Goal: Task Accomplishment & Management: Use online tool/utility

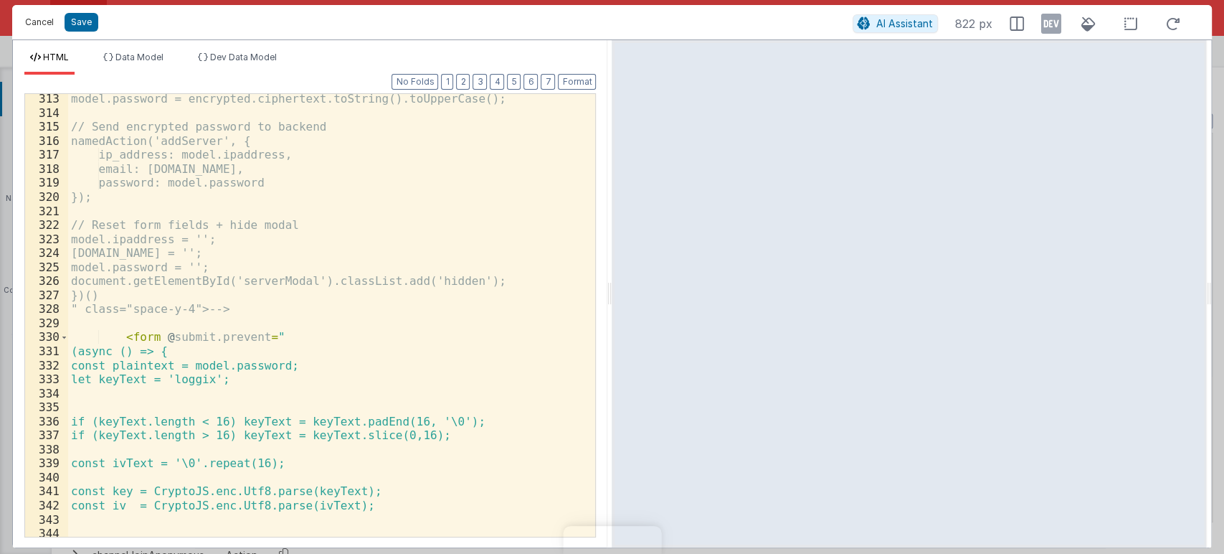
click at [39, 17] on button "Cancel" at bounding box center [39, 22] width 43 height 20
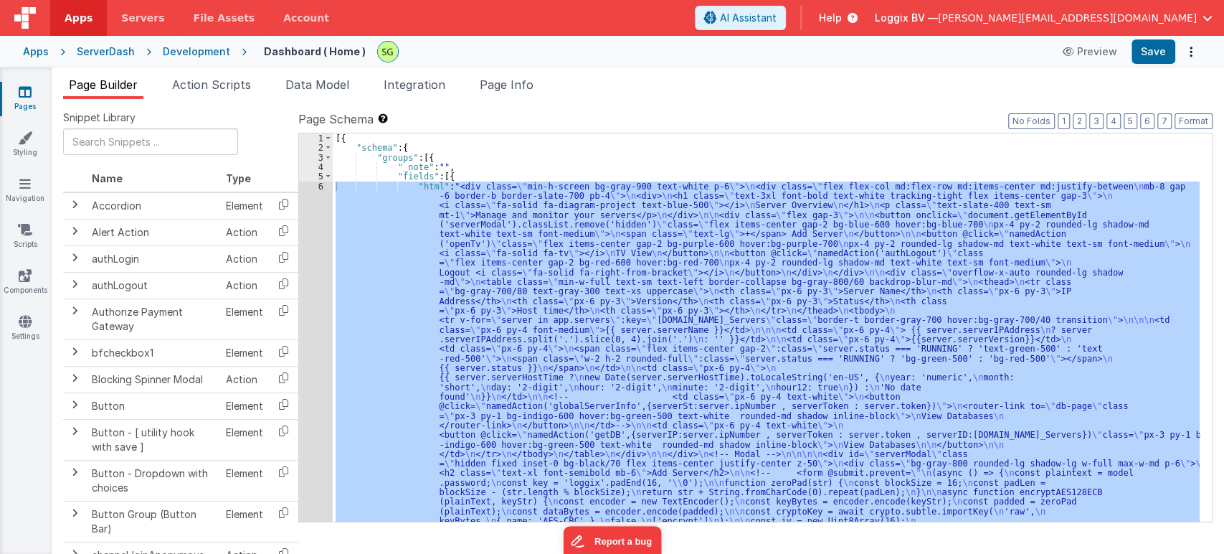
click at [23, 90] on icon at bounding box center [25, 92] width 13 height 14
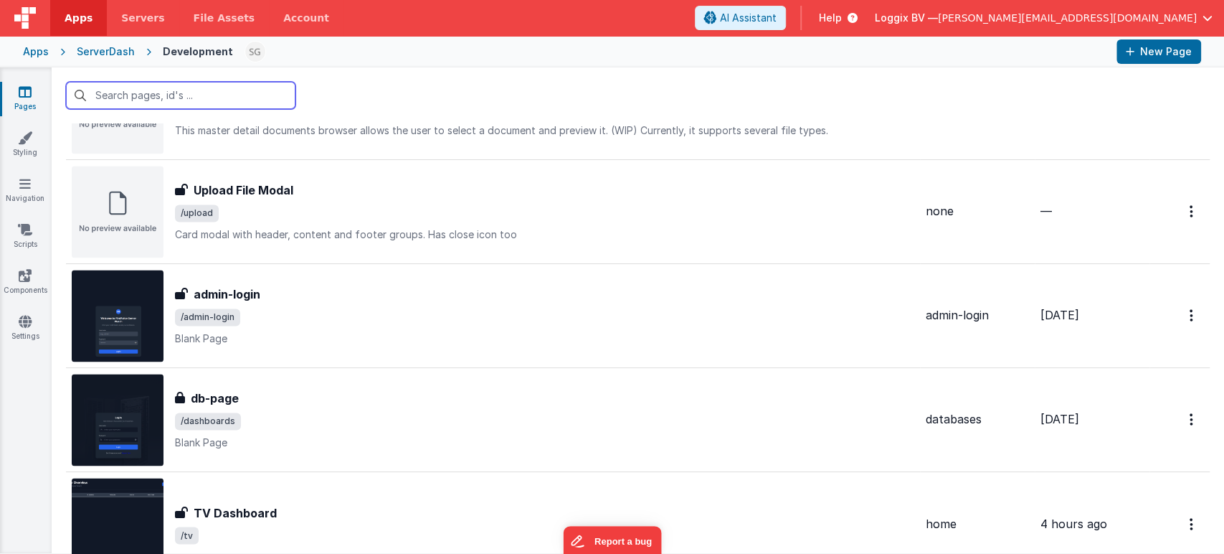
scroll to position [1539, 0]
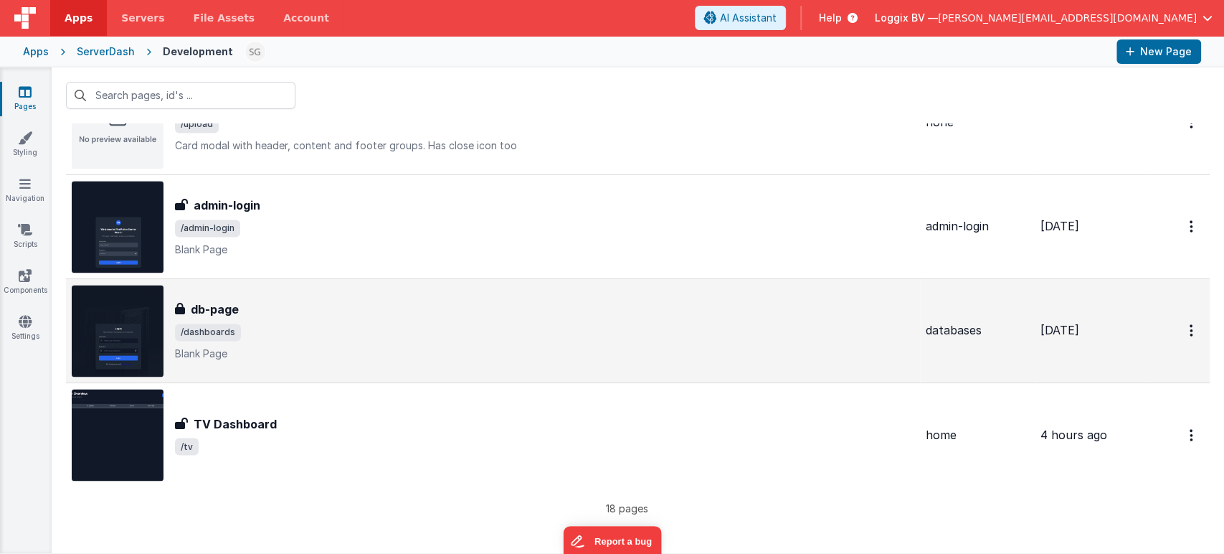
click at [382, 301] on div "db-page" at bounding box center [545, 309] width 740 height 17
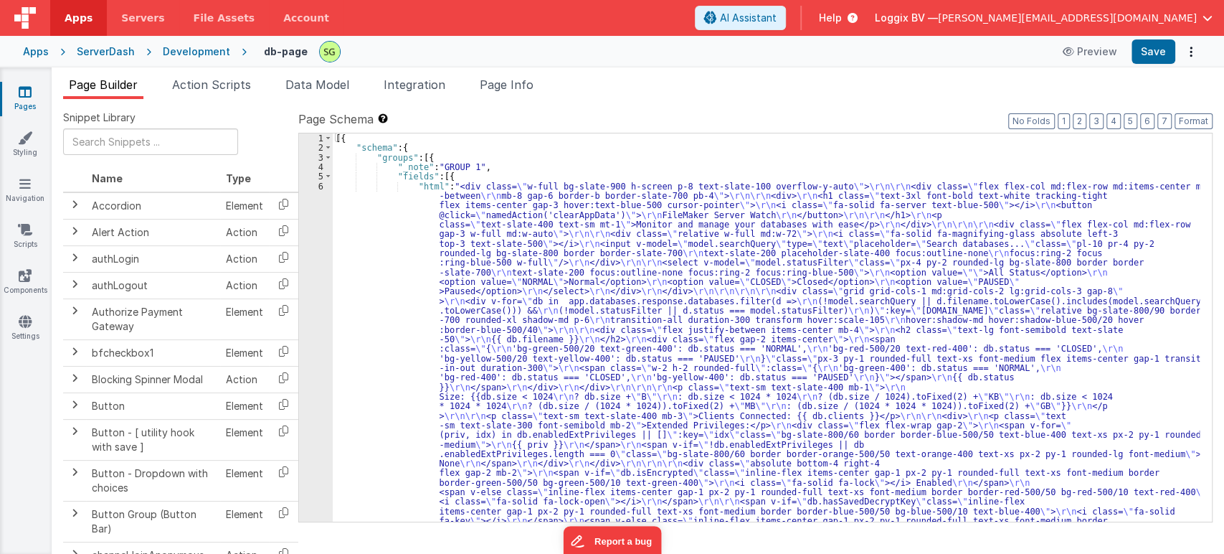
click at [322, 183] on div "6" at bounding box center [316, 363] width 34 height 364
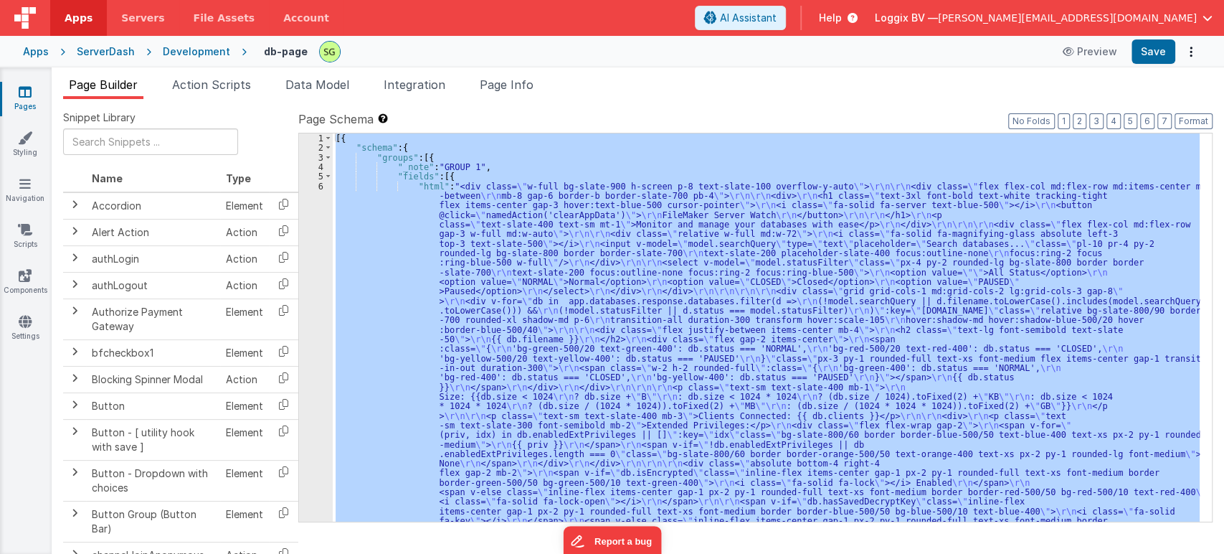
click at [322, 183] on div "6" at bounding box center [316, 363] width 34 height 364
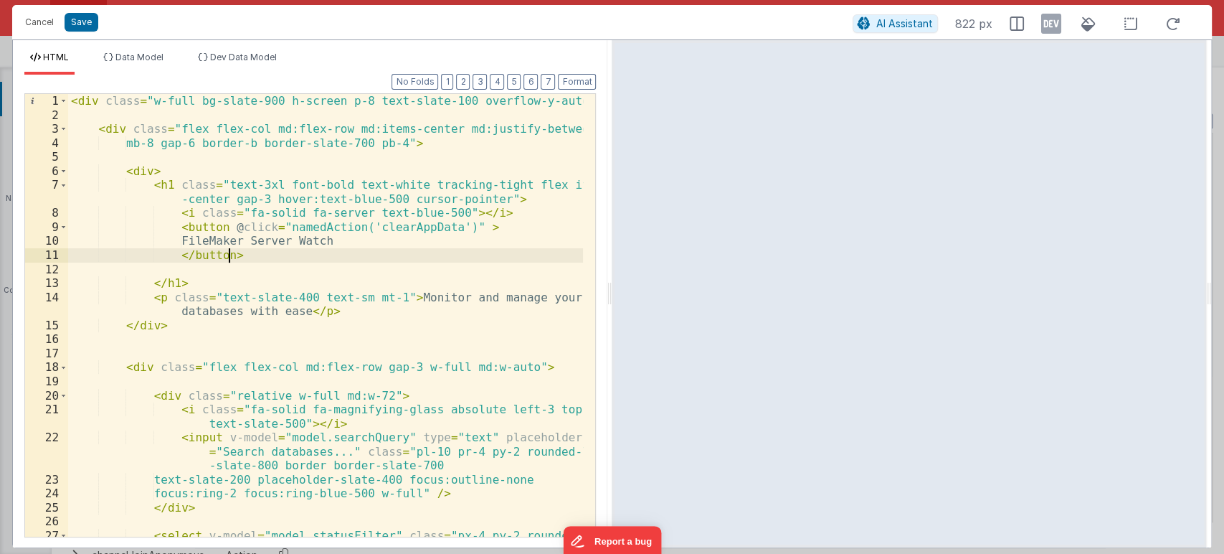
click at [268, 255] on div "< div class = "w-full bg-slate-900 h-screen p-8 text-slate-100 overflow-y-auto"…" at bounding box center [326, 336] width 516 height 485
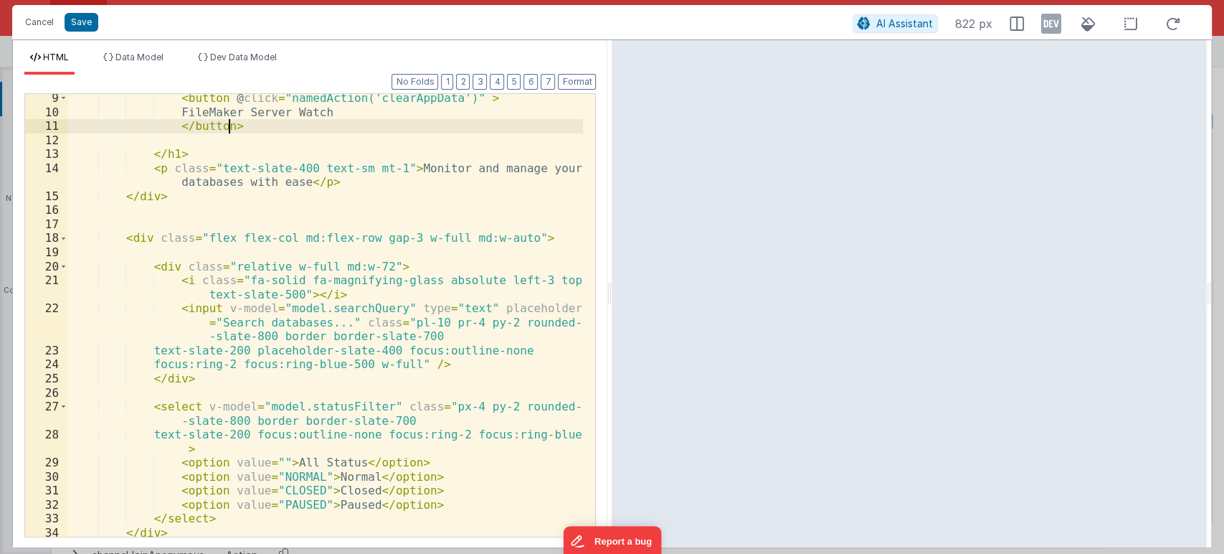
scroll to position [129, 0]
click at [457, 379] on div "< button @ click = "namedAction('clearAppData')" > FileMaker Server Watch </ bu…" at bounding box center [326, 326] width 516 height 471
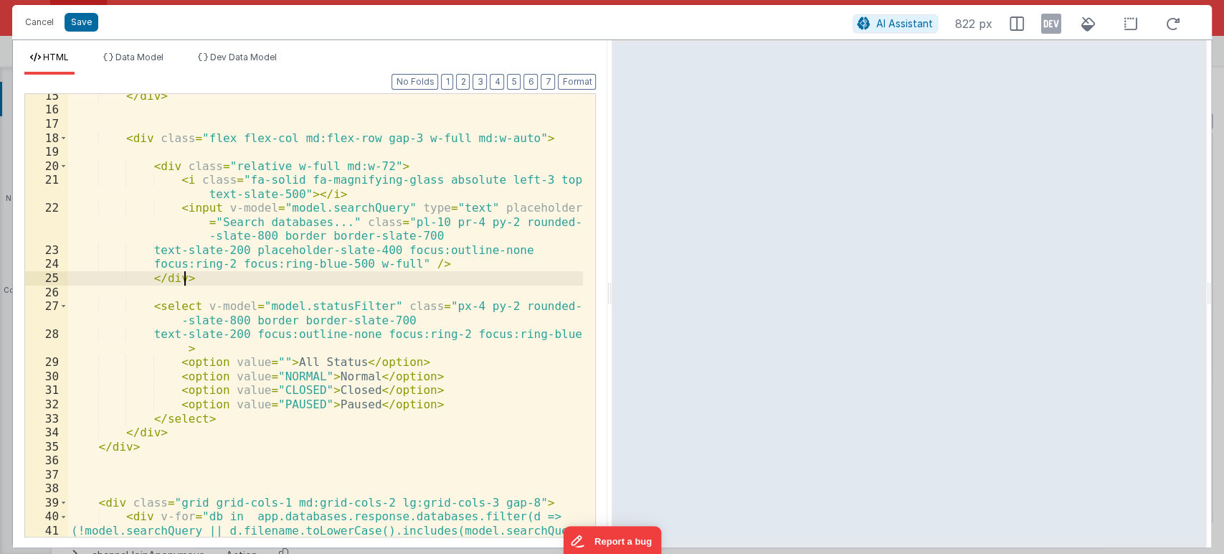
scroll to position [232, 0]
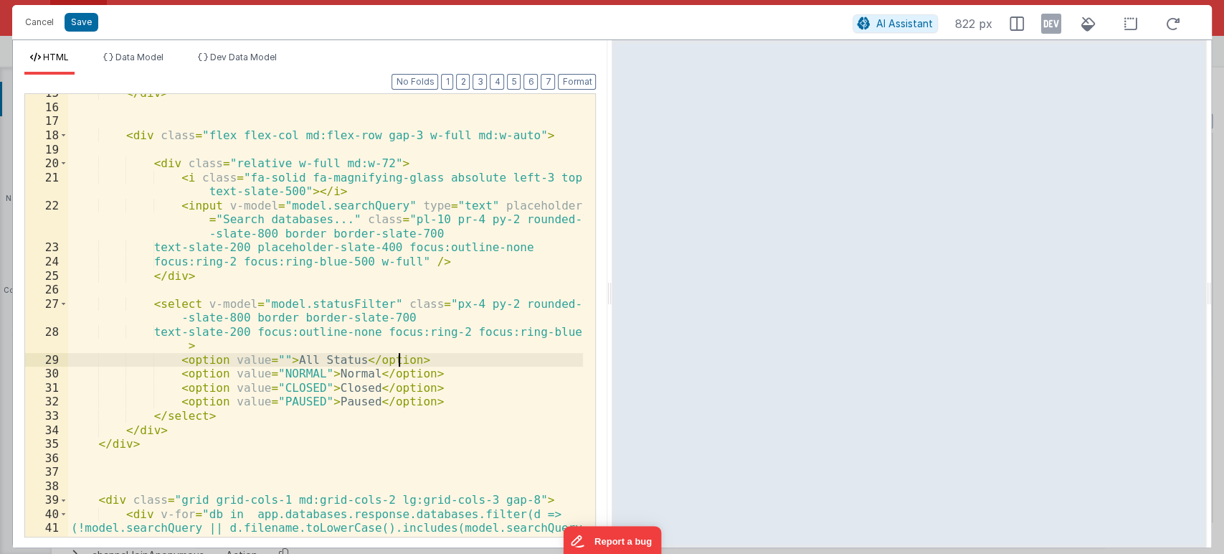
click at [407, 359] on div "</ div > < div class = "flex flex-col md:flex-row gap-3 w-full md:w-auto" > < d…" at bounding box center [326, 328] width 516 height 485
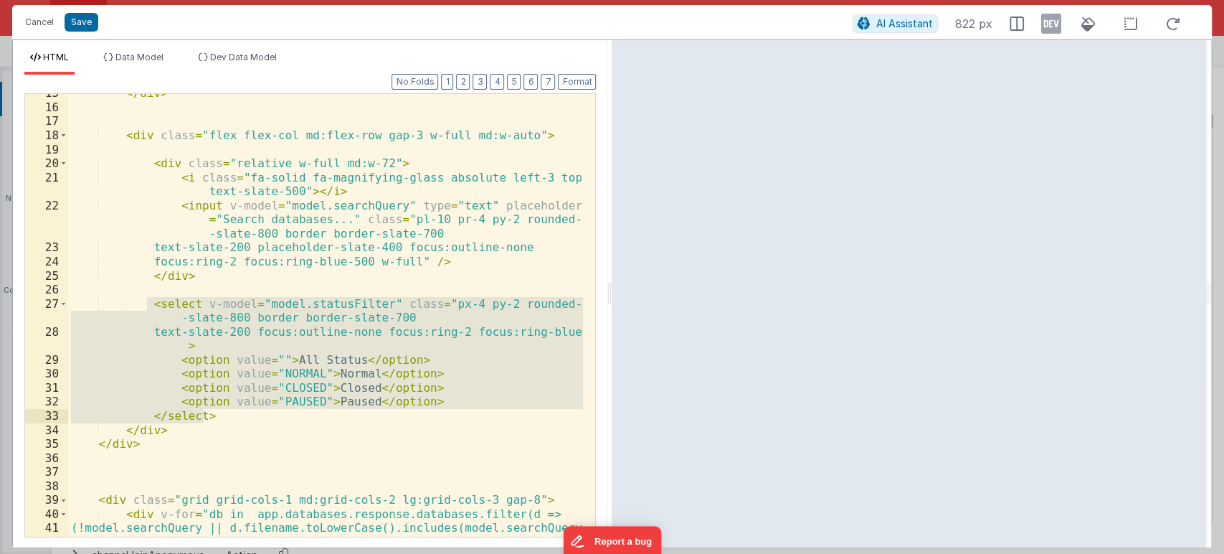
drag, startPoint x: 146, startPoint y: 303, endPoint x: 230, endPoint y: 419, distance: 143.8
click at [230, 419] on div "</ div > < div class = "flex flex-col md:flex-row gap-3 w-full md:w-auto" > < d…" at bounding box center [326, 328] width 516 height 485
click at [43, 28] on button "Cancel" at bounding box center [39, 22] width 43 height 20
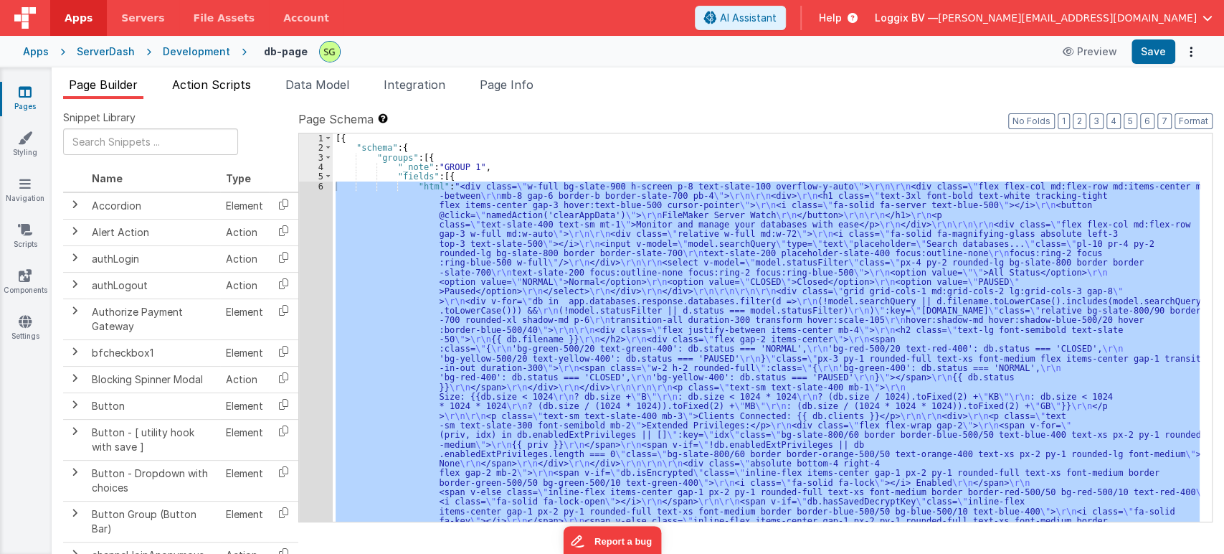
click at [225, 85] on span "Action Scripts" at bounding box center [211, 84] width 79 height 14
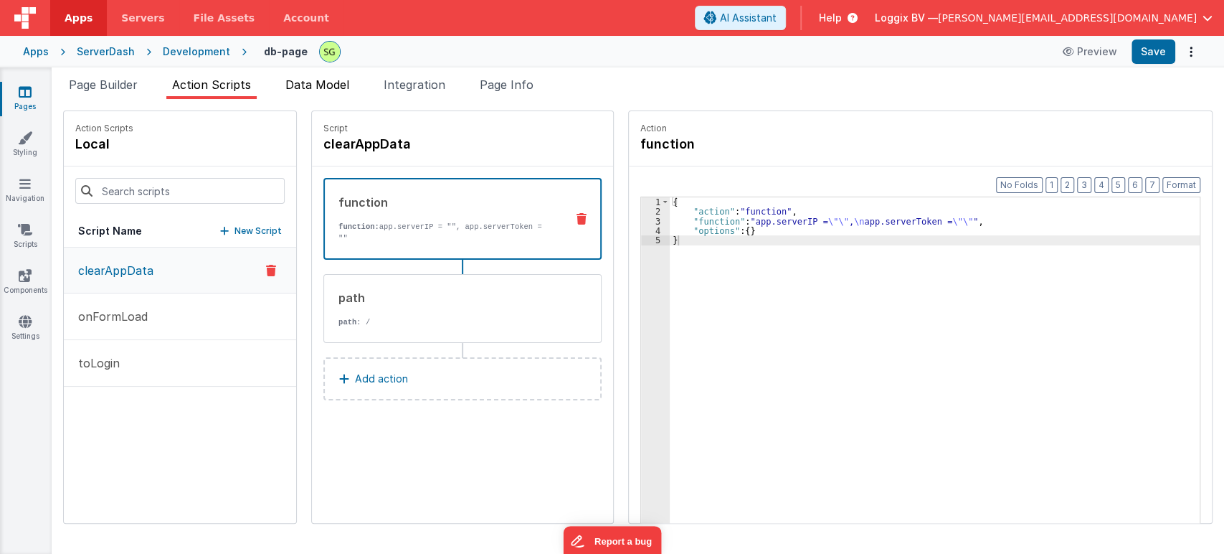
click at [327, 85] on span "Data Model" at bounding box center [317, 84] width 64 height 14
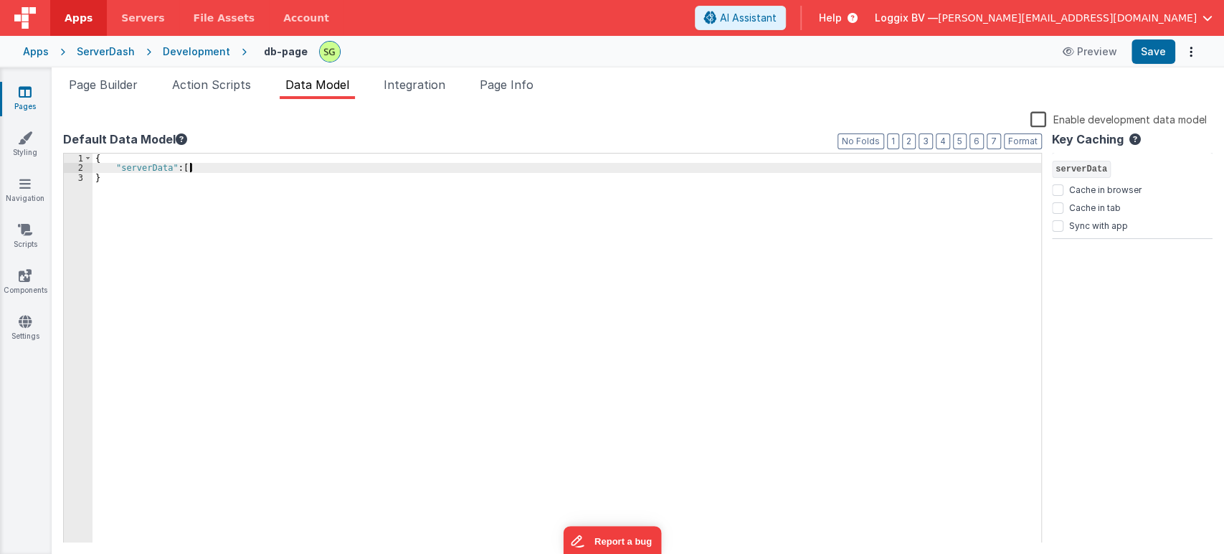
click at [204, 166] on div "{ "serverData" : [ ] }" at bounding box center [567, 359] width 949 height 410
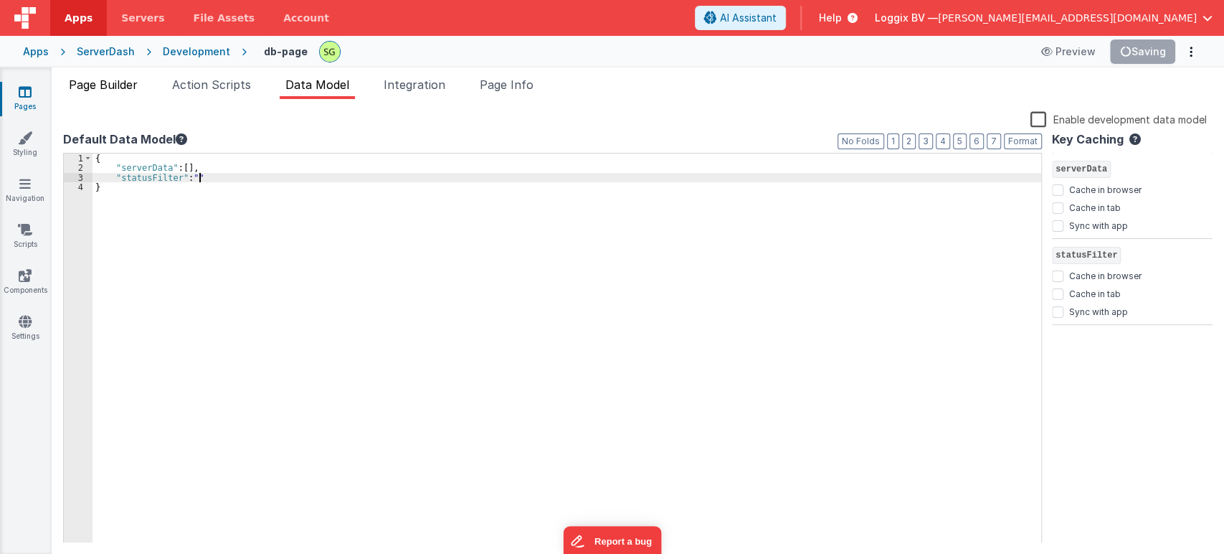
click at [122, 91] on li "Page Builder" at bounding box center [103, 87] width 80 height 23
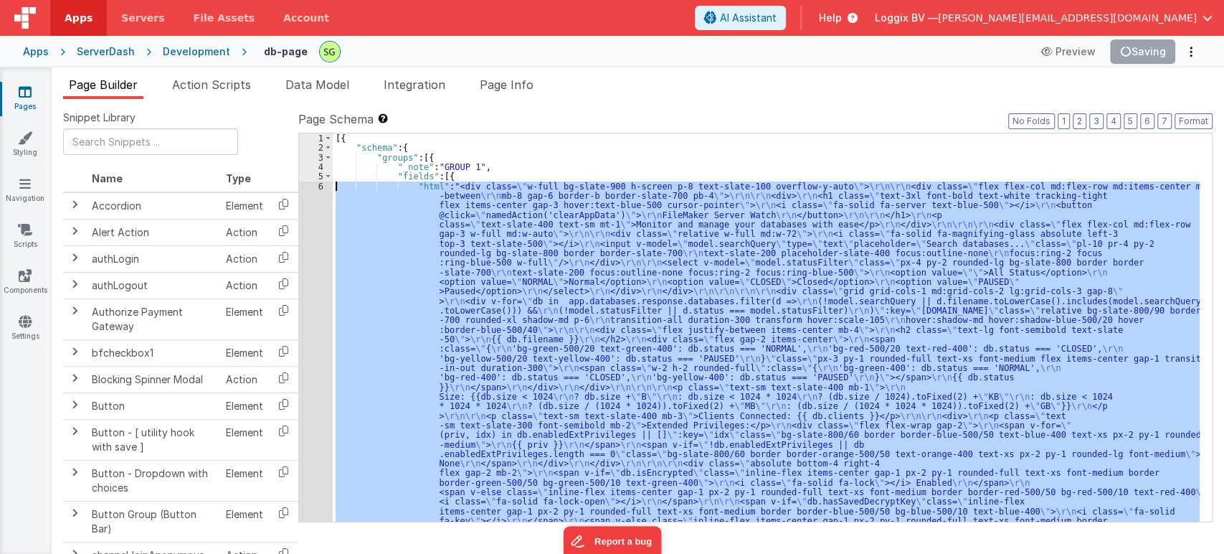
click at [320, 184] on div "6" at bounding box center [316, 363] width 34 height 364
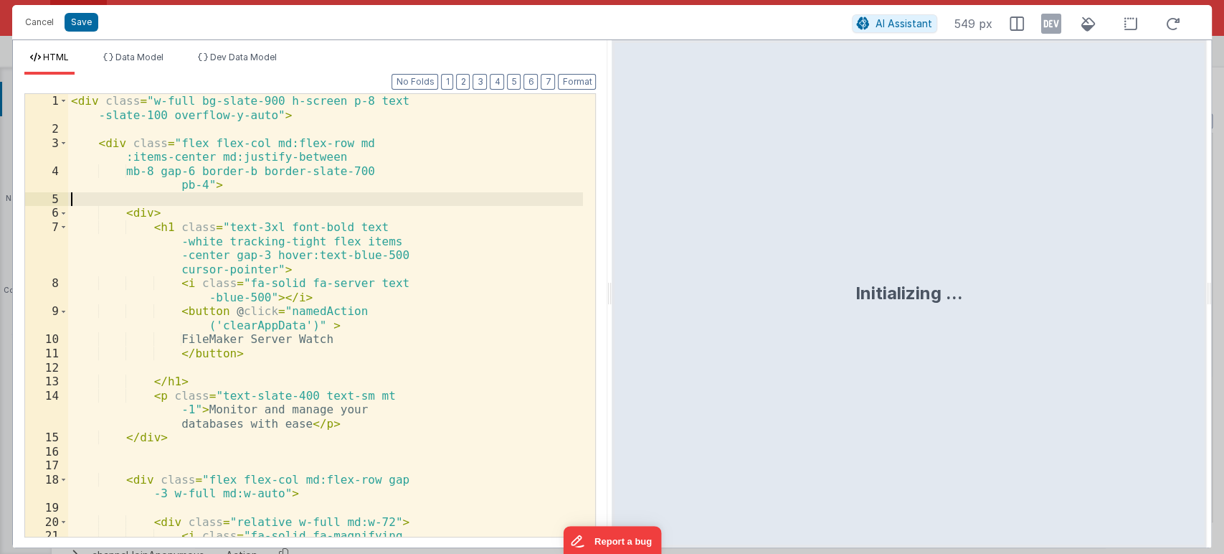
click at [320, 184] on div "< div class = "w-full bg-slate-900 h-screen p-8 text -slate-100 overflow-y-auto…" at bounding box center [325, 350] width 515 height 513
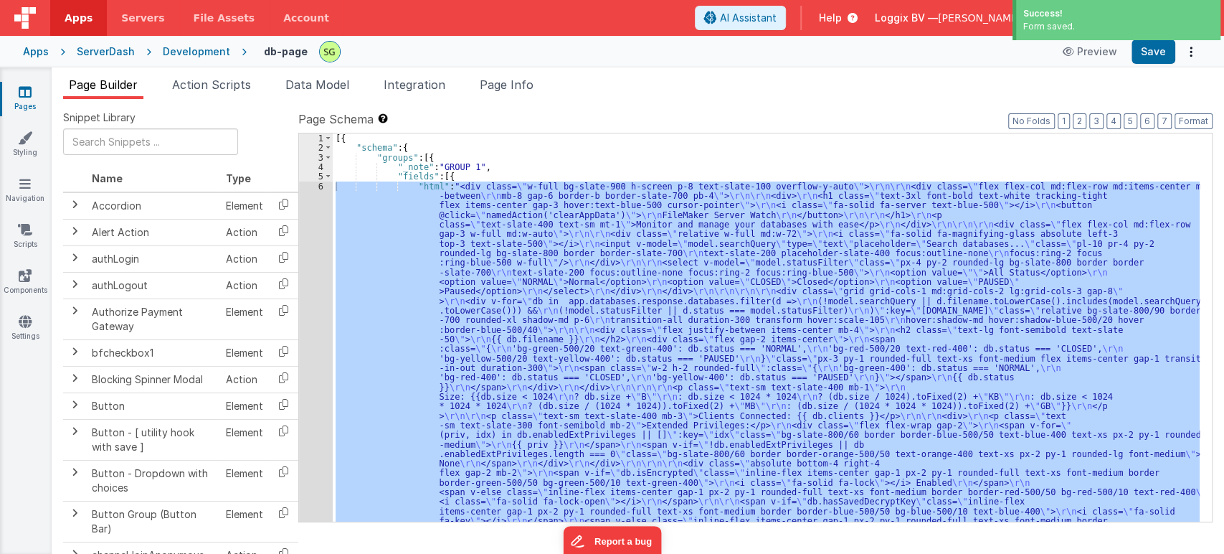
scroll to position [0, 0]
click at [319, 185] on div "6" at bounding box center [316, 363] width 34 height 364
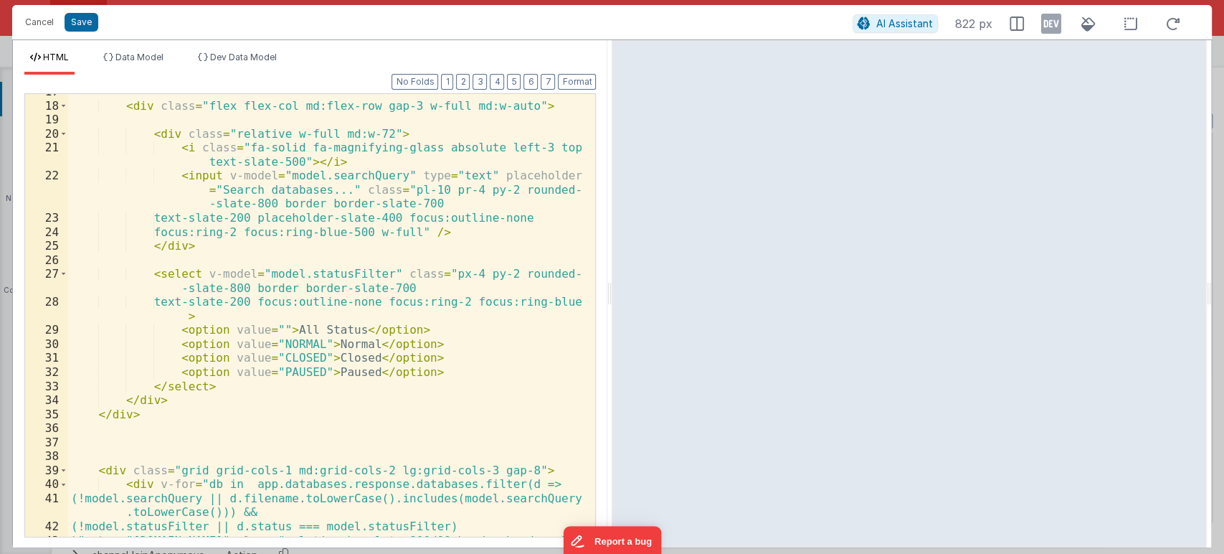
scroll to position [262, 0]
click at [328, 275] on div "< div class = "flex flex-col md:flex-row gap-3 w-full md:w-auto" > < div class …" at bounding box center [326, 327] width 516 height 485
click at [419, 370] on div "< div class = "flex flex-col md:flex-row gap-3 w-full md:w-auto" > < div class …" at bounding box center [326, 327] width 516 height 485
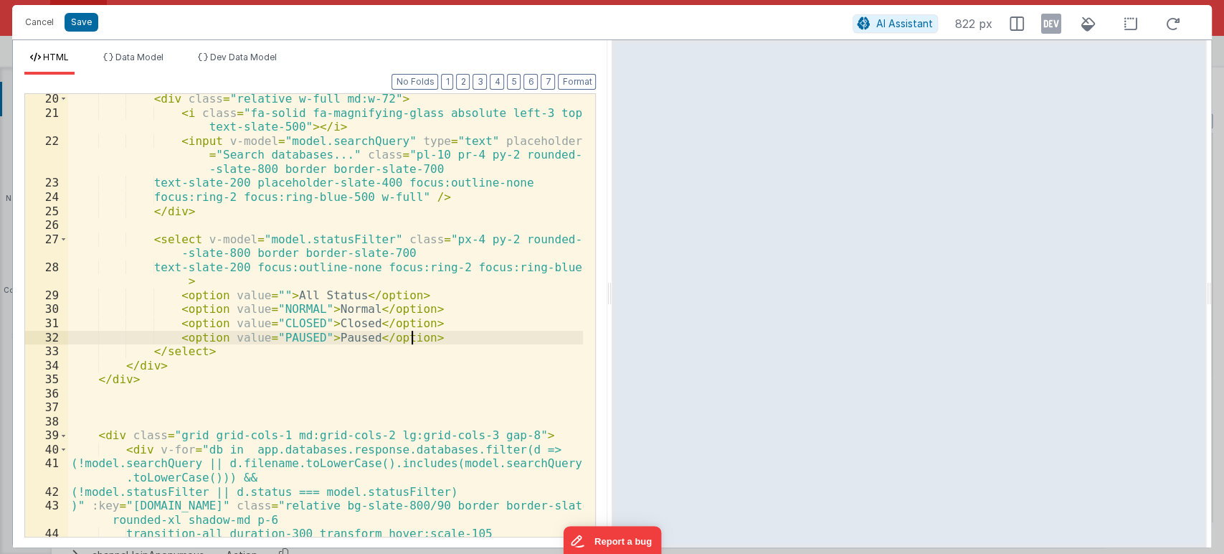
scroll to position [296, 0]
click at [81, 19] on button "Save" at bounding box center [82, 22] width 34 height 19
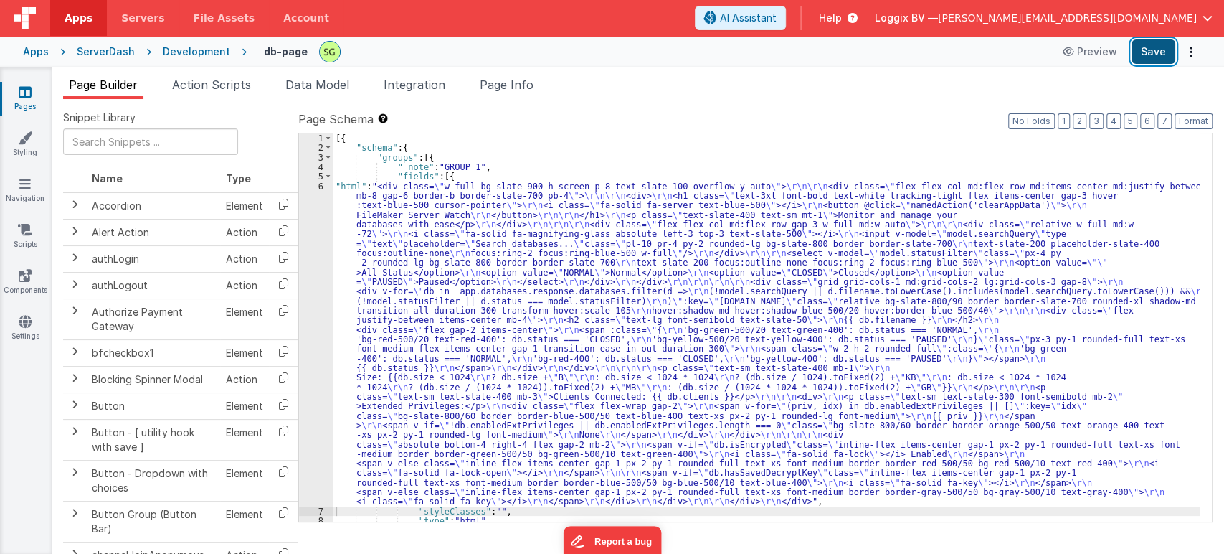
click at [1136, 47] on button "Save" at bounding box center [1154, 51] width 44 height 24
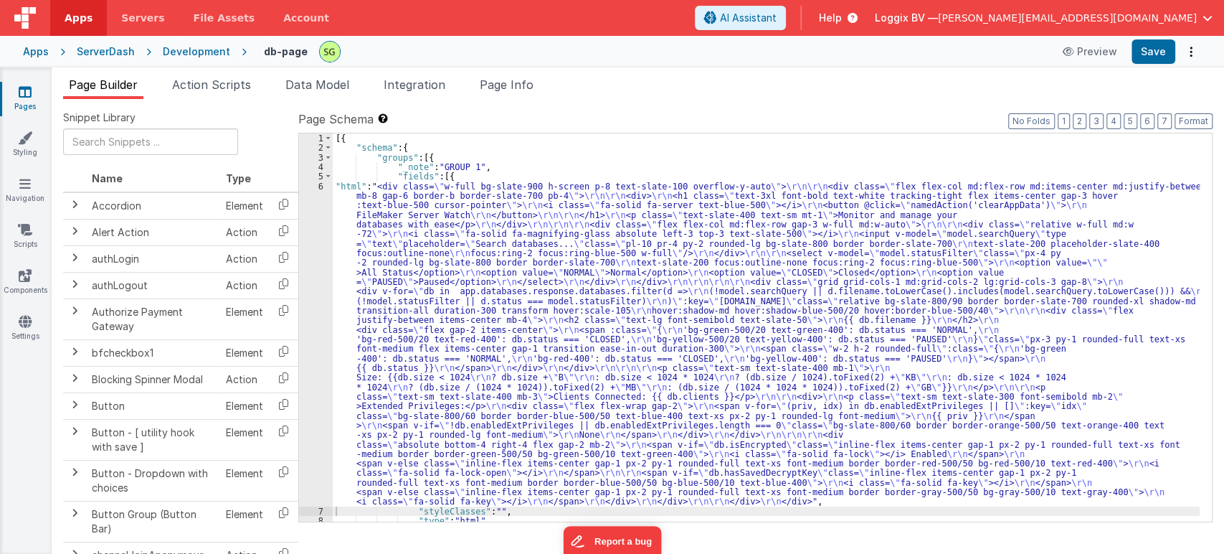
click at [321, 187] on div "6" at bounding box center [316, 343] width 34 height 325
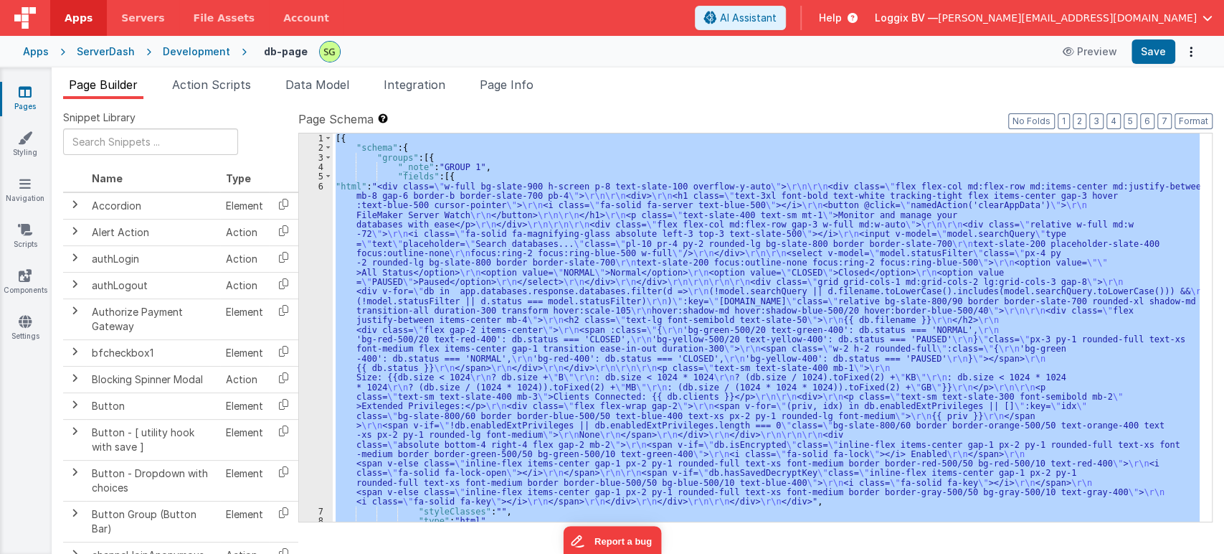
click at [321, 187] on div "6" at bounding box center [316, 343] width 34 height 325
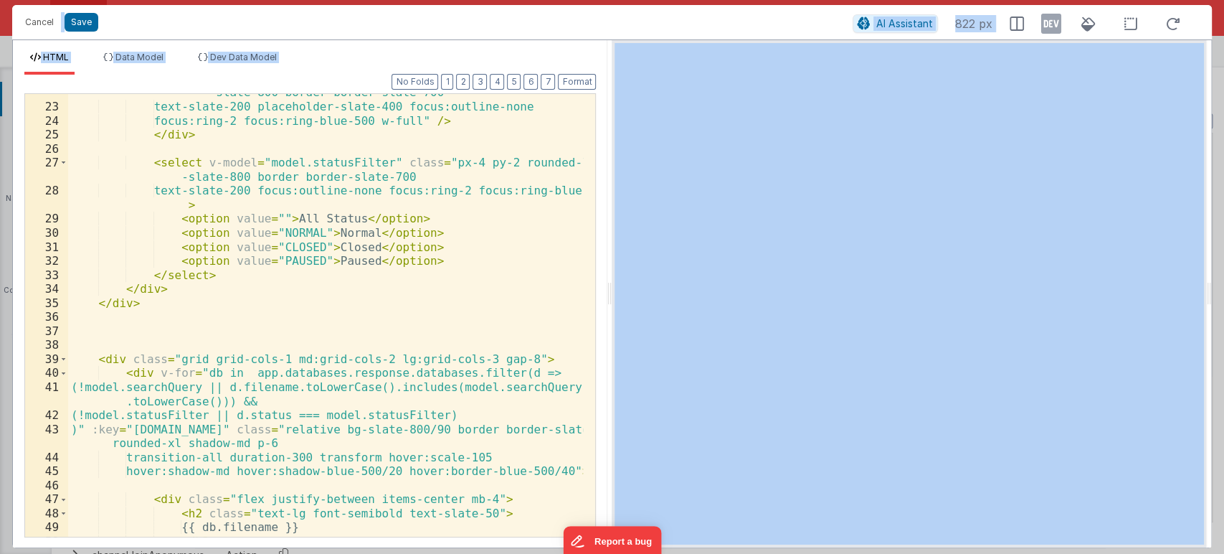
scroll to position [445, 0]
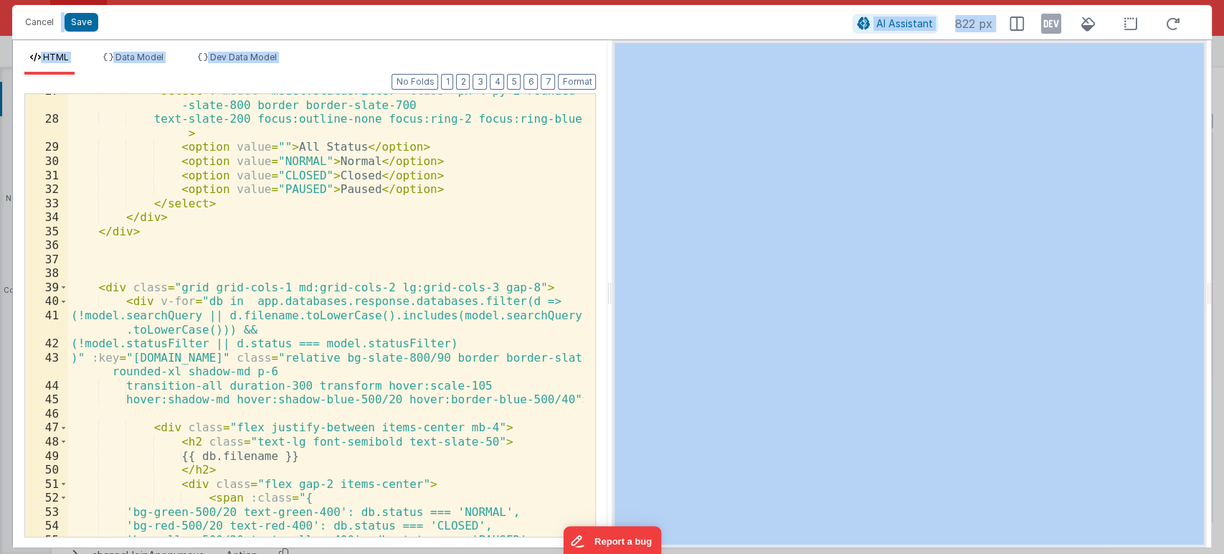
click at [316, 146] on div "< select v-model = "model.statusFilter" class = "px-4 py-2 rounded-lg bg -slate…" at bounding box center [326, 326] width 516 height 485
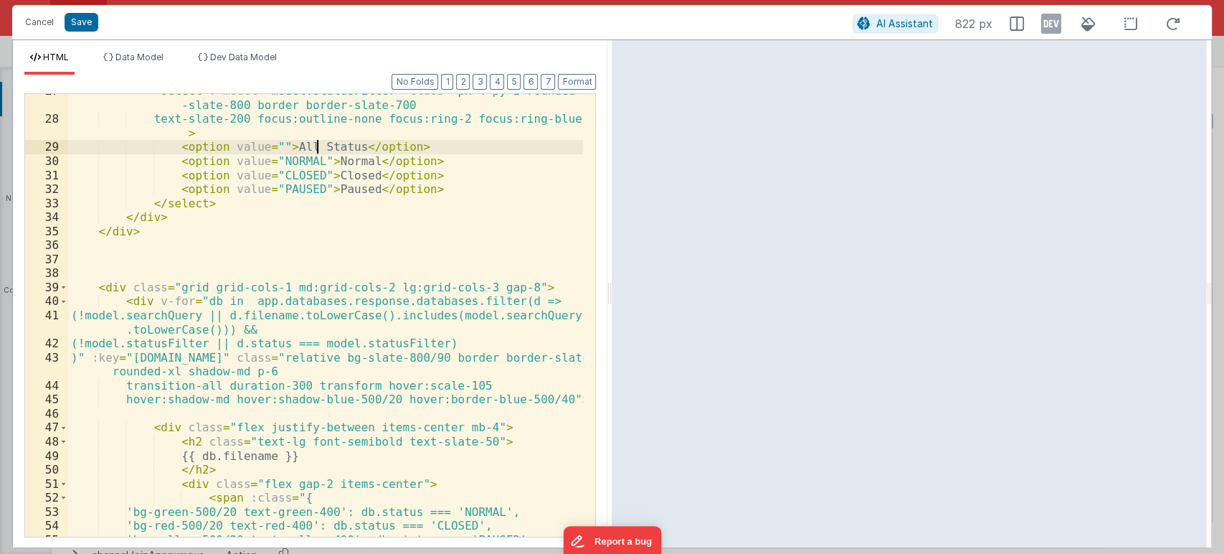
click at [316, 146] on div "< select v-model = "model.statusFilter" class = "px-4 py-2 rounded-lg bg -slate…" at bounding box center [326, 326] width 516 height 485
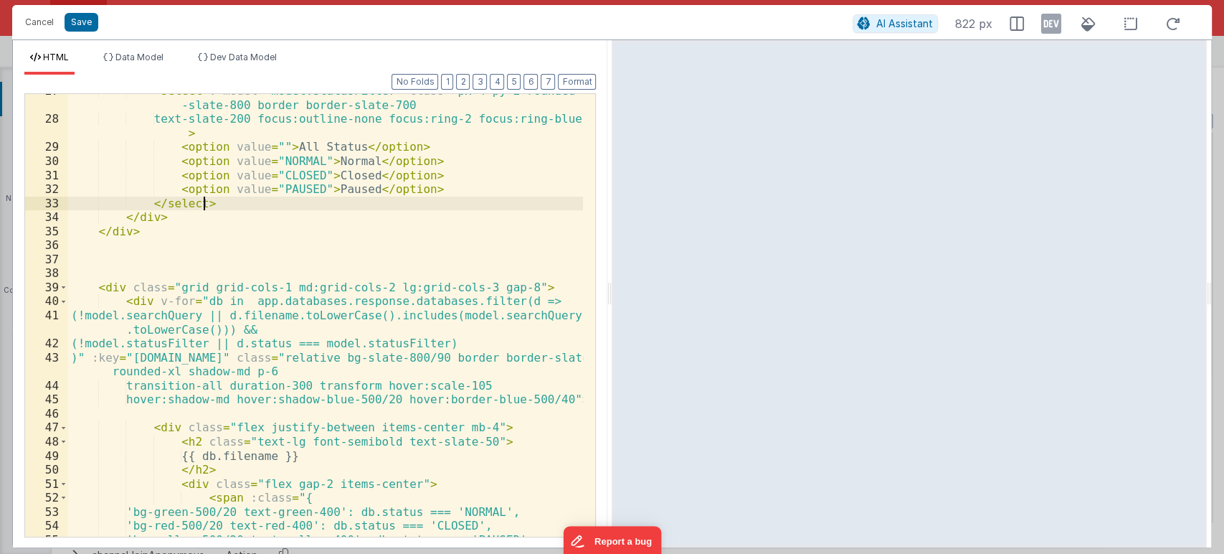
click at [353, 200] on div "< select v-model = "model.statusFilter" class = "px-4 py-2 rounded-lg bg -slate…" at bounding box center [326, 326] width 516 height 485
click at [71, 14] on button "Save" at bounding box center [82, 22] width 34 height 19
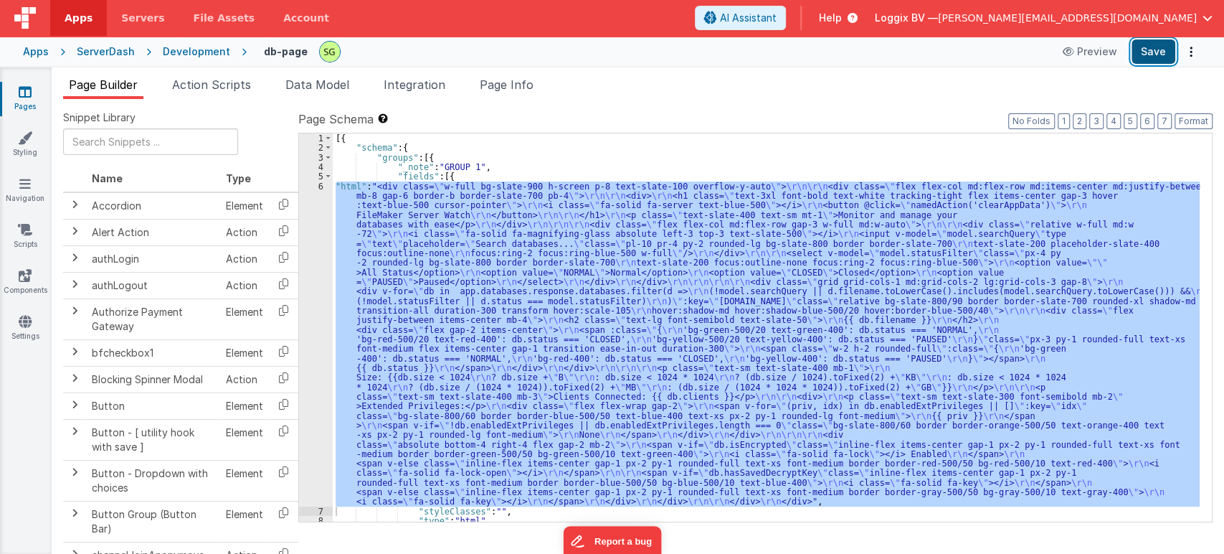
click at [1151, 49] on button "Save" at bounding box center [1154, 51] width 44 height 24
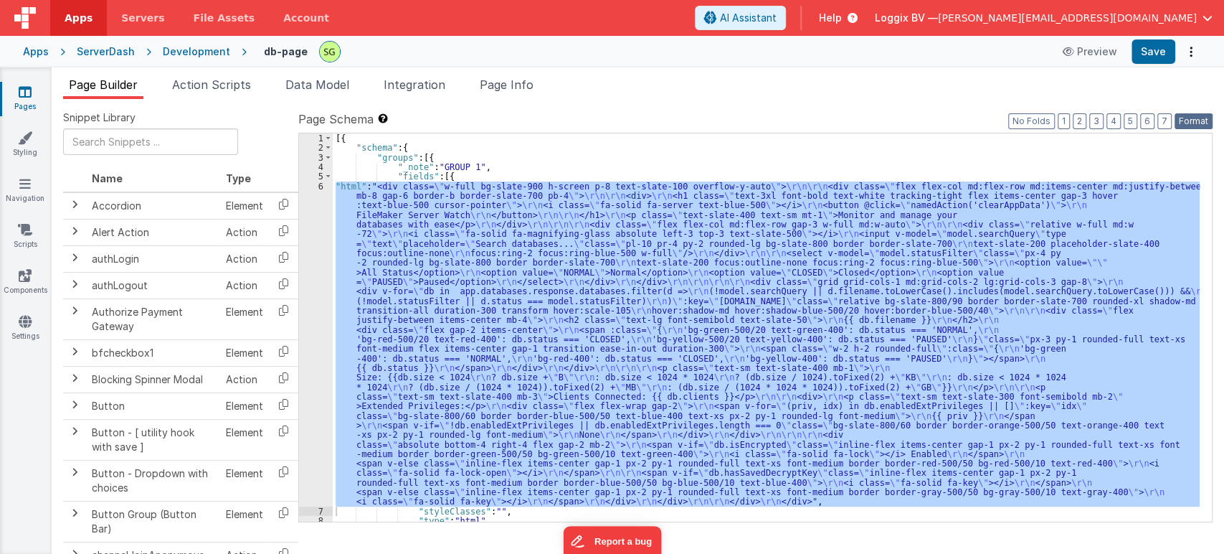
click at [1183, 116] on button "Format" at bounding box center [1194, 121] width 38 height 16
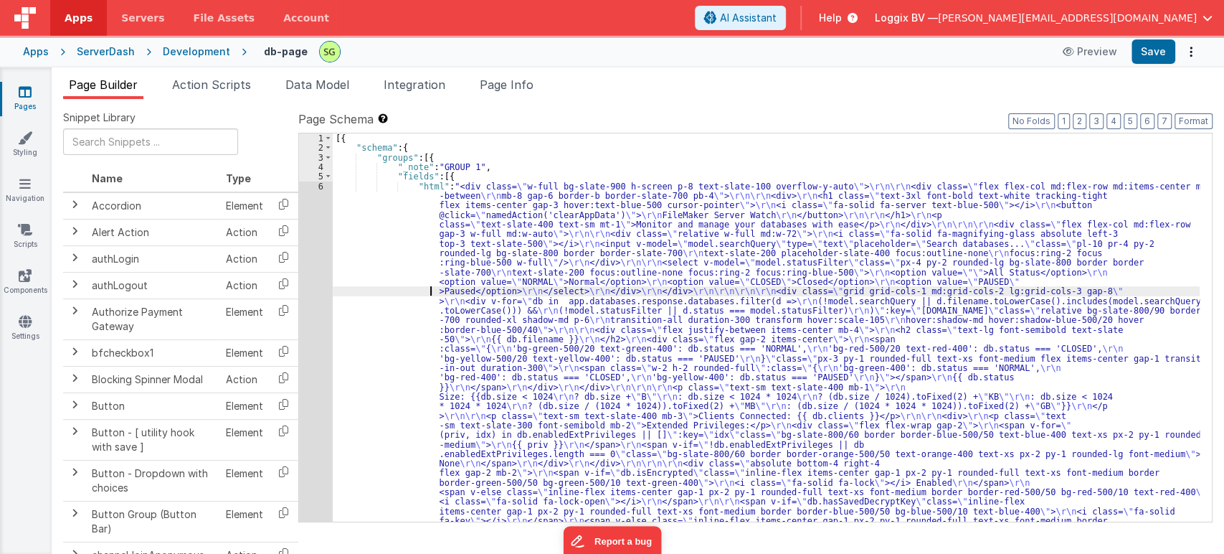
click at [402, 288] on div "[{ "schema" : { "groups" : [{ "_note" : "GROUP 1" , "fields" : [{ "html" : "<di…" at bounding box center [766, 514] width 867 height 762
click at [321, 185] on div "6" at bounding box center [316, 363] width 34 height 364
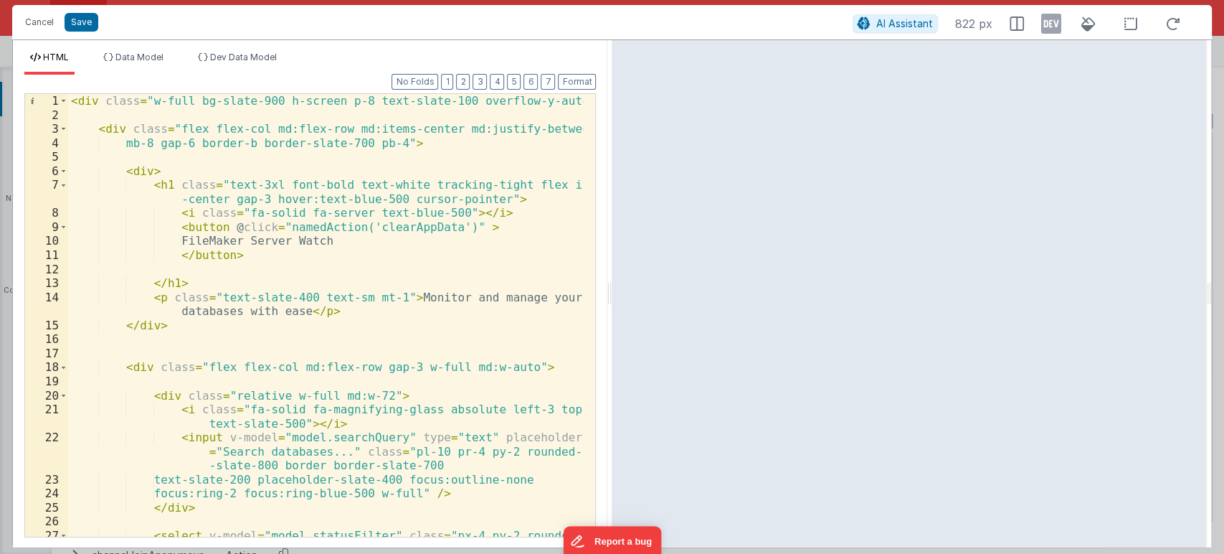
click at [565, 283] on div "< div class = "w-full bg-slate-900 h-screen p-8 text-slate-100 overflow-y-auto"…" at bounding box center [326, 336] width 516 height 485
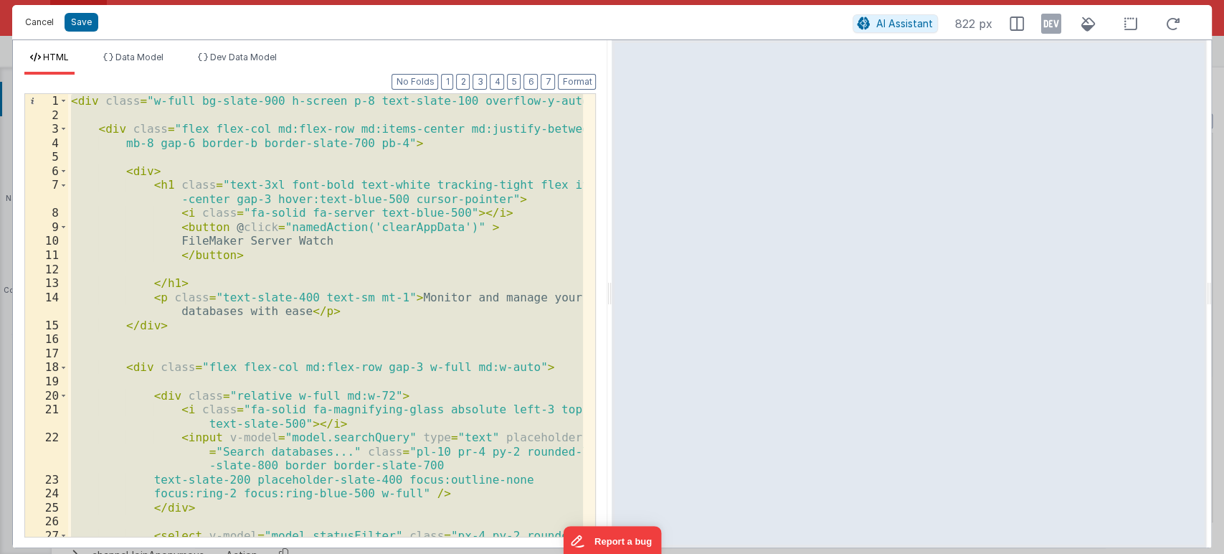
click at [49, 19] on button "Cancel" at bounding box center [39, 22] width 43 height 20
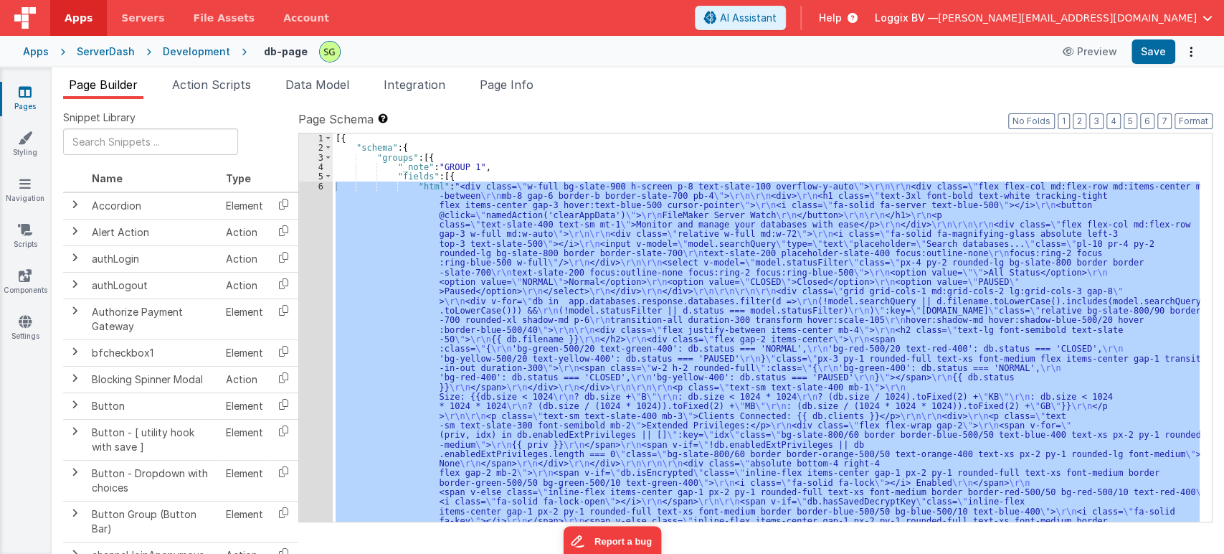
click at [321, 184] on div "6" at bounding box center [316, 363] width 34 height 364
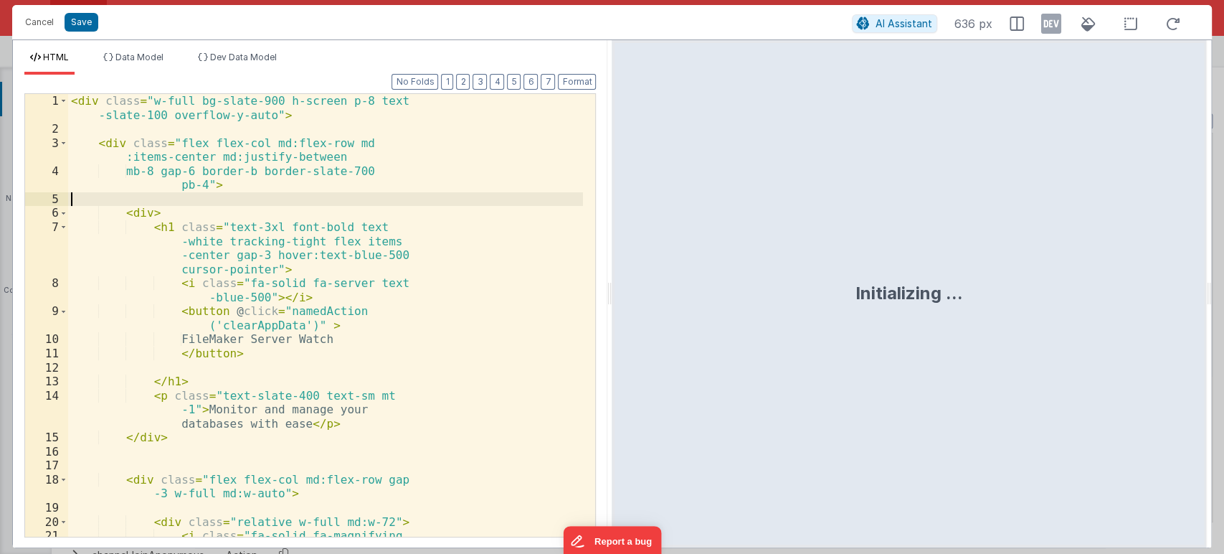
click at [373, 176] on div "< div class = "w-full bg-slate-900 h-screen p-8 text -slate-100 overflow-y-auto…" at bounding box center [325, 350] width 515 height 513
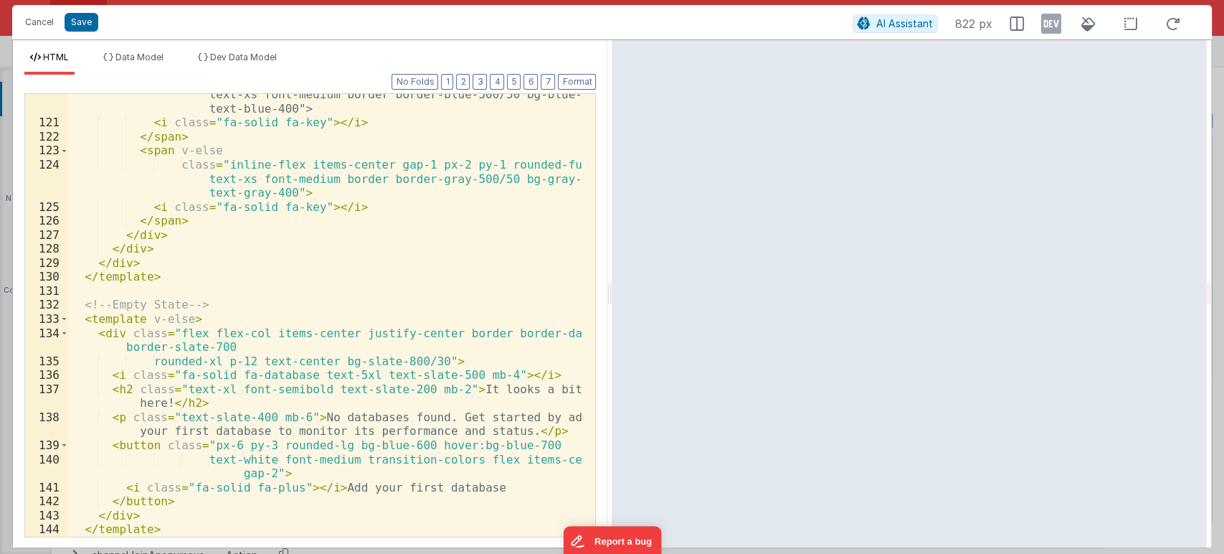
scroll to position [1970, 0]
click at [82, 21] on button "Save" at bounding box center [82, 22] width 34 height 19
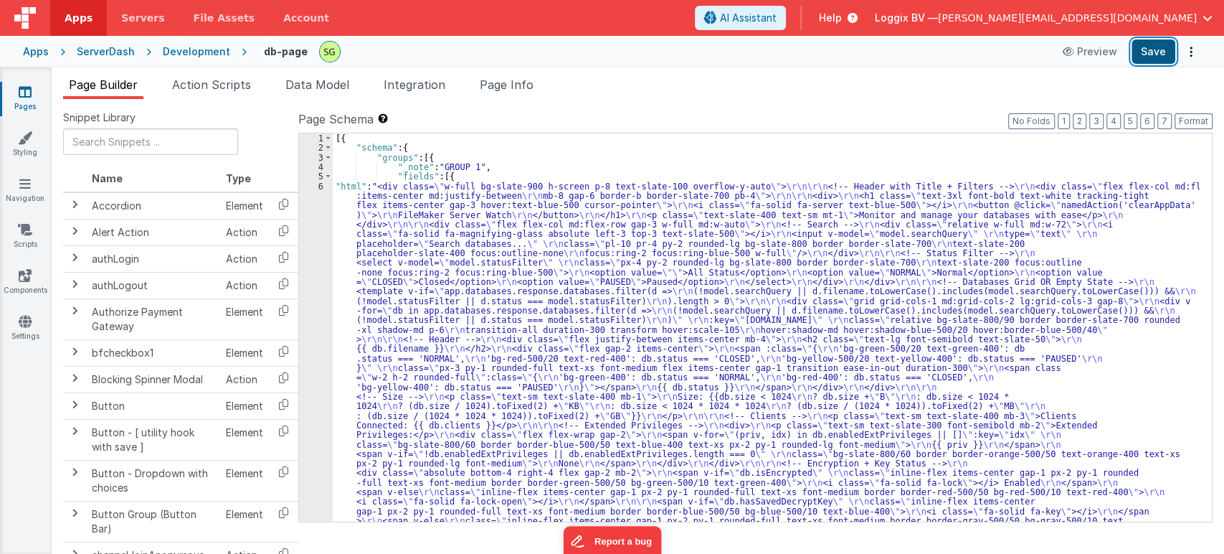
click at [1149, 50] on button "Save" at bounding box center [1154, 51] width 44 height 24
click at [321, 187] on div "6" at bounding box center [316, 382] width 34 height 402
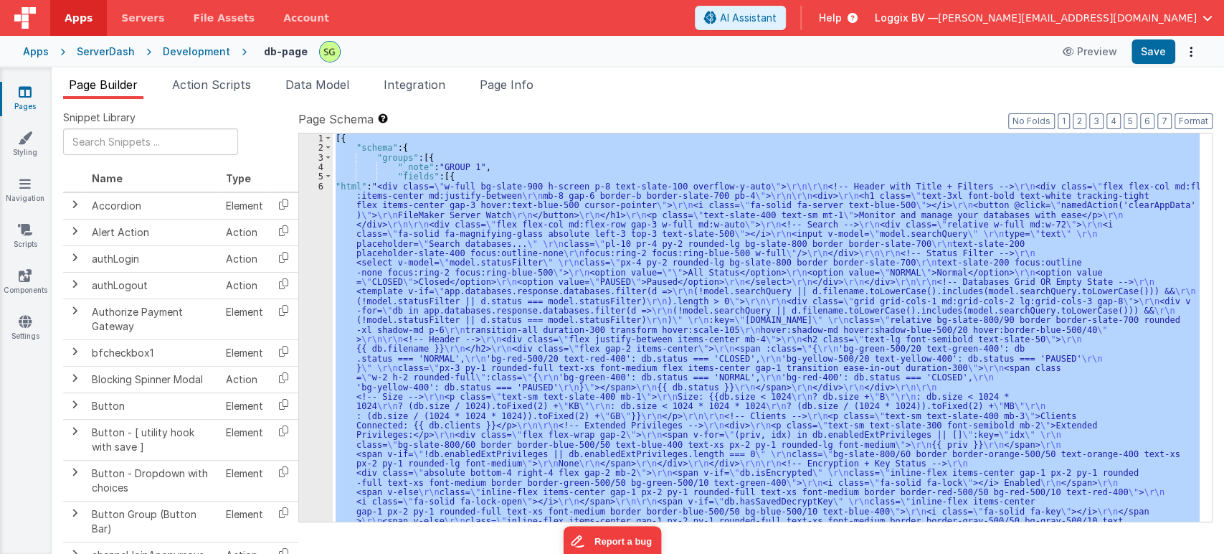
click at [321, 187] on div "6" at bounding box center [316, 382] width 34 height 402
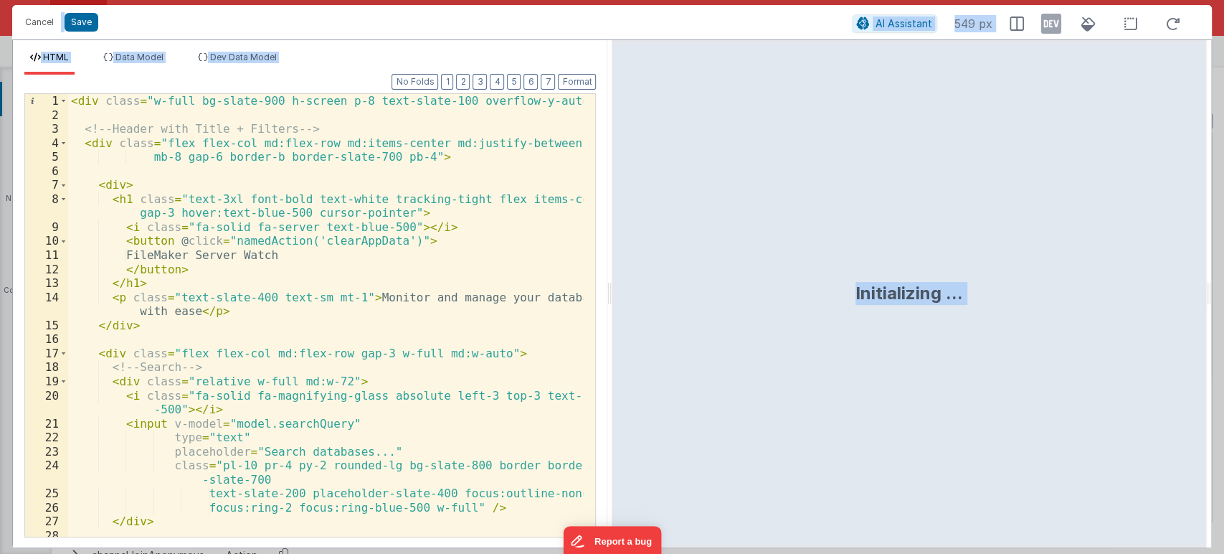
click at [476, 228] on div "< div class = "w-full bg-slate-900 h-screen p-8 text-slate-100 overflow-y-auto"…" at bounding box center [326, 329] width 516 height 471
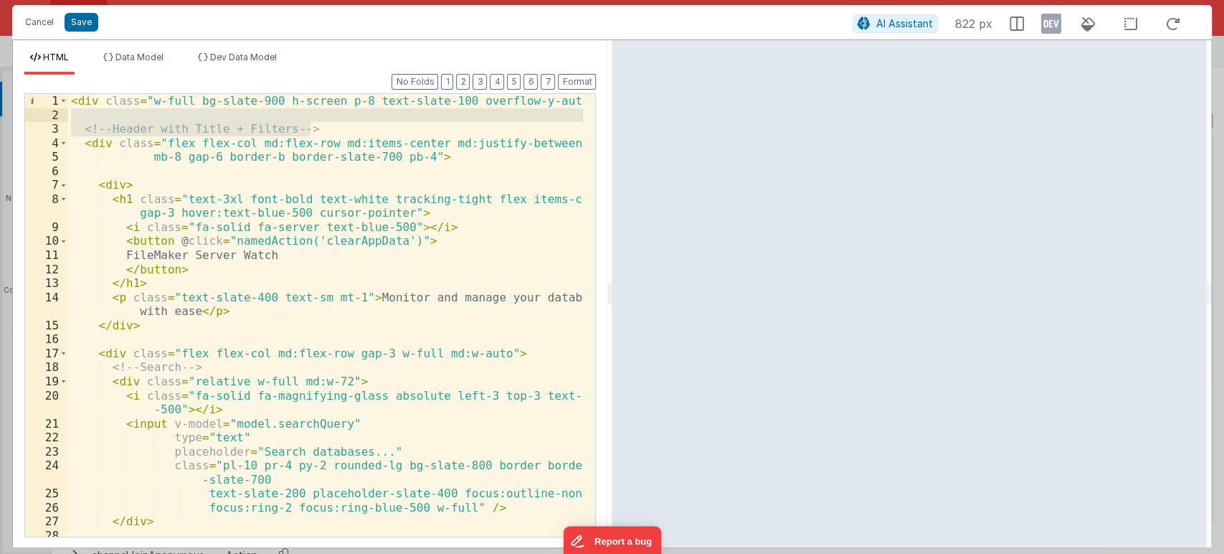
drag, startPoint x: 328, startPoint y: 131, endPoint x: 73, endPoint y: 118, distance: 255.0
click at [73, 118] on div "< div class = "w-full bg-slate-900 h-screen p-8 text-slate-100 overflow-y-auto"…" at bounding box center [326, 329] width 516 height 471
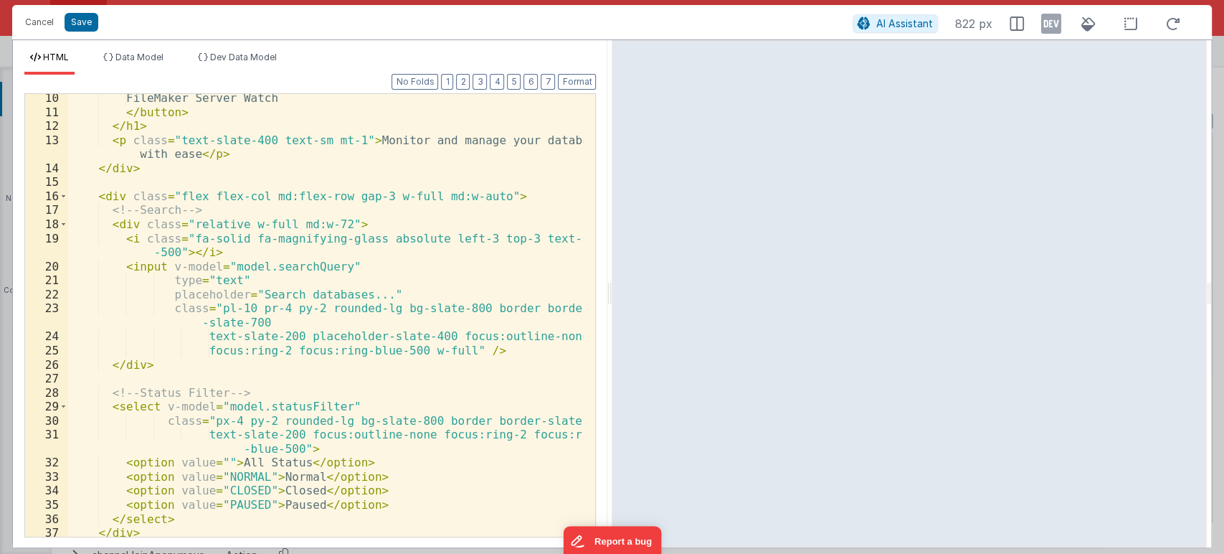
scroll to position [190, 0]
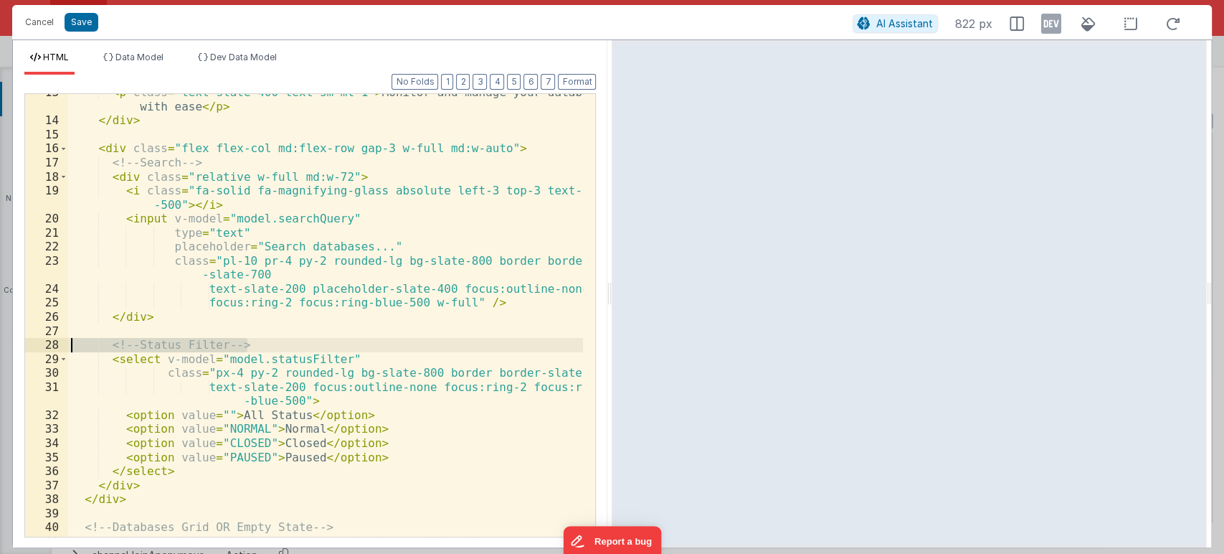
drag, startPoint x: 270, startPoint y: 345, endPoint x: 55, endPoint y: 347, distance: 214.5
click at [55, 347] on div "13 14 15 16 17 18 19 20 21 22 23 24 25 26 27 28 29 30 31 32 33 34 35 36 37 38 3…" at bounding box center [310, 315] width 572 height 444
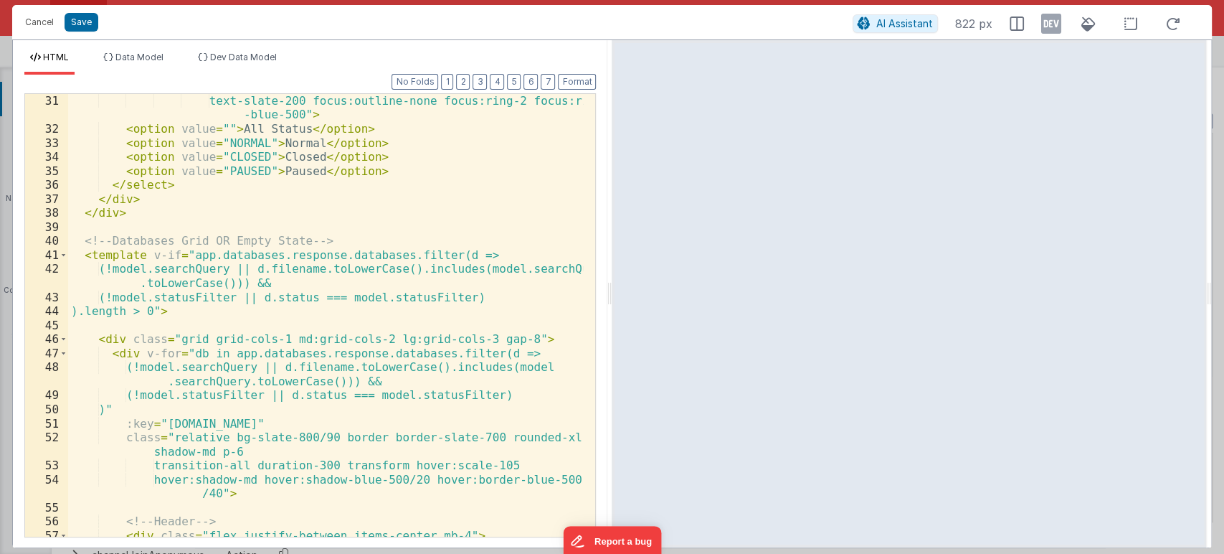
scroll to position [476, 0]
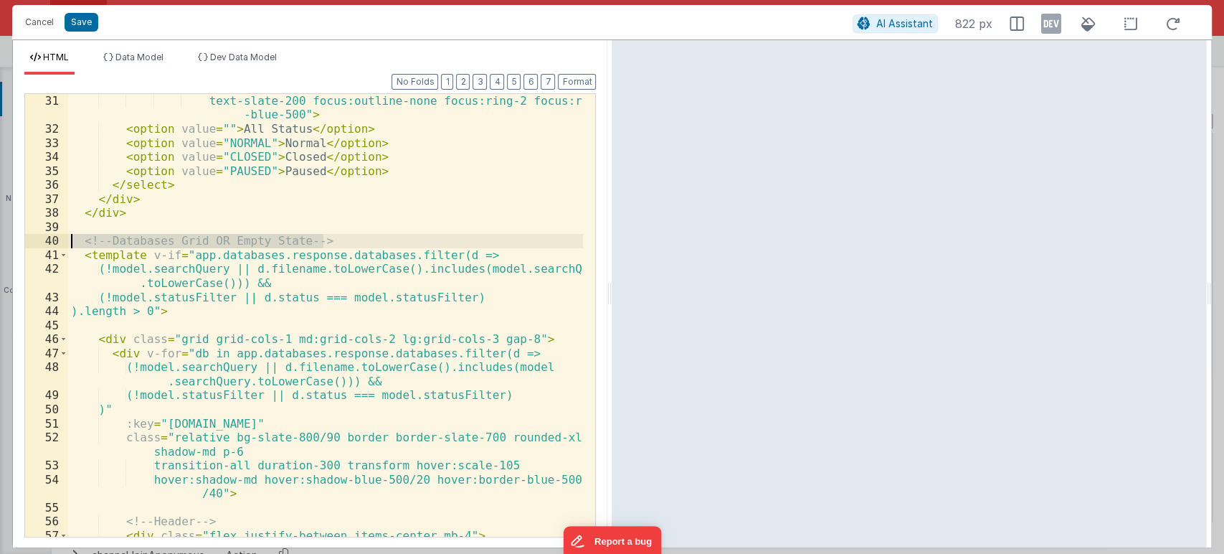
drag, startPoint x: 337, startPoint y: 242, endPoint x: 0, endPoint y: 235, distance: 337.2
click at [0, 235] on div "Cancel Save AI Assistant 822 px HTML Data Model Dev Data Model Format 7 6 5 4 3…" at bounding box center [612, 277] width 1224 height 554
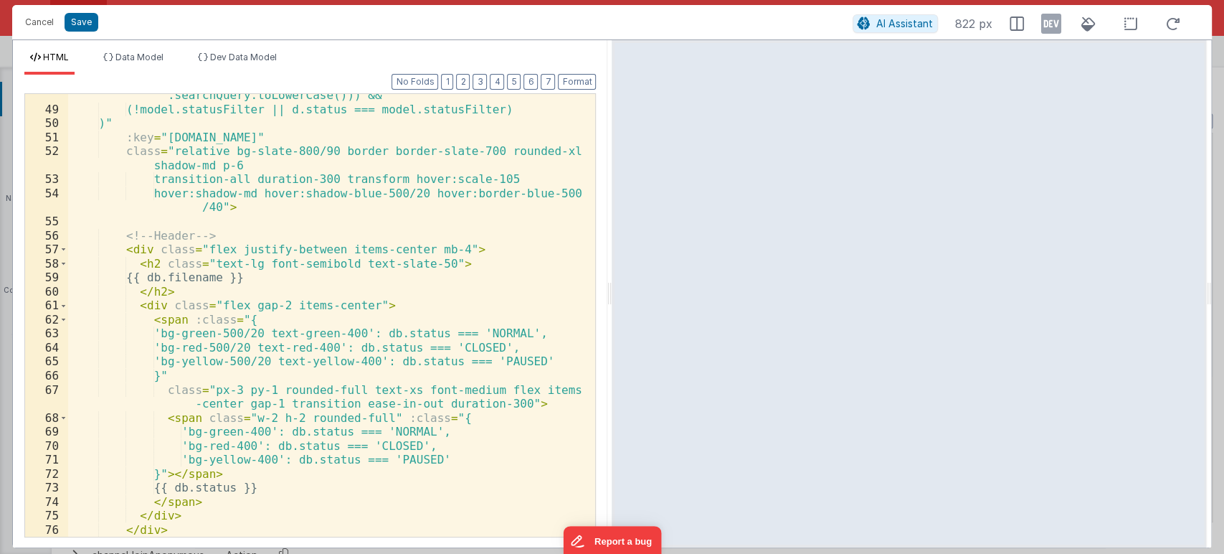
scroll to position [763, 0]
drag, startPoint x: 224, startPoint y: 236, endPoint x: 0, endPoint y: 235, distance: 223.8
click at [0, 235] on div "Cancel Save AI Assistant 822 px HTML Data Model Dev Data Model Format 7 6 5 4 3…" at bounding box center [612, 277] width 1224 height 554
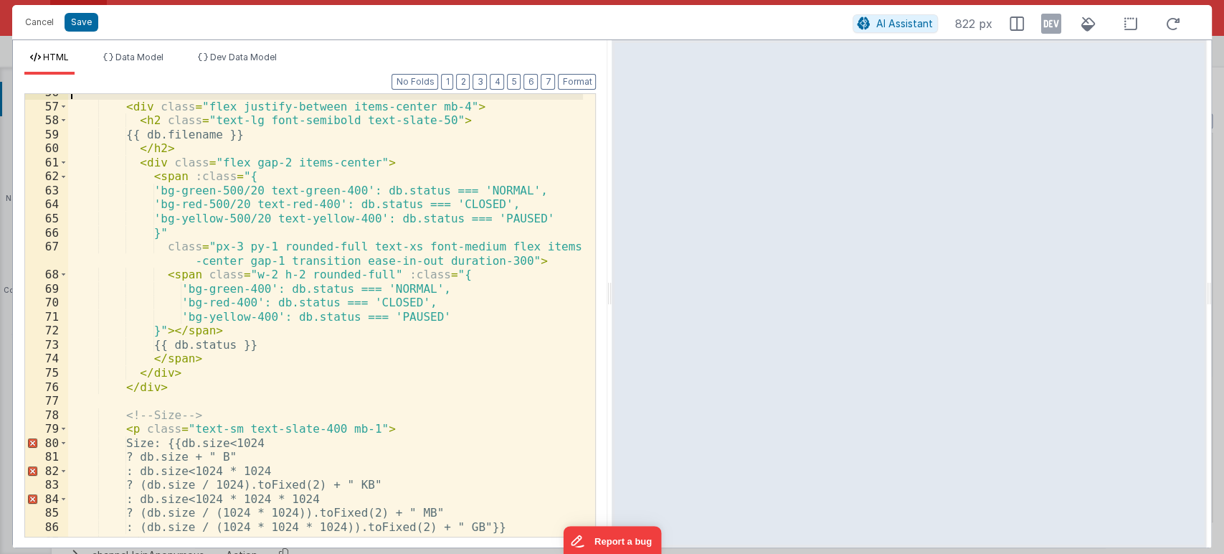
scroll to position [1001, 0]
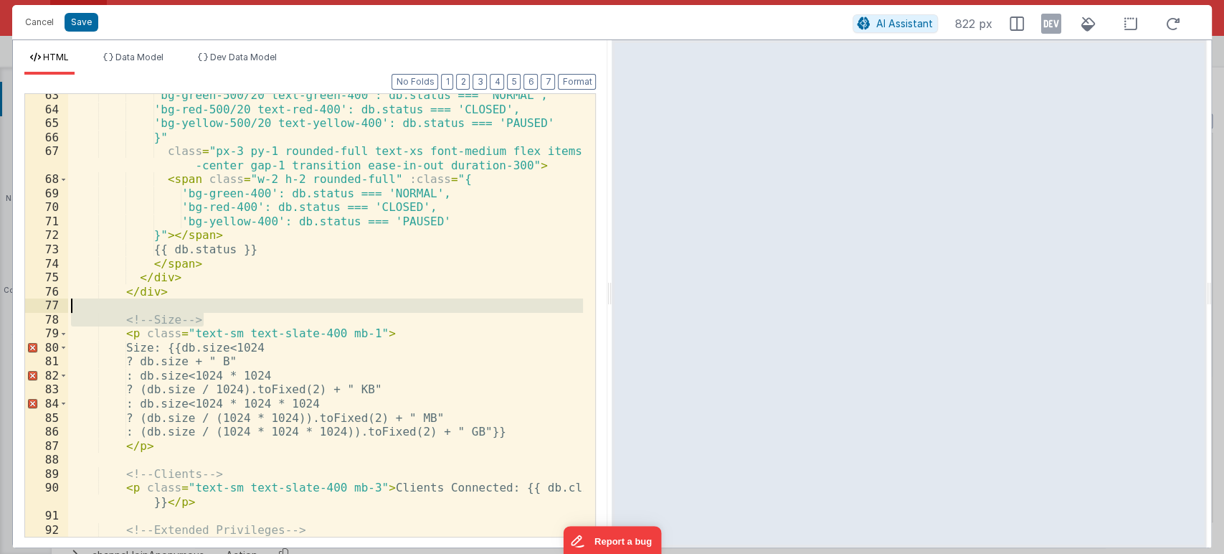
drag, startPoint x: 209, startPoint y: 321, endPoint x: 41, endPoint y: 306, distance: 168.6
click at [41, 306] on div "63 64 65 66 67 68 69 70 71 72 73 74 75 76 77 78 79 80 81 82 83 84 85 86 87 88 8…" at bounding box center [310, 315] width 572 height 444
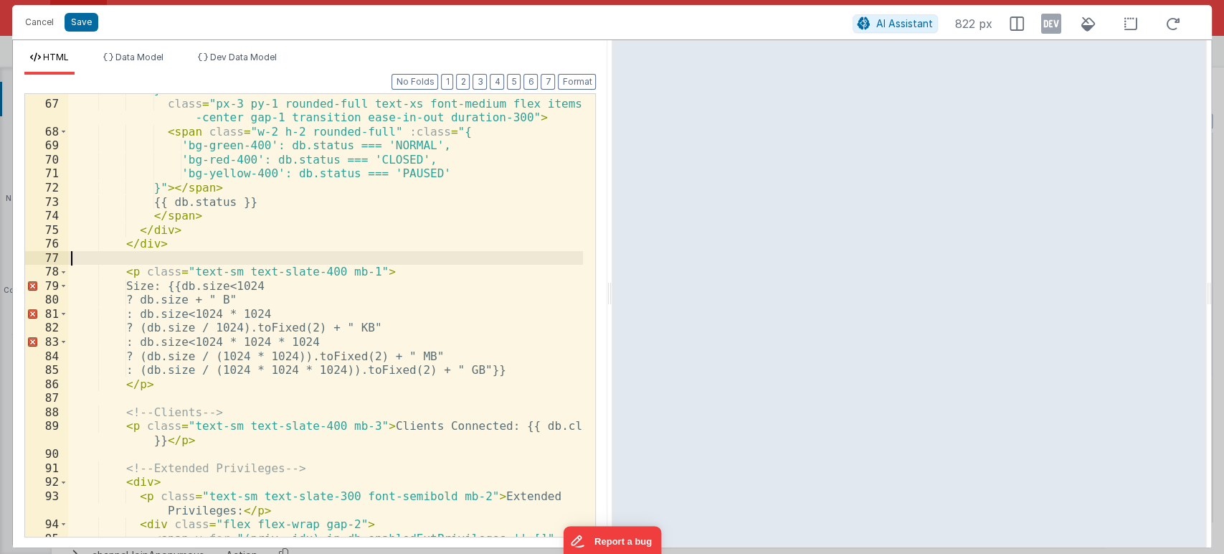
scroll to position [1192, 0]
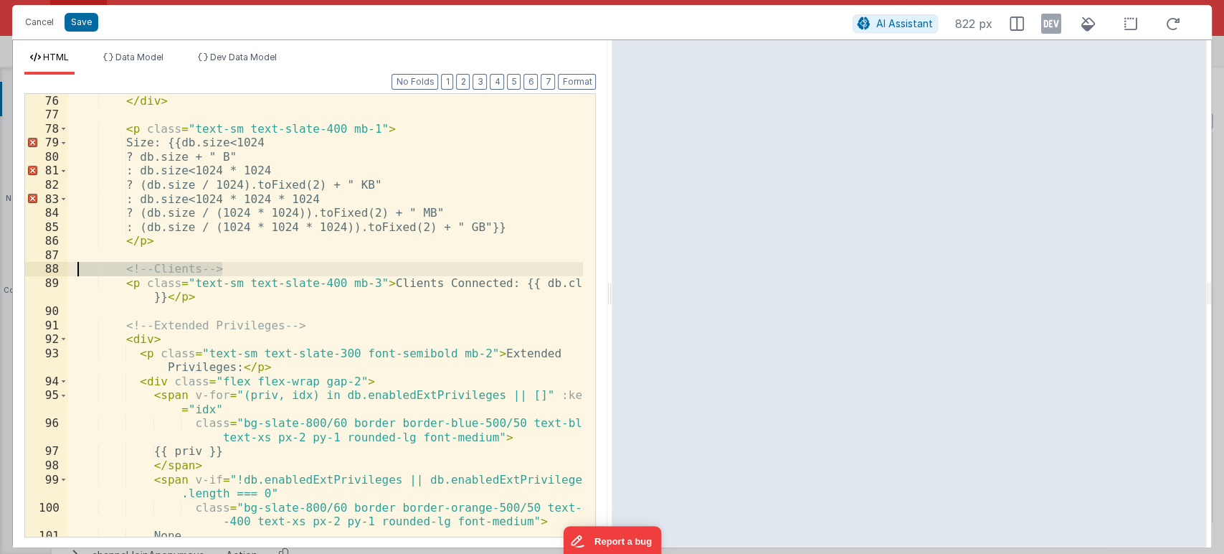
drag, startPoint x: 239, startPoint y: 268, endPoint x: 69, endPoint y: 268, distance: 170.0
click at [69, 268] on div "</ div > < p class = "text-sm text-slate-400 mb-1" > Size: {{db.size < 1024 ? d…" at bounding box center [326, 329] width 516 height 471
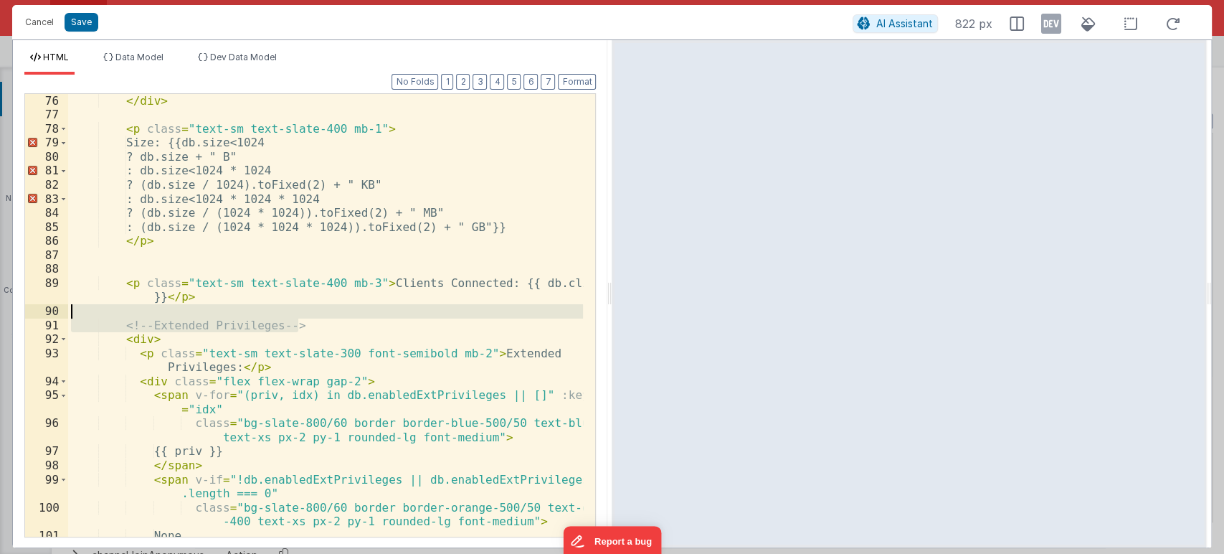
drag, startPoint x: 301, startPoint y: 323, endPoint x: 100, endPoint y: 314, distance: 201.7
click at [100, 314] on div "</ div > < p class = "text-sm text-slate-400 mb-1" > Size: {{db.size < 1024 ? d…" at bounding box center [326, 329] width 516 height 471
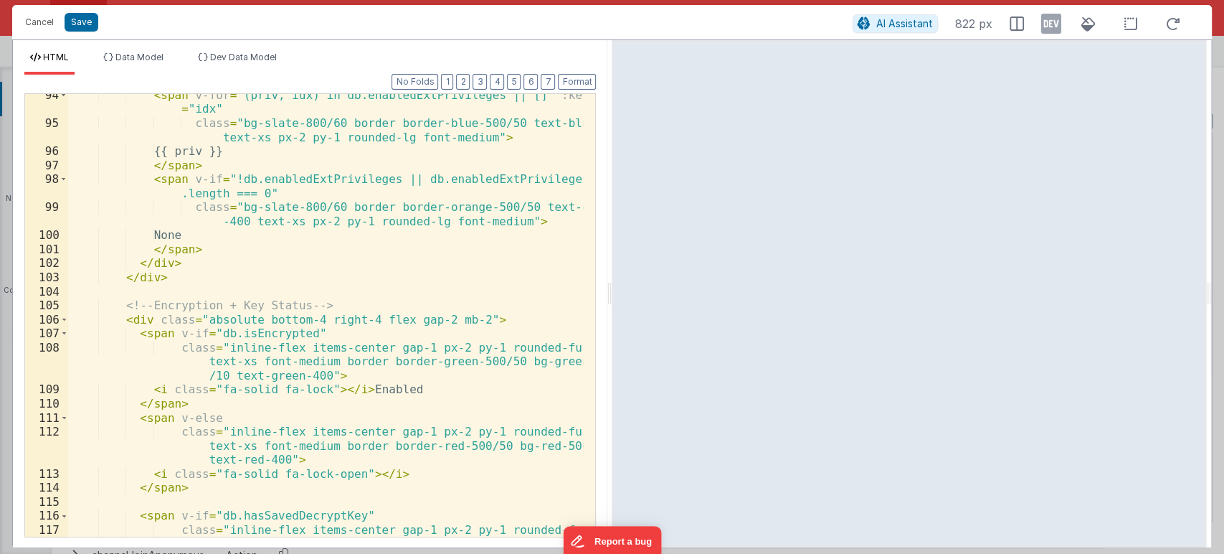
scroll to position [1526, 0]
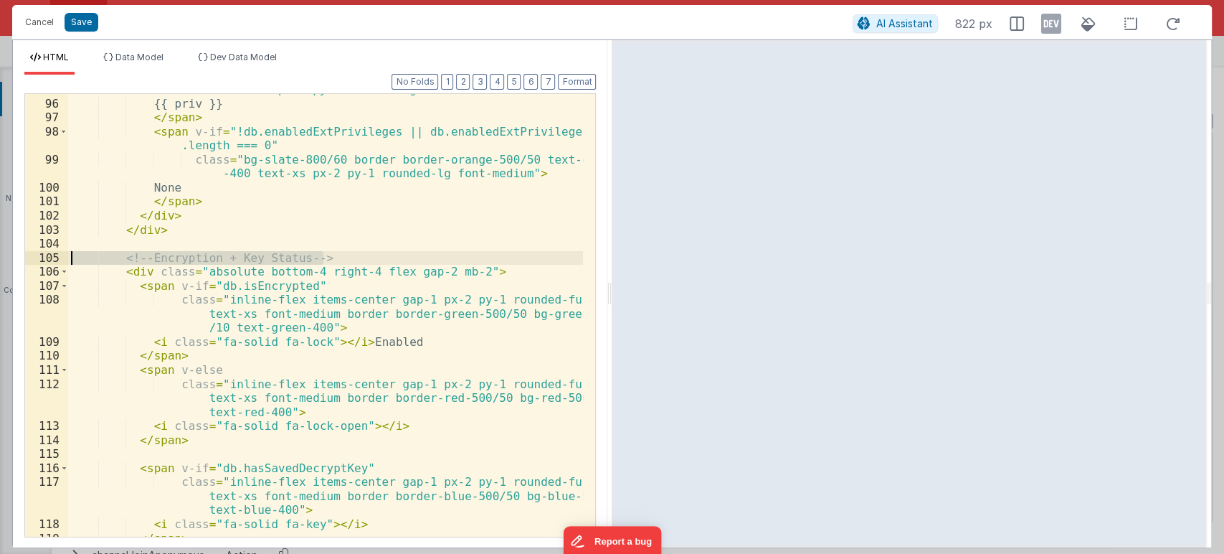
drag, startPoint x: 329, startPoint y: 256, endPoint x: 32, endPoint y: 251, distance: 297.0
click at [32, 251] on div "95 96 97 98 99 100 101 102 103 104 105 106 107 108 109 110 111 112 113 114 115 …" at bounding box center [310, 315] width 572 height 444
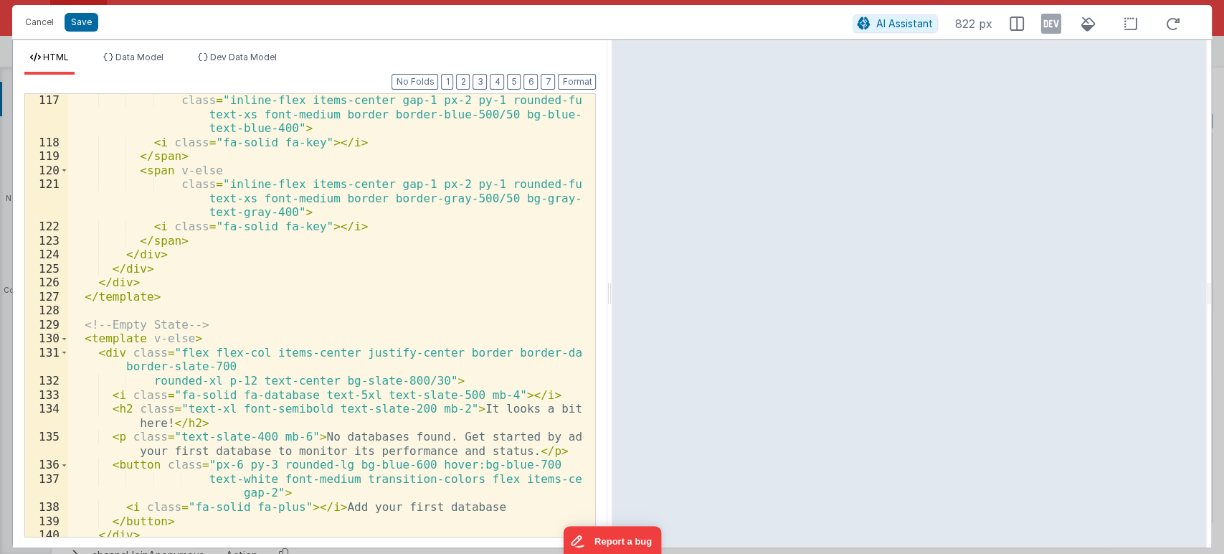
scroll to position [1908, 0]
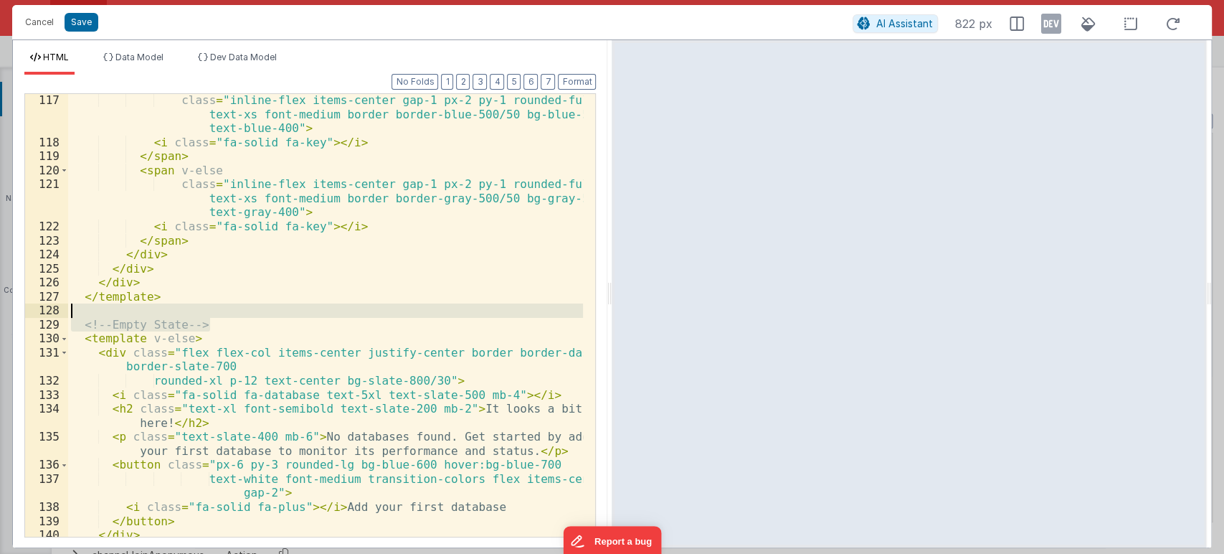
drag, startPoint x: 222, startPoint y: 326, endPoint x: 53, endPoint y: 313, distance: 169.7
click at [53, 313] on div "117 118 119 120 121 122 123 124 125 126 127 128 129 130 131 132 133 134 135 136…" at bounding box center [310, 315] width 572 height 444
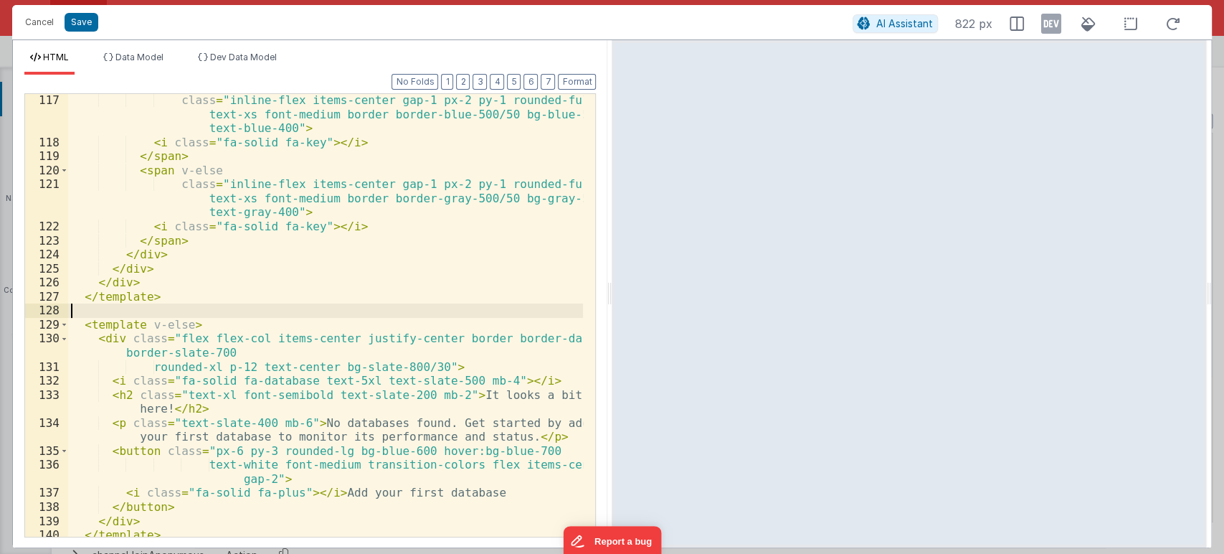
scroll to position [1942, 0]
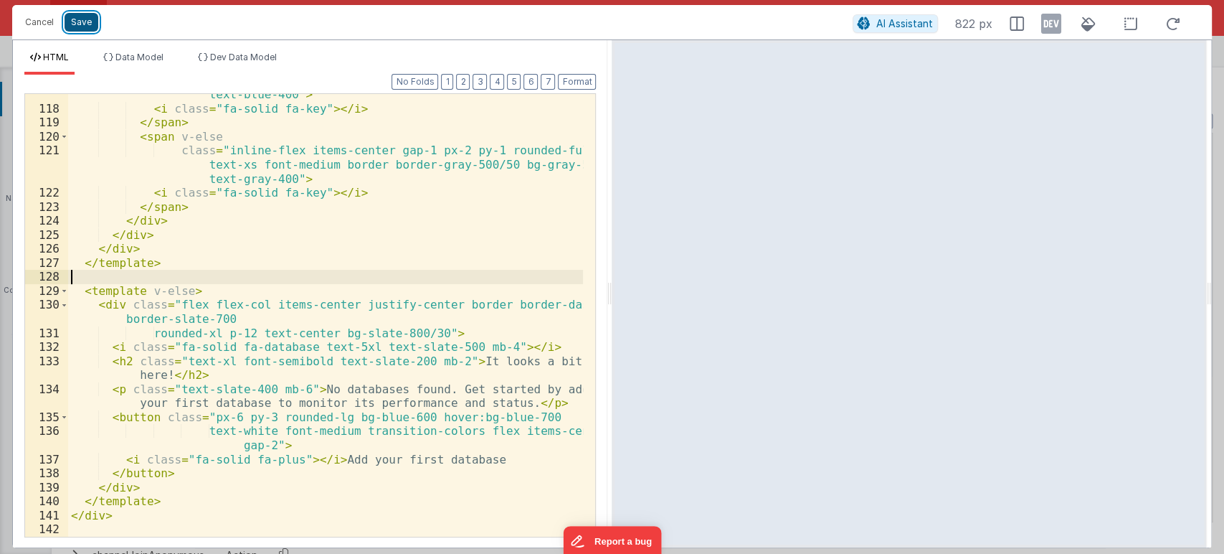
click at [79, 22] on button "Save" at bounding box center [82, 22] width 34 height 19
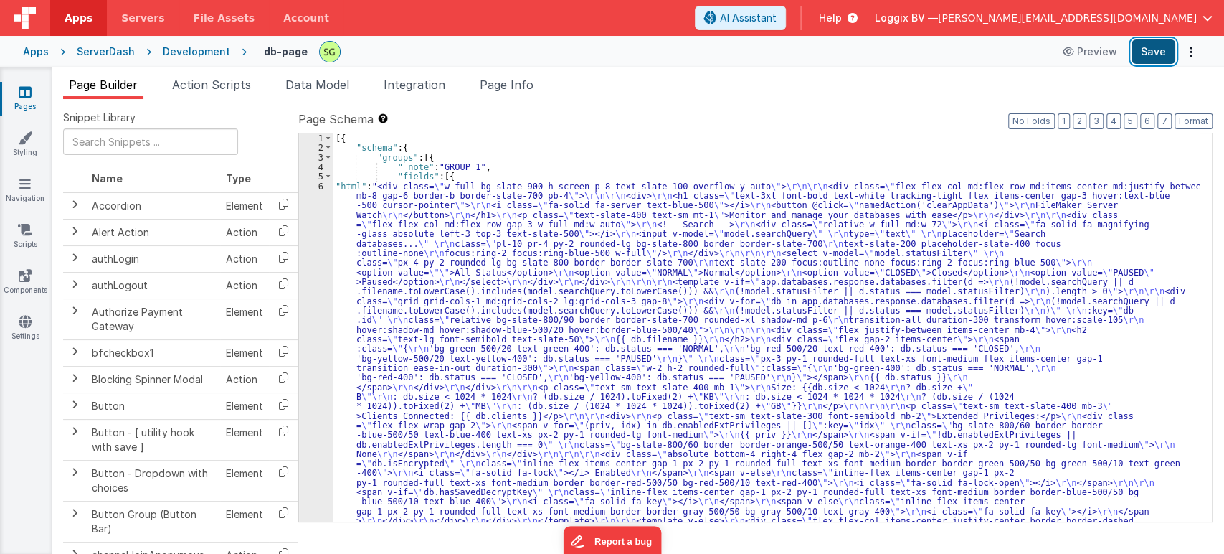
click at [1158, 47] on button "Save" at bounding box center [1154, 51] width 44 height 24
click at [321, 182] on div "6" at bounding box center [316, 377] width 34 height 392
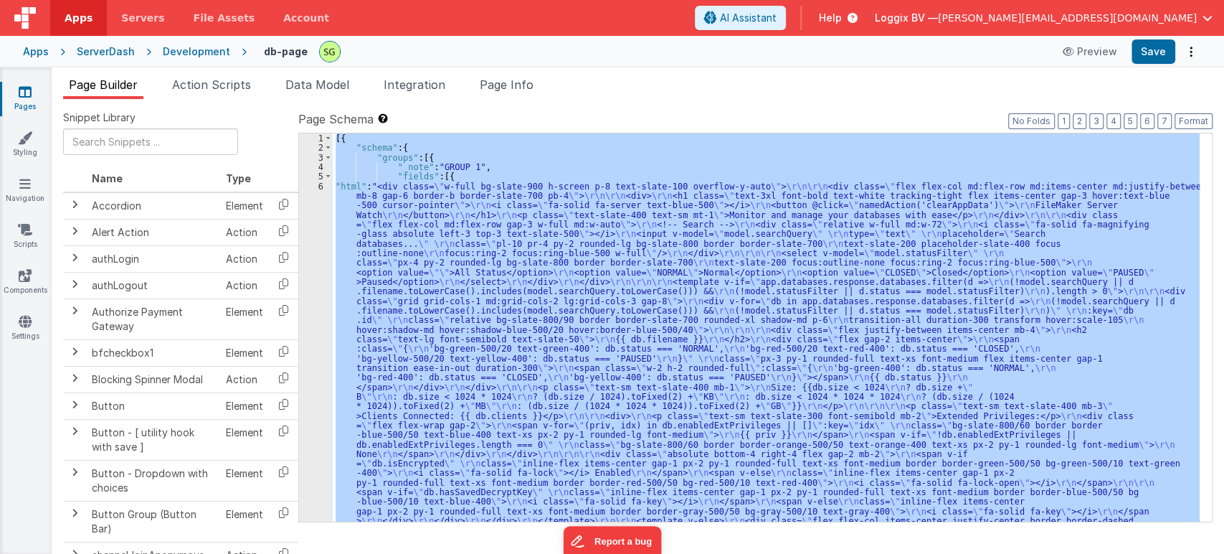
click at [321, 182] on div "6" at bounding box center [316, 377] width 34 height 392
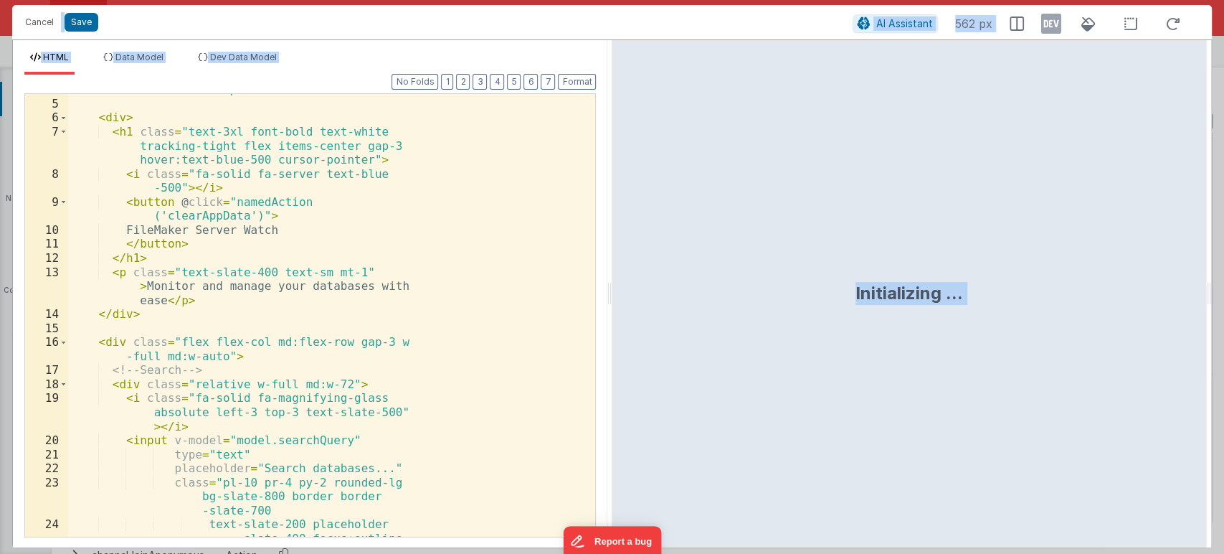
scroll to position [95, 0]
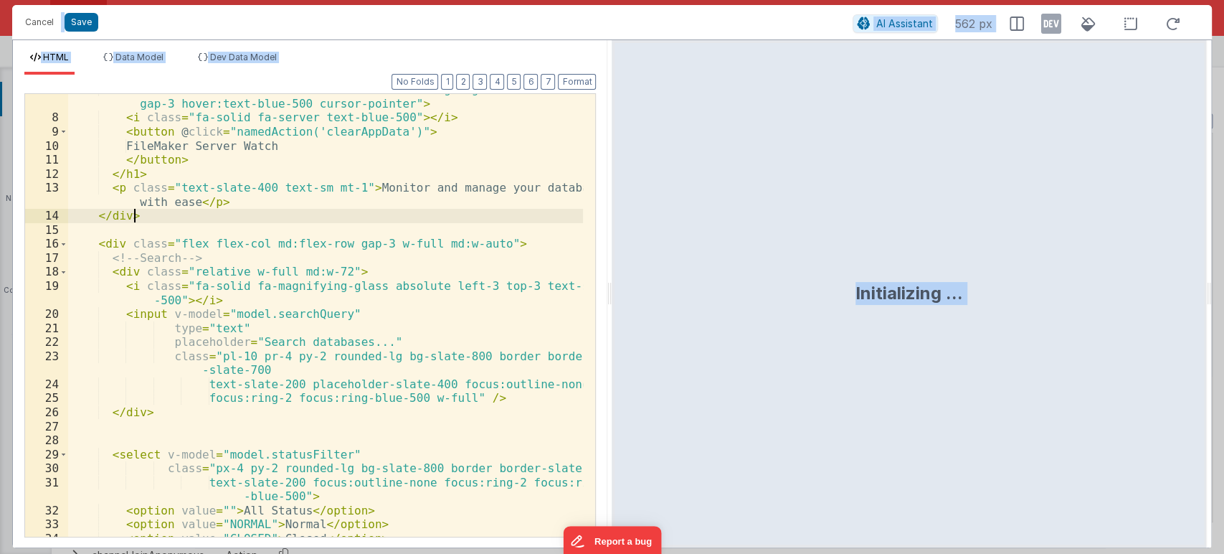
click at [460, 212] on div "< h1 class = "text-3xl font-bold text-white tracking-tight flex items-center ga…" at bounding box center [326, 324] width 516 height 485
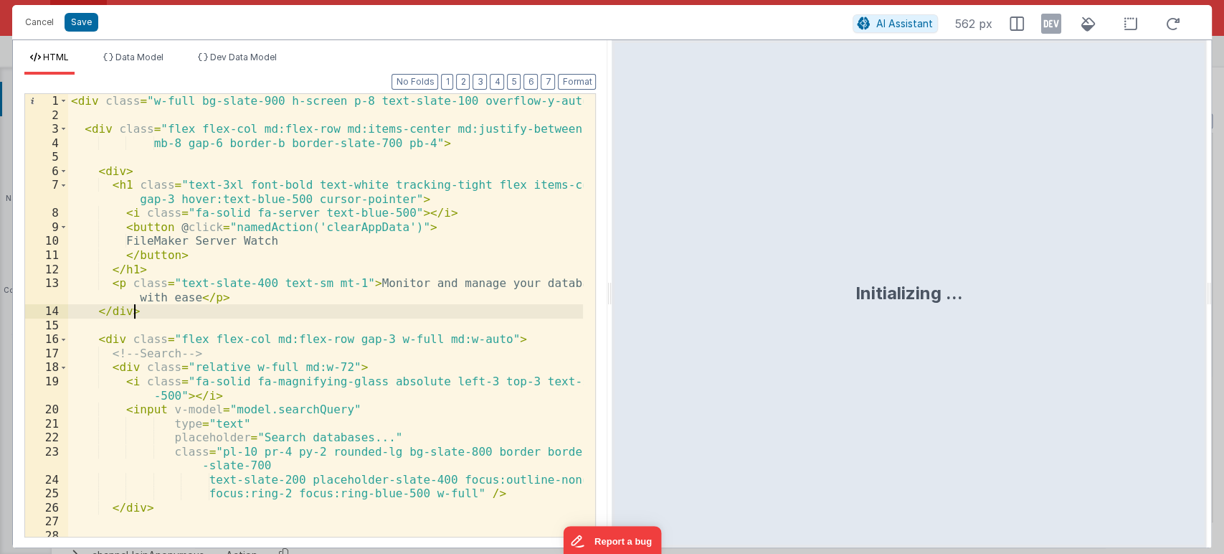
scroll to position [0, 0]
click at [65, 170] on span at bounding box center [64, 171] width 8 height 14
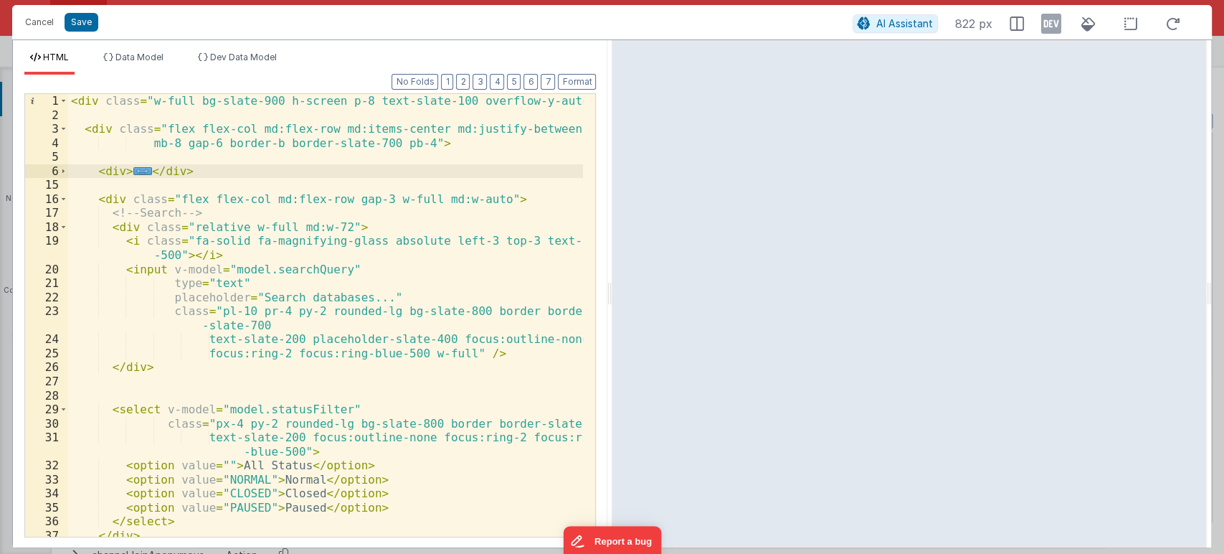
click at [199, 173] on div "< div class = "w-full bg-slate-900 h-screen p-8 text-slate-100 overflow-y-auto"…" at bounding box center [326, 329] width 516 height 471
drag, startPoint x: 199, startPoint y: 173, endPoint x: 95, endPoint y: 171, distance: 104.0
click at [95, 171] on div "< div class = "w-full bg-slate-900 h-screen p-8 text-slate-100 overflow-y-auto"…" at bounding box center [326, 329] width 516 height 471
click at [204, 169] on div "< div class = "w-full bg-slate-900 h-screen p-8 text-slate-100 overflow-y-auto"…" at bounding box center [325, 315] width 515 height 443
click at [60, 174] on span at bounding box center [64, 171] width 8 height 14
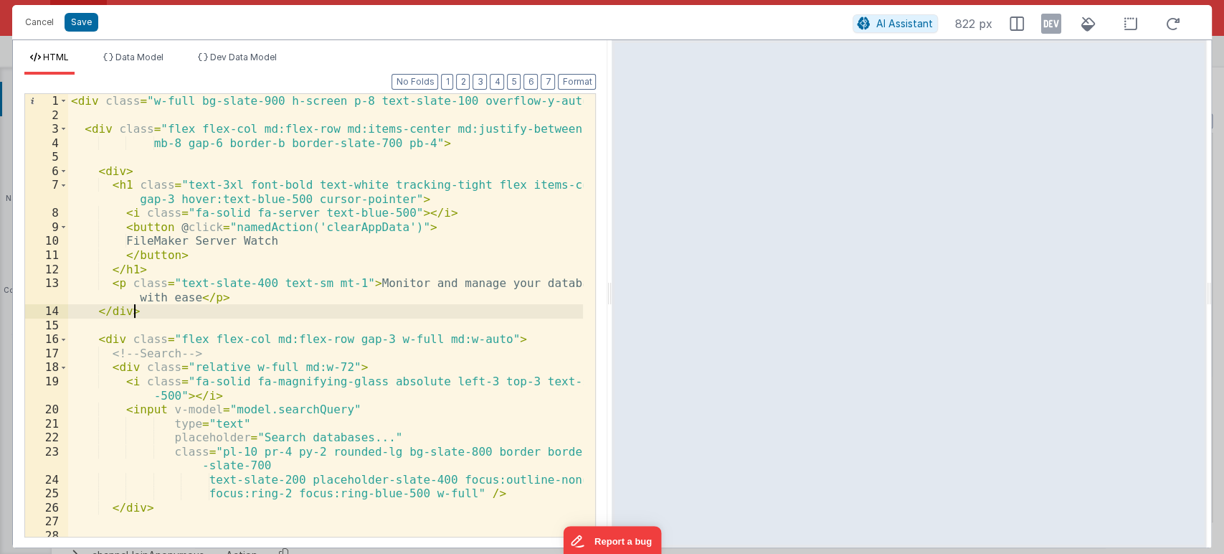
click at [75, 170] on div "< div class = "w-full bg-slate-900 h-screen p-8 text-slate-100 overflow-y-auto"…" at bounding box center [326, 329] width 516 height 471
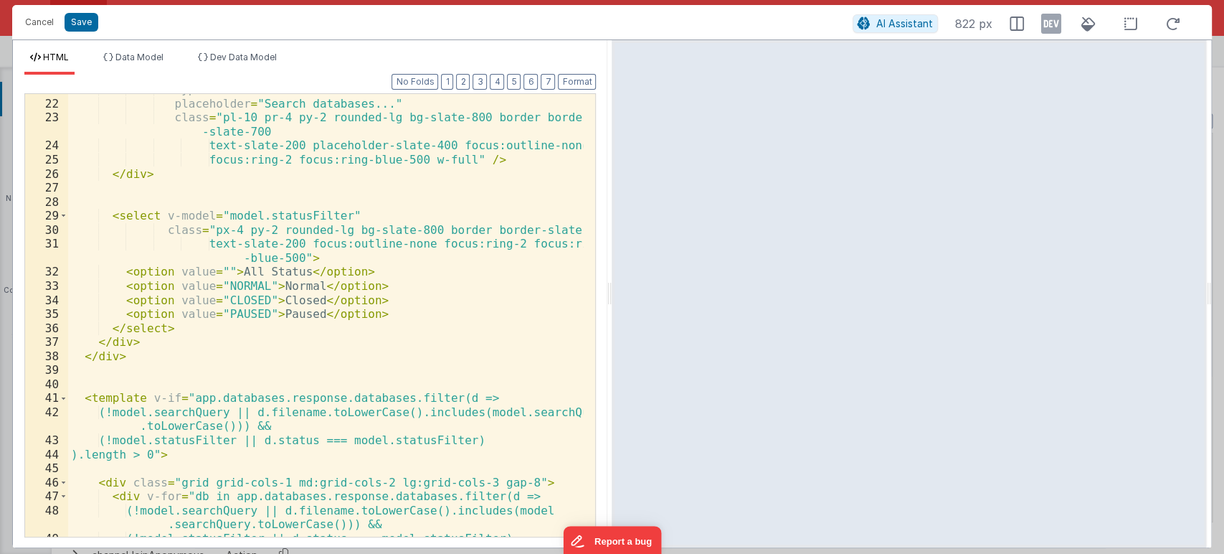
scroll to position [334, 0]
click at [151, 349] on div "type = "text" placeholder = "Search databases..." class = "pl-10 pr-4 py-2 roun…" at bounding box center [326, 317] width 516 height 471
click at [134, 349] on div "type = "text" placeholder = "Search databases..." class = "pl-10 pr-4 py-2 roun…" at bounding box center [326, 317] width 516 height 471
click at [148, 351] on div "type = "text" placeholder = "Search databases..." class = "pl-10 pr-4 py-2 roun…" at bounding box center [326, 317] width 516 height 471
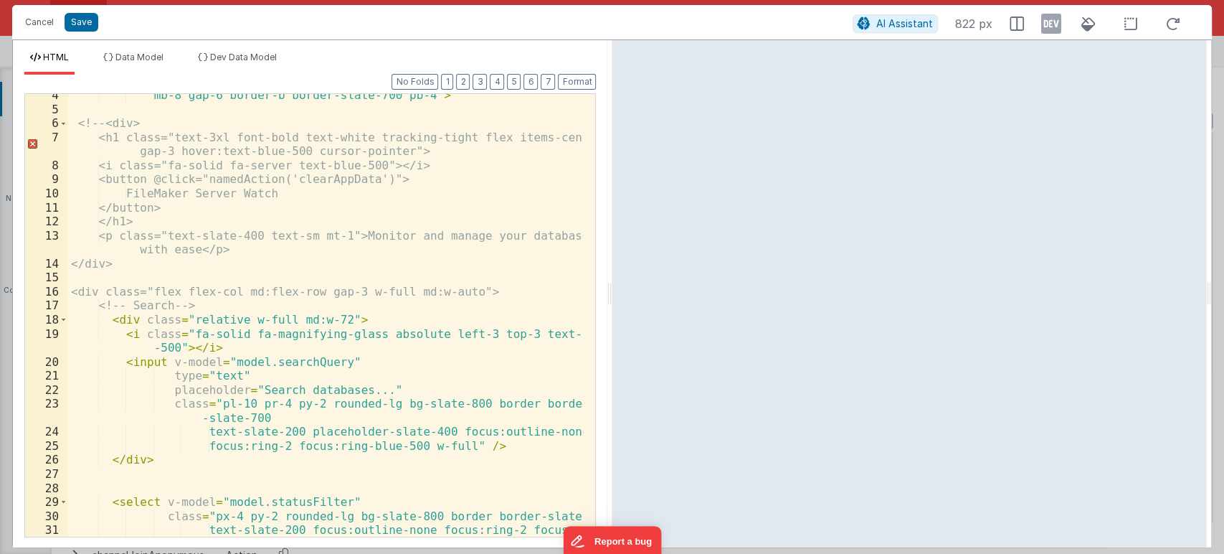
scroll to position [47, 0]
drag, startPoint x: 231, startPoint y: 304, endPoint x: 90, endPoint y: 303, distance: 140.6
click at [90, 303] on div "mb-8 gap-6 border-b border-slate-700 pb-4" > <!-- <div> <h1 class="text-3xl fon…" at bounding box center [326, 330] width 516 height 485
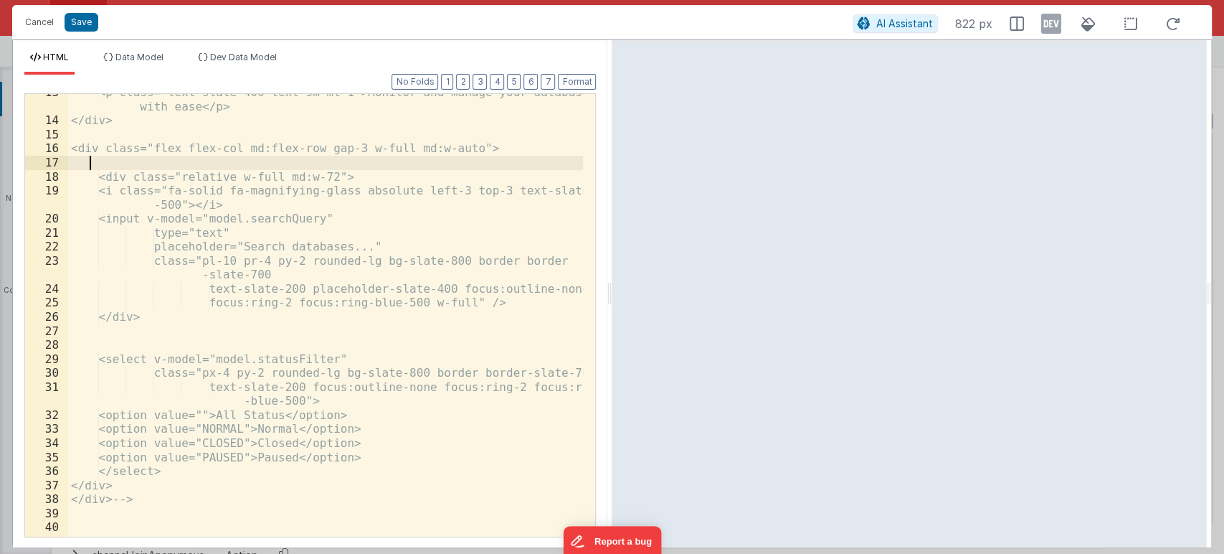
scroll to position [334, 0]
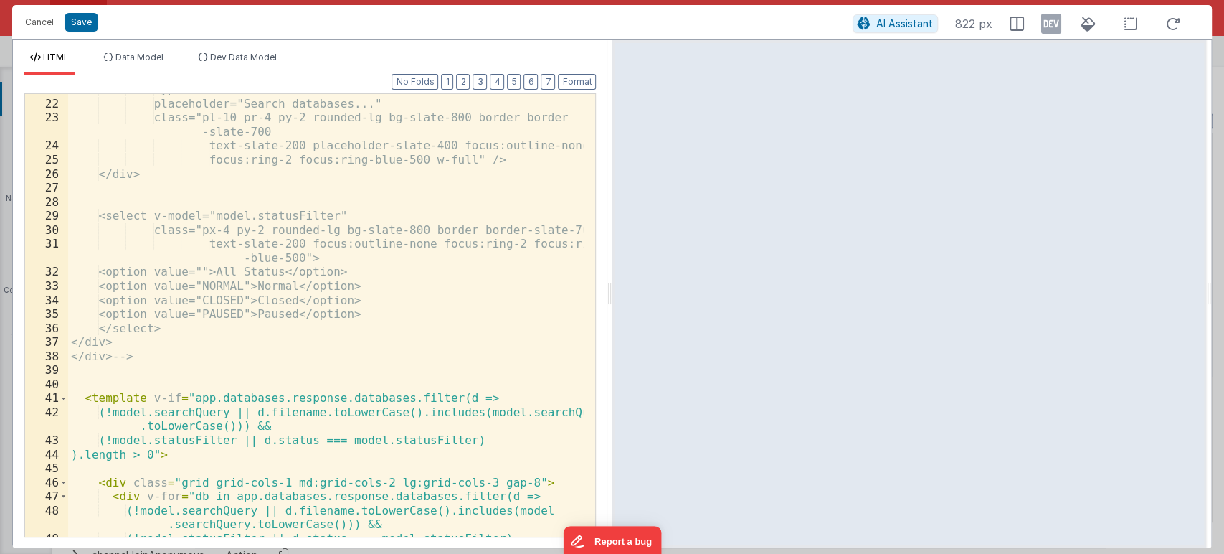
click at [187, 360] on div "type="text" placeholder="Search databases..." class="pl-10 pr-4 py-2 rounded-lg…" at bounding box center [326, 317] width 516 height 471
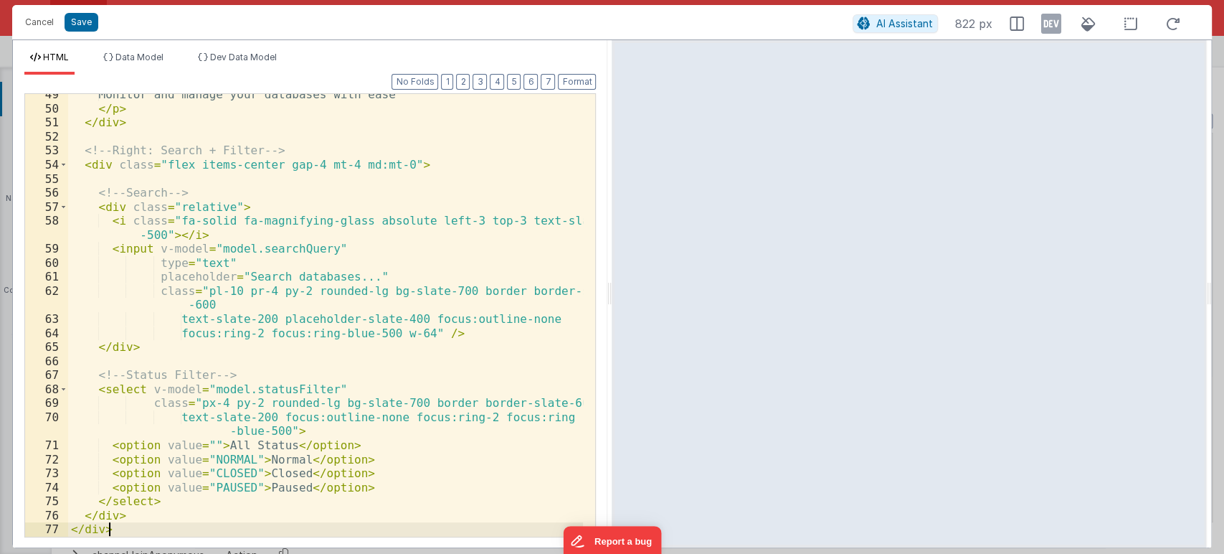
scroll to position [750, 0]
click at [560, 80] on button "Format" at bounding box center [577, 82] width 38 height 16
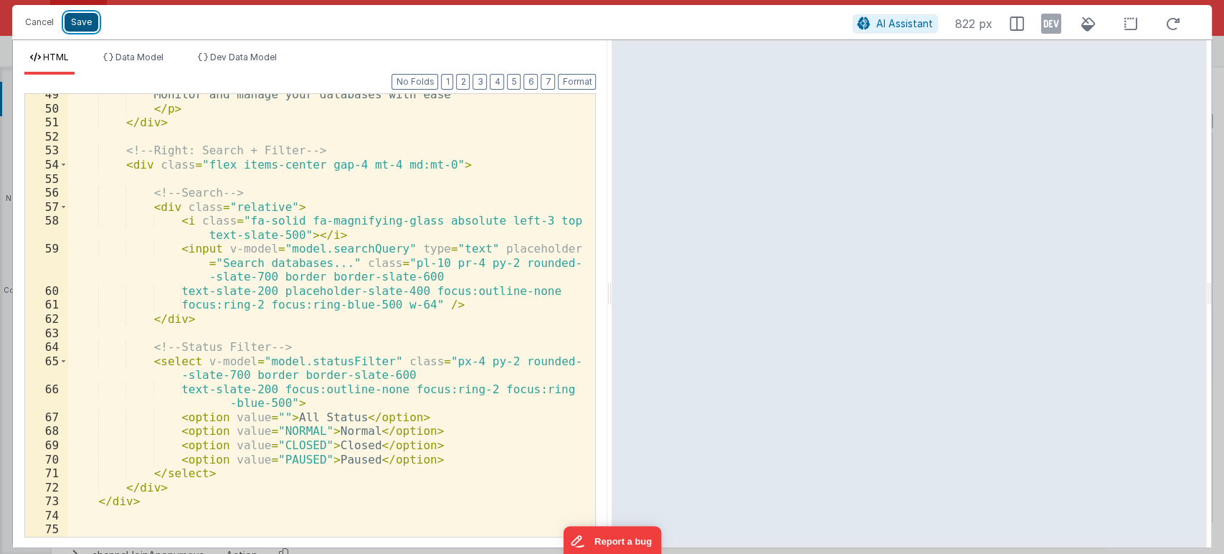
click at [91, 23] on button "Save" at bounding box center [82, 22] width 34 height 19
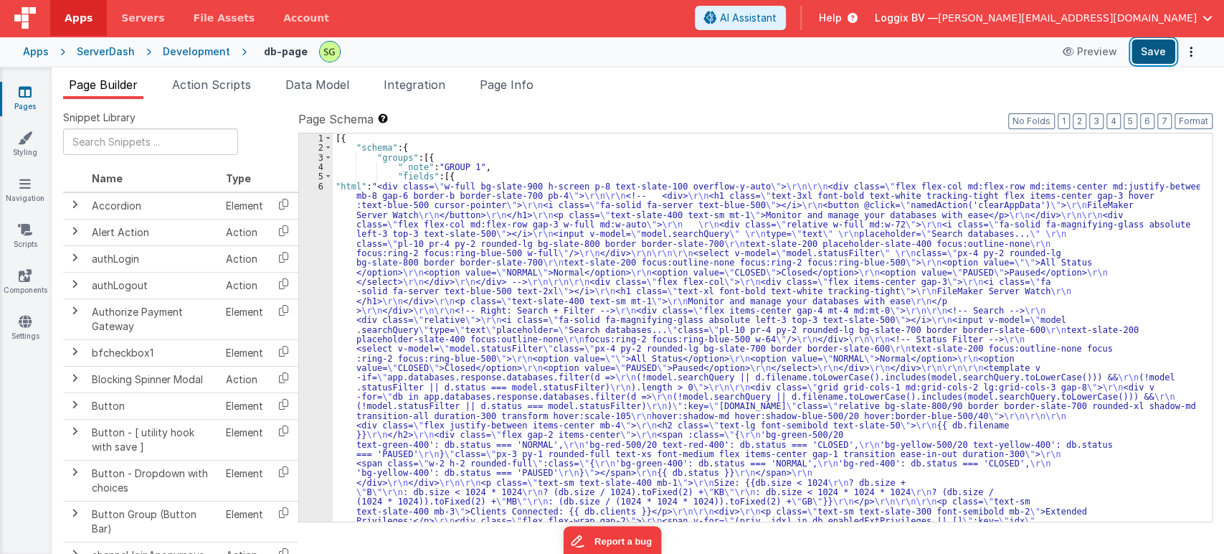
click at [1137, 52] on button "Save" at bounding box center [1154, 51] width 44 height 24
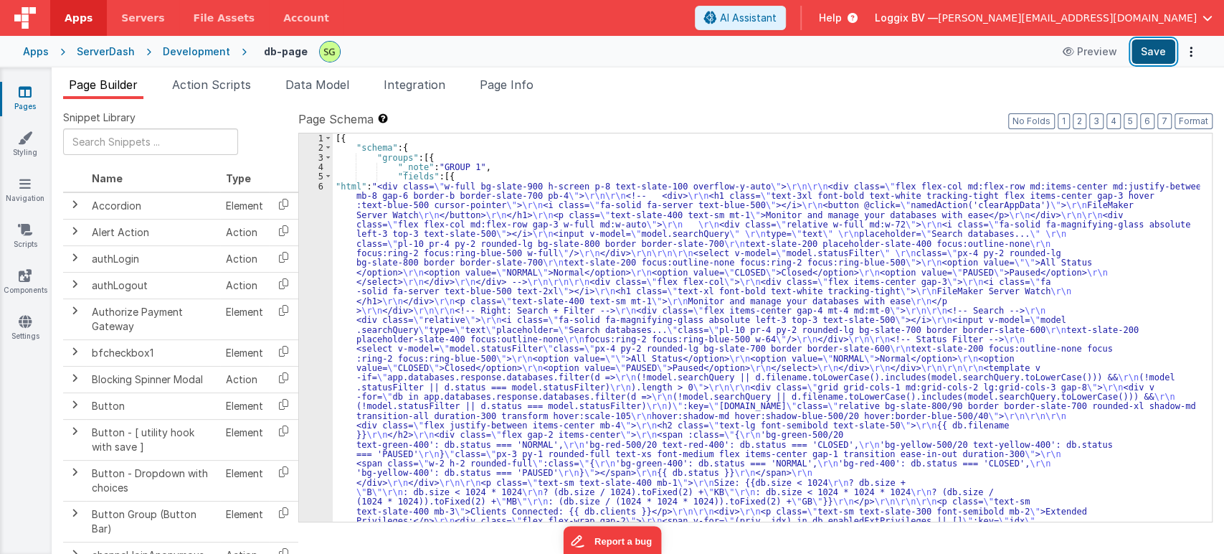
click at [1147, 46] on button "Save" at bounding box center [1154, 51] width 44 height 24
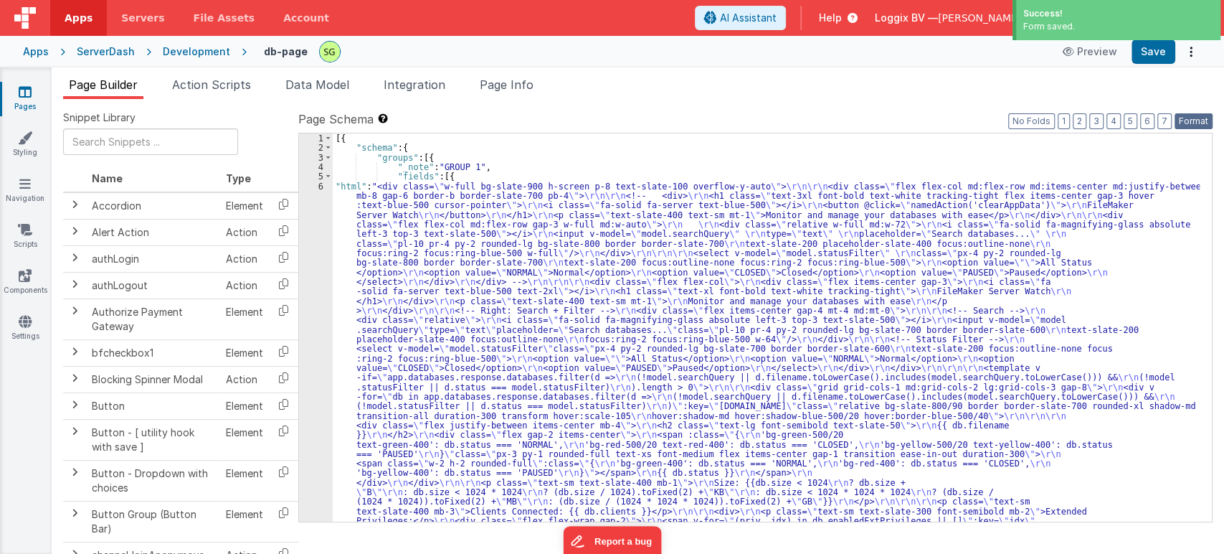
click at [1189, 124] on button "Format" at bounding box center [1194, 121] width 38 height 16
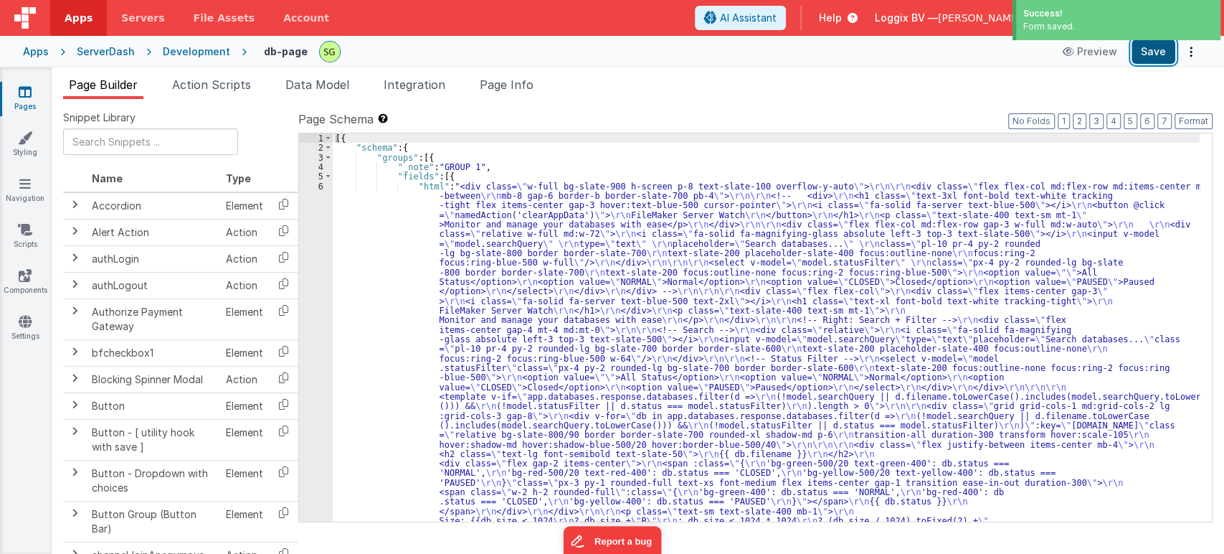
click at [1149, 56] on button "Save" at bounding box center [1154, 51] width 44 height 24
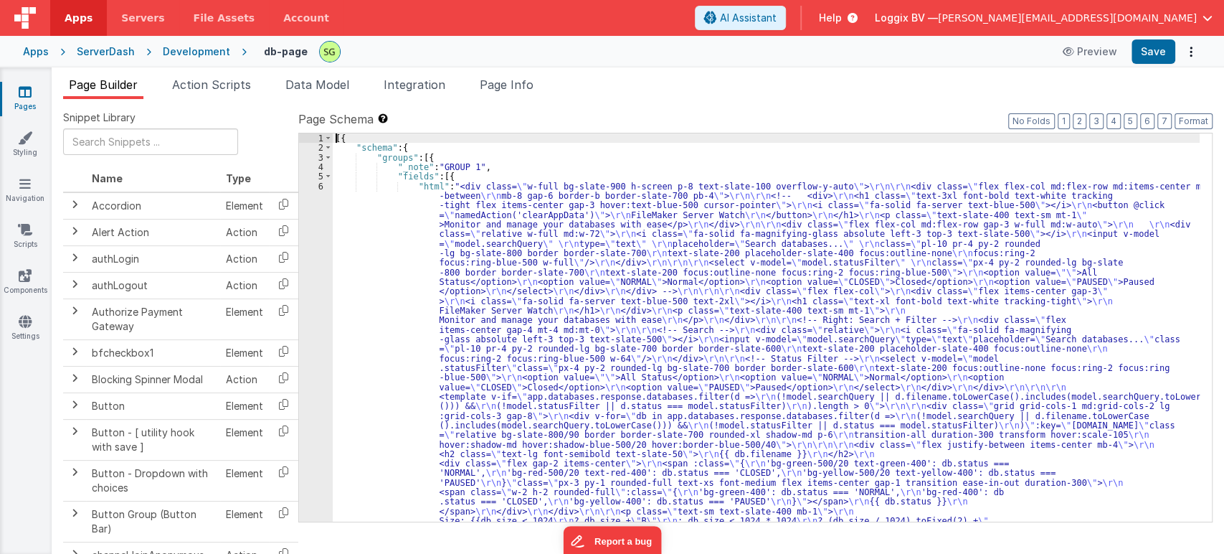
click at [321, 184] on div "6" at bounding box center [316, 453] width 34 height 545
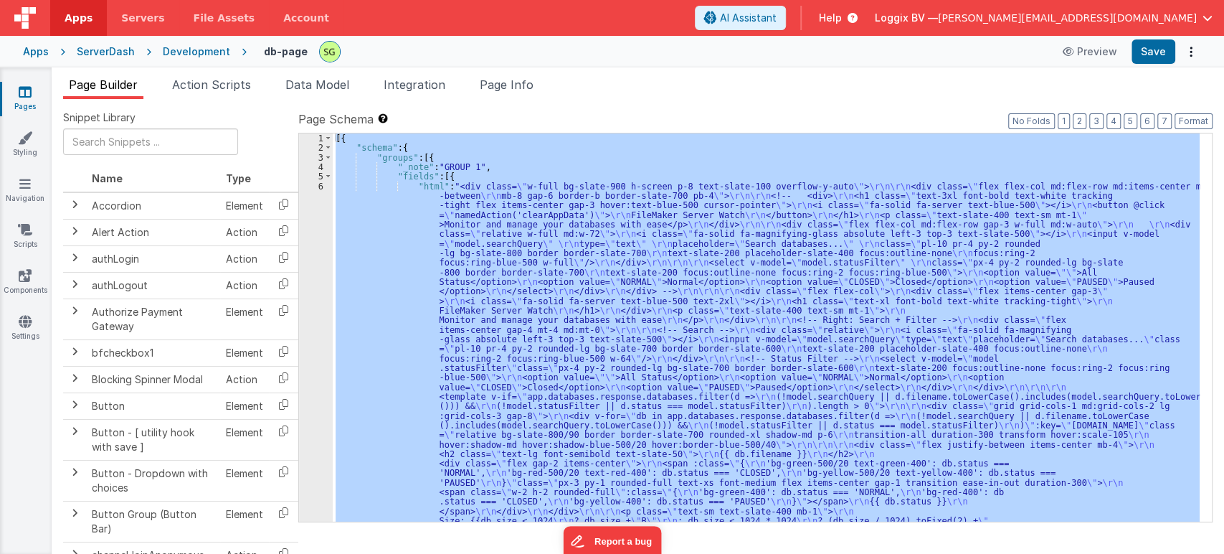
click at [321, 184] on div "6" at bounding box center [316, 453] width 34 height 545
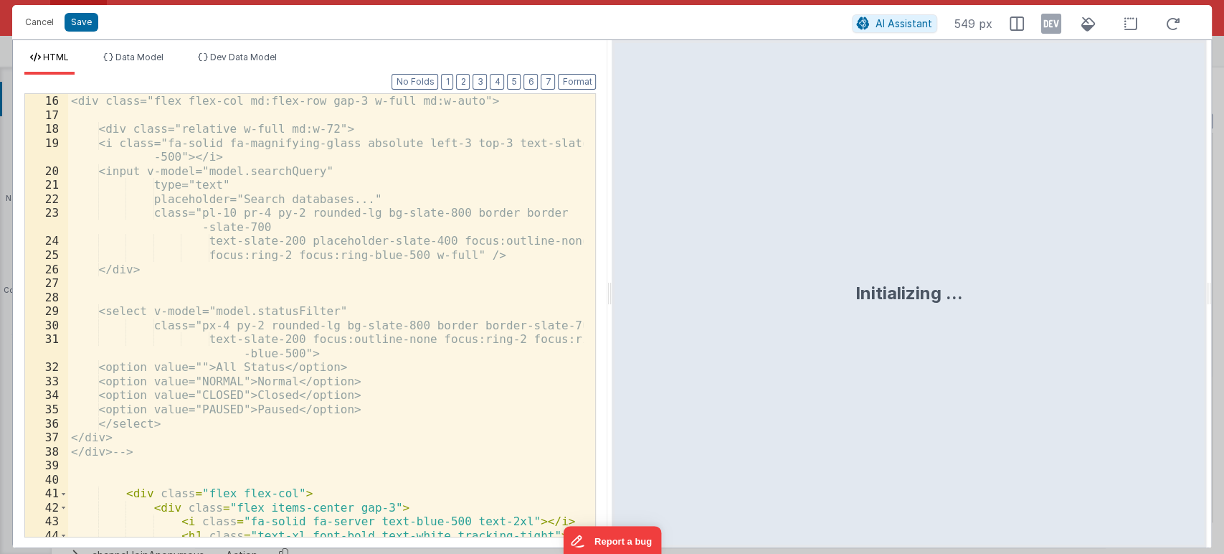
scroll to position [476, 0]
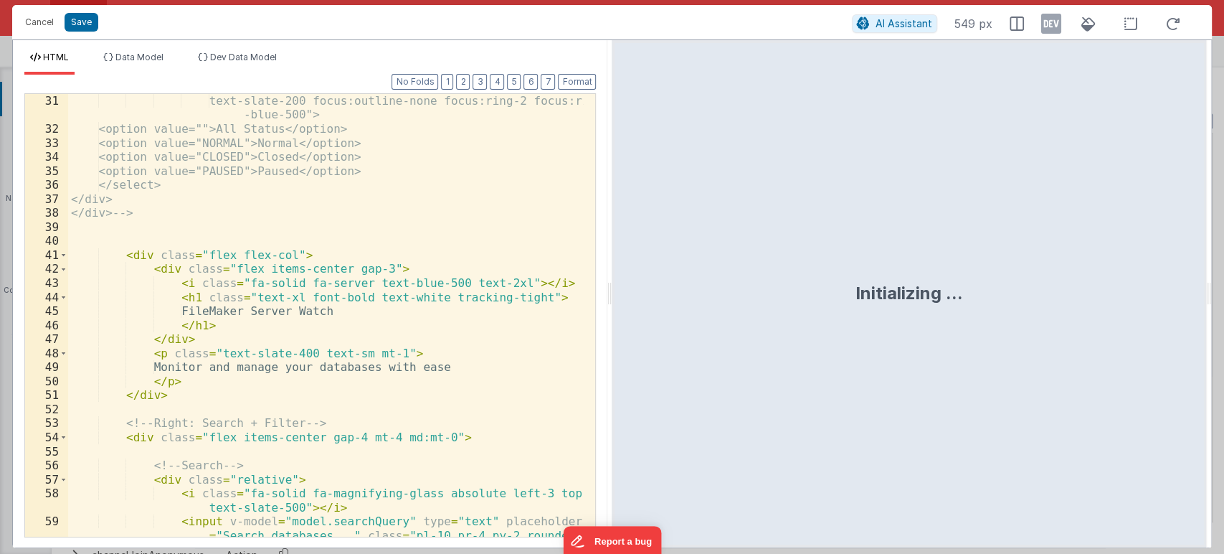
click at [57, 256] on div "41" at bounding box center [46, 255] width 43 height 14
click at [60, 255] on span at bounding box center [64, 255] width 8 height 14
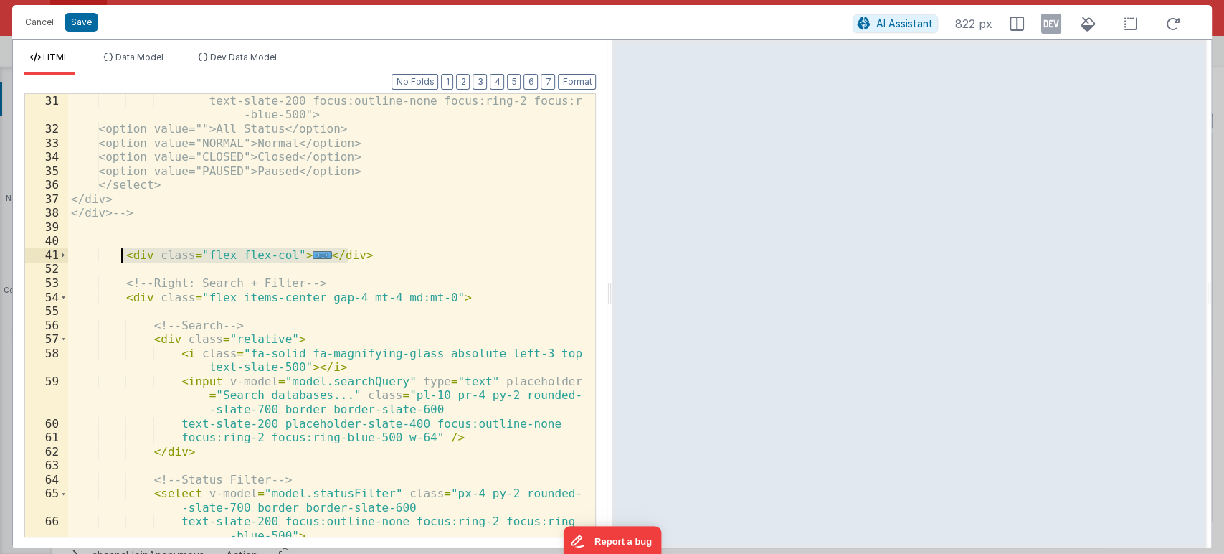
drag, startPoint x: 354, startPoint y: 257, endPoint x: 121, endPoint y: 249, distance: 234.0
click at [121, 249] on div "text-slate-200 focus:outline-none focus:ring-2 focus:ring -blue-500"> <option v…" at bounding box center [326, 336] width 516 height 485
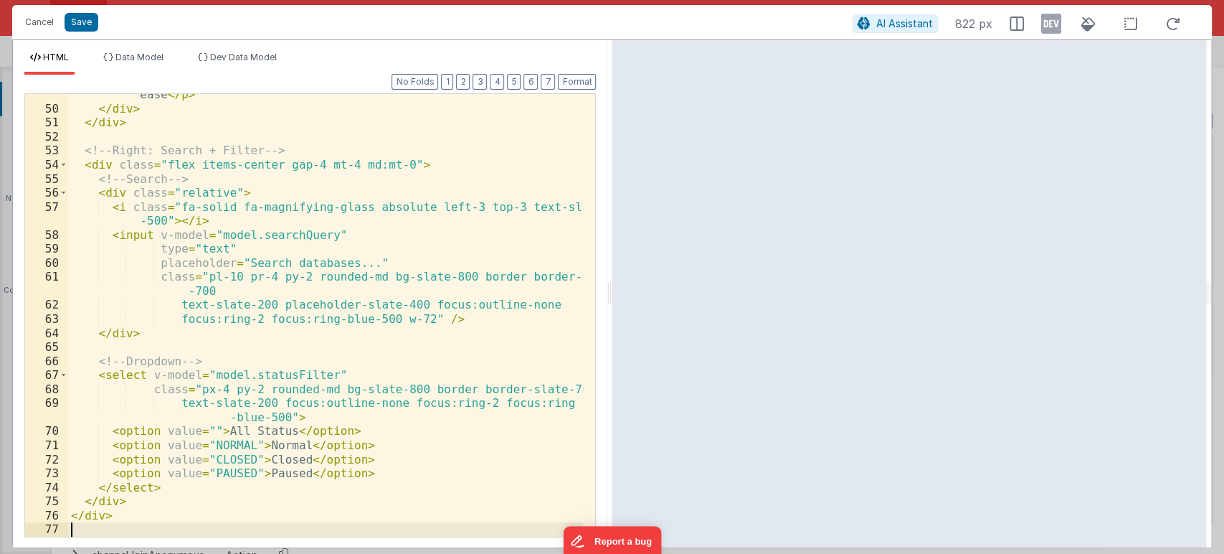
scroll to position [778, 0]
click at [573, 82] on button "Format" at bounding box center [577, 82] width 38 height 16
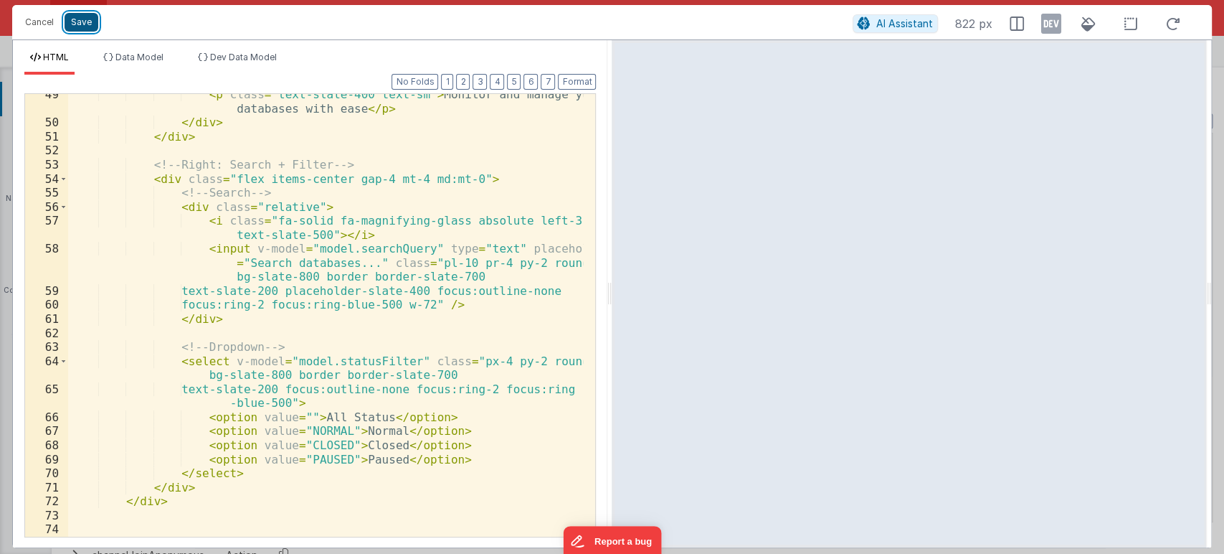
click at [95, 24] on button "Save" at bounding box center [82, 22] width 34 height 19
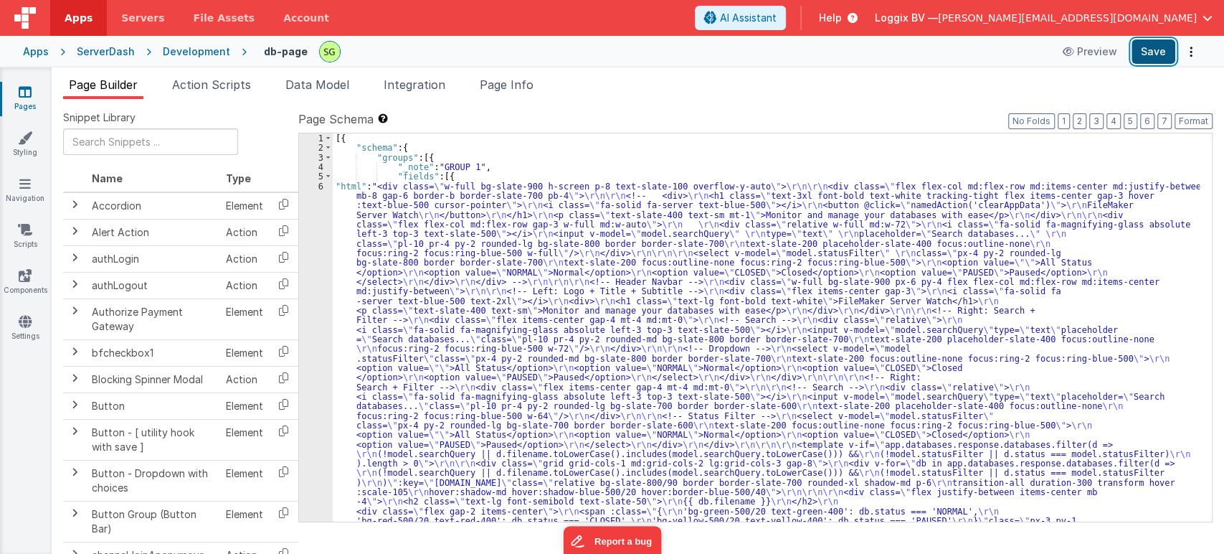
click at [1148, 54] on button "Save" at bounding box center [1154, 51] width 44 height 24
click at [318, 187] on div "6" at bounding box center [316, 468] width 34 height 574
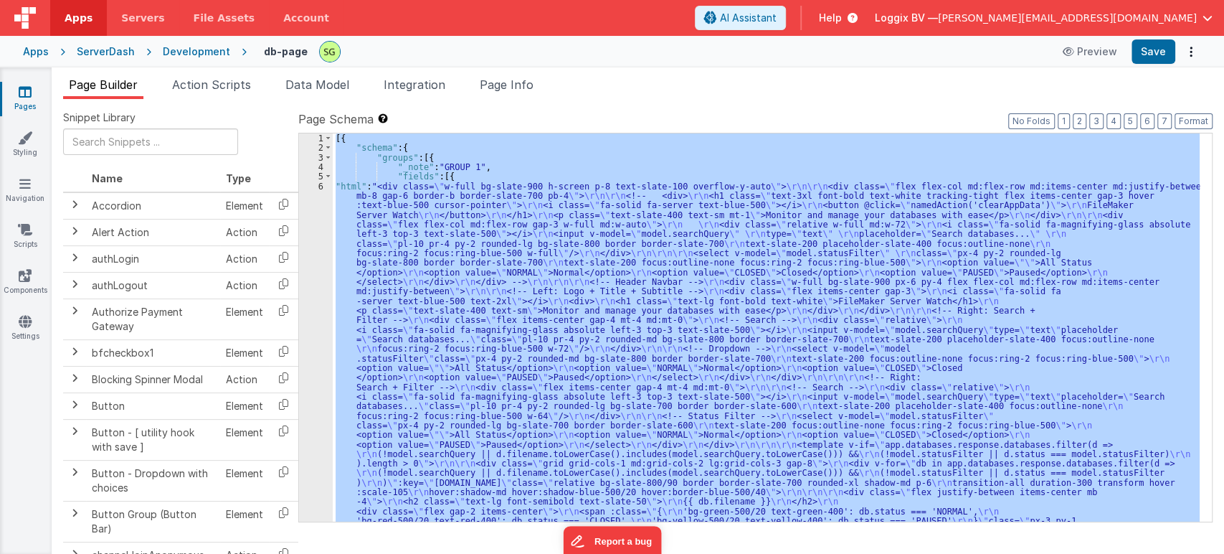
click at [318, 187] on div "6" at bounding box center [316, 468] width 34 height 574
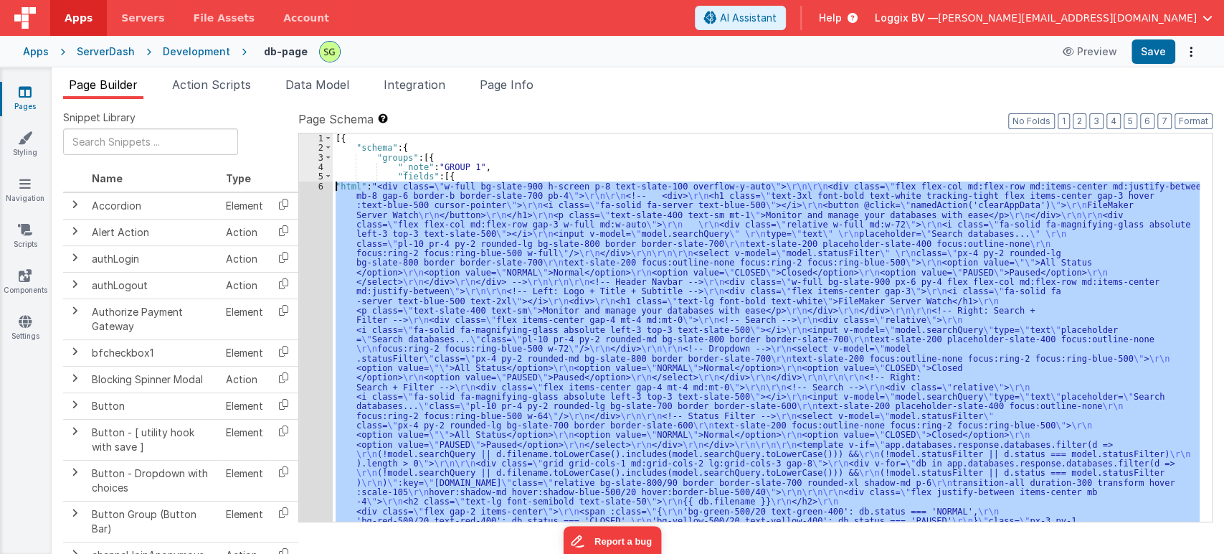
click at [318, 187] on div "6" at bounding box center [316, 468] width 34 height 574
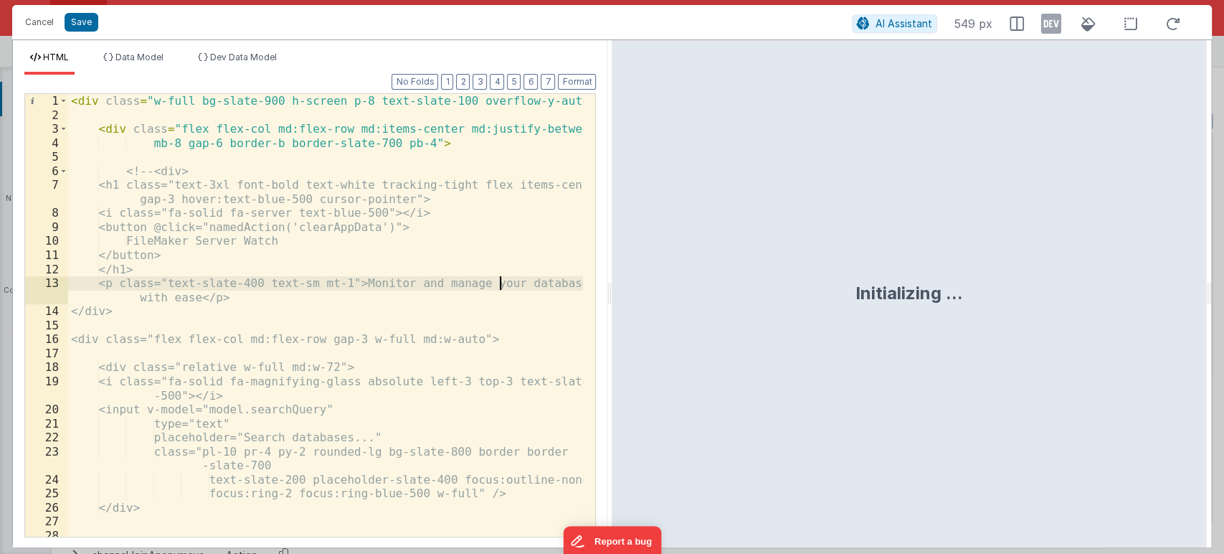
click at [499, 287] on div "< div class = "w-full bg-slate-900 h-screen p-8 text-slate-100 overflow-y-auto"…" at bounding box center [326, 329] width 516 height 471
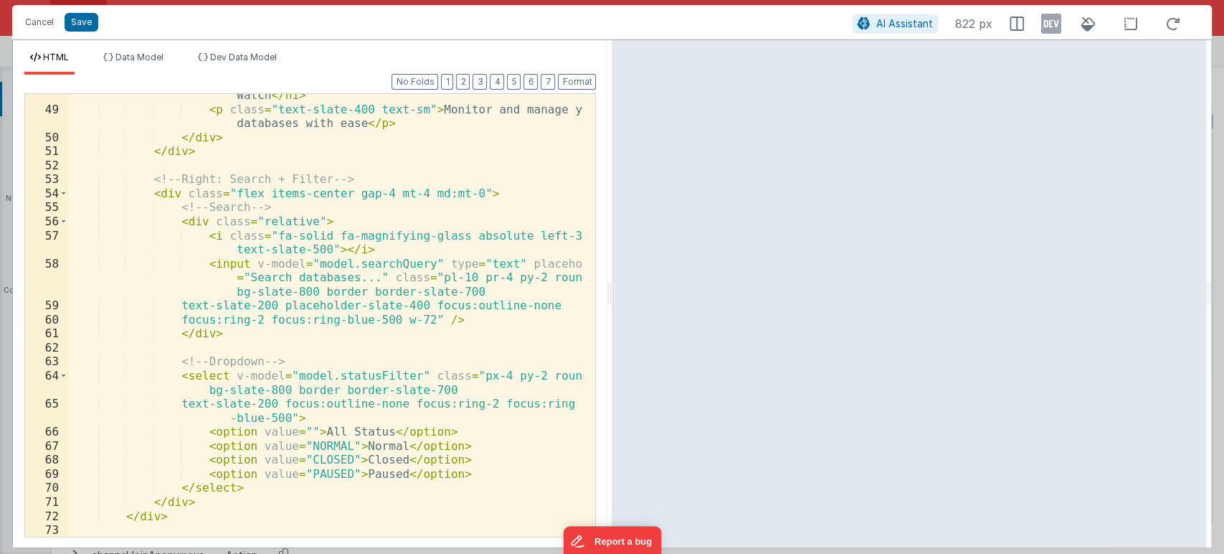
scroll to position [763, 0]
click at [39, 22] on button "Cancel" at bounding box center [39, 22] width 43 height 20
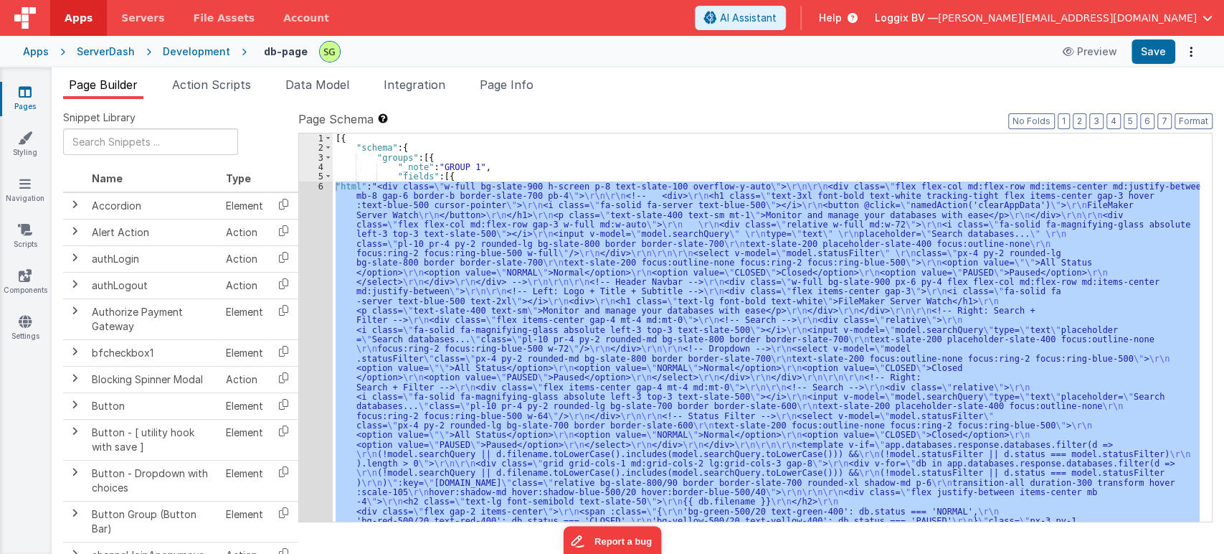
click at [323, 184] on div "6" at bounding box center [316, 468] width 34 height 574
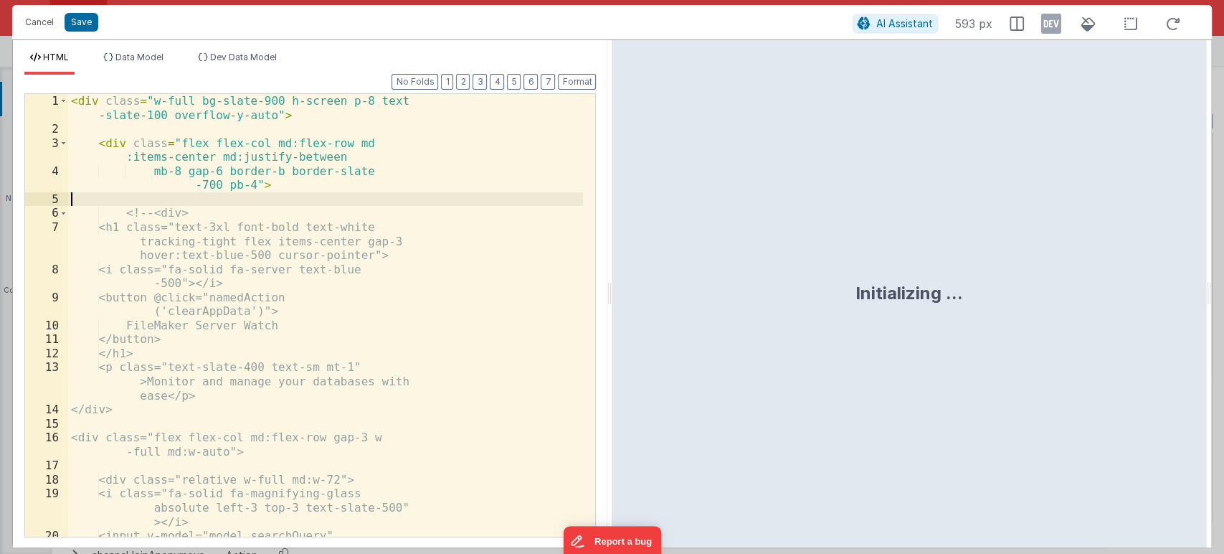
click at [418, 304] on div "< div class = "w-full bg-slate-900 h-screen p-8 text -slate-100 overflow-y-auto…" at bounding box center [325, 336] width 515 height 485
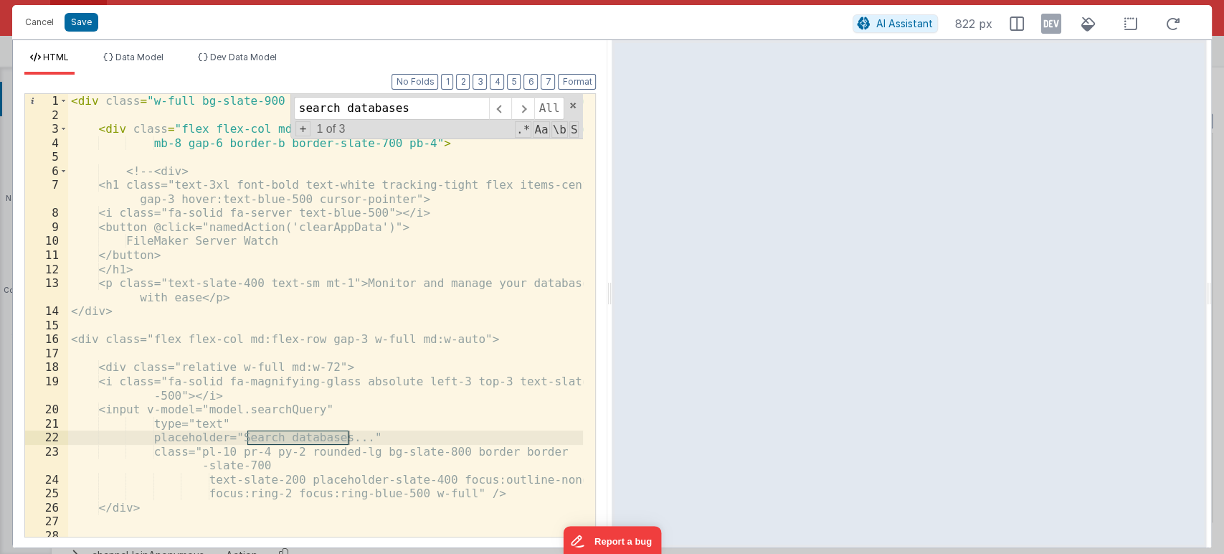
type input "search databases"
click at [347, 125] on span "1 of 3" at bounding box center [331, 129] width 40 height 13
click at [517, 105] on span at bounding box center [522, 108] width 22 height 23
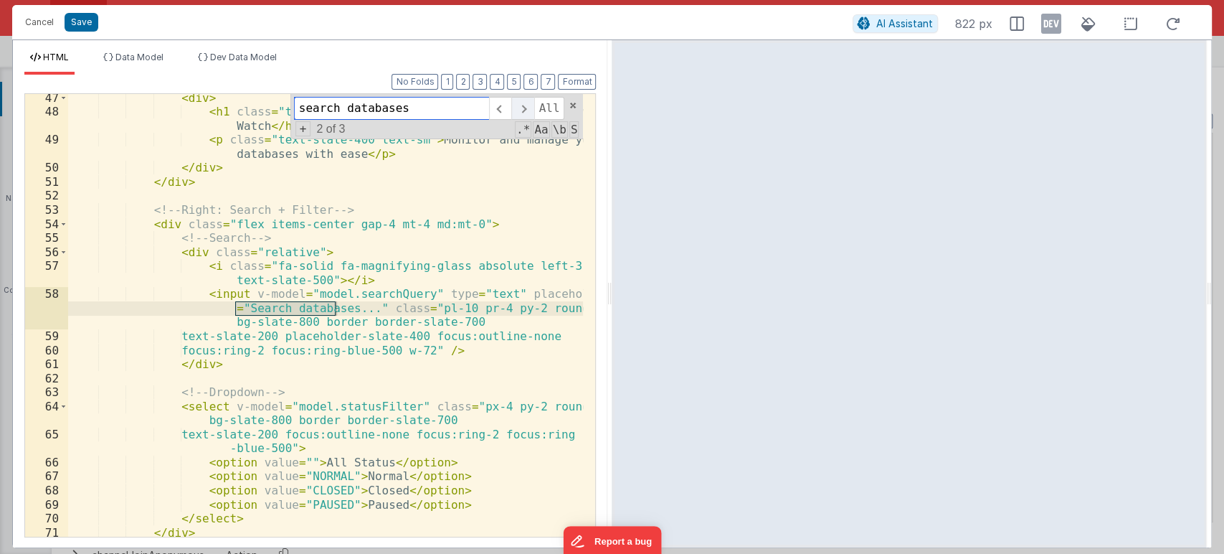
scroll to position [732, 0]
click at [517, 105] on span at bounding box center [522, 108] width 22 height 23
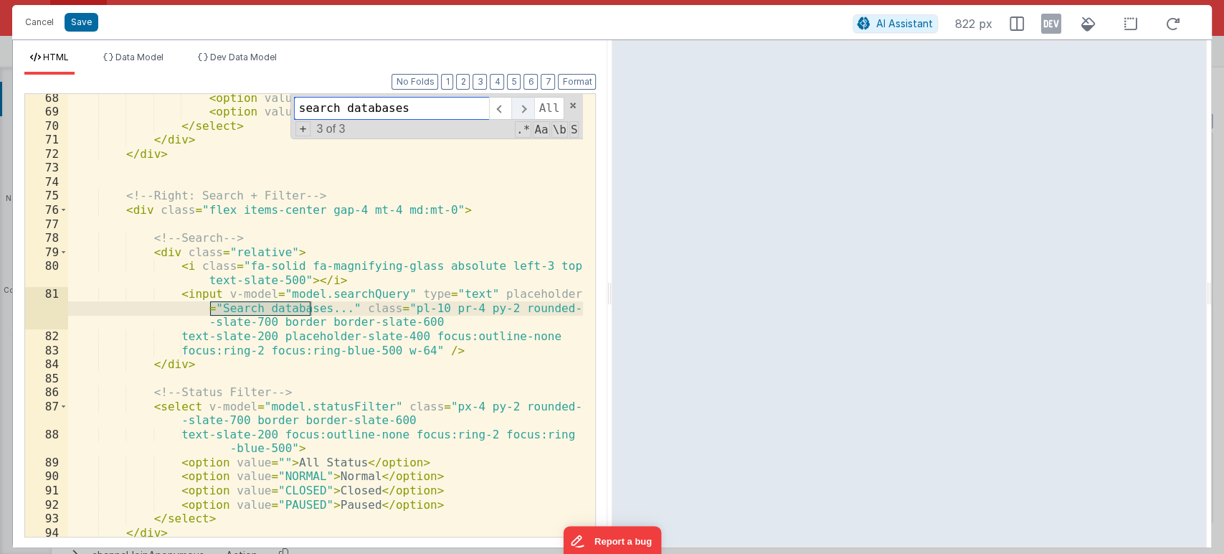
scroll to position [1125, 0]
click at [509, 105] on span at bounding box center [500, 108] width 22 height 23
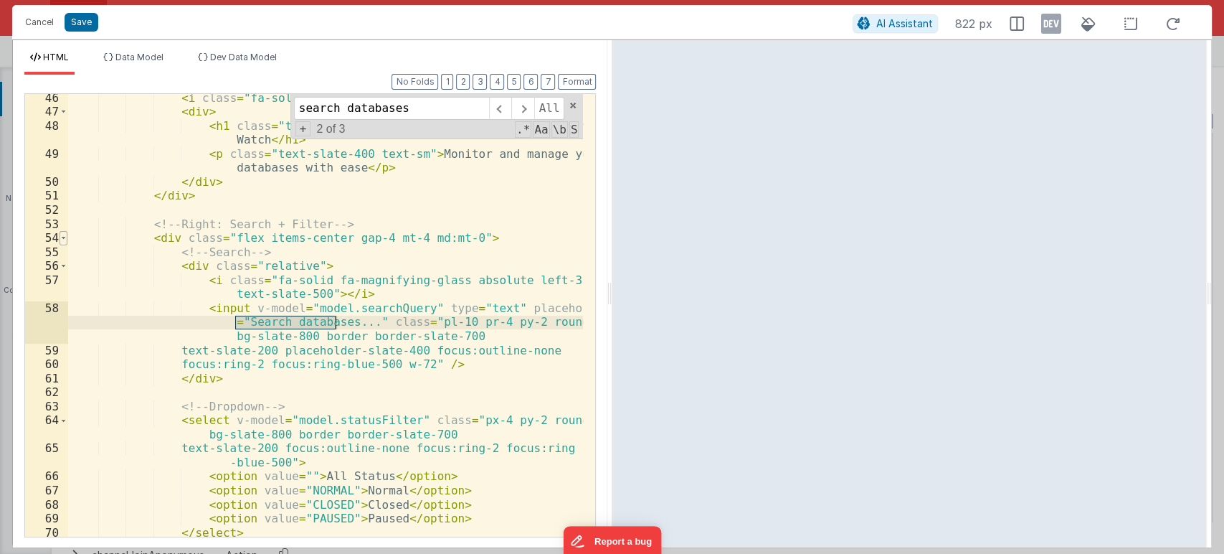
click at [65, 238] on span at bounding box center [64, 238] width 8 height 14
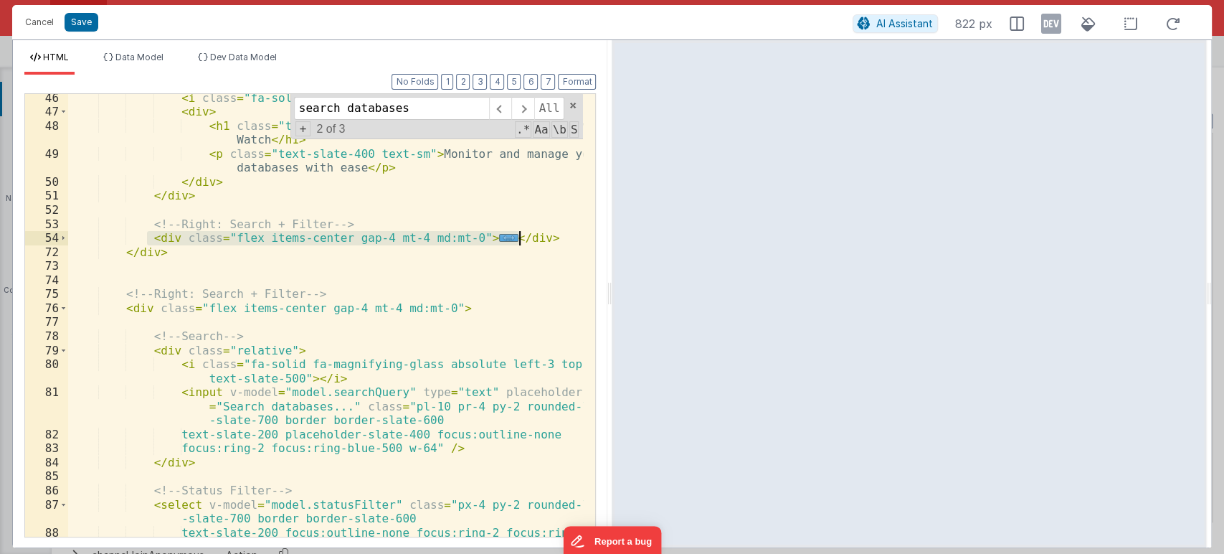
drag, startPoint x: 146, startPoint y: 238, endPoint x: 524, endPoint y: 234, distance: 378.1
click at [524, 234] on div "< i class = "fa-solid fa-server text-blue-500 text-2xl" > </ i > < div > < h1 c…" at bounding box center [326, 333] width 516 height 485
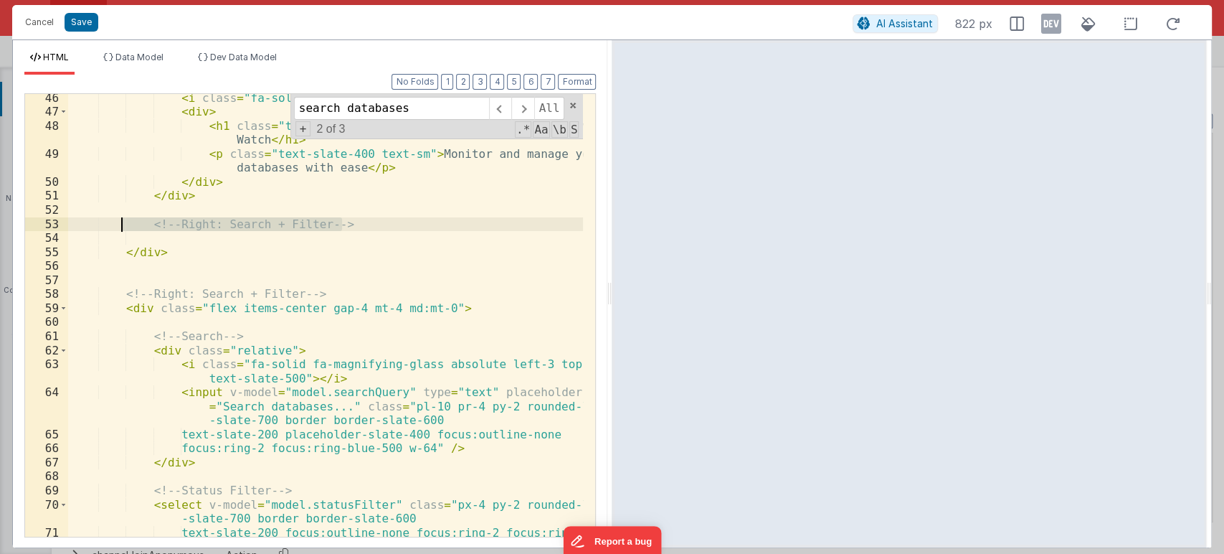
drag, startPoint x: 356, startPoint y: 223, endPoint x: 121, endPoint y: 224, distance: 235.3
click at [121, 224] on div "< i class = "fa-solid fa-server text-blue-500 text-2xl" > </ i > < div > < h1 c…" at bounding box center [326, 333] width 516 height 485
click at [77, 22] on button "Save" at bounding box center [82, 22] width 34 height 19
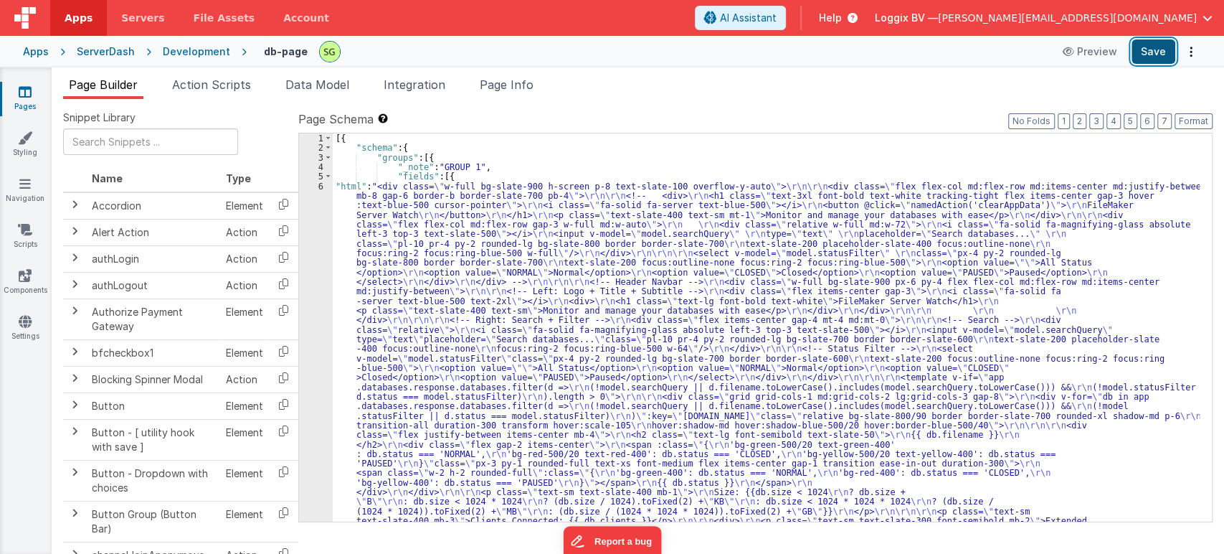
click at [1142, 49] on button "Save" at bounding box center [1154, 51] width 44 height 24
click at [320, 184] on div "6" at bounding box center [316, 434] width 34 height 507
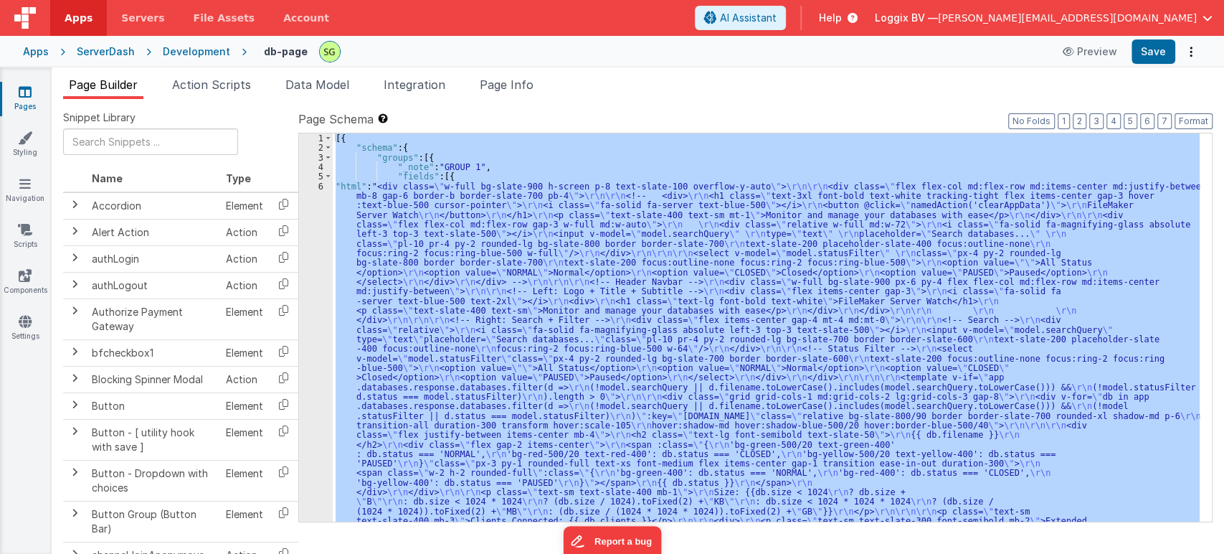
click at [320, 184] on div "6" at bounding box center [316, 434] width 34 height 507
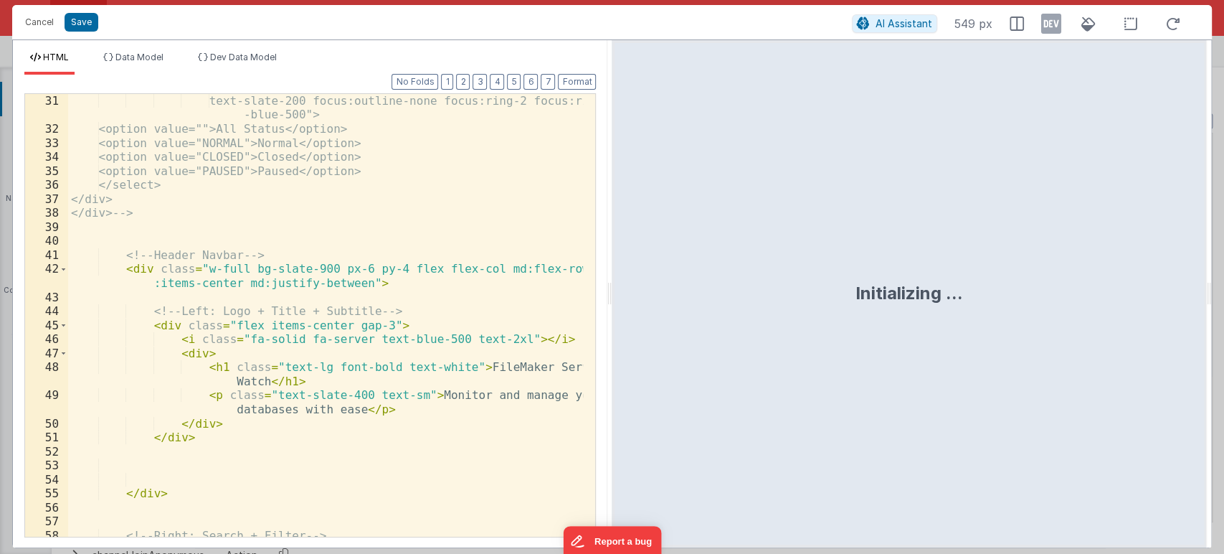
scroll to position [524, 0]
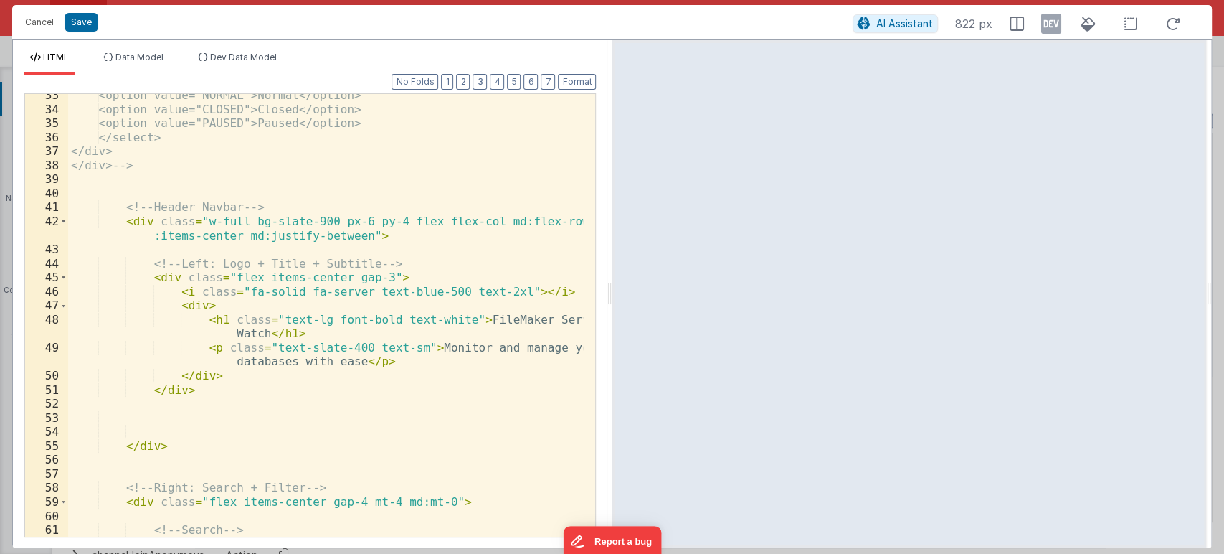
click at [67, 222] on div "42" at bounding box center [46, 228] width 43 height 28
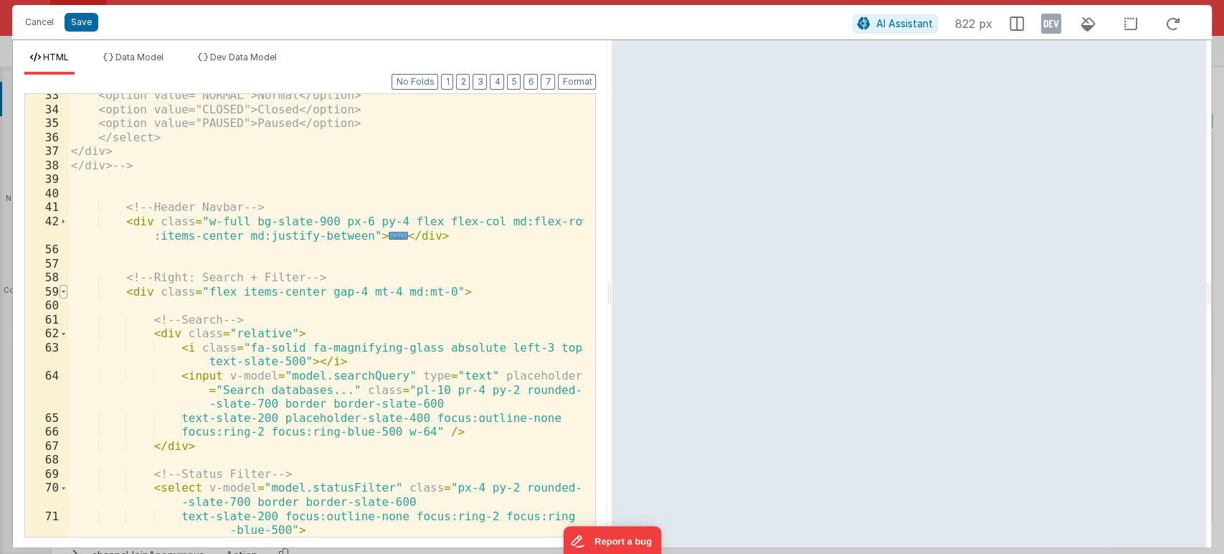
click at [64, 291] on span at bounding box center [64, 292] width 8 height 14
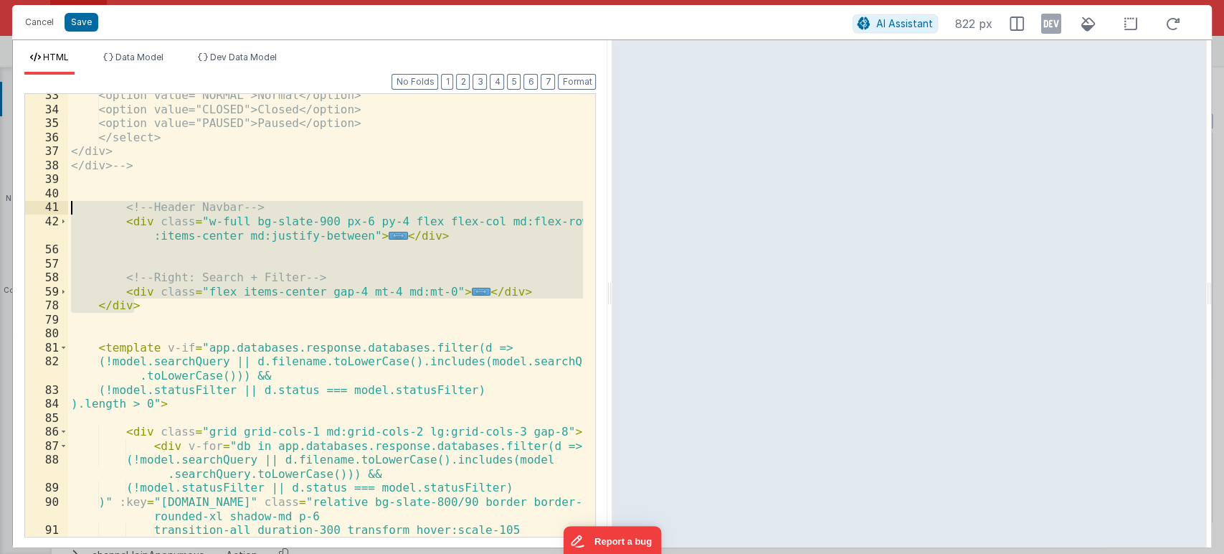
drag, startPoint x: 154, startPoint y: 309, endPoint x: 47, endPoint y: 205, distance: 149.1
click at [47, 205] on div "33 34 35 36 37 38 39 40 41 42 56 57 58 59 78 79 80 81 82 83 84 85 86 87 88 89 9…" at bounding box center [310, 315] width 572 height 444
click at [175, 308] on div "<option value="NORMAL">Normal</option> <option value="CLOSED">Closed</option> <…" at bounding box center [325, 315] width 515 height 443
drag, startPoint x: 164, startPoint y: 307, endPoint x: 65, endPoint y: 206, distance: 141.5
click at [65, 206] on div "33 34 35 36 37 38 39 40 41 42 56 57 58 59 78 79 80 81 82 83 84 85 86 87 88 89 9…" at bounding box center [310, 315] width 572 height 444
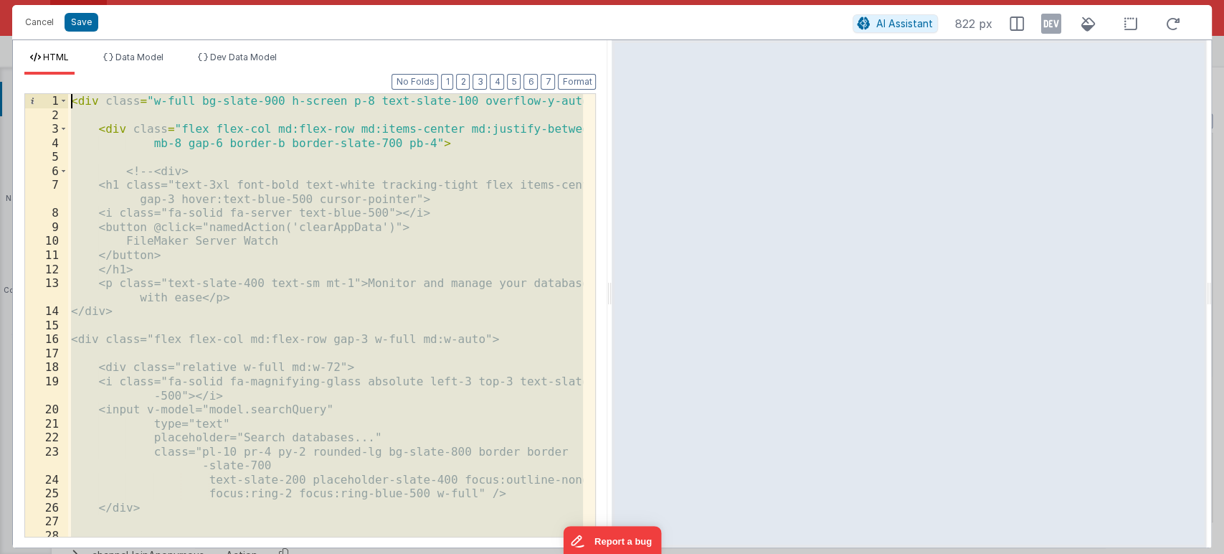
scroll to position [0, 0]
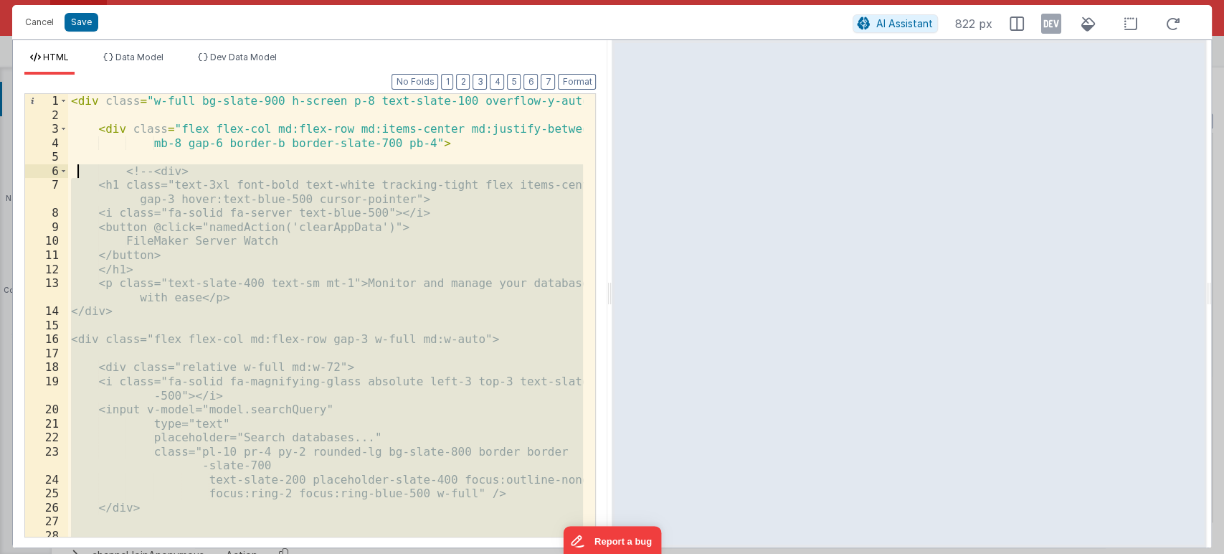
drag, startPoint x: 174, startPoint y: 167, endPoint x: 75, endPoint y: 171, distance: 99.8
click at [75, 171] on div "< div class = "w-full bg-slate-900 h-screen p-8 text-slate-100 overflow-y-auto"…" at bounding box center [326, 329] width 516 height 471
click at [152, 174] on div "< div class = "w-full bg-slate-900 h-screen p-8 text-slate-100 overflow-y-auto"…" at bounding box center [325, 315] width 515 height 443
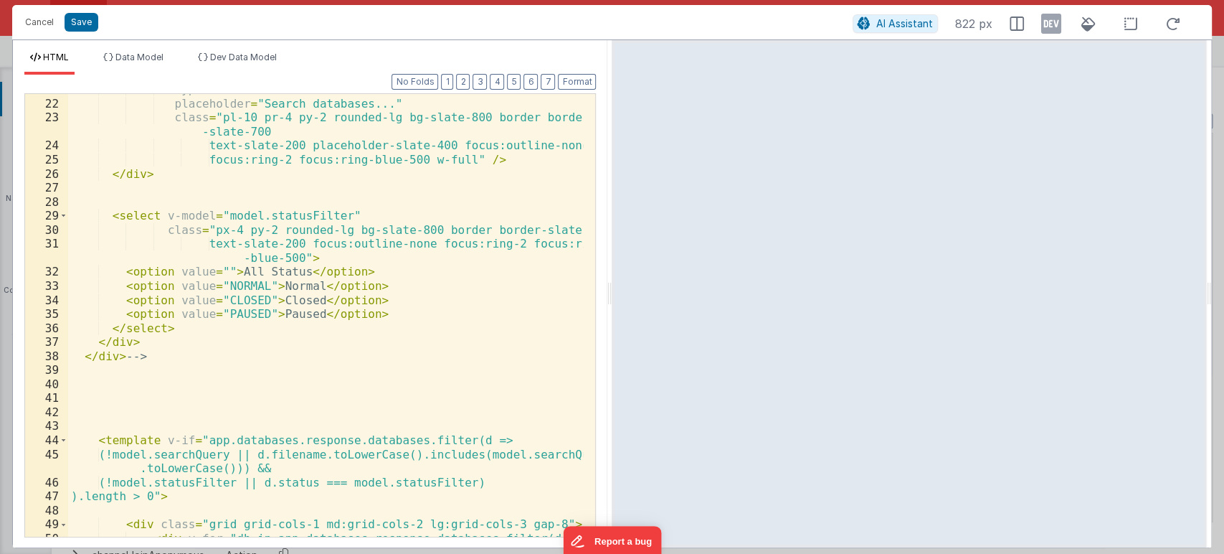
scroll to position [334, 0]
click at [154, 362] on div "type = "text" placeholder = "Search databases..." class = "pl-10 pr-4 py-2 roun…" at bounding box center [326, 317] width 516 height 471
click at [86, 22] on button "Save" at bounding box center [82, 22] width 34 height 19
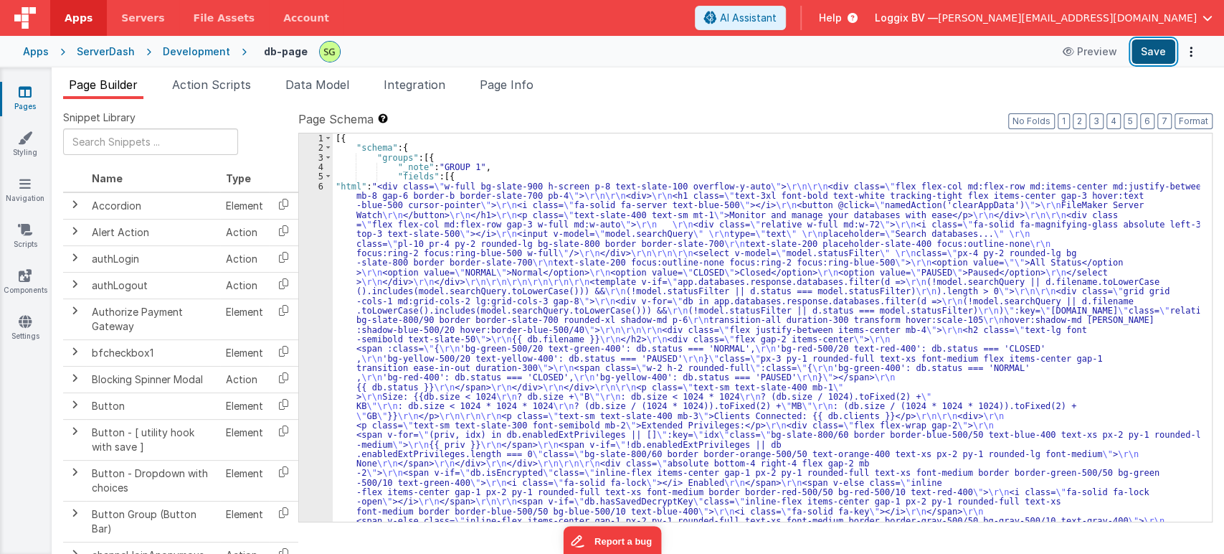
click at [1145, 55] on button "Save" at bounding box center [1154, 51] width 44 height 24
click at [321, 183] on div "6" at bounding box center [316, 382] width 34 height 402
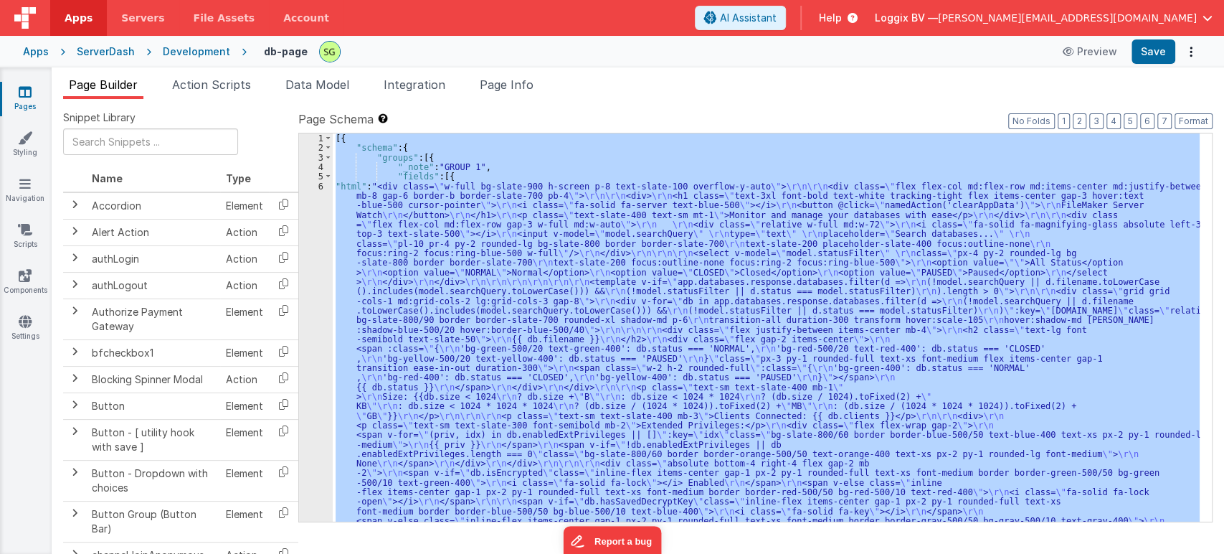
click at [321, 182] on div "6" at bounding box center [316, 382] width 34 height 402
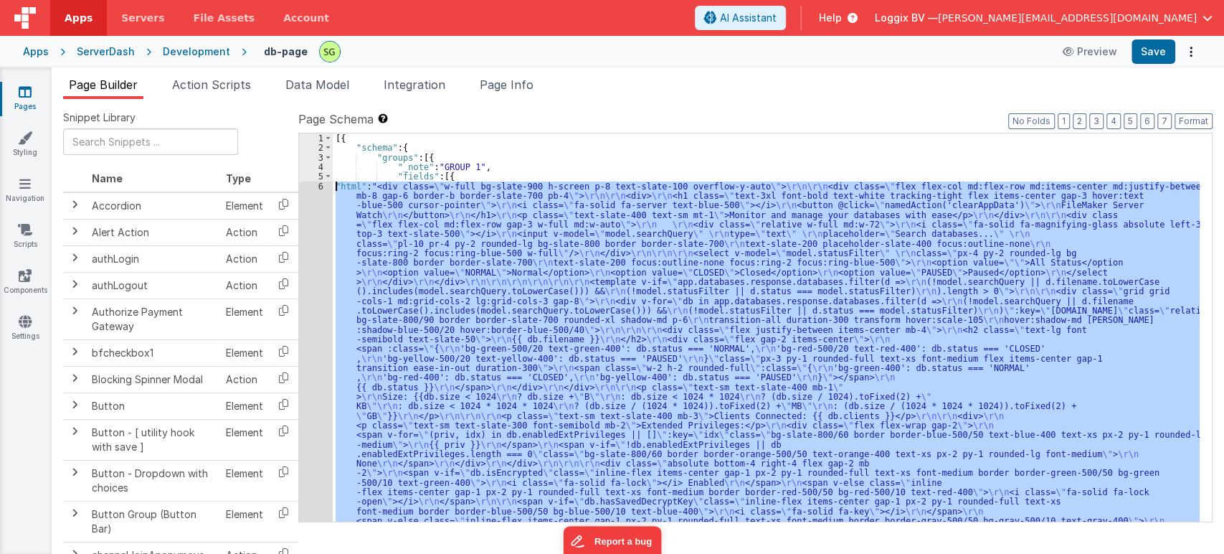
click at [321, 182] on div "6" at bounding box center [316, 382] width 34 height 402
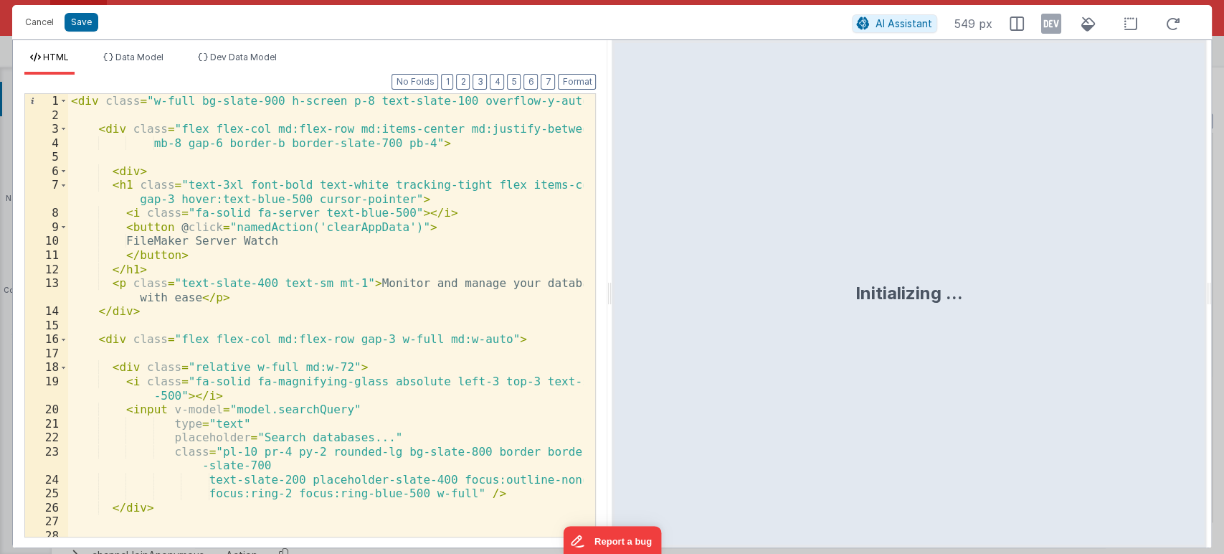
click at [463, 250] on div "< div class = "w-full bg-slate-900 h-screen p-8 text-slate-100 overflow-y-auto"…" at bounding box center [326, 329] width 516 height 471
click at [64, 172] on span at bounding box center [64, 171] width 8 height 14
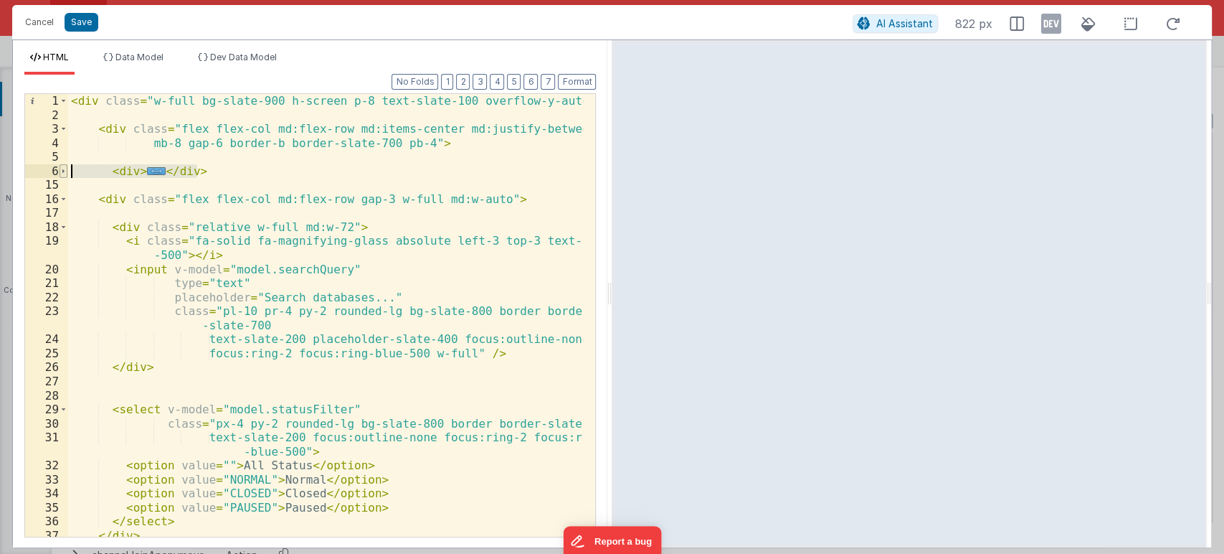
drag, startPoint x: 218, startPoint y: 170, endPoint x: 59, endPoint y: 174, distance: 159.3
click at [59, 174] on div "1 2 3 4 5 6 15 16 17 18 19 20 21 22 23 24 25 26 27 28 29 30 31 32 33 34 35 36 3…" at bounding box center [310, 315] width 572 height 444
click at [250, 182] on div "< div class = "w-full bg-slate-900 h-screen p-8 text-slate-100 overflow-y-auto"…" at bounding box center [326, 329] width 516 height 471
click at [63, 128] on span at bounding box center [64, 129] width 8 height 14
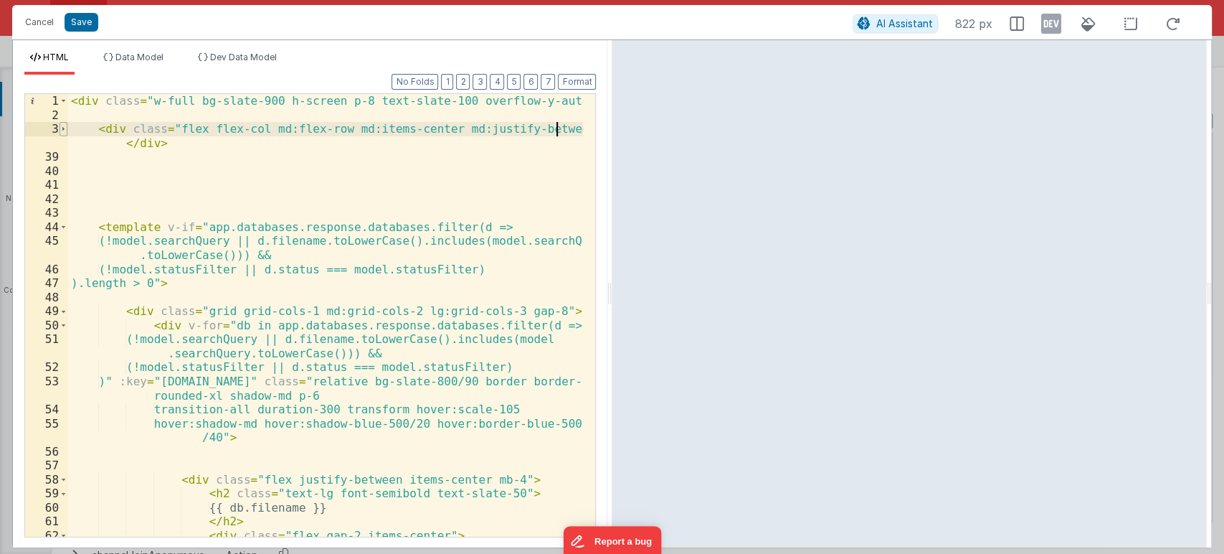
click at [66, 129] on span at bounding box center [64, 129] width 8 height 14
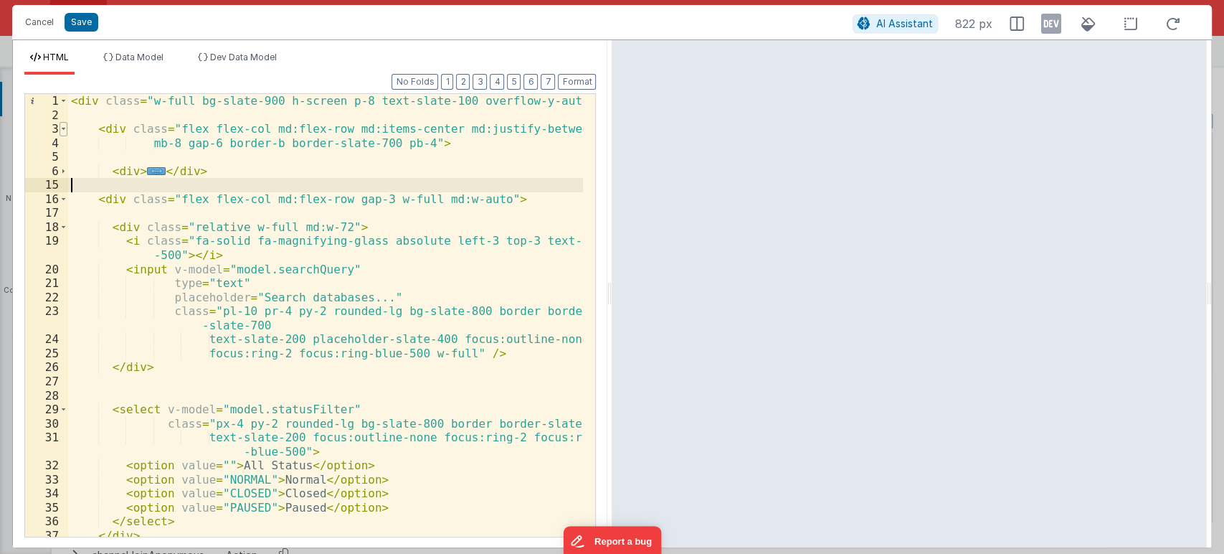
click at [60, 131] on span at bounding box center [64, 129] width 8 height 14
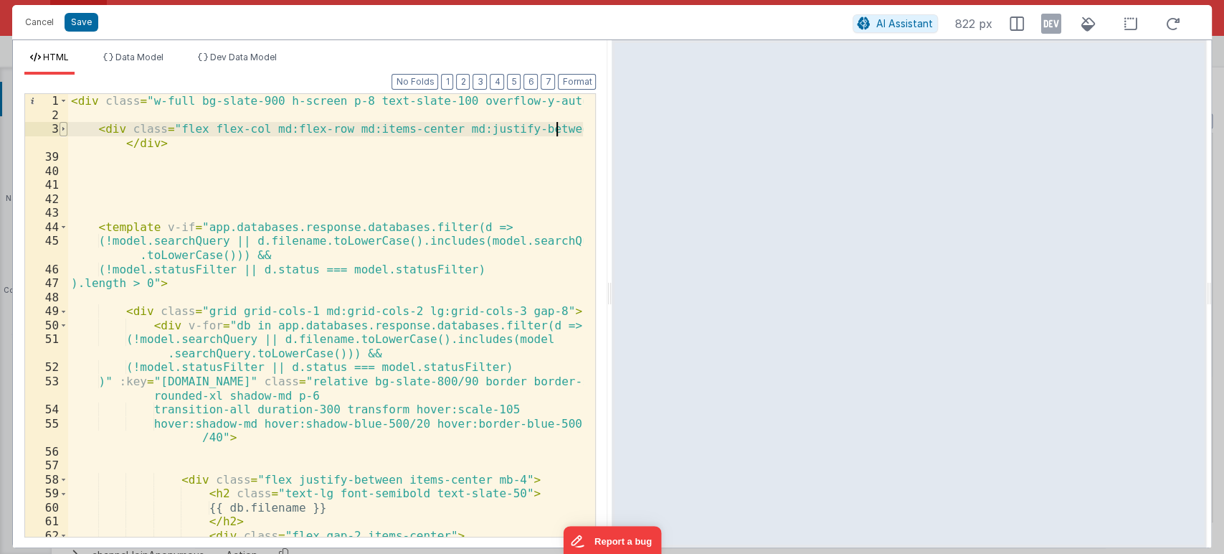
click at [60, 131] on span at bounding box center [64, 129] width 8 height 14
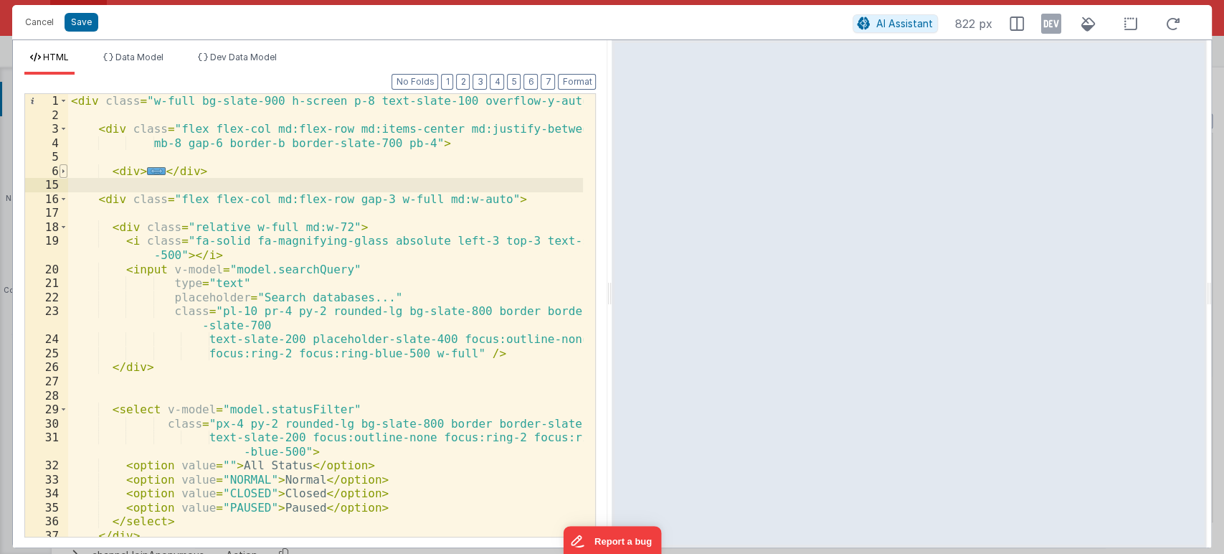
click at [65, 171] on span at bounding box center [64, 171] width 8 height 14
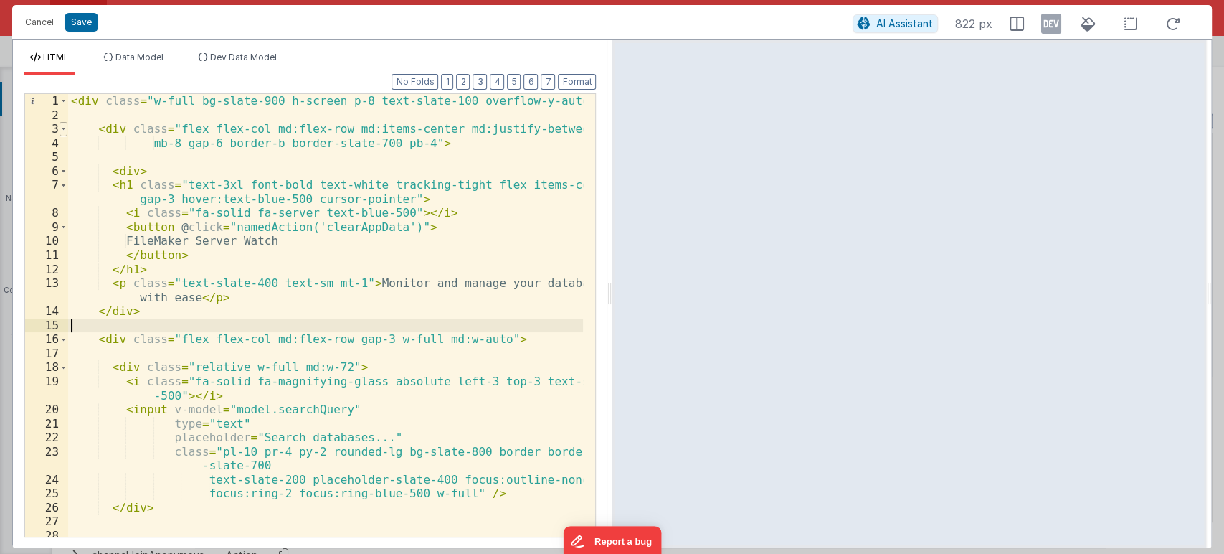
click at [61, 131] on span at bounding box center [64, 129] width 8 height 14
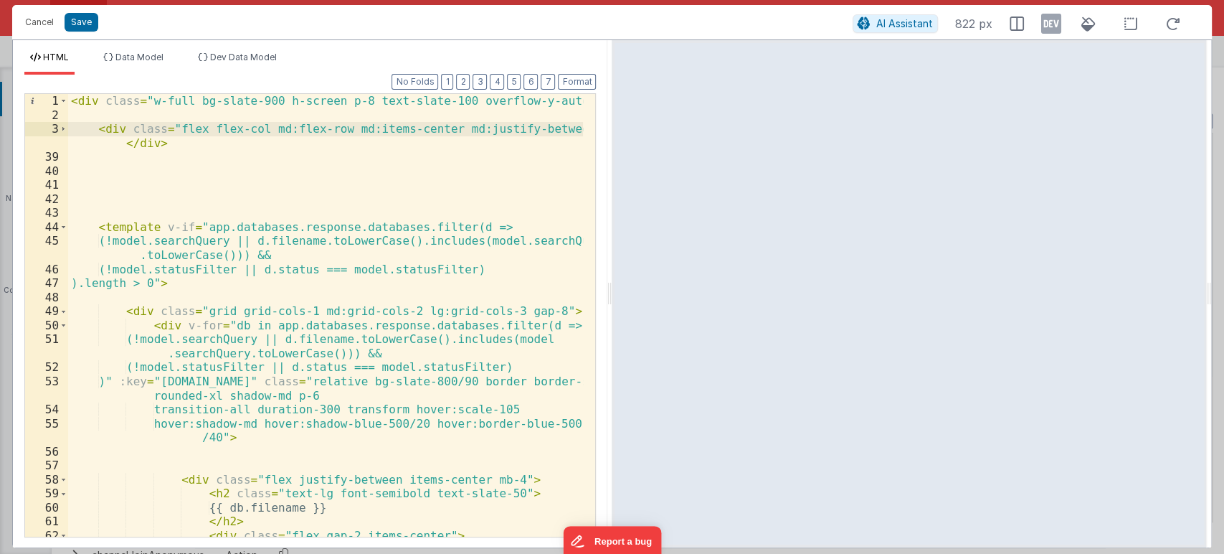
click at [92, 131] on div "< div class = "w-full bg-slate-900 h-screen p-8 text-slate-100 overflow-y-auto"…" at bounding box center [326, 329] width 516 height 471
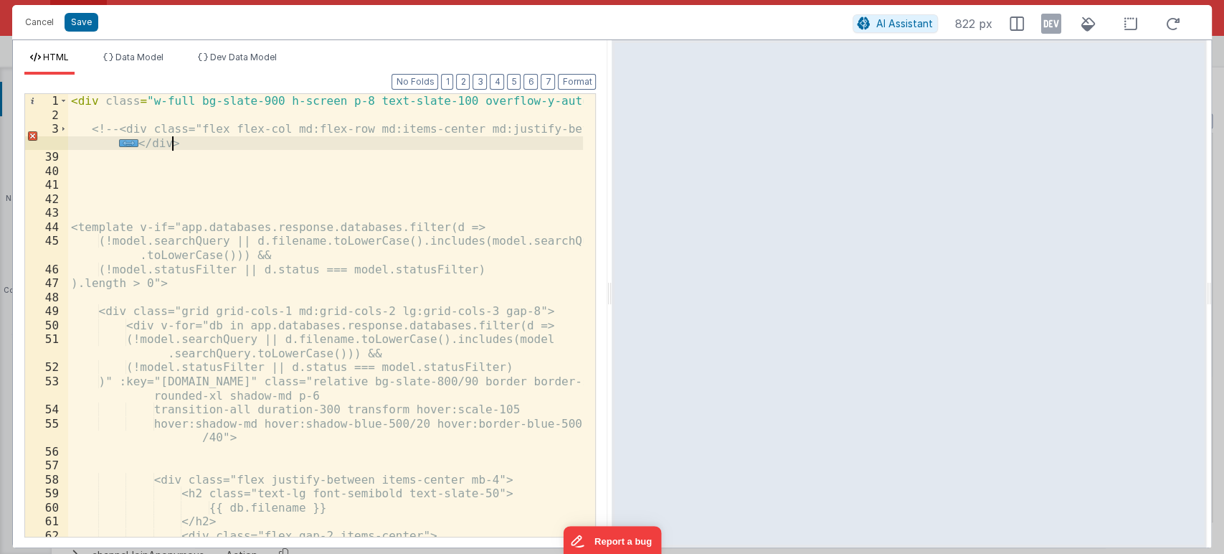
click at [185, 142] on div "< div class = "w-full bg-slate-900 h-screen p-8 text-slate-100 overflow-y-auto"…" at bounding box center [326, 329] width 516 height 471
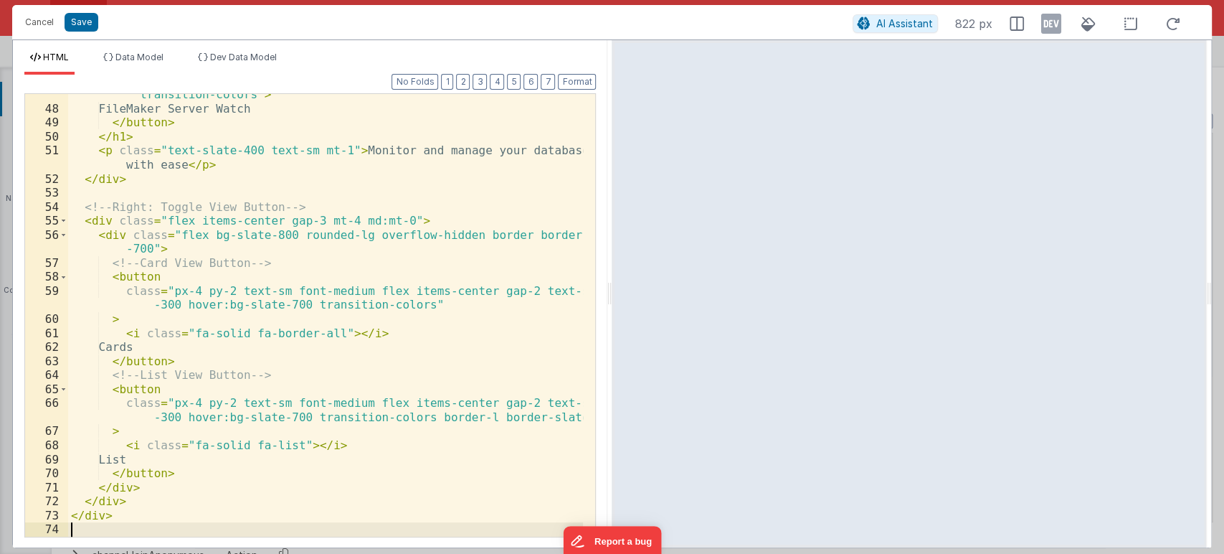
scroll to position [217, 0]
click at [75, 20] on button "Save" at bounding box center [82, 22] width 34 height 19
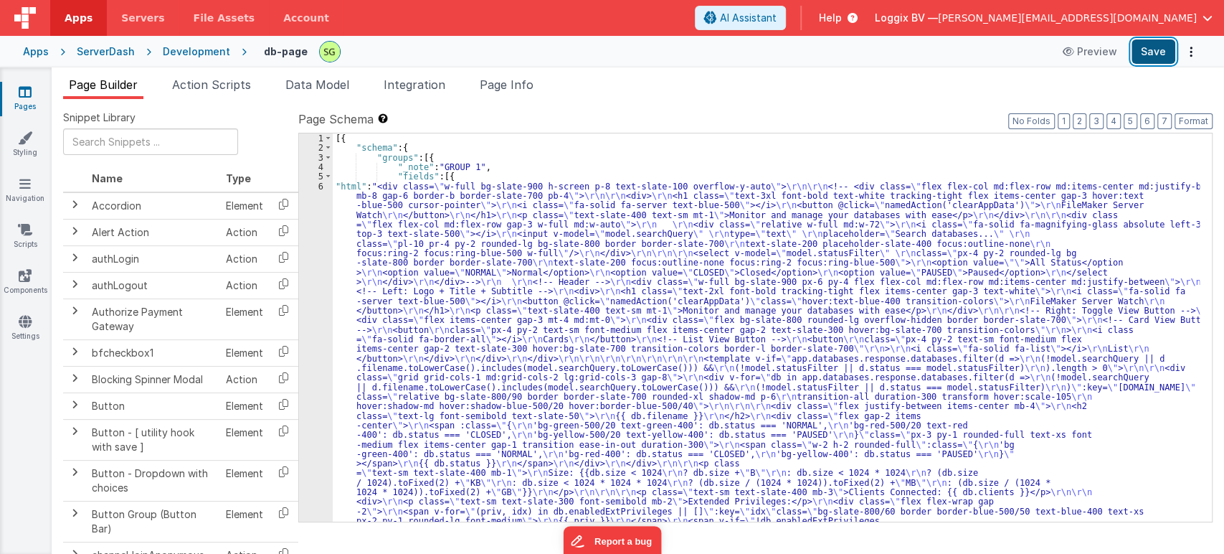
click at [1153, 52] on button "Save" at bounding box center [1154, 51] width 44 height 24
click at [319, 185] on div "6" at bounding box center [316, 420] width 34 height 478
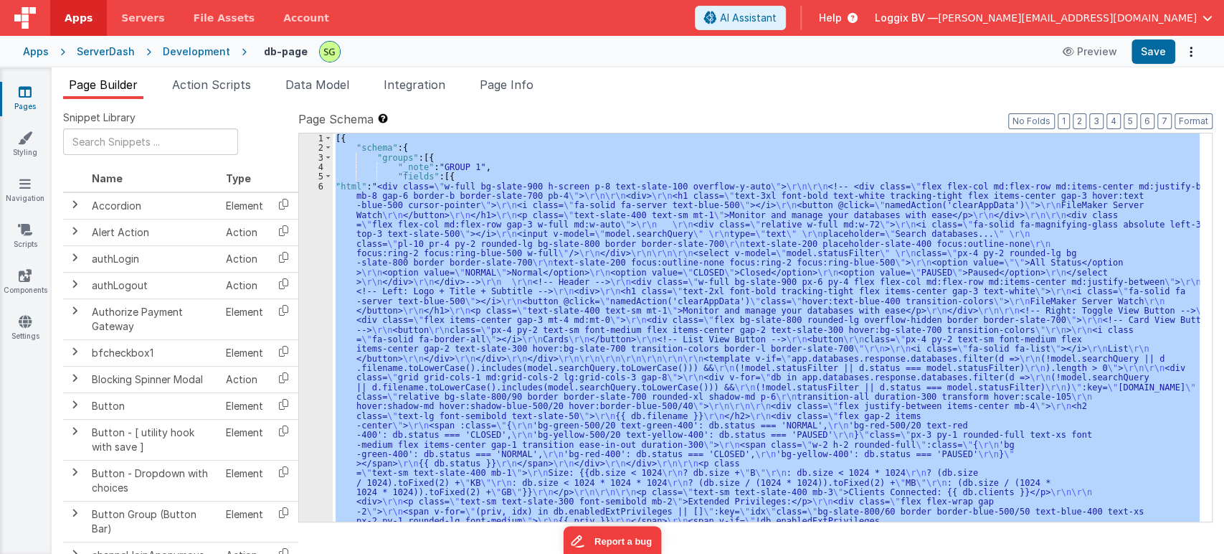
click at [319, 185] on div "6" at bounding box center [316, 420] width 34 height 478
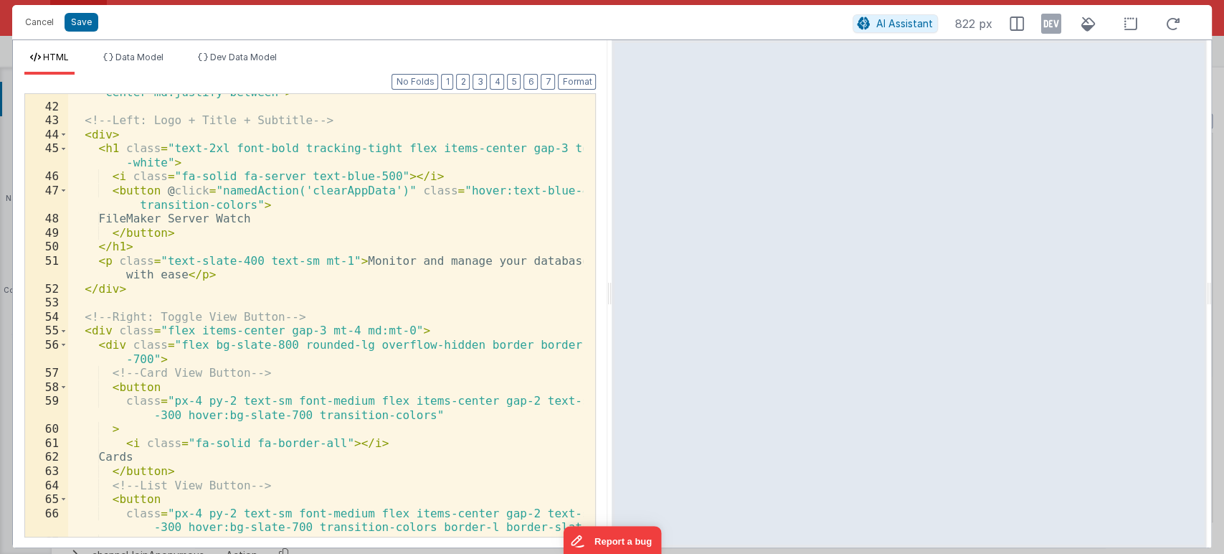
scroll to position [476, 0]
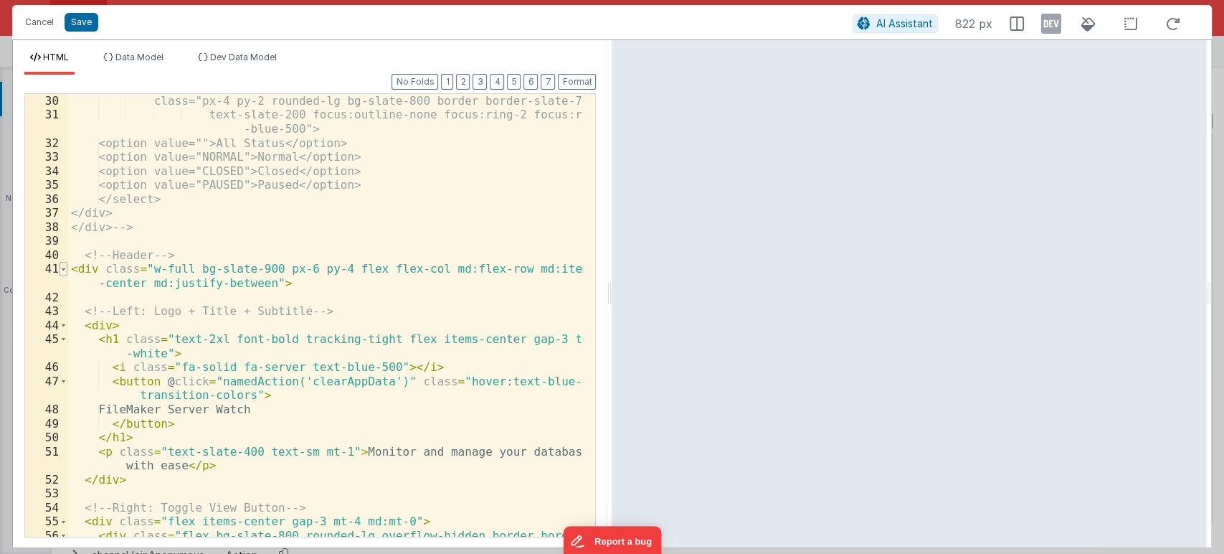
click at [62, 265] on span at bounding box center [64, 269] width 8 height 14
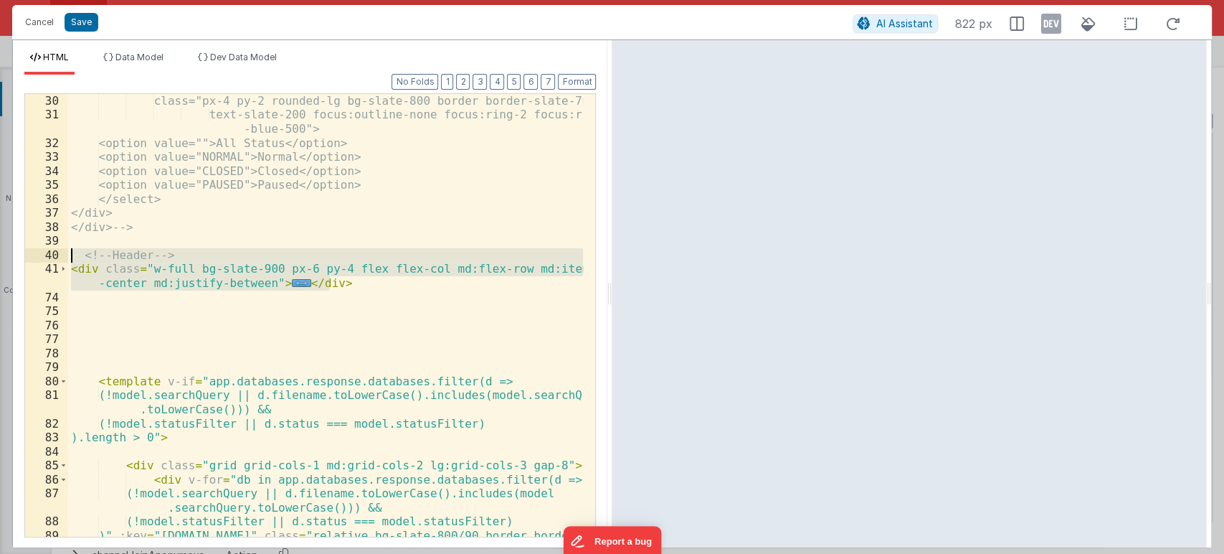
drag, startPoint x: 350, startPoint y: 285, endPoint x: 51, endPoint y: 255, distance: 300.7
click at [51, 255] on div "30 31 32 33 34 35 36 37 38 39 40 41 74 75 76 77 78 79 80 81 82 83 84 85 86 87 8…" at bounding box center [310, 315] width 572 height 444
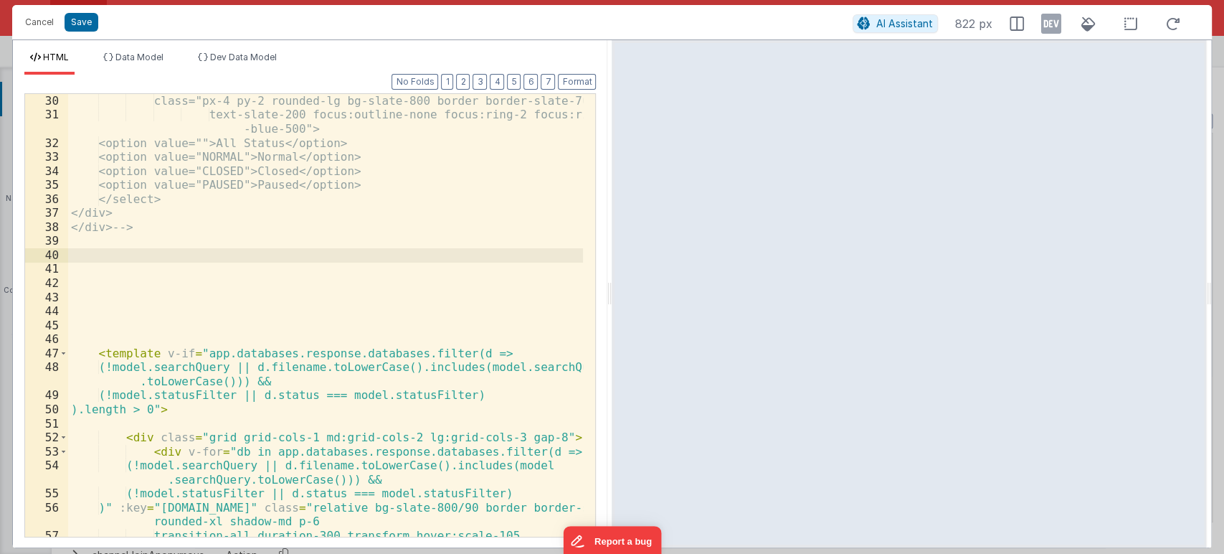
click at [168, 230] on div "class="px-4 py-2 rounded-lg bg-slate-800 border border-slate-700 text-slate-200…" at bounding box center [326, 336] width 516 height 485
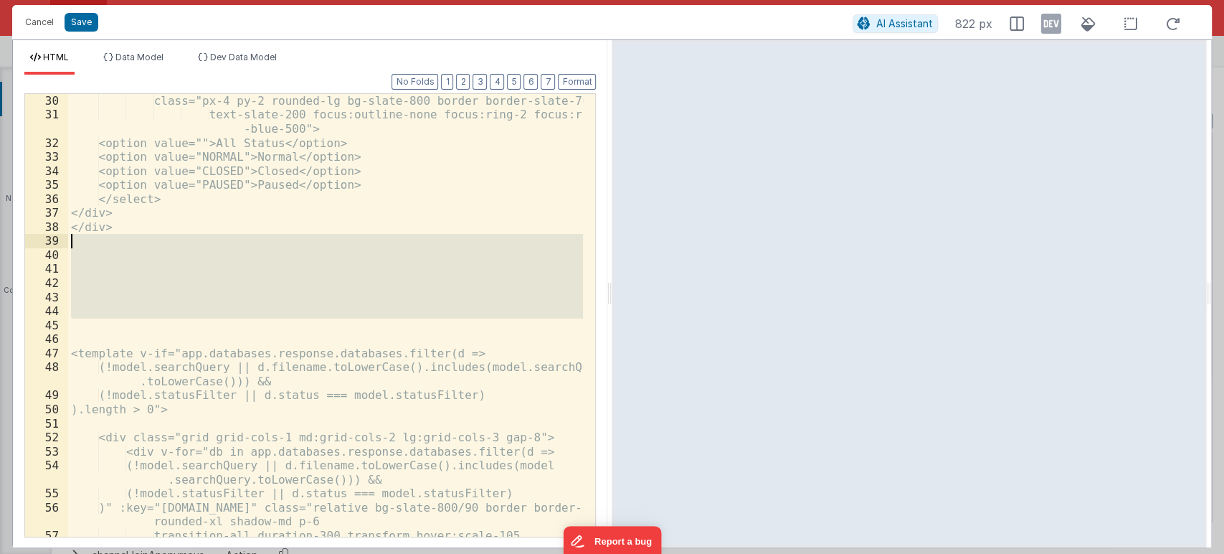
drag, startPoint x: 130, startPoint y: 329, endPoint x: 73, endPoint y: 247, distance: 98.9
click at [73, 247] on div "class="px-4 py-2 rounded-lg bg-slate-800 border border-slate-700 text-slate-200…" at bounding box center [326, 336] width 516 height 485
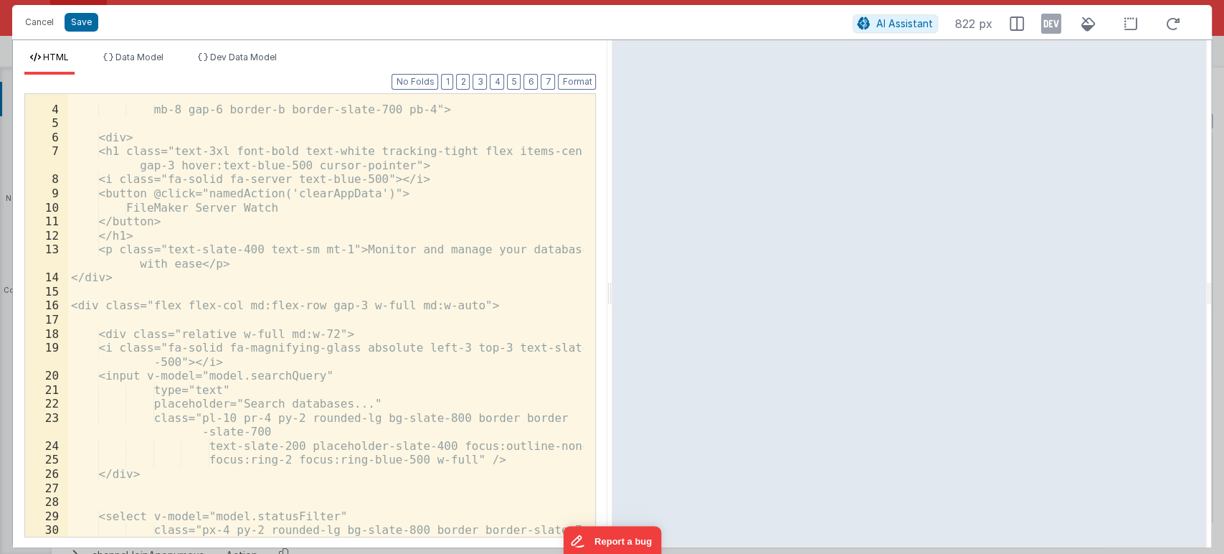
scroll to position [0, 0]
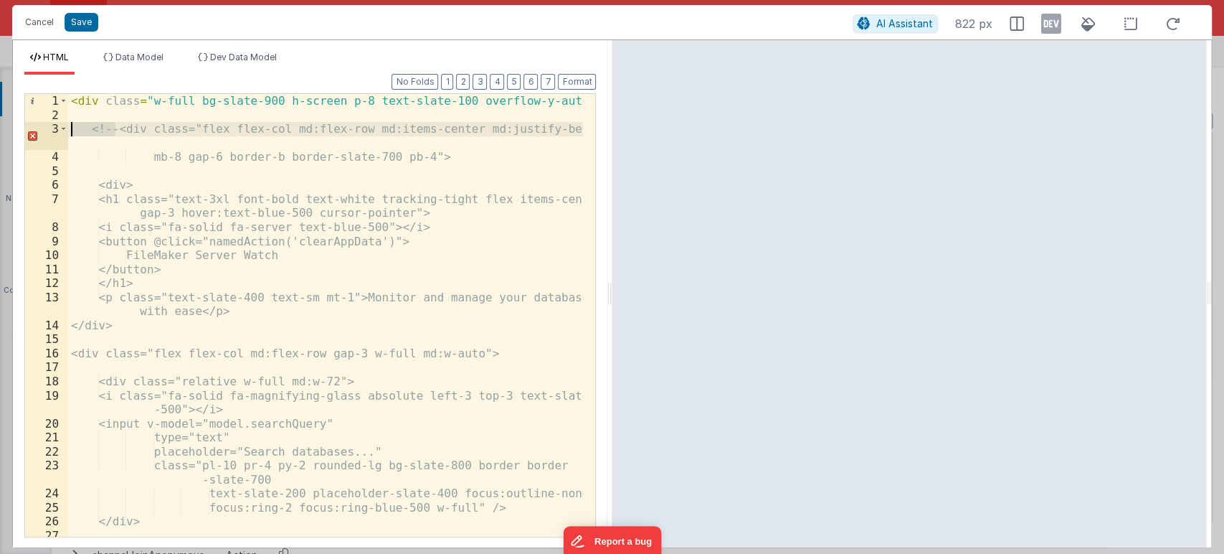
drag, startPoint x: 115, startPoint y: 131, endPoint x: 54, endPoint y: 133, distance: 61.8
click at [54, 133] on div "1 2 3 4 5 6 7 8 9 10 11 12 13 14 15 16 17 18 19 20 21 22 23 24 25 26 27 28 < di…" at bounding box center [310, 315] width 572 height 444
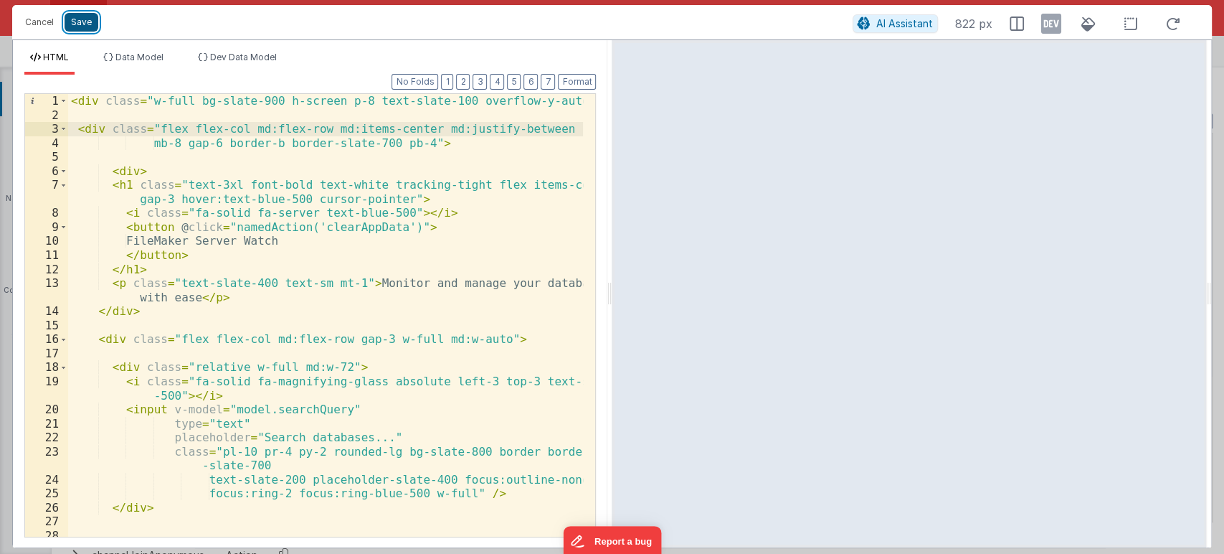
click at [71, 22] on button "Save" at bounding box center [82, 22] width 34 height 19
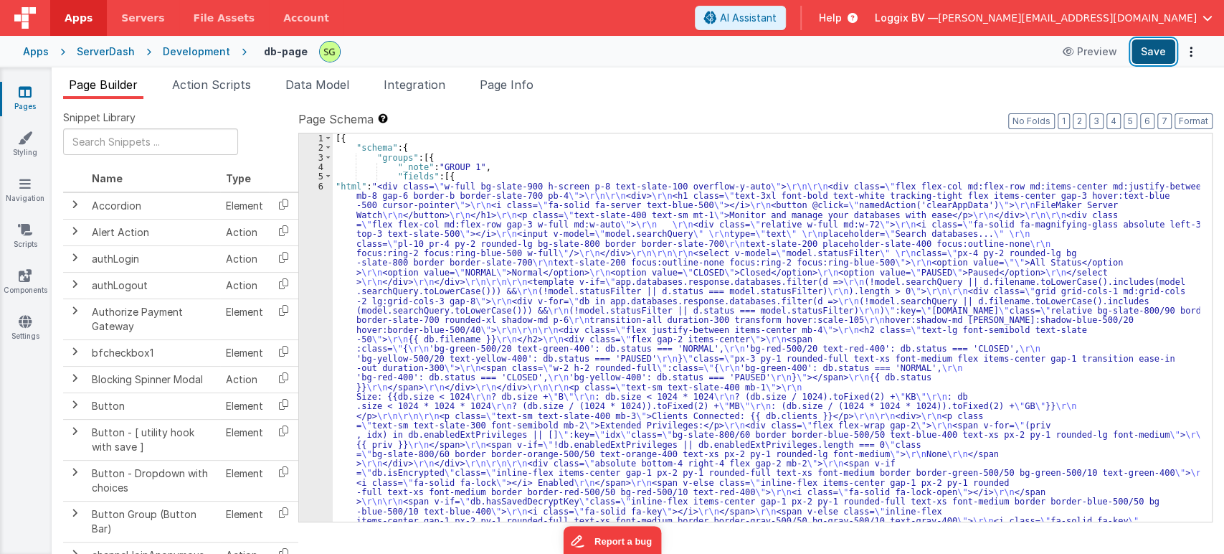
click at [1147, 47] on button "Save" at bounding box center [1154, 51] width 44 height 24
click at [321, 185] on div "6" at bounding box center [316, 382] width 34 height 402
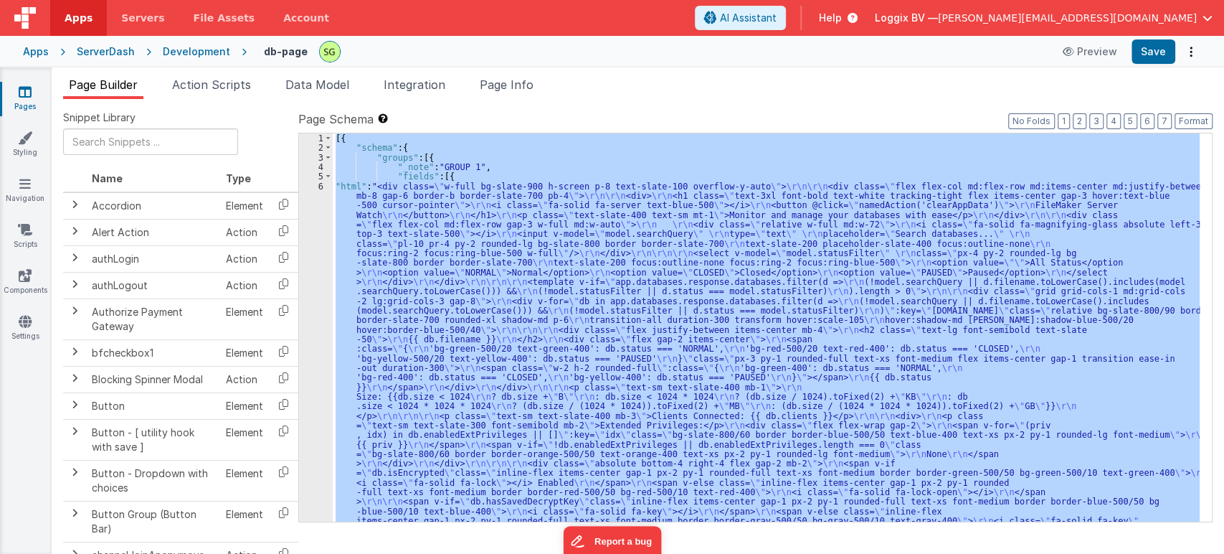
click at [321, 185] on div "6" at bounding box center [316, 382] width 34 height 402
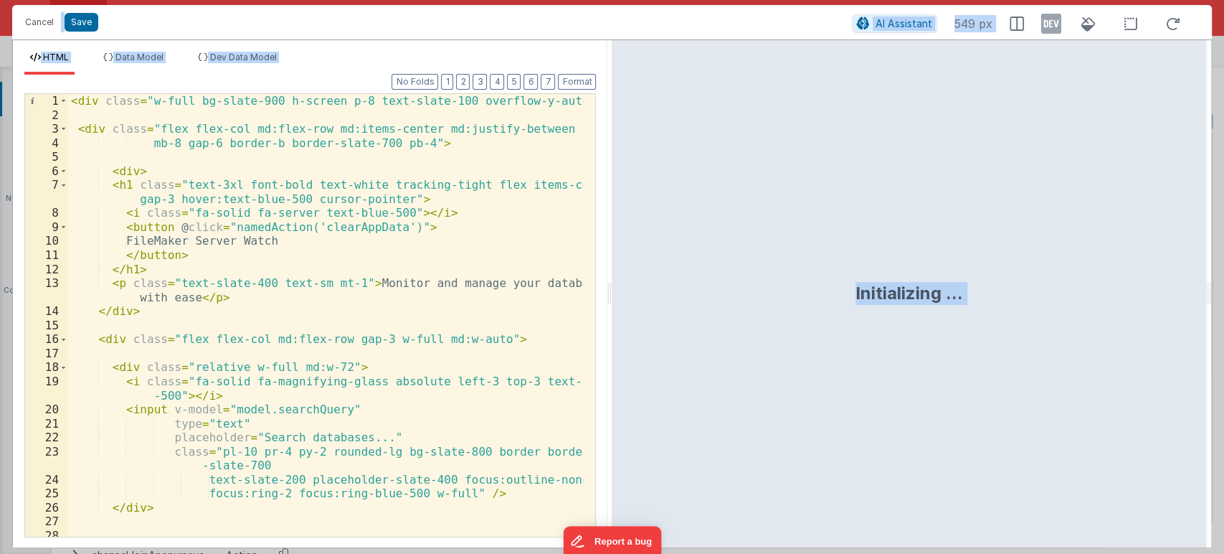
click at [505, 256] on div "< div class = "w-full bg-slate-900 h-screen p-8 text-slate-100 overflow-y-auto"…" at bounding box center [326, 329] width 516 height 471
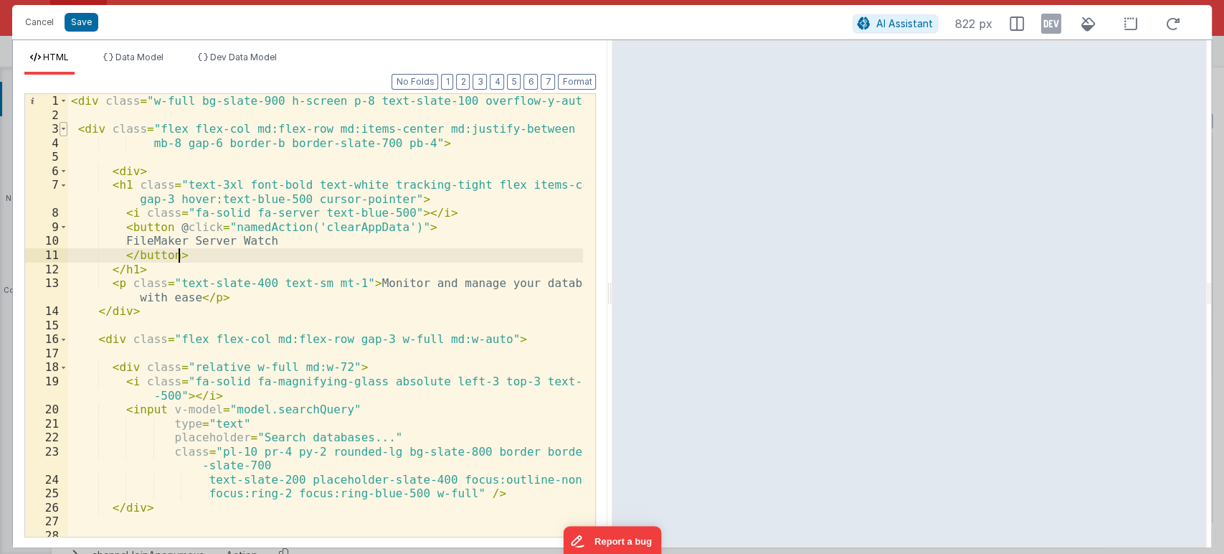
click at [60, 126] on span at bounding box center [64, 129] width 8 height 14
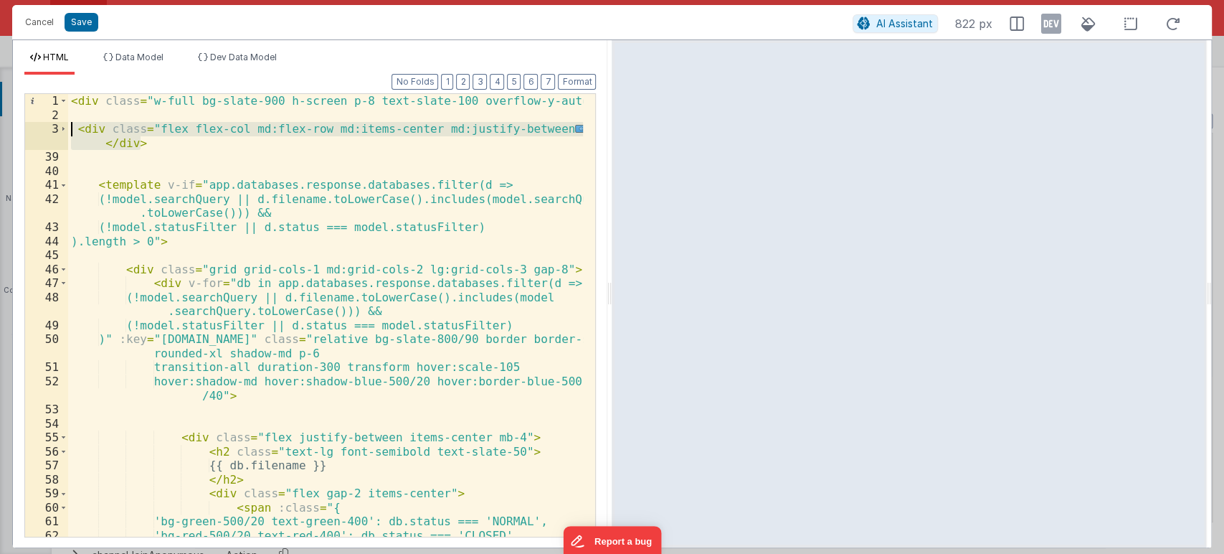
drag, startPoint x: 132, startPoint y: 143, endPoint x: 57, endPoint y: 133, distance: 75.2
click at [57, 133] on div "1 2 3 39 40 41 42 43 44 45 46 47 48 49 50 51 52 53 54 55 56 57 58 59 60 61 62 6…" at bounding box center [310, 315] width 572 height 444
click at [80, 127] on div "< div class = "w-full bg-slate-900 h-screen p-8 text-slate-100 overflow-y-auto"…" at bounding box center [325, 315] width 515 height 443
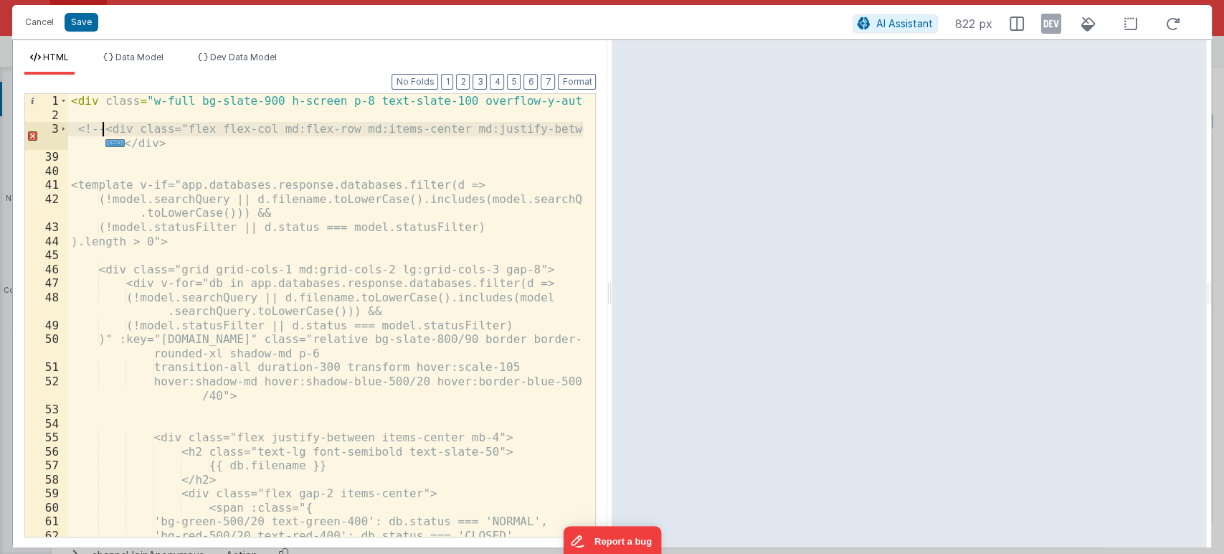
click at [159, 146] on div "< div class = "w-full bg-slate-900 h-screen p-8 text-slate-100 overflow-y-auto"…" at bounding box center [326, 329] width 516 height 471
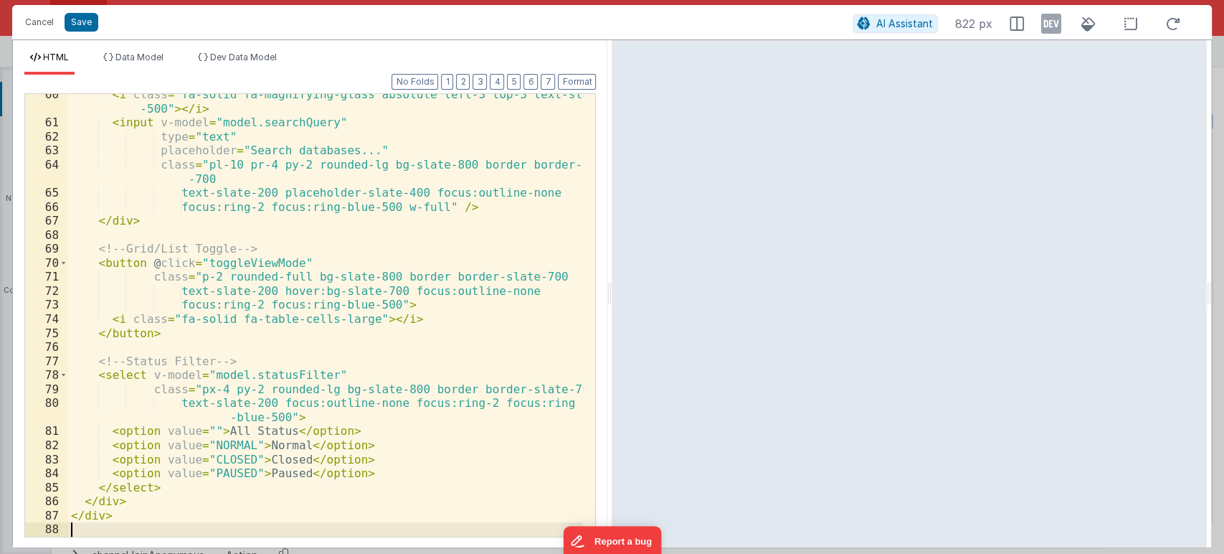
scroll to position [399, 0]
click at [93, 19] on button "Save" at bounding box center [82, 22] width 34 height 19
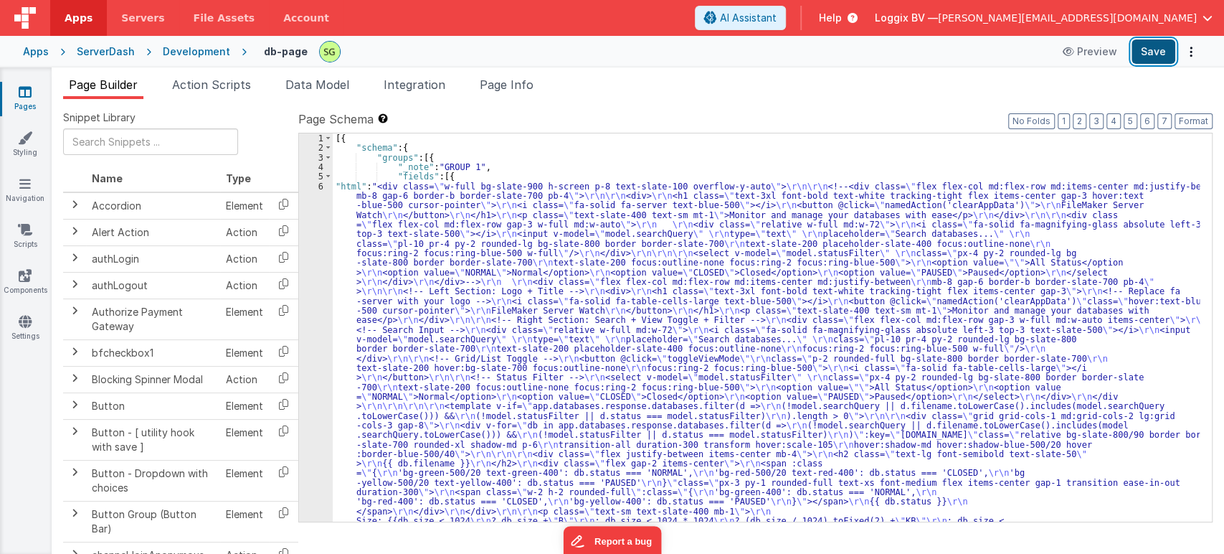
click at [1161, 44] on button "Save" at bounding box center [1154, 51] width 44 height 24
click at [320, 185] on div "6" at bounding box center [316, 444] width 34 height 526
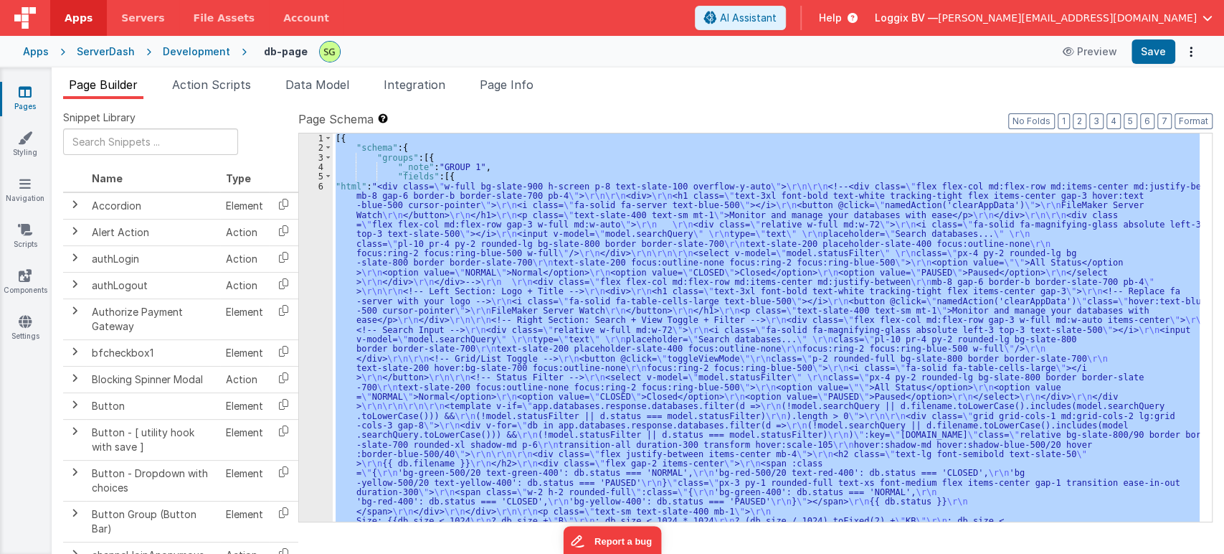
click at [320, 185] on div "6" at bounding box center [316, 444] width 34 height 526
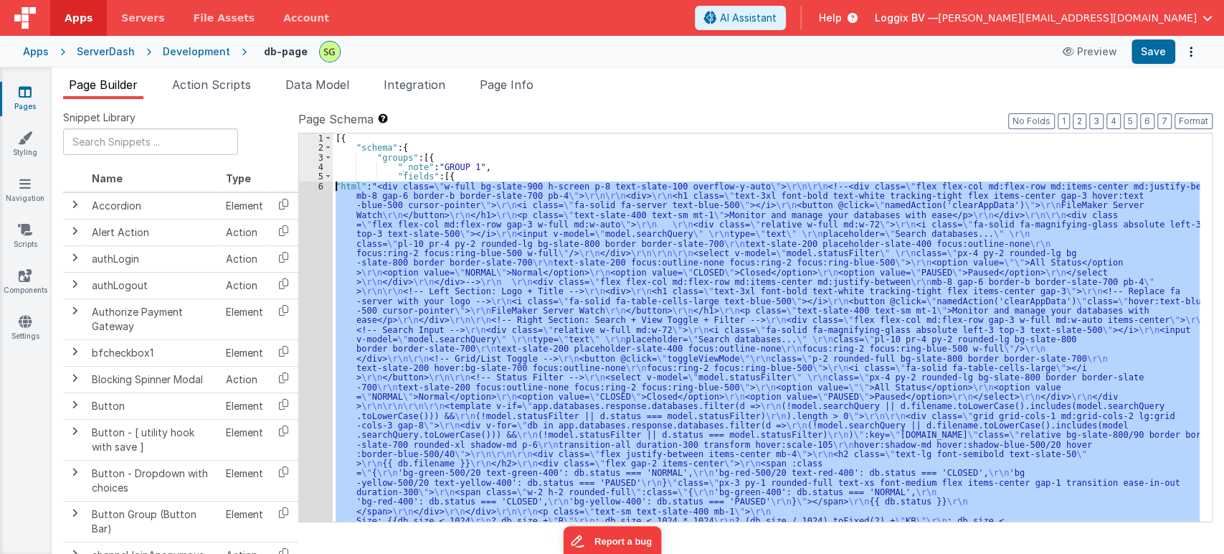
click at [320, 185] on div "6" at bounding box center [316, 444] width 34 height 526
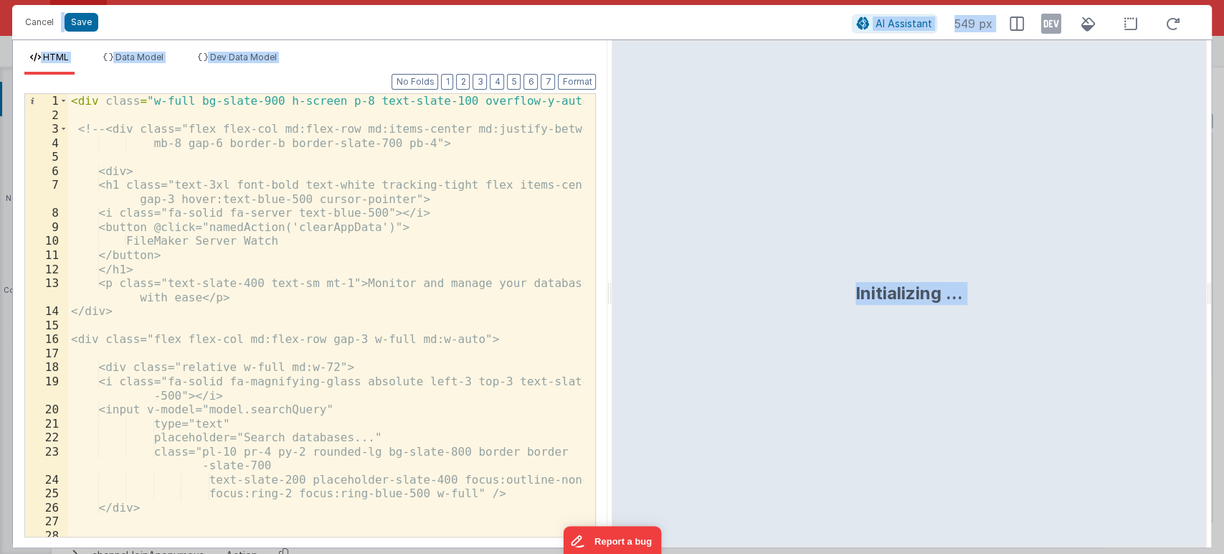
click at [468, 263] on div "< div class = "w-full bg-slate-900 h-screen p-8 text-slate-100 overflow-y-auto"…" at bounding box center [326, 329] width 516 height 471
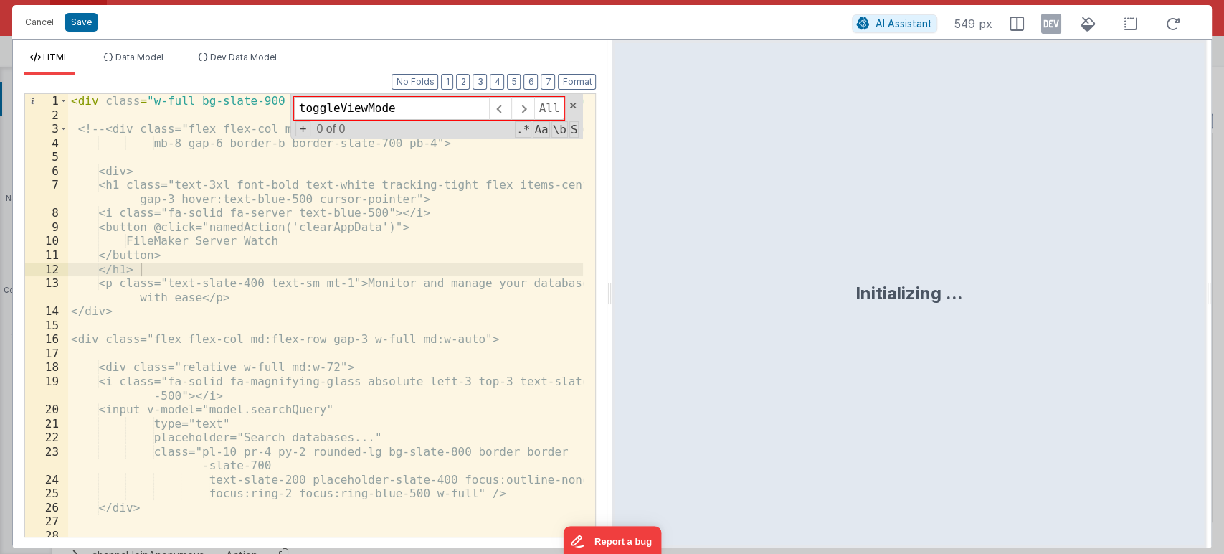
click at [404, 107] on input "toggleViewMode" at bounding box center [391, 108] width 195 height 23
click at [387, 107] on input "toggleViewMode" at bounding box center [391, 108] width 195 height 23
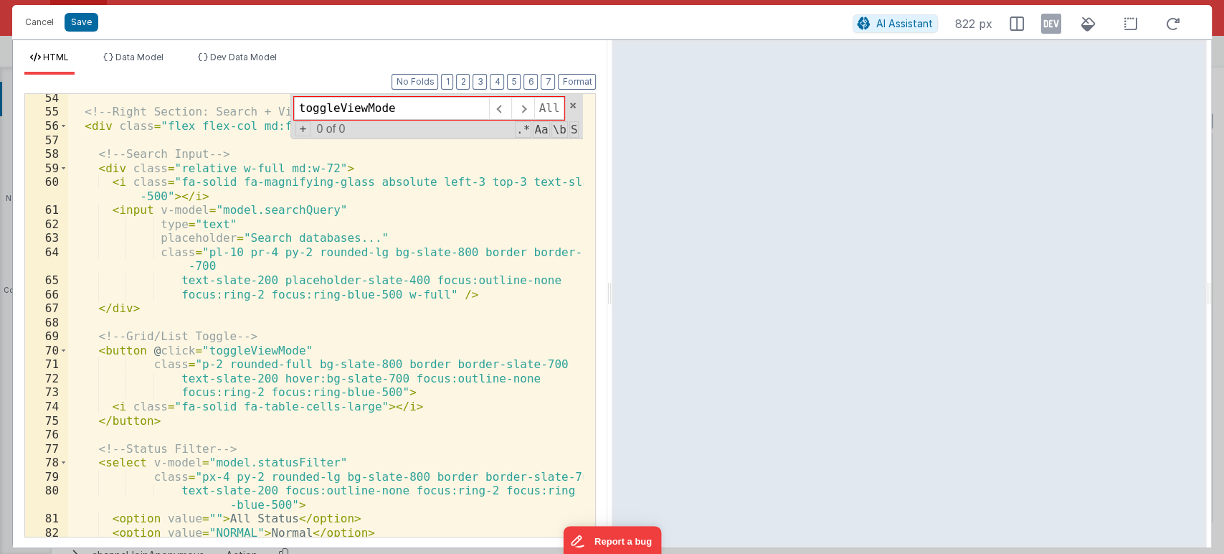
scroll to position [906, 0]
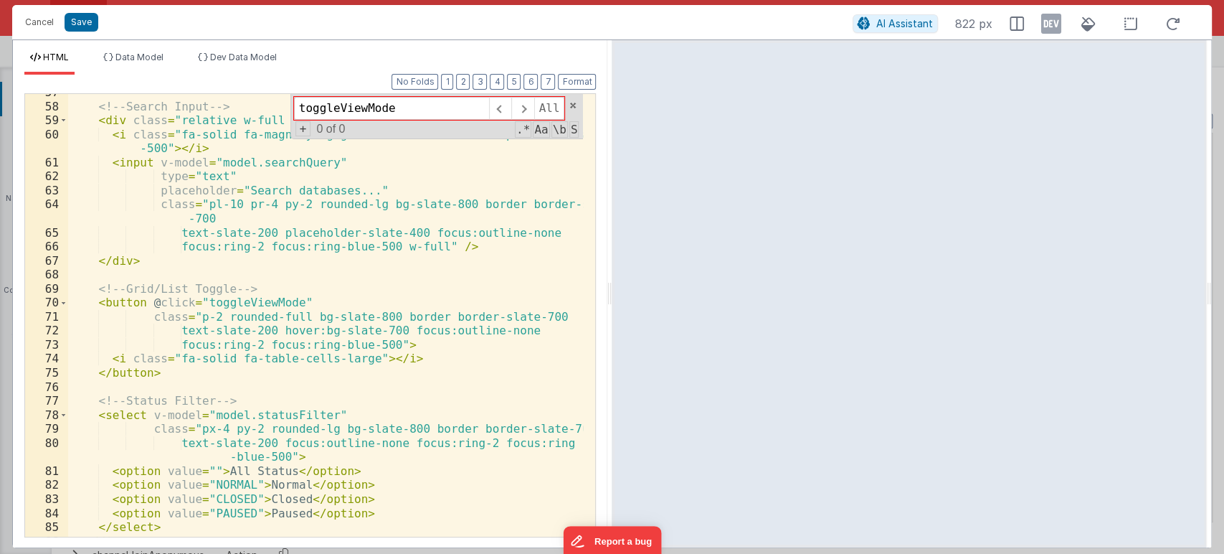
type input "toggleViewMode"
click at [237, 302] on div "<!-- Search Input --> < div class = "relative w-full md:w-72" > < i class = "fa…" at bounding box center [326, 320] width 516 height 471
click at [78, 22] on button "Save" at bounding box center [82, 22] width 34 height 19
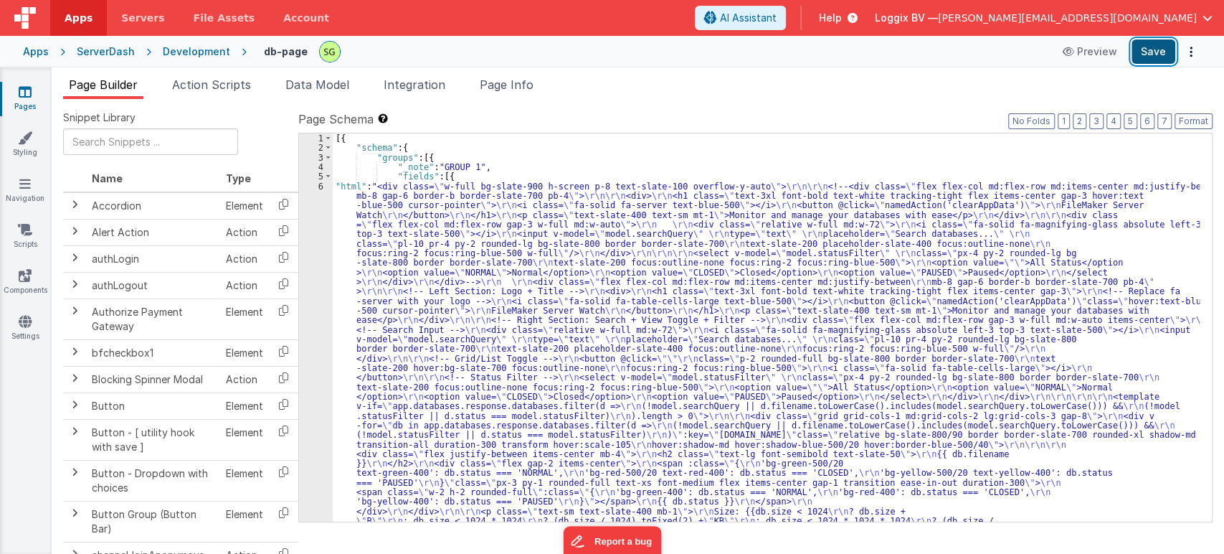
click at [1156, 53] on button "Save" at bounding box center [1154, 51] width 44 height 24
click at [321, 184] on div "6" at bounding box center [316, 444] width 34 height 526
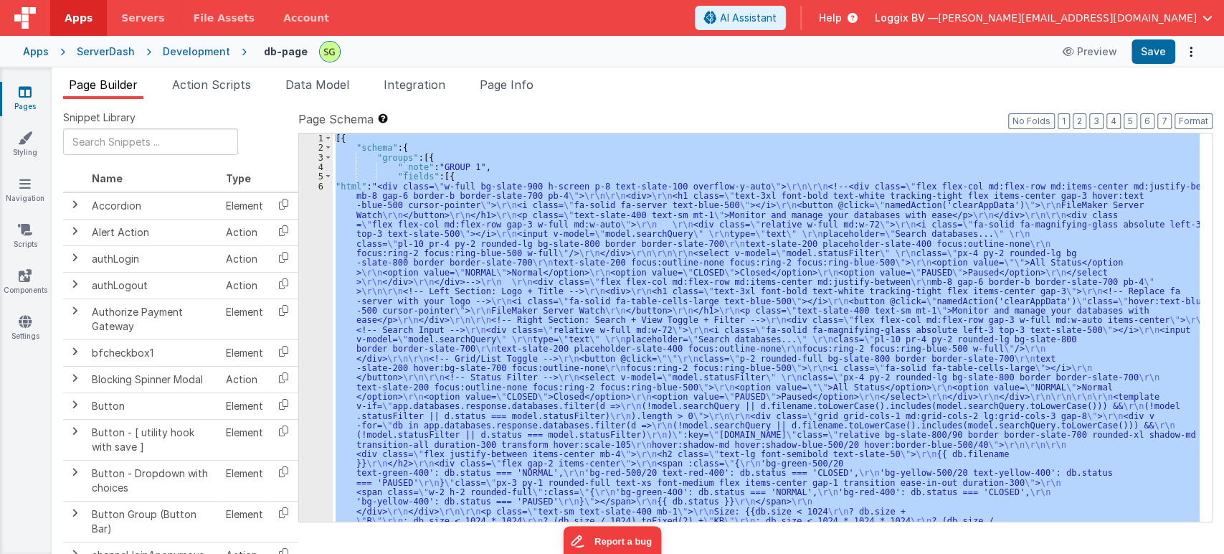
click at [321, 184] on div "6" at bounding box center [316, 444] width 34 height 526
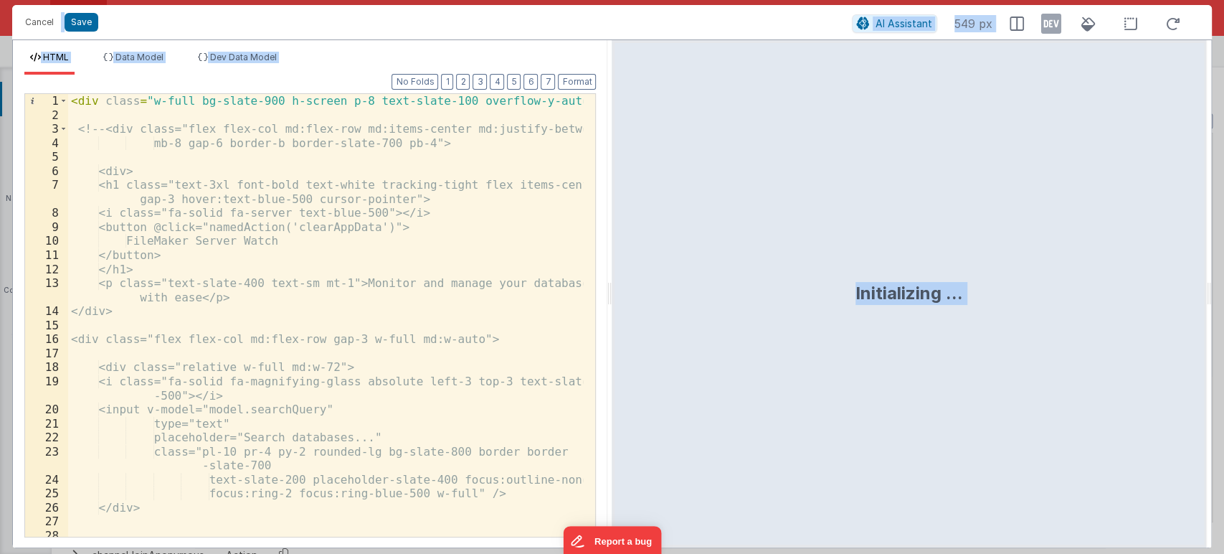
click at [499, 270] on div "< div class = "w-full bg-slate-900 h-screen p-8 text-slate-100 overflow-y-auto"…" at bounding box center [326, 329] width 516 height 471
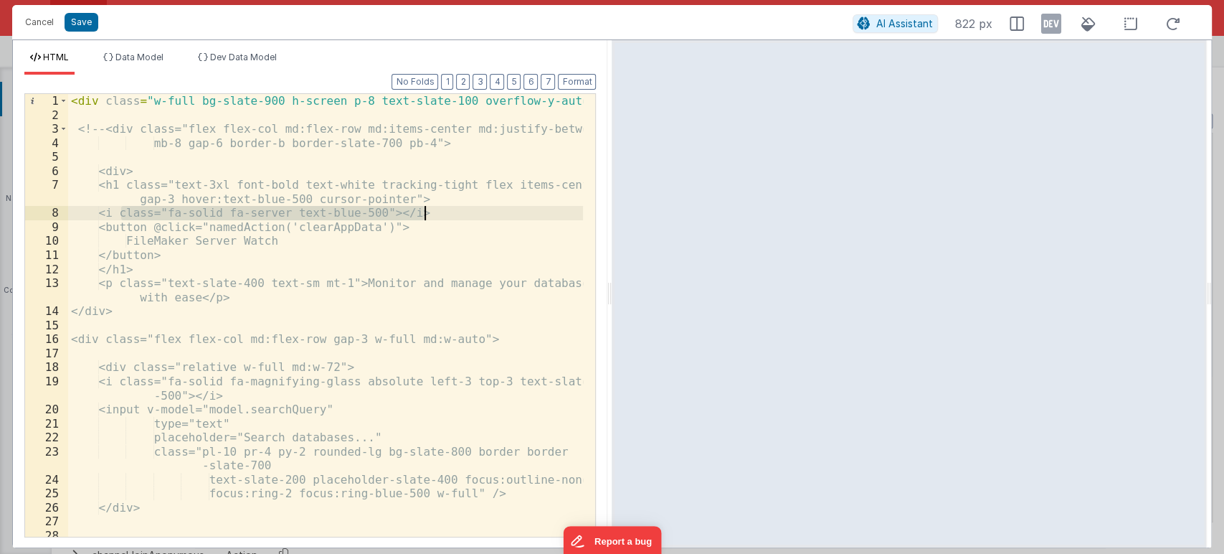
drag, startPoint x: 118, startPoint y: 211, endPoint x: 435, endPoint y: 211, distance: 317.1
click at [435, 211] on div "< div class = "w-full bg-slate-900 h-screen p-8 text-slate-100 overflow-y-auto"…" at bounding box center [326, 329] width 516 height 471
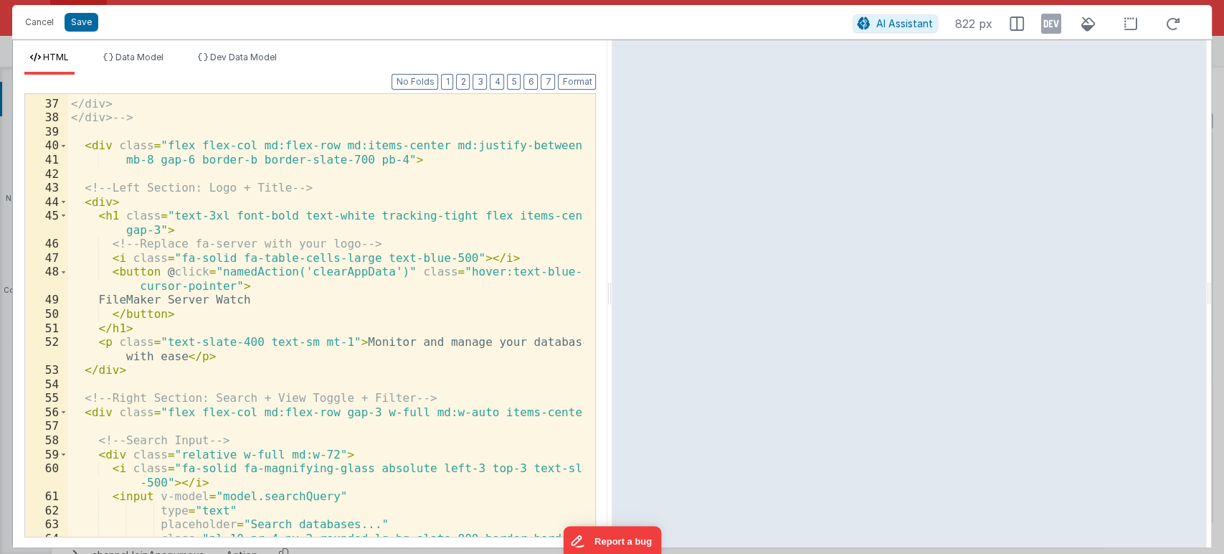
scroll to position [572, 0]
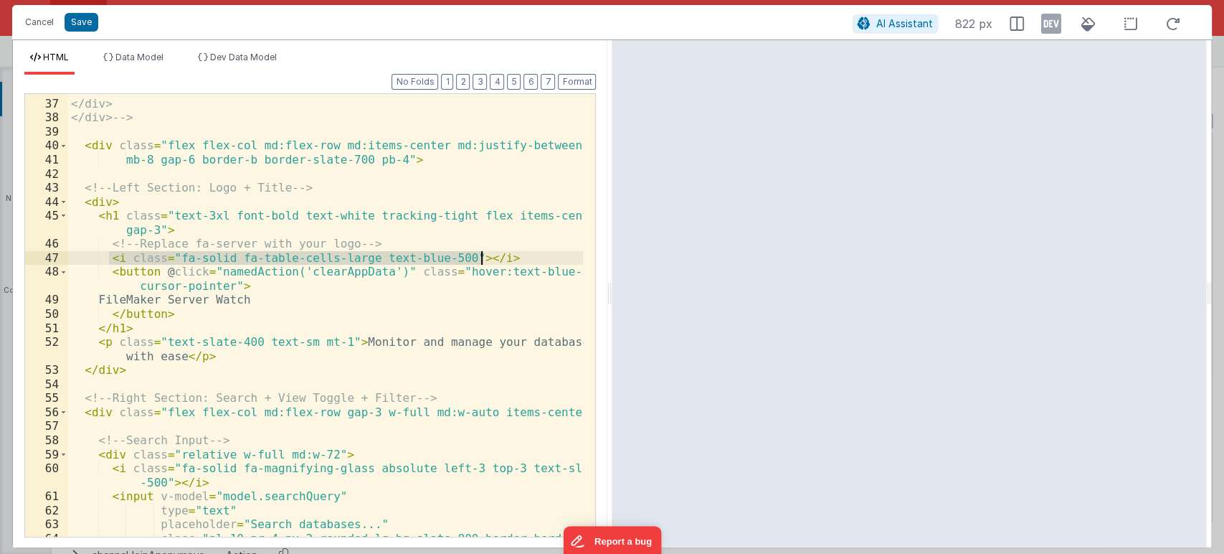
drag, startPoint x: 108, startPoint y: 261, endPoint x: 494, endPoint y: 260, distance: 385.9
click at [494, 260] on div "</select> </div> </div> --> < div class = "flex flex-col md:flex-row md:items-c…" at bounding box center [326, 324] width 516 height 485
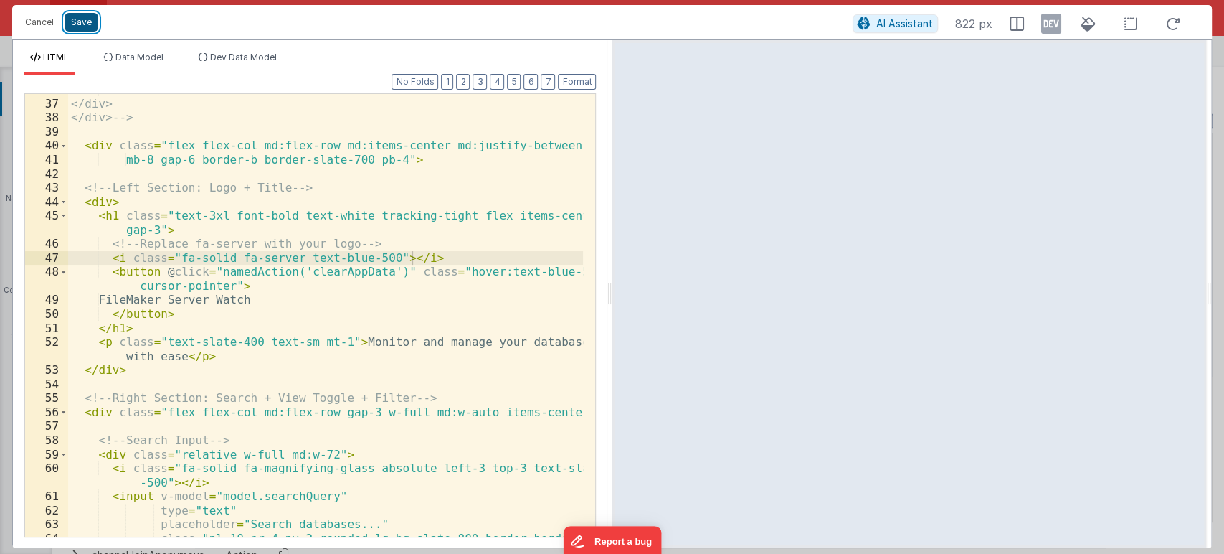
click at [80, 31] on button "Save" at bounding box center [82, 22] width 34 height 19
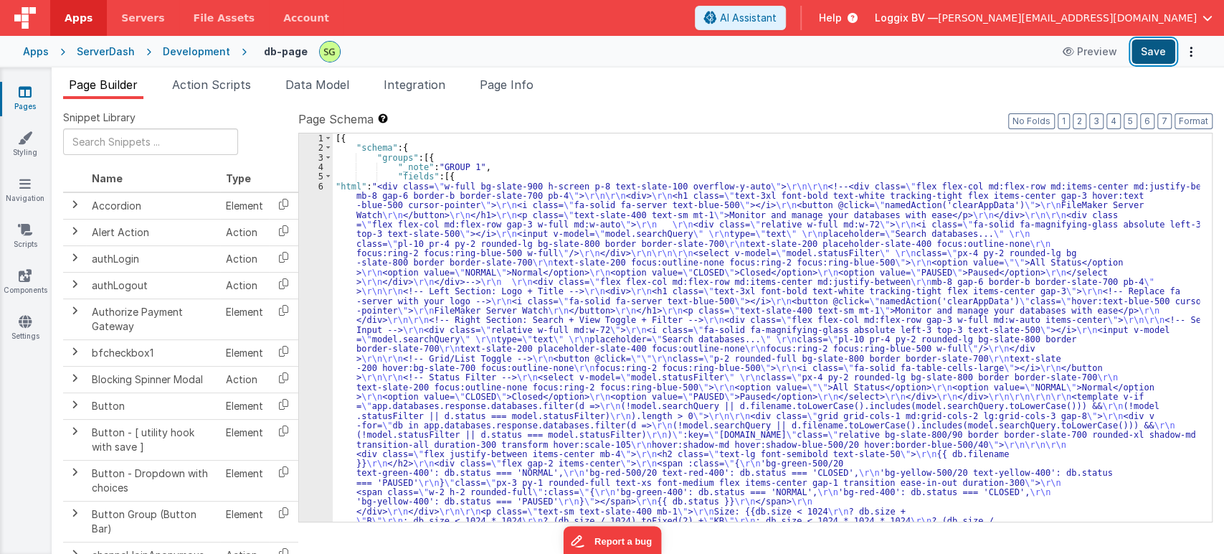
click at [1151, 47] on button "Save" at bounding box center [1154, 51] width 44 height 24
click at [319, 183] on div "6" at bounding box center [316, 444] width 34 height 526
click at [319, 182] on div "6" at bounding box center [316, 444] width 34 height 526
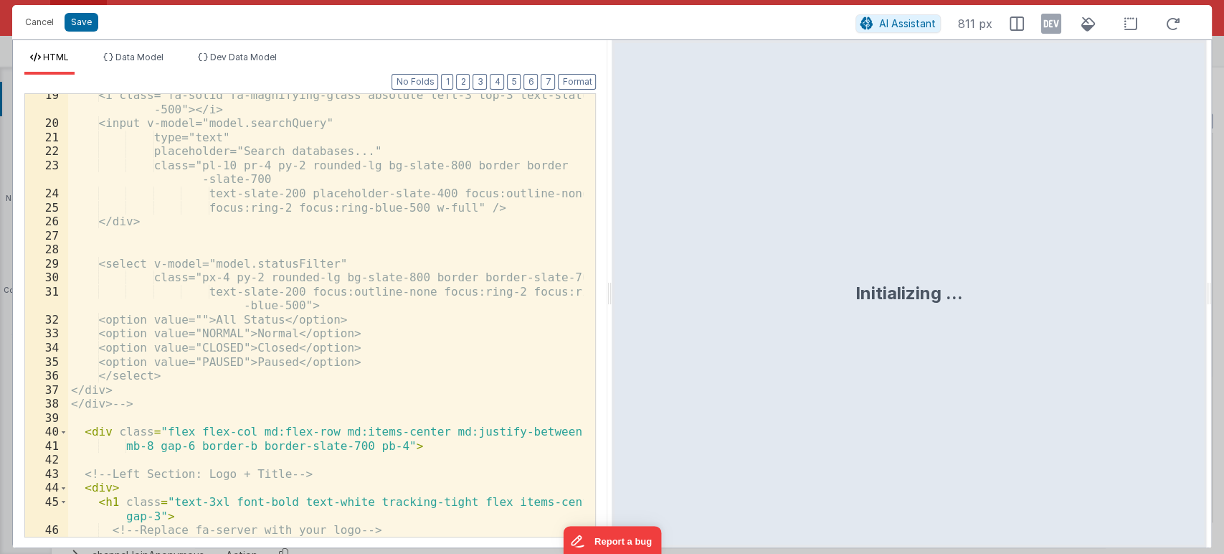
scroll to position [382, 0]
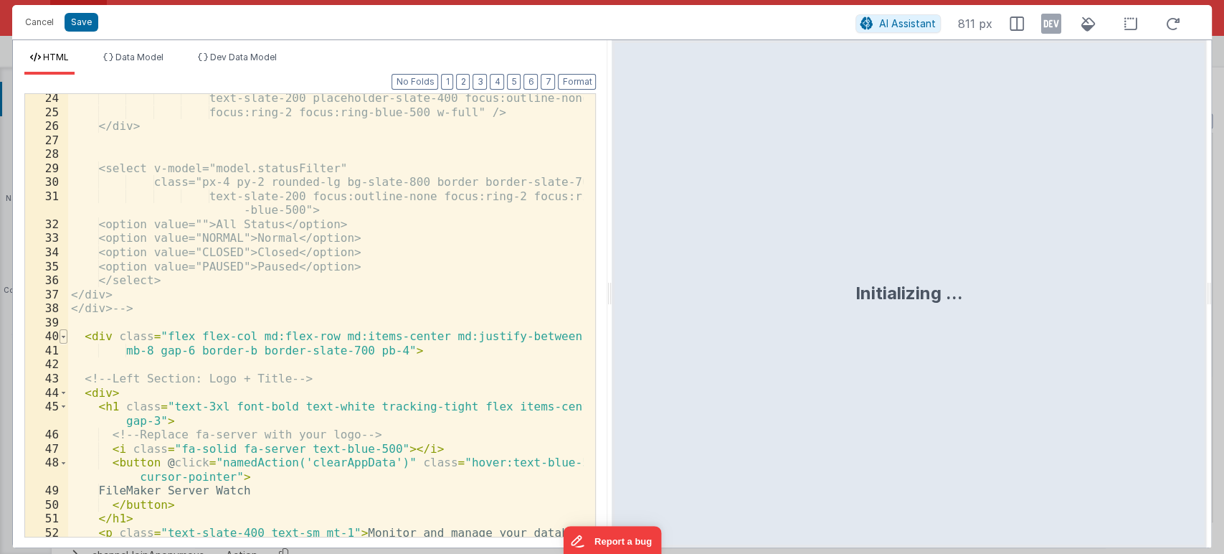
click at [62, 341] on span at bounding box center [64, 336] width 8 height 14
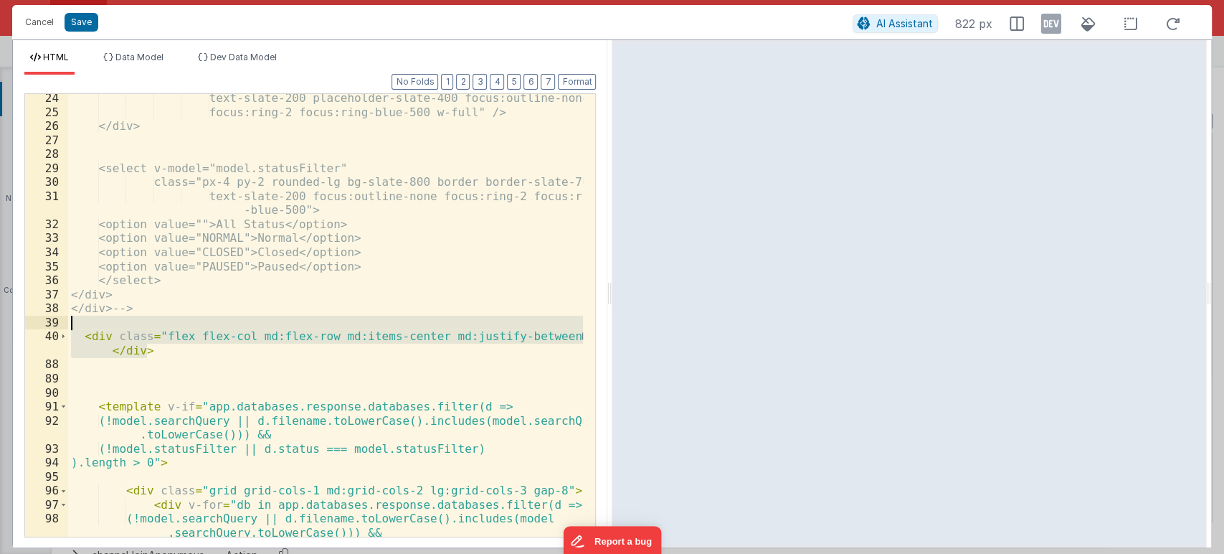
drag, startPoint x: 151, startPoint y: 347, endPoint x: 28, endPoint y: 328, distance: 124.2
click at [28, 328] on div "24 25 26 27 28 29 30 31 32 33 34 35 36 37 38 39 40 88 89 90 91 92 93 94 95 96 9…" at bounding box center [310, 315] width 572 height 444
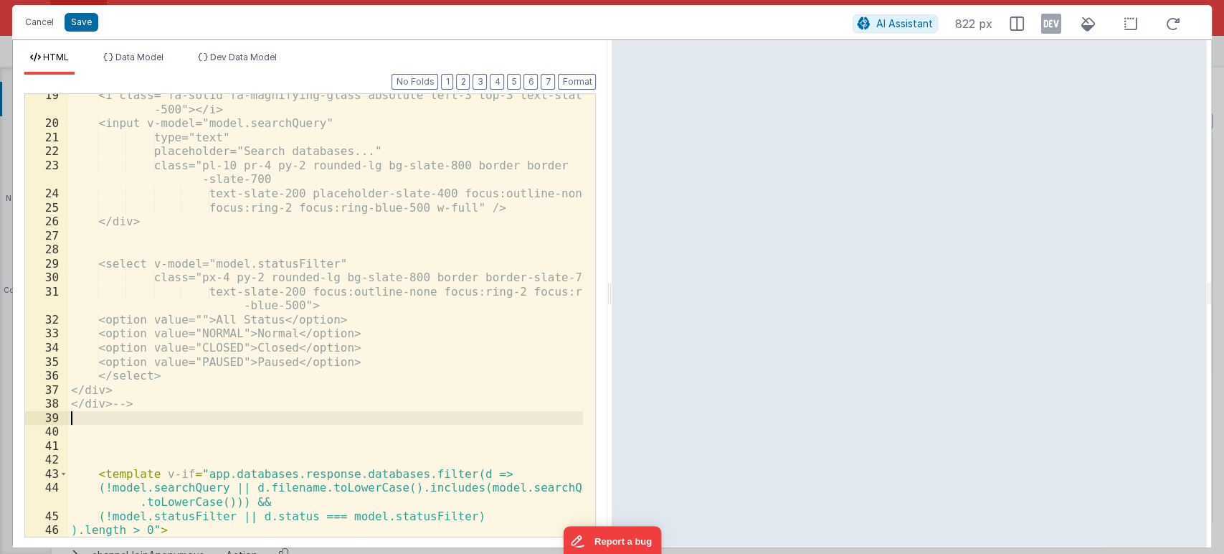
scroll to position [334, 0]
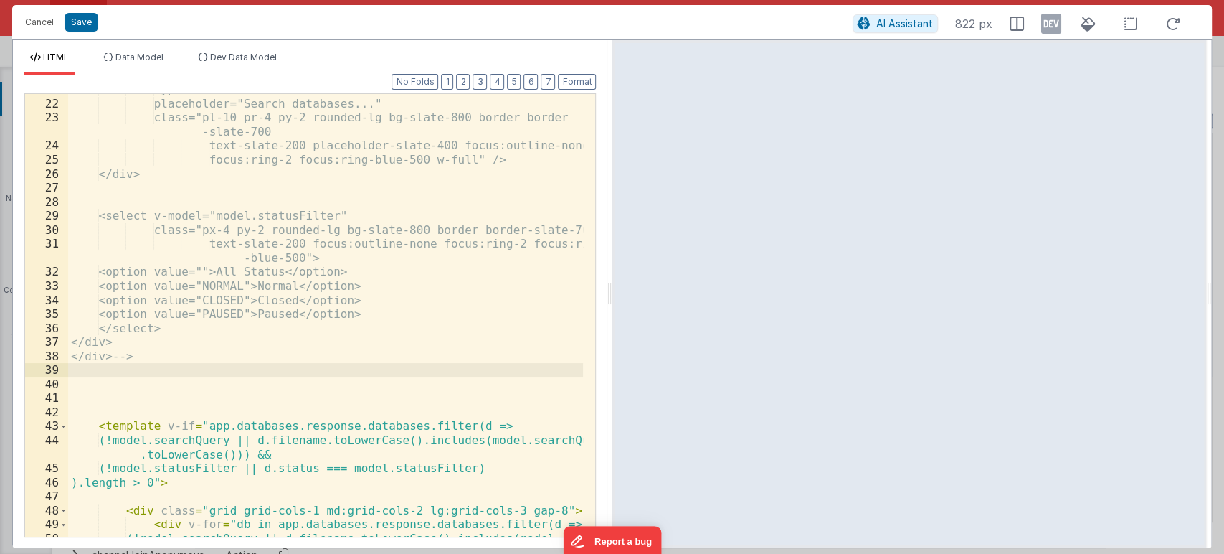
click at [161, 362] on div "type="text" placeholder="Search databases..." class="pl-10 pr-4 py-2 rounded-lg…" at bounding box center [326, 324] width 516 height 485
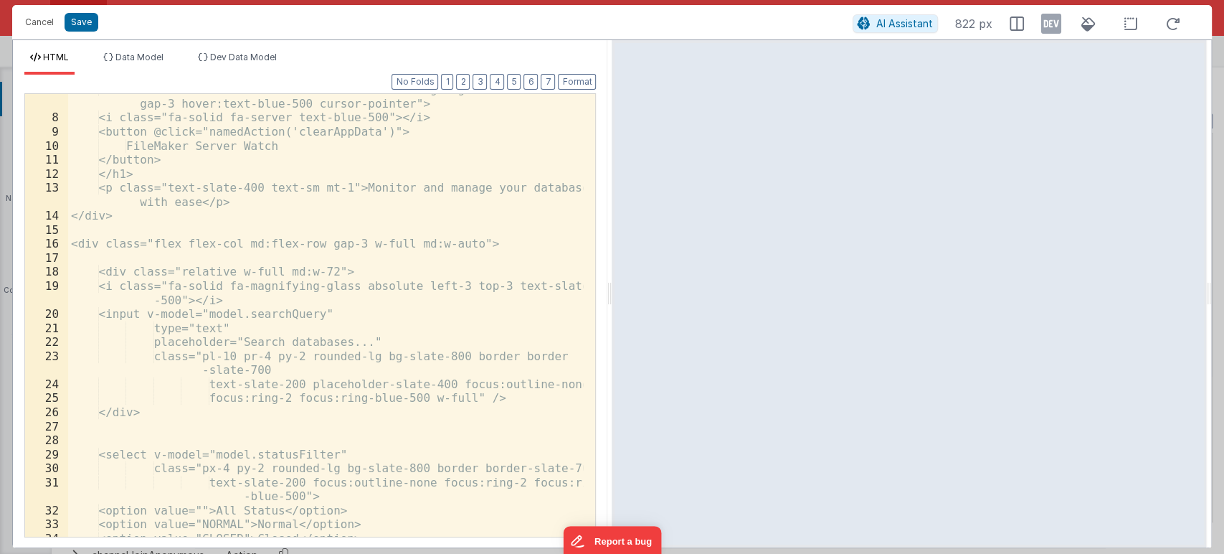
scroll to position [0, 0]
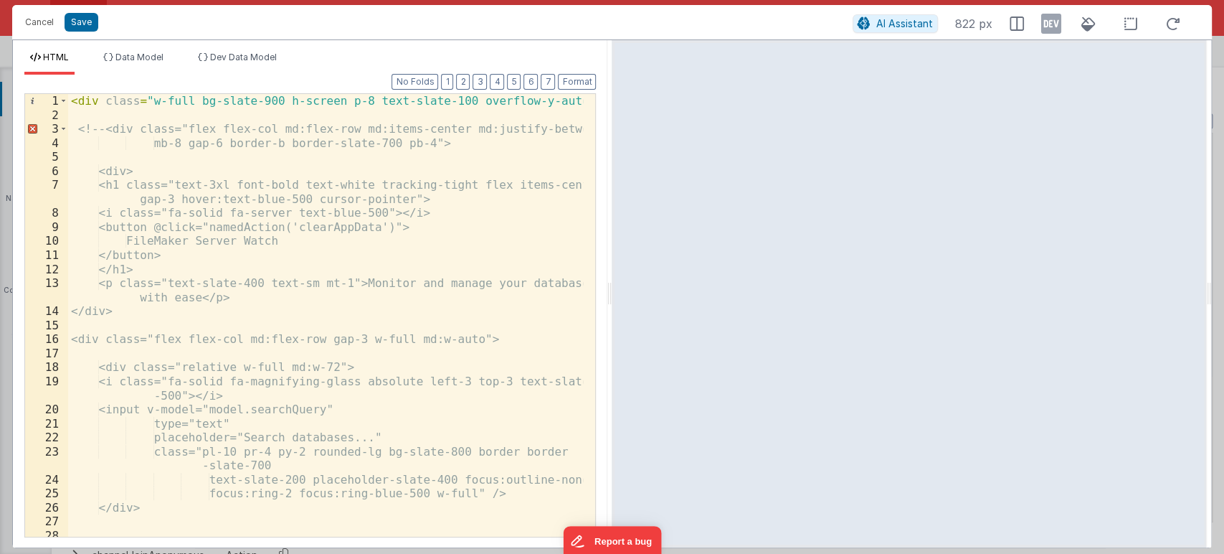
click at [99, 126] on div "< div class = "w-full bg-slate-900 h-screen p-8 text-slate-100 overflow-y-auto"…" at bounding box center [326, 329] width 516 height 471
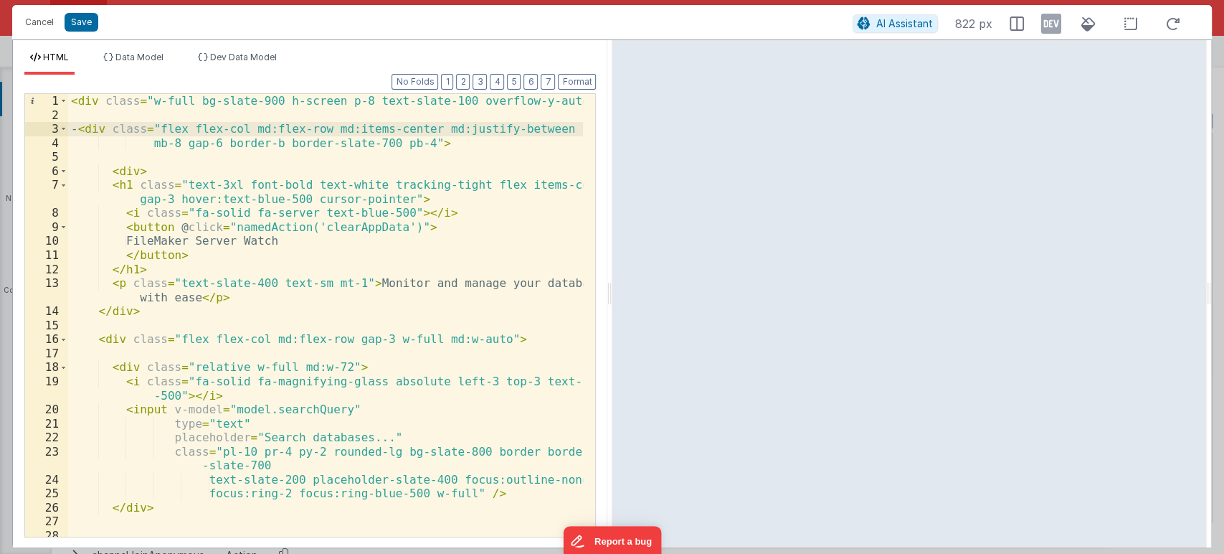
click at [82, 126] on div "< div class = "w-full bg-slate-900 h-screen p-8 text-slate-100 overflow-y-auto"…" at bounding box center [326, 329] width 516 height 471
click at [63, 122] on span at bounding box center [64, 129] width 8 height 14
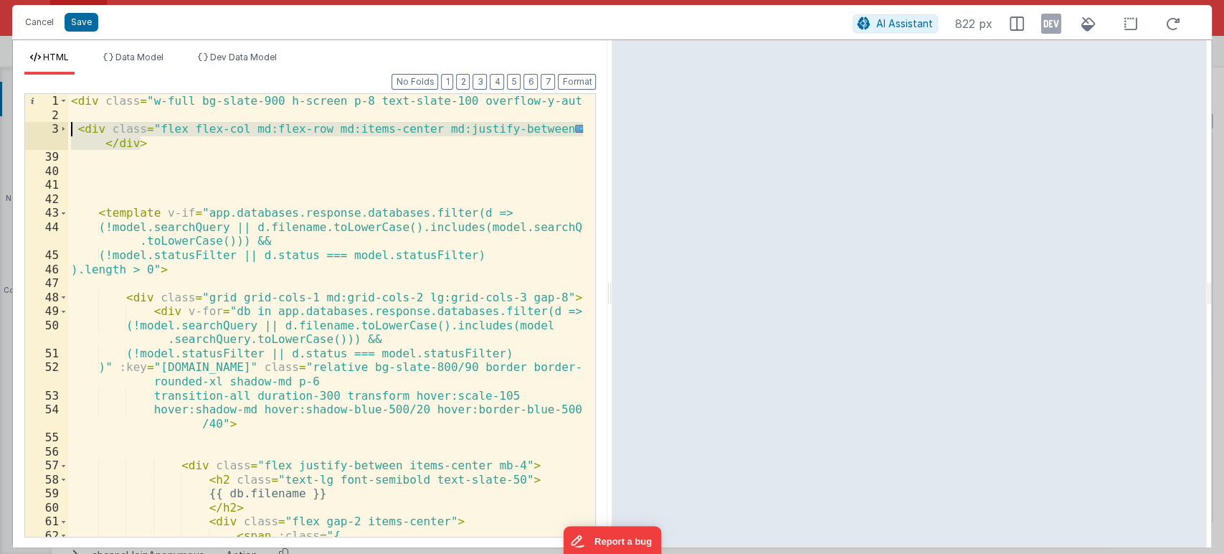
drag, startPoint x: 158, startPoint y: 142, endPoint x: 52, endPoint y: 126, distance: 107.4
click at [52, 126] on div "1 2 3 39 40 41 42 43 44 45 46 47 48 49 50 51 52 53 54 55 56 57 58 59 60 61 62 6…" at bounding box center [310, 315] width 572 height 444
click at [94, 25] on button "Save" at bounding box center [82, 22] width 34 height 19
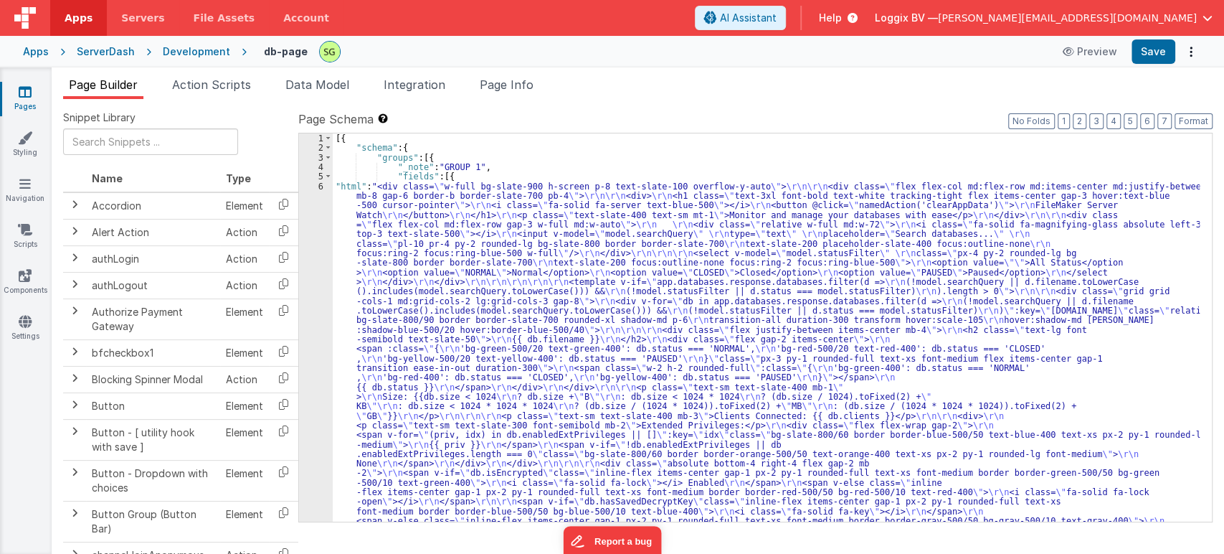
click at [318, 188] on div "6" at bounding box center [316, 382] width 34 height 402
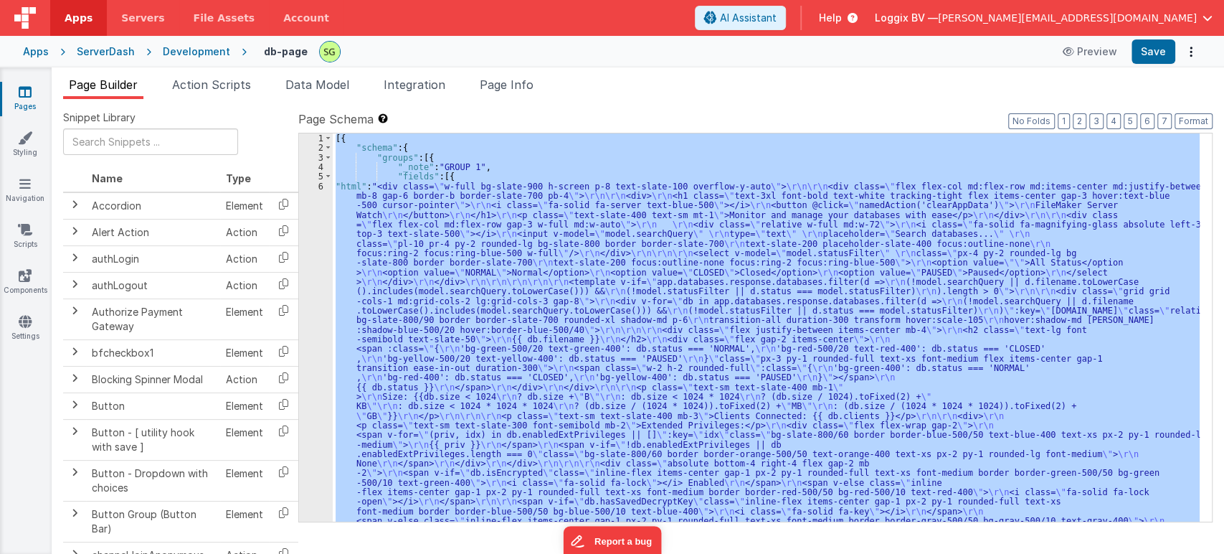
click at [318, 188] on div "6" at bounding box center [316, 382] width 34 height 402
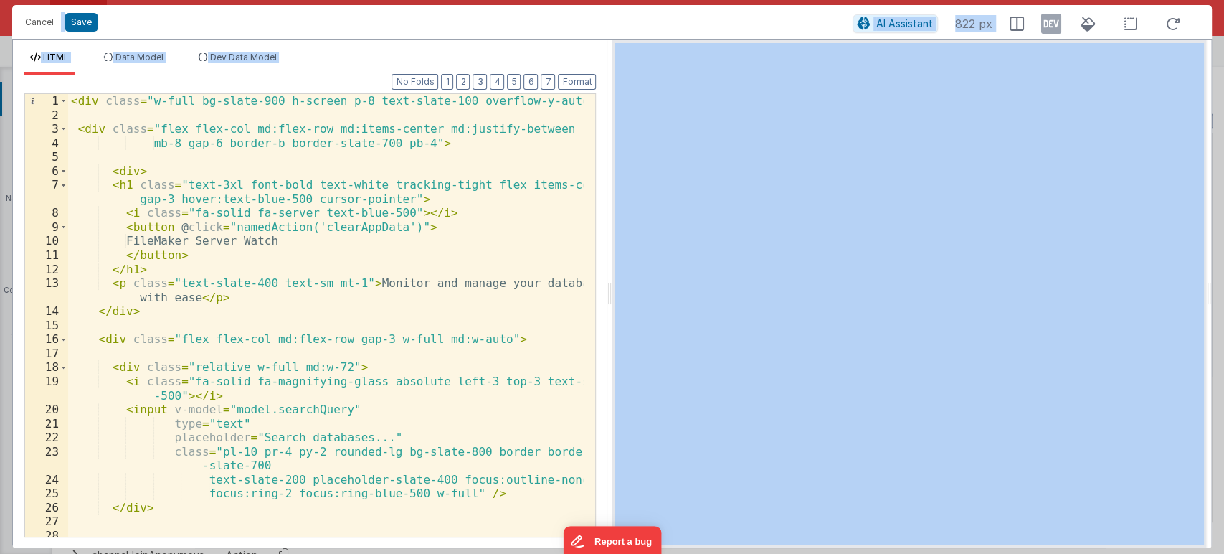
click at [74, 128] on div "< div class = "w-full bg-slate-900 h-screen p-8 text-slate-100 overflow-y-auto"…" at bounding box center [326, 329] width 516 height 471
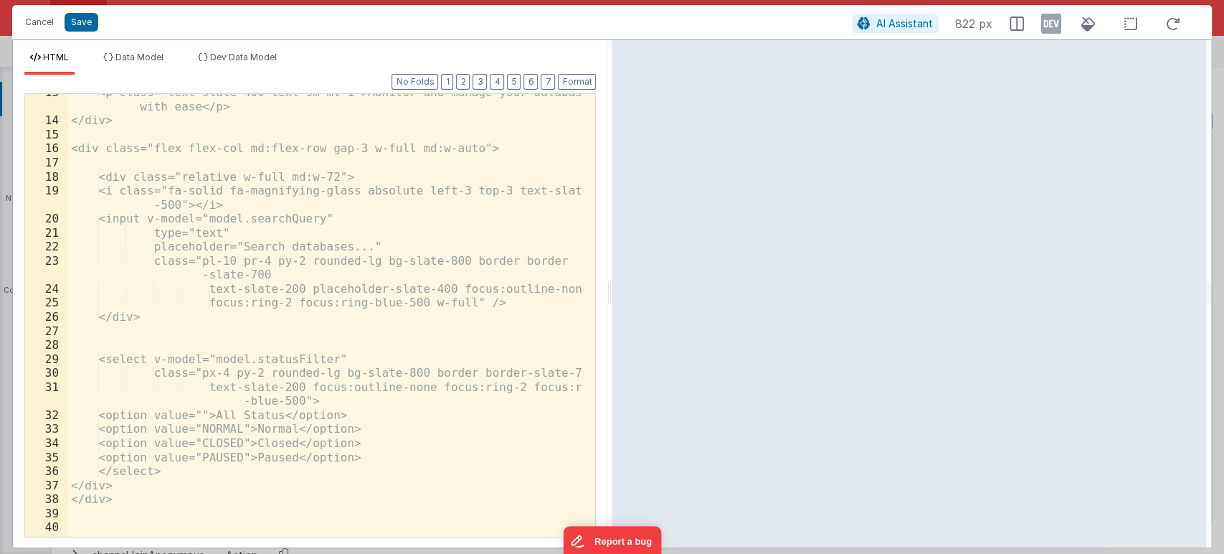
scroll to position [334, 0]
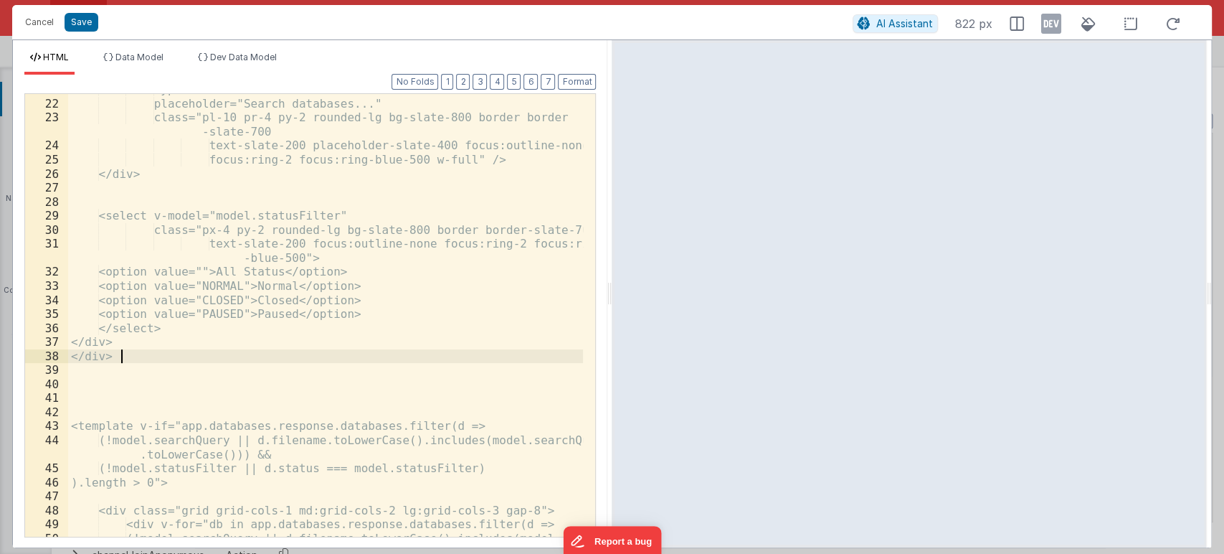
click at [137, 354] on div "type="text" placeholder="Search databases..." class="pl-10 pr-4 py-2 rounded-lg…" at bounding box center [326, 324] width 516 height 485
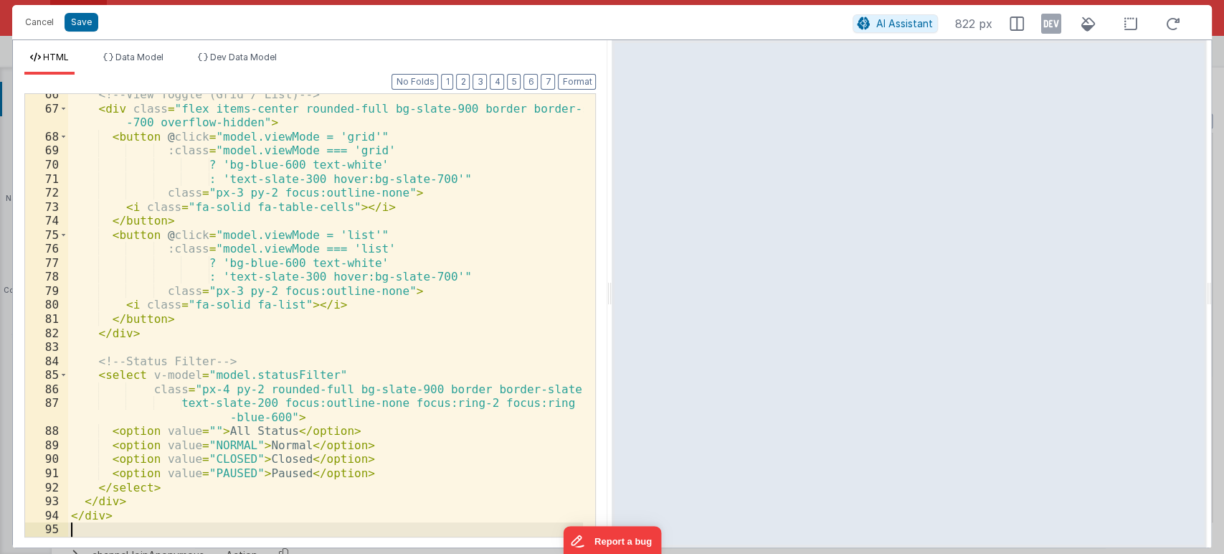
scroll to position [1030, 0]
click at [88, 19] on button "Save" at bounding box center [82, 22] width 34 height 19
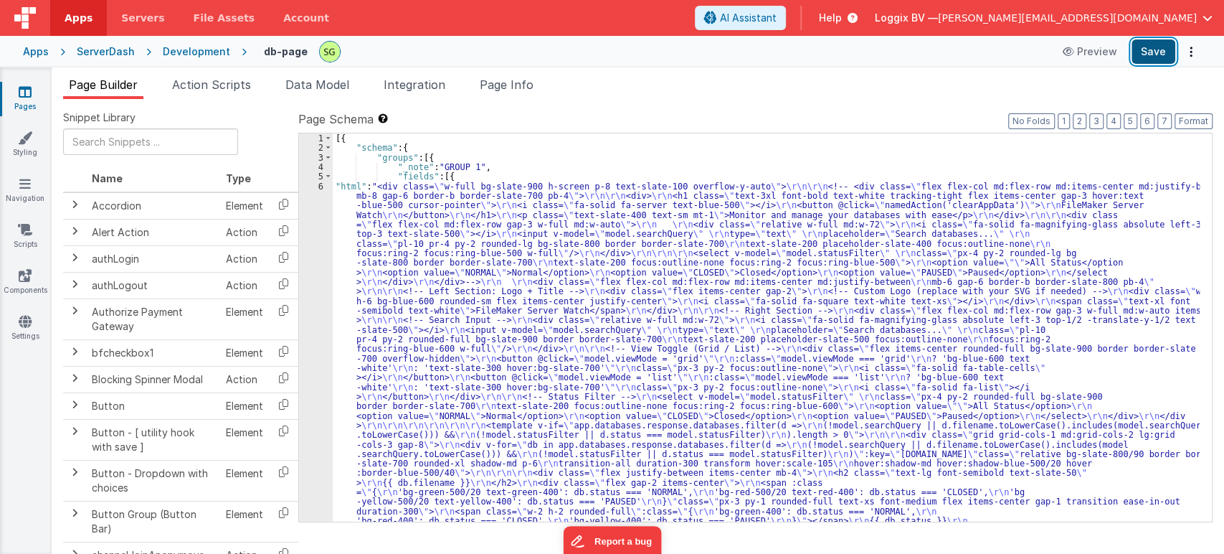
click at [1148, 51] on button "Save" at bounding box center [1154, 51] width 44 height 24
click at [318, 186] on div "6" at bounding box center [316, 453] width 34 height 545
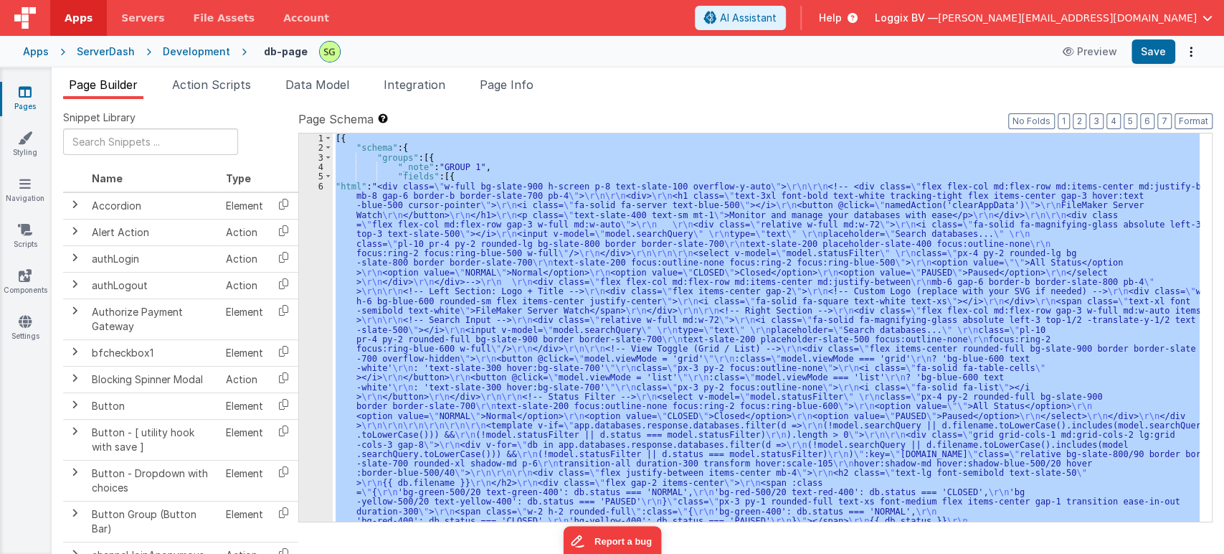
click at [318, 186] on div "6" at bounding box center [316, 453] width 34 height 545
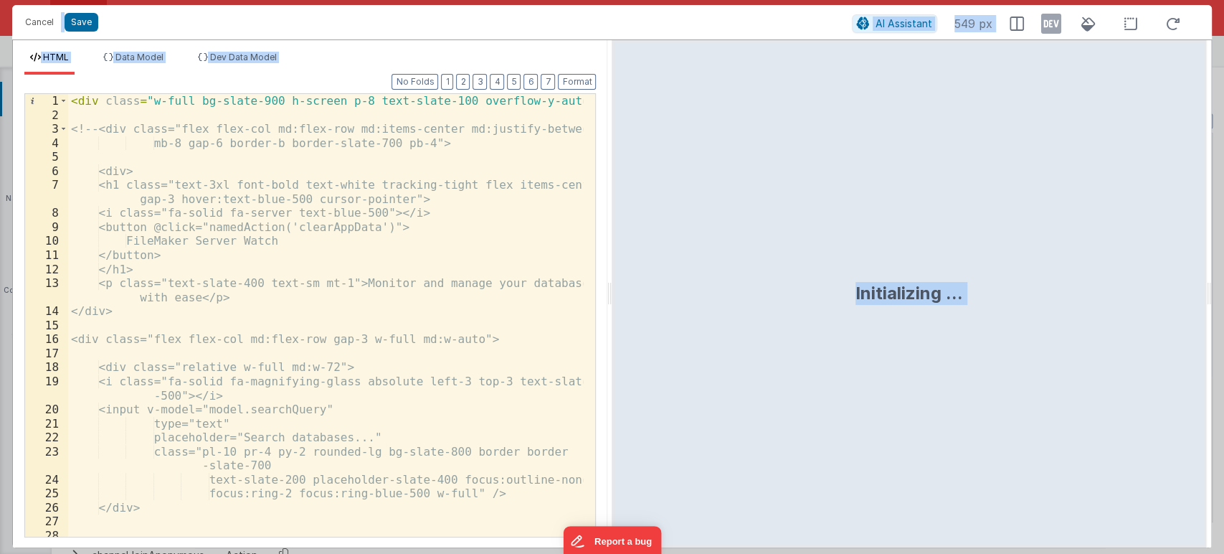
click at [466, 242] on div "< div class = "w-full bg-slate-900 h-screen p-8 text-slate-100 overflow-y-auto"…" at bounding box center [326, 329] width 516 height 471
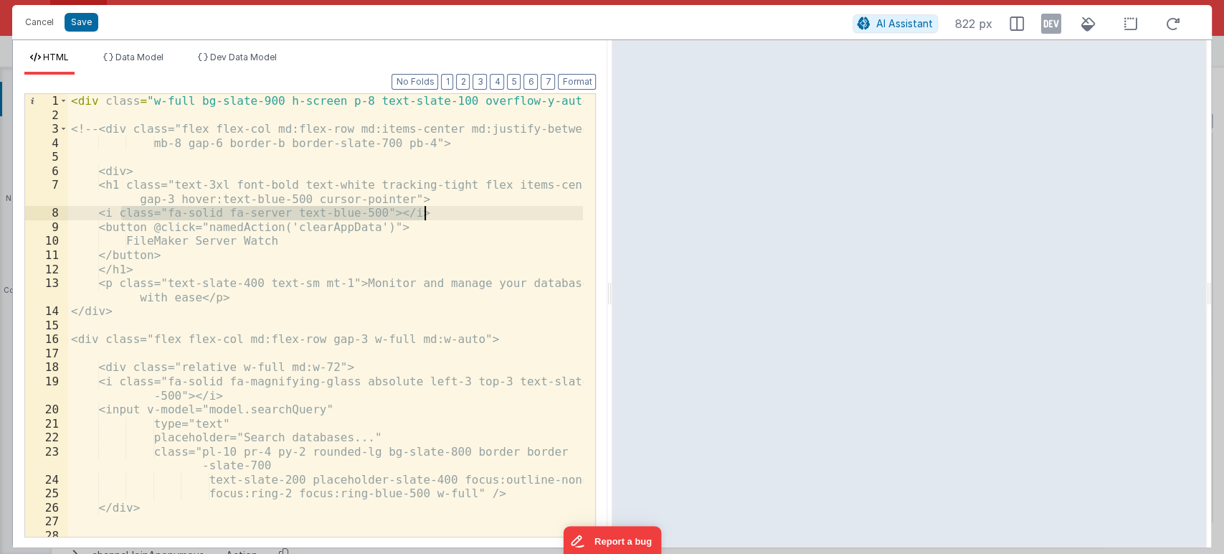
drag, startPoint x: 120, startPoint y: 214, endPoint x: 430, endPoint y: 207, distance: 310.7
click at [430, 207] on div "< div class = "w-full bg-slate-900 h-screen p-8 text-slate-100 overflow-y-auto"…" at bounding box center [326, 329] width 516 height 471
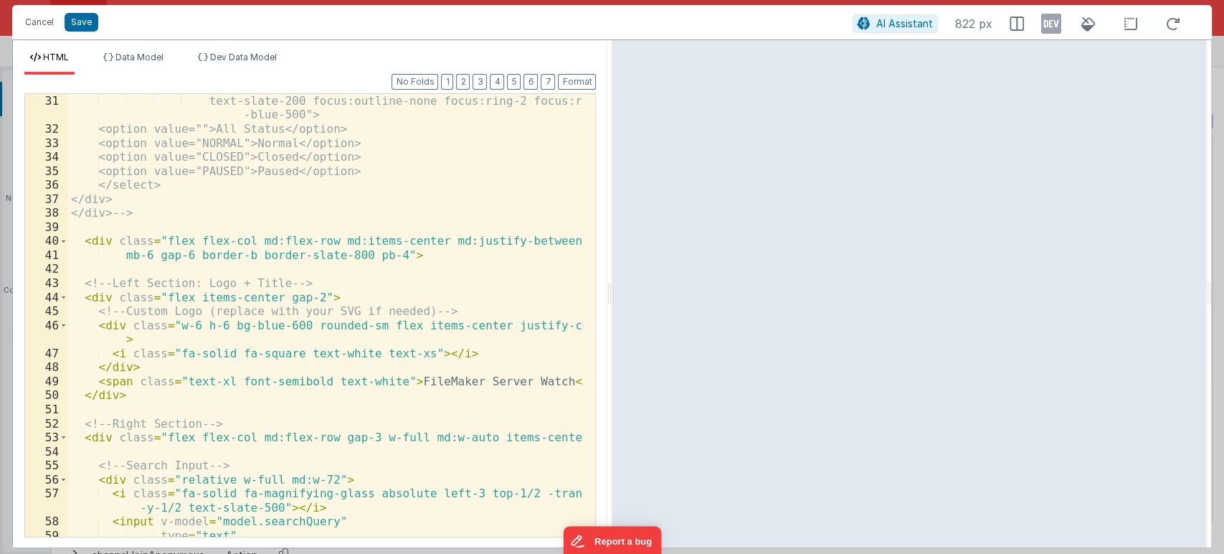
scroll to position [572, 0]
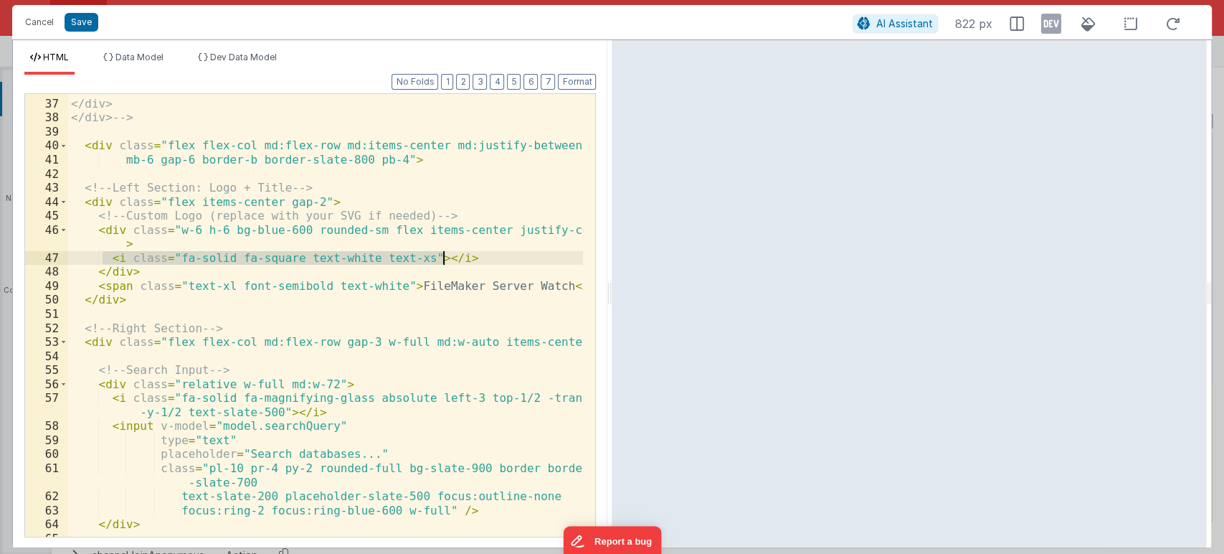
drag, startPoint x: 103, startPoint y: 257, endPoint x: 476, endPoint y: 260, distance: 373.0
click at [476, 260] on div "</select> </div> </div> --> < div class = "flex flex-col md:flex-row md:items-c…" at bounding box center [326, 317] width 516 height 471
click at [90, 19] on button "Save" at bounding box center [82, 22] width 34 height 19
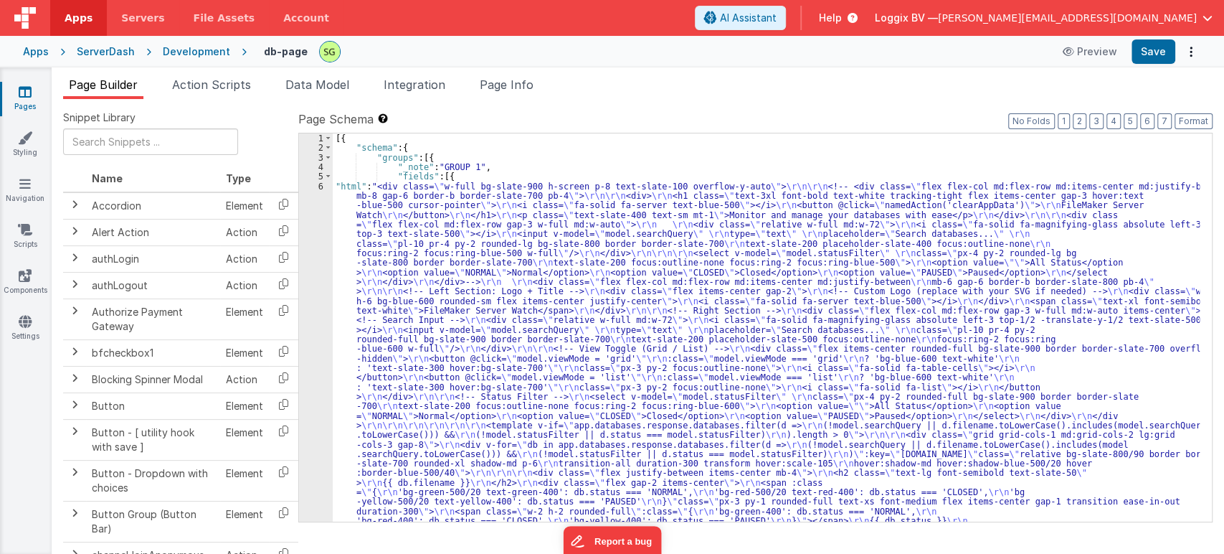
click at [1148, 65] on div "Apps ServerDash Development db-page Preview Save" at bounding box center [612, 52] width 1224 height 32
click at [1148, 50] on button "Save" at bounding box center [1154, 51] width 44 height 24
click at [320, 184] on div "6" at bounding box center [316, 453] width 34 height 545
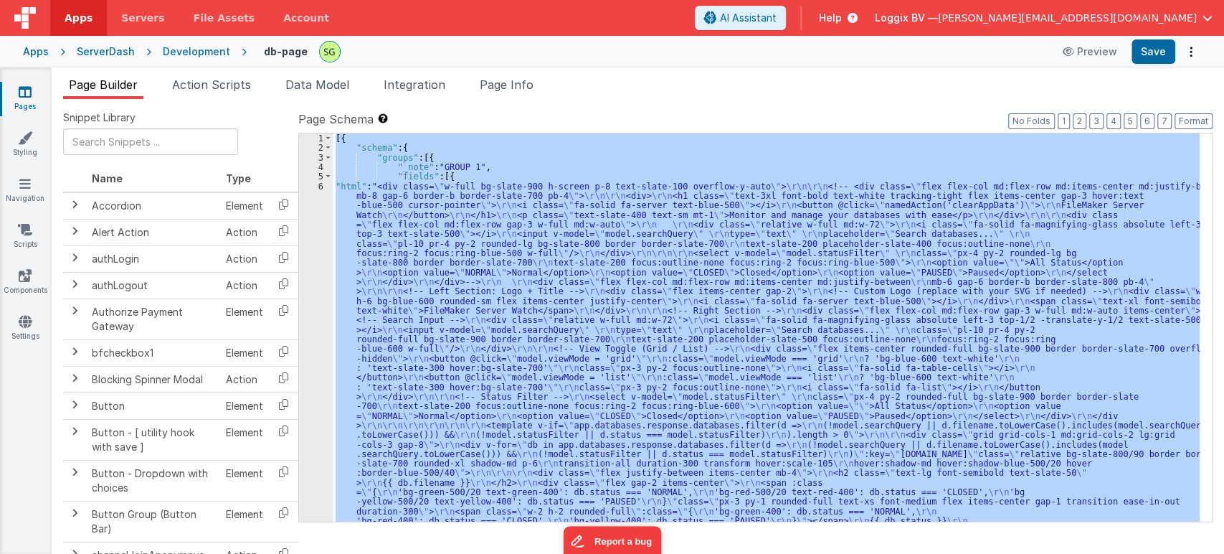
click at [320, 184] on div "6" at bounding box center [316, 453] width 34 height 545
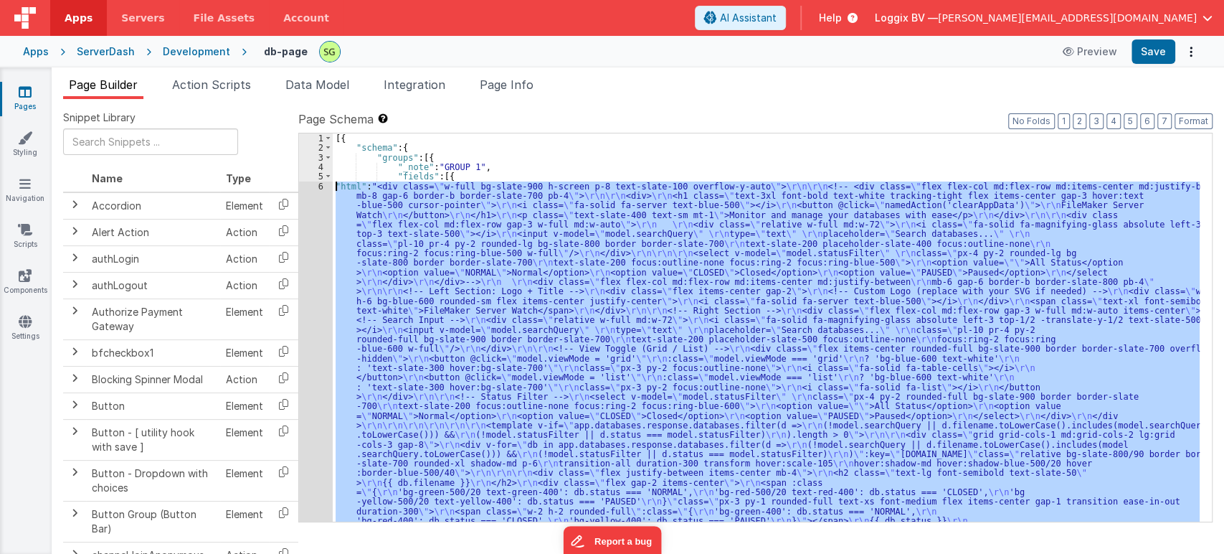
click at [320, 184] on div "6" at bounding box center [316, 453] width 34 height 545
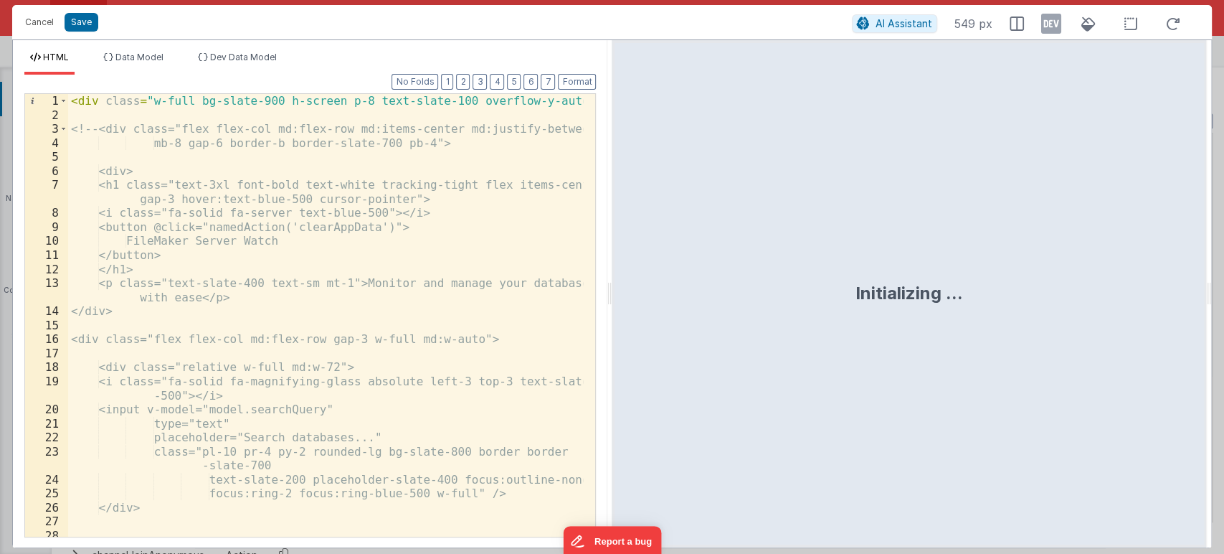
click at [492, 234] on div "< div class = "w-full bg-slate-900 h-screen p-8 text-slate-100 overflow-y-auto"…" at bounding box center [326, 329] width 516 height 471
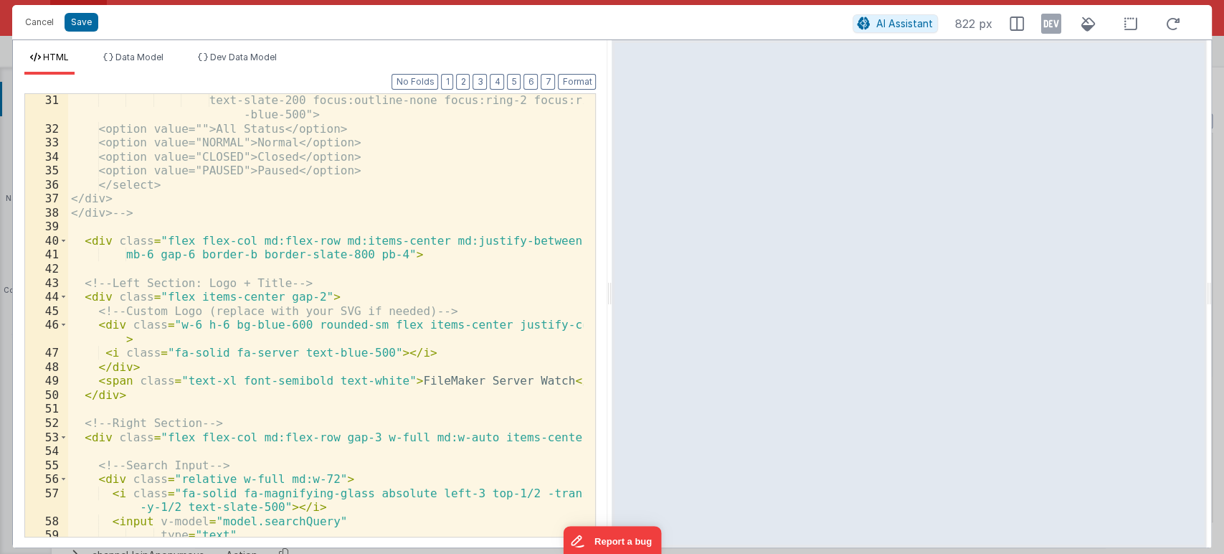
scroll to position [525, 0]
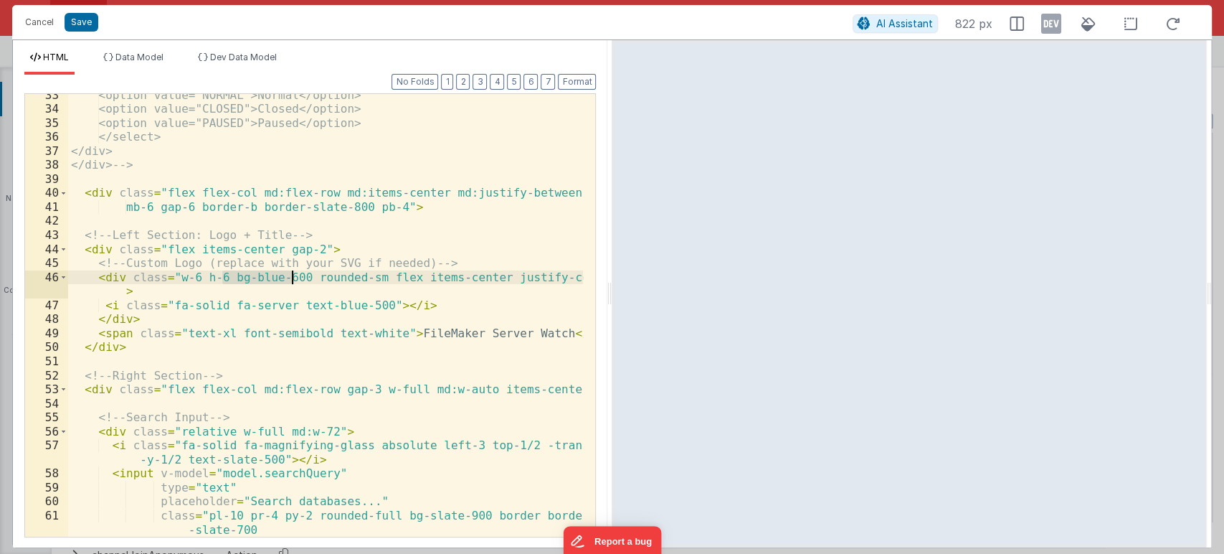
drag, startPoint x: 224, startPoint y: 274, endPoint x: 291, endPoint y: 276, distance: 66.7
click at [291, 276] on div "<option value="NORMAL">Normal</option> <option value="CLOSED">Closed</option> <…" at bounding box center [326, 323] width 516 height 471
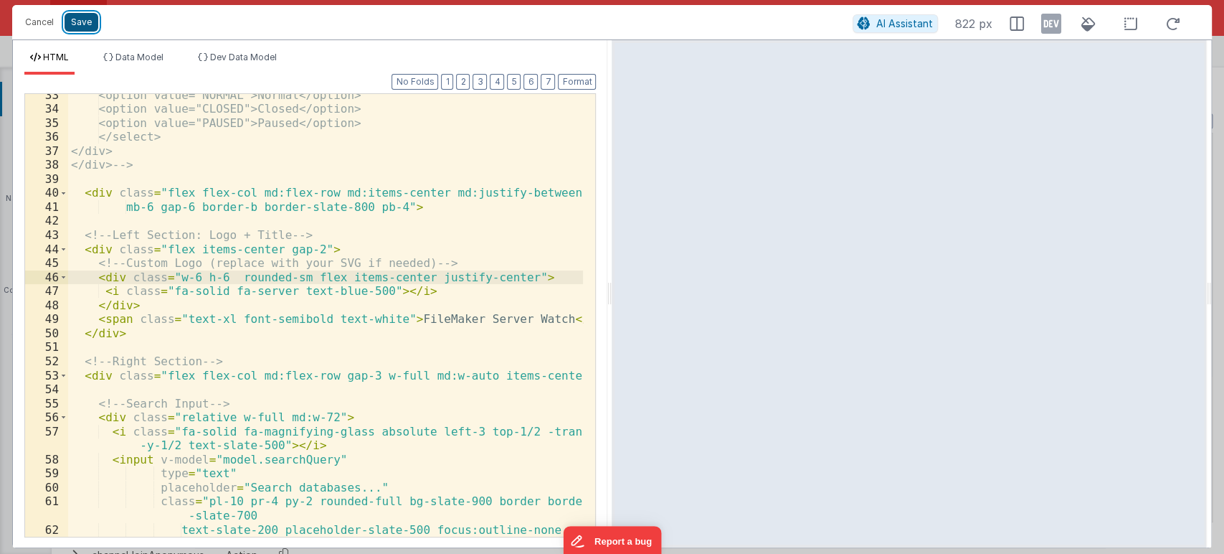
click at [81, 19] on button "Save" at bounding box center [82, 22] width 34 height 19
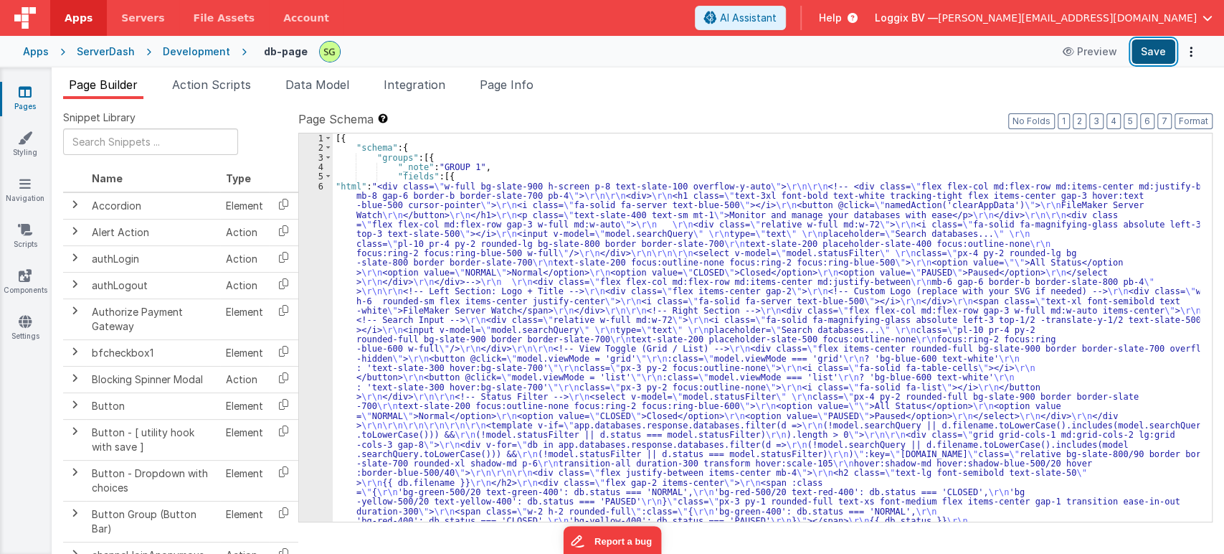
click at [1161, 48] on button "Save" at bounding box center [1154, 51] width 44 height 24
click at [319, 186] on div "6" at bounding box center [316, 453] width 34 height 545
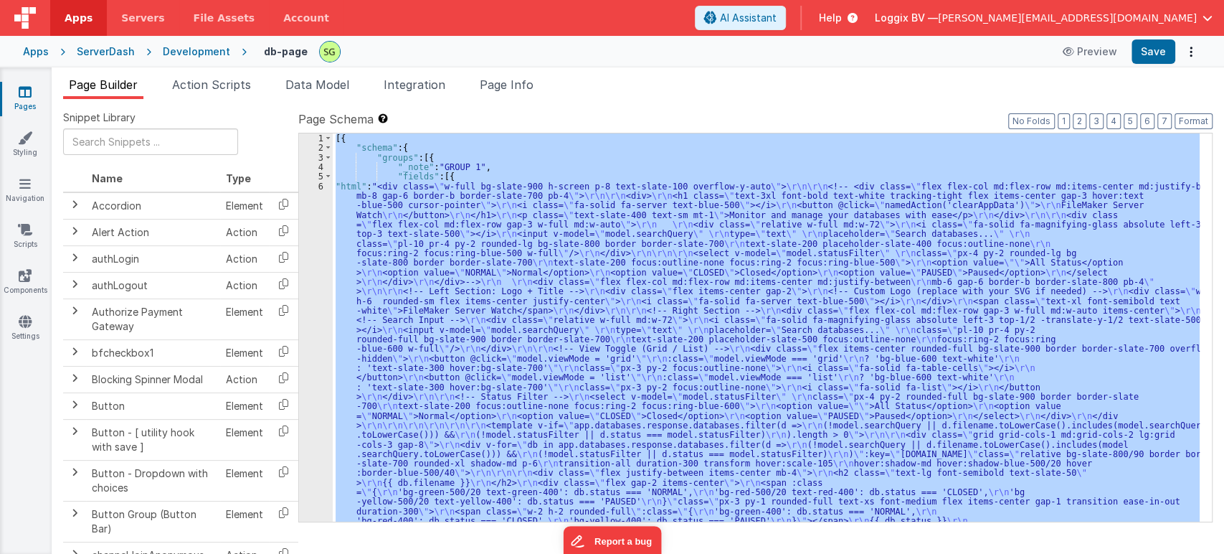
click at [319, 186] on div "6" at bounding box center [316, 453] width 34 height 545
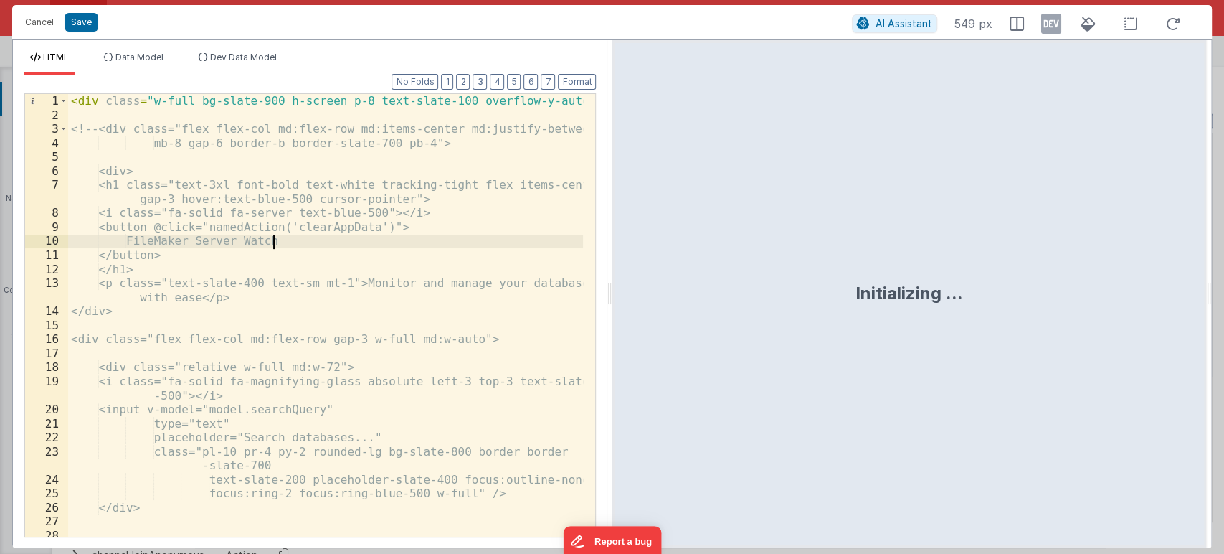
click at [442, 245] on div "< div class = "w-full bg-slate-900 h-screen p-8 text-slate-100 overflow-y-auto"…" at bounding box center [326, 329] width 516 height 471
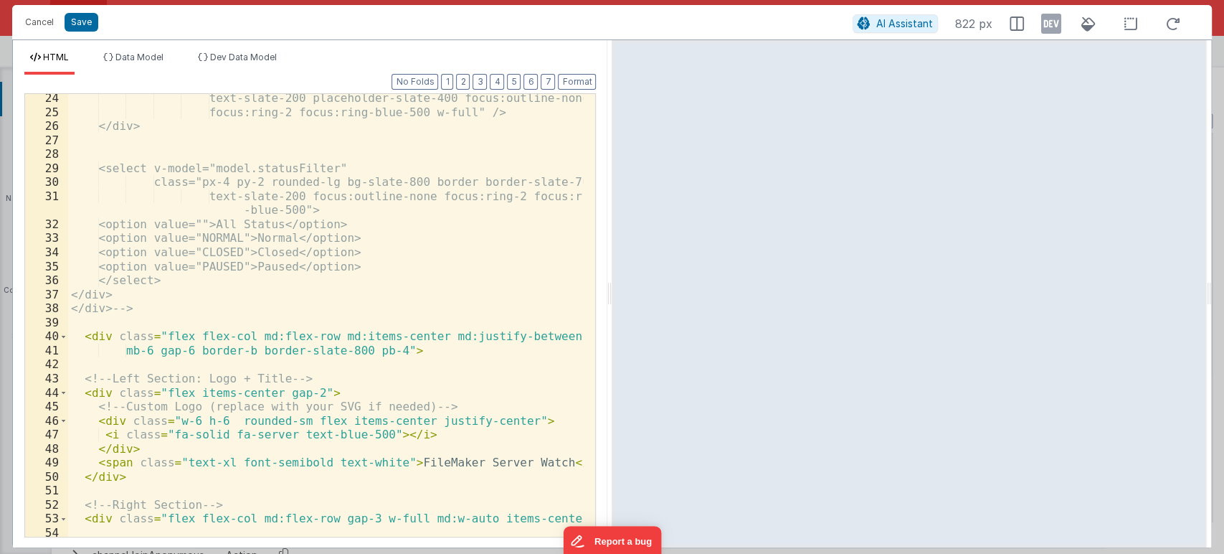
scroll to position [620, 0]
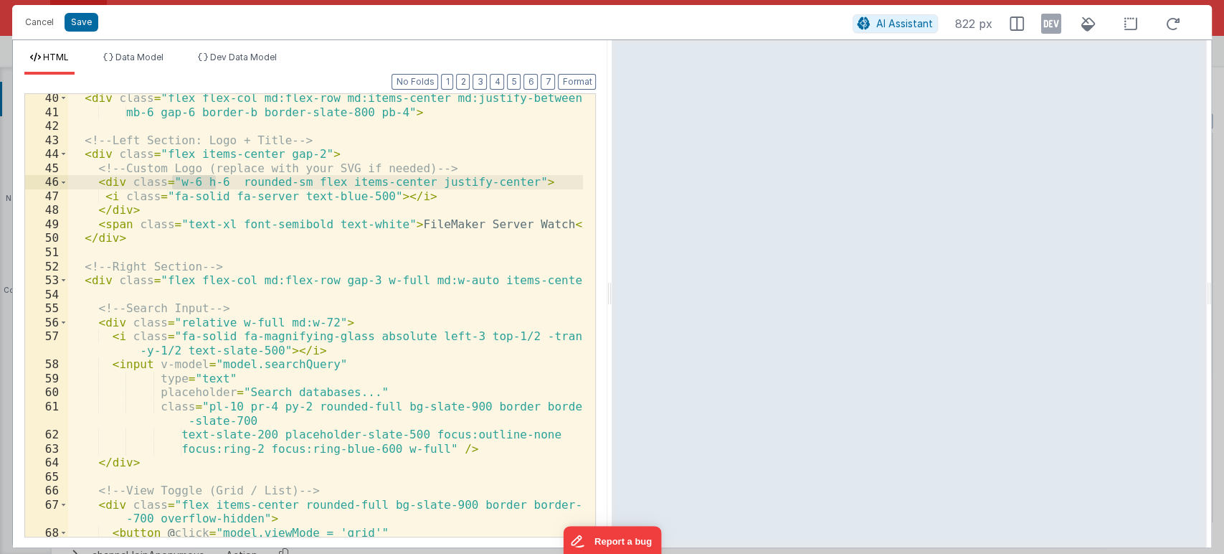
drag, startPoint x: 217, startPoint y: 182, endPoint x: 171, endPoint y: 187, distance: 45.4
click at [171, 187] on div "< div class = "flex flex-col md:flex-row md:items-center md:justify-between mb-…" at bounding box center [326, 326] width 516 height 471
click at [179, 184] on div "< div class = "flex flex-col md:flex-row md:items-center md:justify-between mb-…" at bounding box center [326, 326] width 516 height 471
click at [81, 25] on button "Save" at bounding box center [82, 22] width 34 height 19
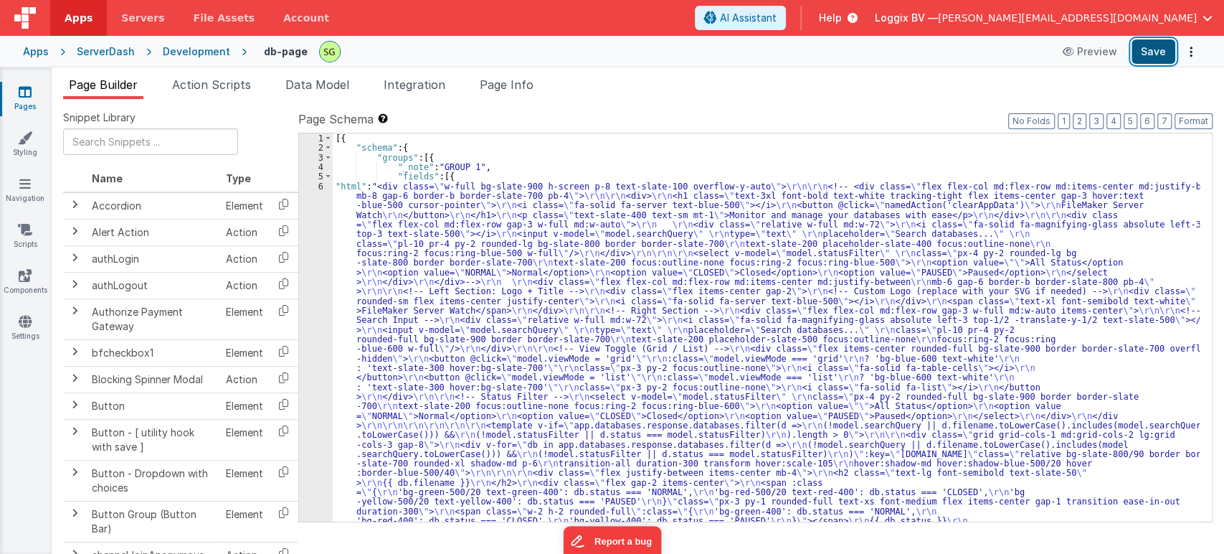
click at [1154, 59] on button "Save" at bounding box center [1154, 51] width 44 height 24
click at [320, 183] on div "6" at bounding box center [316, 453] width 34 height 545
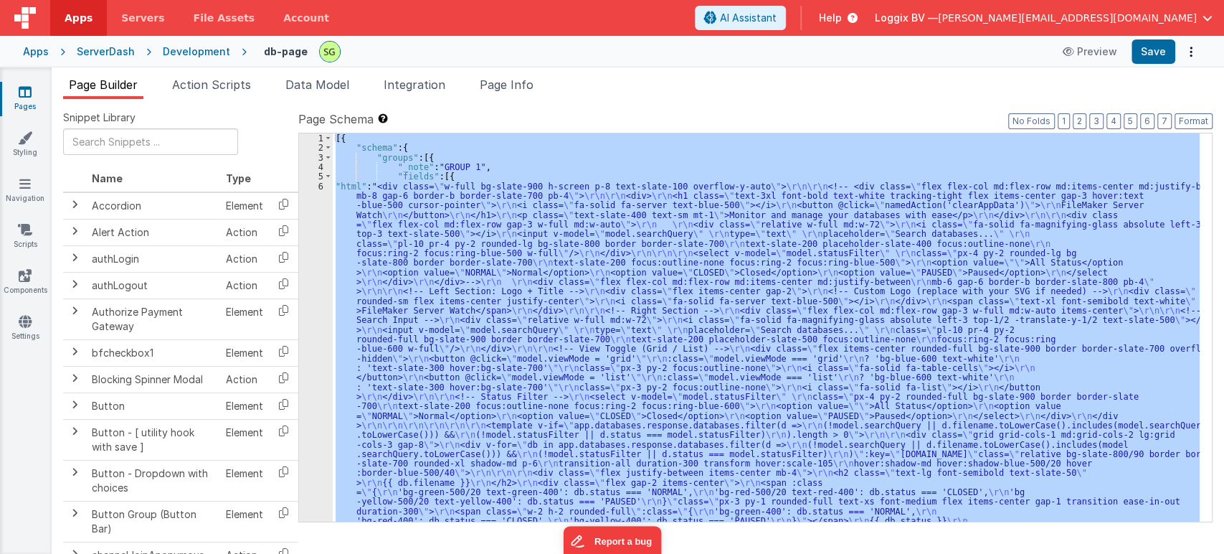
click at [320, 183] on div "6" at bounding box center [316, 453] width 34 height 545
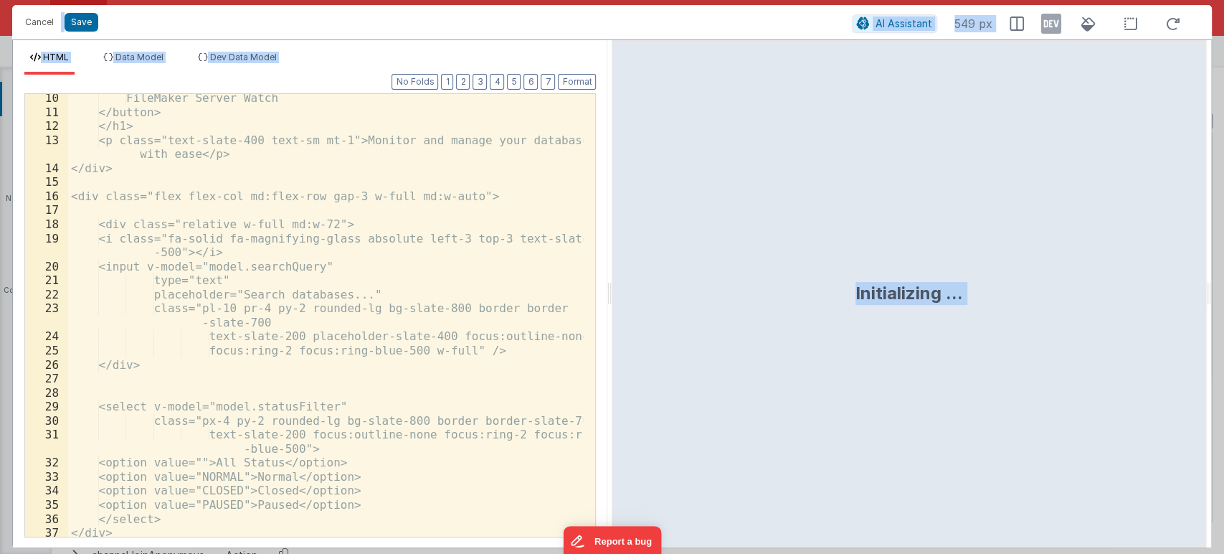
scroll to position [0, 0]
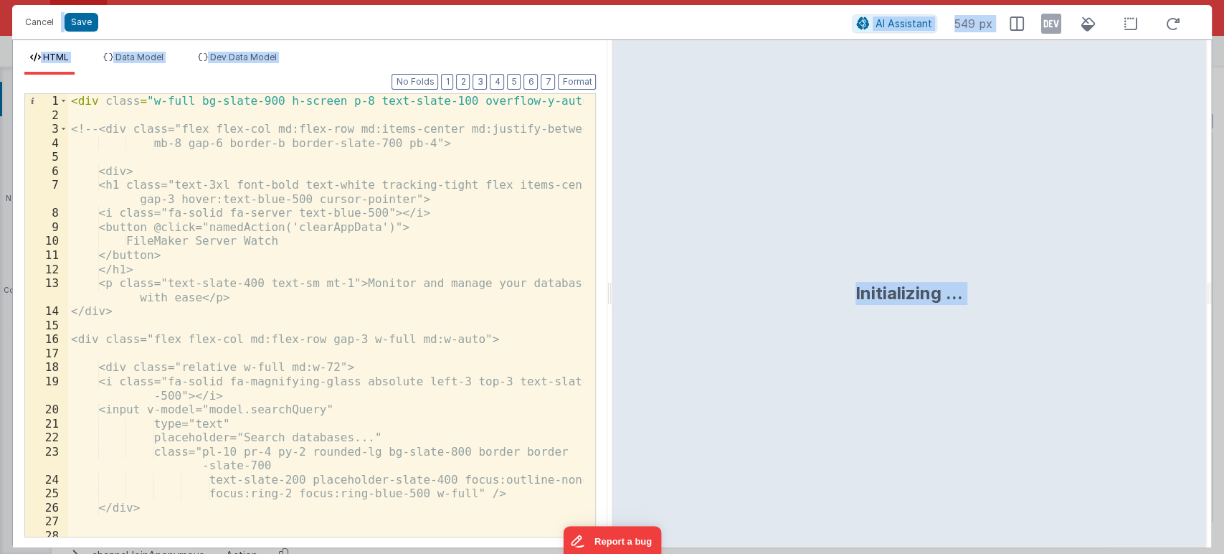
click at [339, 252] on div "< div class = "w-full bg-slate-900 h-screen p-8 text-slate-100 overflow-y-auto"…" at bounding box center [326, 329] width 516 height 471
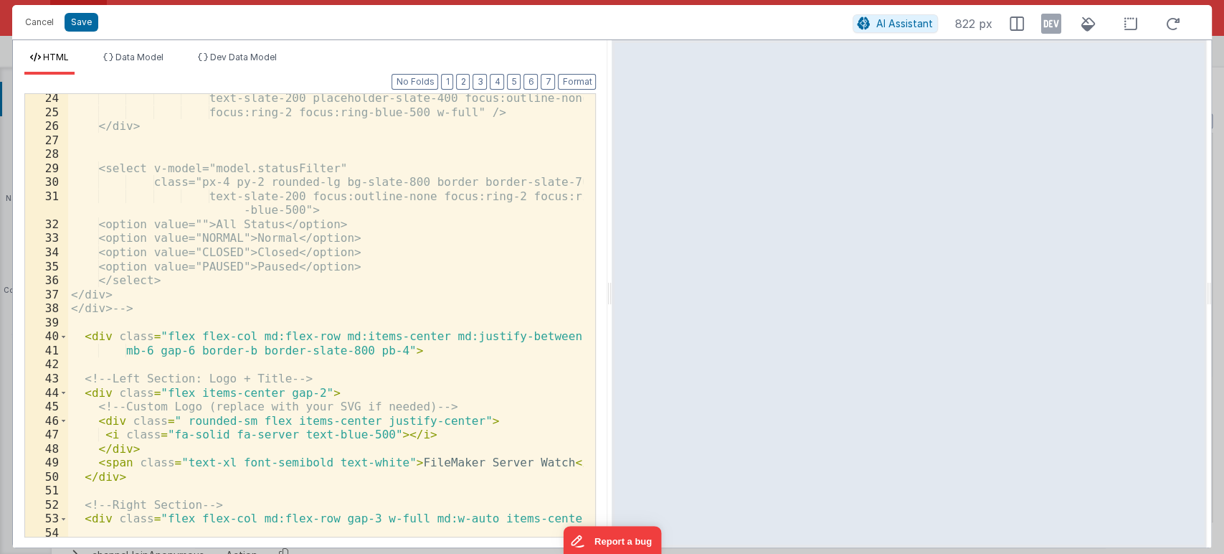
scroll to position [572, 0]
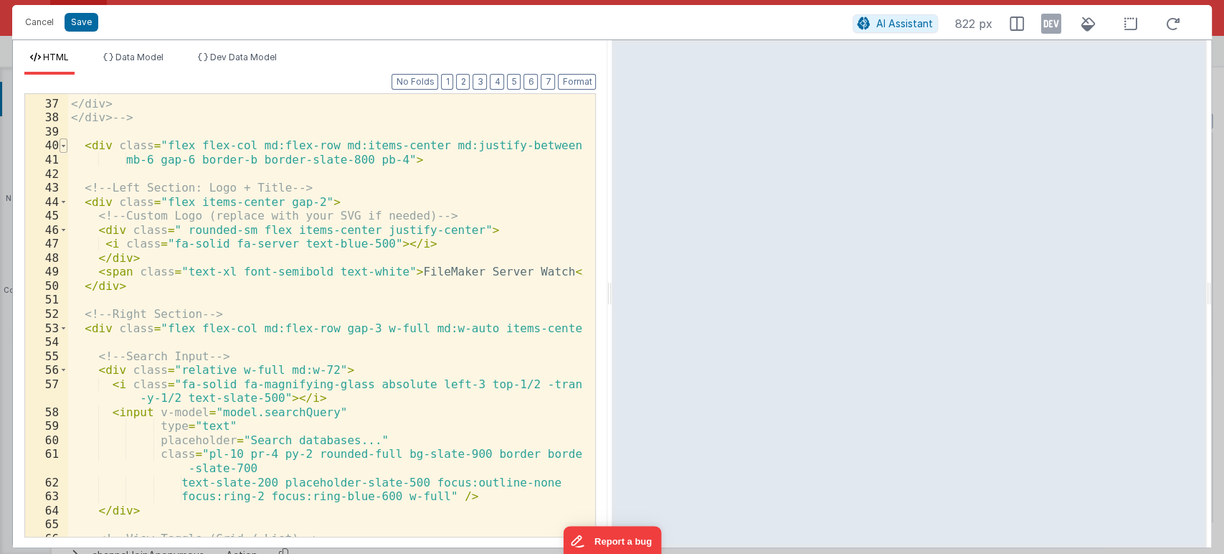
click at [67, 147] on span at bounding box center [64, 145] width 8 height 14
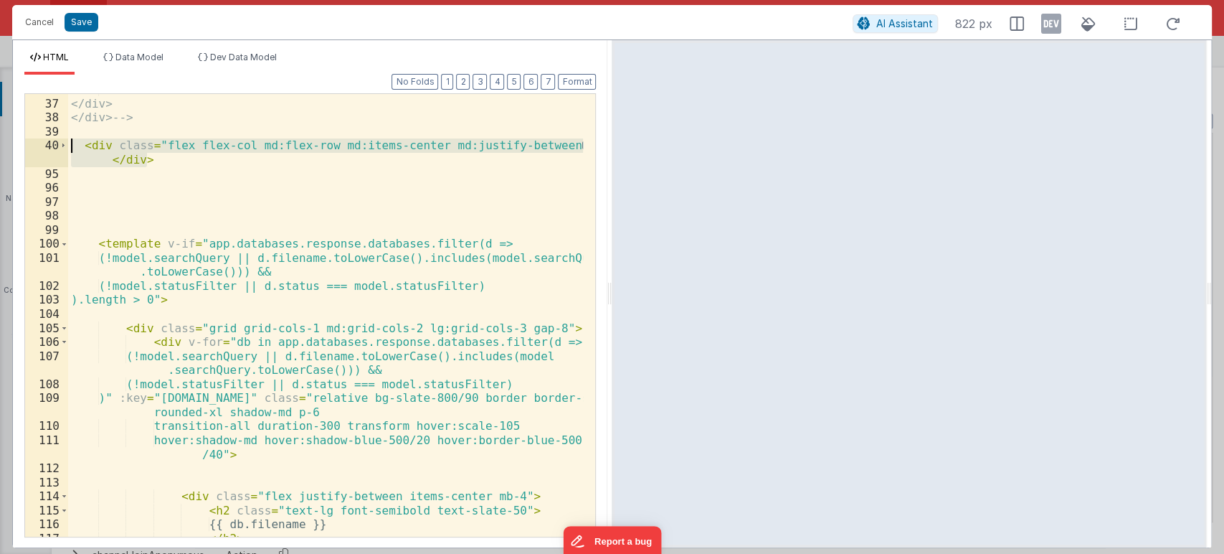
drag, startPoint x: 145, startPoint y: 156, endPoint x: 27, endPoint y: 142, distance: 118.4
click at [27, 142] on div "36 37 38 39 40 95 96 97 98 99 100 101 102 103 104 105 106 107 108 109 110 111 1…" at bounding box center [310, 315] width 572 height 444
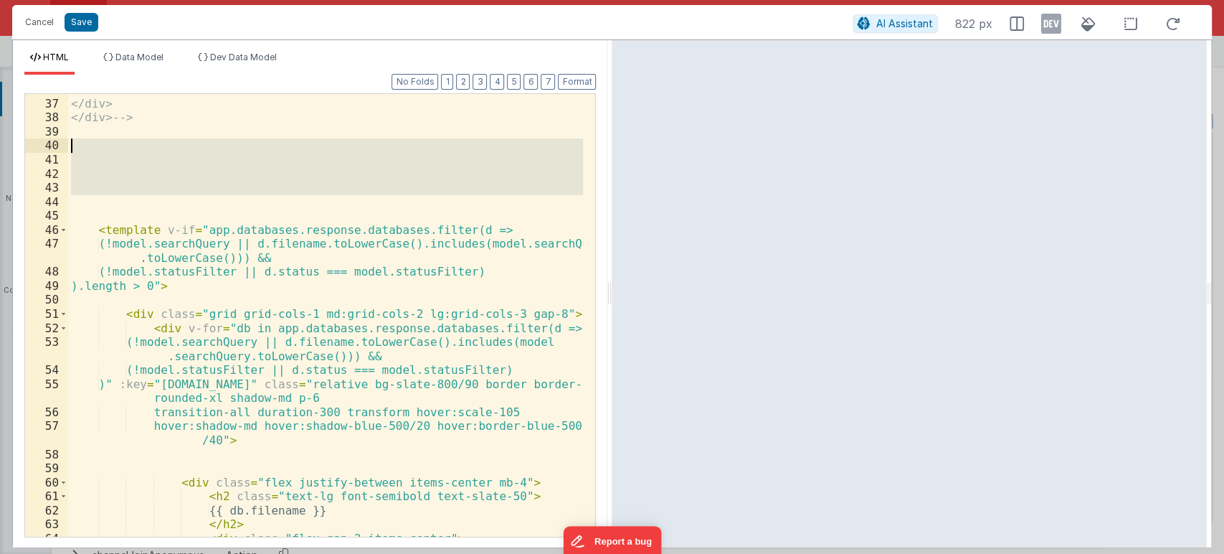
drag, startPoint x: 120, startPoint y: 199, endPoint x: 79, endPoint y: 143, distance: 69.9
click at [79, 143] on div "</select> </div> </div> --> < template v-if = "app.databases.response.databases…" at bounding box center [326, 317] width 516 height 471
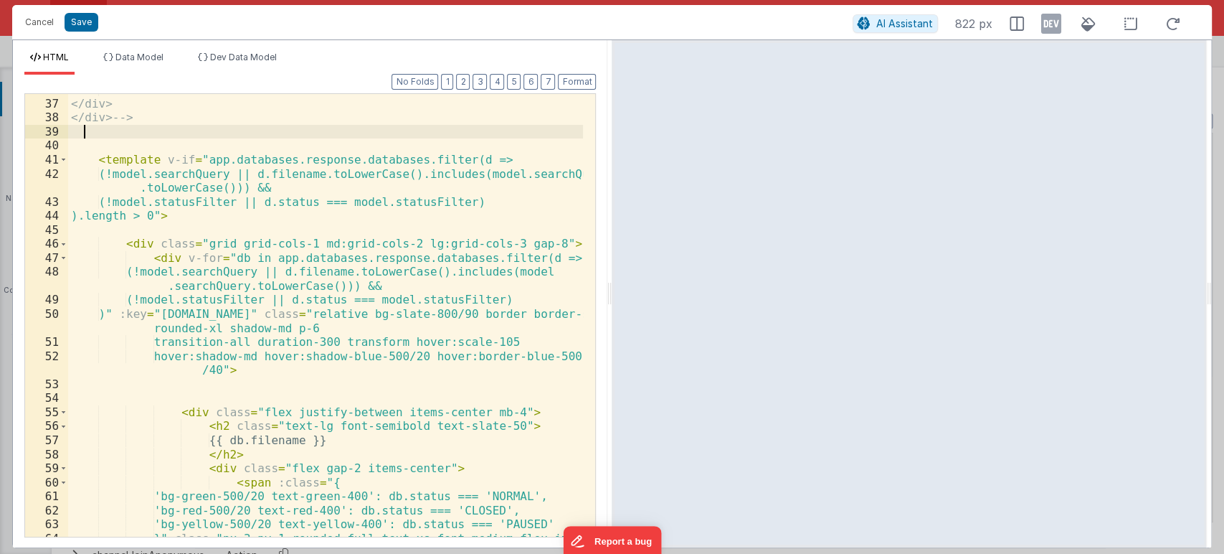
click at [143, 121] on div "</select> </div> </div> --> < template v-if = "app.databases.response.databases…" at bounding box center [326, 324] width 516 height 485
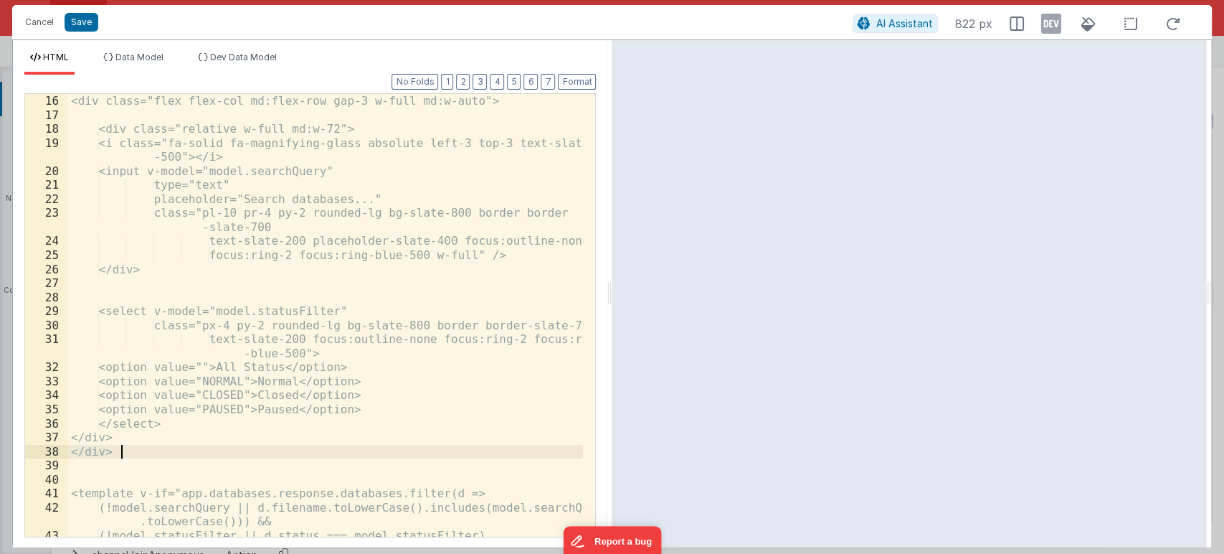
scroll to position [0, 0]
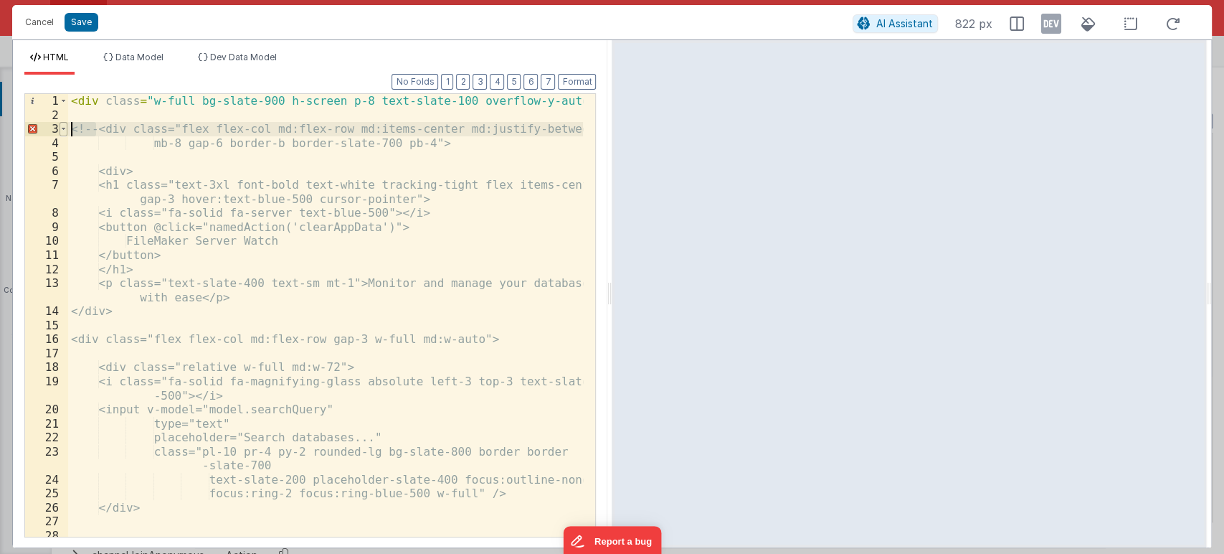
drag, startPoint x: 97, startPoint y: 128, endPoint x: 62, endPoint y: 129, distance: 35.2
click at [62, 129] on div "1 2 3 4 5 6 7 8 9 10 11 12 13 14 15 16 17 18 19 20 21 22 23 24 25 26 27 28 29 <…" at bounding box center [310, 315] width 572 height 444
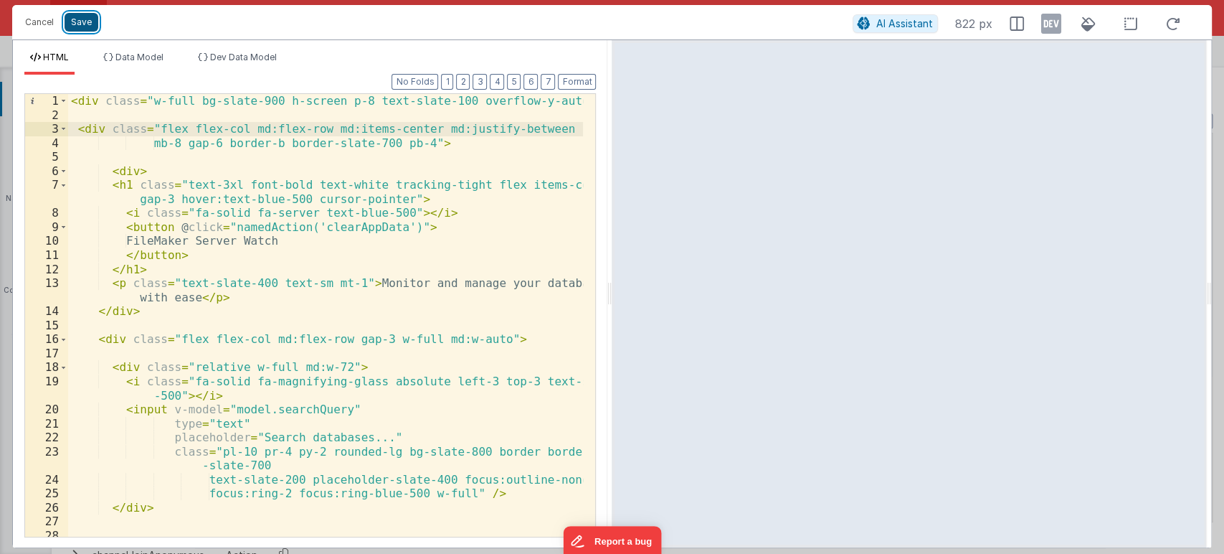
click at [86, 28] on button "Save" at bounding box center [82, 22] width 34 height 19
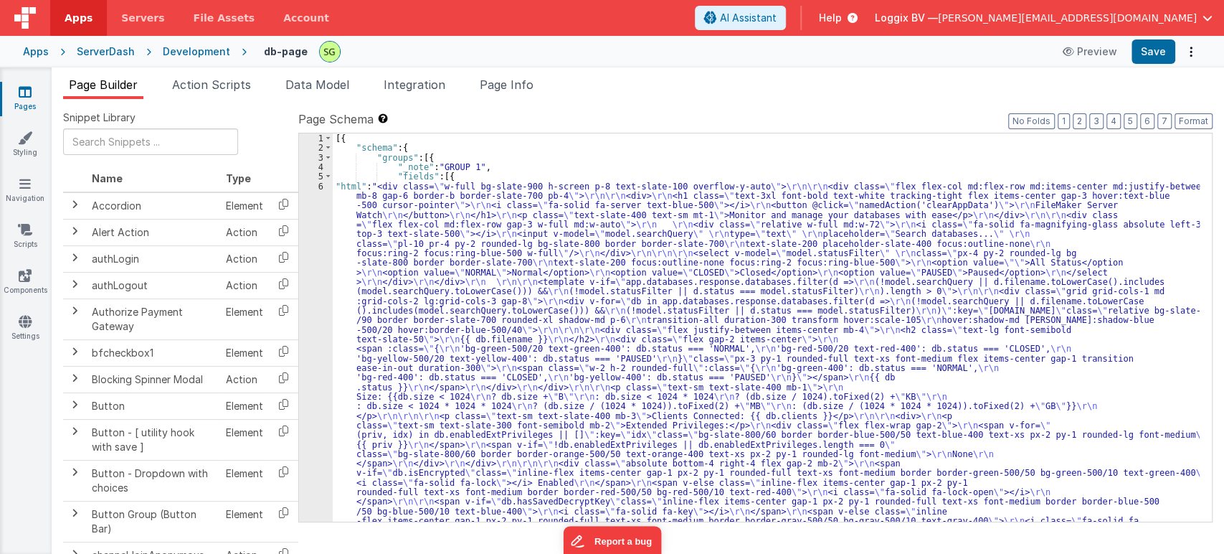
click at [320, 185] on div "6" at bounding box center [316, 382] width 34 height 402
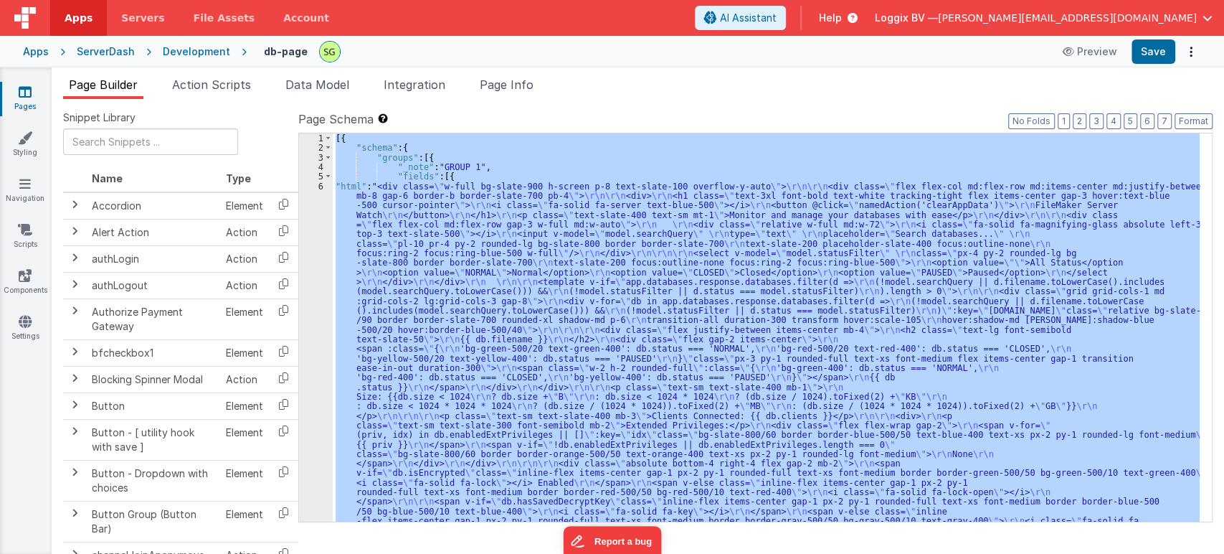
click at [320, 185] on div "6" at bounding box center [316, 382] width 34 height 402
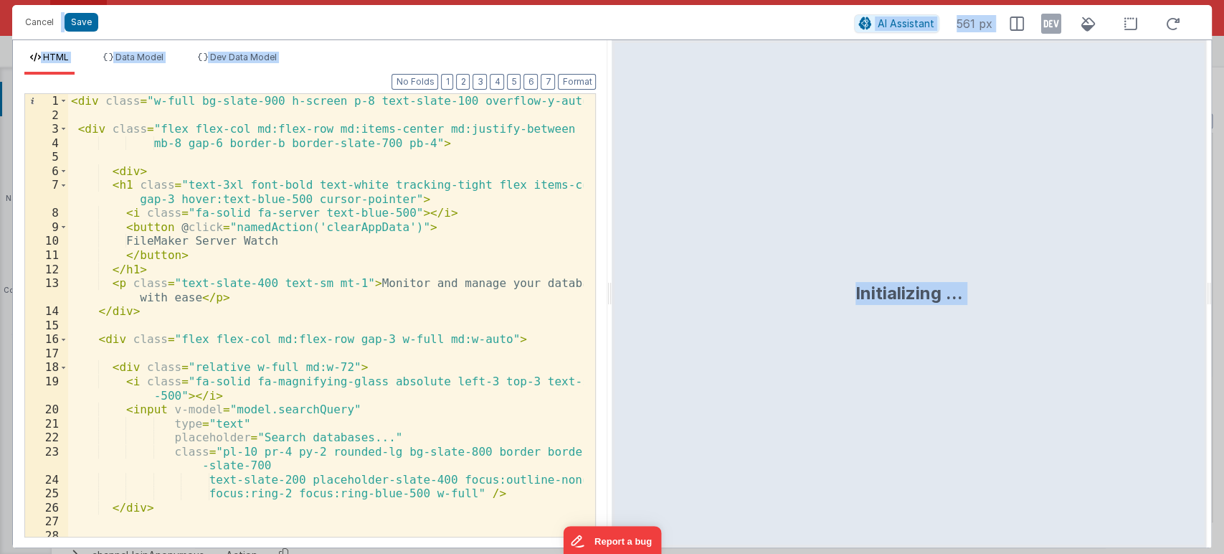
click at [110, 186] on div "< div class = "w-full bg-slate-900 h-screen p-8 text-slate-100 overflow-y-auto"…" at bounding box center [326, 329] width 516 height 471
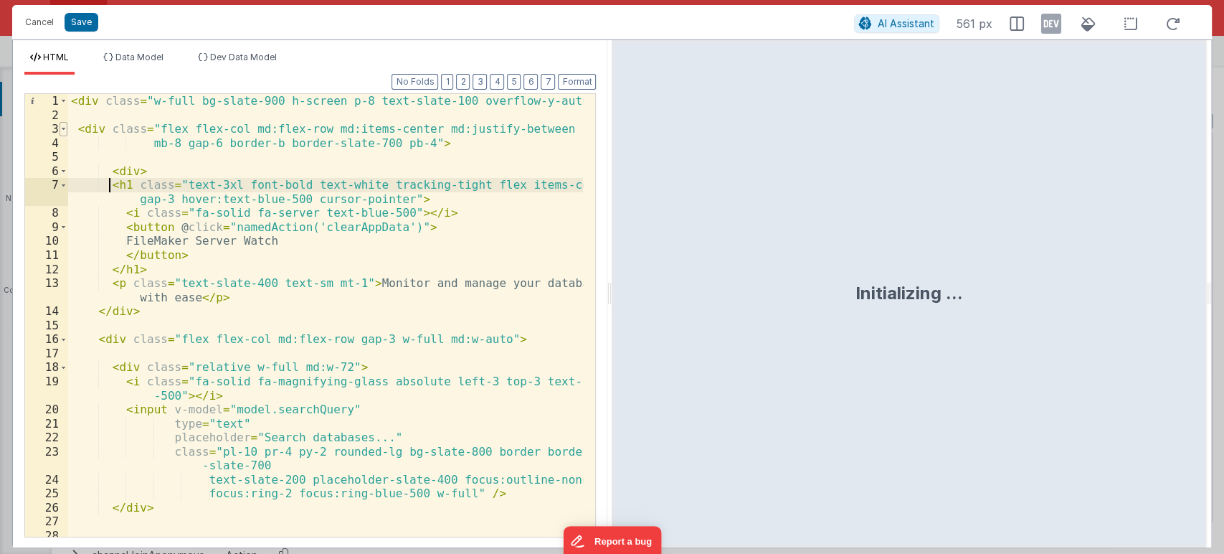
click at [66, 131] on span at bounding box center [64, 129] width 8 height 14
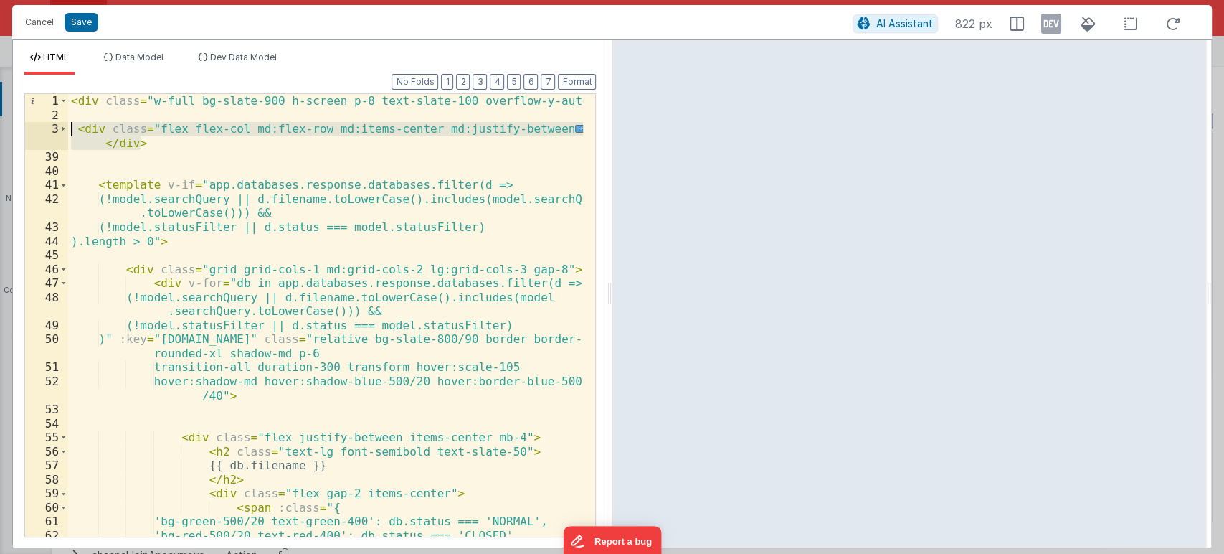
drag, startPoint x: 151, startPoint y: 144, endPoint x: 44, endPoint y: 126, distance: 108.4
click at [44, 126] on div "1 2 3 39 40 41 42 43 44 45 46 47 48 49 50 51 52 53 54 55 56 57 58 59 60 61 62 6…" at bounding box center [310, 315] width 572 height 444
click at [155, 148] on div "< div class = "w-full bg-slate-900 h-screen p-8 text-slate-100 overflow-y-auto"…" at bounding box center [325, 315] width 515 height 443
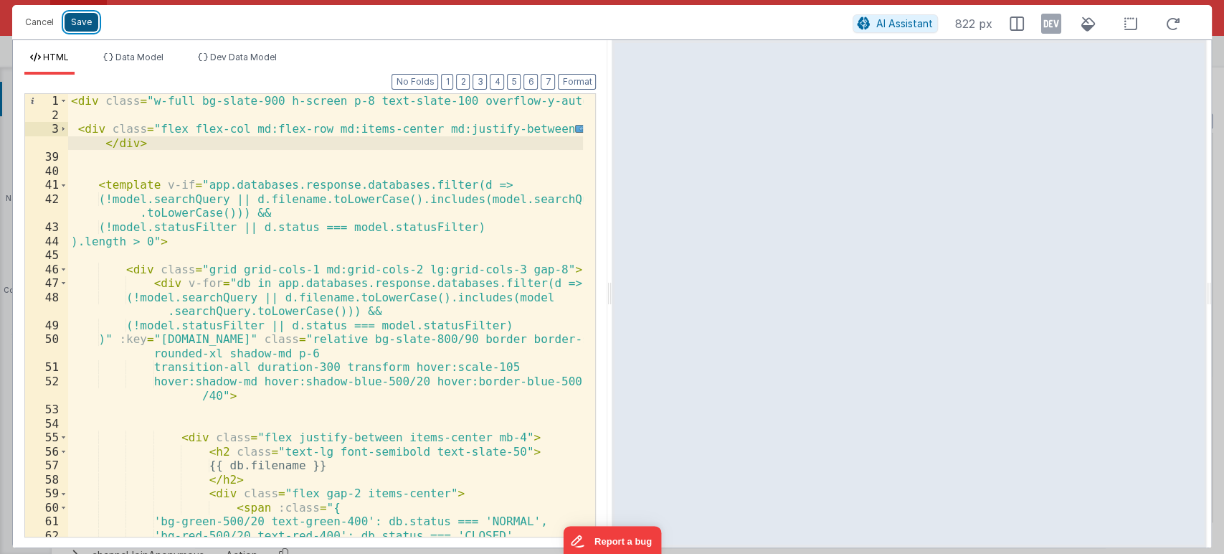
click at [81, 27] on button "Save" at bounding box center [82, 22] width 34 height 19
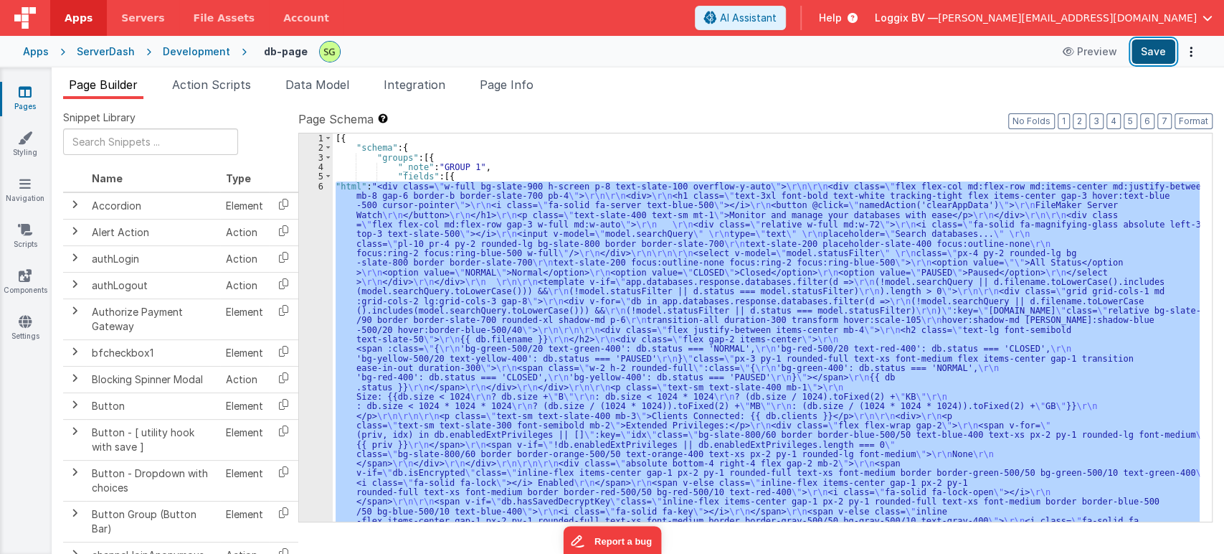
click at [1163, 50] on button "Save" at bounding box center [1154, 51] width 44 height 24
click at [365, 208] on div "[{ "schema" : { "groups" : [{ "_note" : "GROUP 1" , "fields" : [{ "html" : "<di…" at bounding box center [766, 327] width 867 height 388
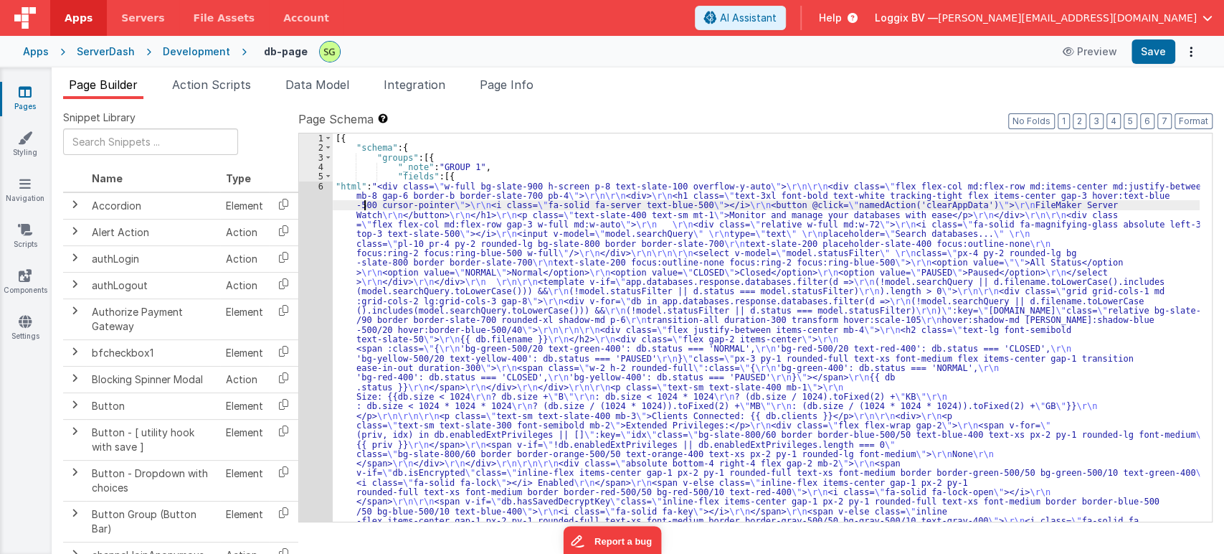
click at [321, 182] on div "6" at bounding box center [316, 382] width 34 height 402
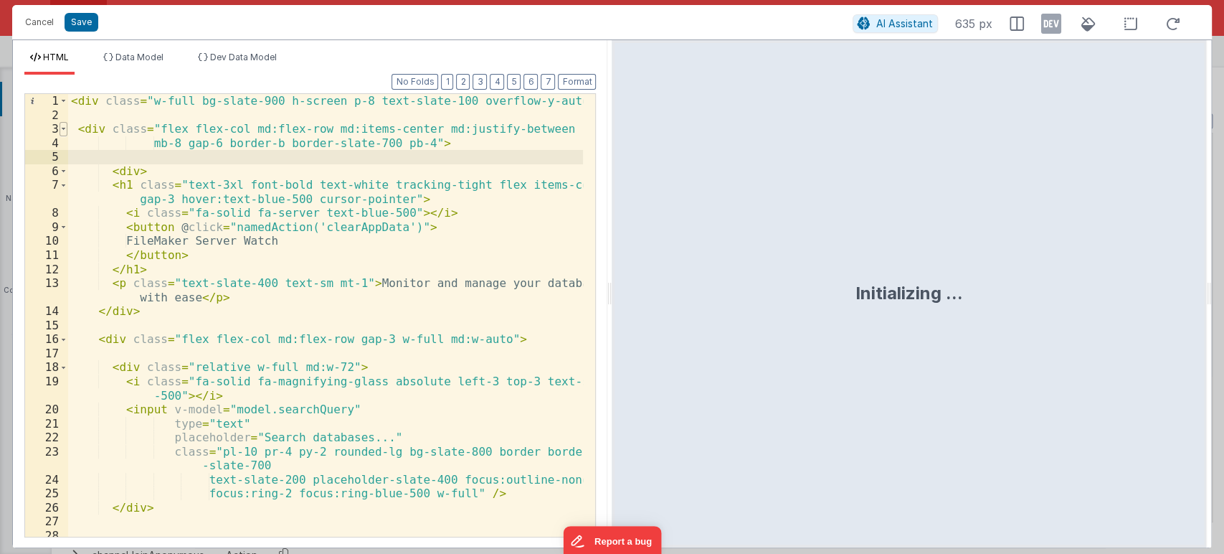
click at [64, 128] on span at bounding box center [64, 129] width 8 height 14
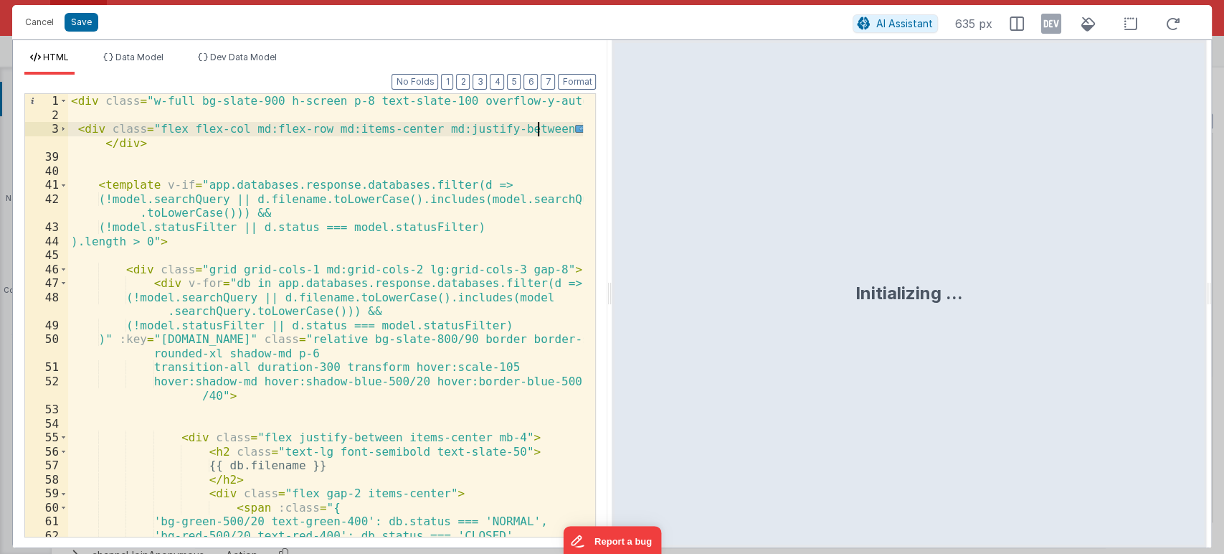
click at [75, 126] on div "< div class = "w-full bg-slate-900 h-screen p-8 text-slate-100 overflow-y-auto"…" at bounding box center [326, 329] width 516 height 471
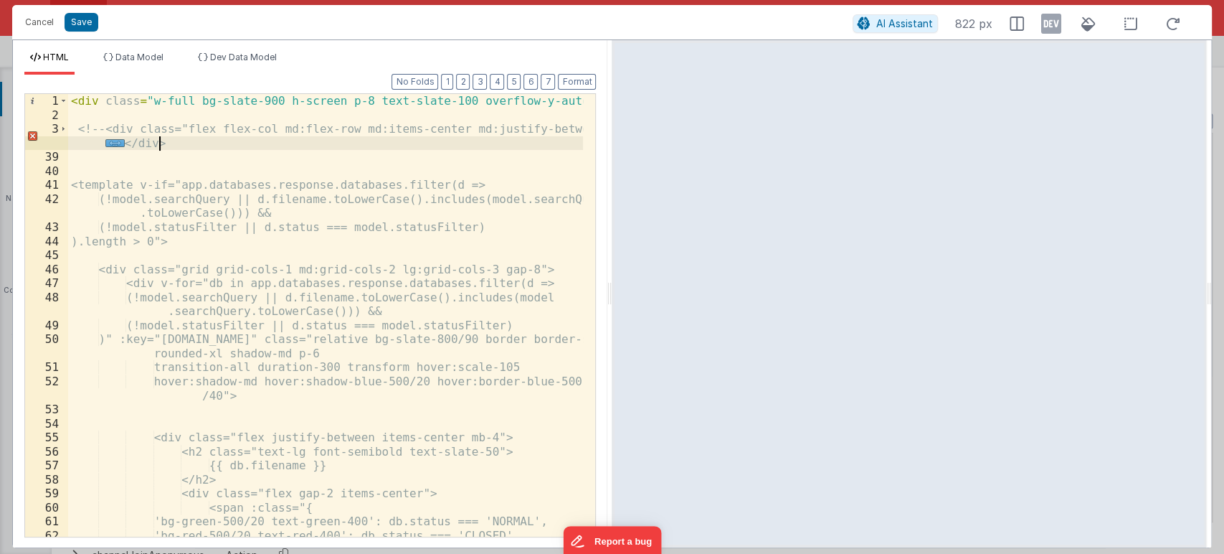
click at [191, 146] on div "< div class = "w-full bg-slate-900 h-screen p-8 text-slate-100 overflow-y-auto"…" at bounding box center [326, 329] width 516 height 471
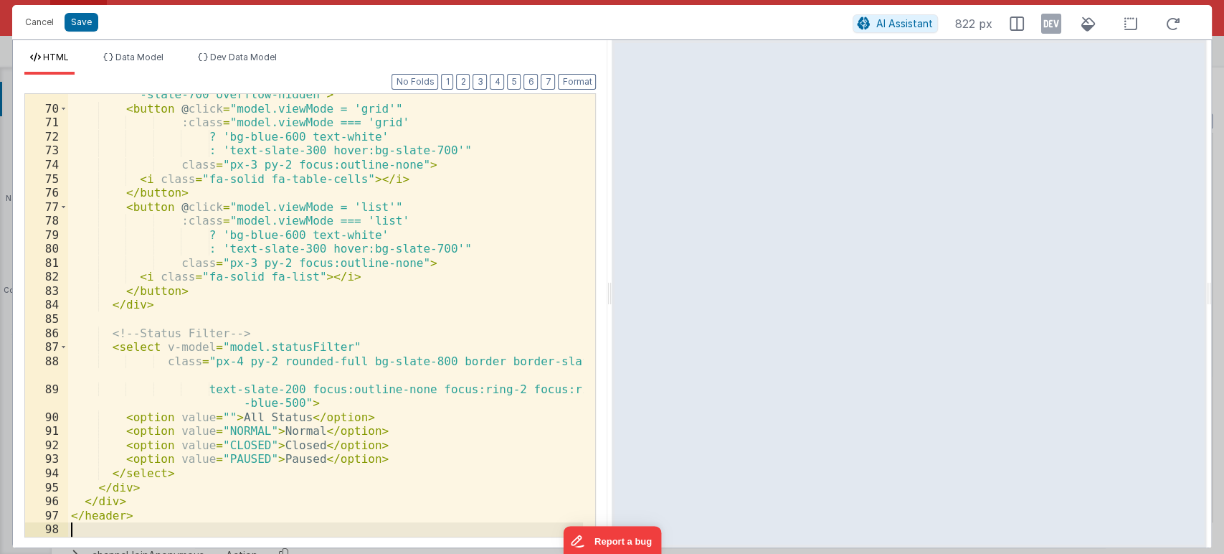
scroll to position [567, 0]
click at [78, 19] on button "Save" at bounding box center [82, 22] width 34 height 19
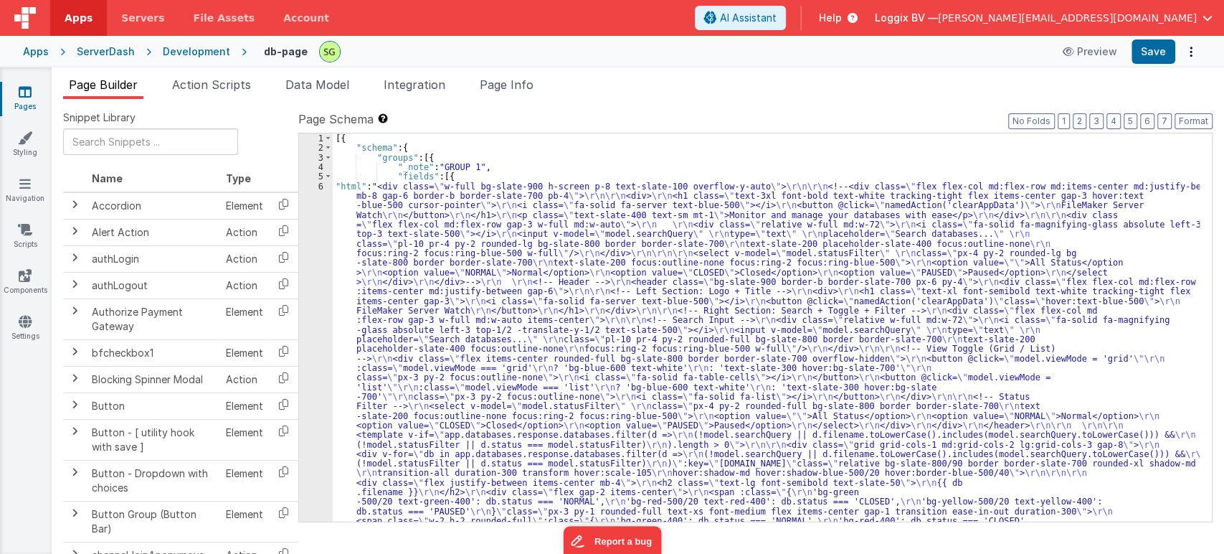
click at [321, 182] on div "6" at bounding box center [316, 458] width 34 height 554
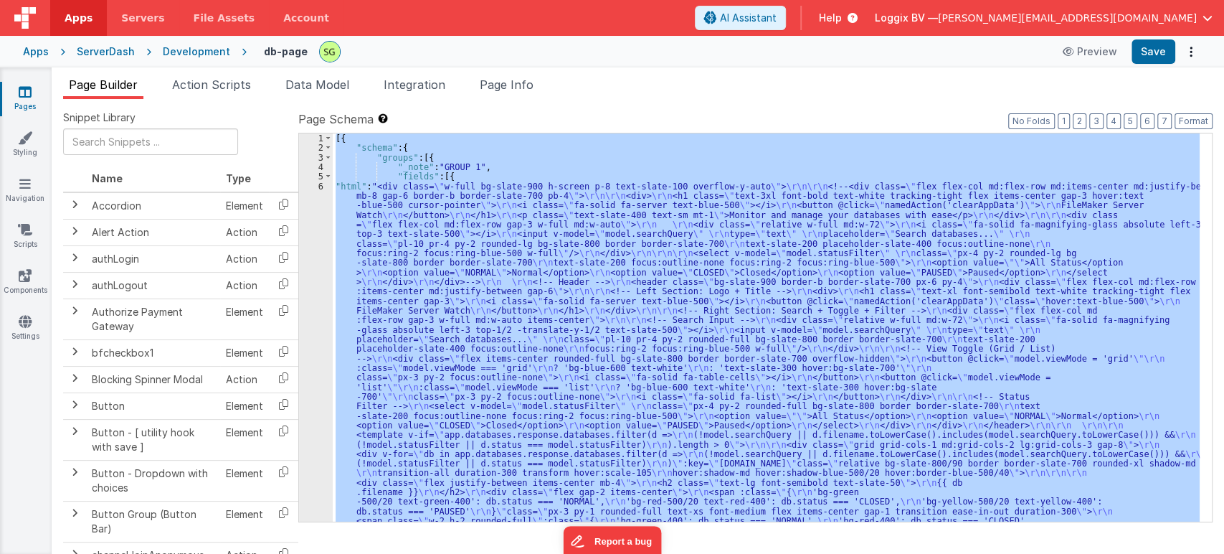
click at [321, 182] on div "6" at bounding box center [316, 458] width 34 height 554
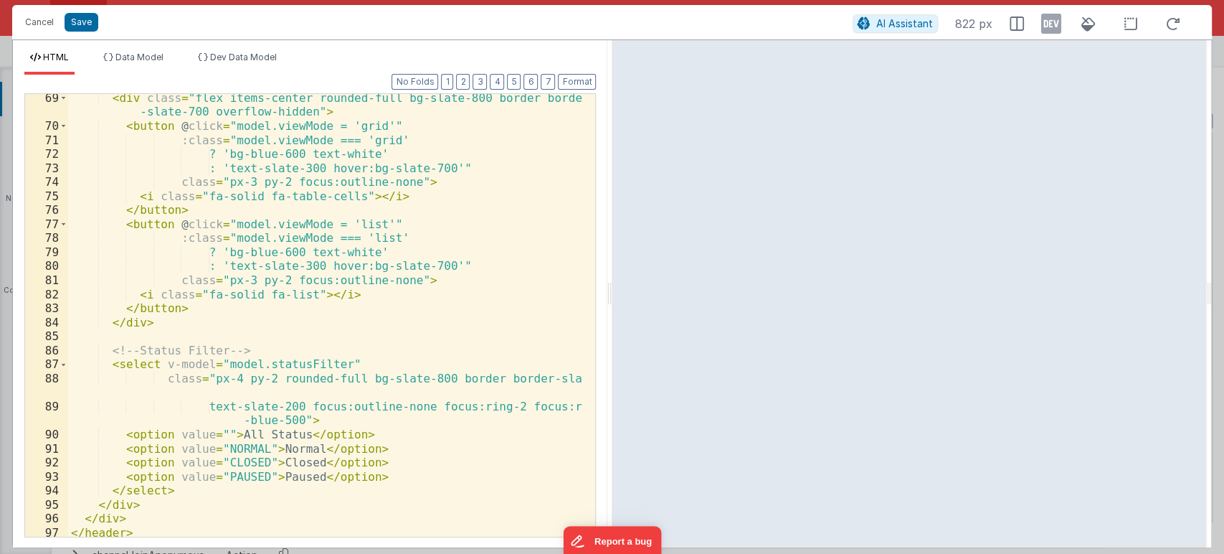
scroll to position [1097, 0]
click at [218, 222] on div "< div class = "flex items-center rounded-full bg-slate-800 border border -slate…" at bounding box center [326, 333] width 516 height 485
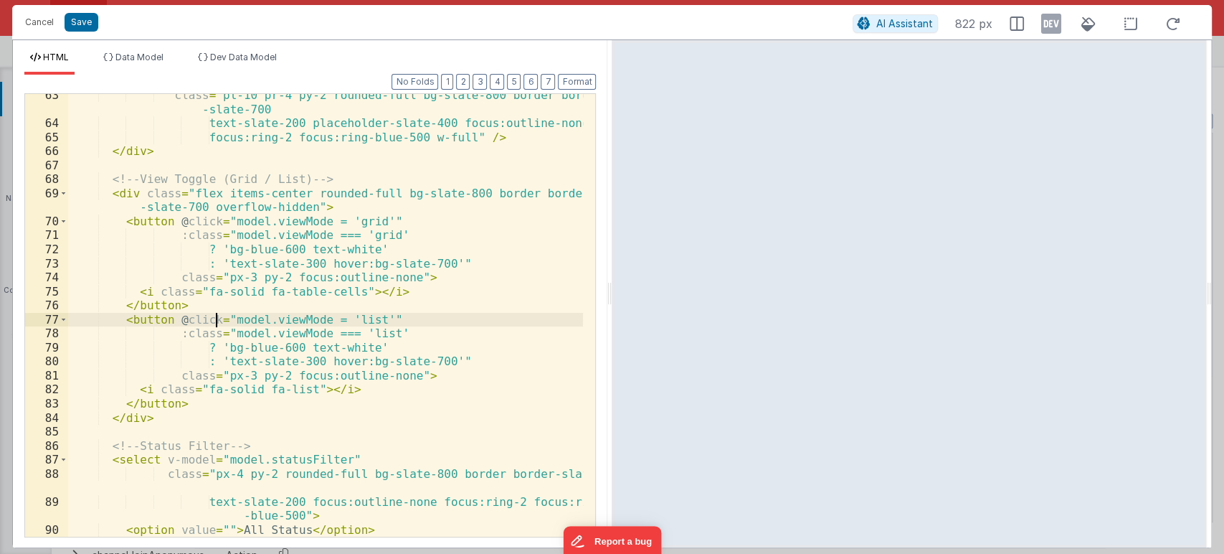
scroll to position [1001, 0]
drag, startPoint x: 222, startPoint y: 319, endPoint x: 372, endPoint y: 323, distance: 150.7
click at [372, 323] on div "class = "pl-10 pr-4 py-2 rounded-full bg-slate-800 border border -slate-700 tex…" at bounding box center [326, 330] width 516 height 485
click at [382, 323] on div "class = "pl-10 pr-4 py-2 rounded-full bg-slate-800 border border -slate-700 tex…" at bounding box center [325, 315] width 515 height 443
click at [264, 219] on div "class = "pl-10 pr-4 py-2 rounded-full bg-slate-800 border border -slate-700 tex…" at bounding box center [326, 330] width 516 height 485
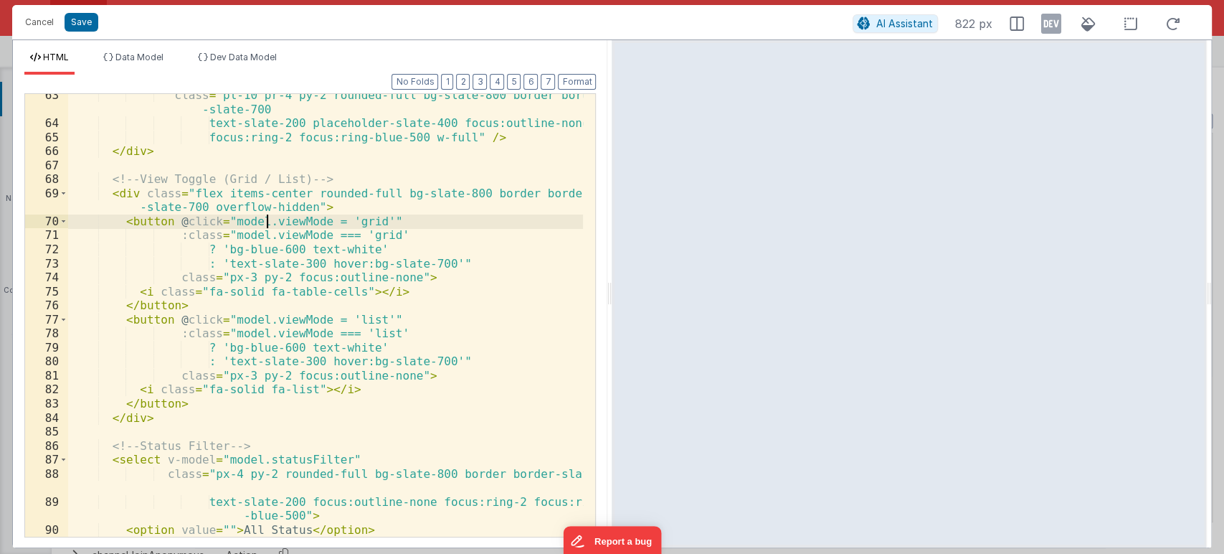
click at [264, 219] on div "class = "pl-10 pr-4 py-2 rounded-full bg-slate-800 border border -slate-700 tex…" at bounding box center [326, 330] width 516 height 485
click at [90, 24] on button "Save" at bounding box center [82, 22] width 34 height 19
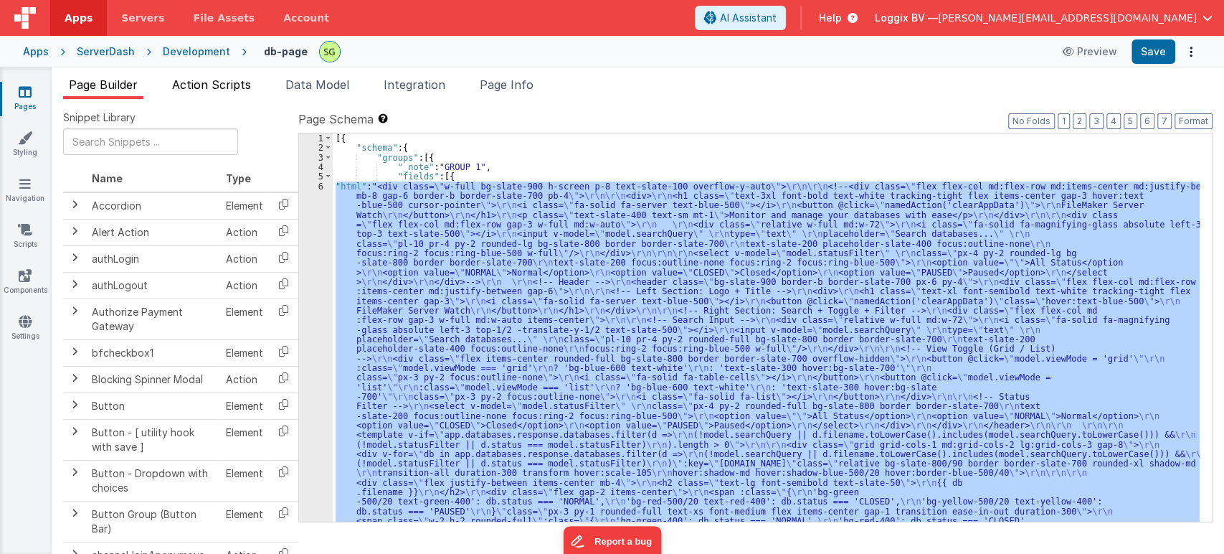
click at [237, 89] on span "Action Scripts" at bounding box center [211, 84] width 79 height 14
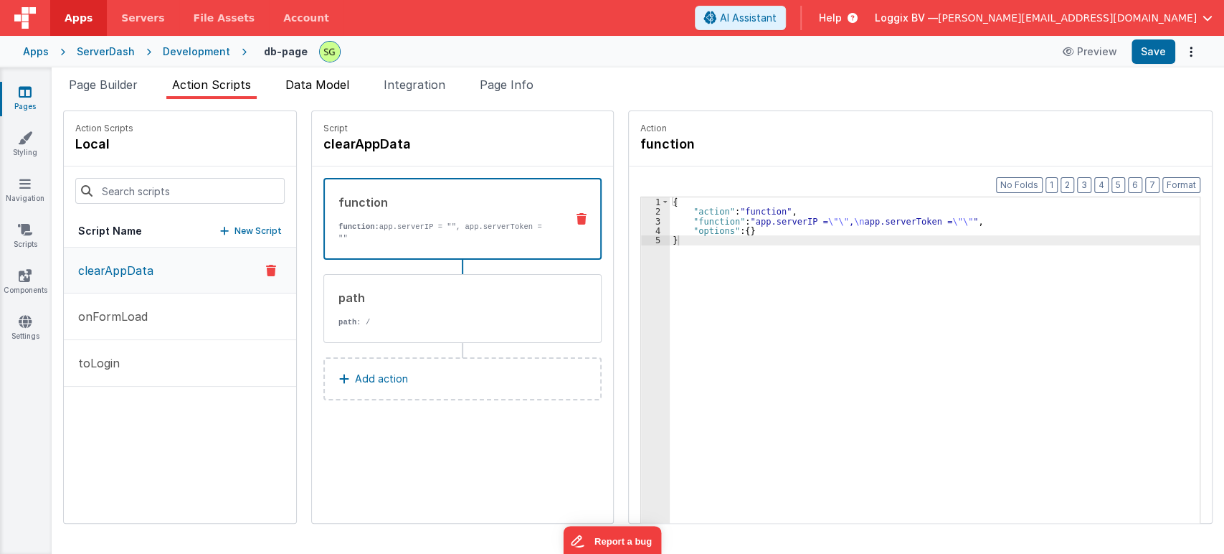
click at [306, 85] on span "Data Model" at bounding box center [317, 84] width 64 height 14
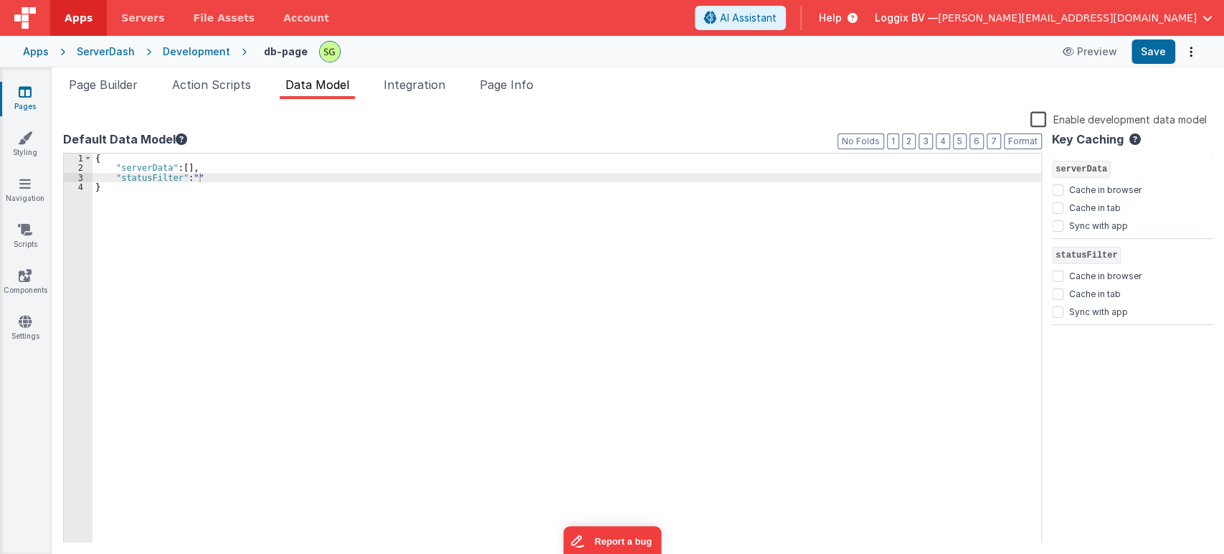
click at [241, 180] on div "{ "serverData" : [ ] , "statusFilter" : "" }" at bounding box center [567, 359] width 949 height 410
paste textarea
click at [219, 186] on div "{ "serverData" : [ ] , "statusFilter" : "" , "viewMode" : "grid" }" at bounding box center [567, 359] width 949 height 410
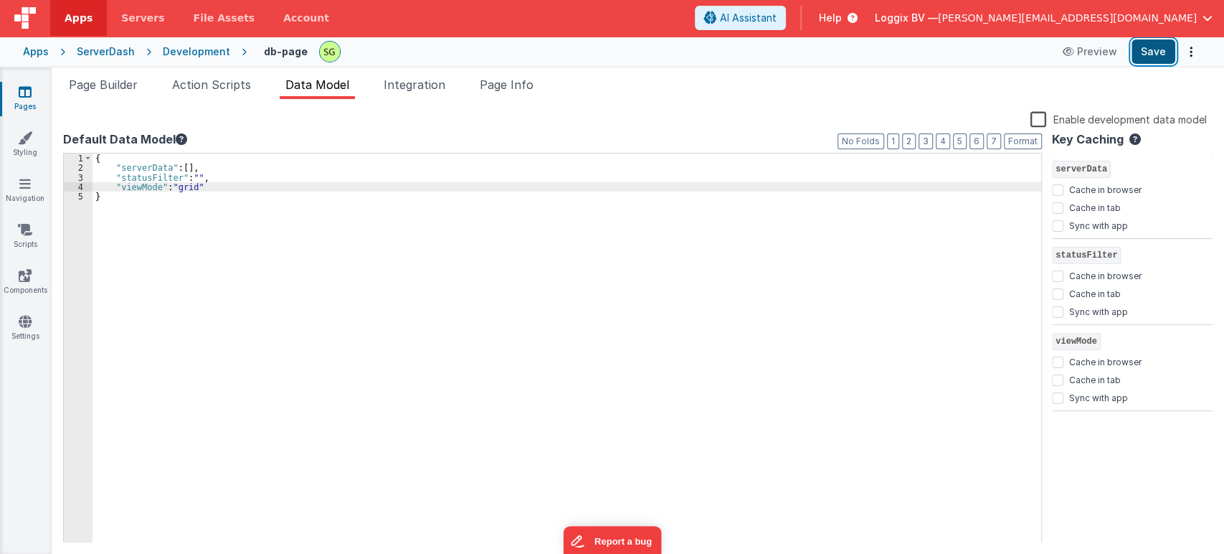
click at [1150, 55] on button "Save" at bounding box center [1154, 51] width 44 height 24
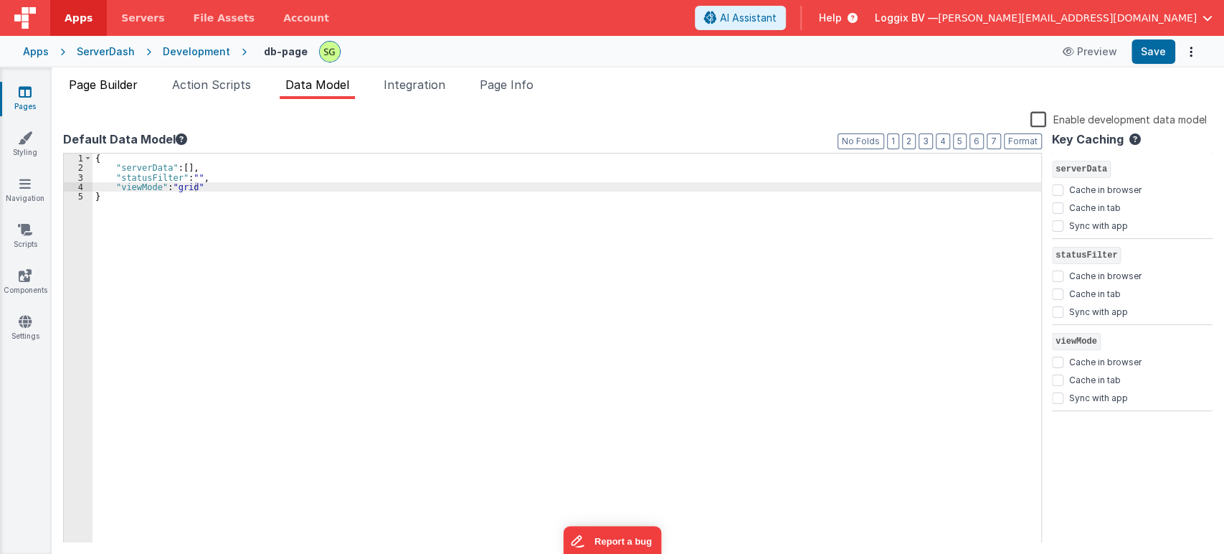
click at [88, 79] on span "Page Builder" at bounding box center [103, 84] width 69 height 14
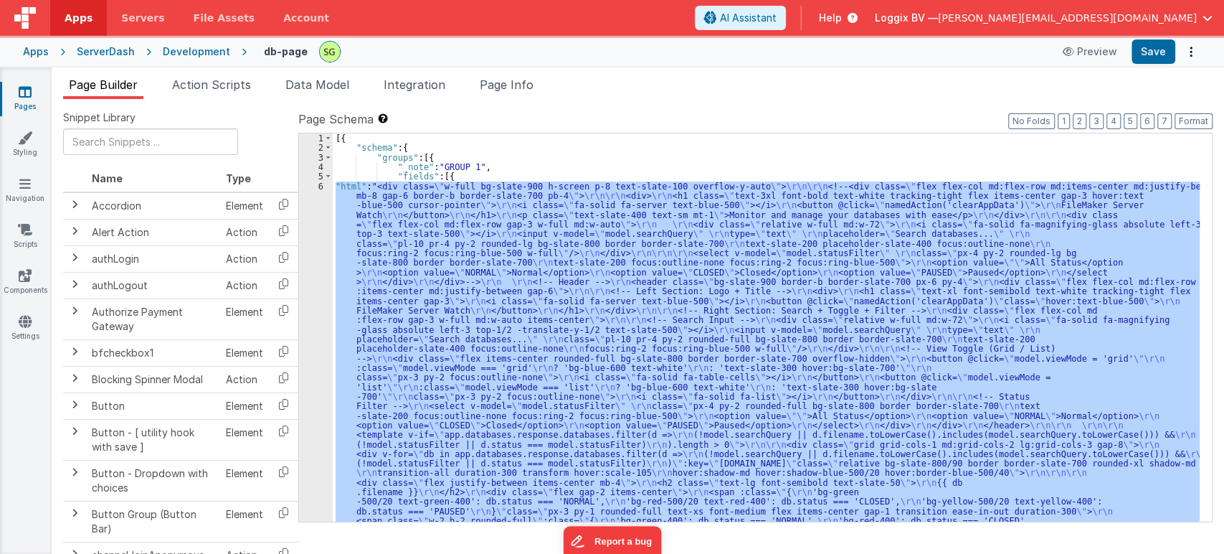
click at [322, 186] on div "6" at bounding box center [316, 458] width 34 height 554
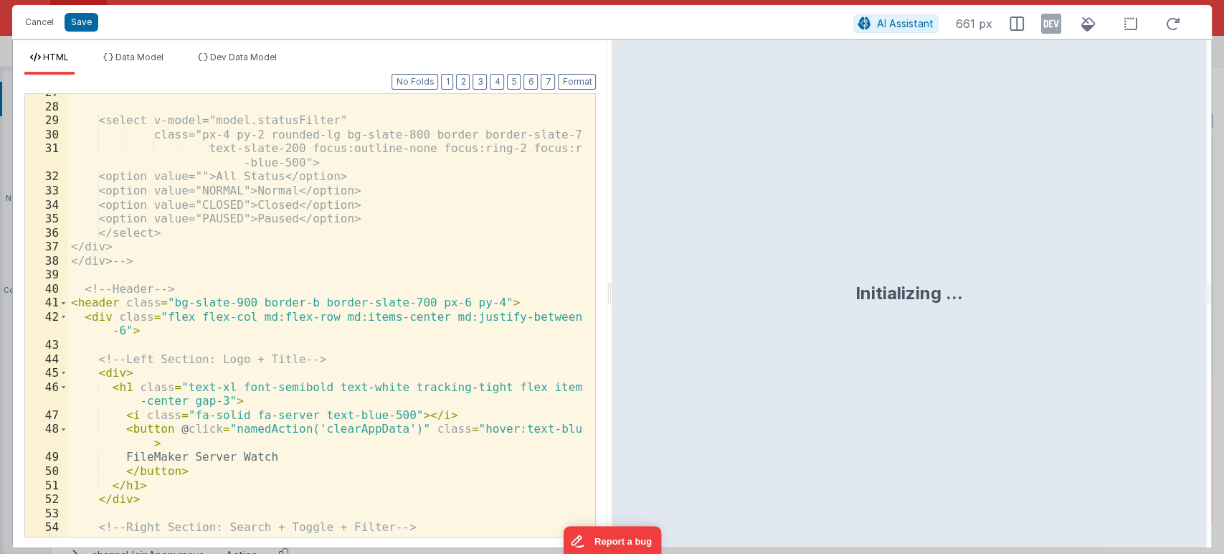
scroll to position [429, 0]
click at [65, 303] on span at bounding box center [64, 303] width 8 height 14
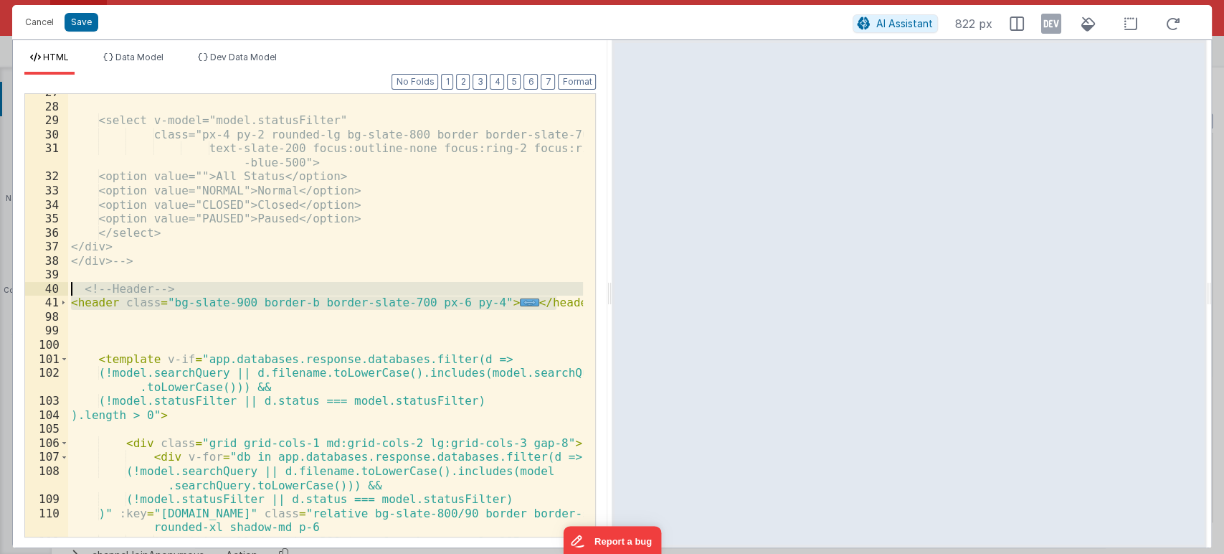
drag, startPoint x: 566, startPoint y: 308, endPoint x: 60, endPoint y: 283, distance: 506.3
click at [60, 283] on div "27 28 29 30 31 32 33 34 35 36 37 38 39 40 41 98 99 100 101 102 103 104 105 106 …" at bounding box center [310, 315] width 572 height 444
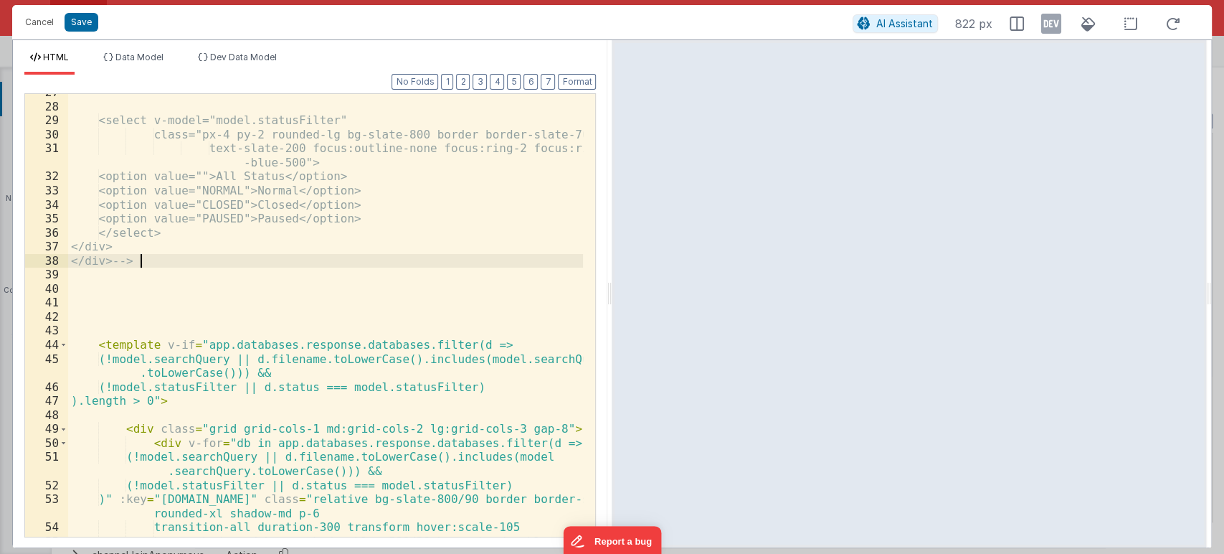
click at [154, 260] on div "<select v-model="model.statusFilter" class="px-4 py-2 rounded-lg bg-slate-800 b…" at bounding box center [326, 327] width 516 height 485
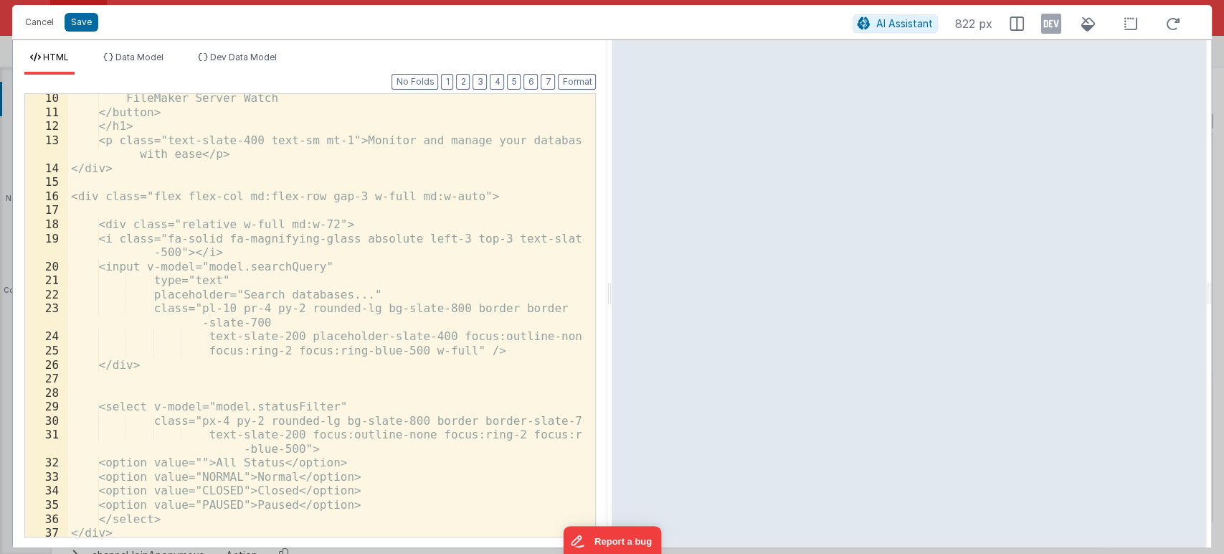
scroll to position [0, 0]
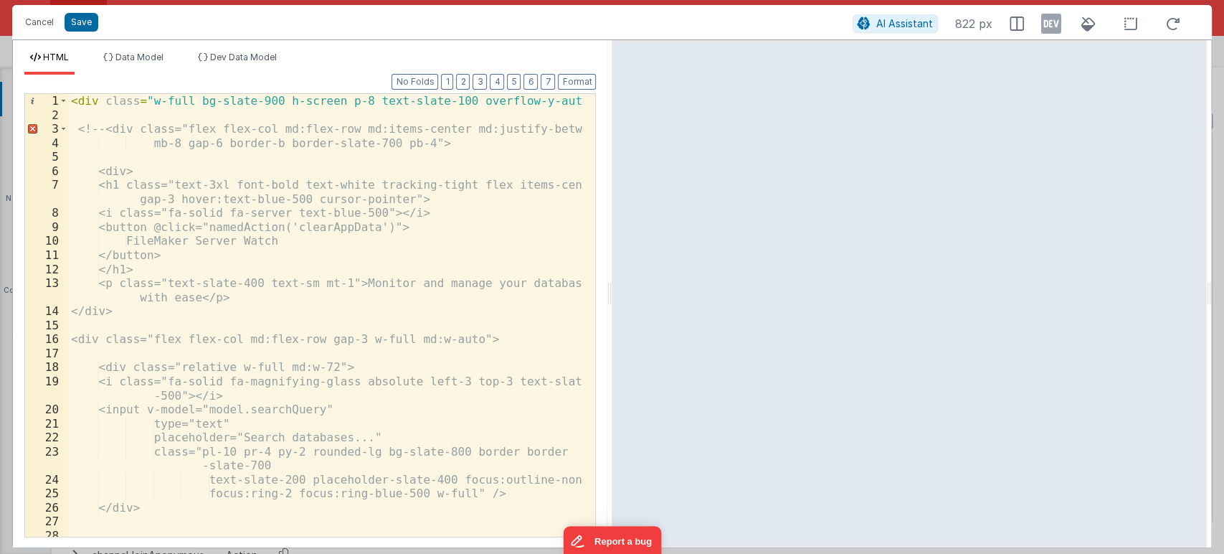
click at [99, 128] on div "< div class = "w-full bg-slate-900 h-screen p-8 text-slate-100 overflow-y-auto"…" at bounding box center [326, 329] width 516 height 471
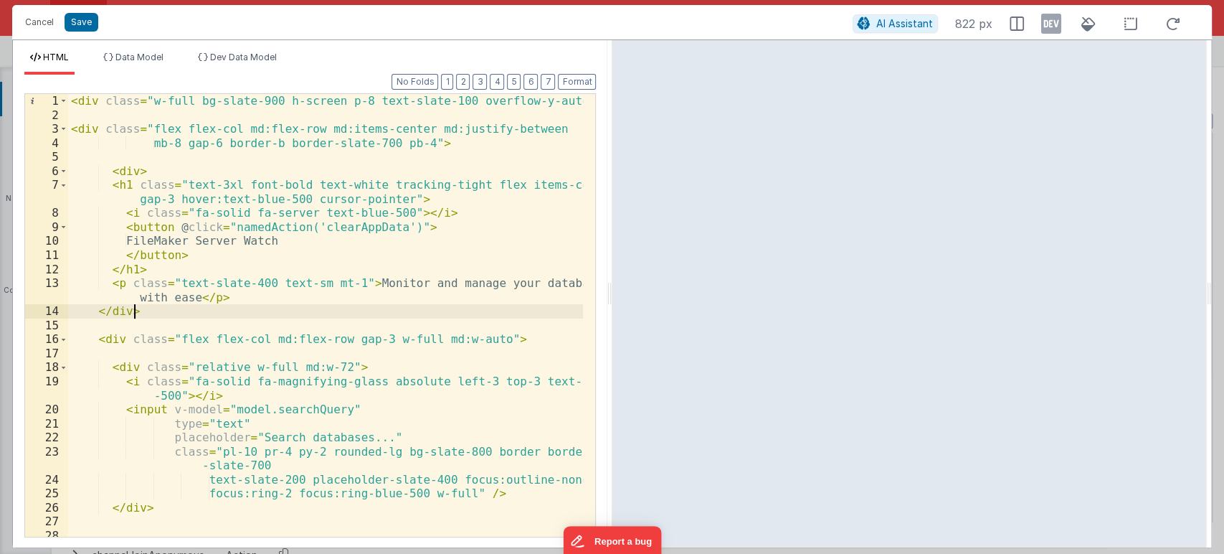
click at [143, 316] on div "< div class = "w-full bg-slate-900 h-screen p-8 text-slate-100 overflow-y-auto"…" at bounding box center [326, 329] width 516 height 471
click at [121, 313] on div "< div class = "w-full bg-slate-900 h-screen p-8 text-slate-100 overflow-y-auto"…" at bounding box center [326, 329] width 516 height 471
click at [136, 171] on div "< div class = "w-full bg-slate-900 h-screen p-8 text-slate-100 overflow-y-auto"…" at bounding box center [326, 329] width 516 height 471
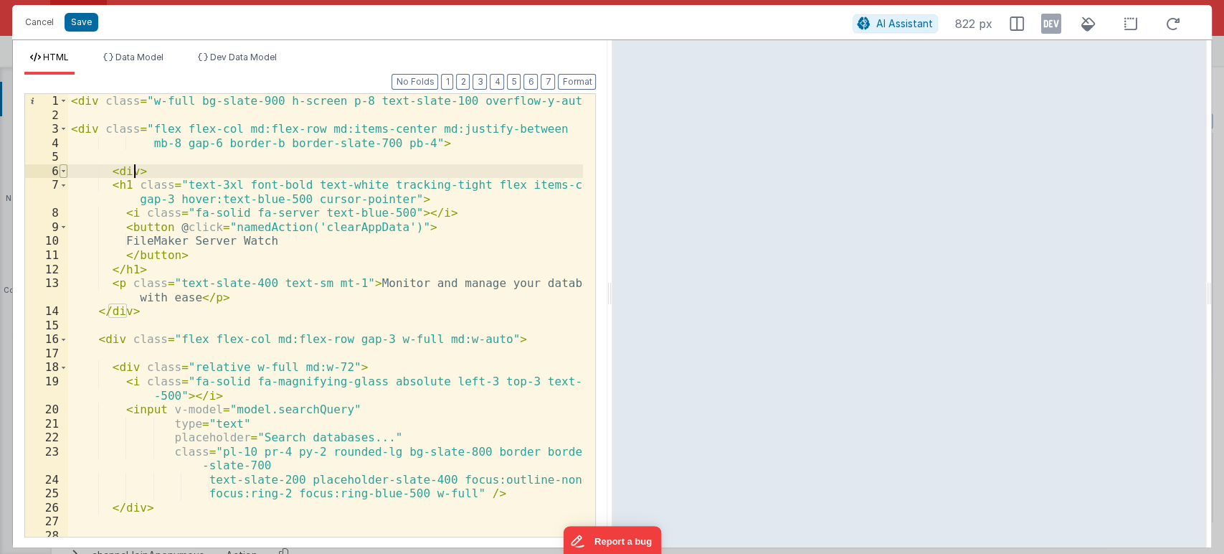
click at [60, 173] on span at bounding box center [64, 171] width 8 height 14
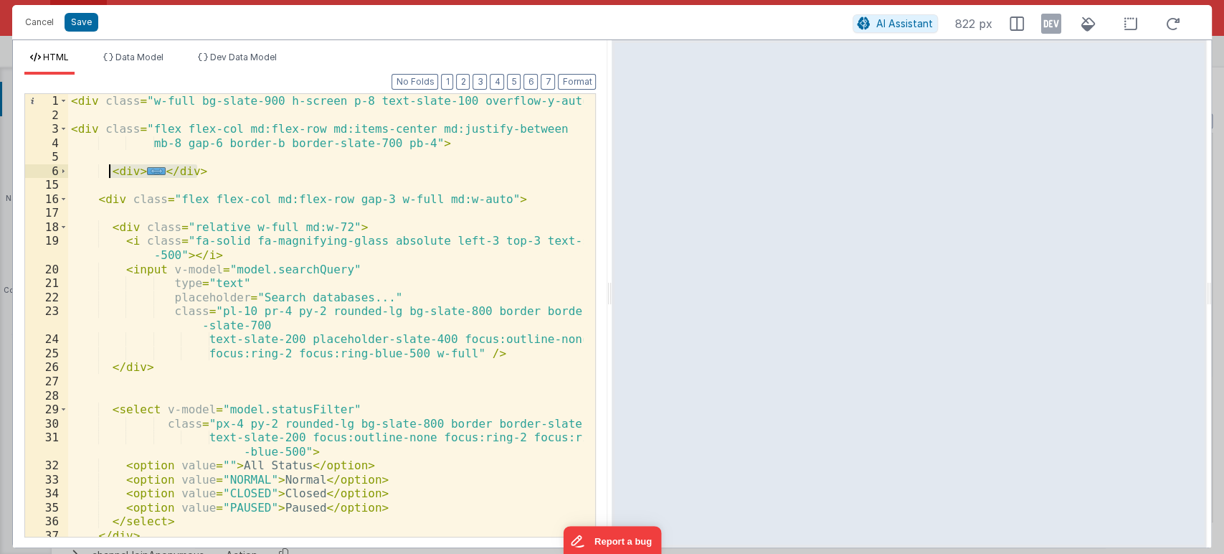
drag, startPoint x: 212, startPoint y: 174, endPoint x: 109, endPoint y: 171, distance: 103.3
click at [109, 171] on div "< div class = "w-full bg-slate-900 h-screen p-8 text-slate-100 overflow-y-auto"…" at bounding box center [326, 329] width 516 height 471
click at [81, 22] on button "Save" at bounding box center [82, 22] width 34 height 19
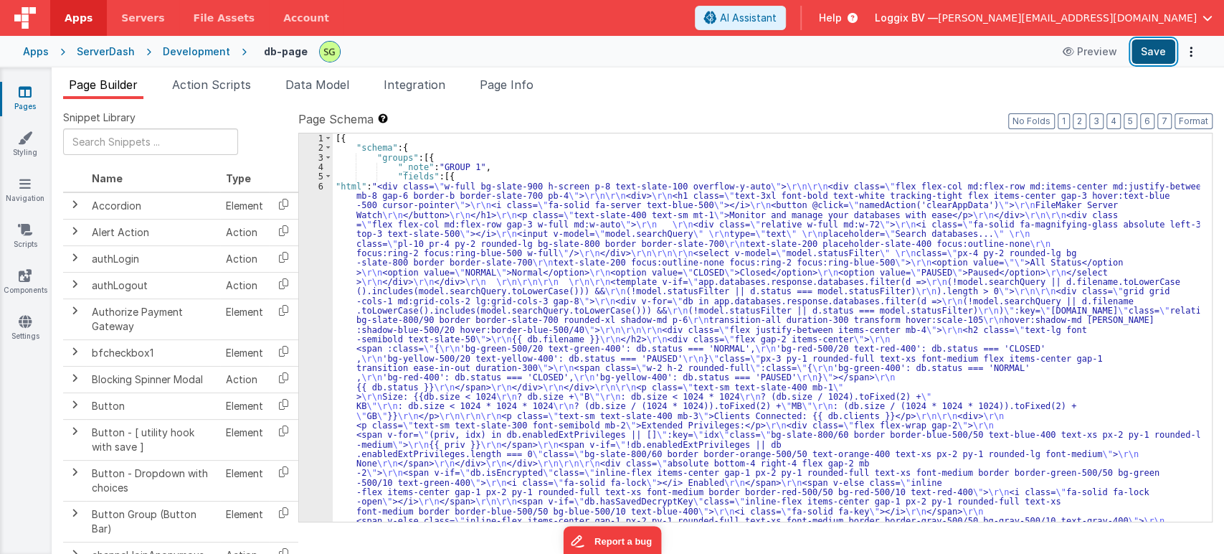
click at [1156, 45] on button "Save" at bounding box center [1154, 51] width 44 height 24
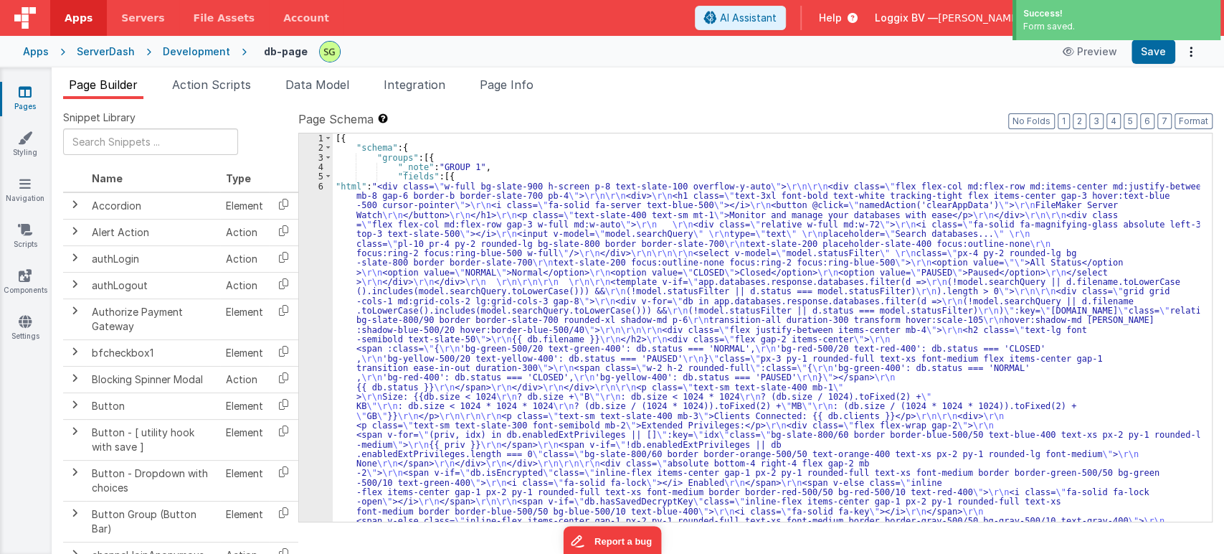
click at [22, 90] on icon at bounding box center [25, 92] width 13 height 14
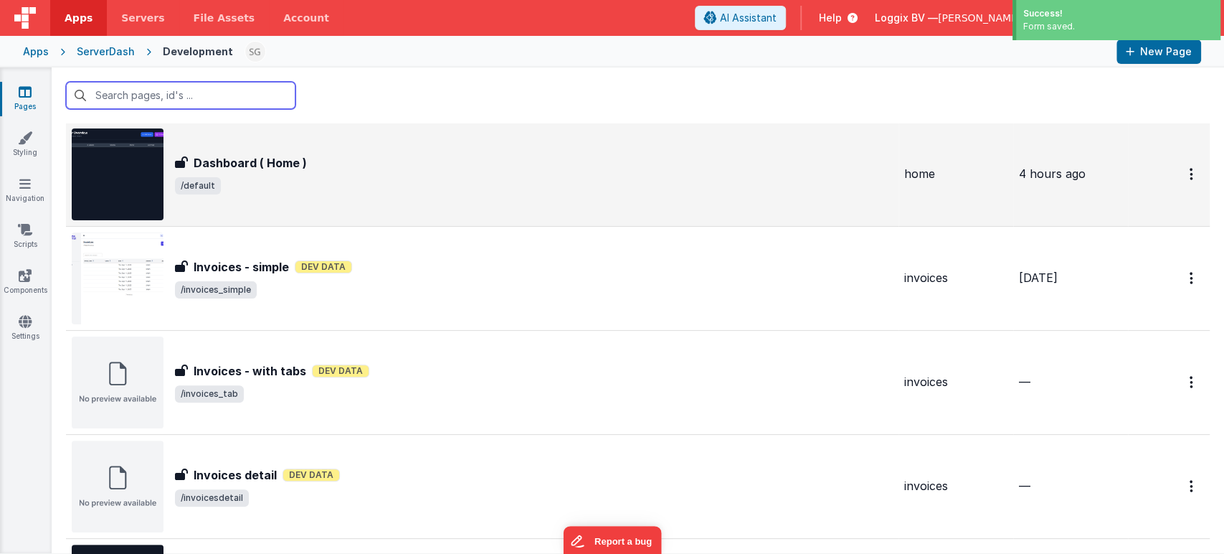
scroll to position [18, 0]
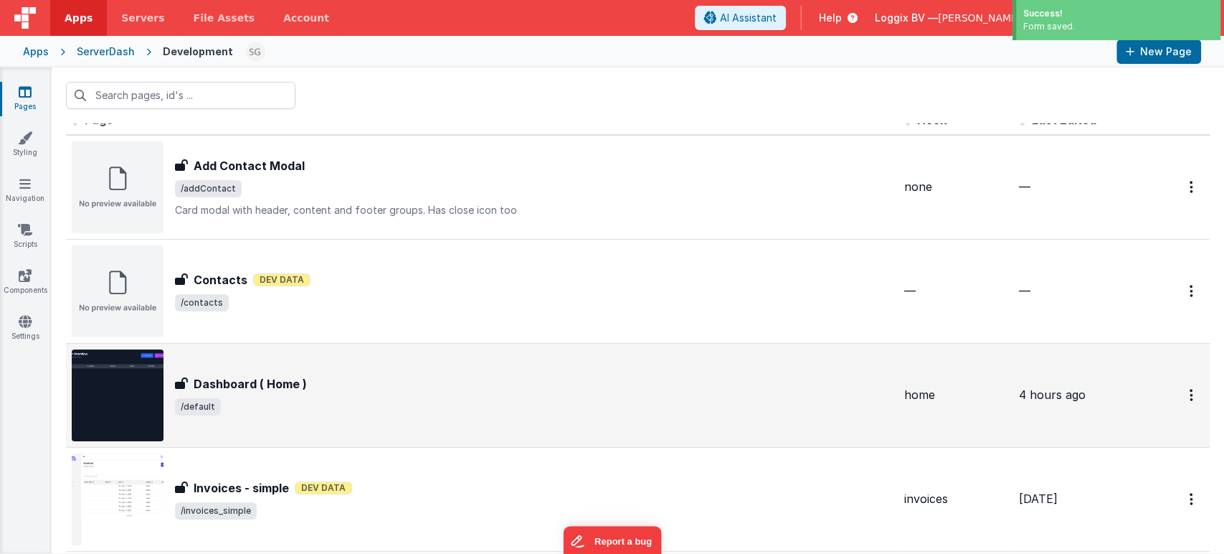
click at [361, 176] on div "Add Contact Modal Add Contact Modal /addContact Card modal with header, content…" at bounding box center [534, 187] width 718 height 60
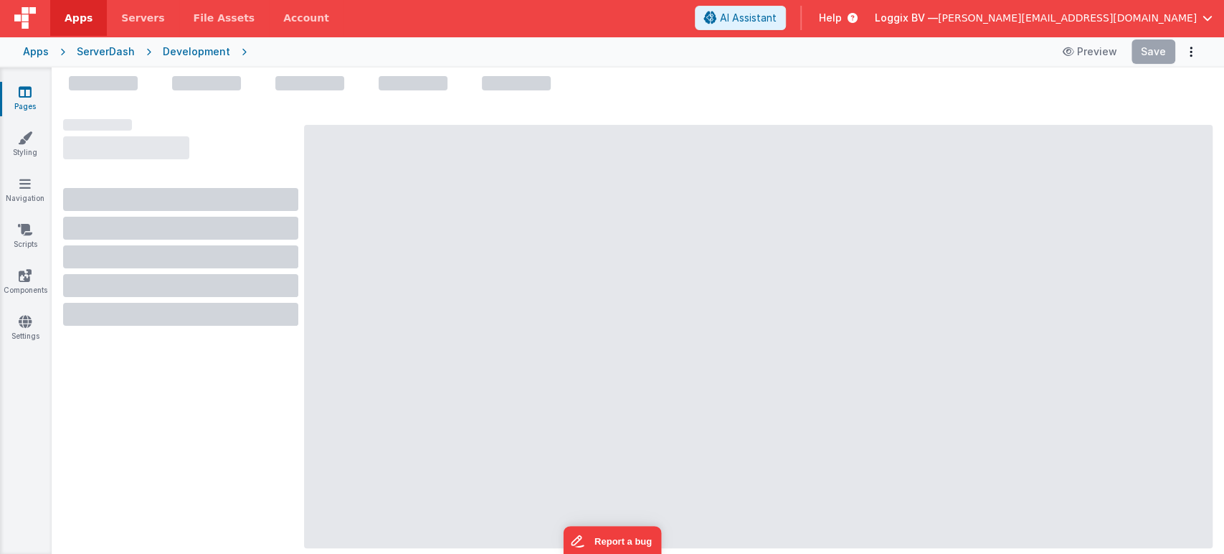
click at [204, 53] on div "Development" at bounding box center [196, 51] width 67 height 14
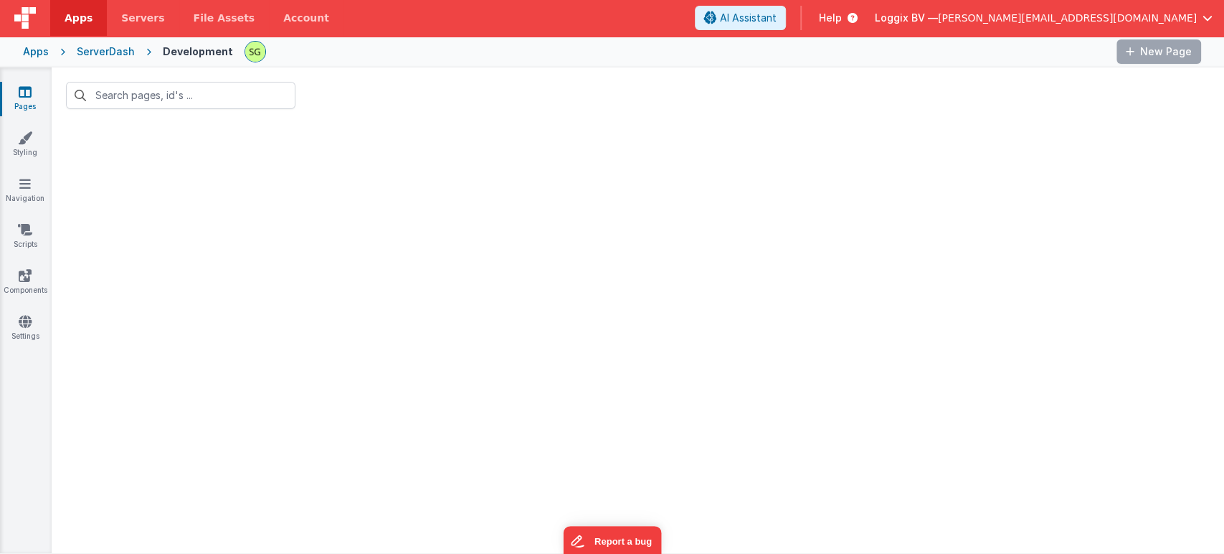
click at [19, 98] on link "Pages" at bounding box center [25, 99] width 52 height 29
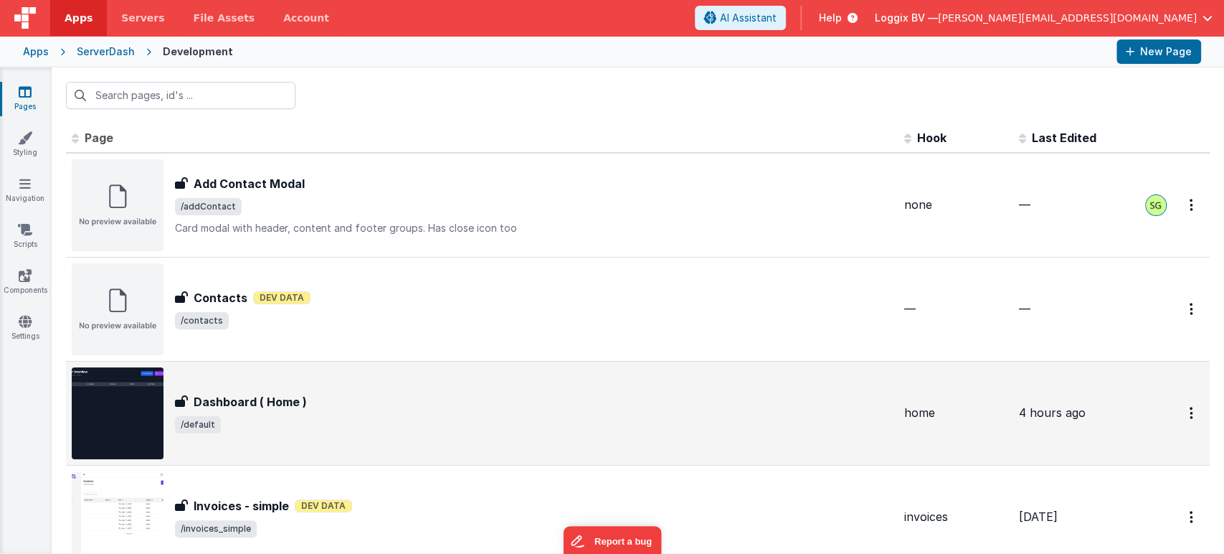
click at [416, 422] on span "/default" at bounding box center [534, 424] width 718 height 17
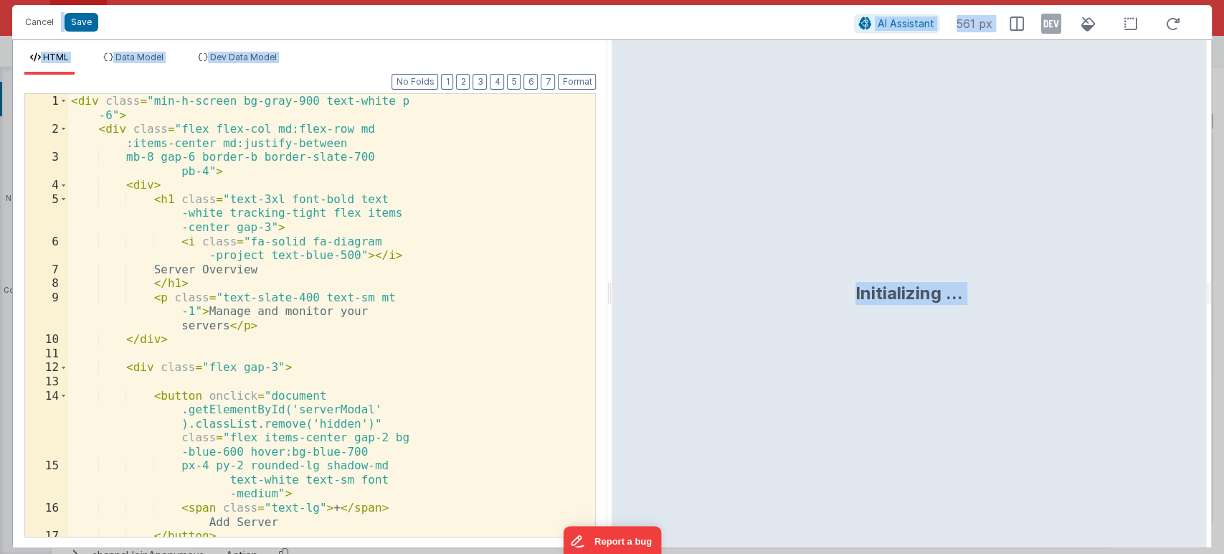
click at [487, 243] on div "< div class = "min-h-screen bg-gray-900 text-white p -6" > < div class = "flex …" at bounding box center [325, 336] width 515 height 485
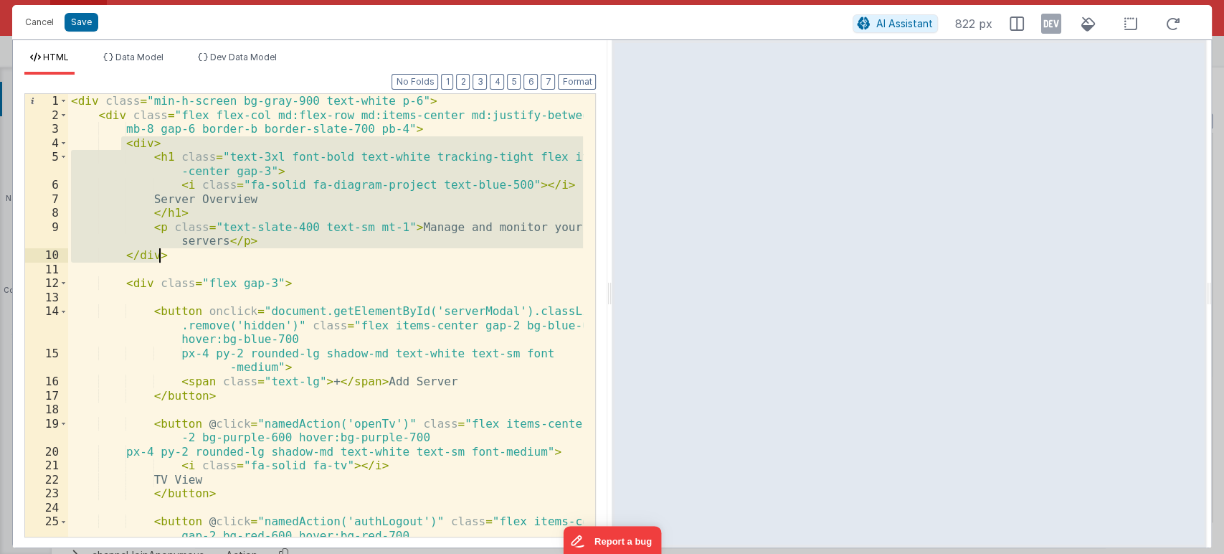
drag, startPoint x: 123, startPoint y: 143, endPoint x: 195, endPoint y: 255, distance: 132.9
click at [195, 255] on div "< div class = "min-h-screen bg-gray-900 text-white p-6" > < div class = "flex f…" at bounding box center [326, 336] width 516 height 485
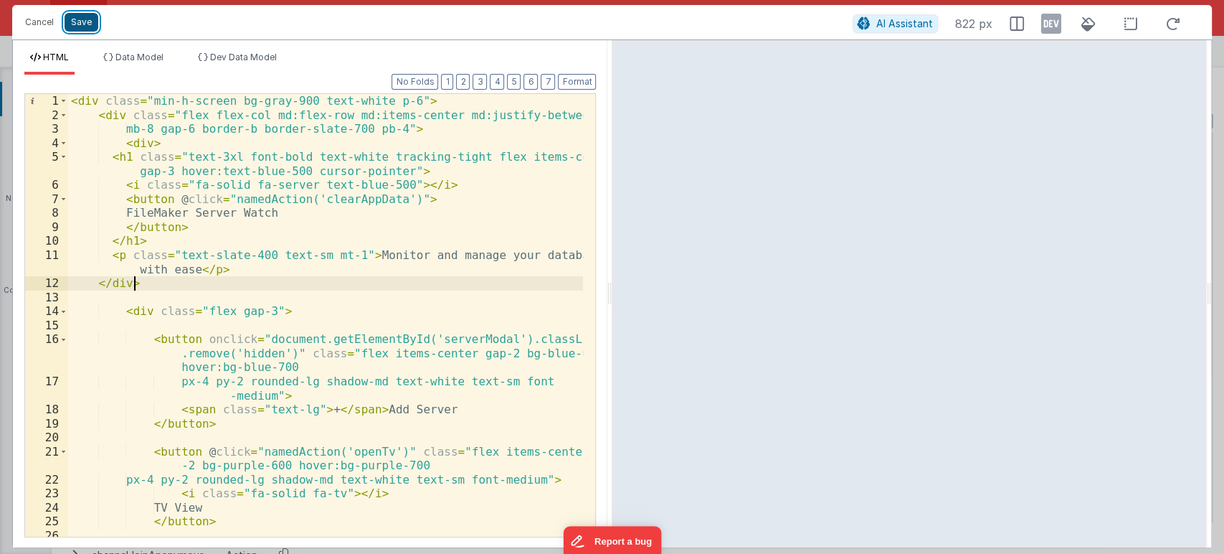
click at [81, 27] on button "Save" at bounding box center [82, 22] width 34 height 19
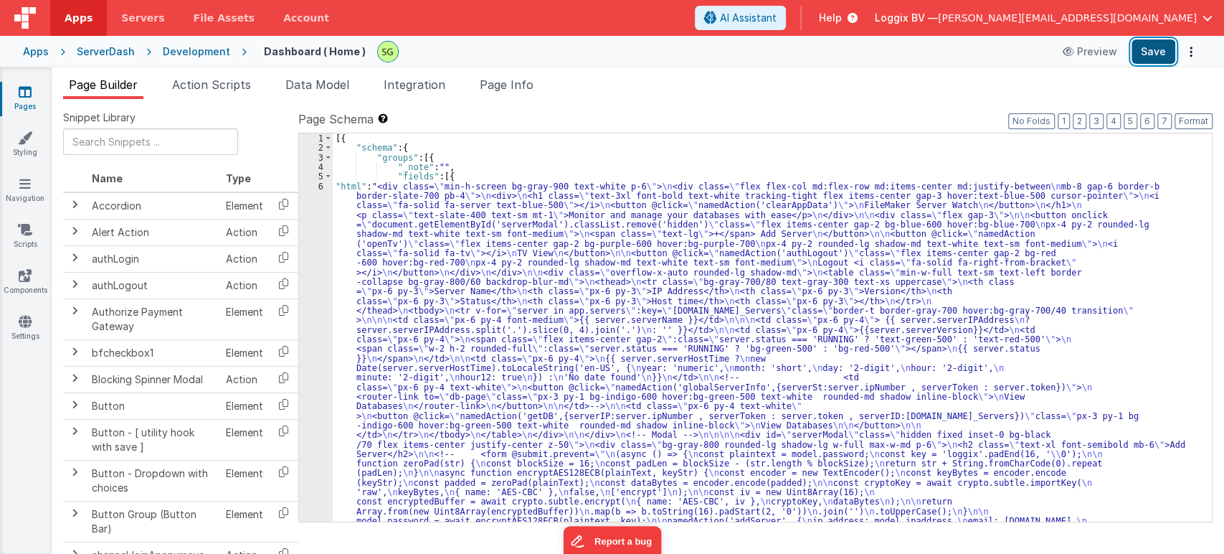
click at [1151, 50] on button "Save" at bounding box center [1154, 51] width 44 height 24
click at [19, 94] on icon at bounding box center [25, 92] width 13 height 14
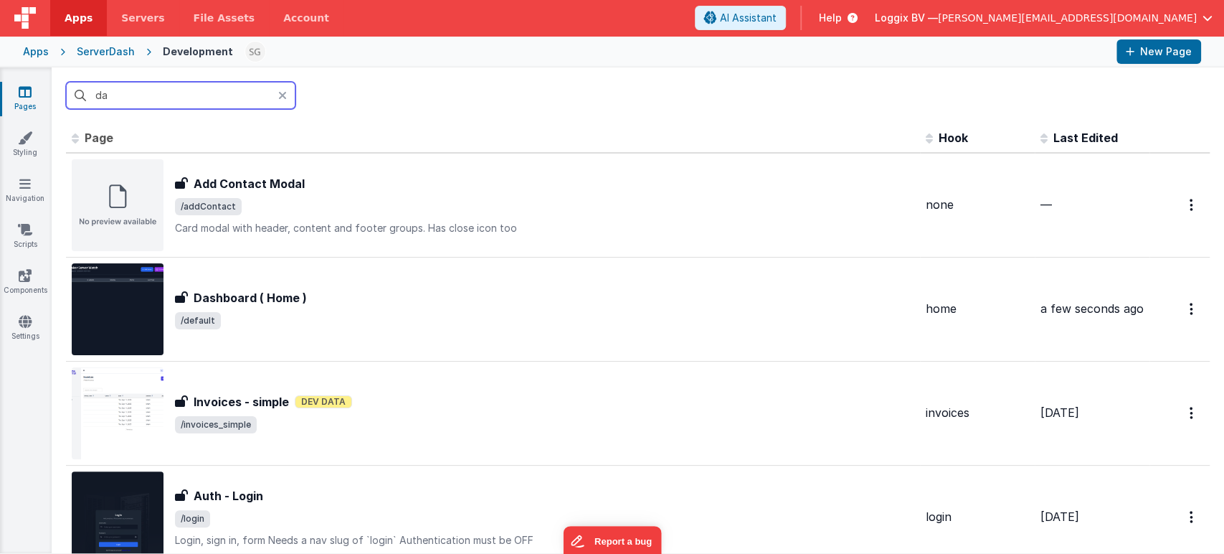
type input "d"
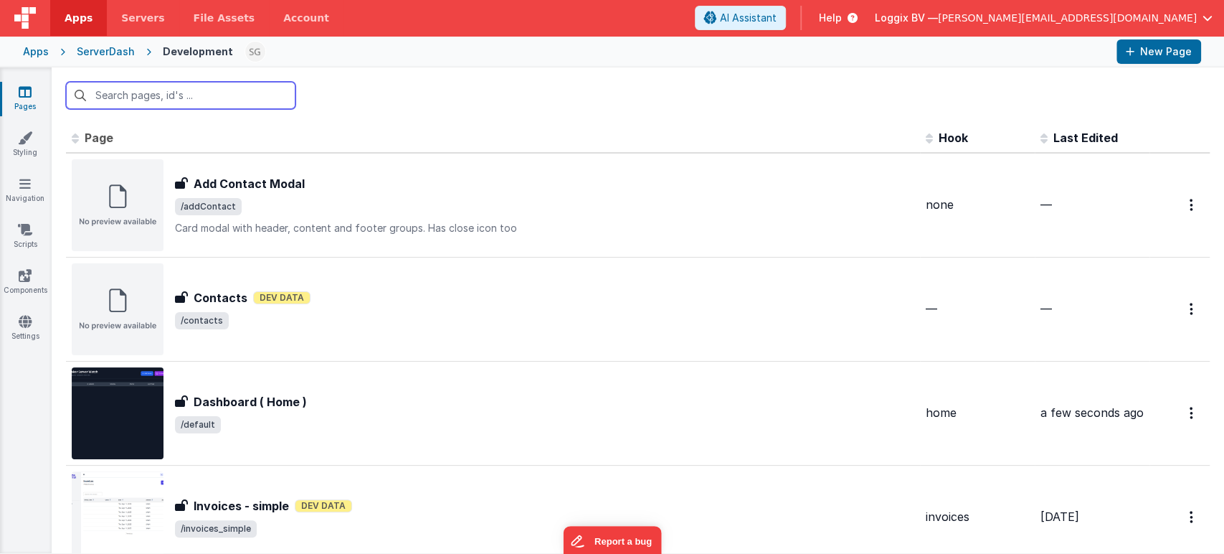
type input "b"
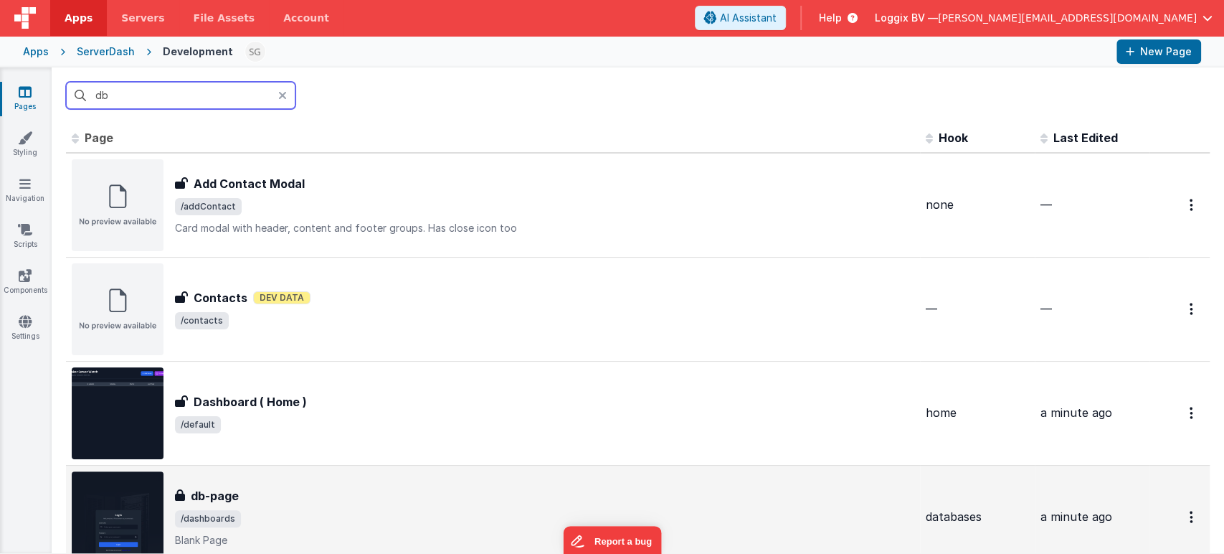
type input "db"
click at [390, 521] on span "/dashboards" at bounding box center [545, 518] width 740 height 17
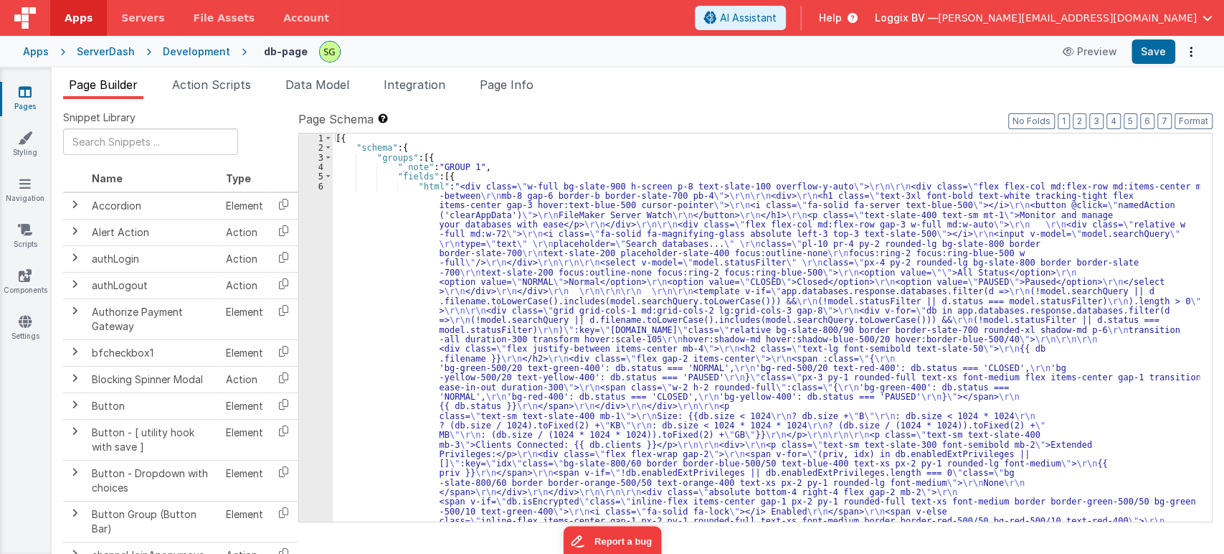
click at [321, 185] on div "6" at bounding box center [316, 401] width 34 height 440
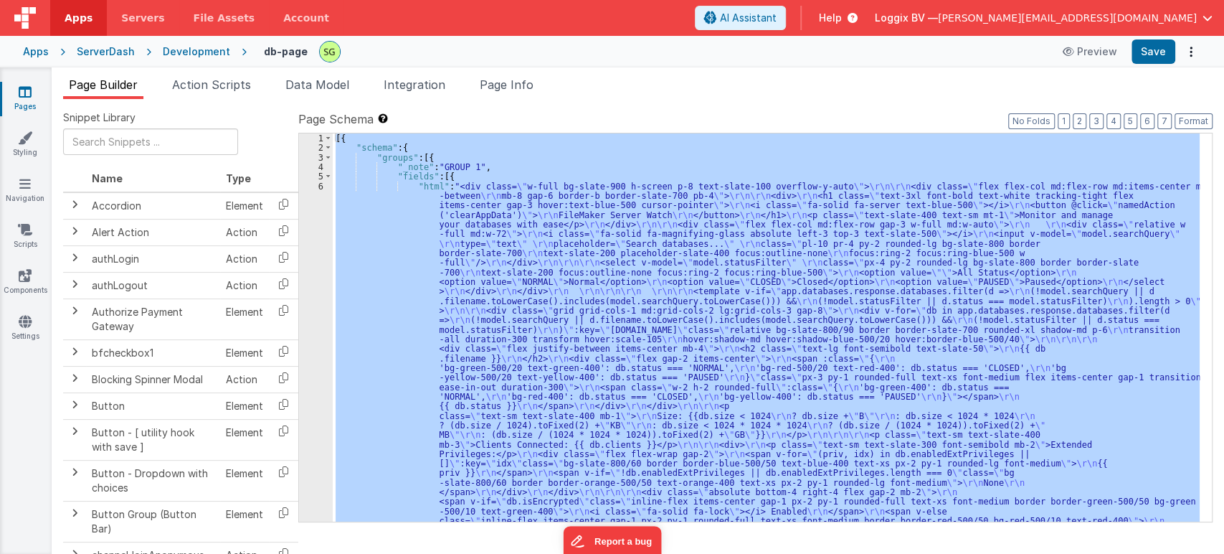
click at [321, 185] on div "6" at bounding box center [316, 401] width 34 height 440
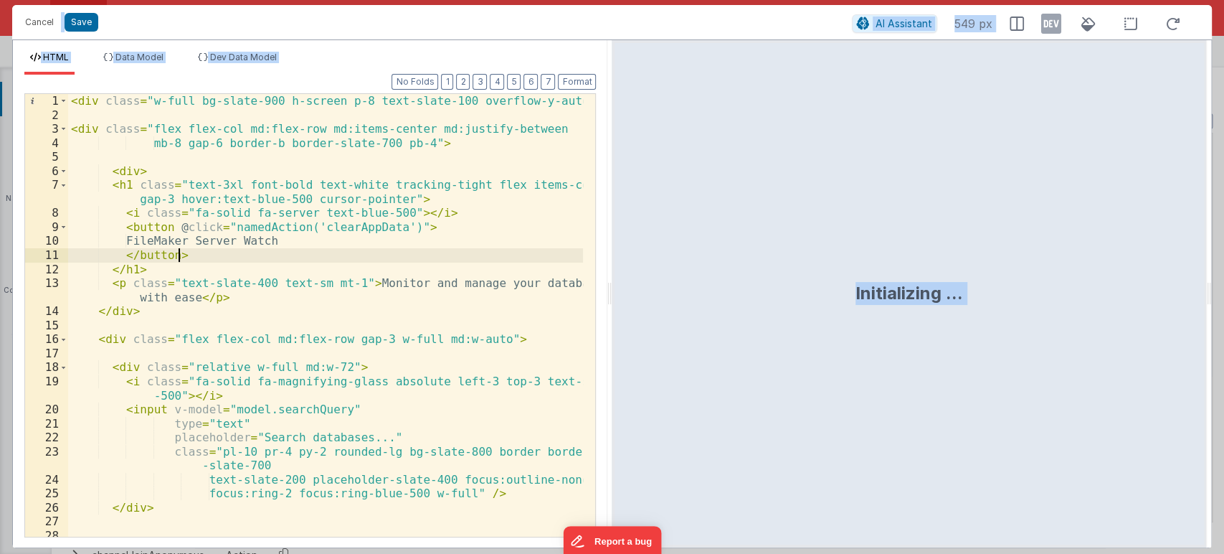
click at [491, 259] on div "< div class = "w-full bg-slate-900 h-screen p-8 text-slate-100 overflow-y-auto"…" at bounding box center [326, 329] width 516 height 471
click at [60, 168] on span at bounding box center [64, 171] width 8 height 14
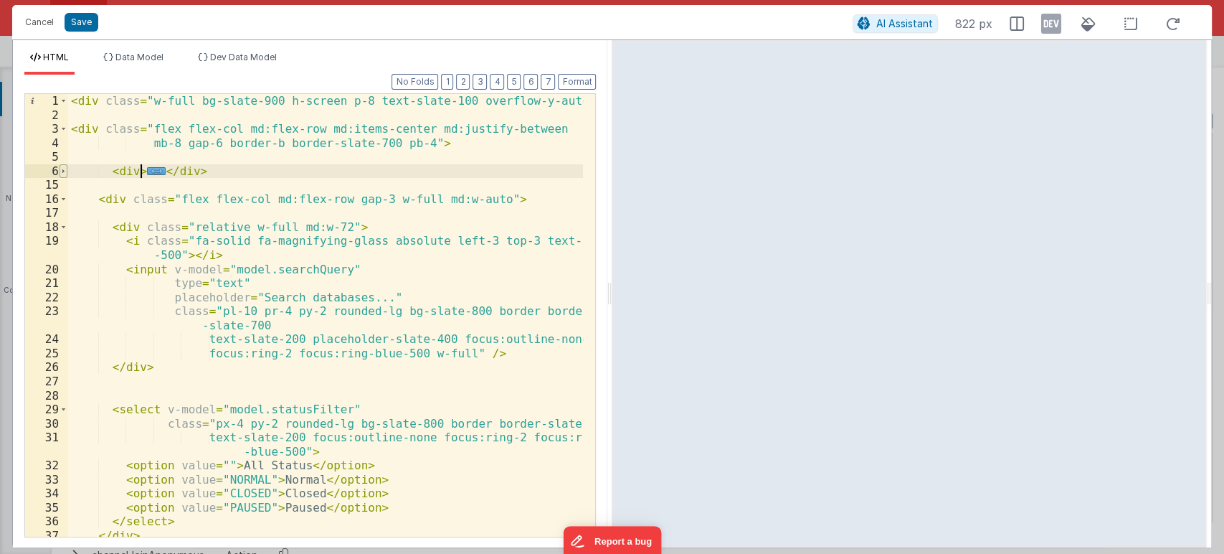
click at [65, 167] on span at bounding box center [64, 171] width 8 height 14
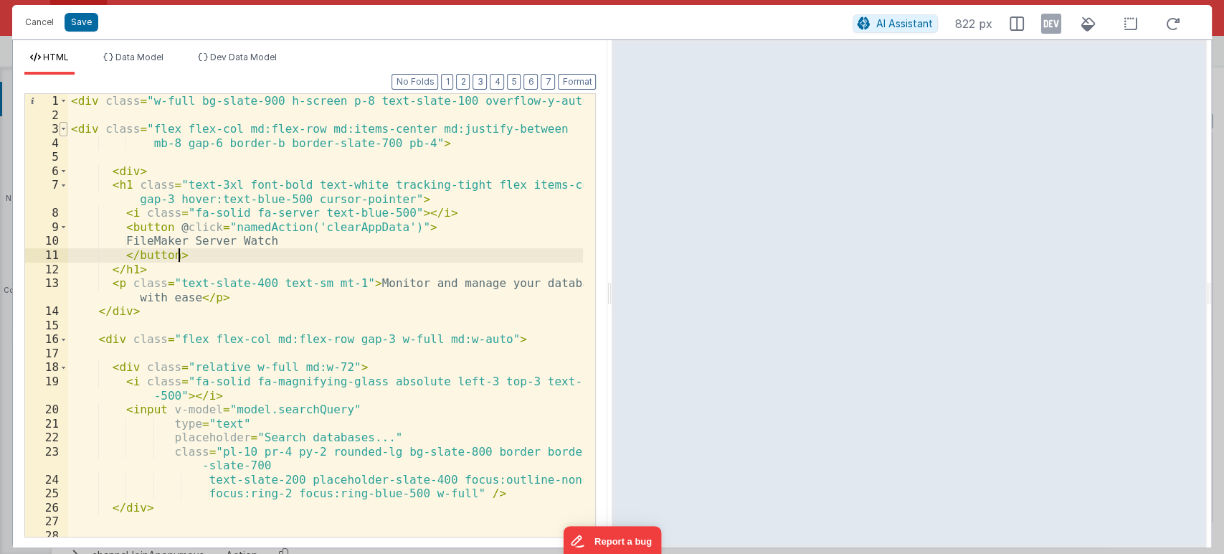
click at [65, 128] on span at bounding box center [64, 129] width 8 height 14
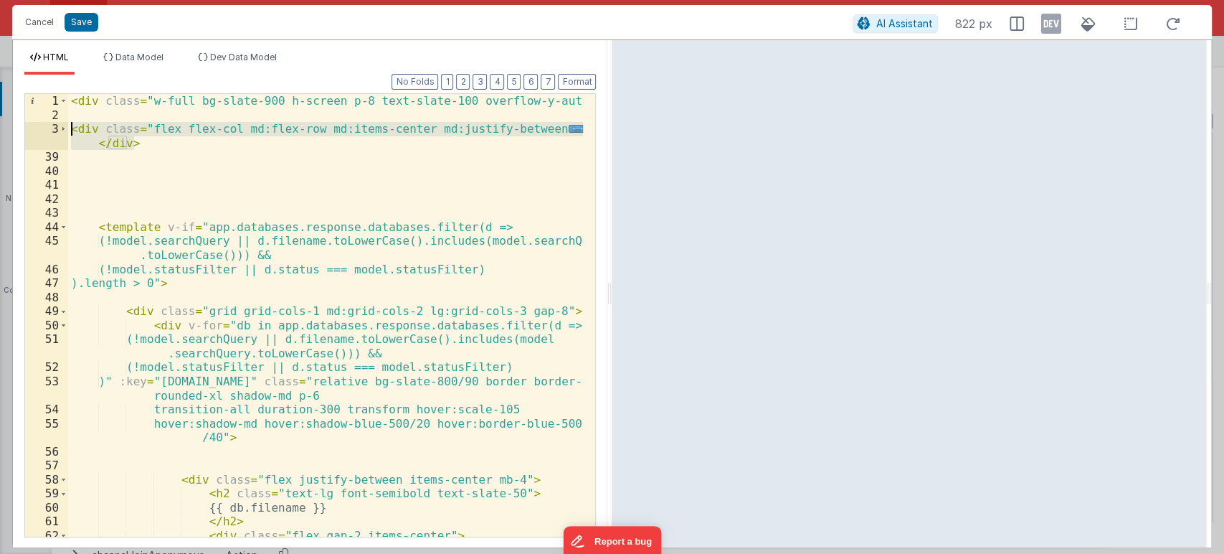
drag, startPoint x: 147, startPoint y: 141, endPoint x: 11, endPoint y: 126, distance: 136.4
click at [12, 126] on div "HTML Data Model Dev Data Model Format 7 6 5 4 3 2 1 No Folds 1 2 3 39 40 41 42 …" at bounding box center [612, 293] width 1200 height 509
click at [316, 176] on div "< div class = "w-full bg-slate-900 h-screen p-8 text-slate-100 overflow-y-auto"…" at bounding box center [326, 329] width 516 height 471
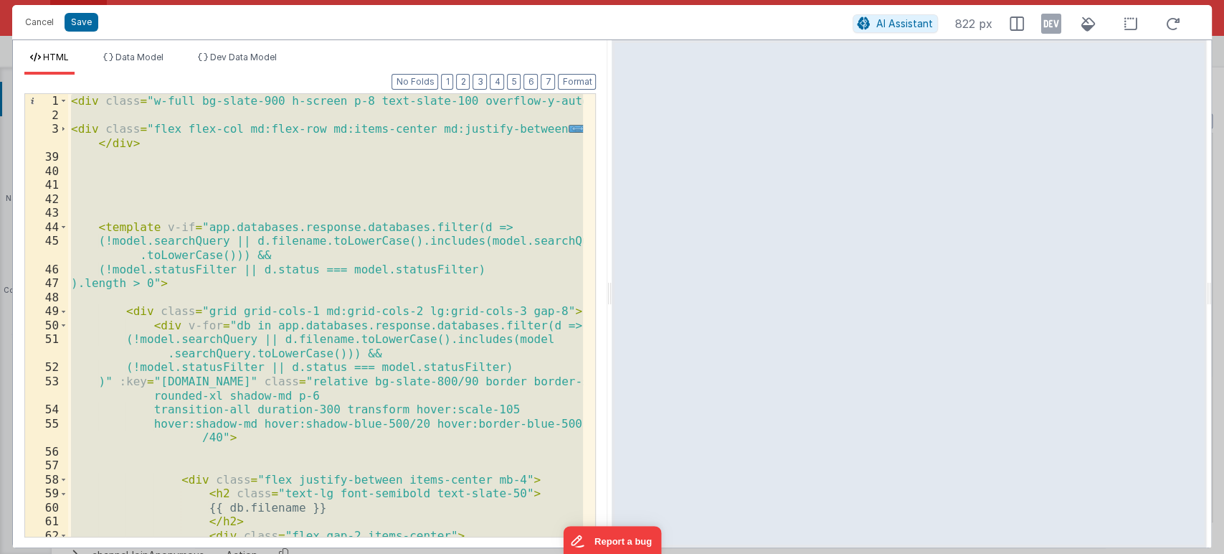
click at [138, 176] on div "< div class = "w-full bg-slate-900 h-screen p-8 text-slate-100 overflow-y-auto"…" at bounding box center [325, 315] width 515 height 443
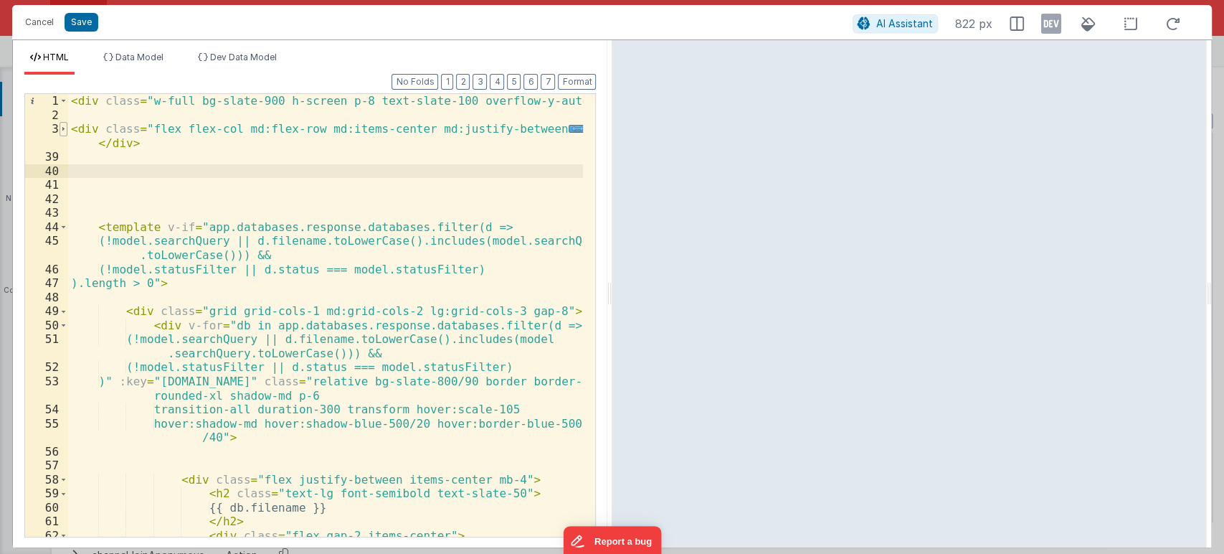
click at [60, 131] on span at bounding box center [64, 129] width 8 height 14
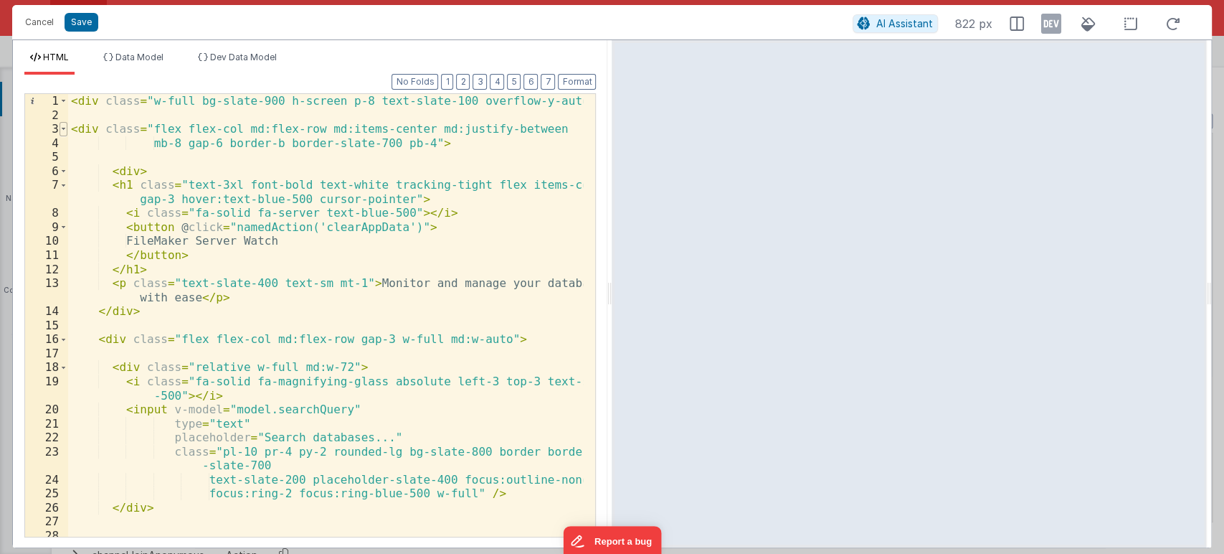
click at [60, 134] on span at bounding box center [64, 129] width 8 height 14
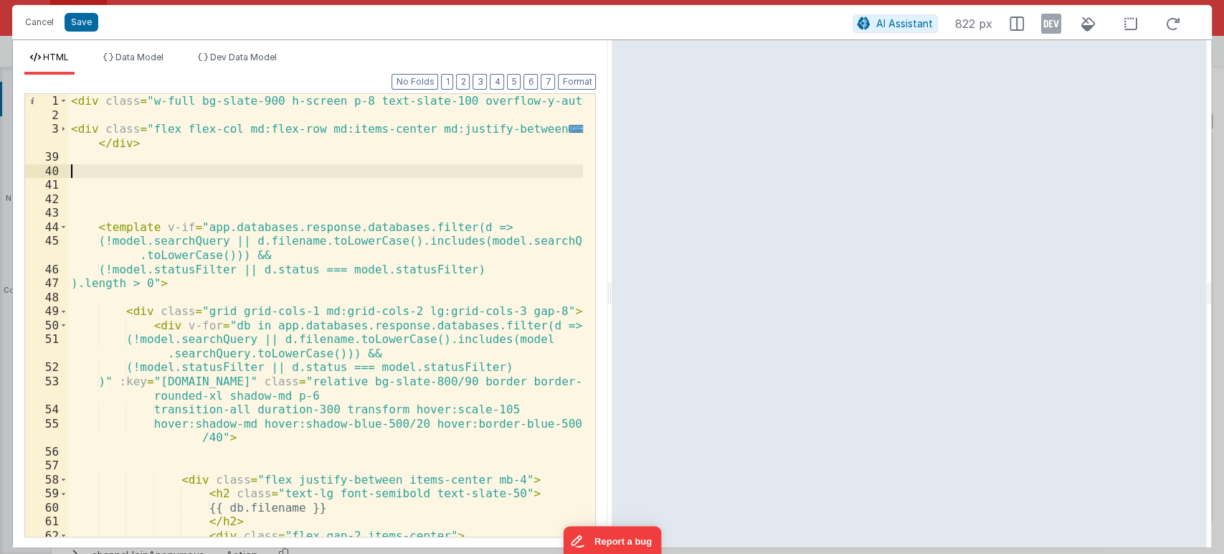
click at [69, 131] on div "< div class = "w-full bg-slate-900 h-screen p-8 text-slate-100 overflow-y-auto"…" at bounding box center [326, 329] width 516 height 471
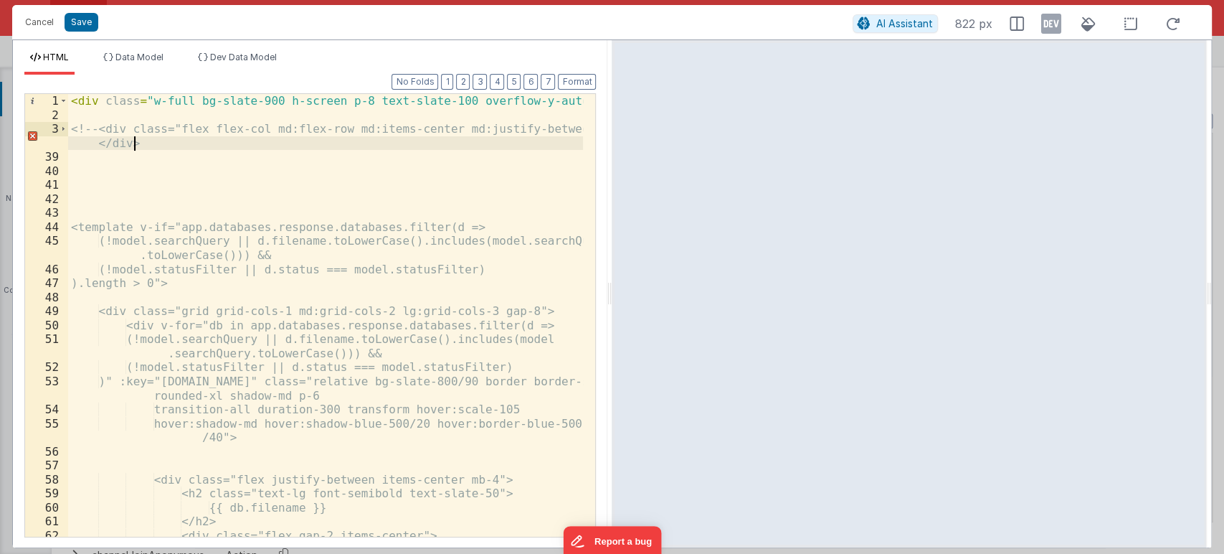
click at [165, 148] on div "< div class = "w-full bg-slate-900 h-screen p-8 text-slate-100 overflow-y-auto"…" at bounding box center [326, 329] width 516 height 471
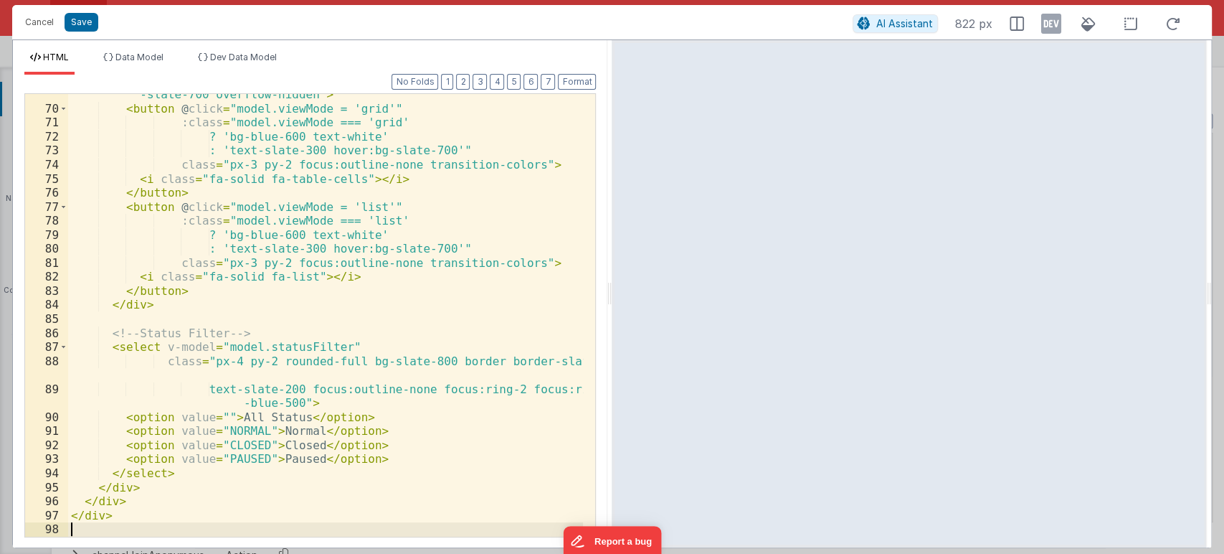
scroll to position [553, 0]
click at [82, 20] on button "Save" at bounding box center [82, 22] width 34 height 19
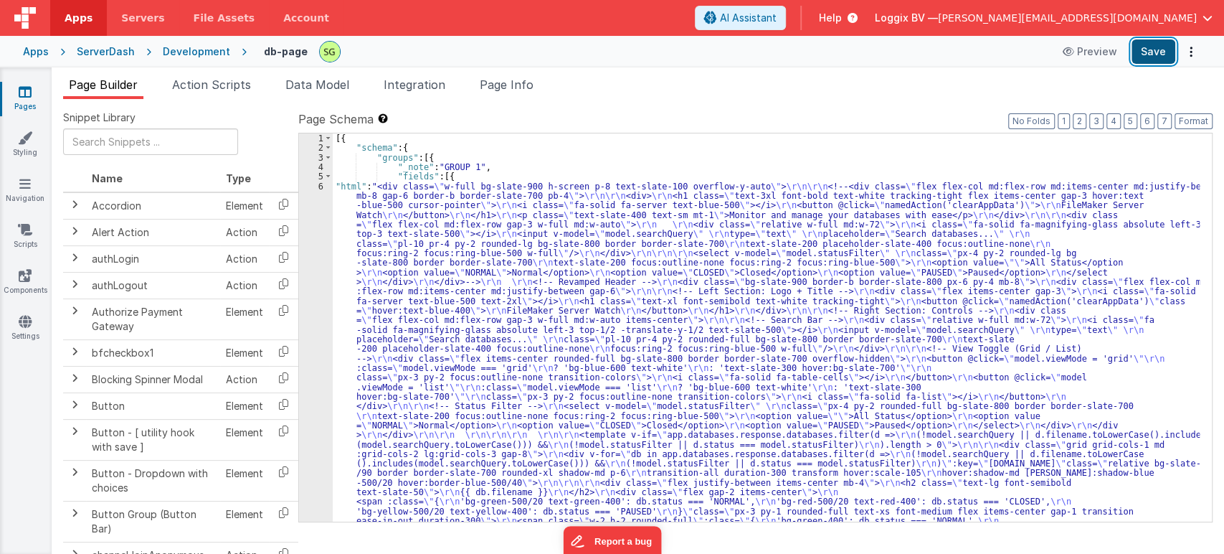
click at [1136, 45] on button "Save" at bounding box center [1154, 51] width 44 height 24
click at [321, 184] on div "6" at bounding box center [316, 458] width 34 height 554
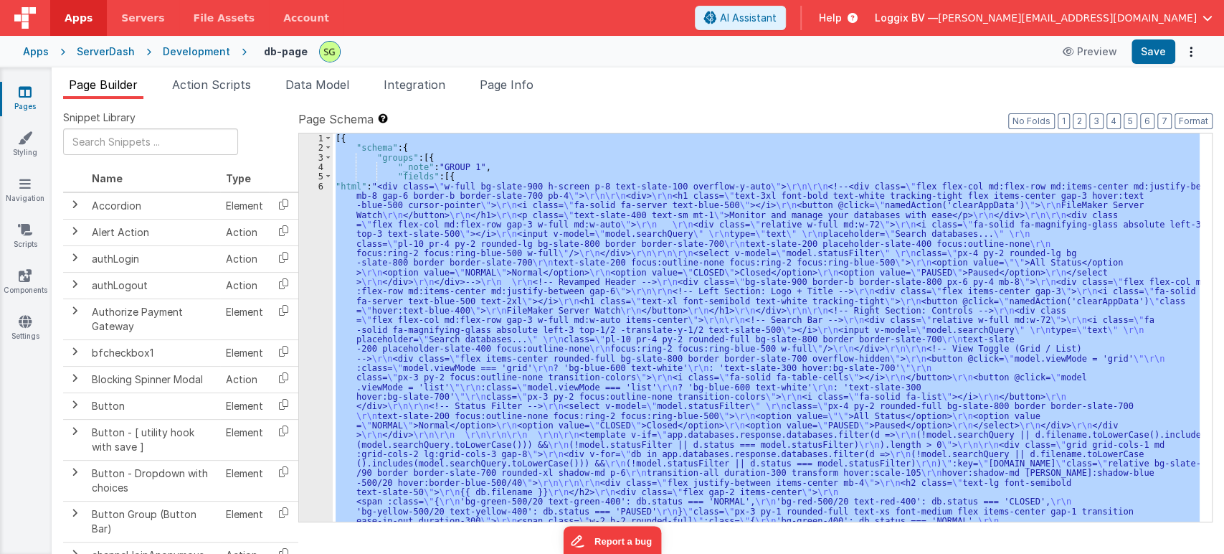
click at [321, 184] on div "6" at bounding box center [316, 458] width 34 height 554
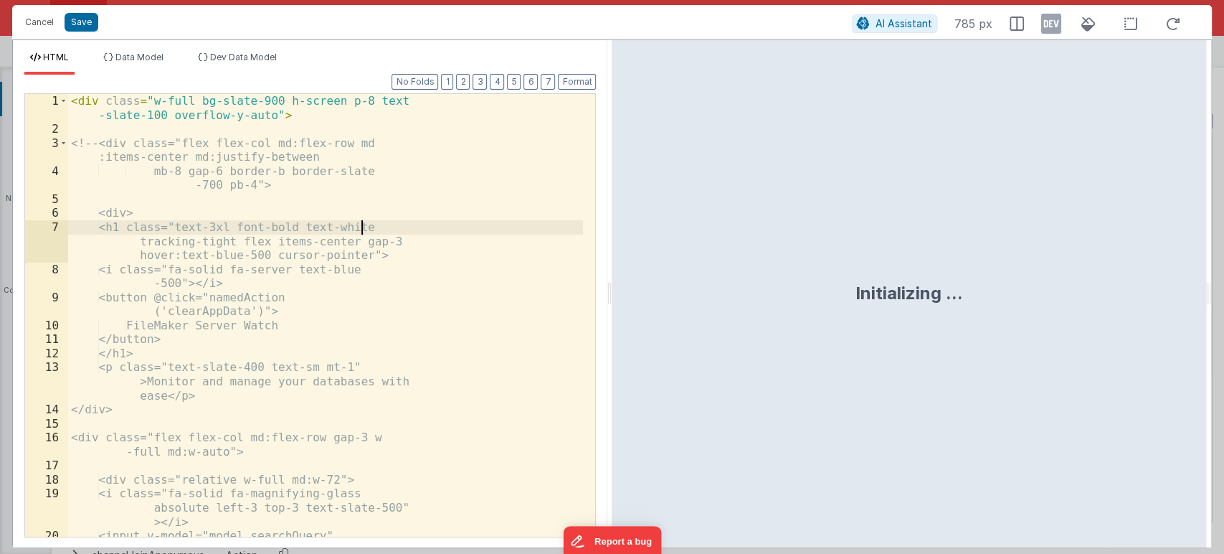
click at [402, 229] on div "< div class = "w-full bg-slate-900 h-screen p-8 text -slate-100 overflow-y-auto…" at bounding box center [325, 336] width 515 height 485
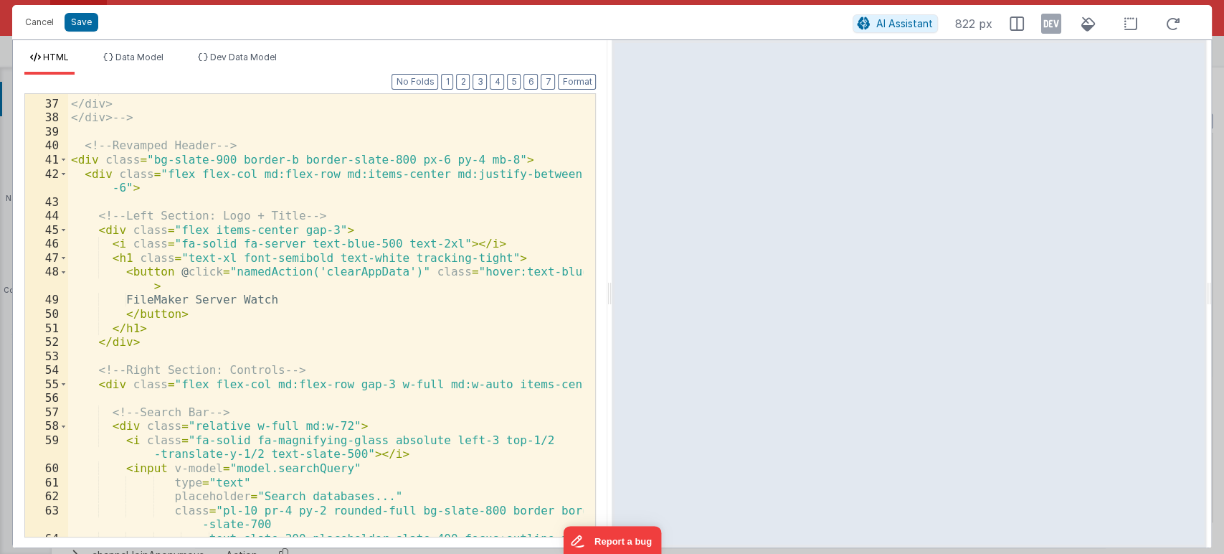
scroll to position [572, 0]
click at [414, 240] on div "</select> </div> </div> --> <!-- Revamped Header --> < div class = "bg-slate-90…" at bounding box center [326, 317] width 516 height 471
click at [79, 23] on button "Save" at bounding box center [82, 22] width 34 height 19
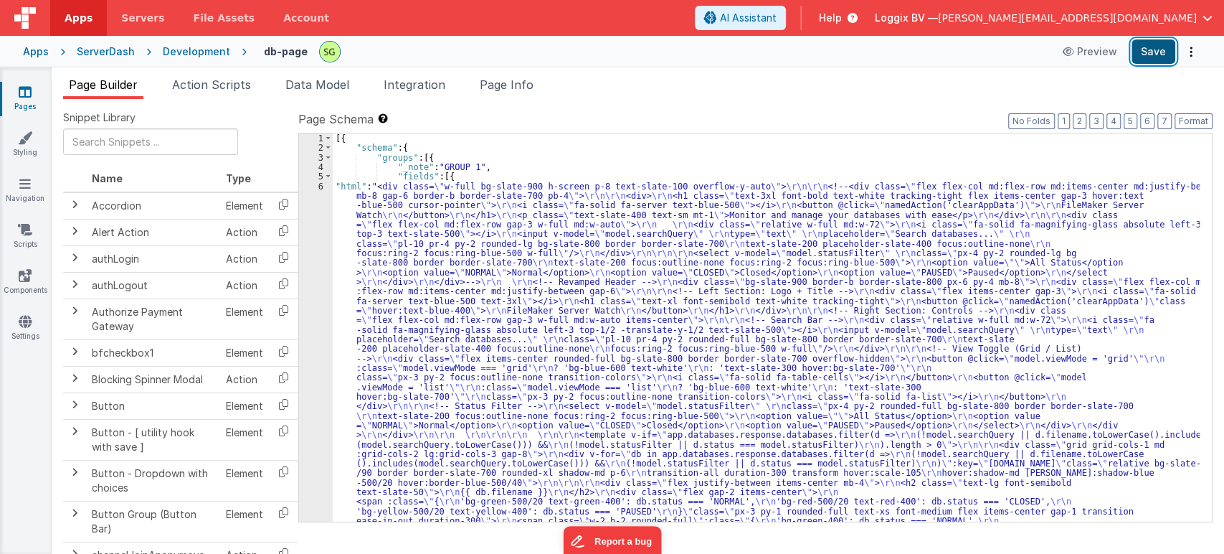
click at [1154, 55] on button "Save" at bounding box center [1154, 51] width 44 height 24
click at [321, 187] on div "6" at bounding box center [316, 458] width 34 height 554
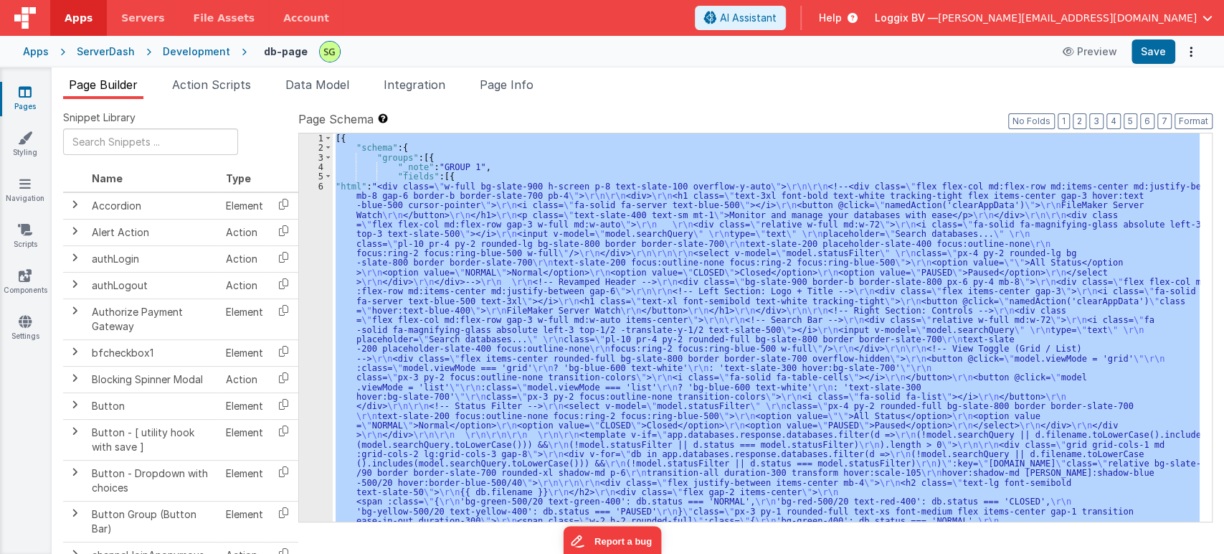
click at [321, 187] on div "6" at bounding box center [316, 458] width 34 height 554
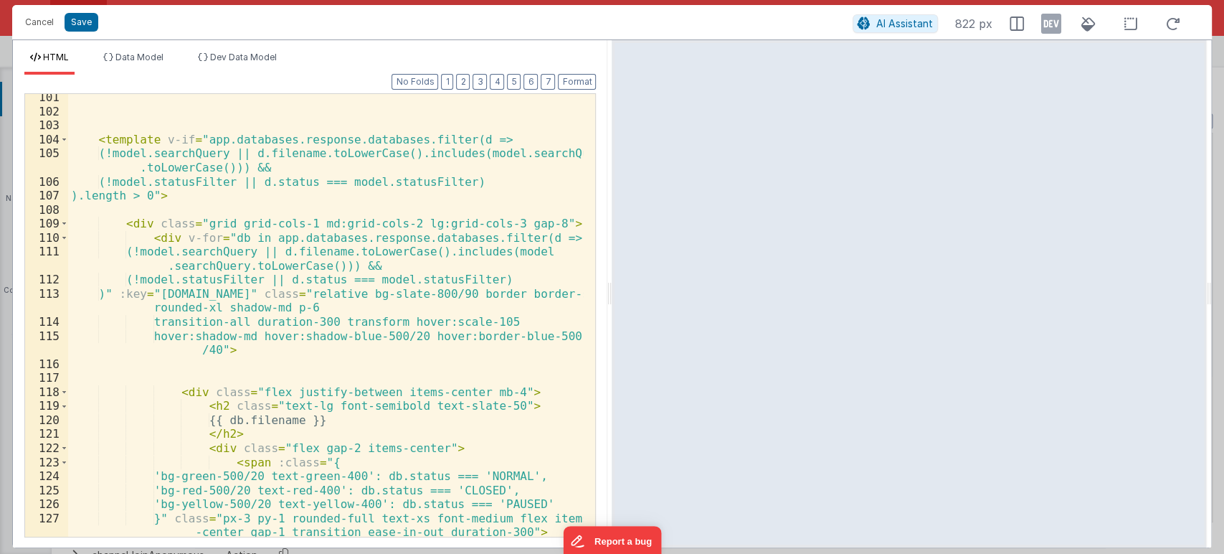
scroll to position [1336, 0]
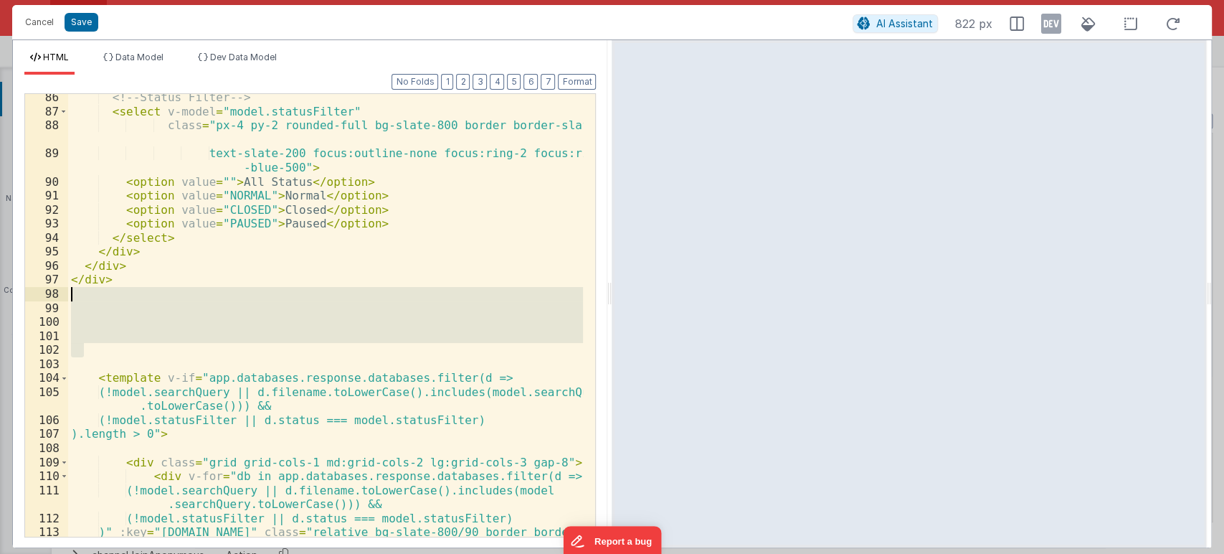
drag, startPoint x: 166, startPoint y: 349, endPoint x: 77, endPoint y: 297, distance: 103.8
click at [77, 297] on div "<!-- Status Filter --> < select v-model = "model.statusFilter" class = "px-4 py…" at bounding box center [326, 332] width 516 height 485
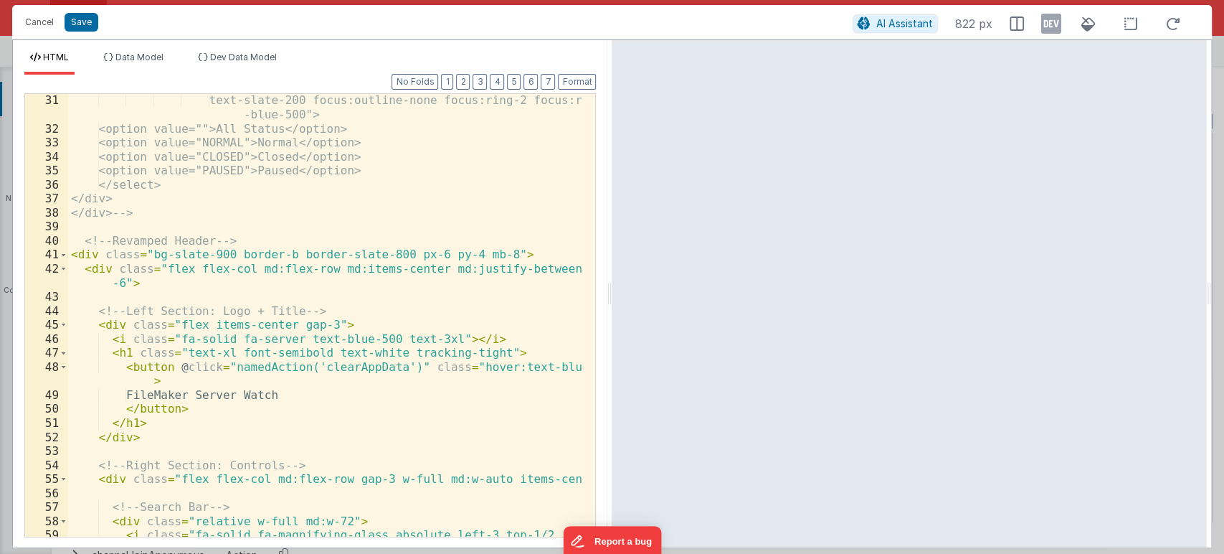
scroll to position [477, 0]
click at [312, 395] on div "text-slate-200 focus:outline-none focus:ring-2 focus:ring -blue-500"> <option v…" at bounding box center [326, 342] width 516 height 499
click at [118, 359] on div "text-slate-200 focus:outline-none focus:ring-2 focus:ring -blue-500"> <option v…" at bounding box center [326, 342] width 516 height 499
click at [159, 427] on div "text-slate-200 focus:outline-none focus:ring-2 focus:ring -blue-500"> <option v…" at bounding box center [326, 342] width 516 height 499
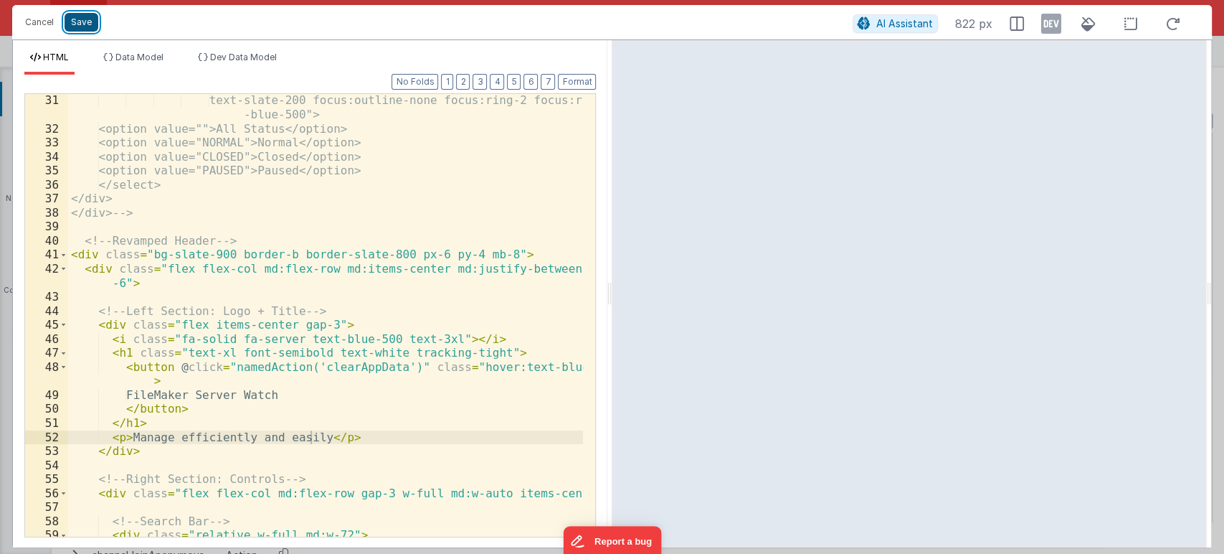
click at [79, 14] on button "Save" at bounding box center [82, 22] width 34 height 19
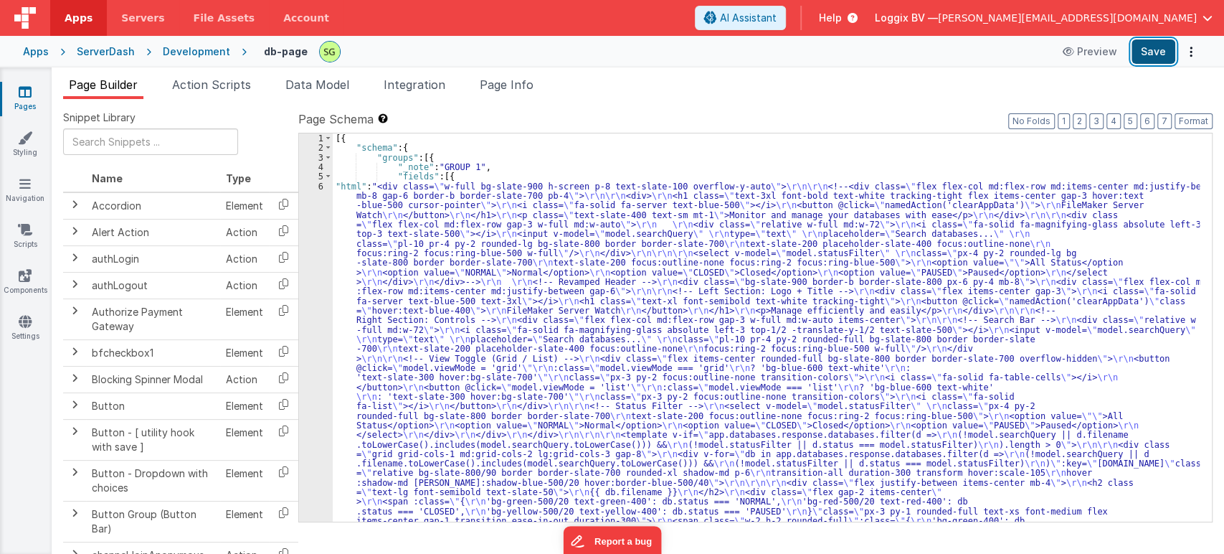
click at [1150, 49] on button "Save" at bounding box center [1154, 51] width 44 height 24
click at [321, 187] on div "6" at bounding box center [316, 458] width 34 height 554
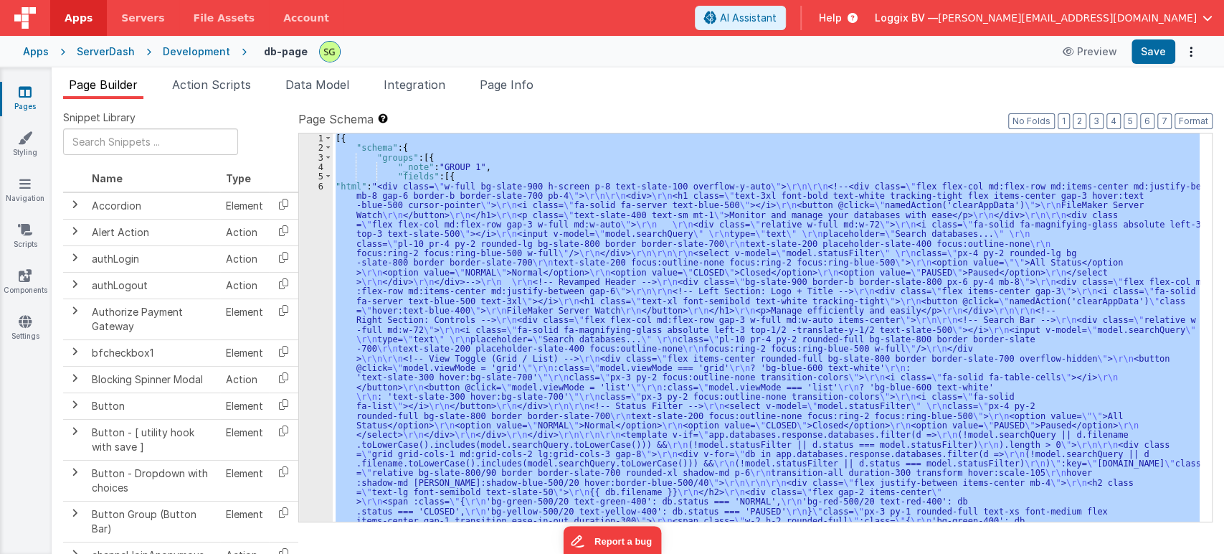
click at [321, 187] on div "6" at bounding box center [316, 458] width 34 height 554
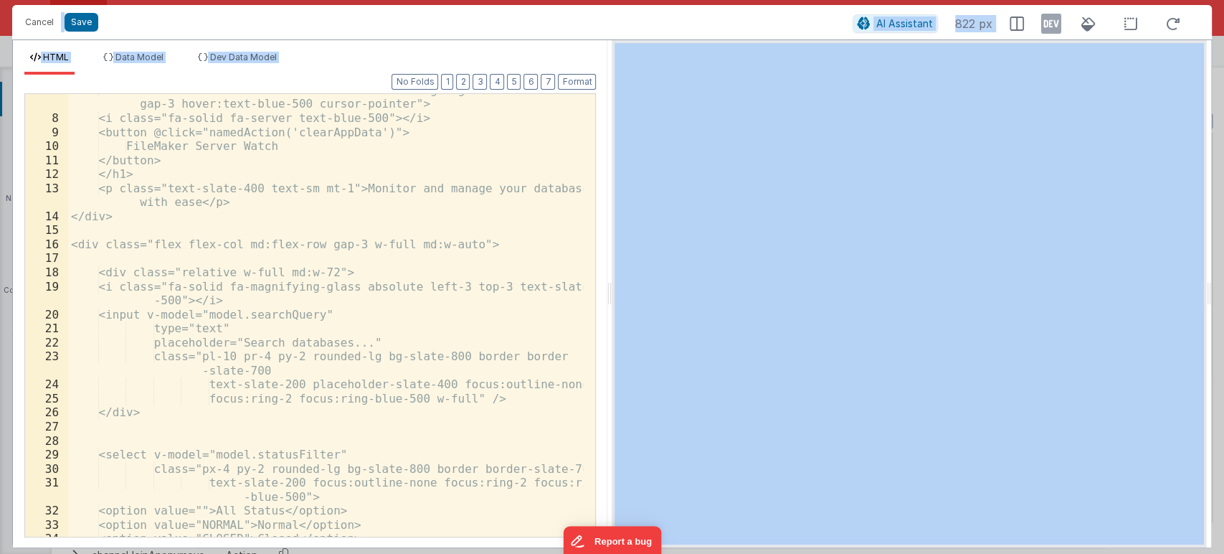
scroll to position [0, 0]
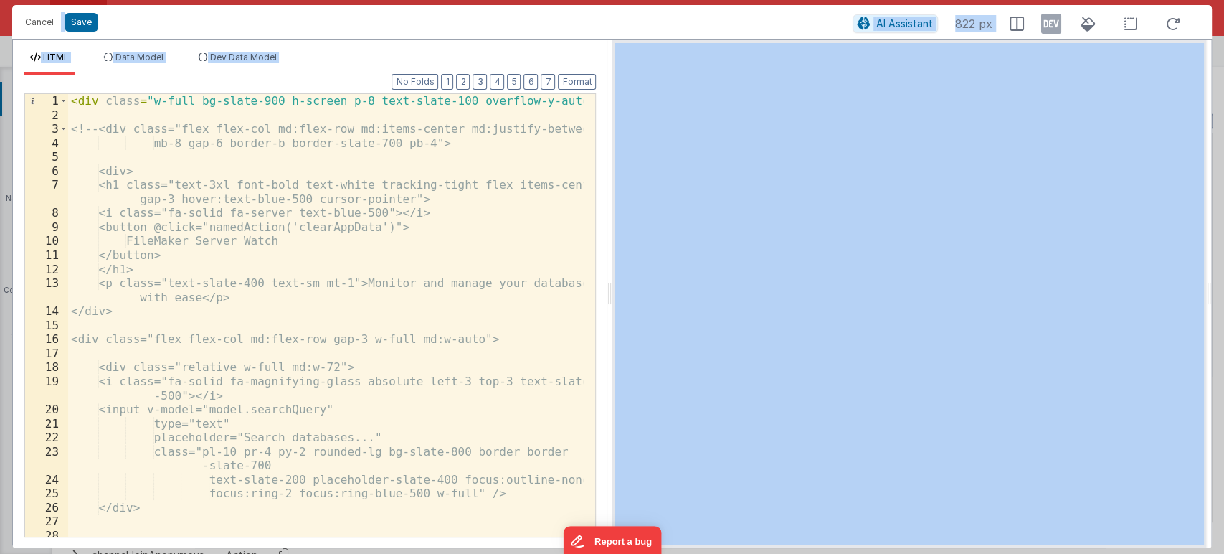
click at [324, 307] on div "< div class = "w-full bg-slate-900 h-screen p-8 text-slate-100 overflow-y-auto"…" at bounding box center [326, 329] width 516 height 471
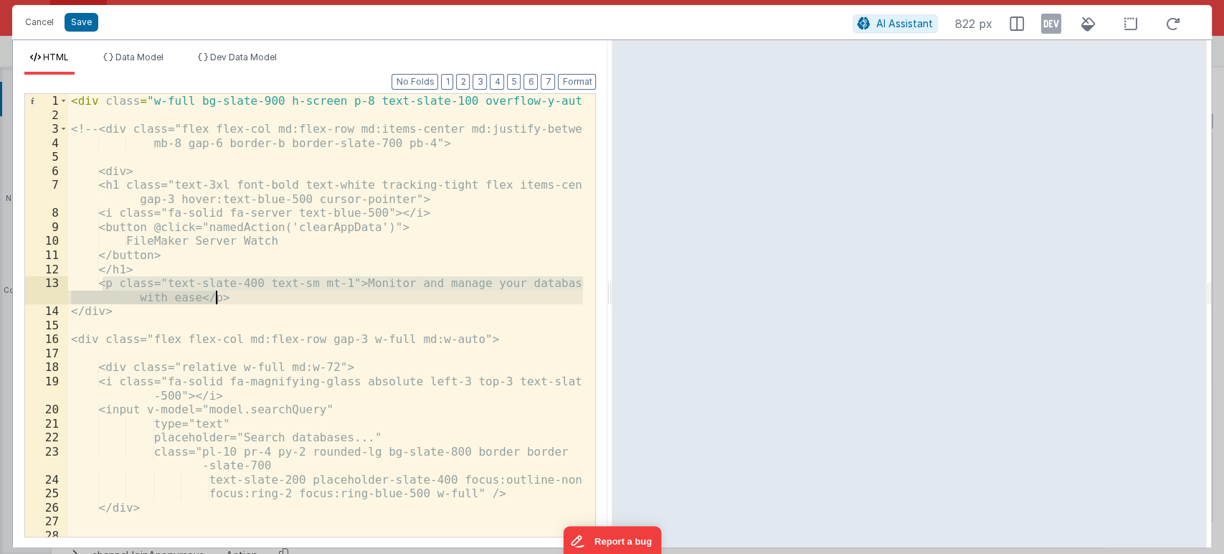
drag, startPoint x: 104, startPoint y: 283, endPoint x: 269, endPoint y: 296, distance: 165.5
click at [269, 296] on div "< div class = "w-full bg-slate-900 h-screen p-8 text-slate-100 overflow-y-auto"…" at bounding box center [326, 329] width 516 height 471
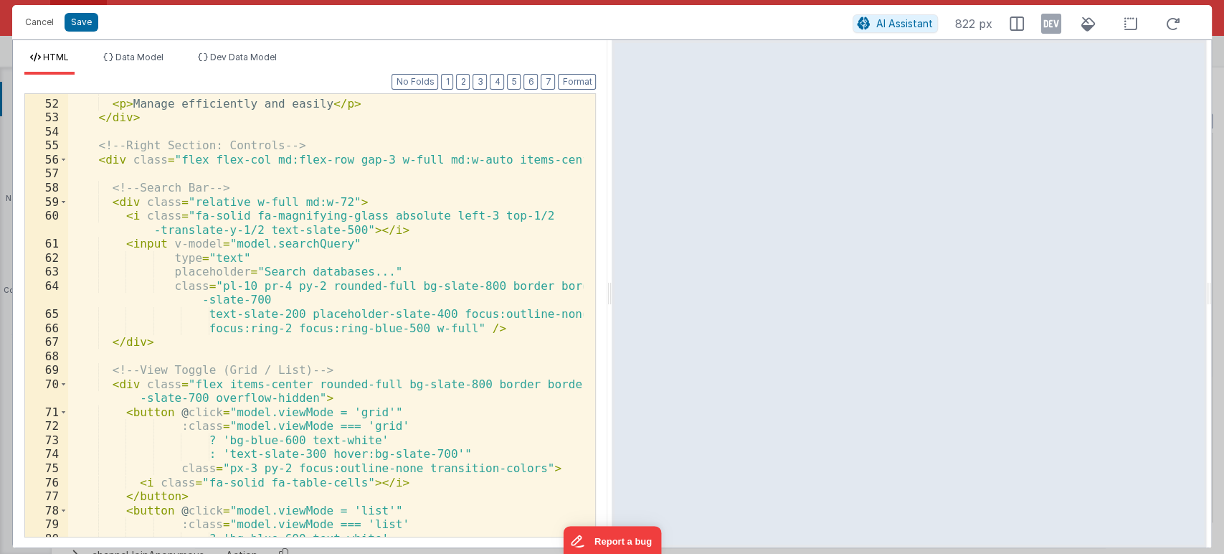
scroll to position [620, 0]
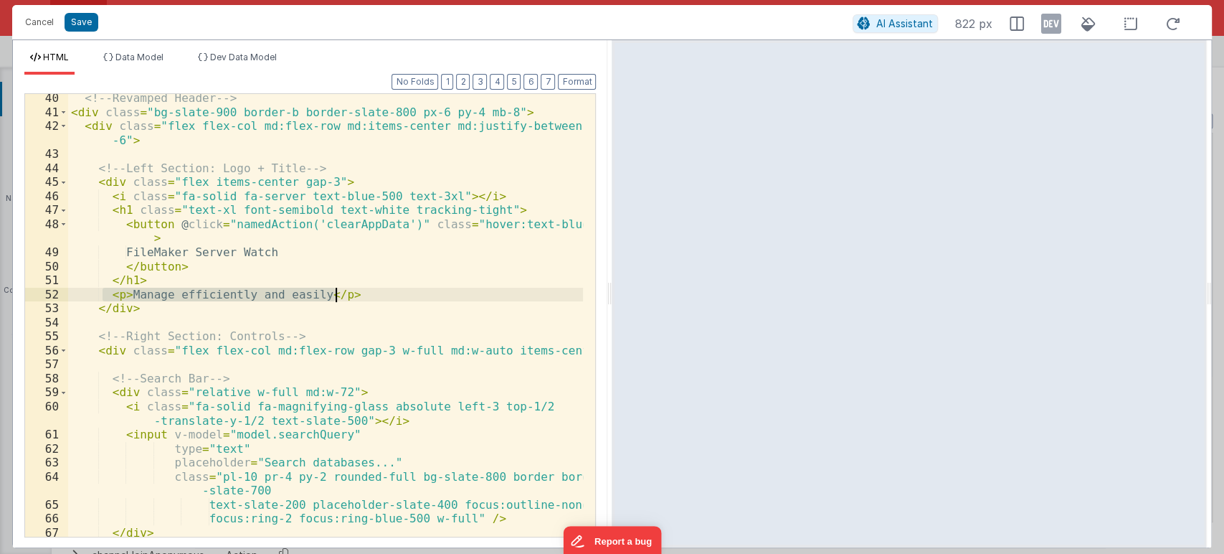
drag, startPoint x: 103, startPoint y: 294, endPoint x: 366, endPoint y: 294, distance: 262.5
click at [366, 294] on div "<!-- Revamped Header --> < div class = "bg-slate-900 border-b border-slate-800 …" at bounding box center [326, 326] width 516 height 471
paste textarea
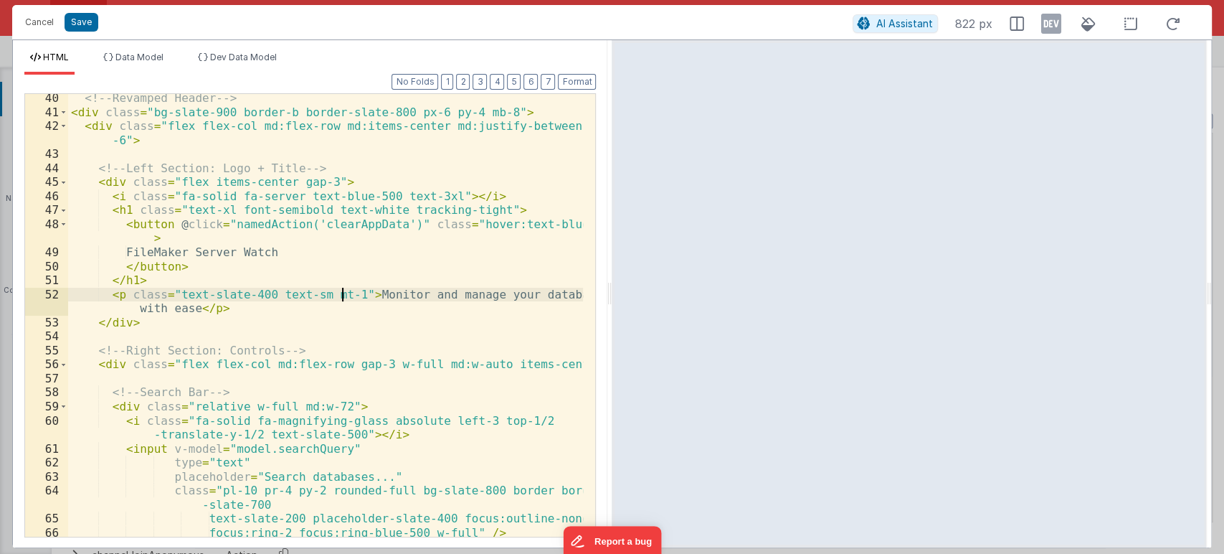
click at [341, 290] on div "<!-- Revamped Header --> < div class = "bg-slate-900 border-b border-slate-800 …" at bounding box center [326, 326] width 516 height 471
click at [83, 21] on button "Save" at bounding box center [82, 22] width 34 height 19
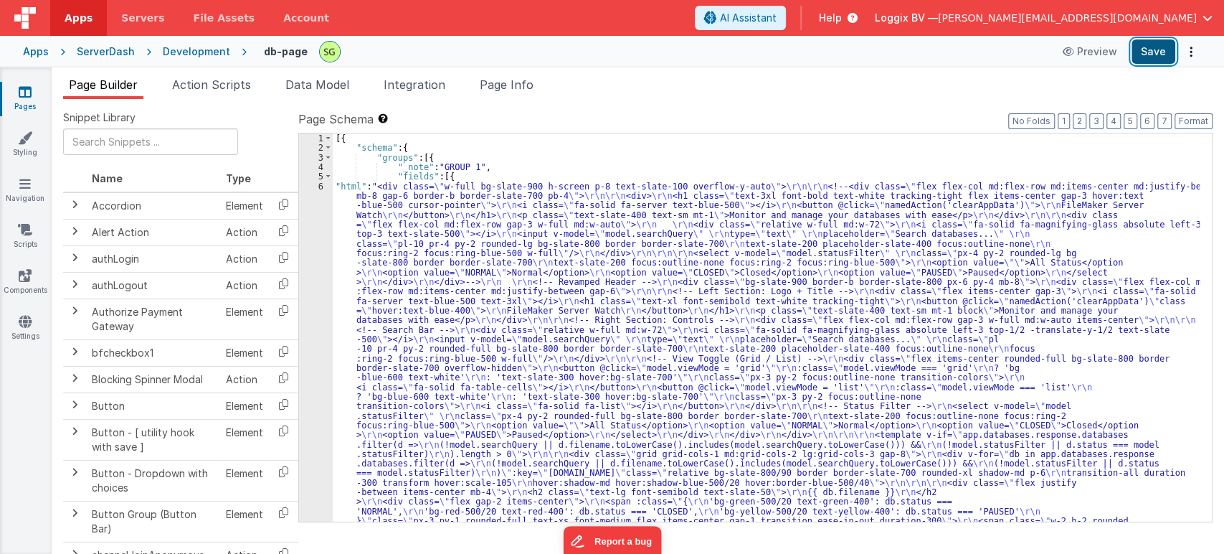
click at [1153, 43] on button "Save" at bounding box center [1154, 51] width 44 height 24
click at [322, 184] on div "6" at bounding box center [316, 463] width 34 height 565
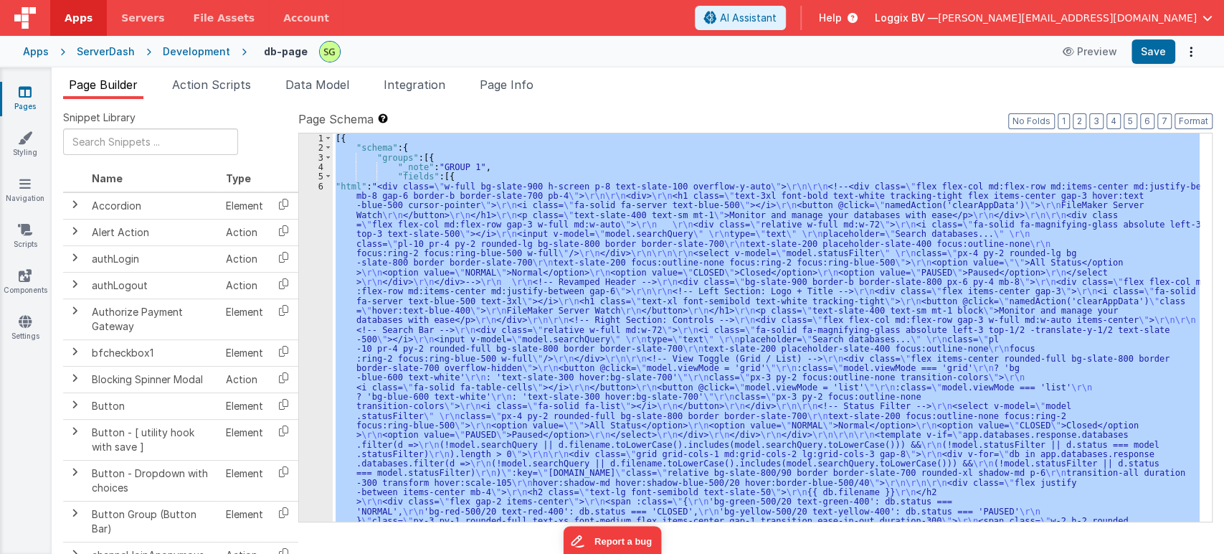
click at [322, 184] on div "6" at bounding box center [316, 463] width 34 height 565
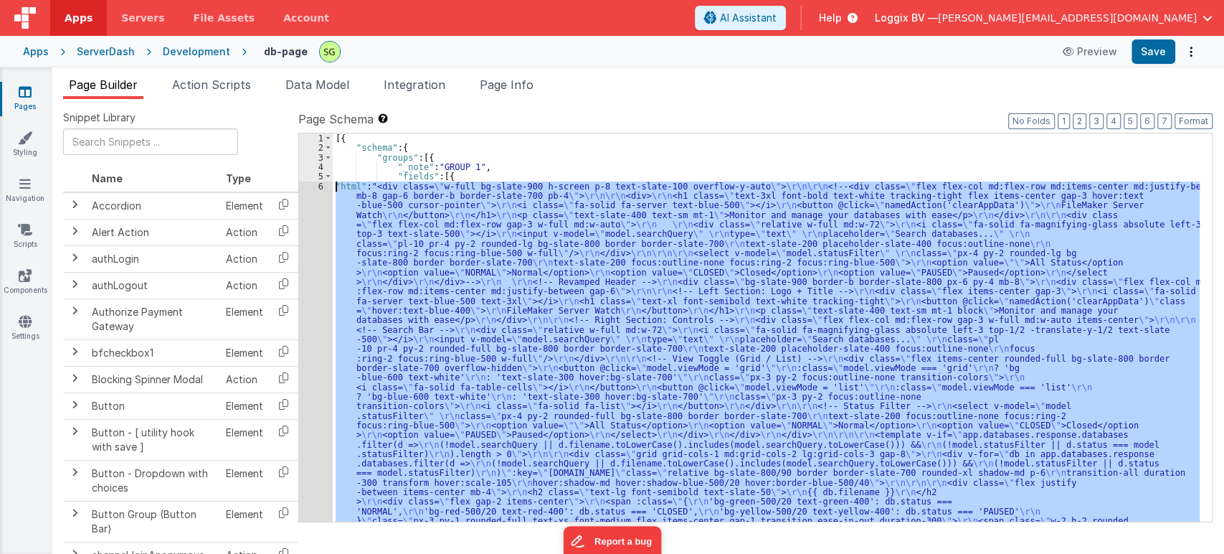
click at [322, 184] on div "6" at bounding box center [316, 463] width 34 height 565
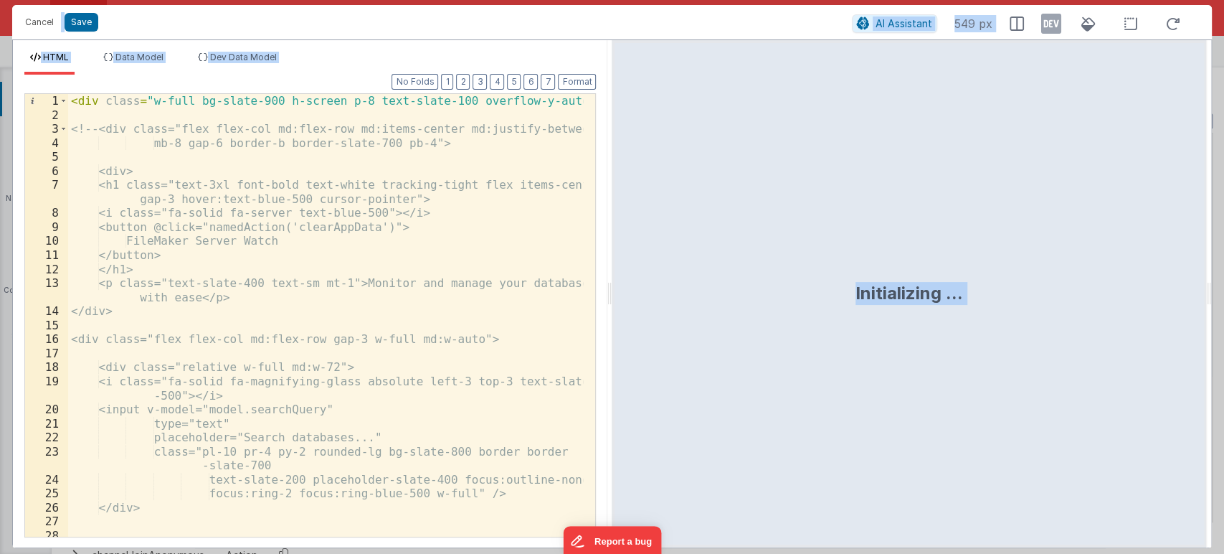
click at [448, 280] on div "< div class = "w-full bg-slate-900 h-screen p-8 text-slate-100 overflow-y-auto"…" at bounding box center [326, 329] width 516 height 471
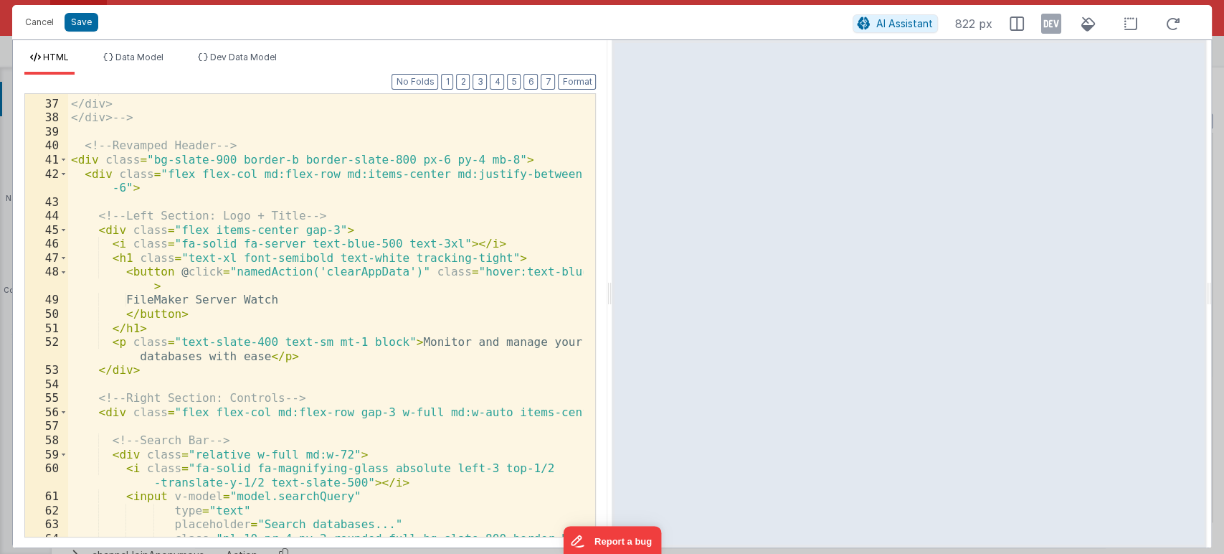
scroll to position [572, 0]
click at [192, 233] on div "</select> </div> </div> --> <!-- Revamped Header --> < div class = "bg-slate-90…" at bounding box center [326, 324] width 516 height 485
click at [369, 337] on div "</select> </div> </div> --> <!-- Revamped Header --> < div class = "bg-slate-90…" at bounding box center [326, 324] width 516 height 485
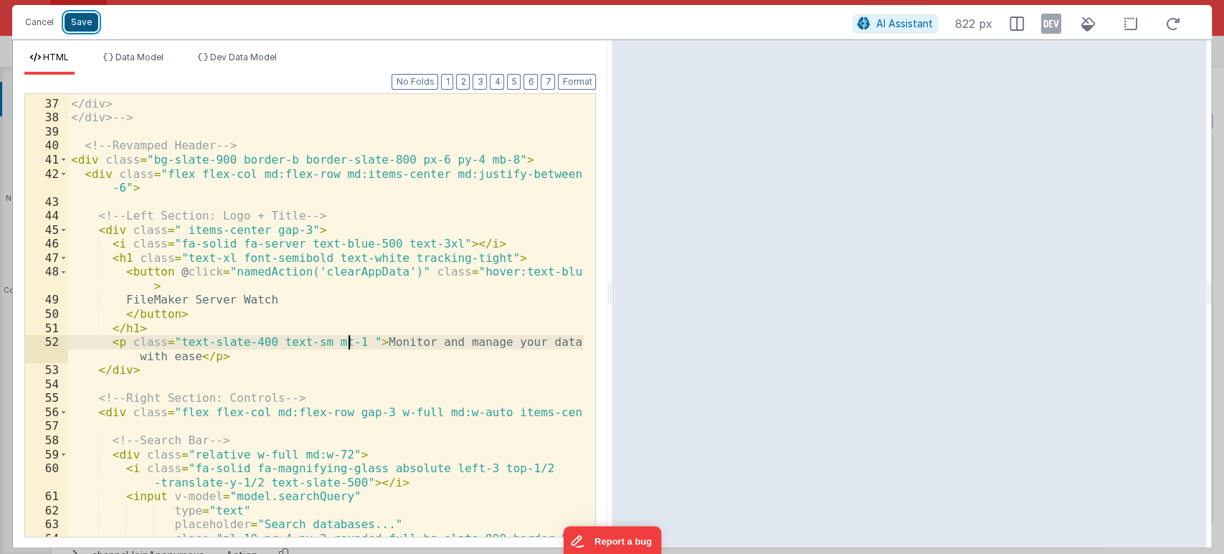
click at [80, 26] on button "Save" at bounding box center [82, 22] width 34 height 19
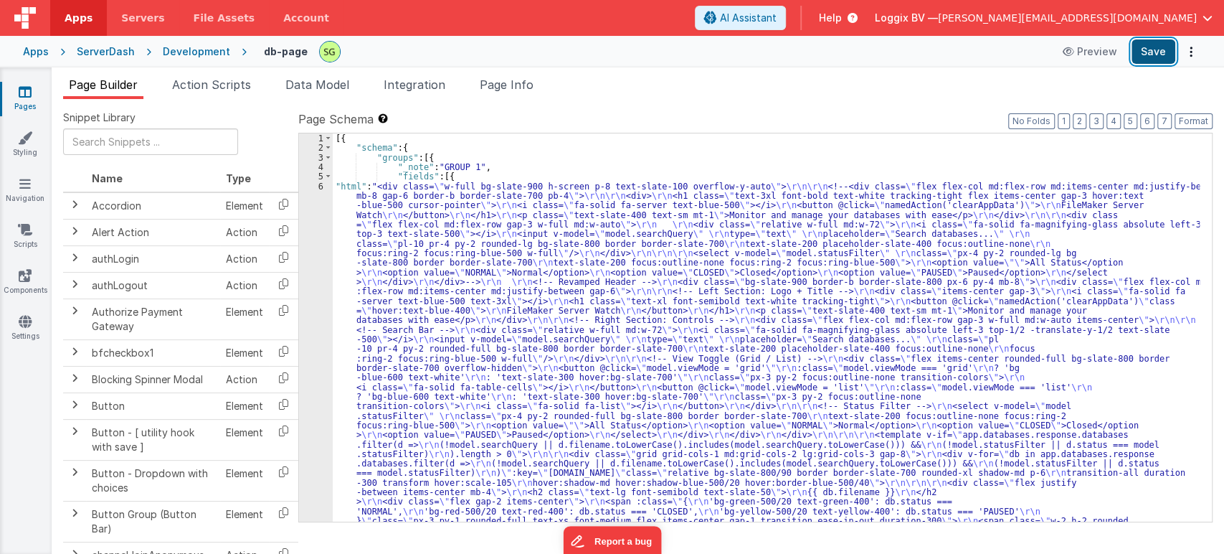
click at [1141, 47] on button "Save" at bounding box center [1154, 51] width 44 height 24
click at [322, 184] on div "6" at bounding box center [316, 463] width 34 height 565
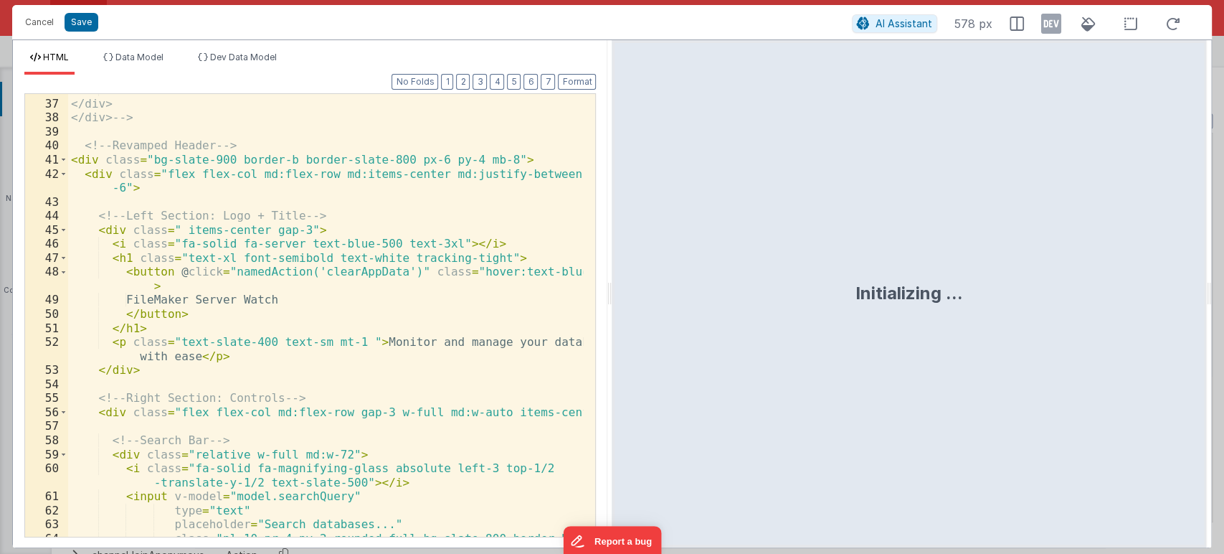
scroll to position [620, 0]
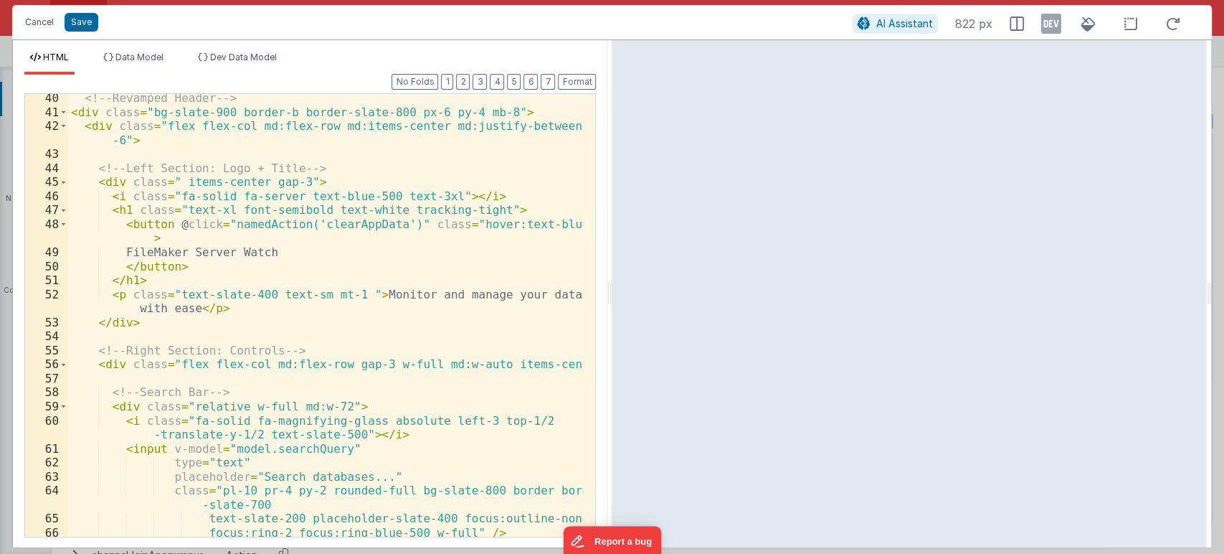
click at [113, 176] on div "<!-- Revamped Header --> < div class = "bg-slate-900 border-b border-slate-800 …" at bounding box center [326, 326] width 516 height 471
click at [171, 179] on div "<!-- Revamped Header --> < div class = "bg-slate-900 border-b border-slate-800 …" at bounding box center [326, 326] width 516 height 471
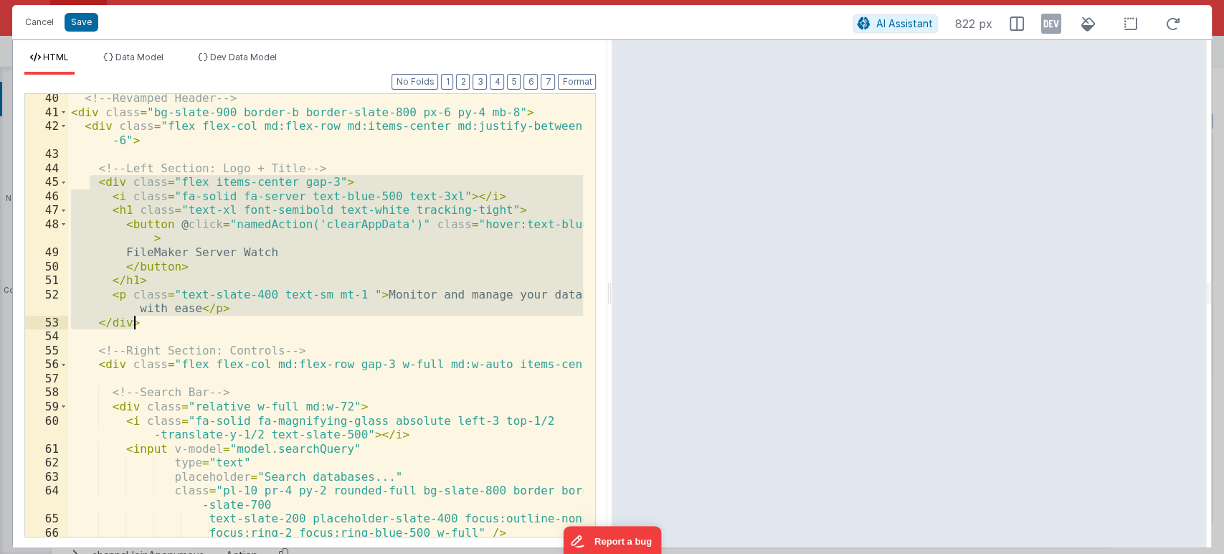
drag, startPoint x: 93, startPoint y: 183, endPoint x: 171, endPoint y: 321, distance: 158.4
click at [171, 321] on div "<!-- Revamped Header --> < div class = "bg-slate-900 border-b border-slate-800 …" at bounding box center [326, 326] width 516 height 471
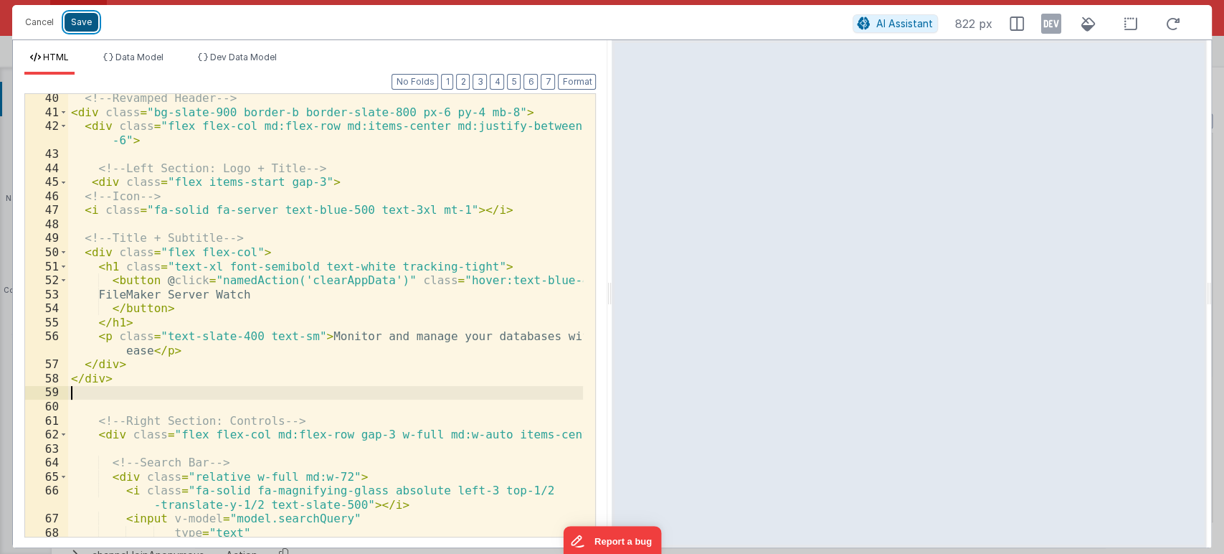
click at [79, 25] on button "Save" at bounding box center [82, 22] width 34 height 19
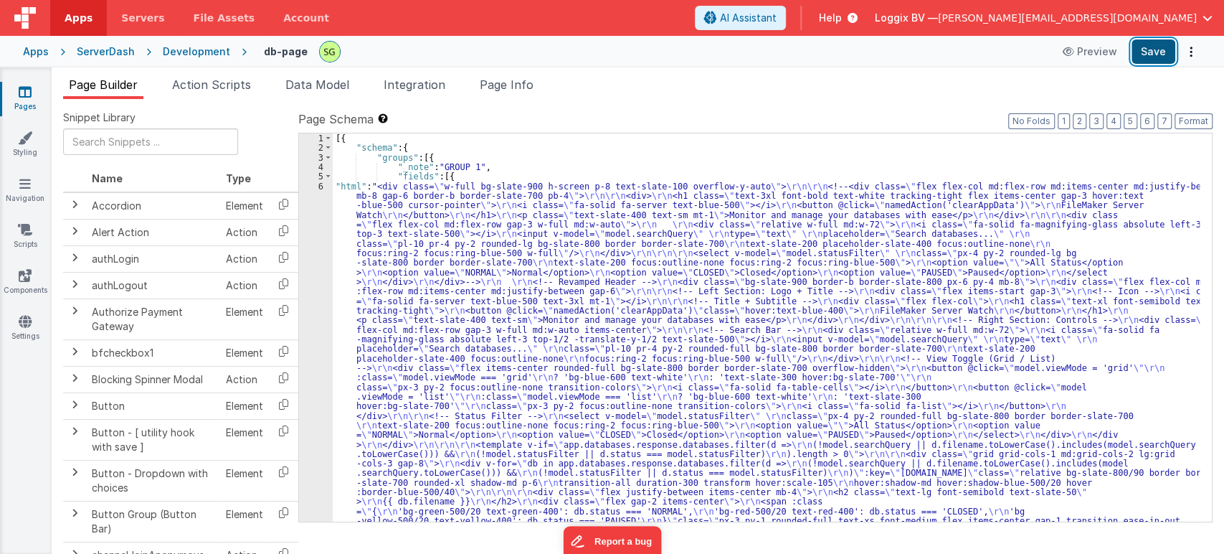
click at [1151, 53] on button "Save" at bounding box center [1154, 51] width 44 height 24
click at [321, 182] on div "6" at bounding box center [316, 463] width 34 height 565
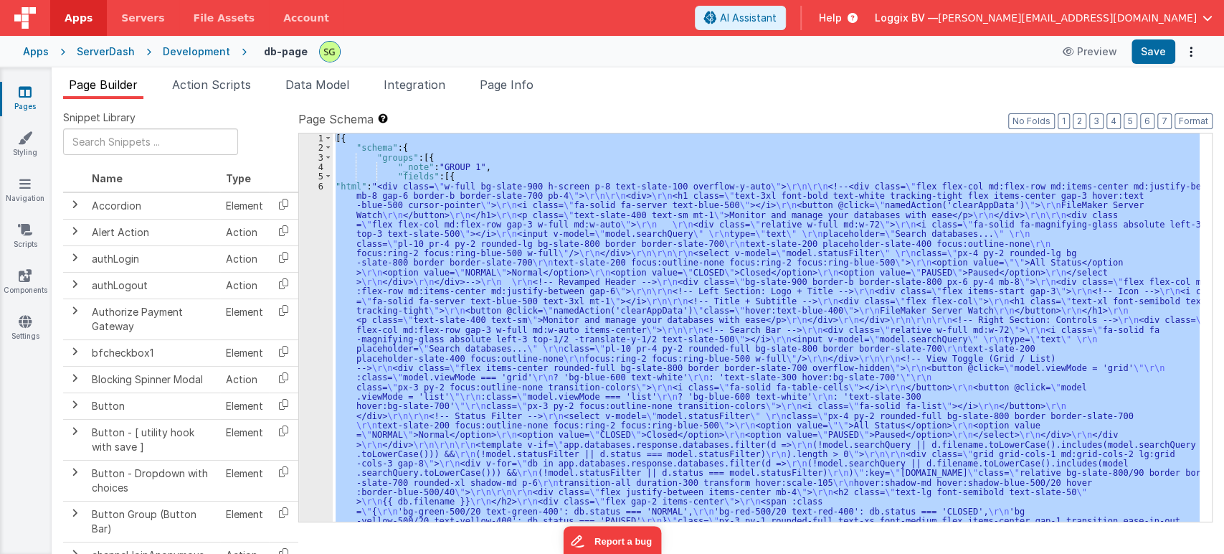
click at [321, 182] on div "6" at bounding box center [316, 463] width 34 height 565
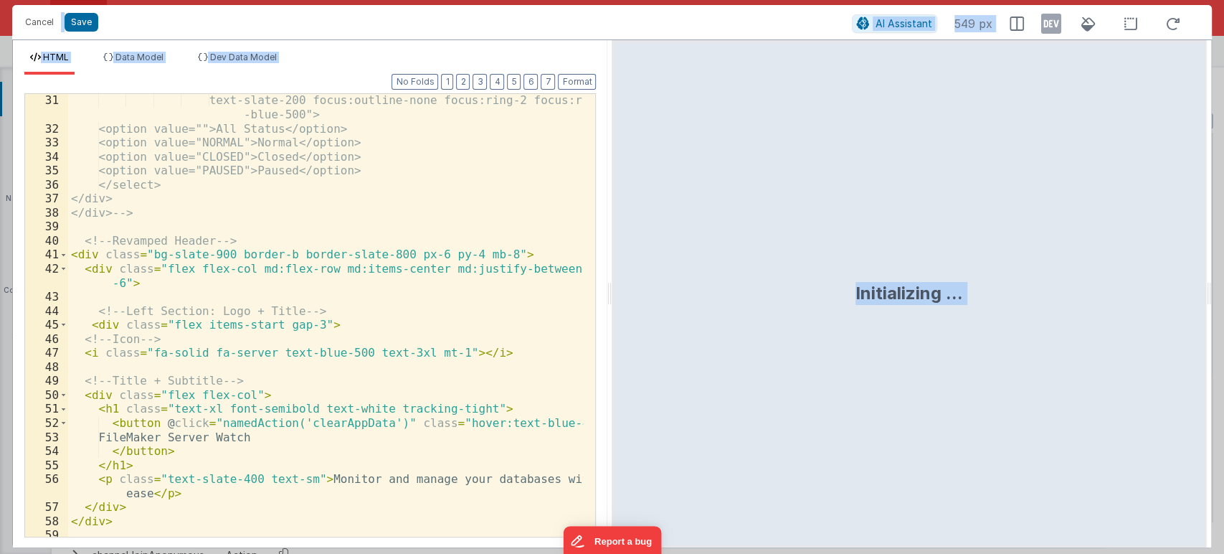
scroll to position [477, 0]
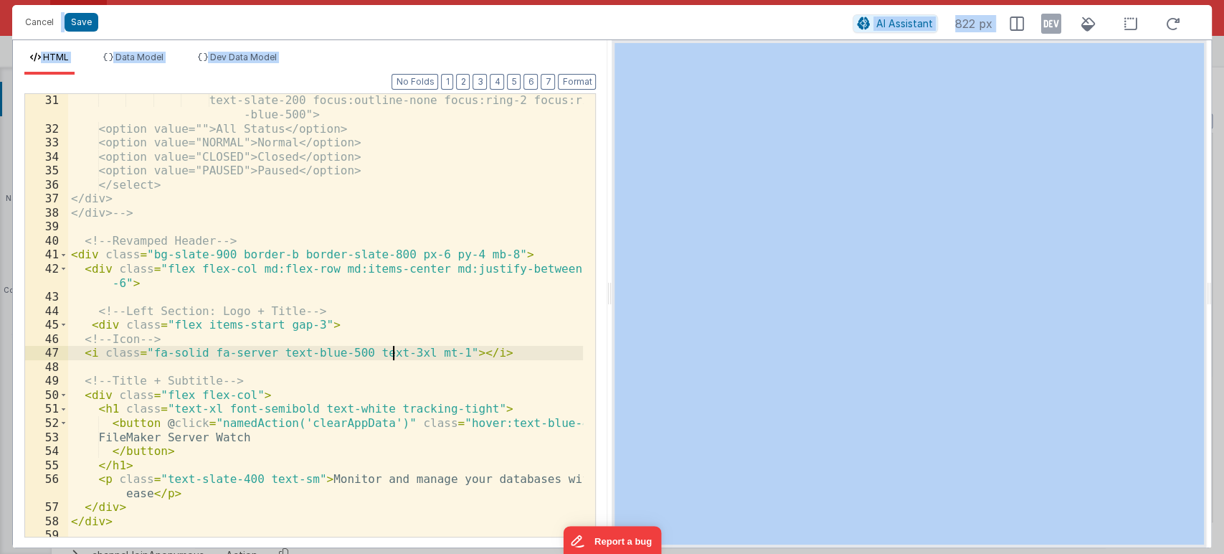
click at [392, 349] on div "text-slate-200 focus:outline-none focus:ring-2 focus:ring -blue-500"> <option v…" at bounding box center [326, 335] width 516 height 485
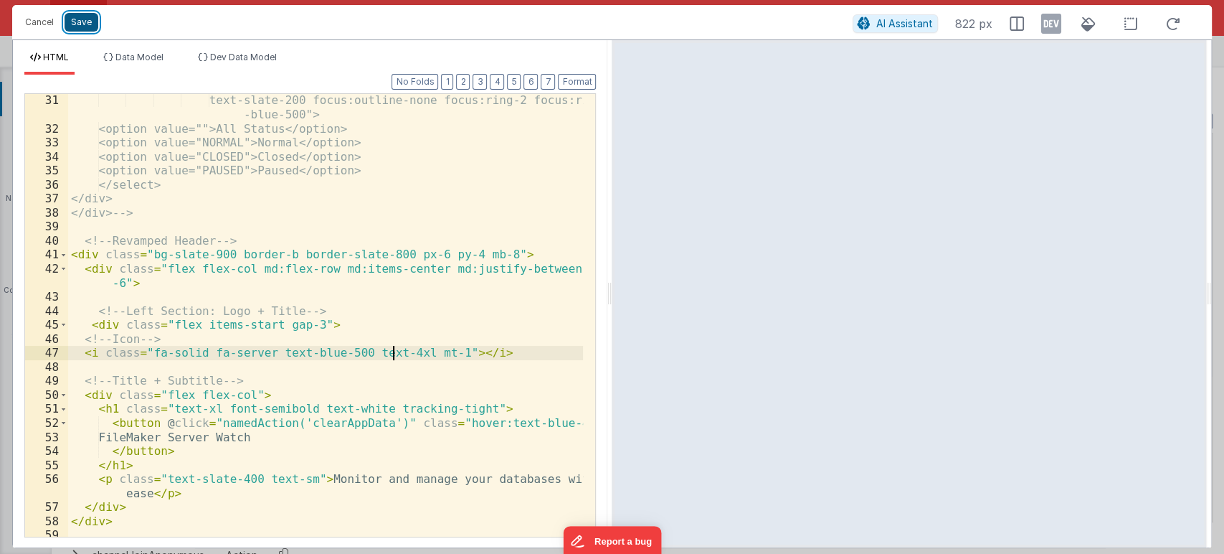
click at [84, 24] on button "Save" at bounding box center [82, 22] width 34 height 19
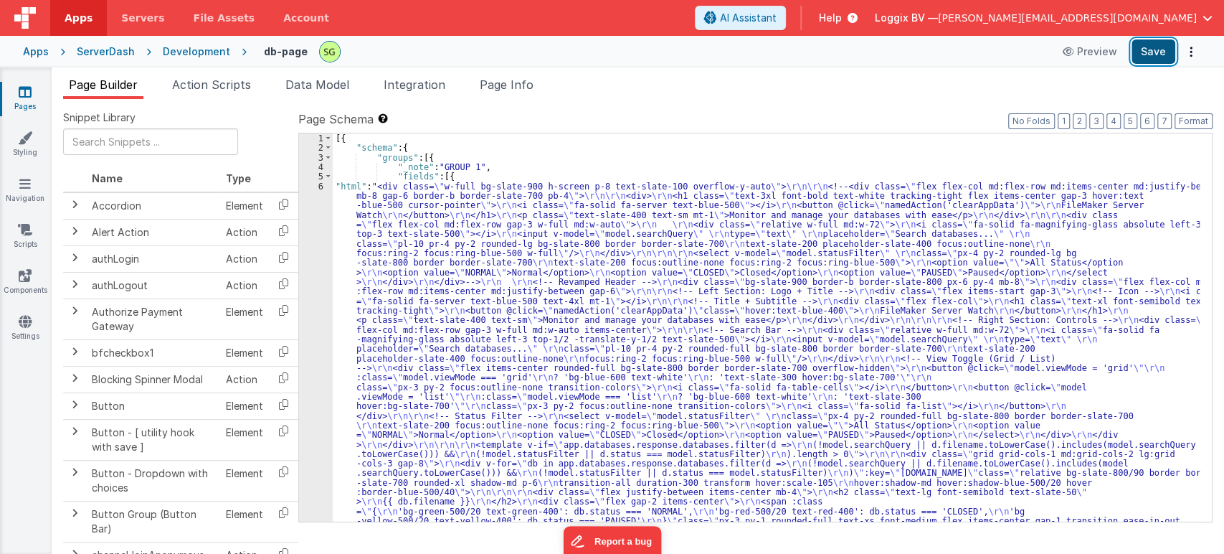
click at [1146, 44] on button "Save" at bounding box center [1154, 51] width 44 height 24
click at [321, 184] on div "6" at bounding box center [316, 463] width 34 height 565
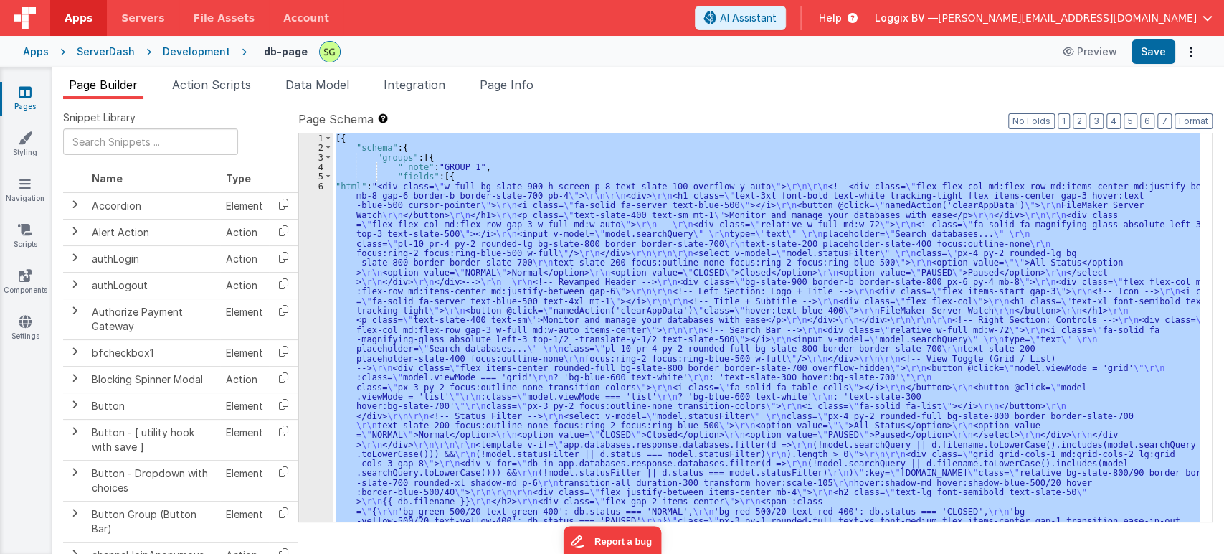
click at [321, 184] on div "6" at bounding box center [316, 463] width 34 height 565
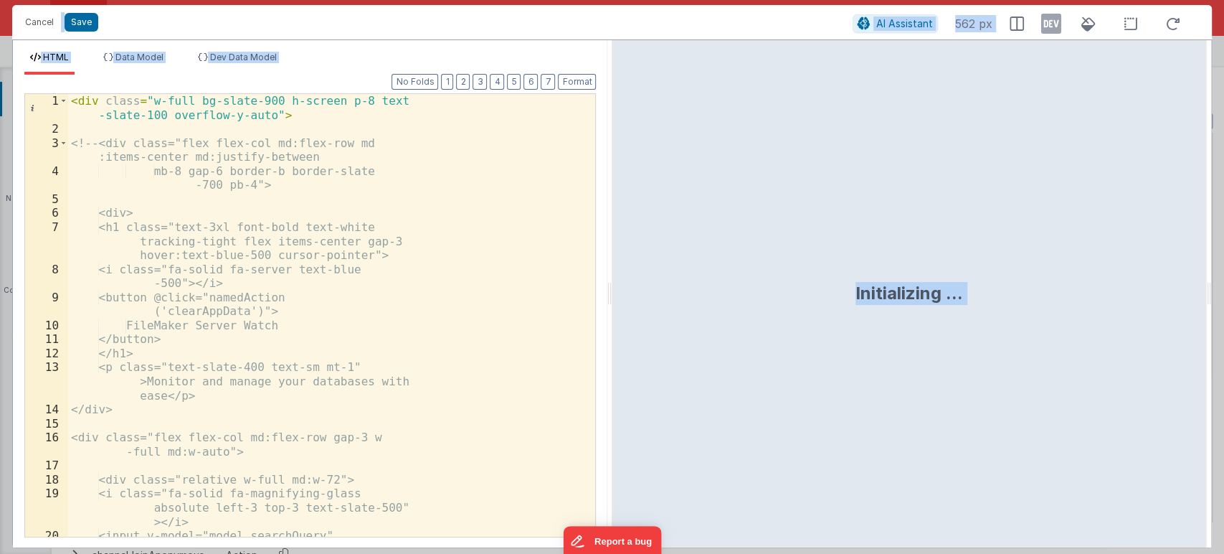
click at [481, 214] on div "< div class = "w-full bg-slate-900 h-screen p-8 text -slate-100 overflow-y-auto…" at bounding box center [325, 336] width 515 height 485
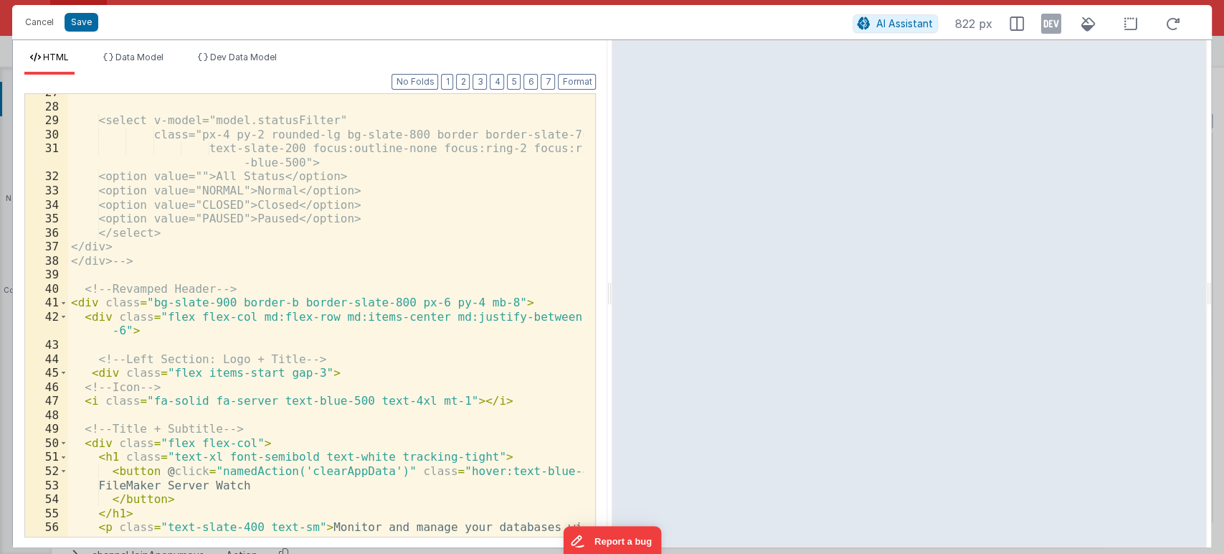
scroll to position [429, 0]
drag, startPoint x: 246, startPoint y: 285, endPoint x: 77, endPoint y: 293, distance: 168.7
click at [77, 293] on div "<select v-model="model.statusFilter" class="px-4 py-2 rounded-lg bg-slate-800 b…" at bounding box center [326, 327] width 516 height 485
click at [481, 299] on div "<select v-model="model.statusFilter" class="px-4 py-2 rounded-lg bg-slate-800 b…" at bounding box center [326, 327] width 516 height 485
click at [417, 301] on div "<select v-model="model.statusFilter" class="px-4 py-2 rounded-lg bg-slate-800 b…" at bounding box center [326, 327] width 516 height 485
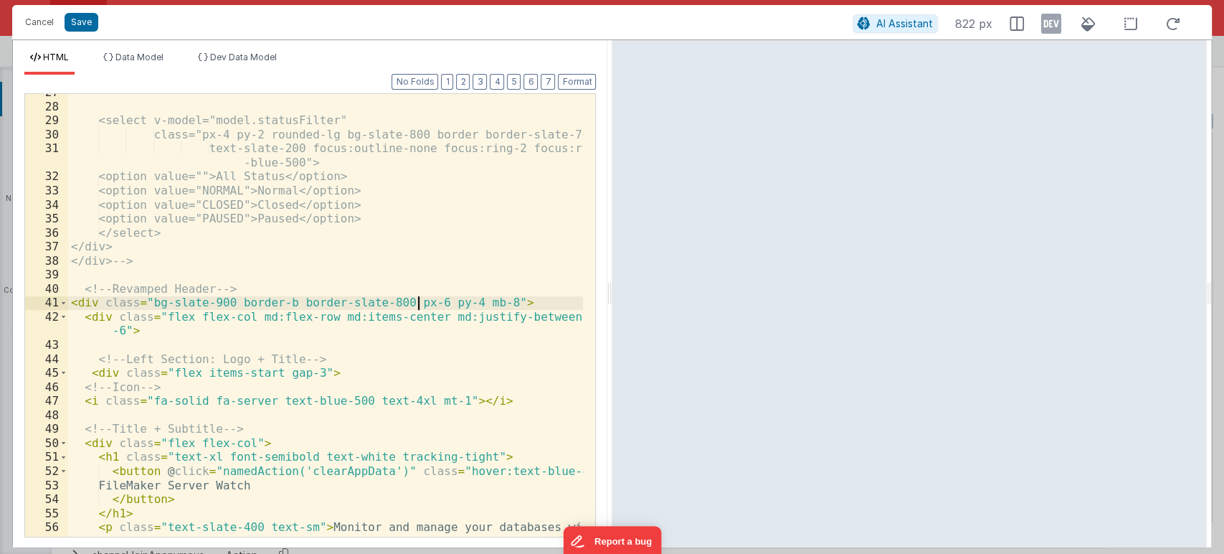
click at [482, 303] on div "<select v-model="model.statusFilter" class="px-4 py-2 rounded-lg bg-slate-800 b…" at bounding box center [326, 327] width 516 height 485
click at [413, 300] on div "<select v-model="model.statusFilter" class="px-4 py-2 rounded-lg bg-slate-800 b…" at bounding box center [326, 327] width 516 height 485
click at [448, 298] on div "<select v-model="model.statusFilter" class="px-4 py-2 rounded-lg bg-slate-800 b…" at bounding box center [326, 327] width 516 height 485
drag, startPoint x: 91, startPoint y: 22, endPoint x: 132, endPoint y: 16, distance: 41.3
click at [91, 22] on button "Save" at bounding box center [82, 22] width 34 height 19
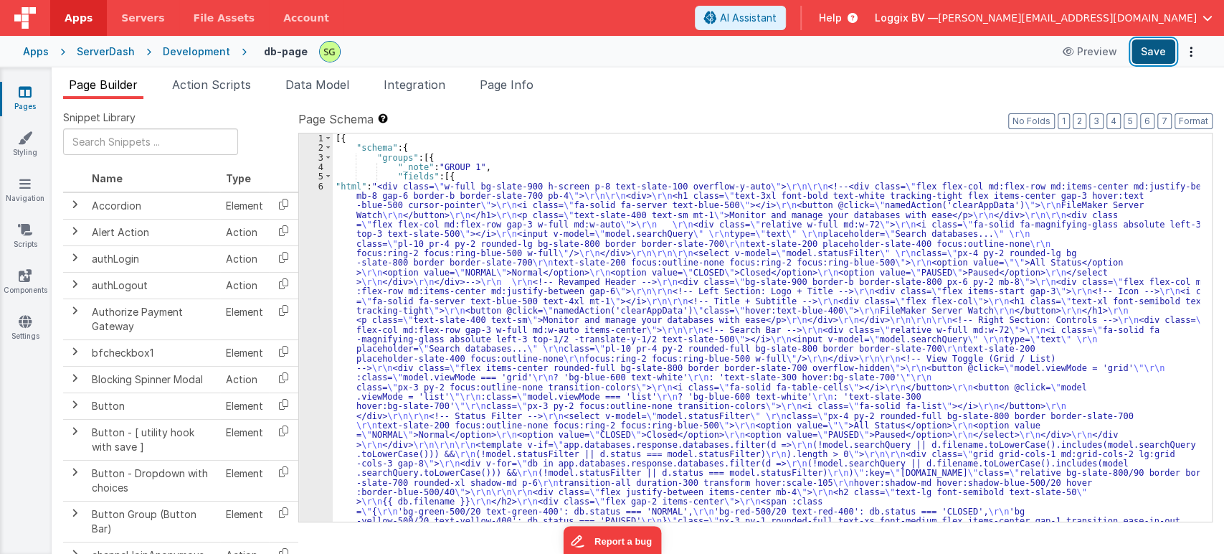
click at [1155, 52] on button "Save" at bounding box center [1154, 51] width 44 height 24
click at [321, 184] on div "6" at bounding box center [316, 463] width 34 height 565
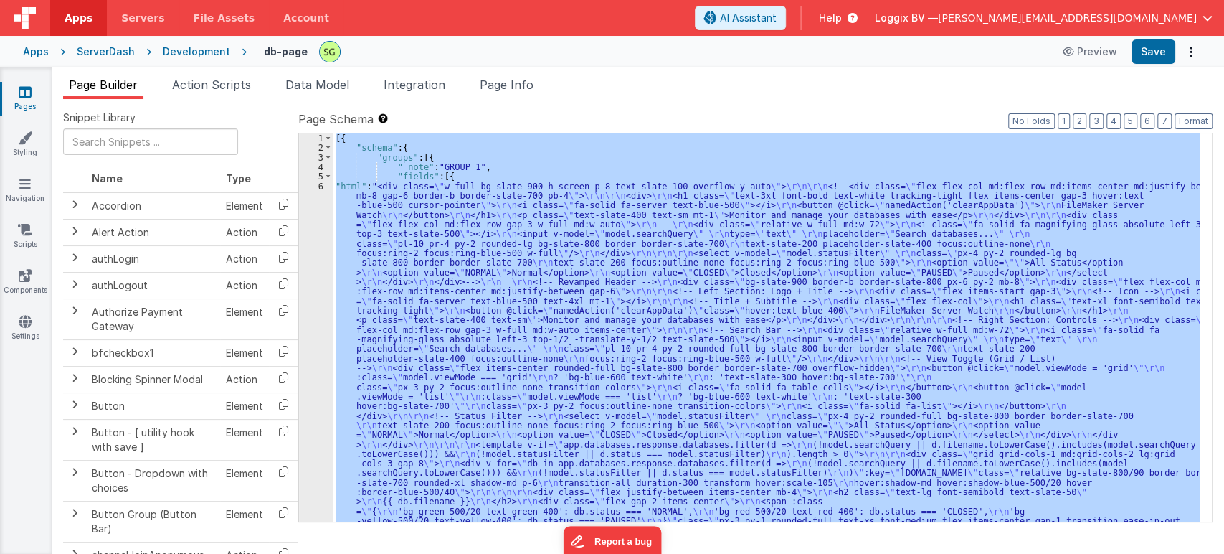
click at [321, 184] on div "6" at bounding box center [316, 463] width 34 height 565
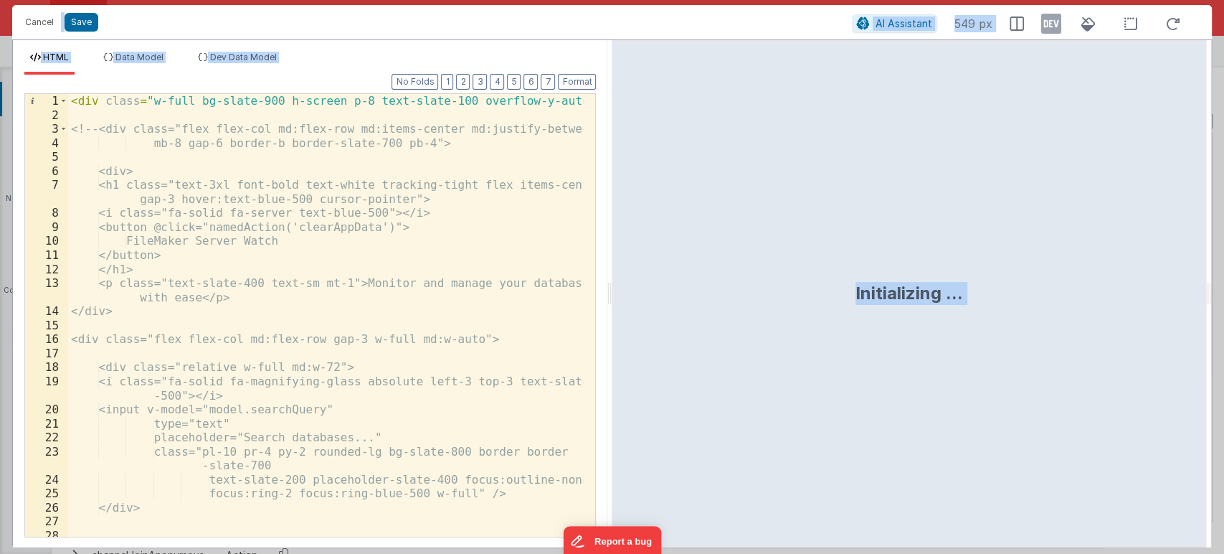
click at [448, 370] on div "< div class = "w-full bg-slate-900 h-screen p-8 text-slate-100 overflow-y-auto"…" at bounding box center [326, 329] width 516 height 471
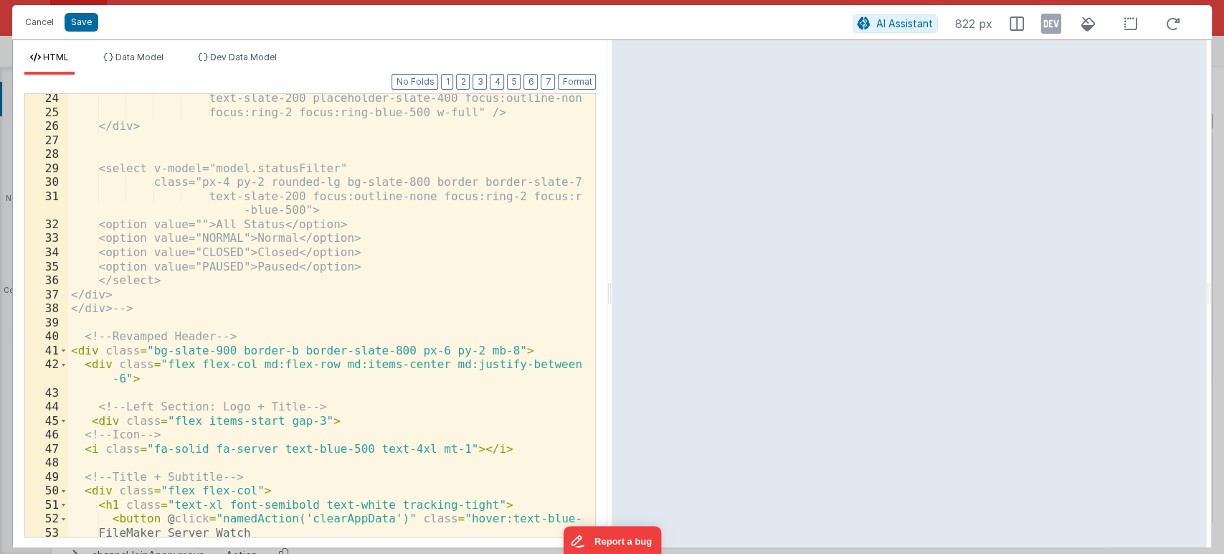
scroll to position [382, 0]
click at [448, 352] on div "text-slate-200 placeholder-slate-400 focus:outline-none focus:ring-2 focus:ring…" at bounding box center [326, 326] width 516 height 471
click at [417, 351] on div "text-slate-200 placeholder-slate-400 focus:outline-none focus:ring-2 focus:ring…" at bounding box center [326, 326] width 516 height 471
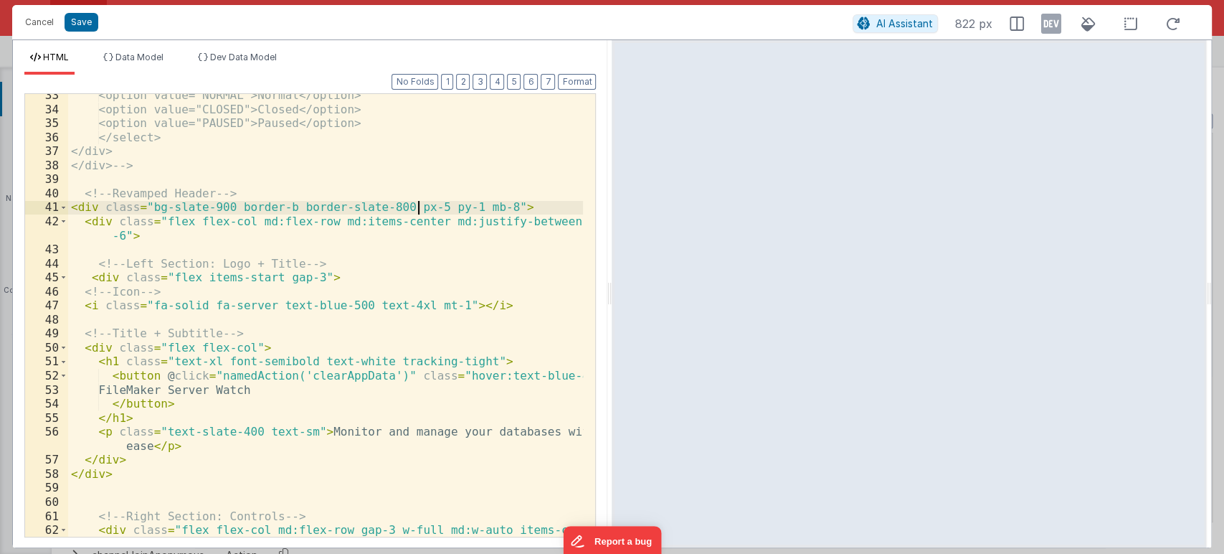
scroll to position [524, 0]
click at [72, 21] on button "Save" at bounding box center [82, 22] width 34 height 19
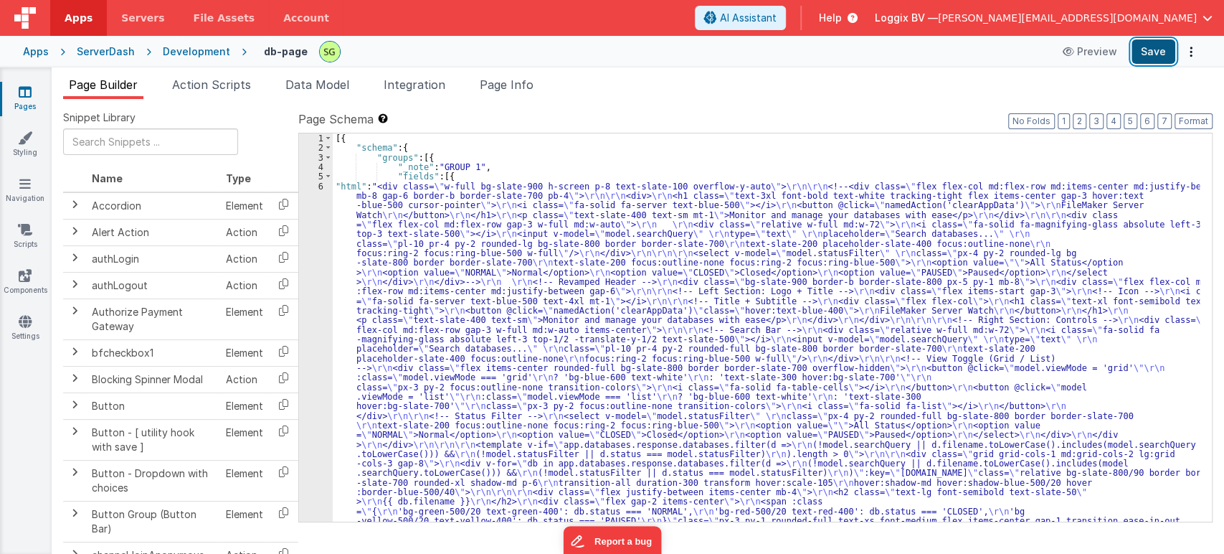
click at [1158, 52] on button "Save" at bounding box center [1154, 51] width 44 height 24
click at [321, 184] on div "6" at bounding box center [316, 463] width 34 height 565
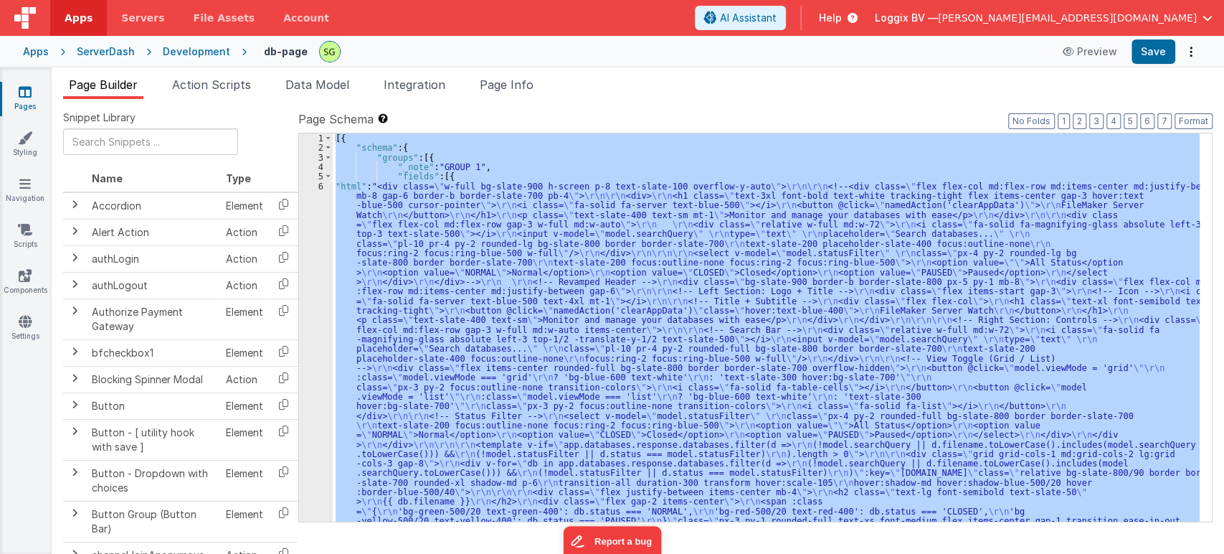
click at [321, 184] on div "6" at bounding box center [316, 463] width 34 height 565
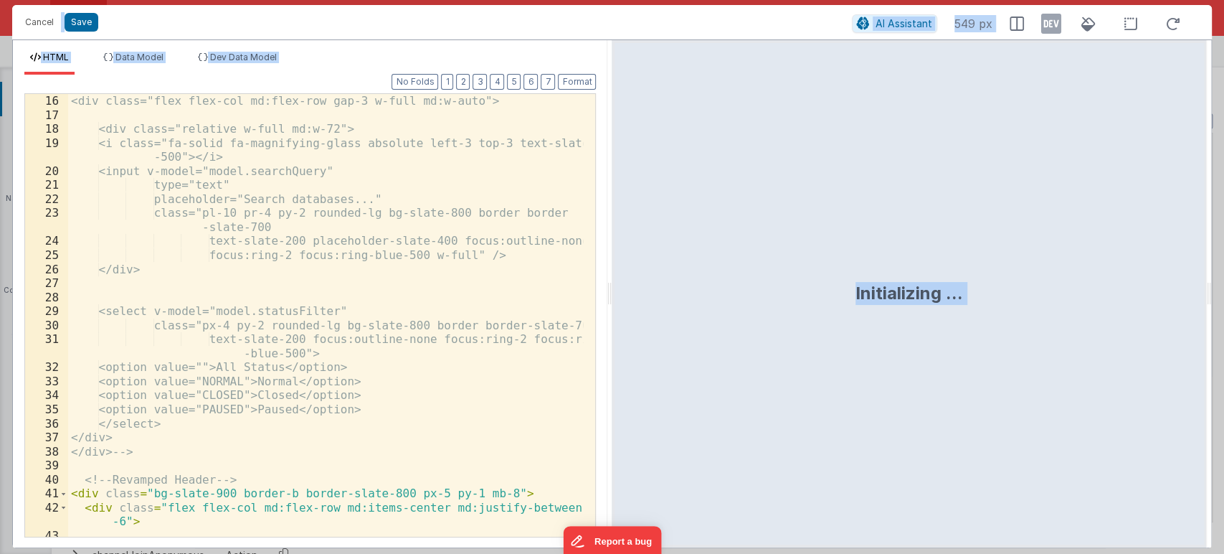
scroll to position [476, 0]
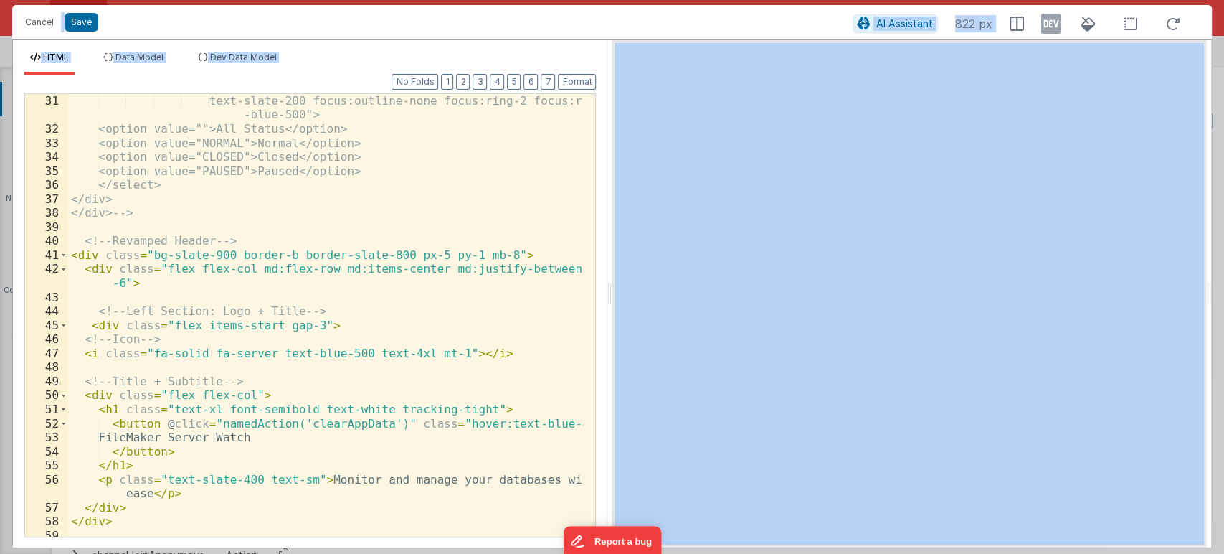
click at [414, 250] on div "text-slate-200 focus:outline-none focus:ring-2 focus:ring -blue-500"> <option v…" at bounding box center [326, 336] width 516 height 485
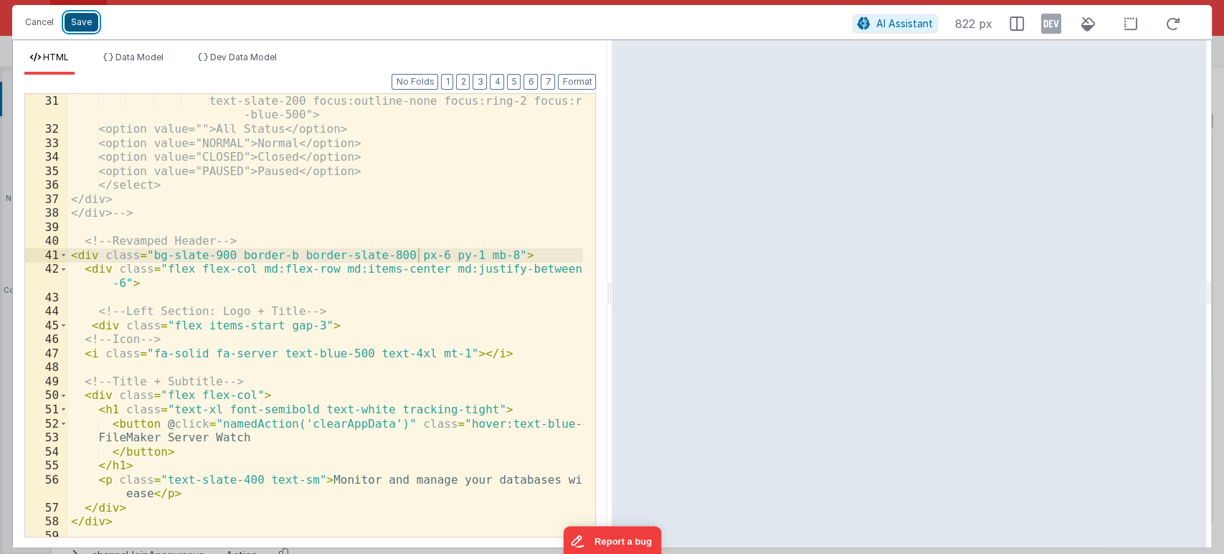
click at [88, 21] on button "Save" at bounding box center [82, 22] width 34 height 19
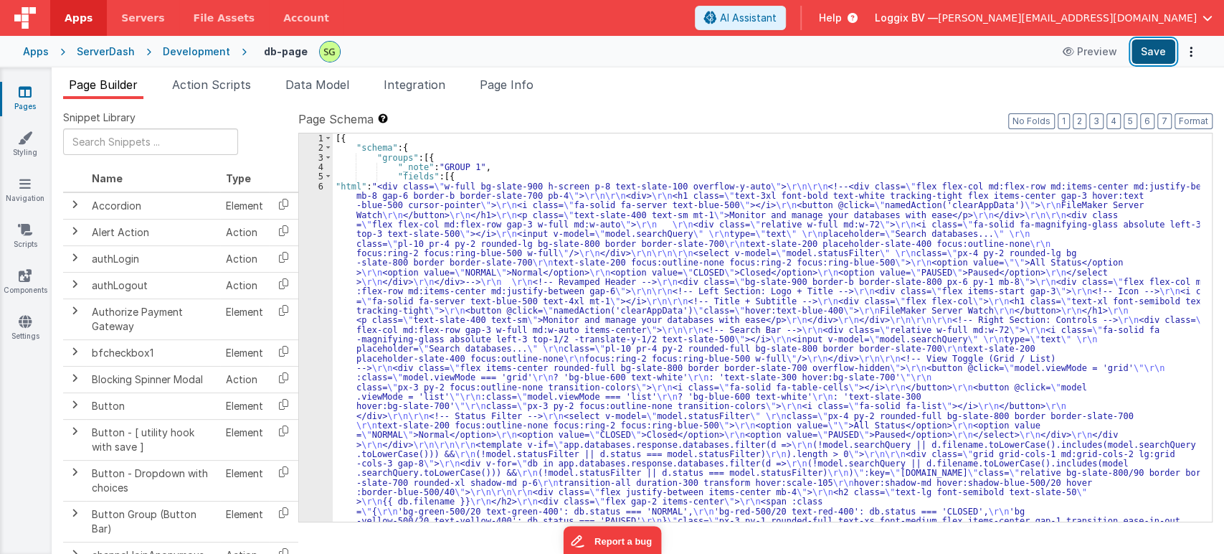
click at [1145, 52] on button "Save" at bounding box center [1154, 51] width 44 height 24
click at [320, 184] on div "6" at bounding box center [316, 463] width 34 height 565
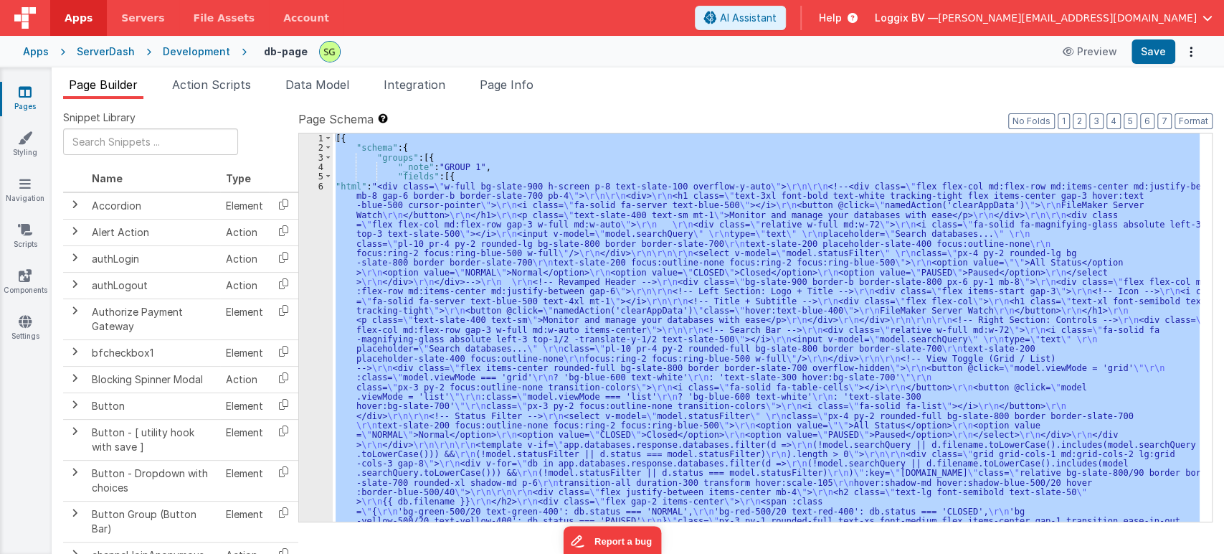
click at [320, 184] on div "6" at bounding box center [316, 463] width 34 height 565
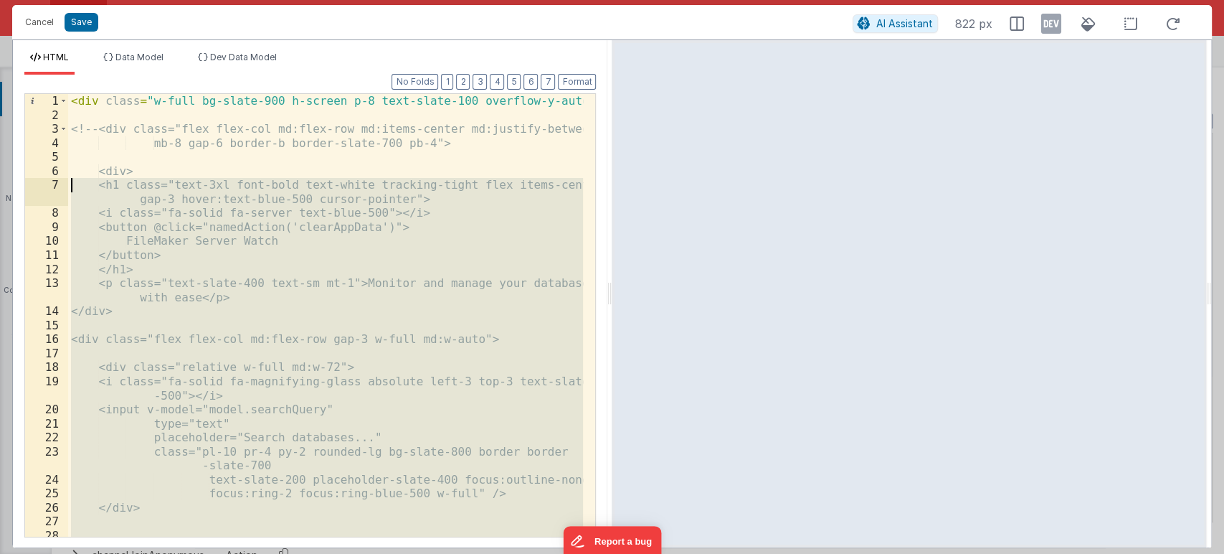
scroll to position [0, 0]
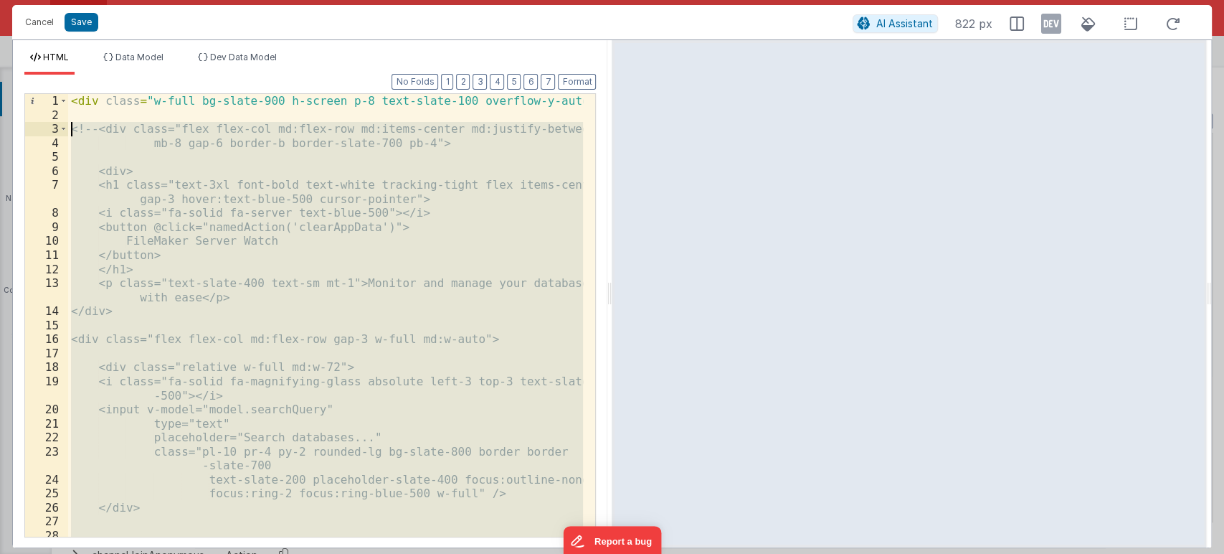
drag, startPoint x: 246, startPoint y: 335, endPoint x: 72, endPoint y: 135, distance: 264.9
click at [72, 135] on div "< div class = "w-full bg-slate-900 h-screen p-8 text-slate-100 overflow-y-auto"…" at bounding box center [326, 329] width 516 height 471
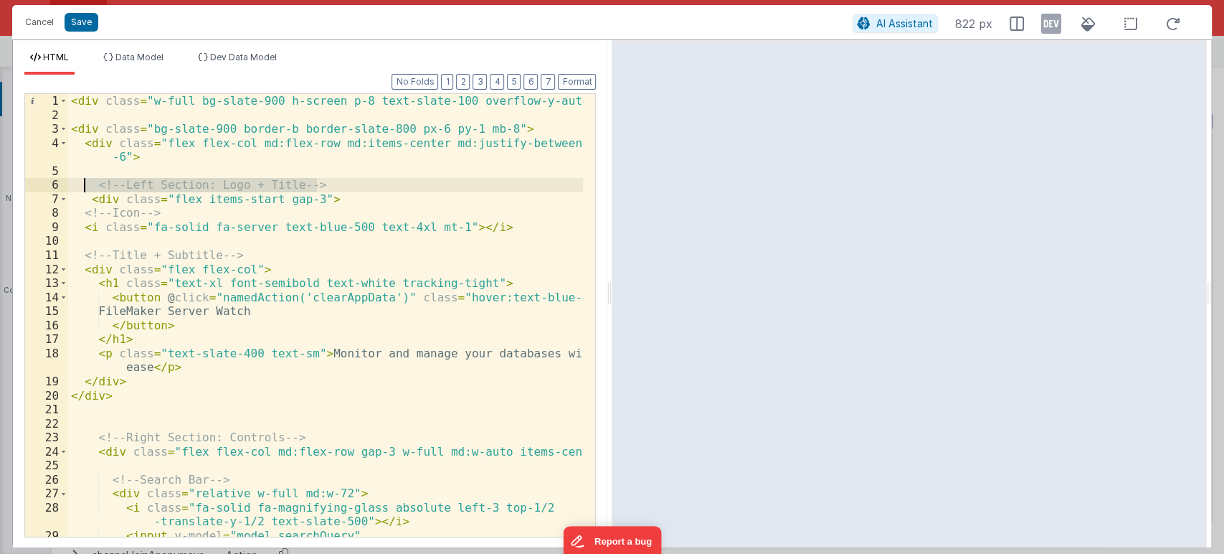
drag, startPoint x: 318, startPoint y: 183, endPoint x: 80, endPoint y: 187, distance: 238.2
click at [80, 187] on div "< div class = "w-full bg-slate-900 h-screen p-8 text-slate-100 overflow-y-auto"…" at bounding box center [326, 329] width 516 height 471
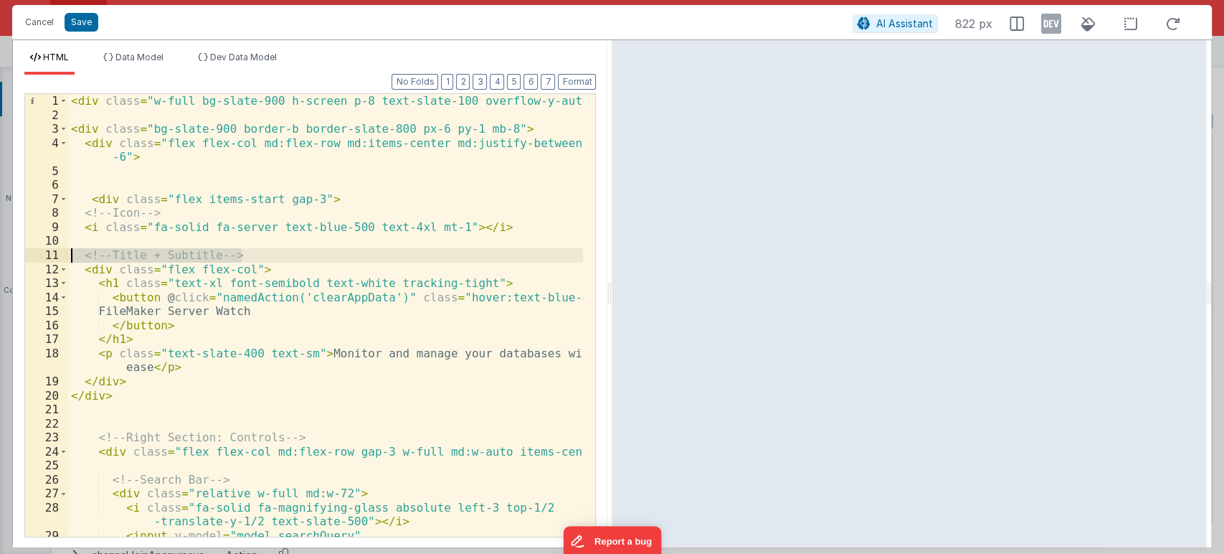
drag, startPoint x: 263, startPoint y: 250, endPoint x: 34, endPoint y: 250, distance: 229.5
click at [34, 250] on div "1 2 3 4 5 6 7 8 9 10 11 12 13 14 15 16 17 18 19 20 21 22 23 24 25 26 27 28 29 3…" at bounding box center [310, 315] width 572 height 444
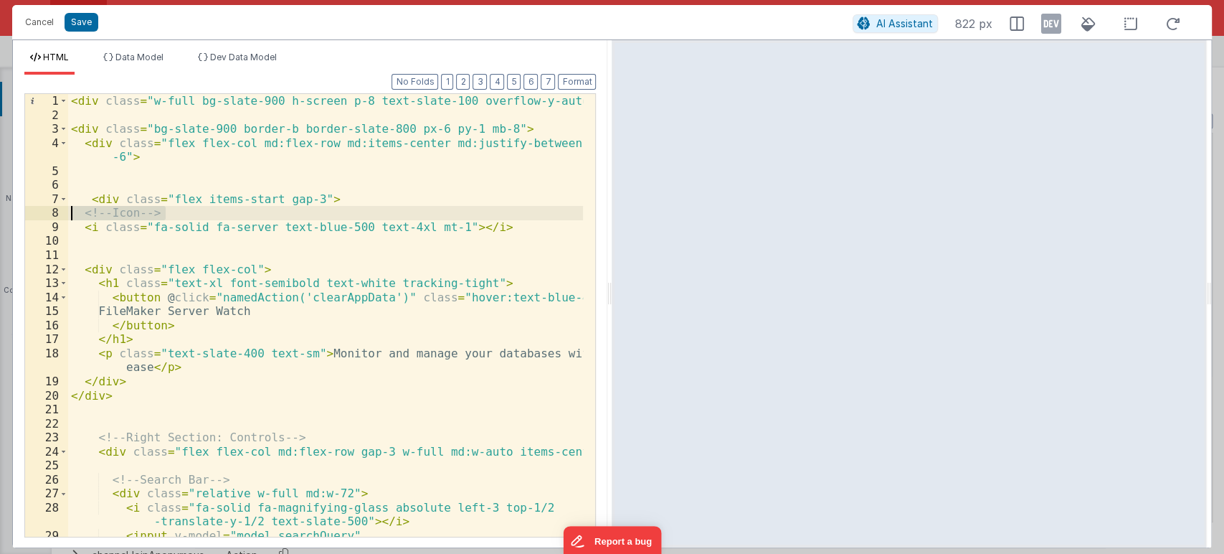
drag, startPoint x: 171, startPoint y: 215, endPoint x: 47, endPoint y: 214, distance: 124.1
click at [47, 214] on div "1 2 3 4 5 6 7 8 9 10 11 12 13 14 15 16 17 18 19 20 21 22 23 24 25 26 27 28 29 3…" at bounding box center [310, 315] width 572 height 444
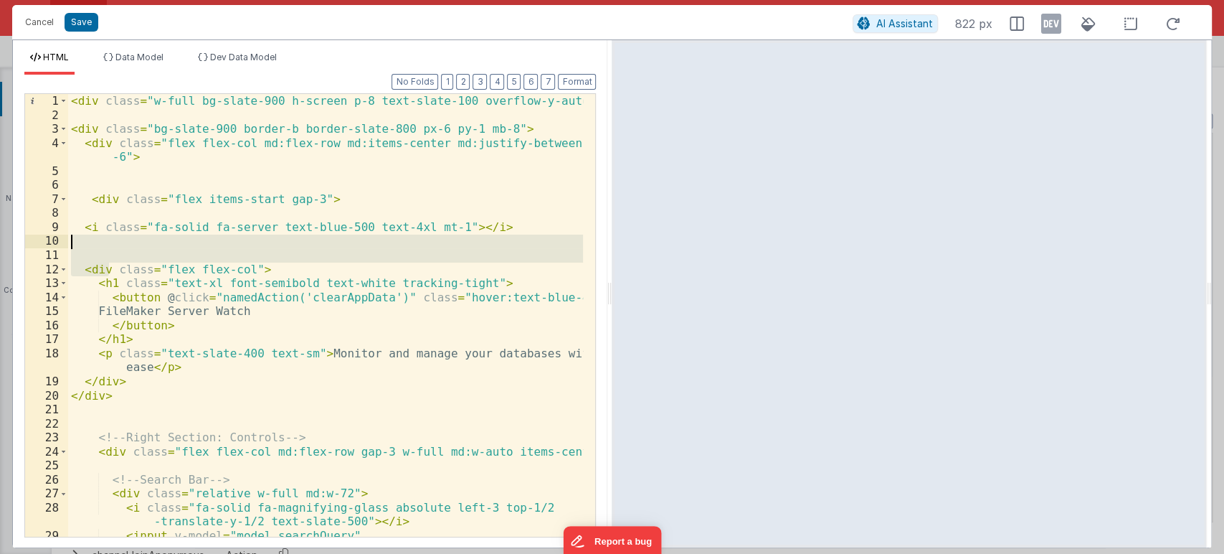
drag, startPoint x: 106, startPoint y: 263, endPoint x: 75, endPoint y: 244, distance: 36.7
click at [75, 244] on div "< div class = "w-full bg-slate-900 h-screen p-8 text-slate-100 overflow-y-auto"…" at bounding box center [326, 329] width 516 height 471
click at [90, 245] on div "< div class = "w-full bg-slate-900 h-screen p-8 text-slate-100 overflow-y-auto"…" at bounding box center [325, 315] width 515 height 443
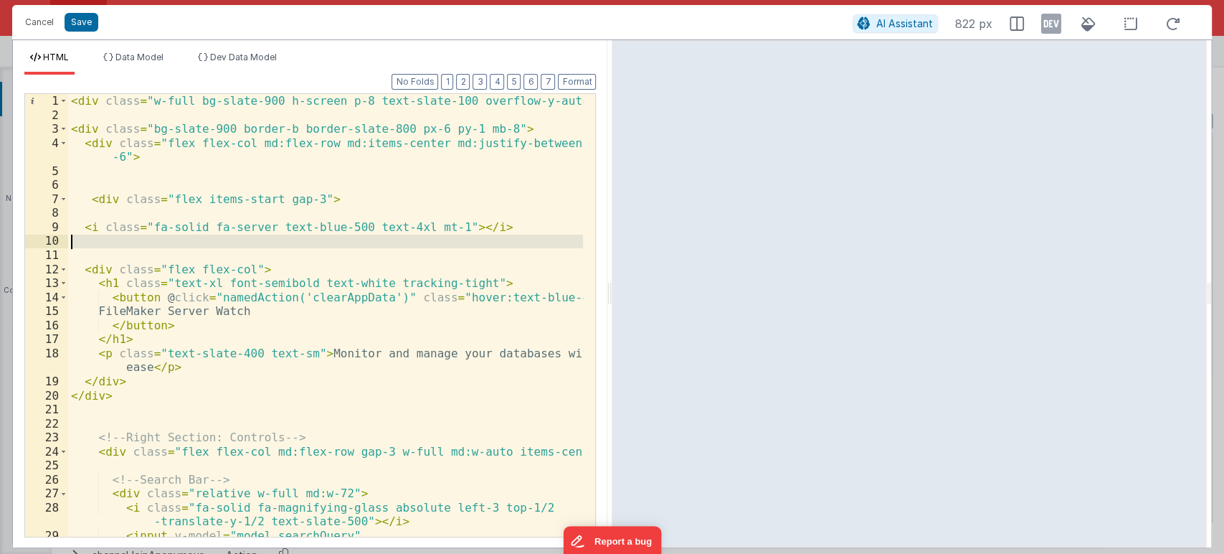
drag, startPoint x: 95, startPoint y: 257, endPoint x: 77, endPoint y: 244, distance: 21.5
click at [77, 245] on div "< div class = "w-full bg-slate-900 h-screen p-8 text-slate-100 overflow-y-auto"…" at bounding box center [326, 329] width 516 height 471
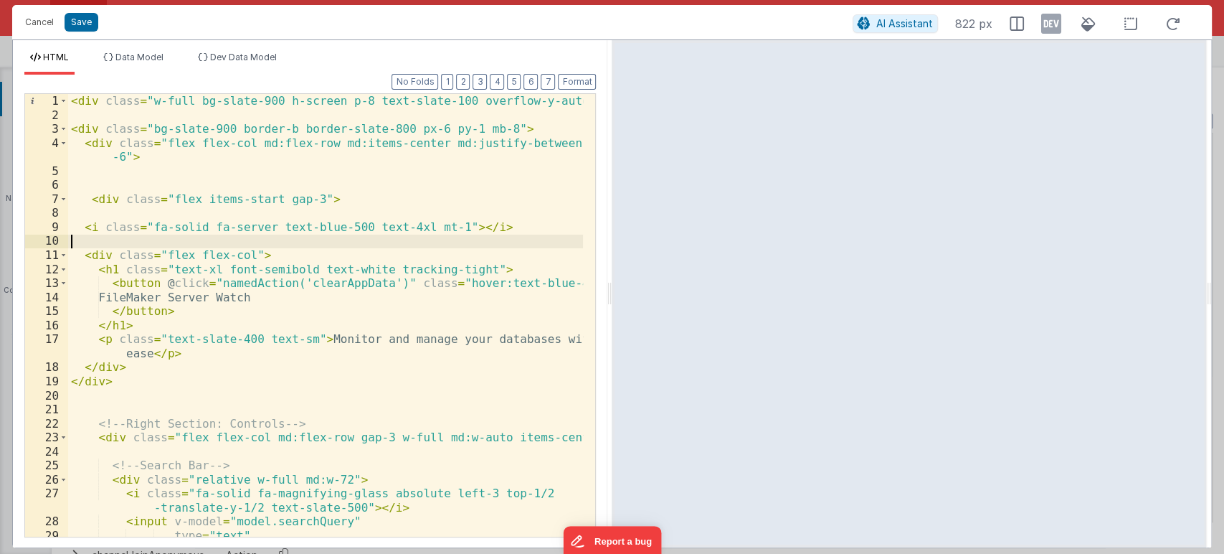
scroll to position [190, 0]
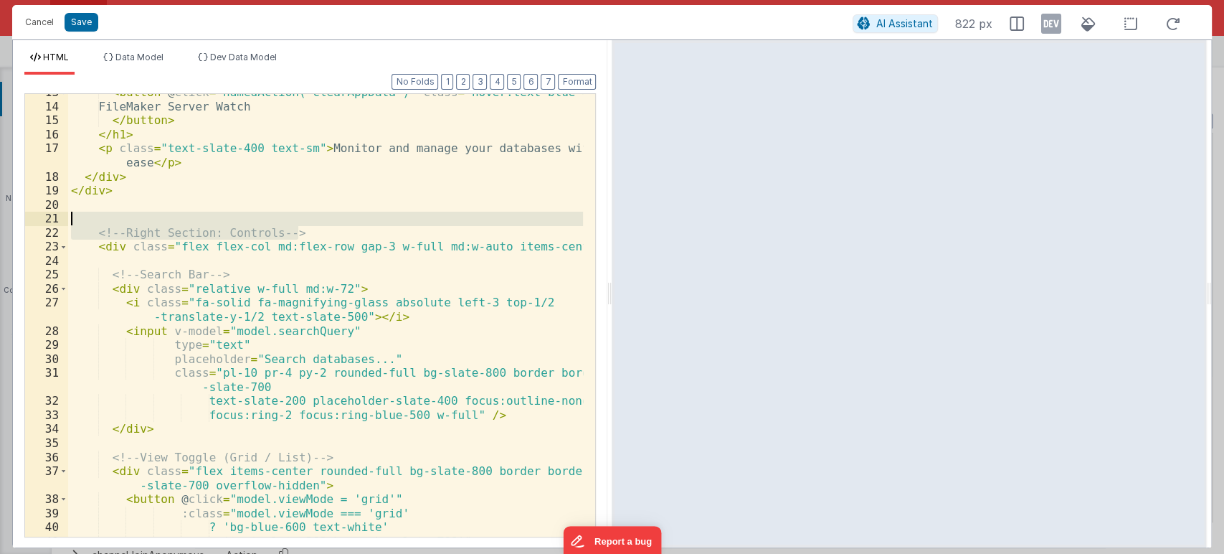
drag, startPoint x: 321, startPoint y: 226, endPoint x: 75, endPoint y: 214, distance: 246.3
click at [75, 214] on div "< button @ click = "namedAction('clearAppData')" class = "hover:text-blue-400" …" at bounding box center [326, 320] width 516 height 471
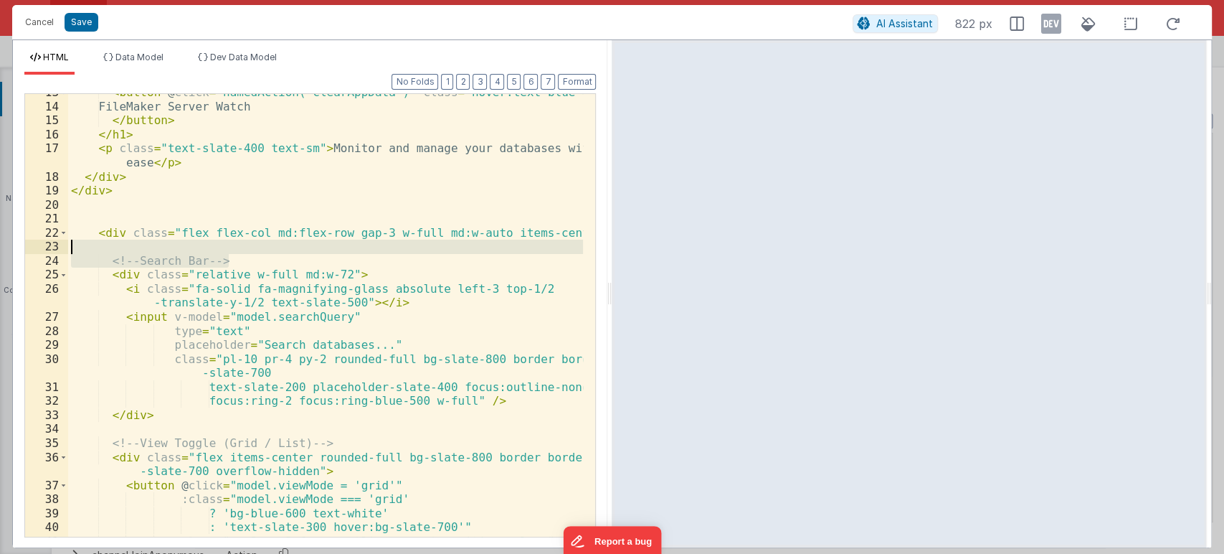
drag, startPoint x: 233, startPoint y: 258, endPoint x: 65, endPoint y: 245, distance: 169.1
click at [65, 245] on div "13 14 15 16 17 18 19 20 21 22 23 24 25 26 27 28 29 30 31 32 33 34 35 36 37 38 3…" at bounding box center [310, 315] width 572 height 444
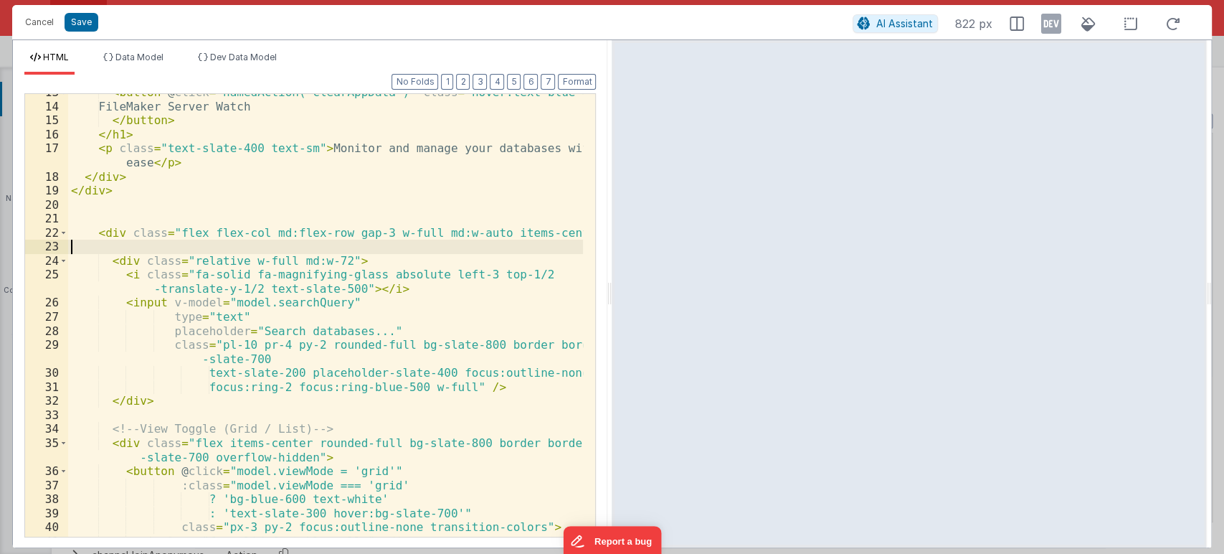
scroll to position [286, 0]
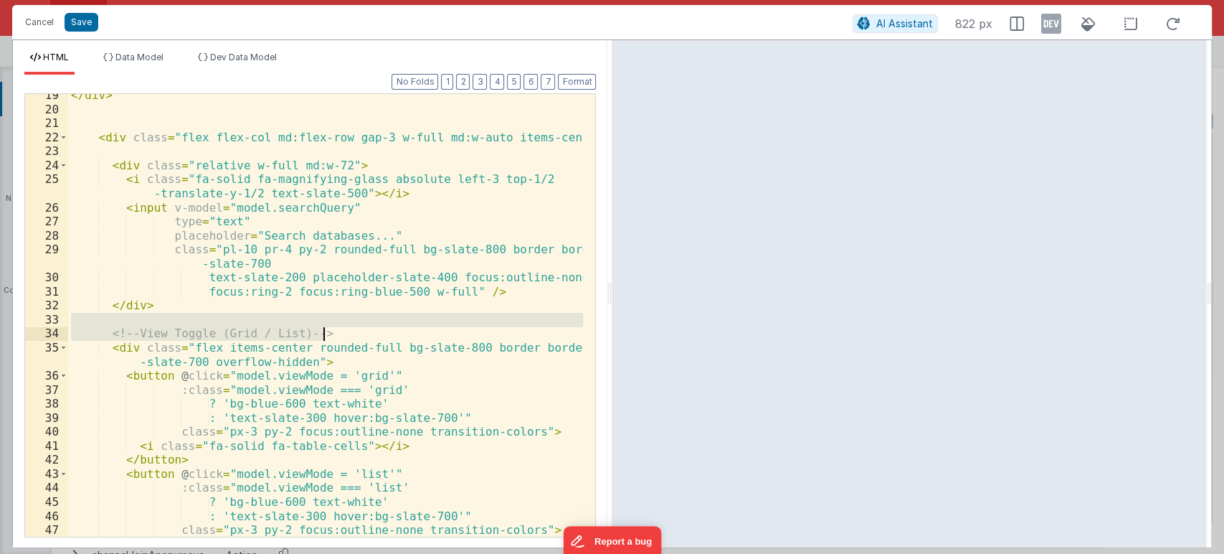
drag, startPoint x: 349, startPoint y: 323, endPoint x: 325, endPoint y: 332, distance: 26.1
click at [325, 332] on div "</ div > < div class = "flex flex-col md:flex-row gap-3 w-full md:w-auto items-…" at bounding box center [326, 323] width 516 height 471
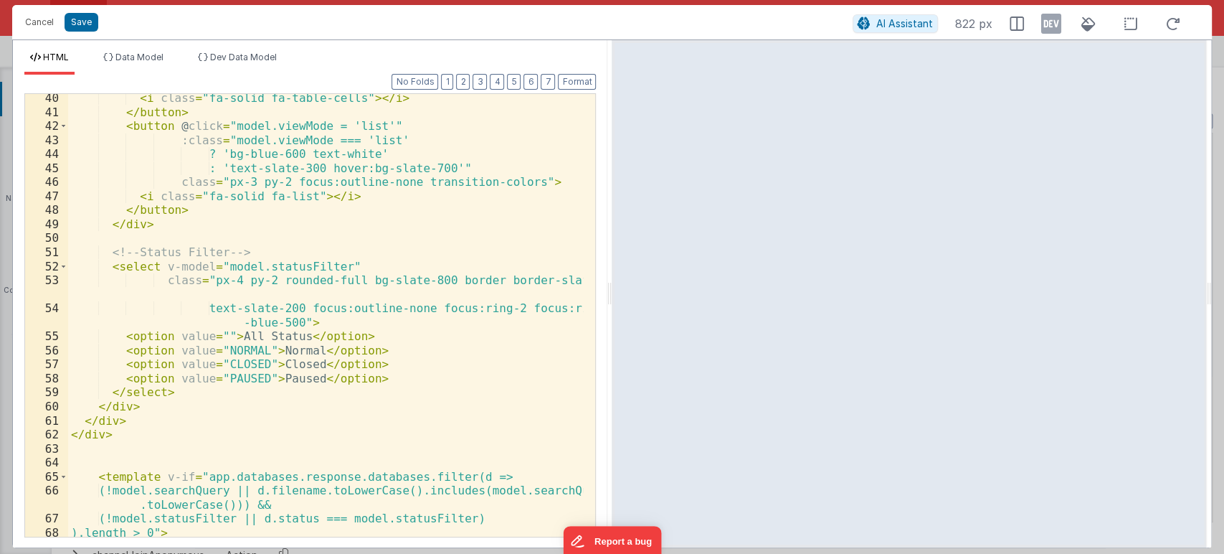
scroll to position [620, 0]
drag, startPoint x: 270, startPoint y: 251, endPoint x: 68, endPoint y: 251, distance: 201.6
click at [68, 251] on div "< i class = "fa-solid fa-table-cells" > </ i > </ button > < button @ click = "…" at bounding box center [326, 326] width 516 height 471
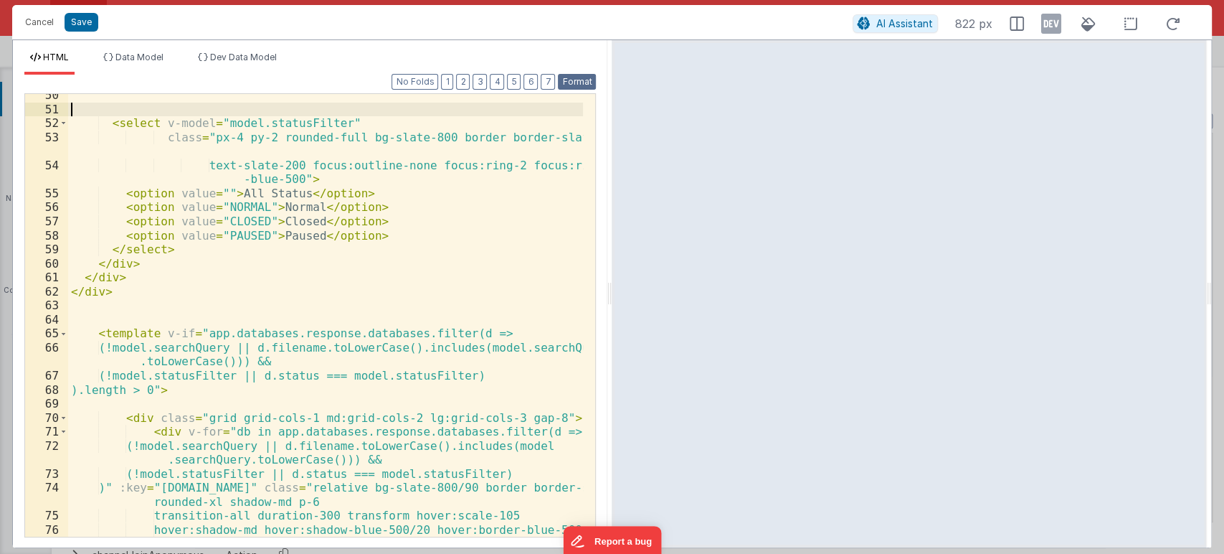
click at [578, 80] on button "Format" at bounding box center [577, 82] width 38 height 16
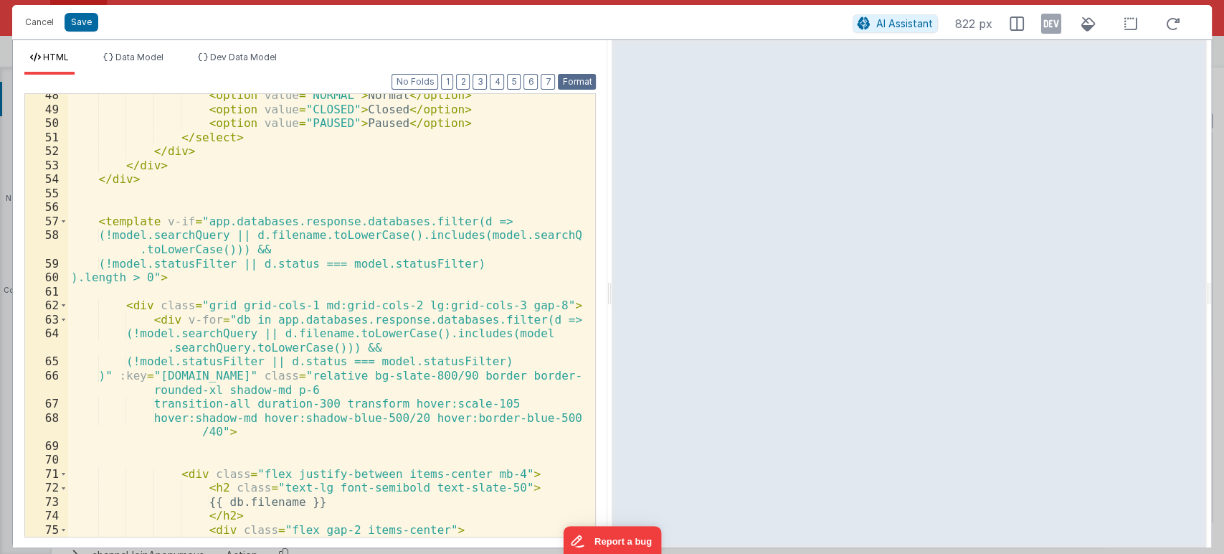
scroll to position [861, 0]
click at [90, 26] on button "Save" at bounding box center [82, 22] width 34 height 19
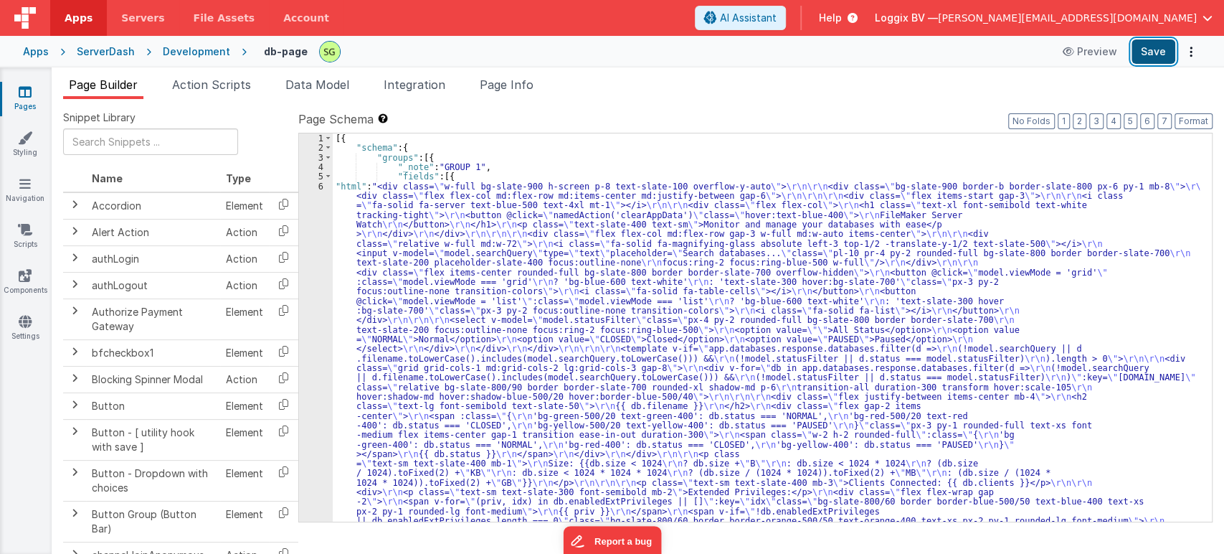
click at [1148, 48] on button "Save" at bounding box center [1154, 51] width 44 height 24
click at [321, 184] on div "6" at bounding box center [316, 415] width 34 height 468
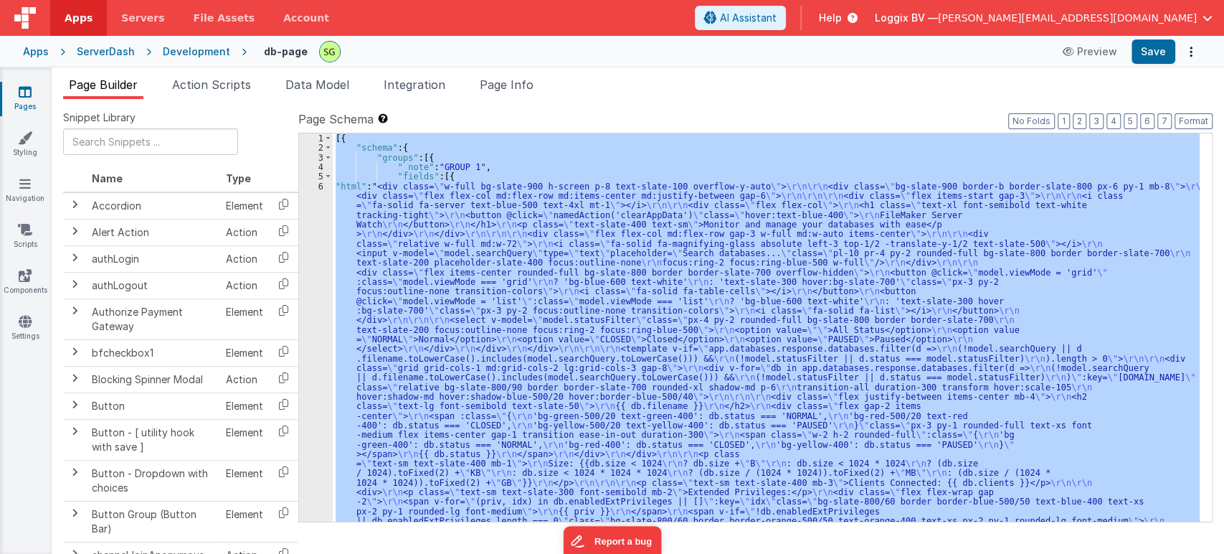
click at [321, 184] on div "6" at bounding box center [316, 415] width 34 height 468
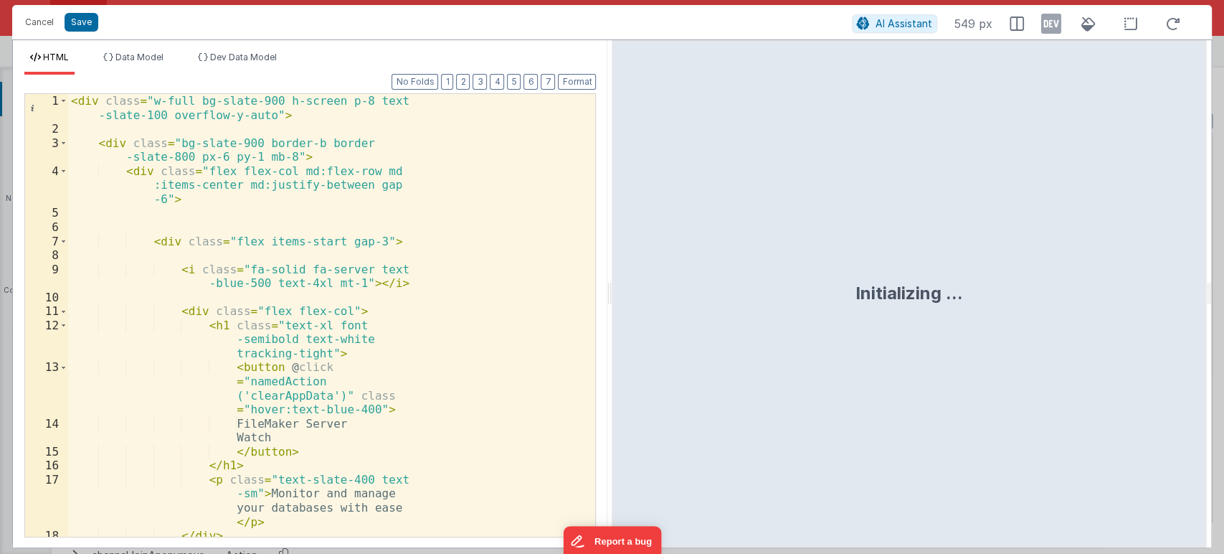
click at [449, 252] on div "< div class = "w-full bg-slate-900 h-screen p-8 text -slate-100 overflow-y-auto…" at bounding box center [325, 336] width 515 height 485
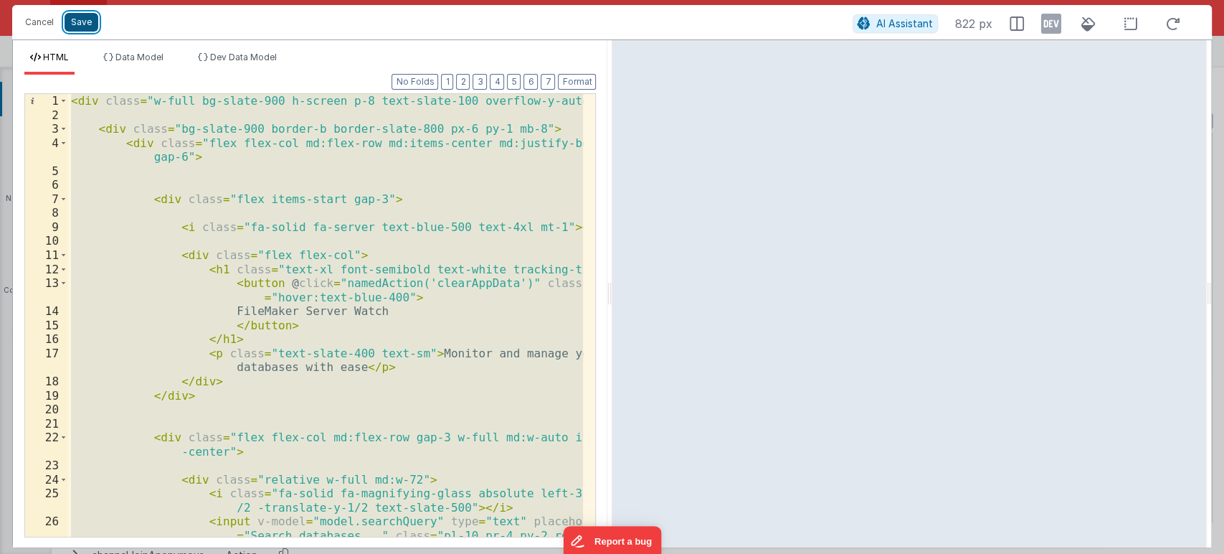
click at [82, 16] on button "Save" at bounding box center [82, 22] width 34 height 19
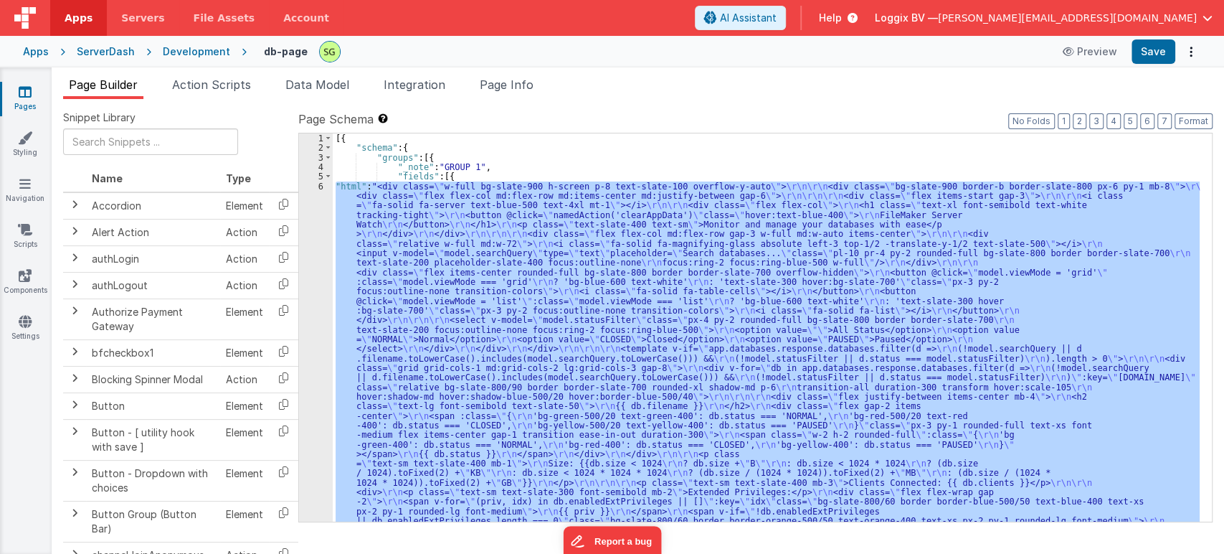
click at [320, 182] on div "6" at bounding box center [316, 415] width 34 height 468
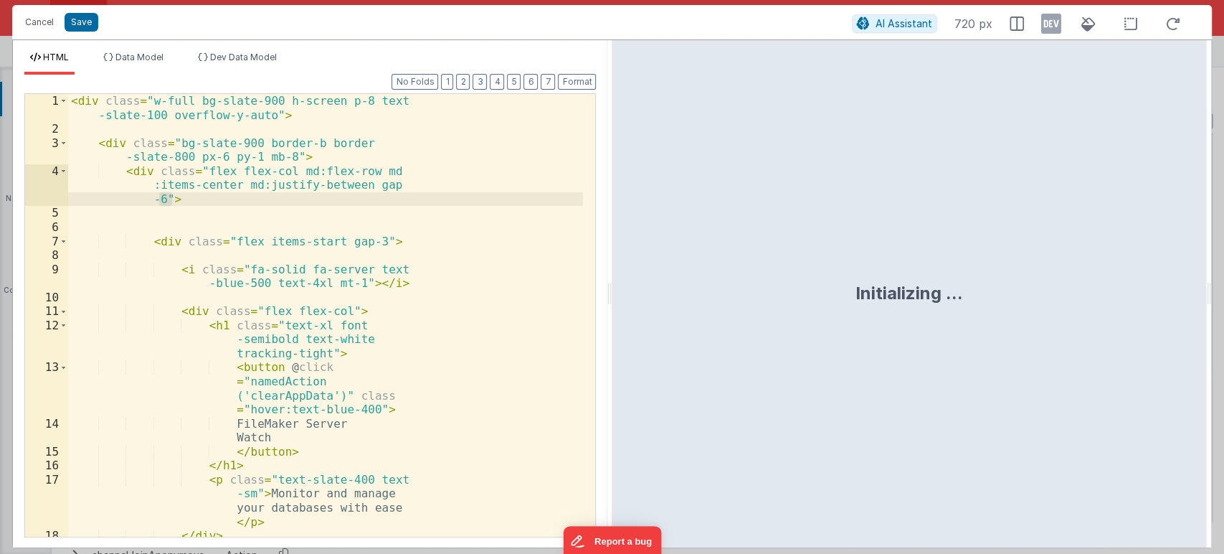
click at [432, 320] on div "< div class = "w-full bg-slate-900 h-screen p-8 text -slate-100 overflow-y-auto…" at bounding box center [325, 336] width 515 height 485
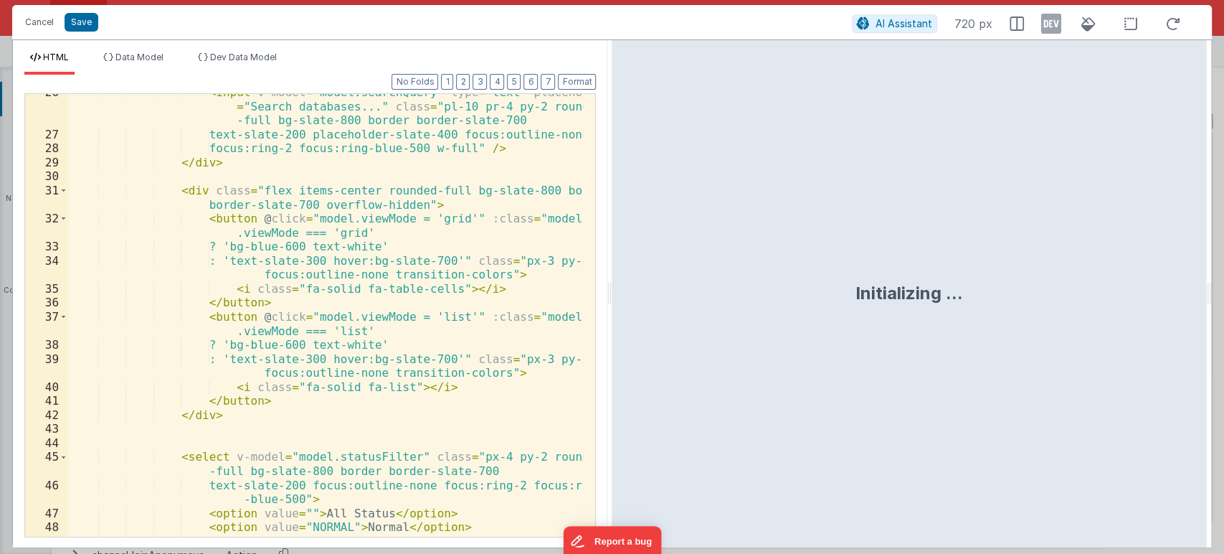
scroll to position [429, 0]
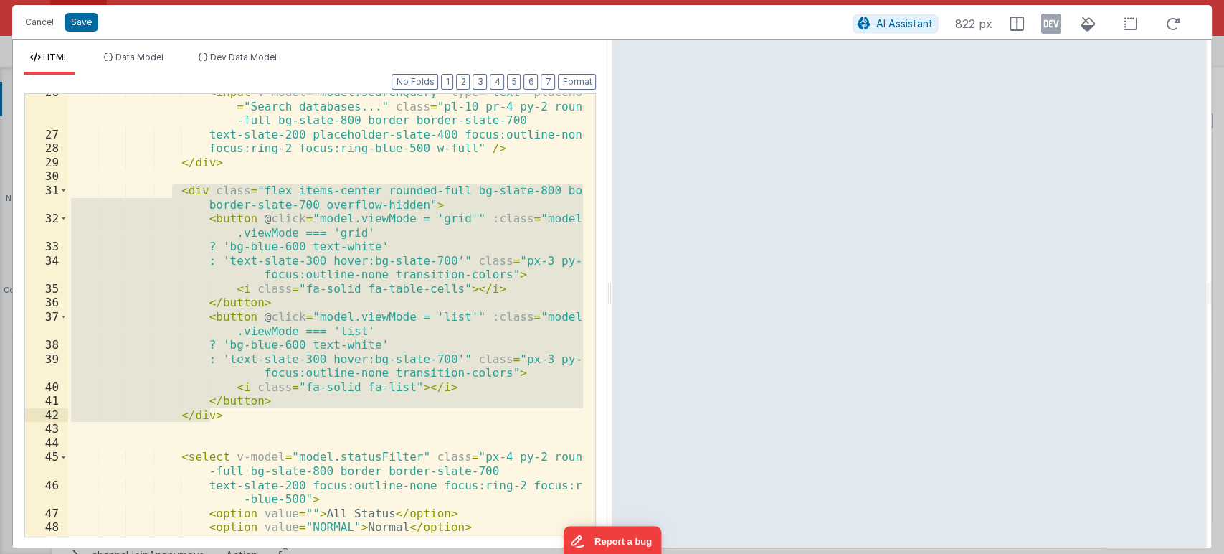
drag, startPoint x: 171, startPoint y: 186, endPoint x: 256, endPoint y: 412, distance: 241.3
click at [256, 412] on div "< input v-model = "model.searchQuery" type = "text" placeholder = "Search datab…" at bounding box center [326, 334] width 516 height 499
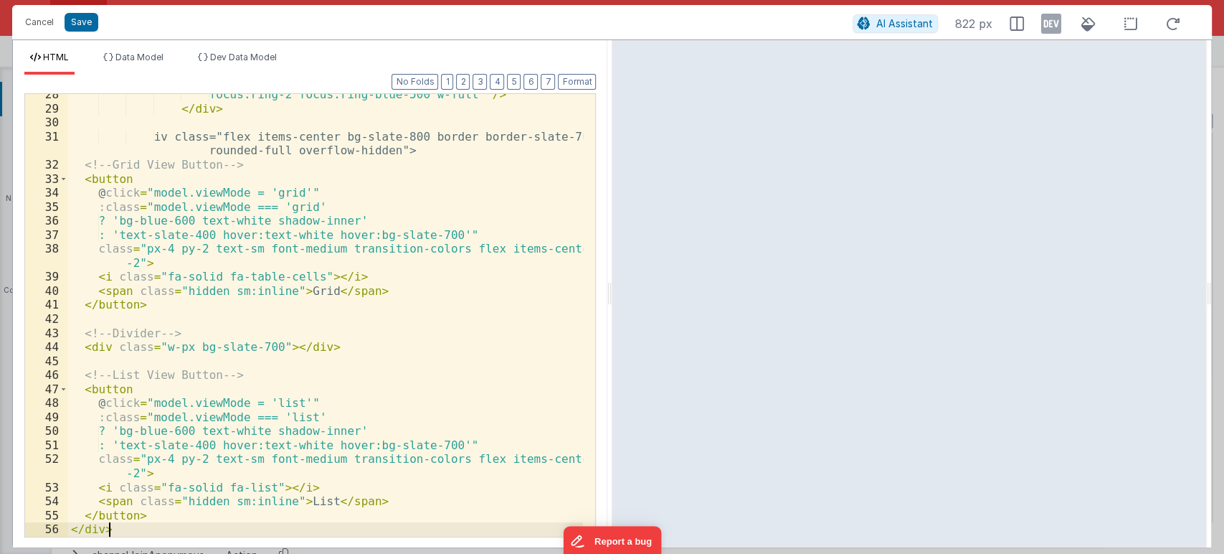
scroll to position [483, 0]
click at [89, 21] on button "Save" at bounding box center [82, 22] width 34 height 19
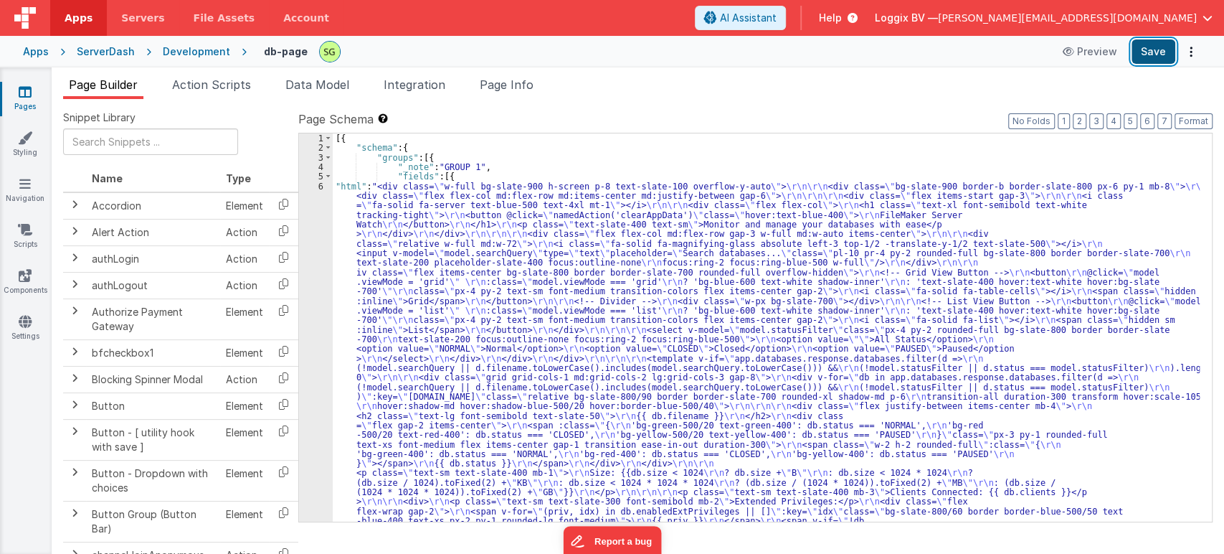
click at [1152, 45] on button "Save" at bounding box center [1154, 51] width 44 height 24
click at [320, 182] on div "6" at bounding box center [316, 420] width 34 height 478
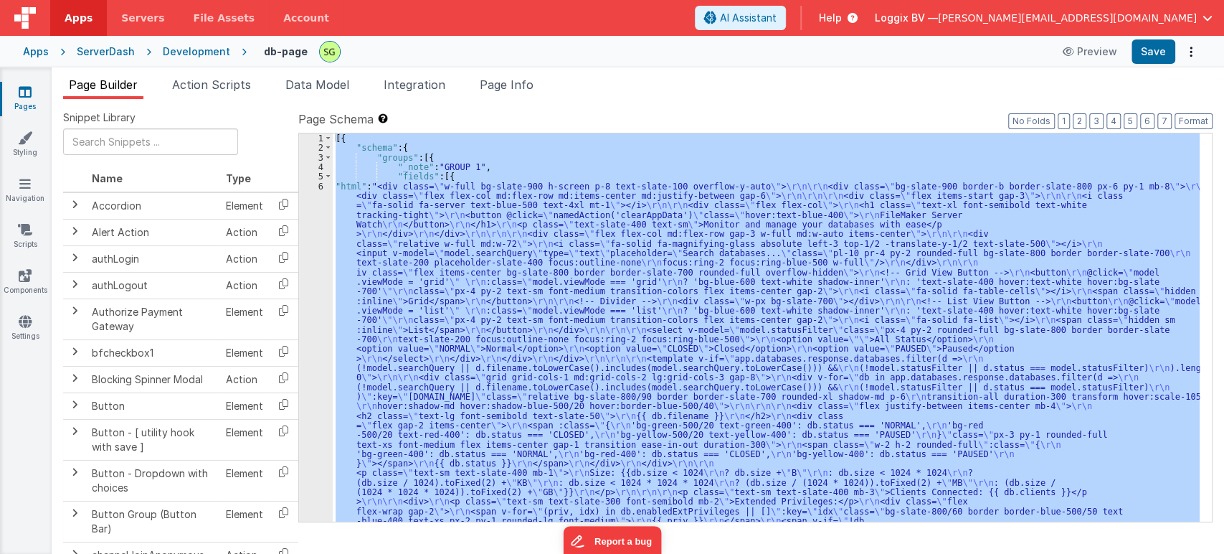
click at [320, 182] on div "6" at bounding box center [316, 420] width 34 height 478
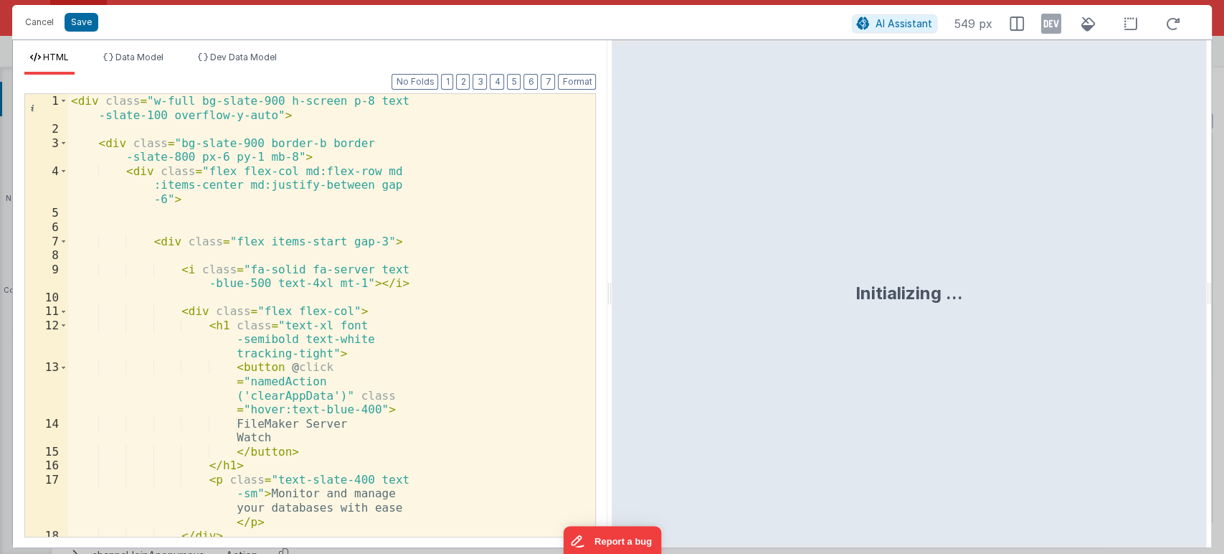
click at [425, 268] on div "< div class = "w-full bg-slate-900 h-screen p-8 text -slate-100 overflow-y-auto…" at bounding box center [325, 336] width 515 height 485
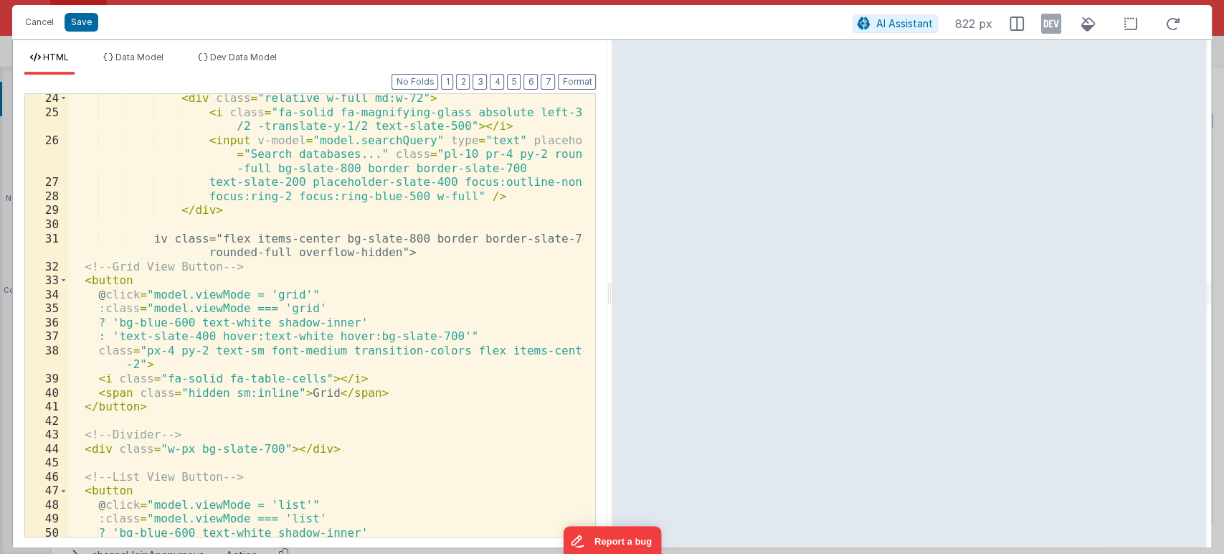
scroll to position [382, 0]
click at [67, 284] on span at bounding box center [64, 280] width 8 height 14
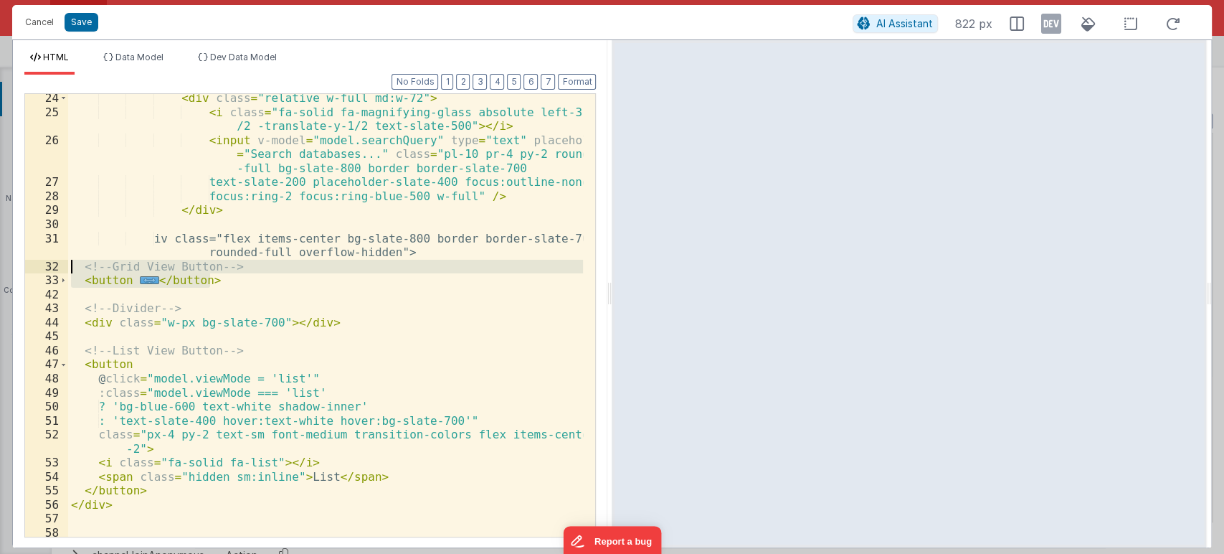
drag, startPoint x: 228, startPoint y: 278, endPoint x: 62, endPoint y: 268, distance: 166.7
click at [62, 268] on div "24 25 26 27 28 29 30 31 32 33 42 43 44 45 46 47 48 49 50 51 52 53 54 55 56 57 5…" at bounding box center [310, 315] width 572 height 444
click at [115, 498] on div "< div class = "relative w-full md:w-72" > < i class = "fa-solid fa-magnifying-g…" at bounding box center [326, 333] width 516 height 485
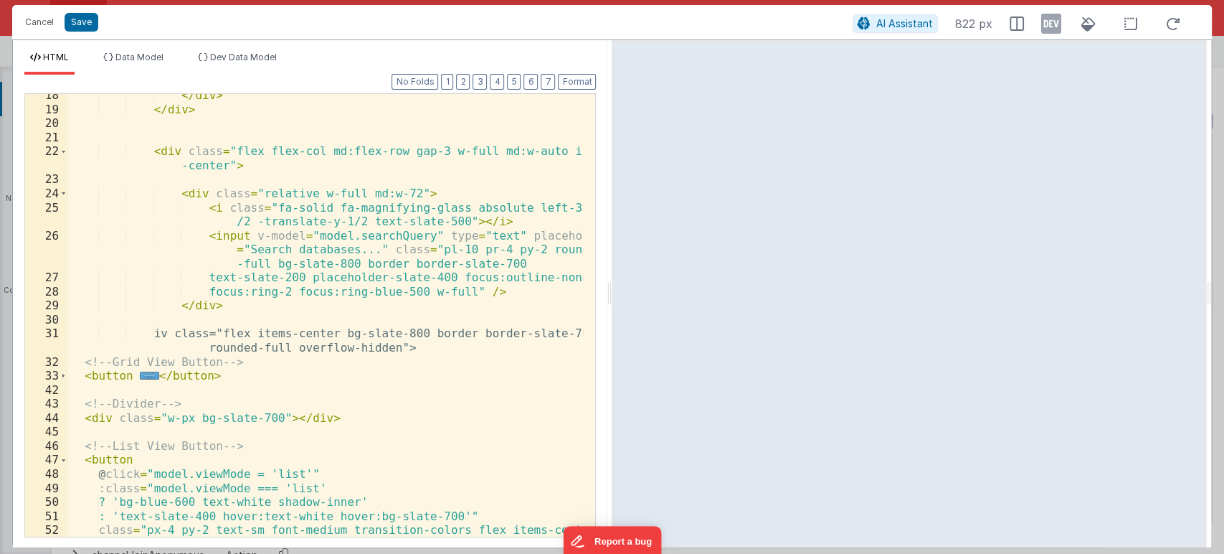
scroll to position [238, 0]
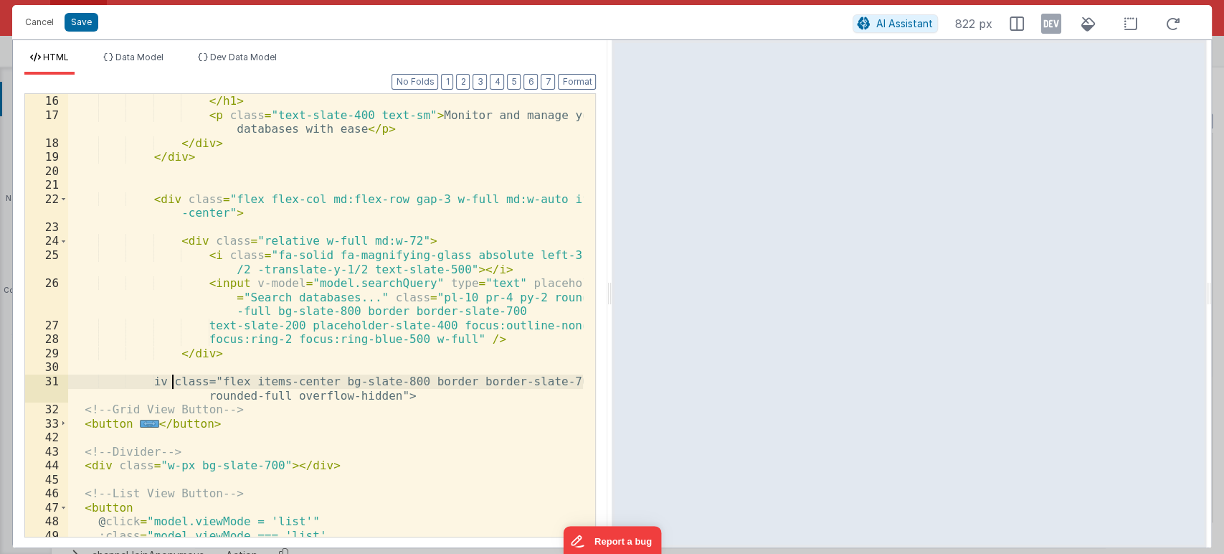
click at [169, 385] on div "</ h1 > < p class = "text-slate-400 text-sm" > Monitor and manage your database…" at bounding box center [326, 329] width 516 height 471
click at [171, 380] on div "</ h1 > < p class = "text-slate-400 text-sm" > Monitor and manage your database…" at bounding box center [326, 329] width 516 height 471
click at [580, 82] on button "Format" at bounding box center [577, 82] width 38 height 16
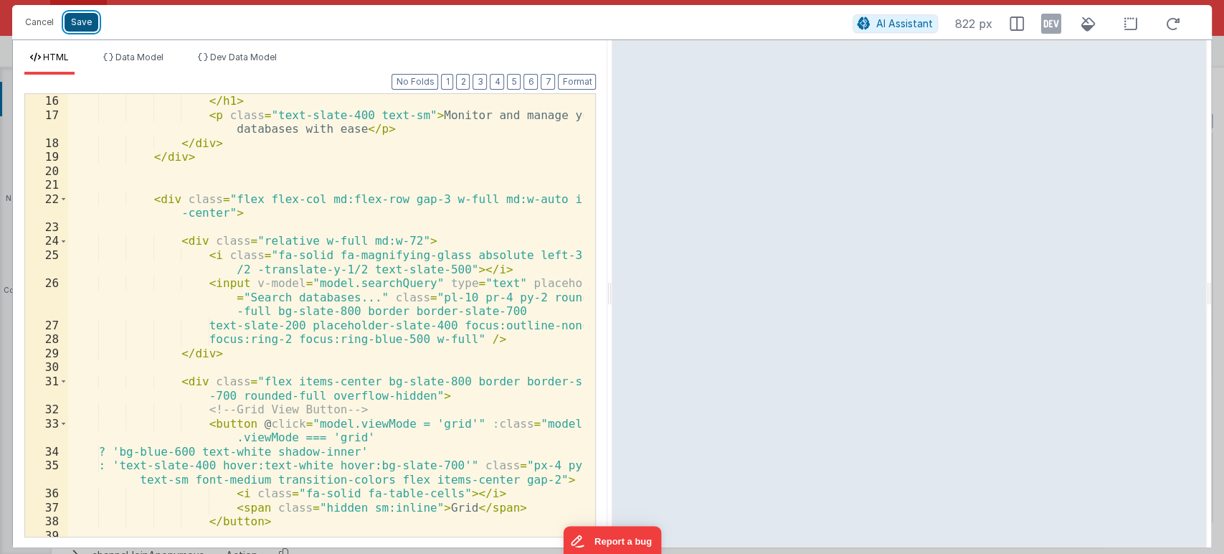
click at [82, 24] on button "Save" at bounding box center [82, 22] width 34 height 19
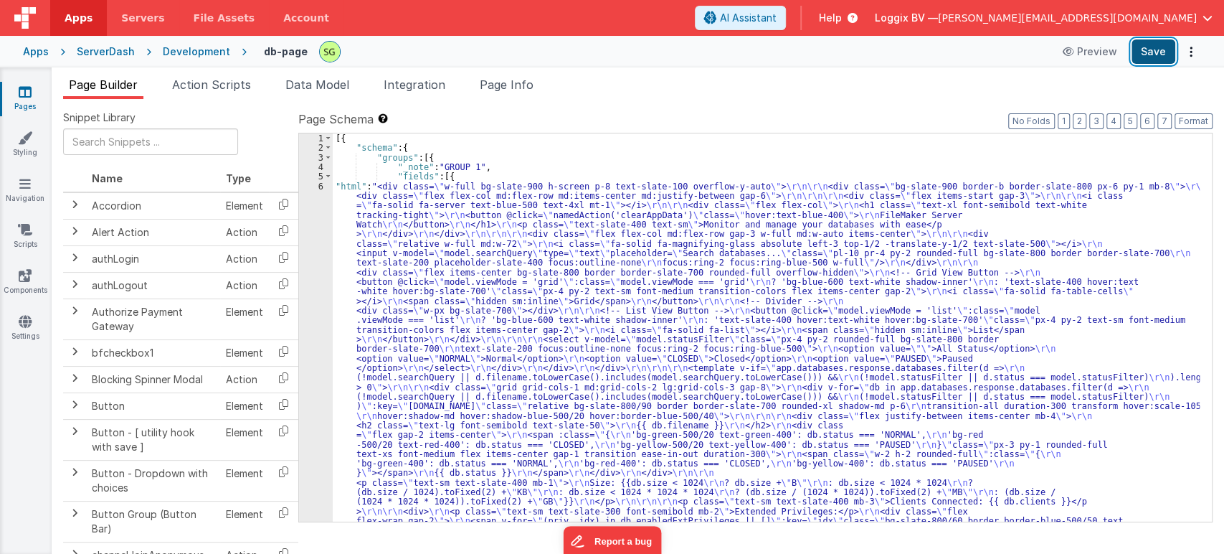
click at [1169, 45] on button "Save" at bounding box center [1154, 51] width 44 height 24
click at [320, 183] on div "6" at bounding box center [316, 425] width 34 height 488
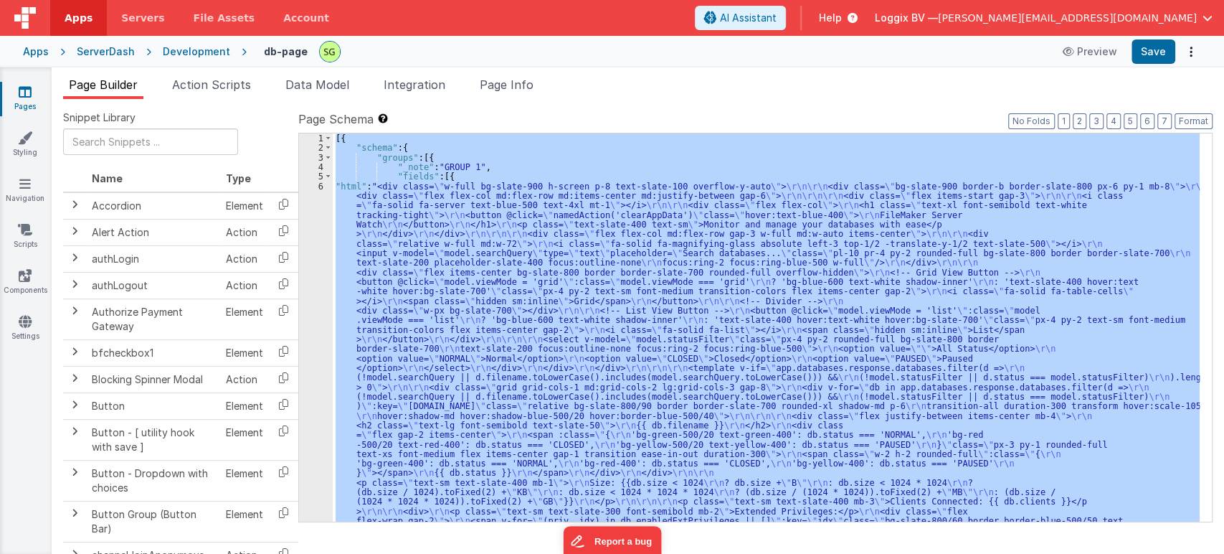
click at [320, 183] on div "6" at bounding box center [316, 425] width 34 height 488
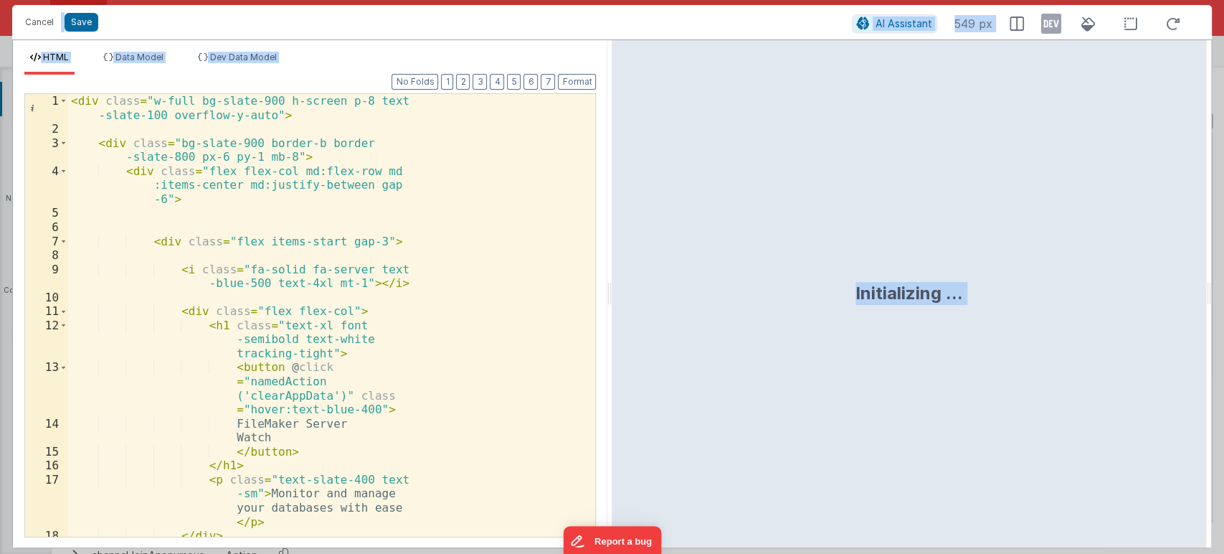
click at [473, 242] on div "< div class = "w-full bg-slate-900 h-screen p-8 text -slate-100 overflow-y-auto…" at bounding box center [325, 336] width 515 height 485
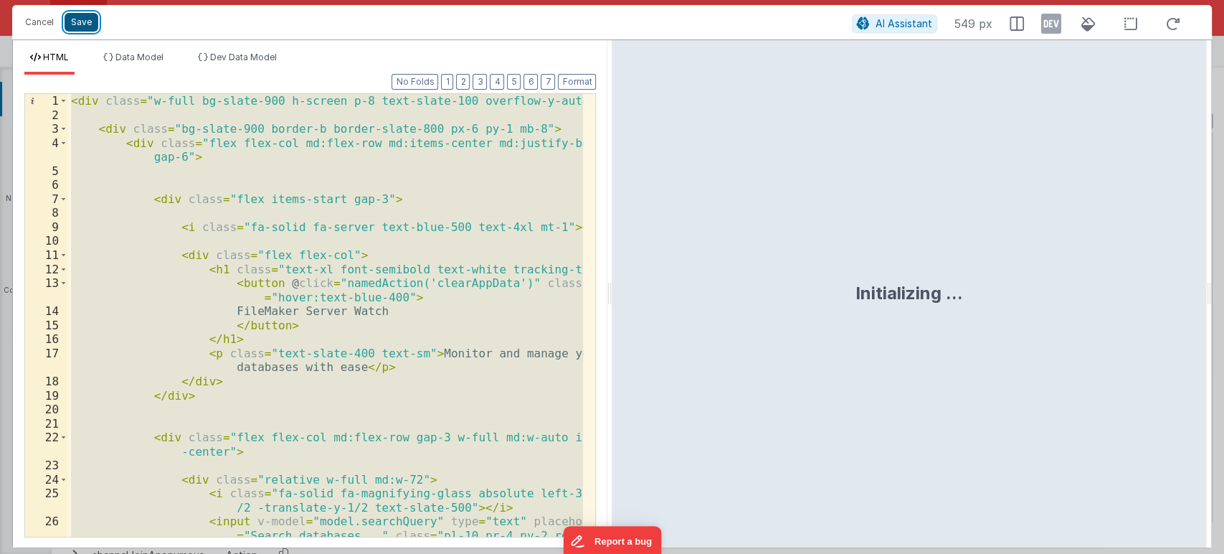
click at [89, 14] on button "Save" at bounding box center [82, 22] width 34 height 19
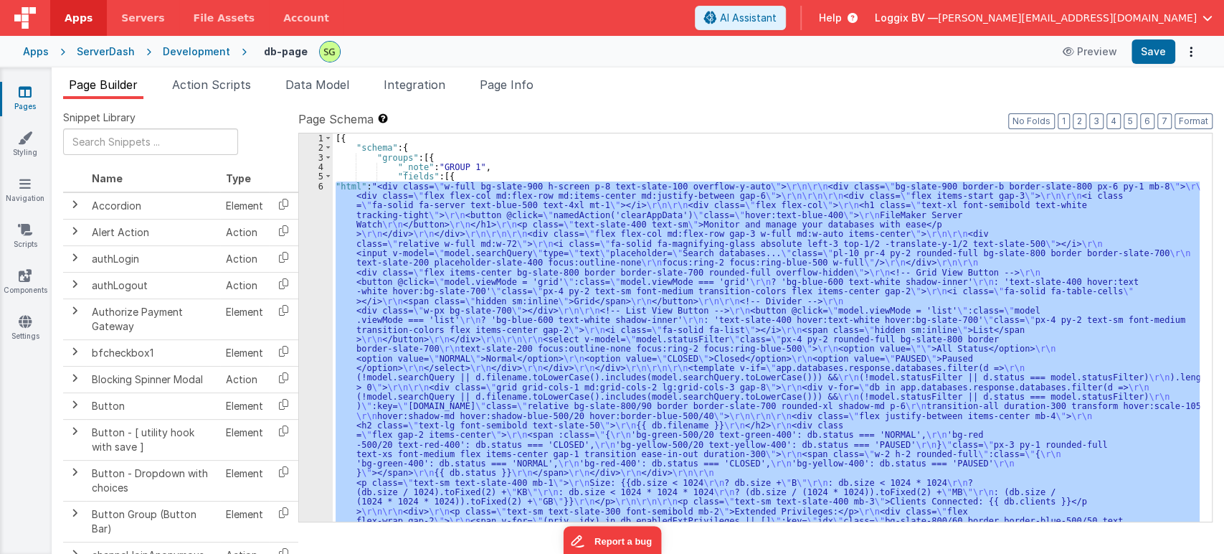
click at [321, 185] on div "6" at bounding box center [316, 425] width 34 height 488
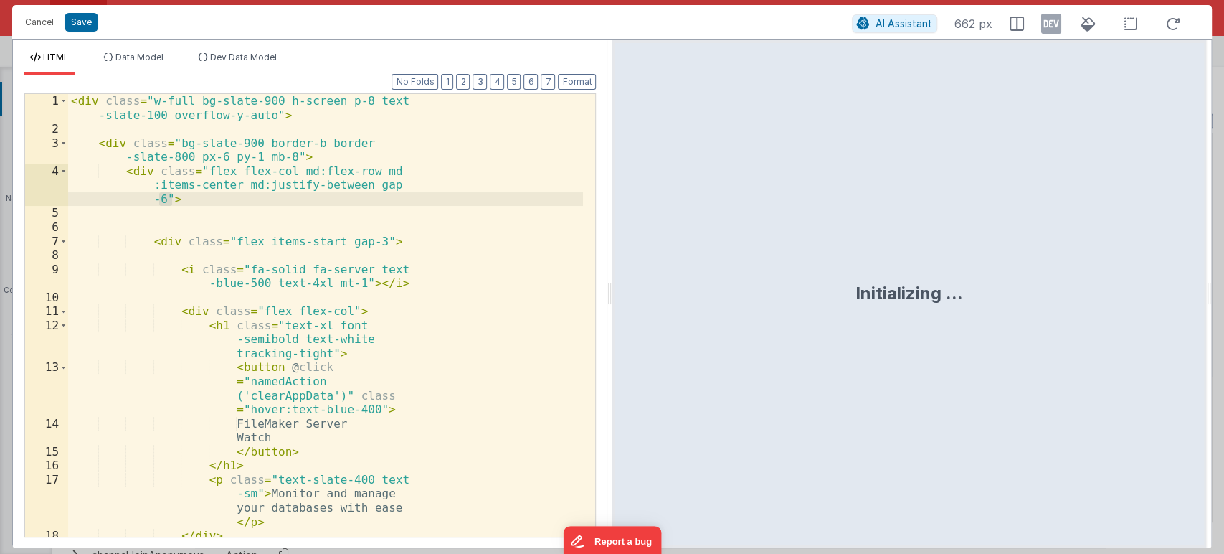
click at [445, 219] on div "< div class = "w-full bg-slate-900 h-screen p-8 text -slate-100 overflow-y-auto…" at bounding box center [325, 336] width 515 height 485
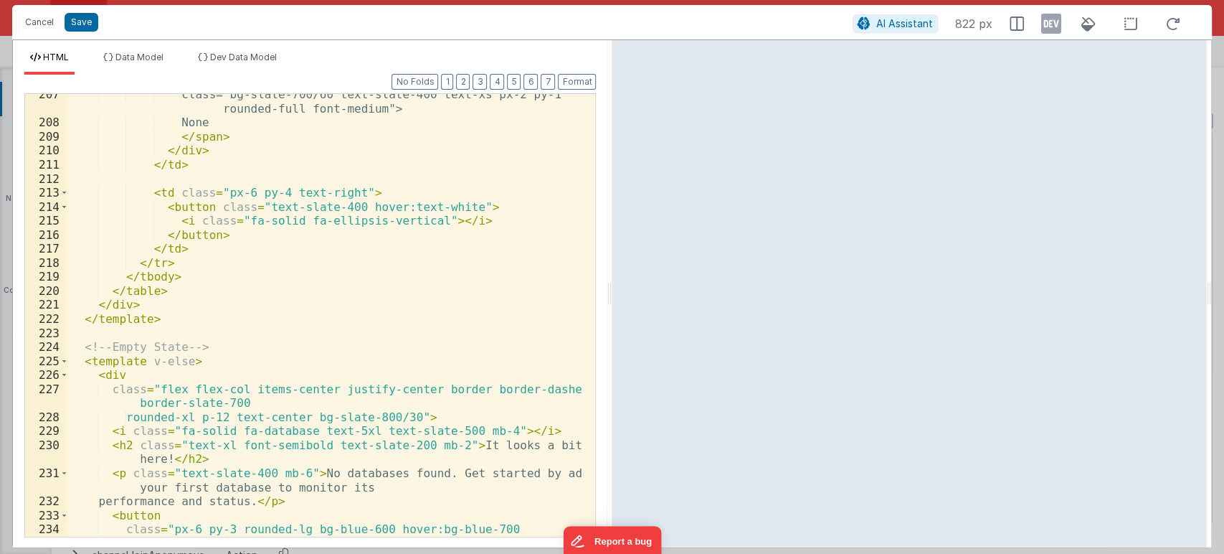
scroll to position [3443, 0]
click at [71, 24] on button "Save" at bounding box center [82, 22] width 34 height 19
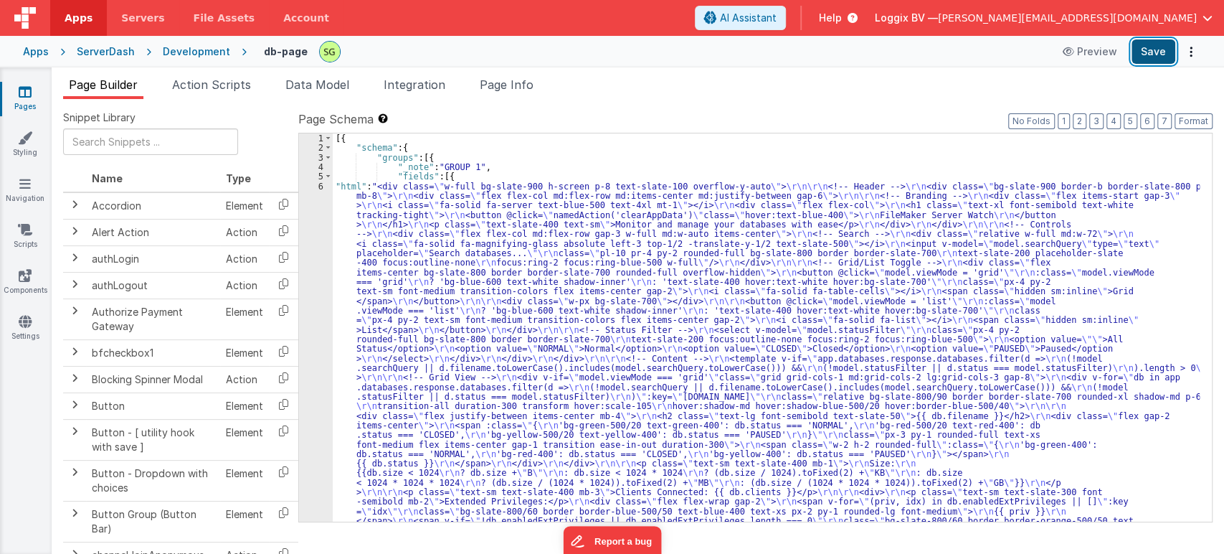
click at [1160, 58] on button "Save" at bounding box center [1154, 51] width 44 height 24
click at [321, 184] on div "6" at bounding box center [316, 511] width 34 height 660
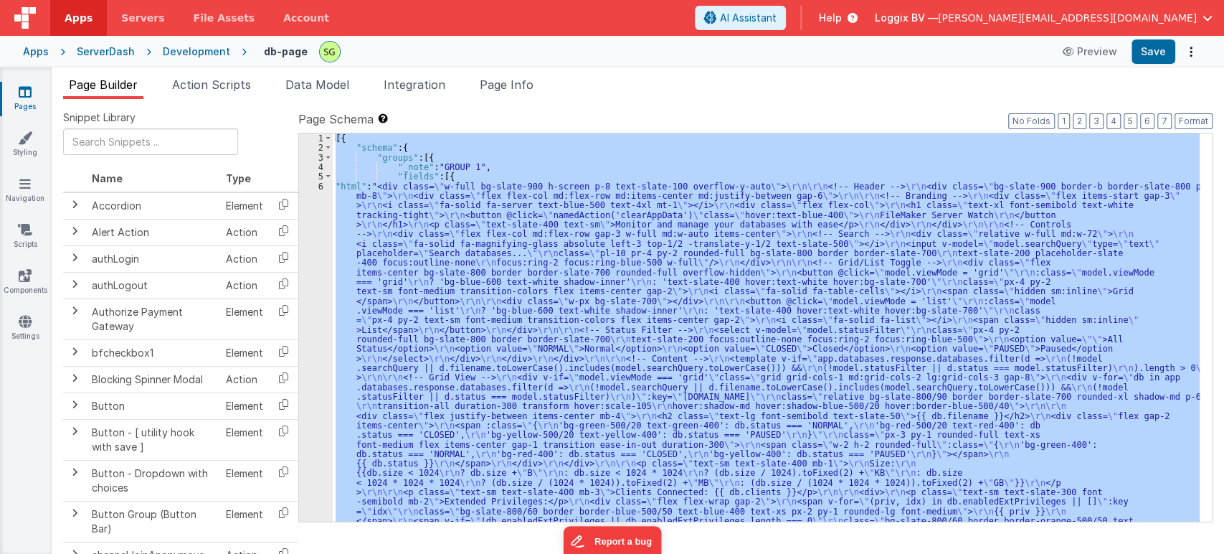
click at [321, 184] on div "6" at bounding box center [316, 511] width 34 height 660
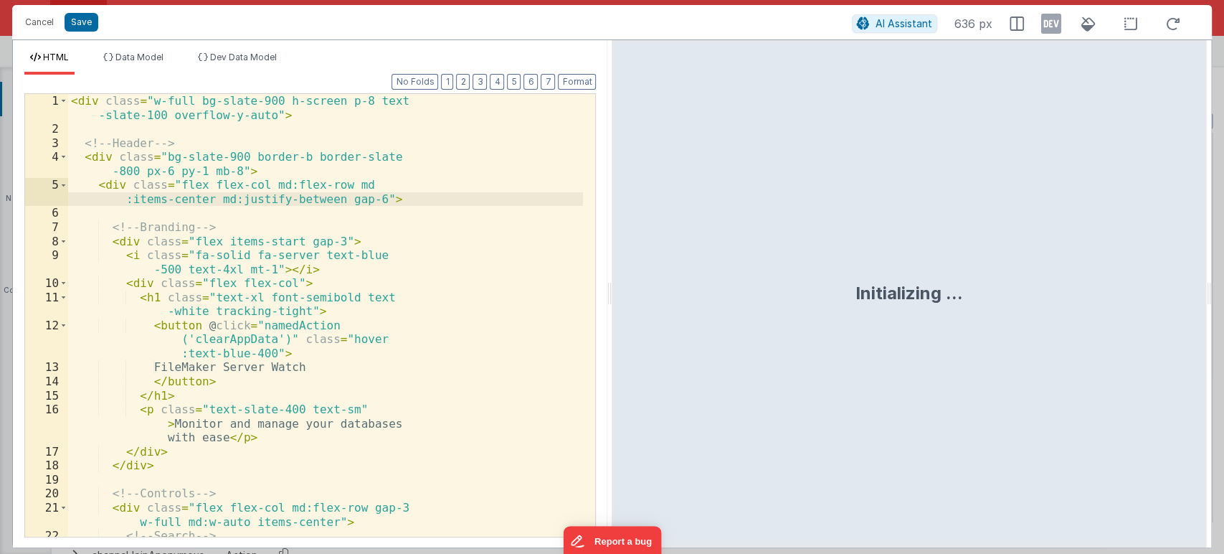
click at [465, 266] on div "< div class = "w-full bg-slate-900 h-screen p-8 text -slate-100 overflow-y-auto…" at bounding box center [325, 336] width 515 height 485
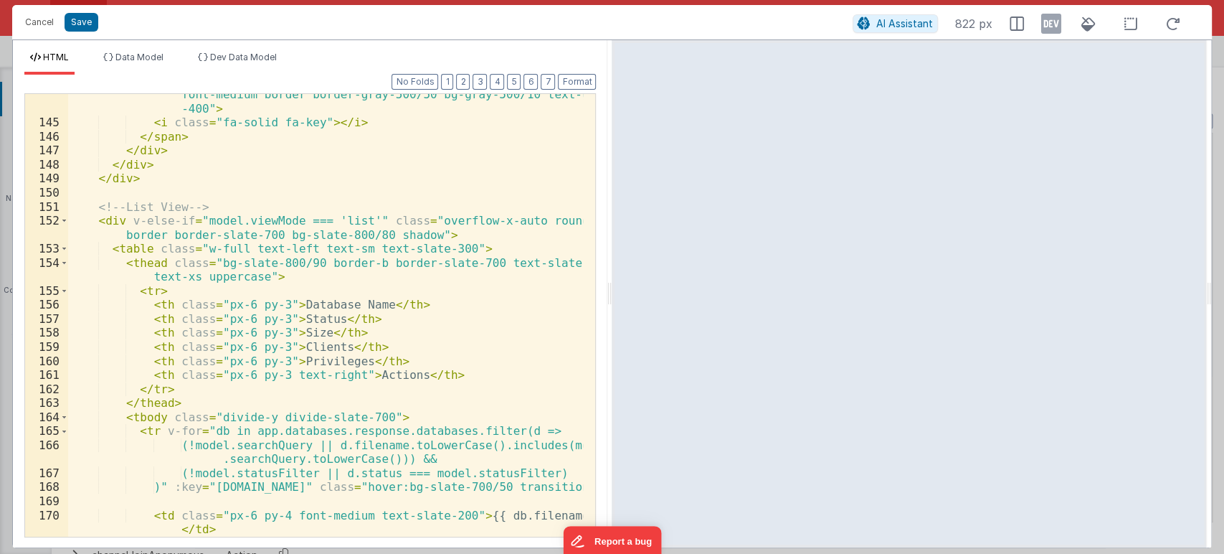
scroll to position [2480, 0]
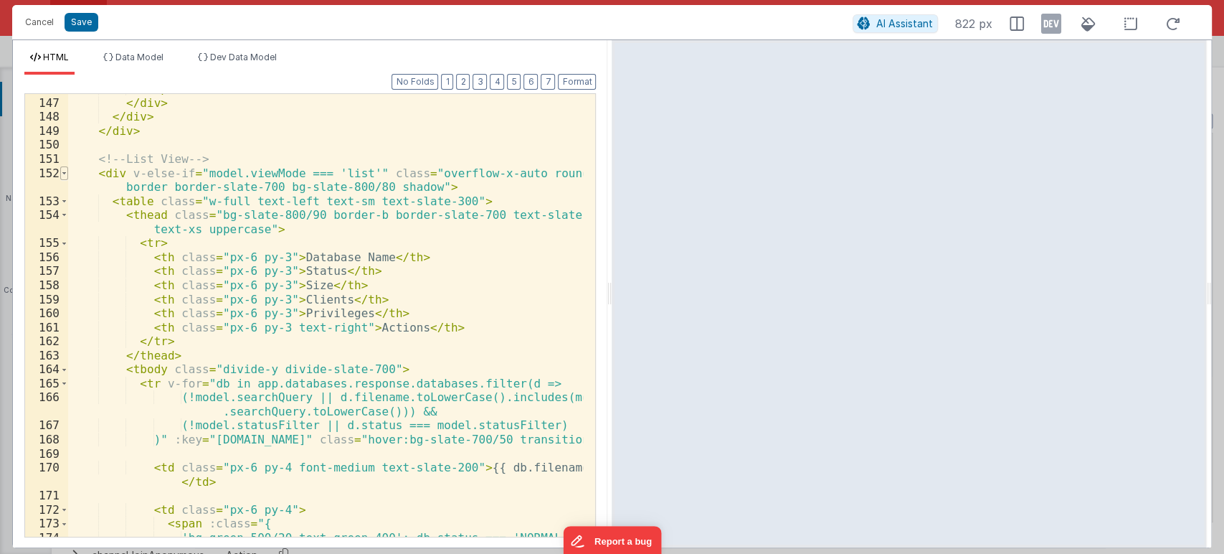
click at [63, 169] on span at bounding box center [64, 173] width 8 height 14
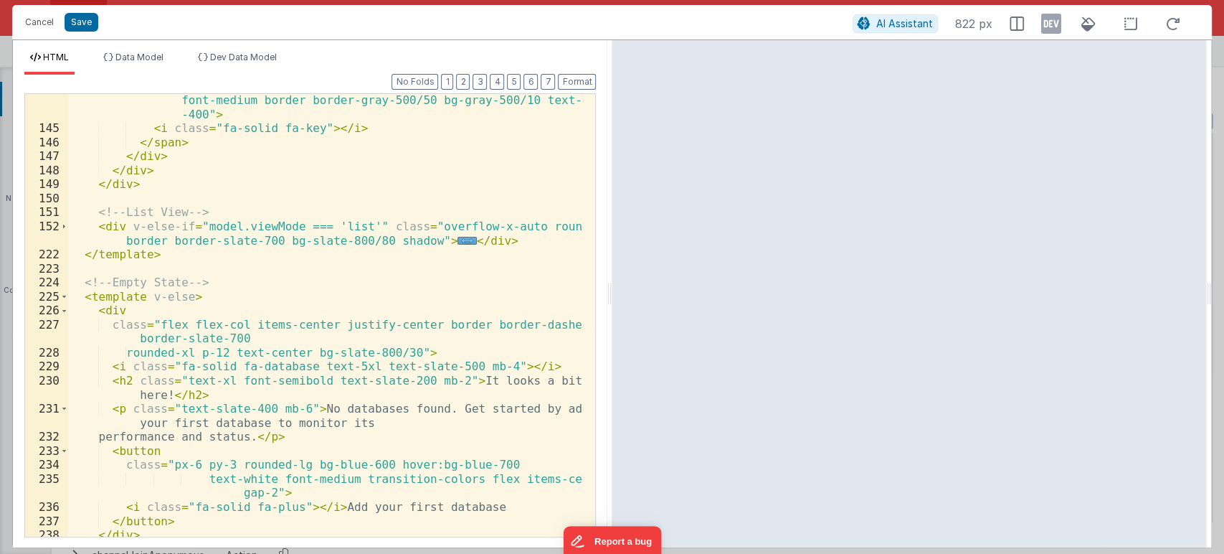
scroll to position [2427, 0]
drag, startPoint x: 216, startPoint y: 282, endPoint x: 59, endPoint y: 283, distance: 157.1
click at [59, 283] on div "144 145 146 147 148 149 150 151 152 222 223 224 225 226 227 228 229 230 231 232…" at bounding box center [310, 315] width 572 height 444
click at [202, 297] on div "class = "inline-flex items-center gap-1 px-2 py-1 rounded-full text-xs font-med…" at bounding box center [326, 329] width 516 height 499
click at [63, 294] on span at bounding box center [64, 297] width 8 height 14
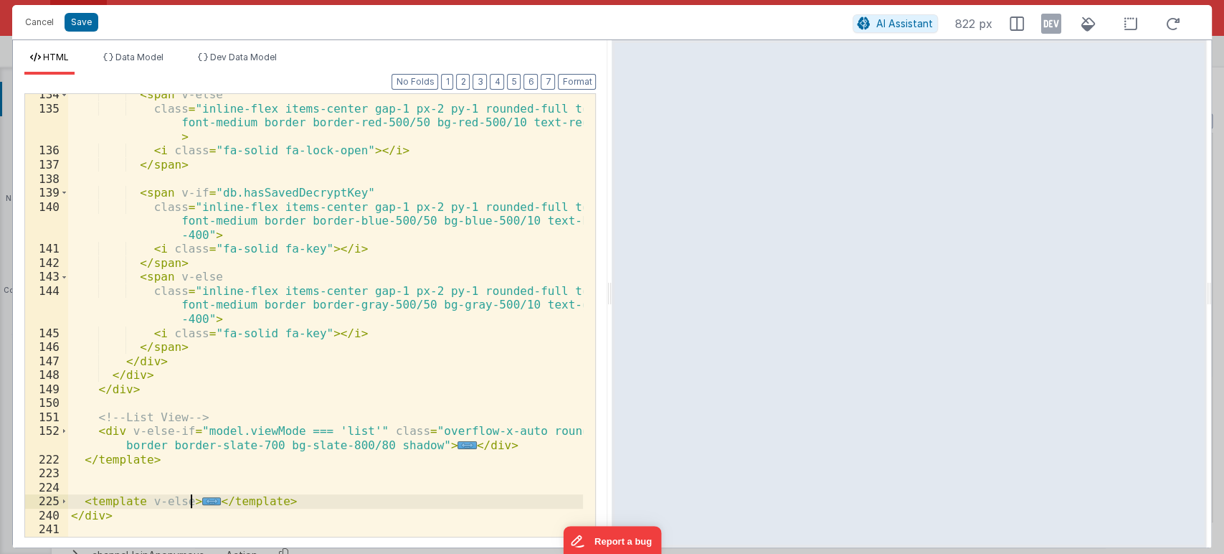
scroll to position [2222, 0]
click at [64, 499] on span at bounding box center [64, 501] width 8 height 14
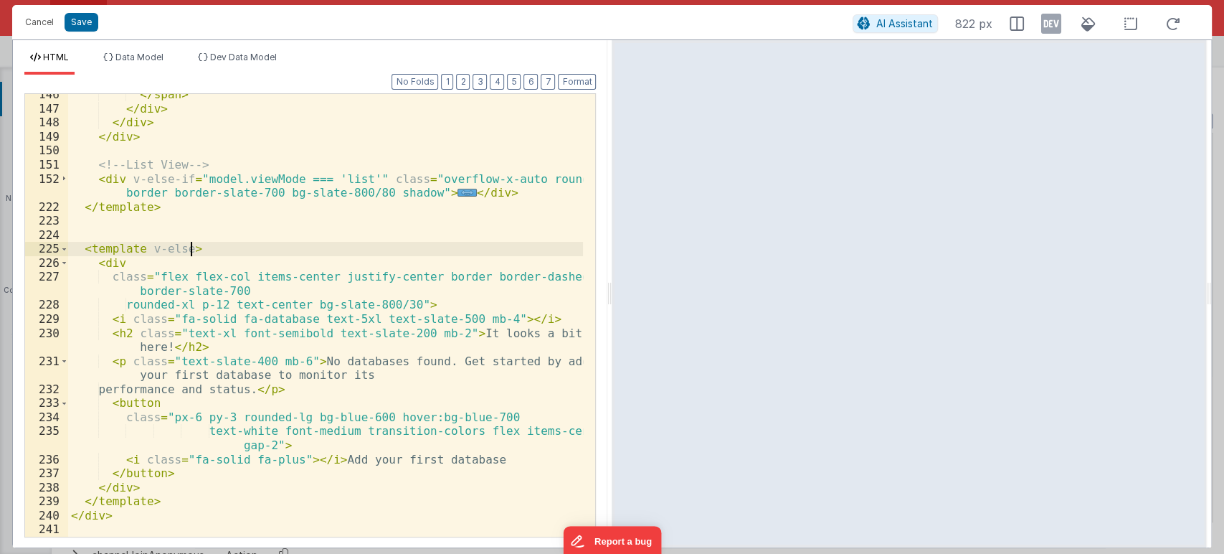
scroll to position [2427, 0]
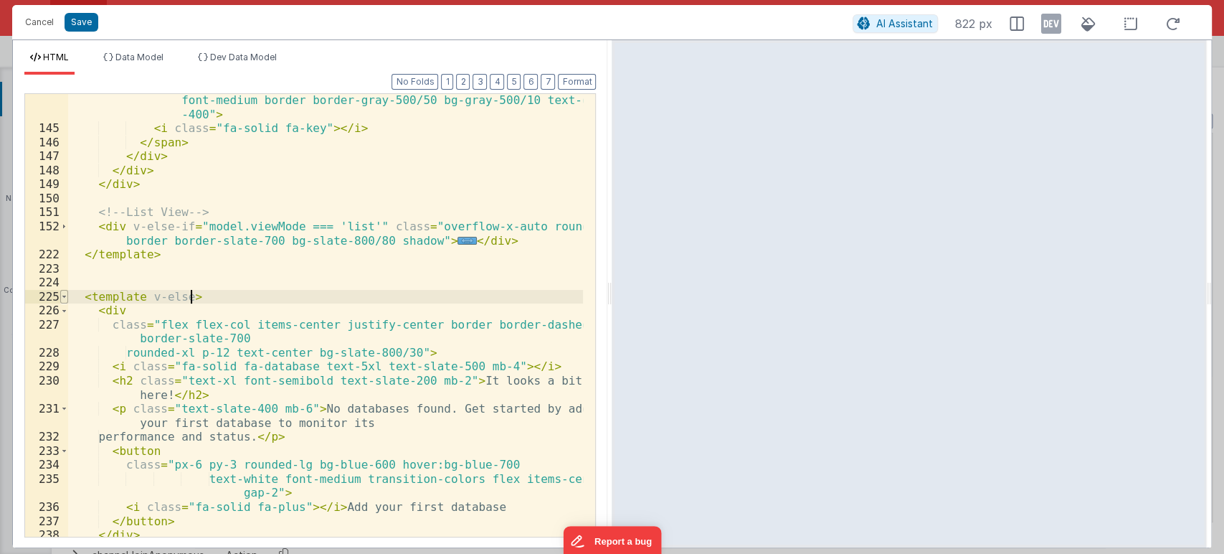
click at [65, 297] on span at bounding box center [64, 297] width 8 height 14
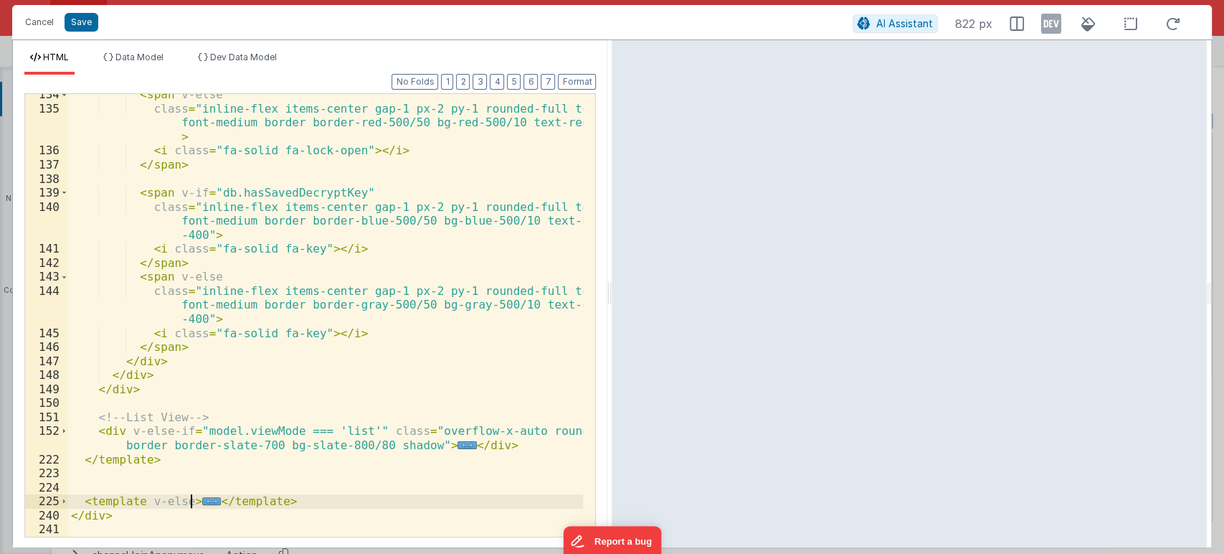
scroll to position [2222, 0]
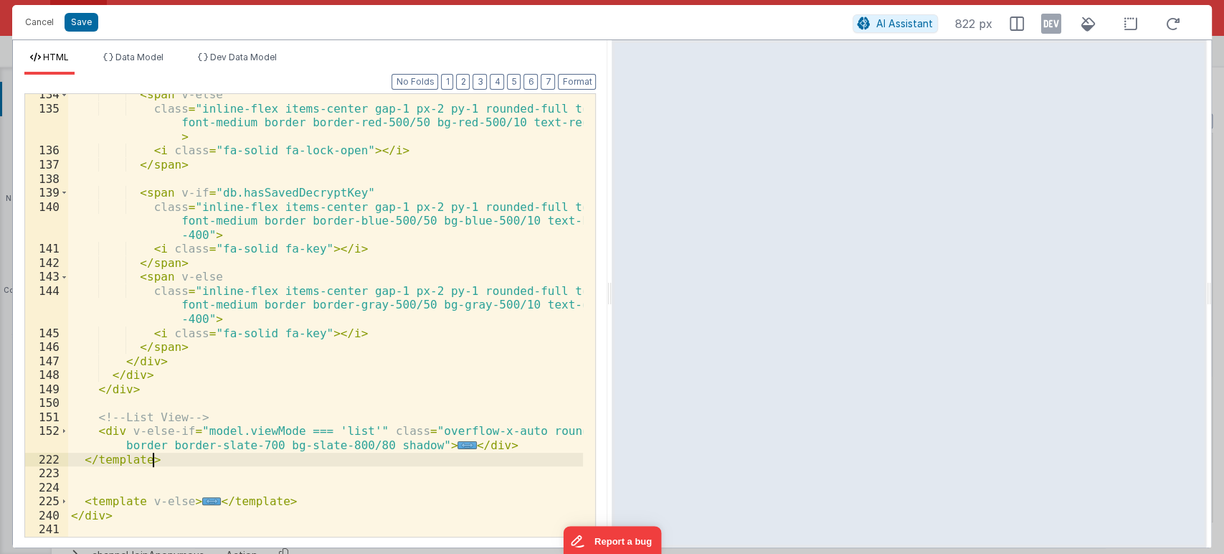
click at [166, 461] on div "< span v-else class = "inline-flex items-center gap-1 px-2 py-1 rounded-full te…" at bounding box center [326, 323] width 516 height 471
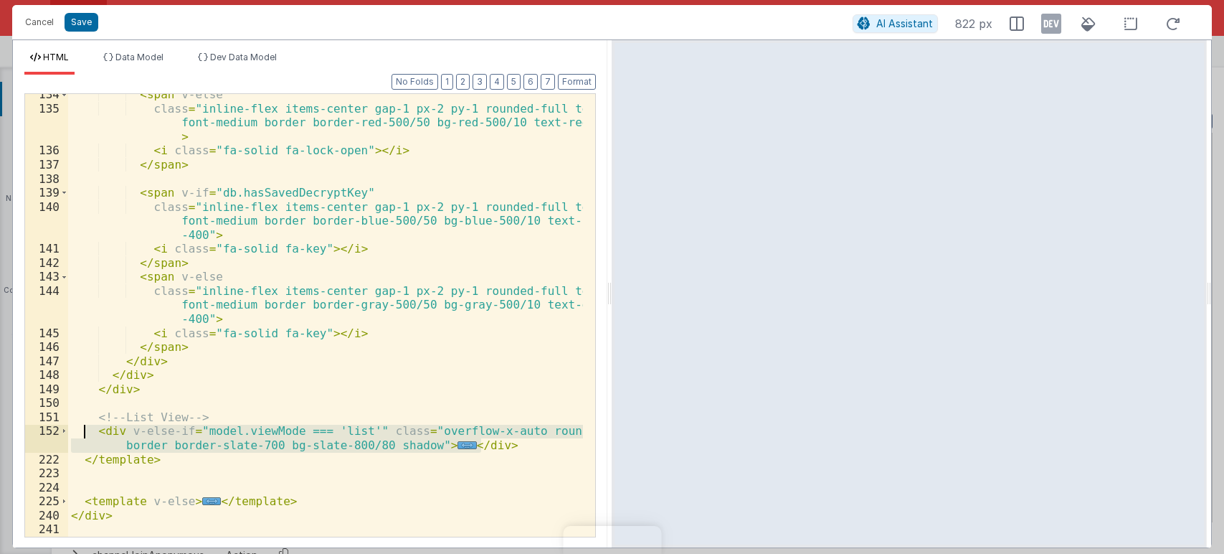
click at [81, 435] on div "< span v-else class = "inline-flex items-center gap-1 px-2 py-1 rounded-full te…" at bounding box center [326, 323] width 516 height 471
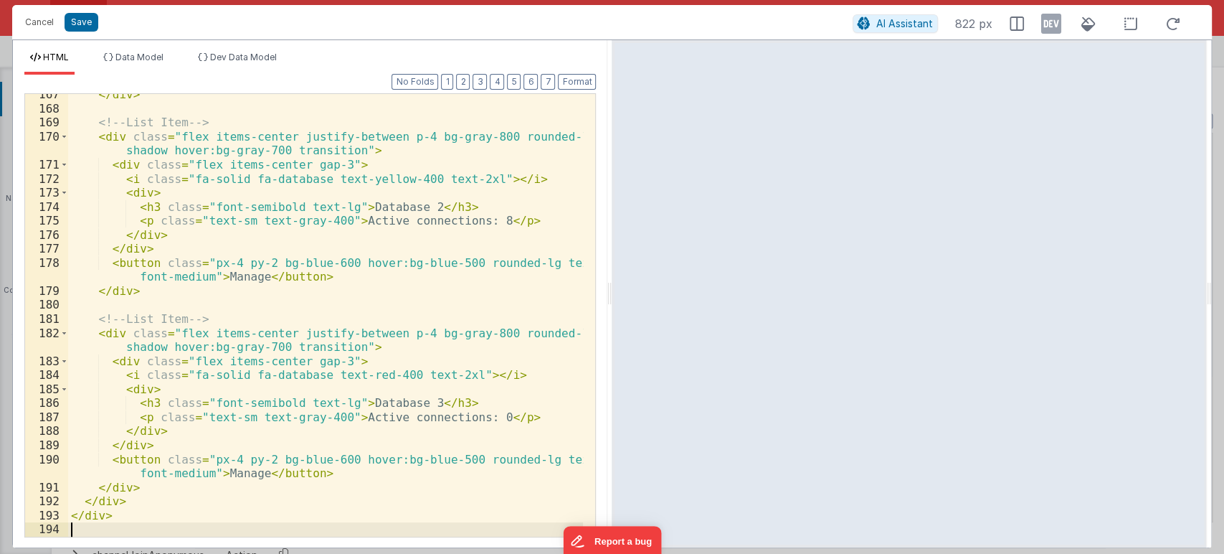
scroll to position [2812, 0]
click at [580, 85] on button "Format" at bounding box center [577, 82] width 38 height 16
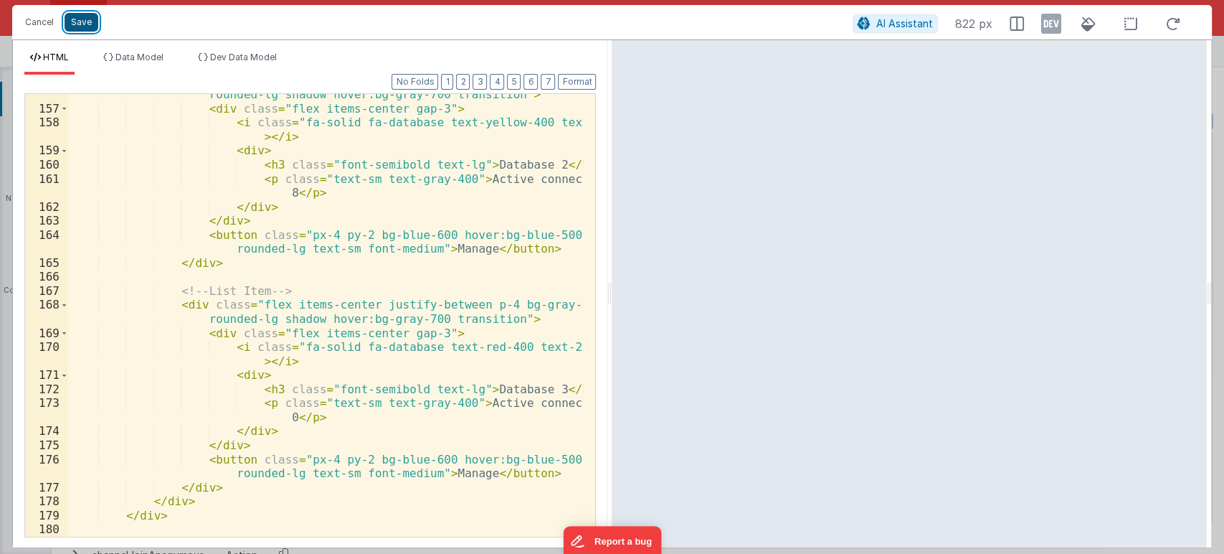
click at [81, 24] on button "Save" at bounding box center [82, 22] width 34 height 19
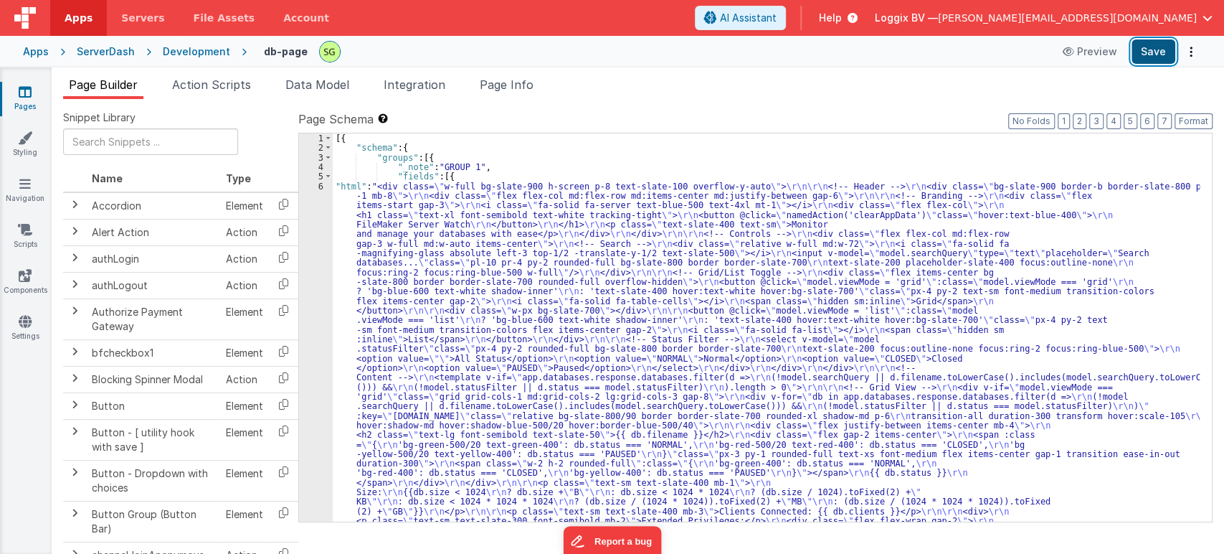
click at [1161, 53] on button "Save" at bounding box center [1154, 51] width 44 height 24
click at [321, 184] on div "6" at bounding box center [316, 501] width 34 height 641
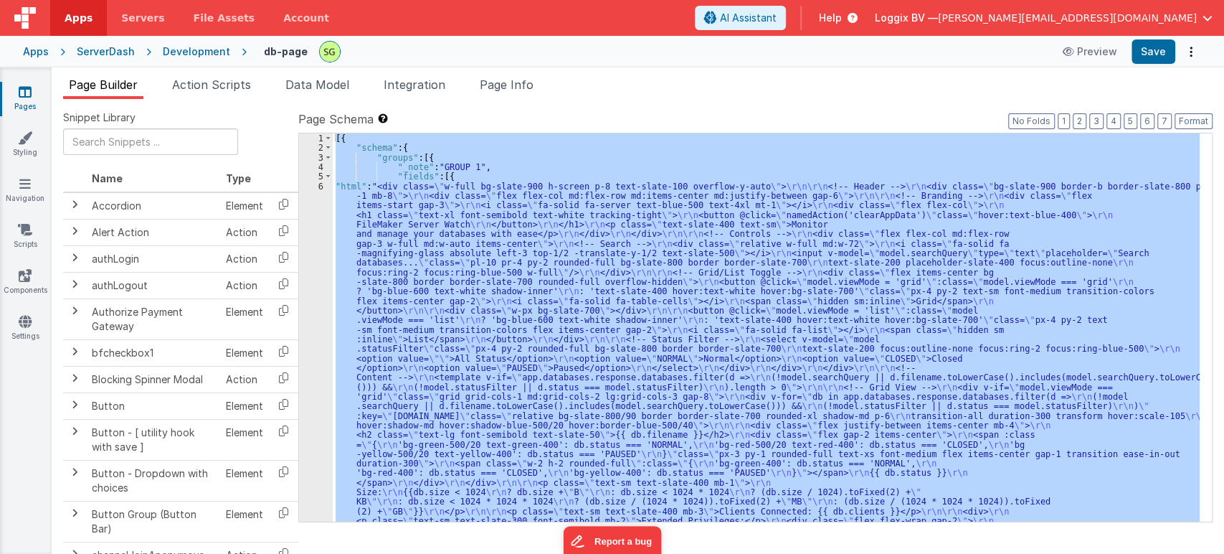
click at [321, 184] on div "6" at bounding box center [316, 501] width 34 height 641
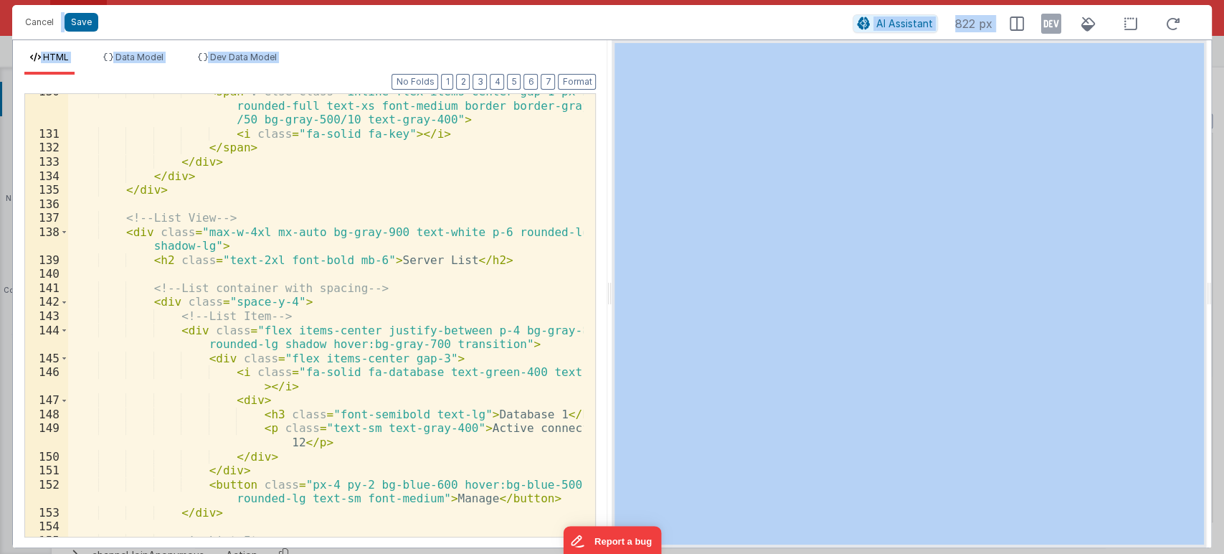
scroll to position [2337, 0]
click at [64, 231] on span at bounding box center [64, 232] width 8 height 14
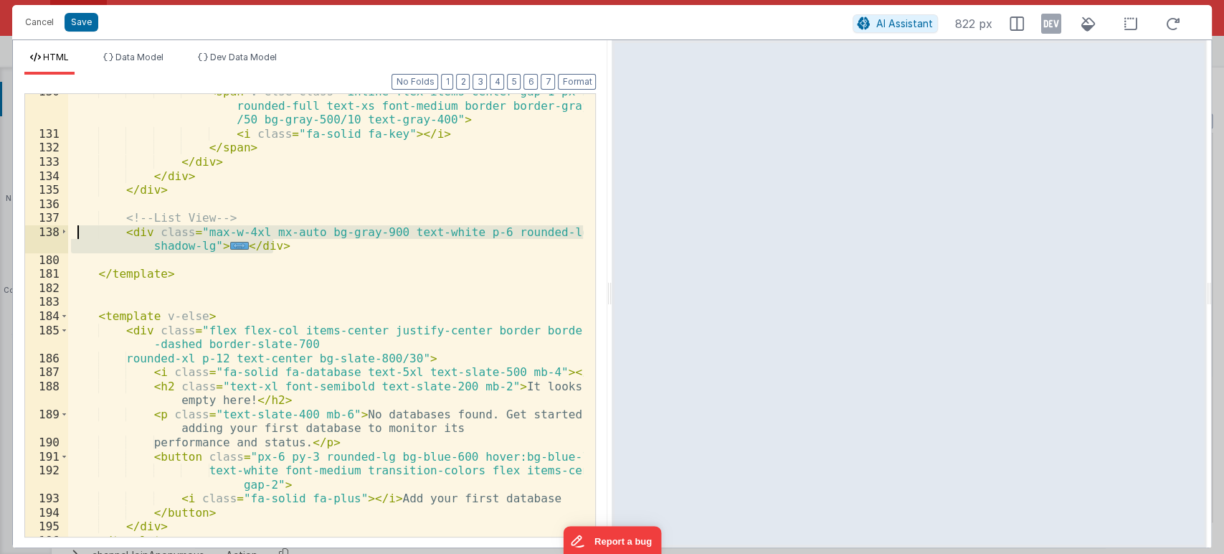
drag, startPoint x: 290, startPoint y: 246, endPoint x: 76, endPoint y: 230, distance: 214.3
click at [76, 230] on div "< span v-else class = "inline-flex items-center gap-1 px-2 py-1 rounded-full te…" at bounding box center [326, 334] width 516 height 499
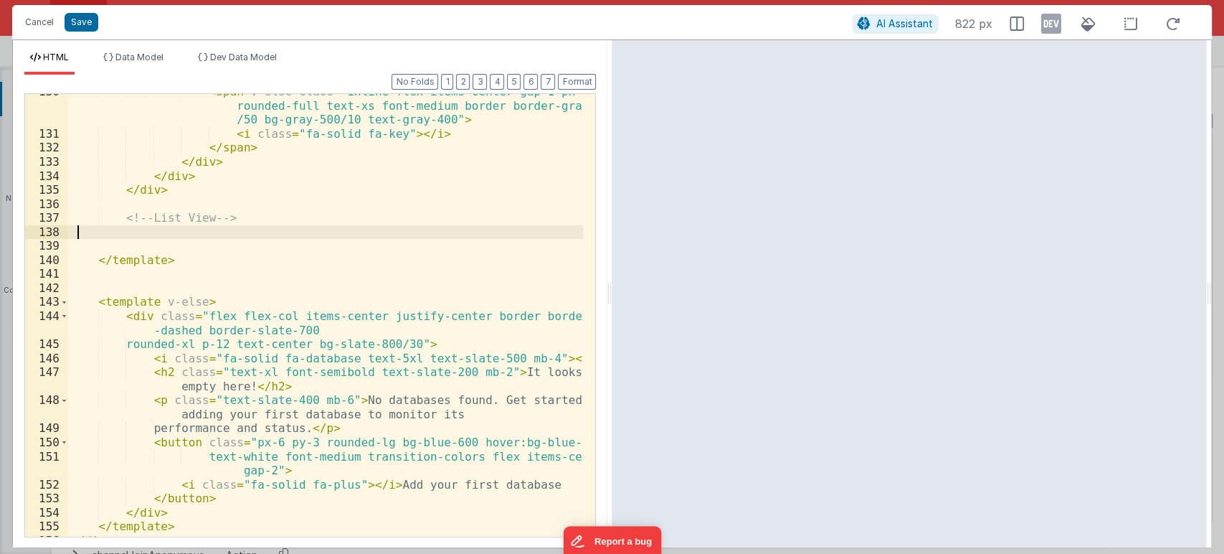
click at [345, 279] on div "< span v-else class = "inline-flex items-center gap-1 px-2 py-1 rounded-full te…" at bounding box center [326, 334] width 516 height 499
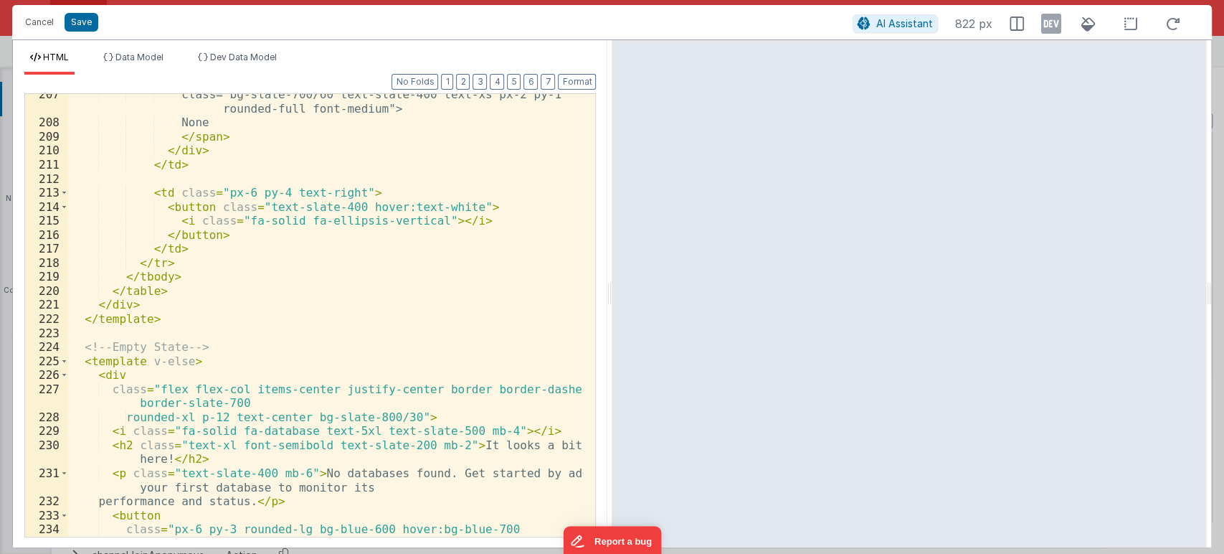
scroll to position [3443, 0]
click at [92, 22] on button "Save" at bounding box center [82, 22] width 34 height 19
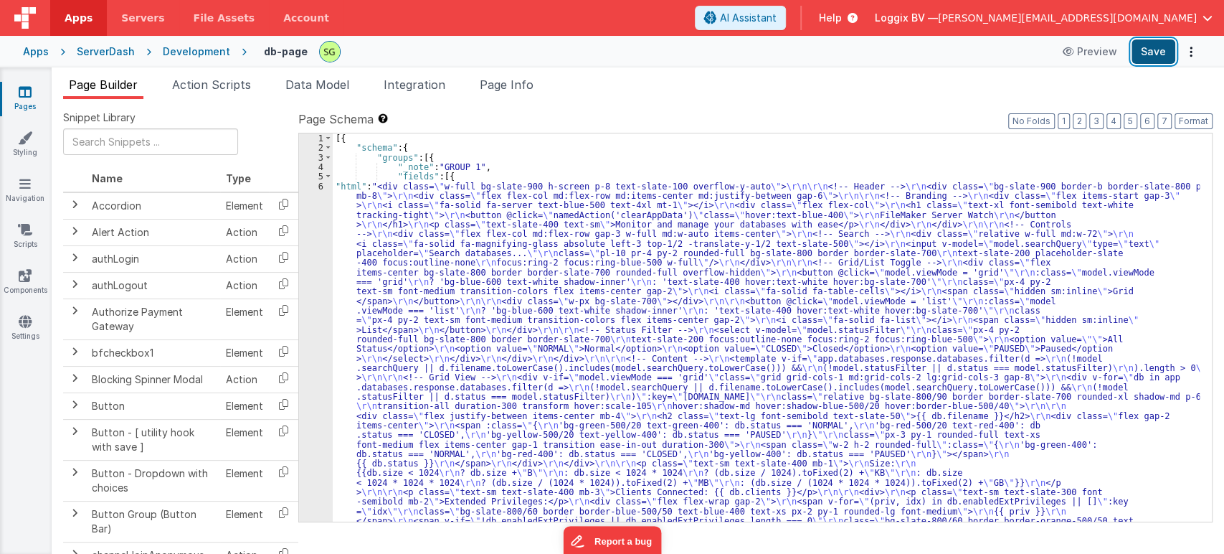
click at [1140, 52] on button "Save" at bounding box center [1154, 51] width 44 height 24
click at [320, 188] on div "6" at bounding box center [316, 511] width 34 height 660
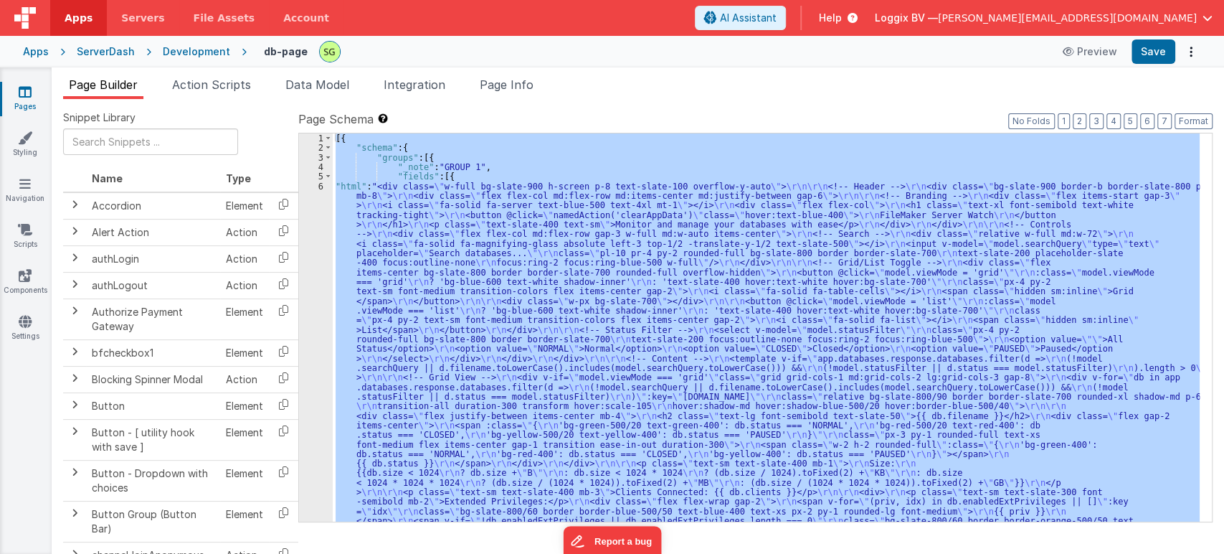
click at [320, 188] on div "6" at bounding box center [316, 511] width 34 height 660
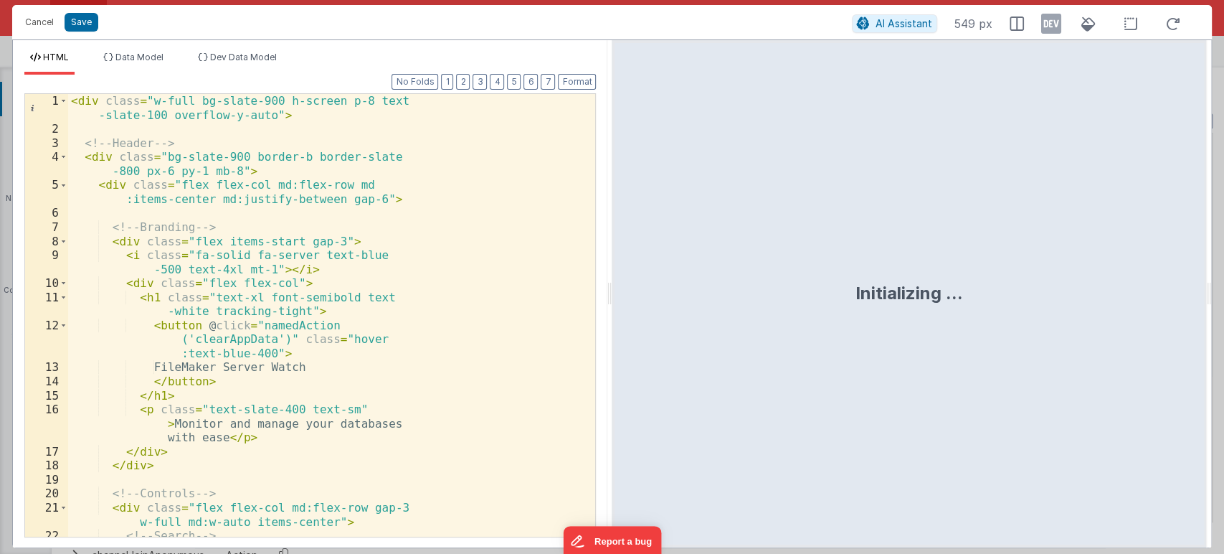
click at [435, 239] on div "< div class = "w-full bg-slate-900 h-screen p-8 text -slate-100 overflow-y-auto…" at bounding box center [325, 336] width 515 height 485
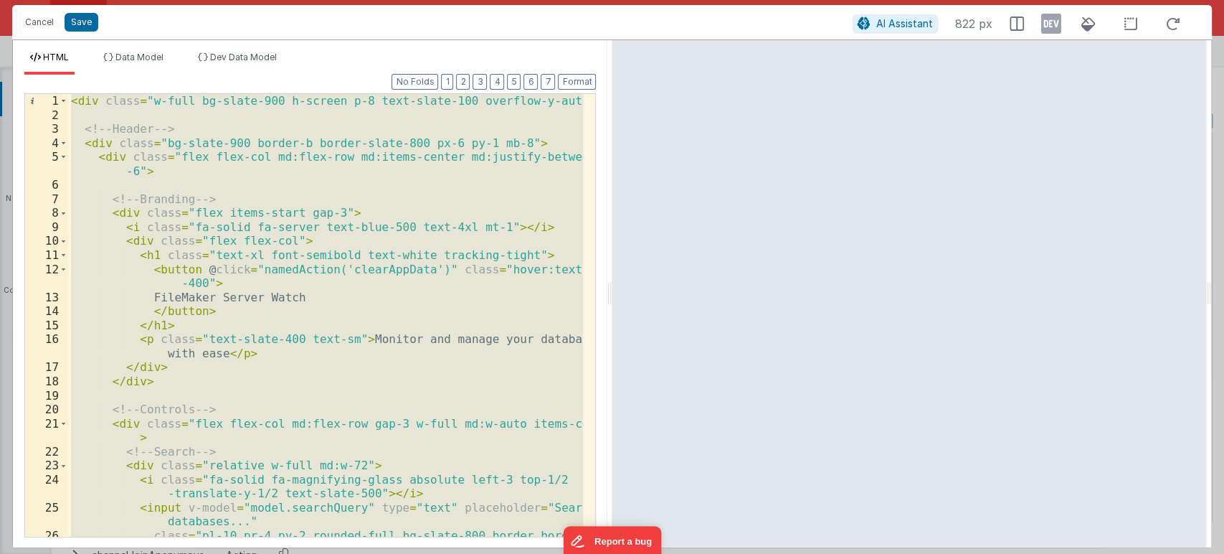
drag, startPoint x: 336, startPoint y: 321, endPoint x: 328, endPoint y: 309, distance: 13.9
click at [335, 321] on div "< div class = "w-full bg-slate-900 h-screen p-8 text-slate-100 overflow-y-auto"…" at bounding box center [325, 315] width 515 height 443
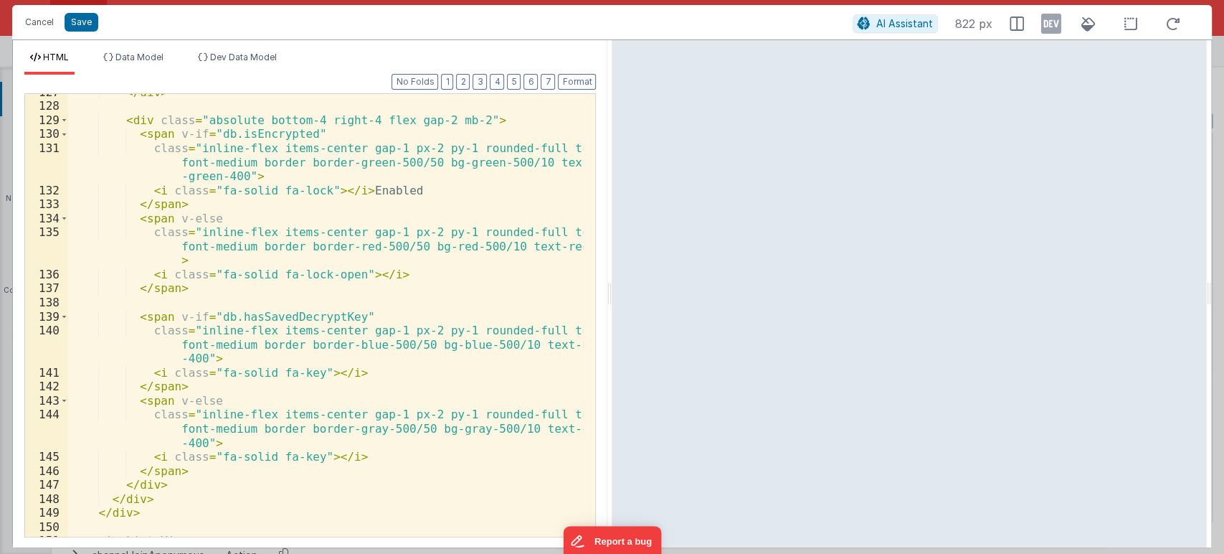
scroll to position [2337, 0]
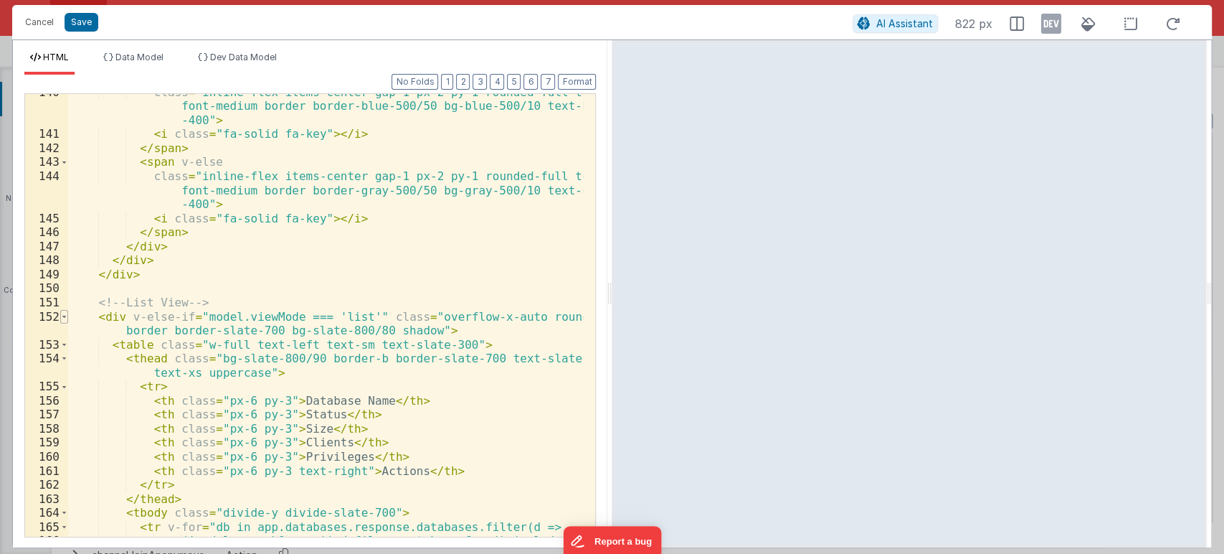
click at [62, 317] on span at bounding box center [64, 317] width 8 height 14
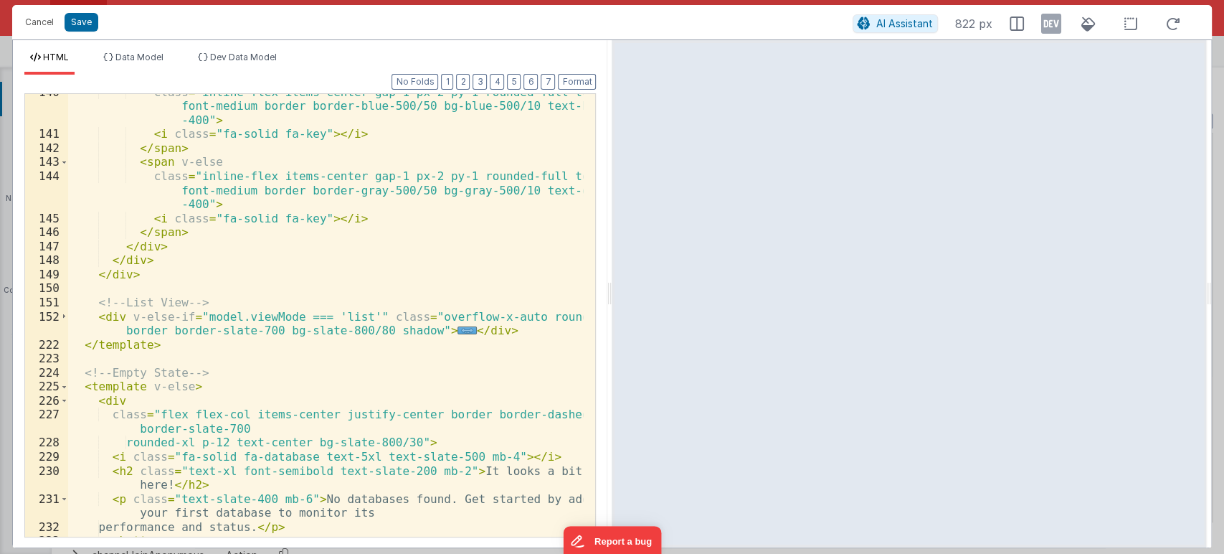
click at [98, 315] on div "class = "inline-flex items-center gap-1 px-2 py-1 rounded-full text-xs font-med…" at bounding box center [326, 334] width 516 height 499
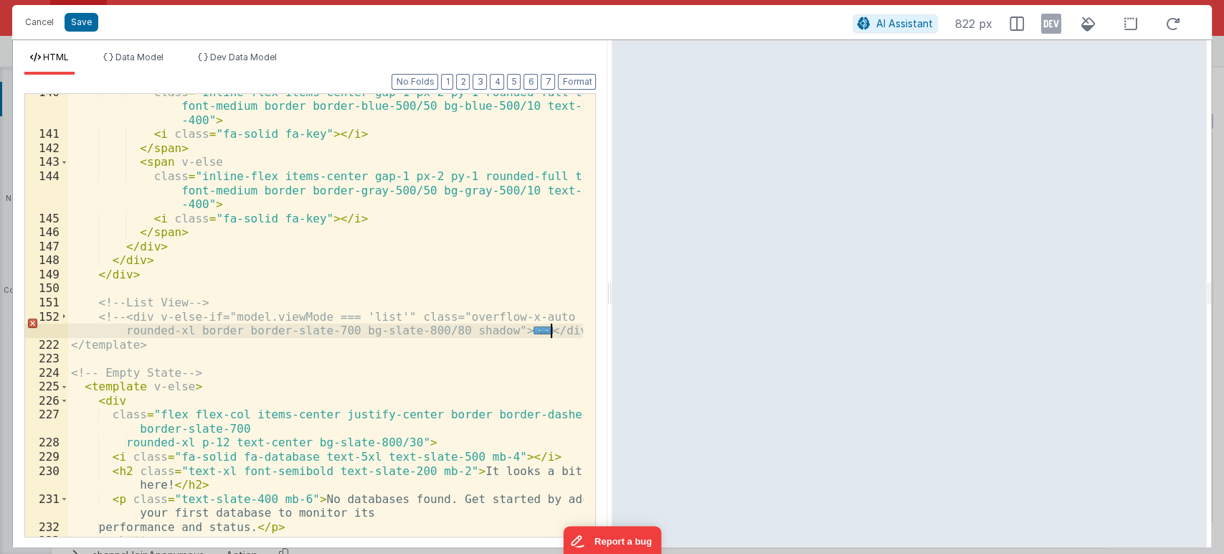
click at [552, 332] on div "class = "inline-flex items-center gap-1 px-2 py-1 rounded-full text-xs font-med…" at bounding box center [326, 334] width 516 height 499
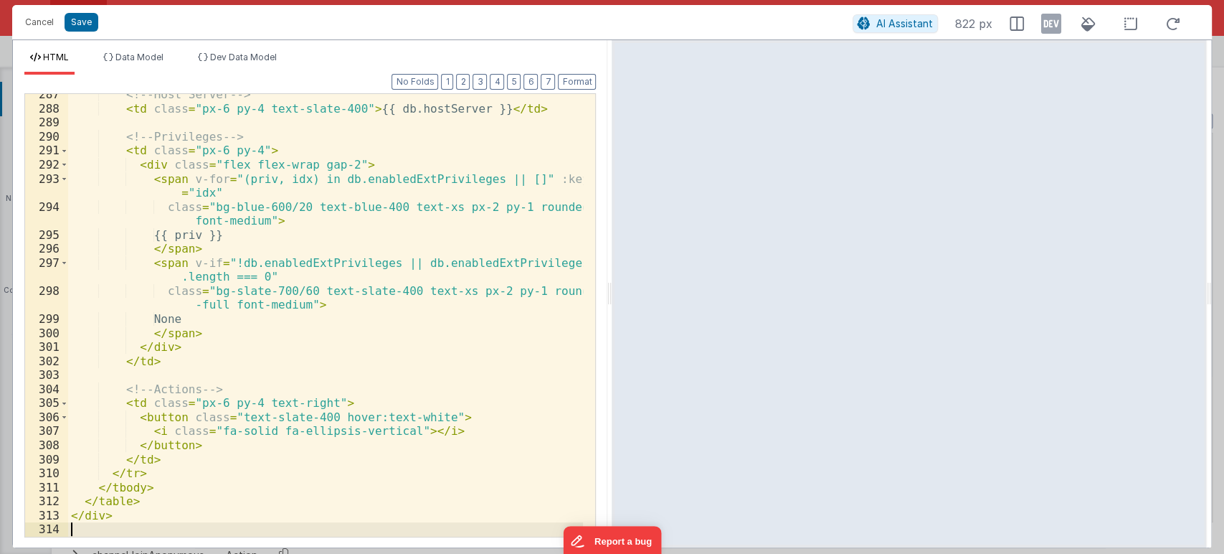
scroll to position [3555, 0]
click at [577, 79] on button "Format" at bounding box center [577, 82] width 38 height 16
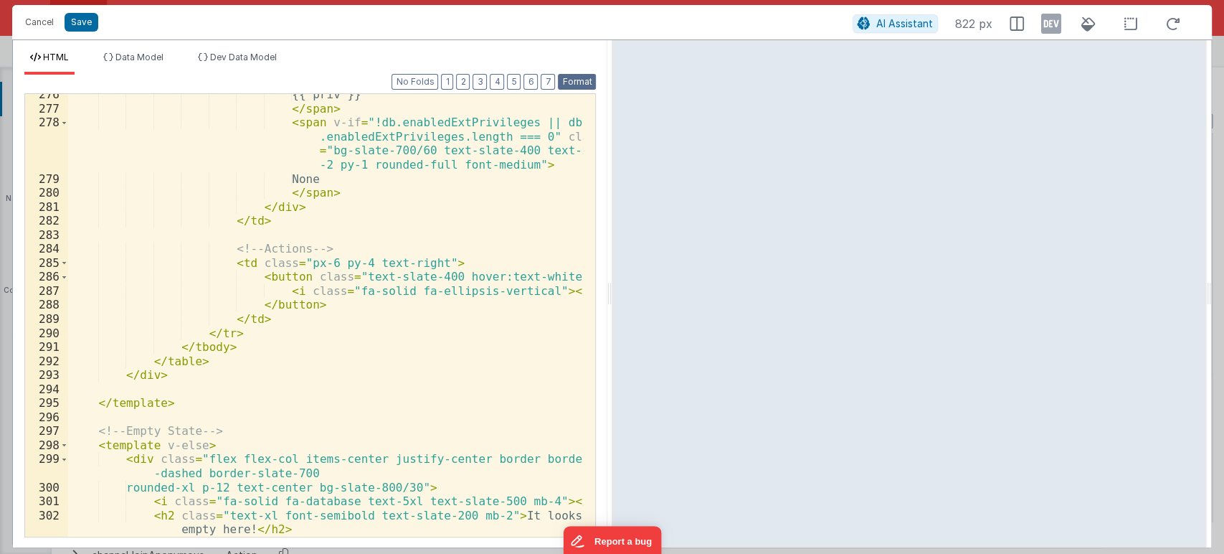
scroll to position [4691, 0]
click at [76, 23] on button "Save" at bounding box center [82, 22] width 34 height 19
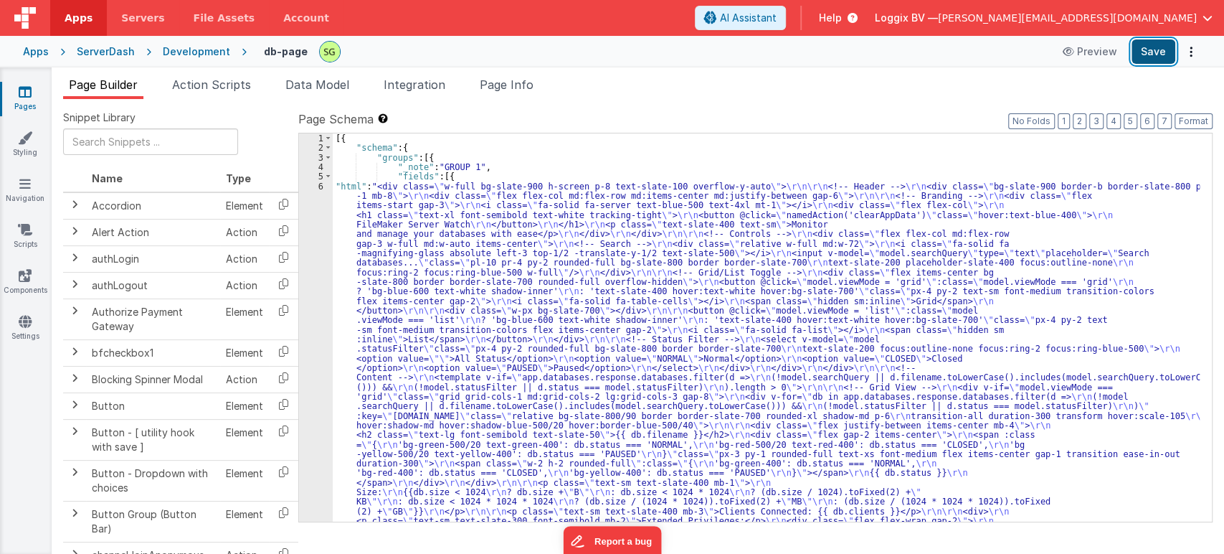
click at [1153, 56] on button "Save" at bounding box center [1154, 51] width 44 height 24
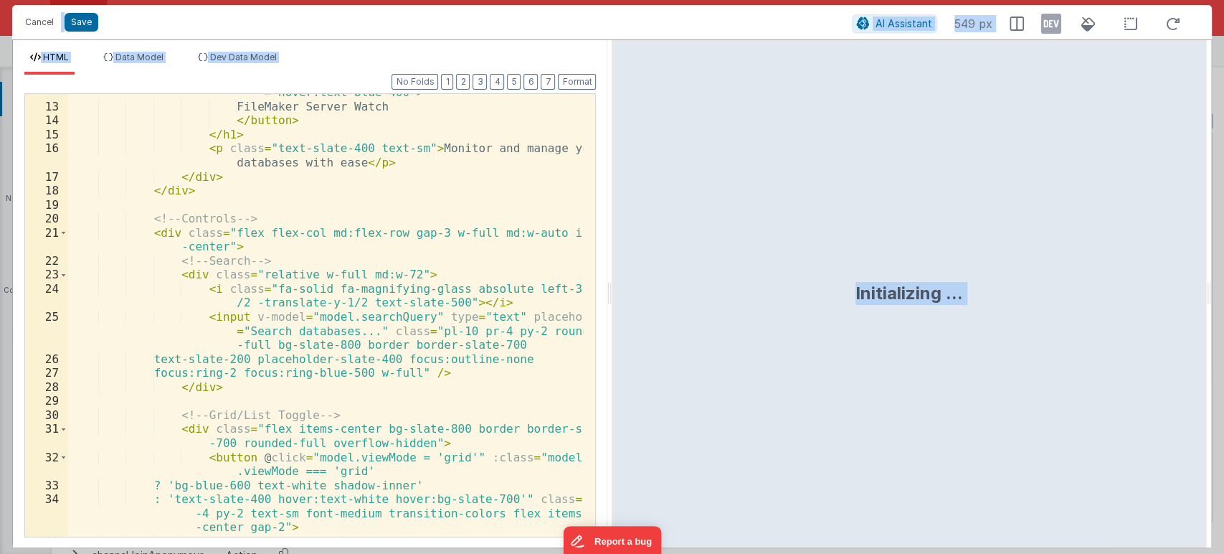
scroll to position [190, 0]
click at [509, 397] on div "< button @ click = "namedAction('clearAppData')" class = "hover:text-blue-400" …" at bounding box center [326, 314] width 516 height 485
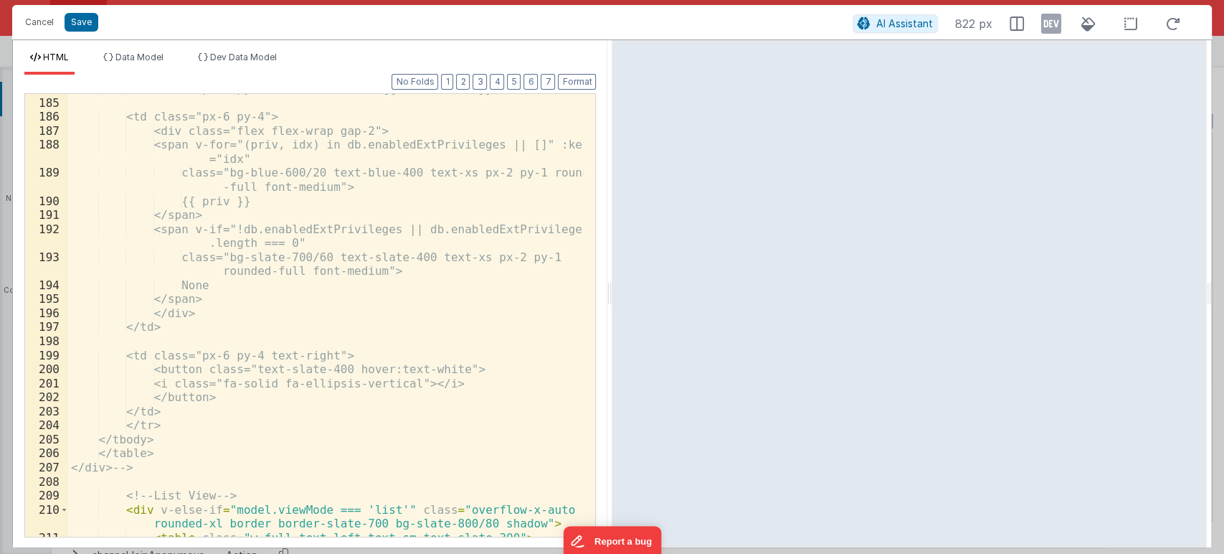
scroll to position [3386, 0]
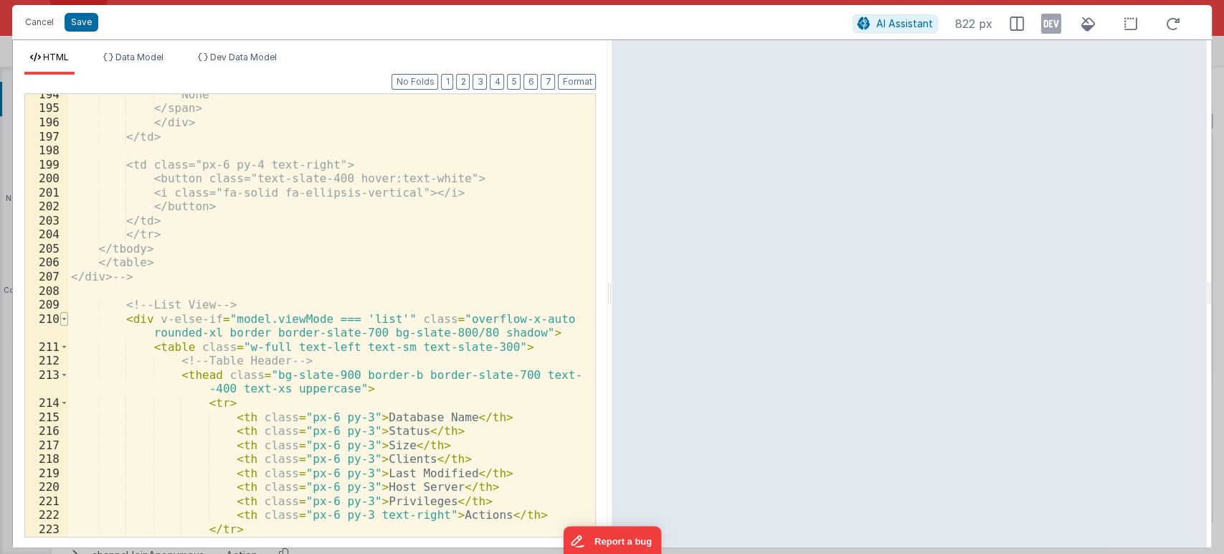
click at [63, 321] on span at bounding box center [64, 319] width 8 height 14
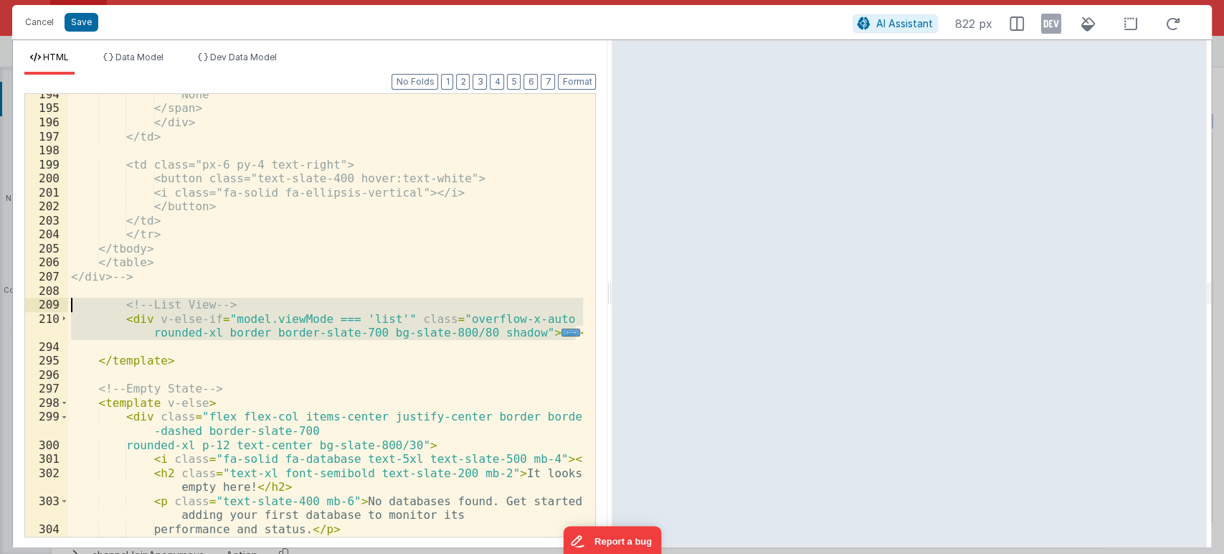
drag, startPoint x: 578, startPoint y: 329, endPoint x: 66, endPoint y: 311, distance: 512.5
click at [66, 311] on div "194 195 196 197 198 199 200 201 202 203 204 205 206 207 208 209 210 294 295 296…" at bounding box center [310, 315] width 572 height 444
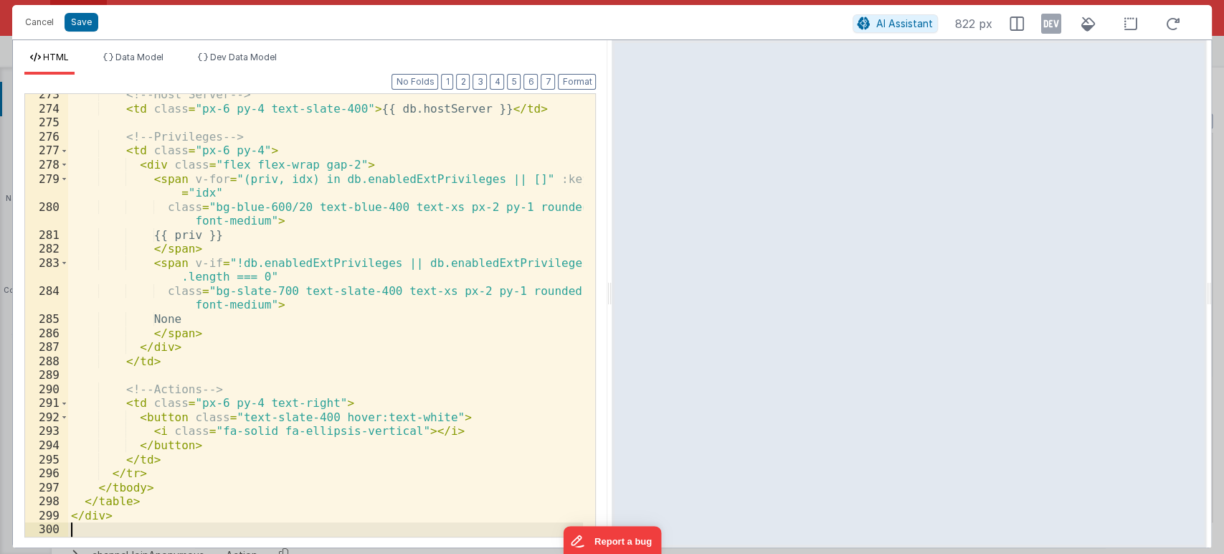
scroll to position [4551, 0]
click at [580, 82] on button "Format" at bounding box center [577, 82] width 38 height 16
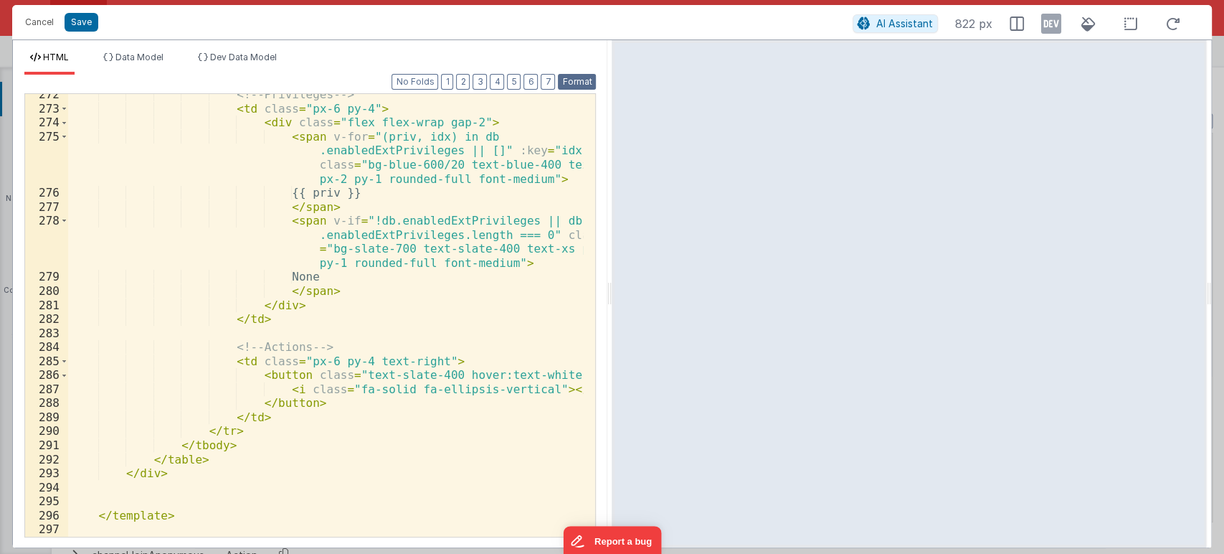
scroll to position [4593, 0]
click at [75, 19] on button "Save" at bounding box center [82, 22] width 34 height 19
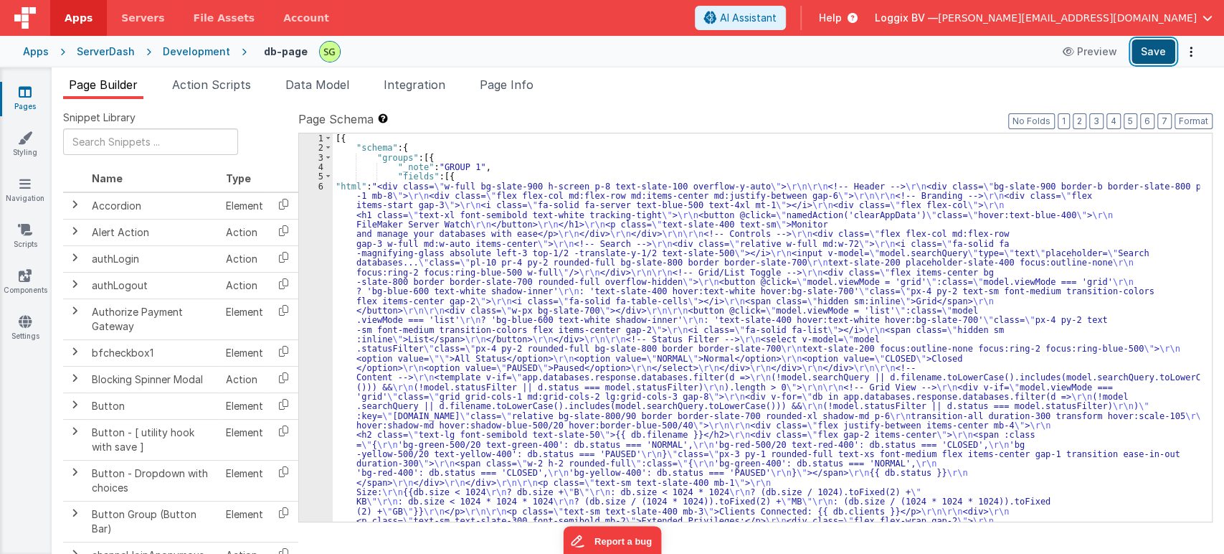
click at [1143, 50] on button "Save" at bounding box center [1154, 51] width 44 height 24
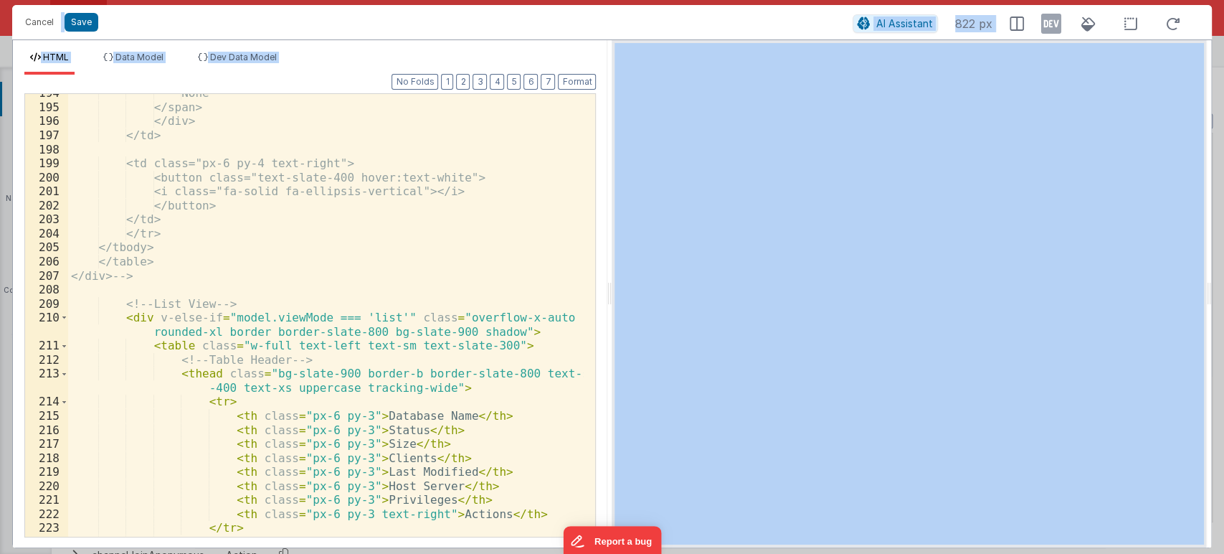
scroll to position [3388, 0]
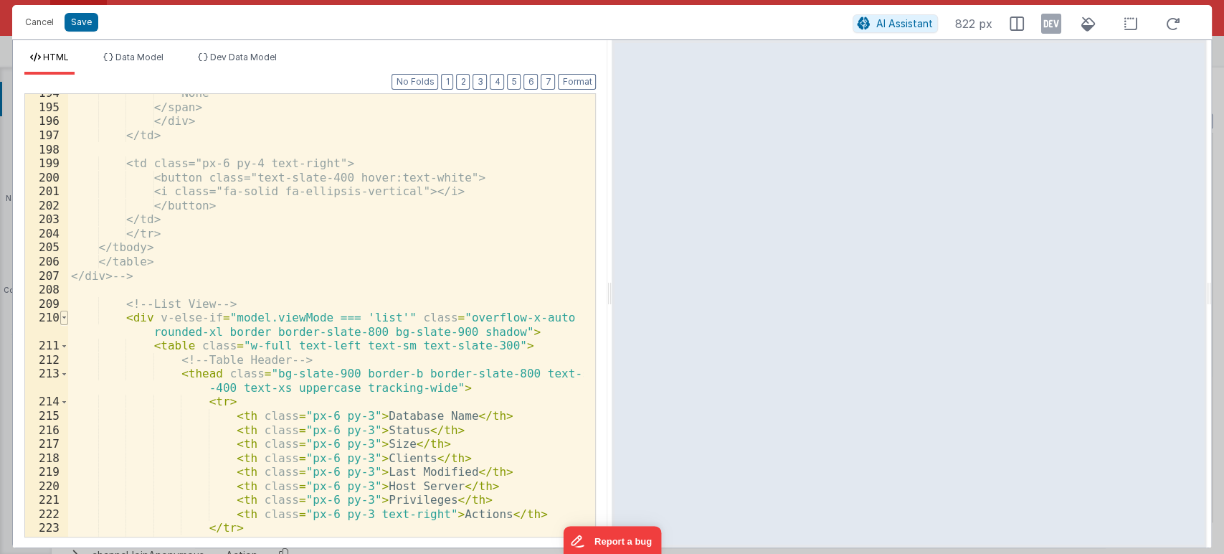
click at [60, 319] on span at bounding box center [64, 318] width 8 height 14
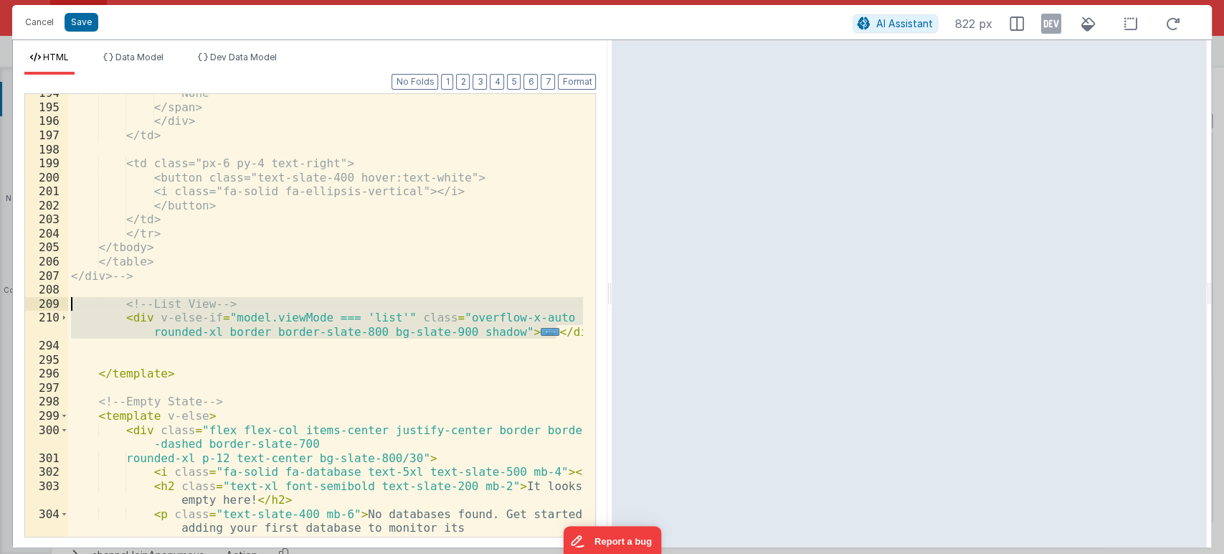
drag, startPoint x: 483, startPoint y: 330, endPoint x: 67, endPoint y: 303, distance: 416.2
click at [67, 303] on div "194 195 196 197 198 199 200 201 202 203 204 205 206 207 208 209 210 294 295 296…" at bounding box center [310, 315] width 572 height 444
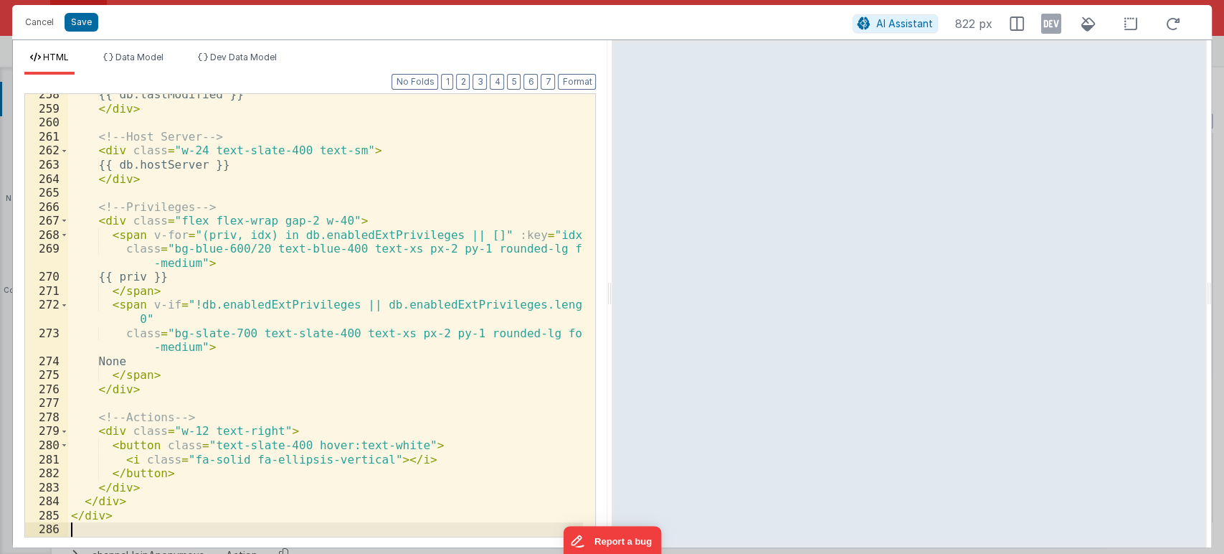
scroll to position [4327, 0]
click at [590, 80] on button "Format" at bounding box center [577, 82] width 38 height 16
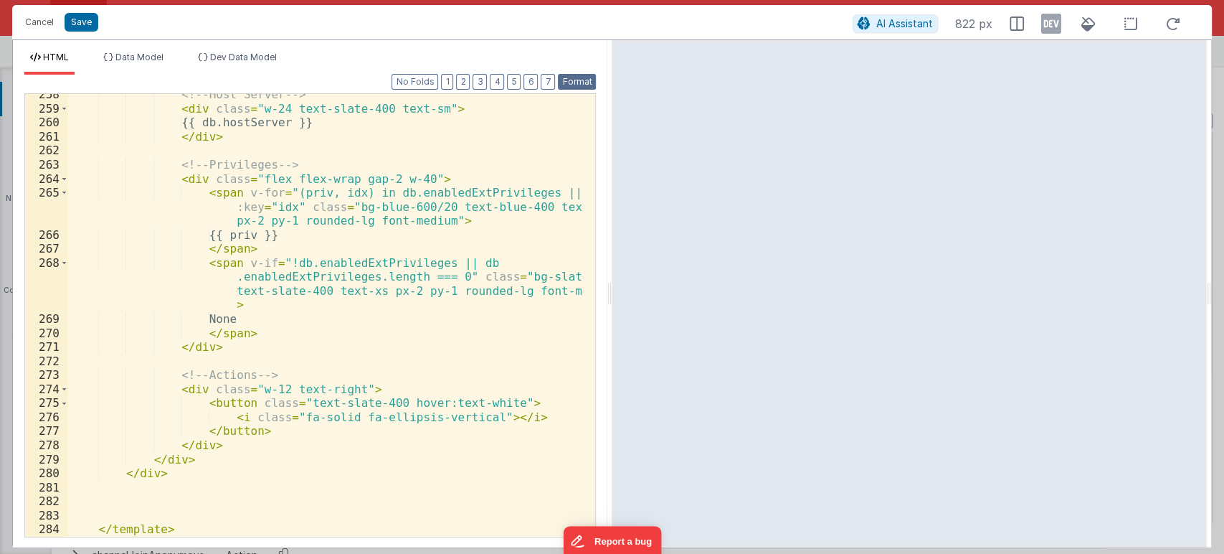
scroll to position [4340, 0]
click at [82, 23] on button "Save" at bounding box center [82, 22] width 34 height 19
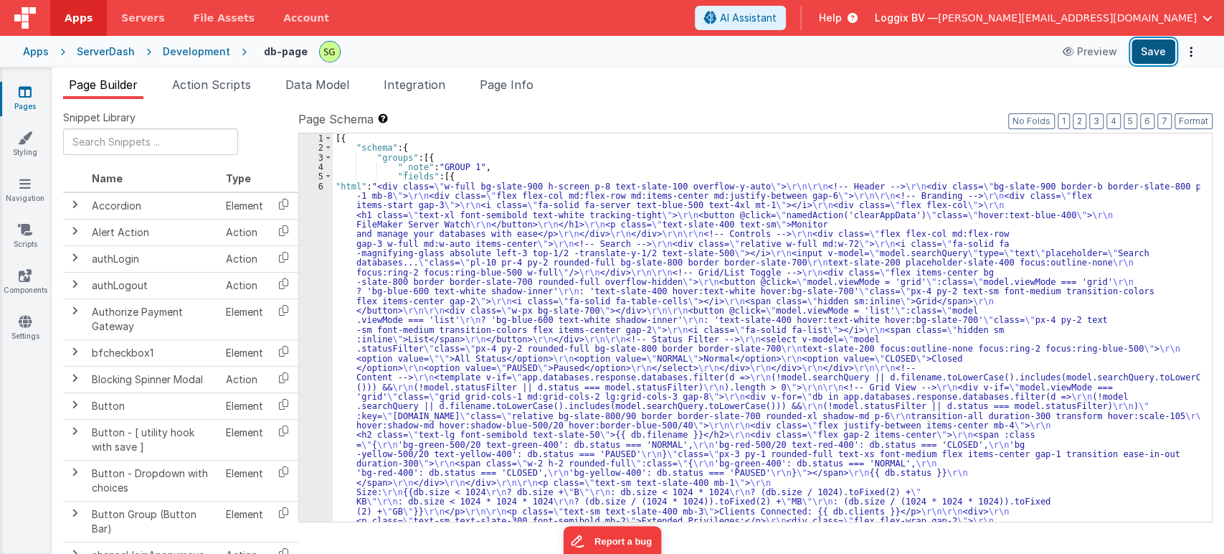
click at [1164, 52] on button "Save" at bounding box center [1154, 51] width 44 height 24
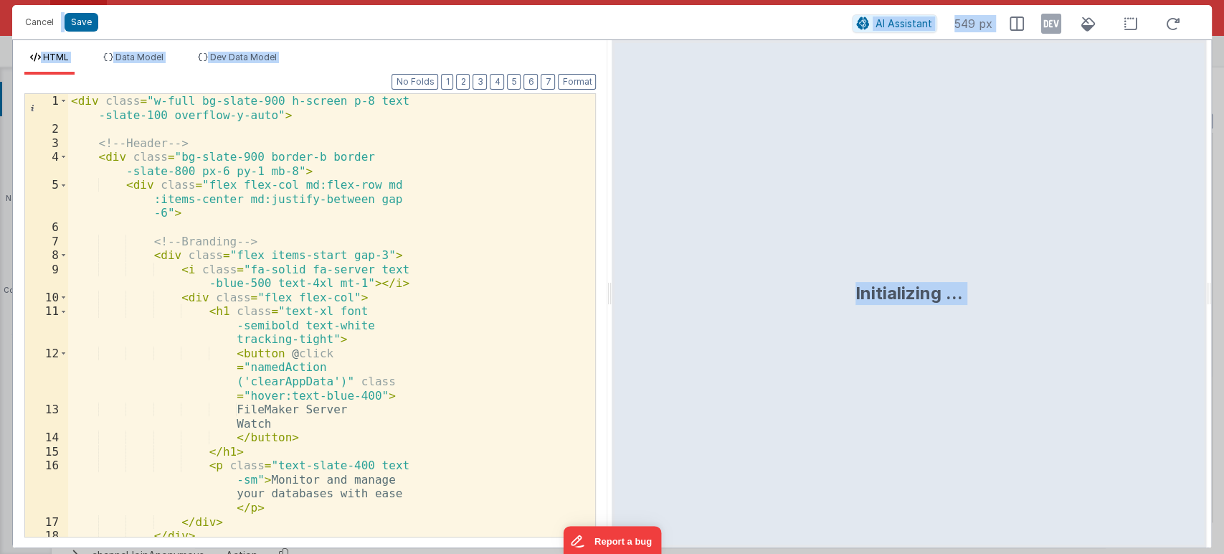
click at [554, 285] on div "< div class = "w-full bg-slate-900 h-screen p-8 text -slate-100 overflow-y-auto…" at bounding box center [325, 336] width 515 height 485
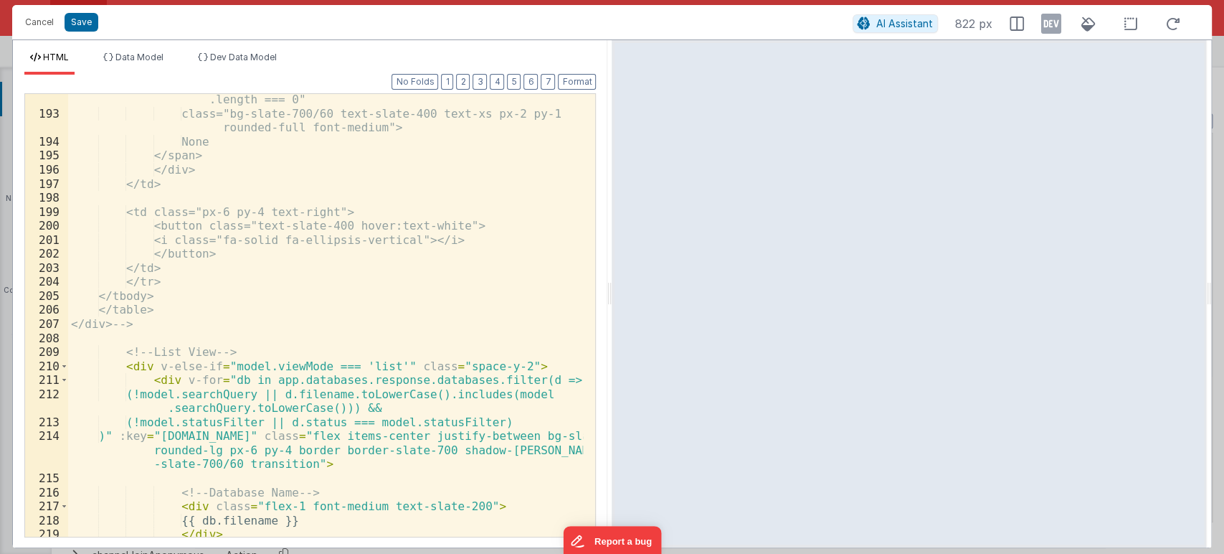
scroll to position [3387, 0]
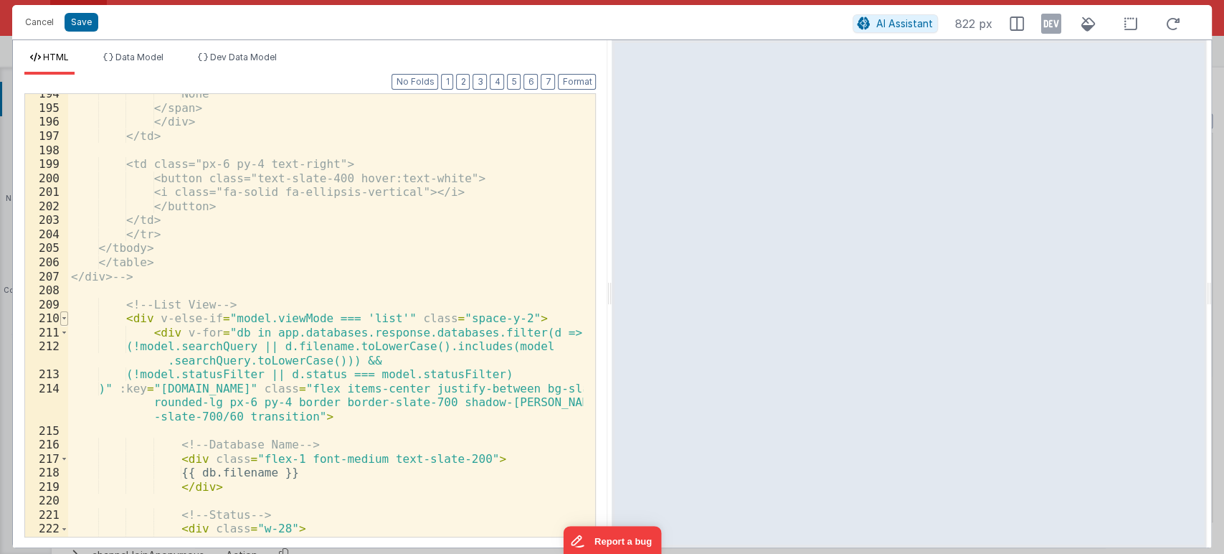
click at [60, 318] on span at bounding box center [64, 318] width 8 height 14
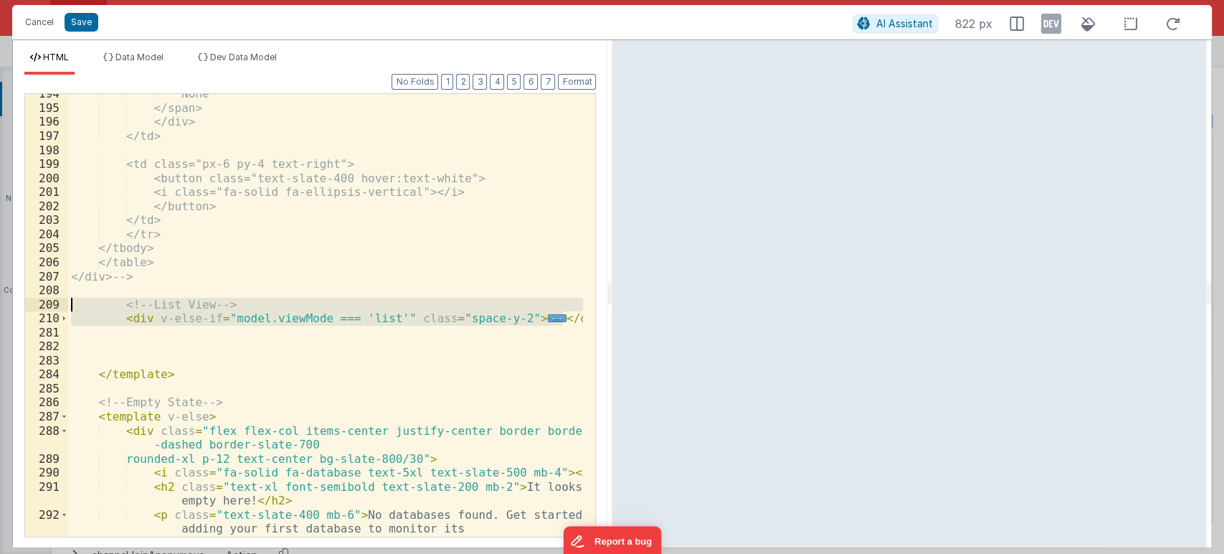
drag, startPoint x: 564, startPoint y: 321, endPoint x: 59, endPoint y: 307, distance: 505.2
click at [59, 307] on div "194 195 196 197 198 199 200 201 202 203 204 205 206 207 208 209 210 281 282 283…" at bounding box center [310, 315] width 572 height 444
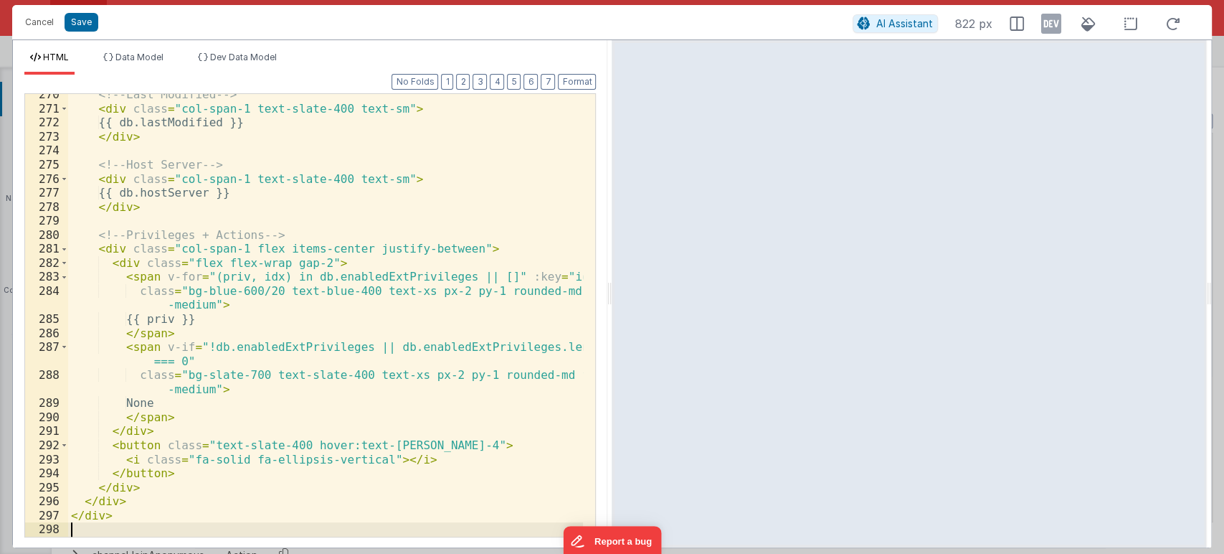
scroll to position [4481, 0]
click at [565, 88] on button "Format" at bounding box center [577, 82] width 38 height 16
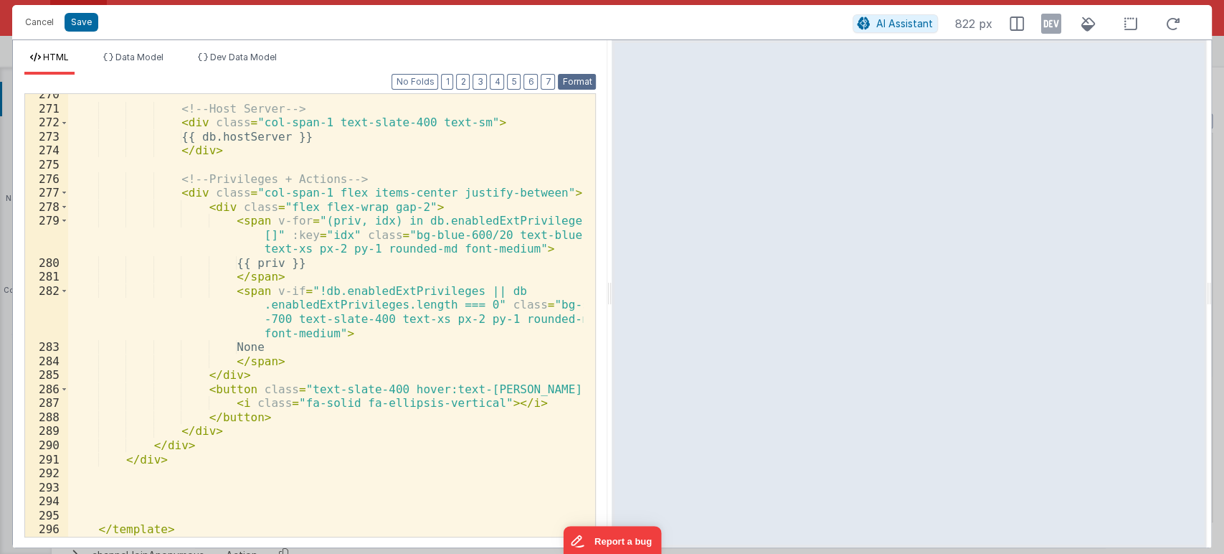
scroll to position [4509, 0]
click at [93, 24] on button "Save" at bounding box center [82, 22] width 34 height 19
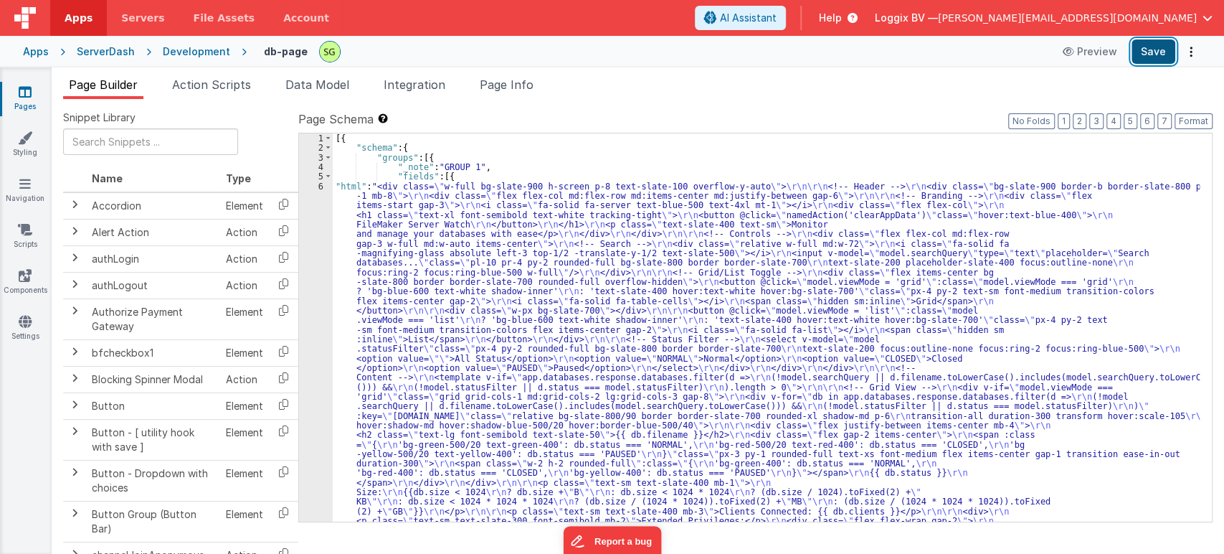
click at [1151, 54] on button "Save" at bounding box center [1154, 51] width 44 height 24
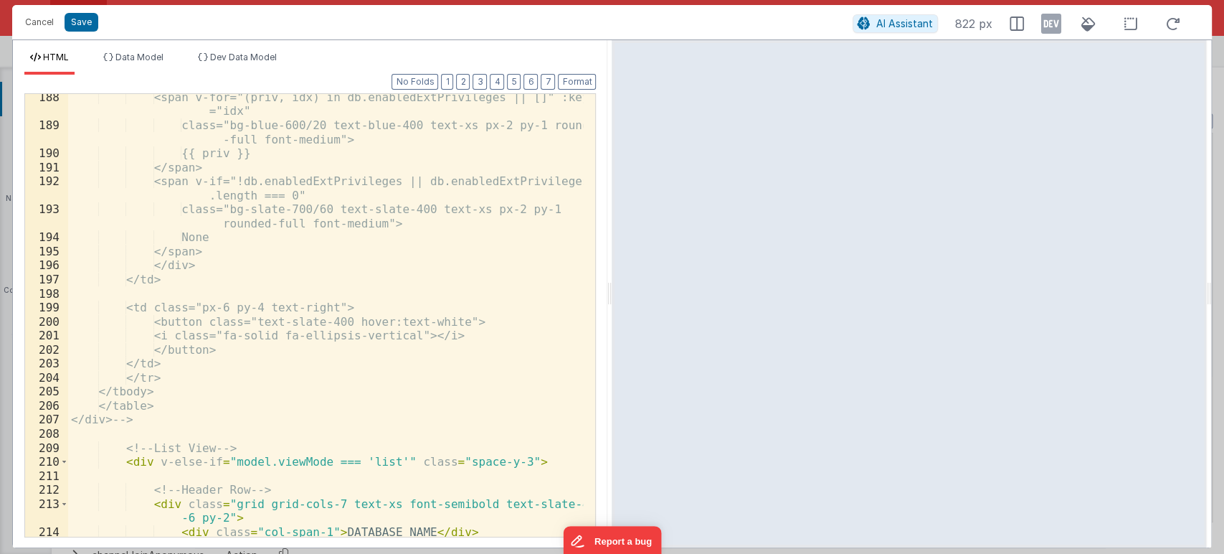
scroll to position [3386, 0]
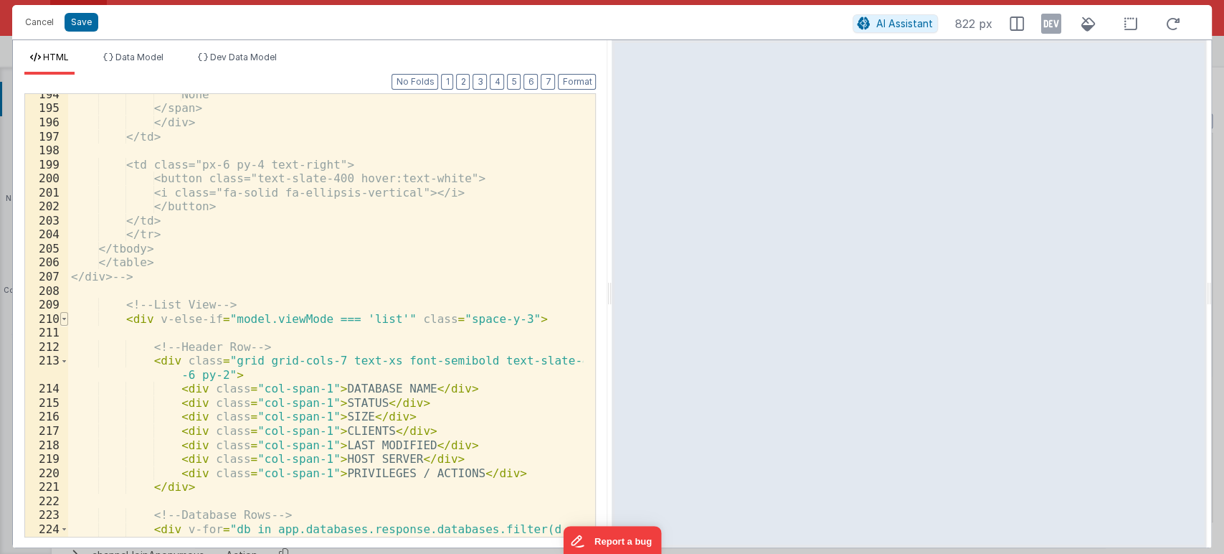
click at [65, 320] on span at bounding box center [64, 319] width 8 height 14
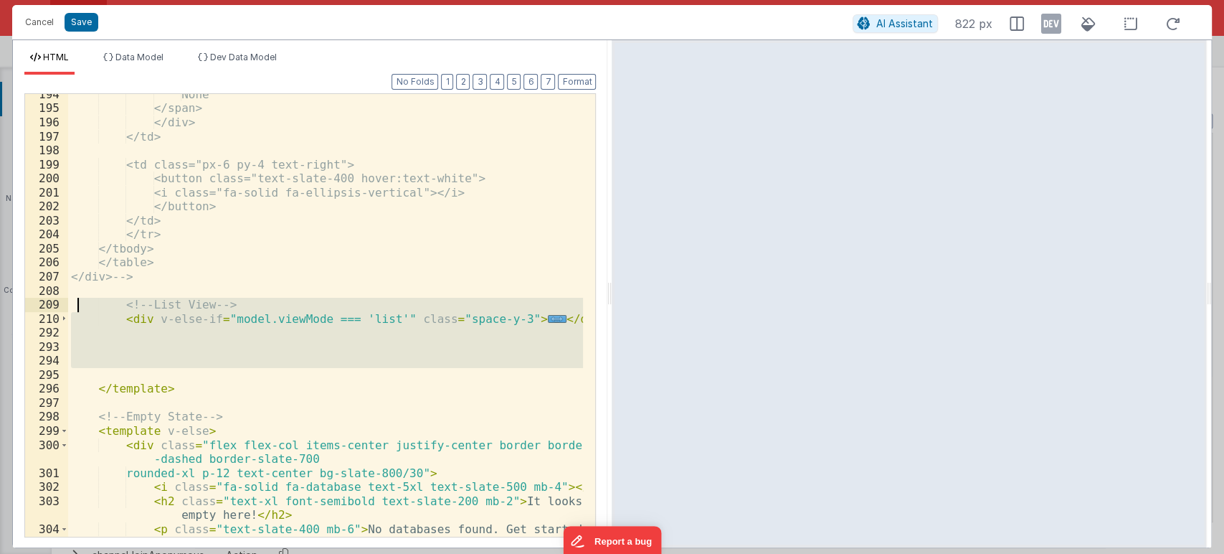
drag, startPoint x: 488, startPoint y: 374, endPoint x: 79, endPoint y: 305, distance: 414.7
click at [79, 305] on div "None </span> </div> </td> <td class="px-6 py-4 text-right"> <button class="text…" at bounding box center [326, 330] width 516 height 485
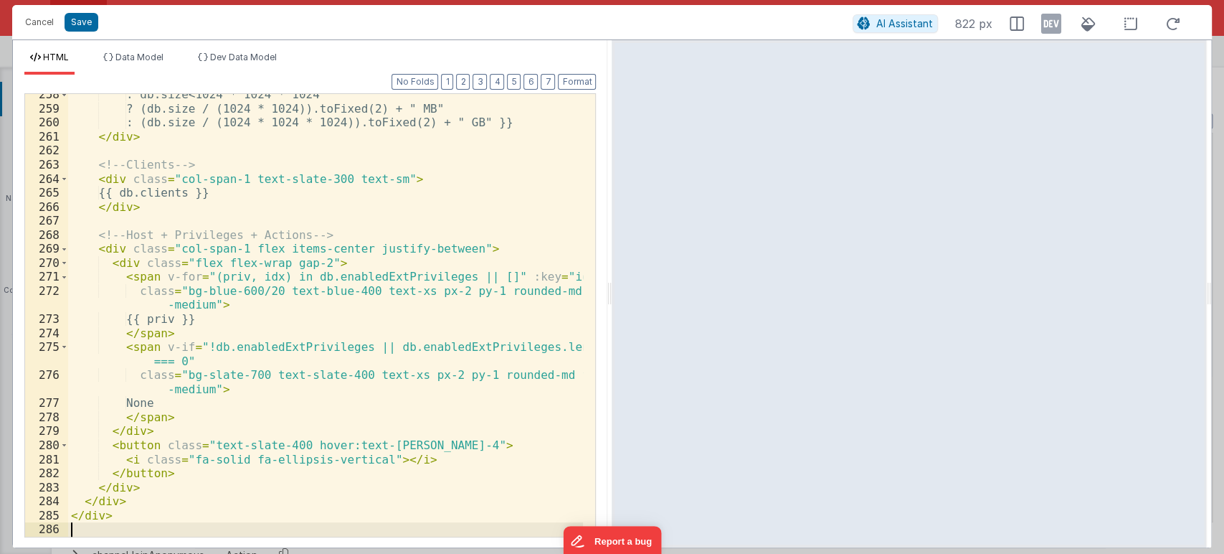
scroll to position [4313, 0]
click at [575, 81] on button "Format" at bounding box center [577, 82] width 38 height 16
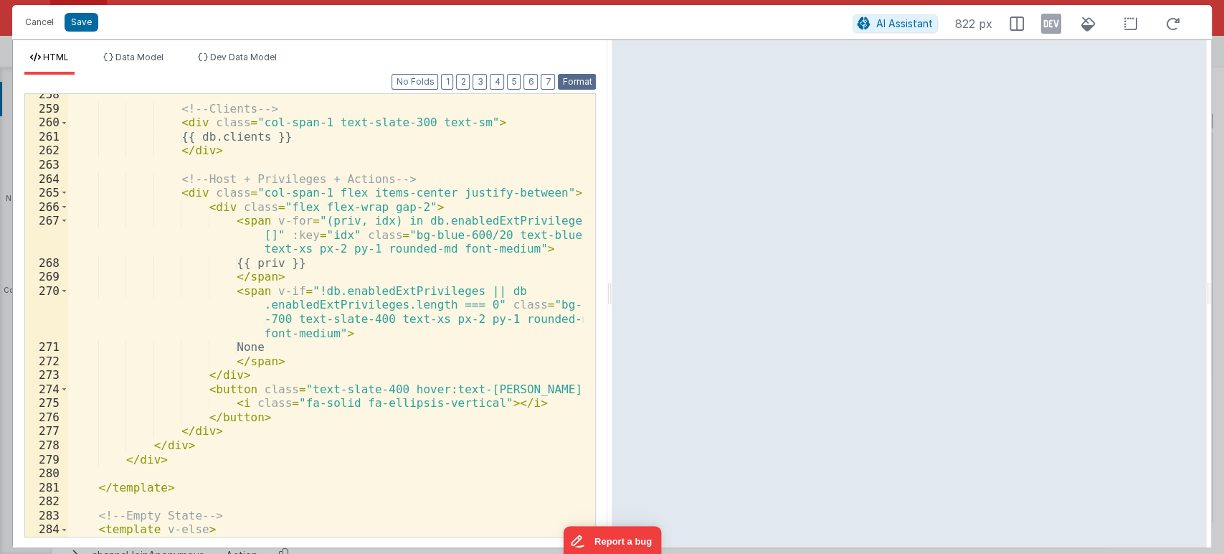
scroll to position [4340, 0]
click at [84, 24] on button "Save" at bounding box center [82, 22] width 34 height 19
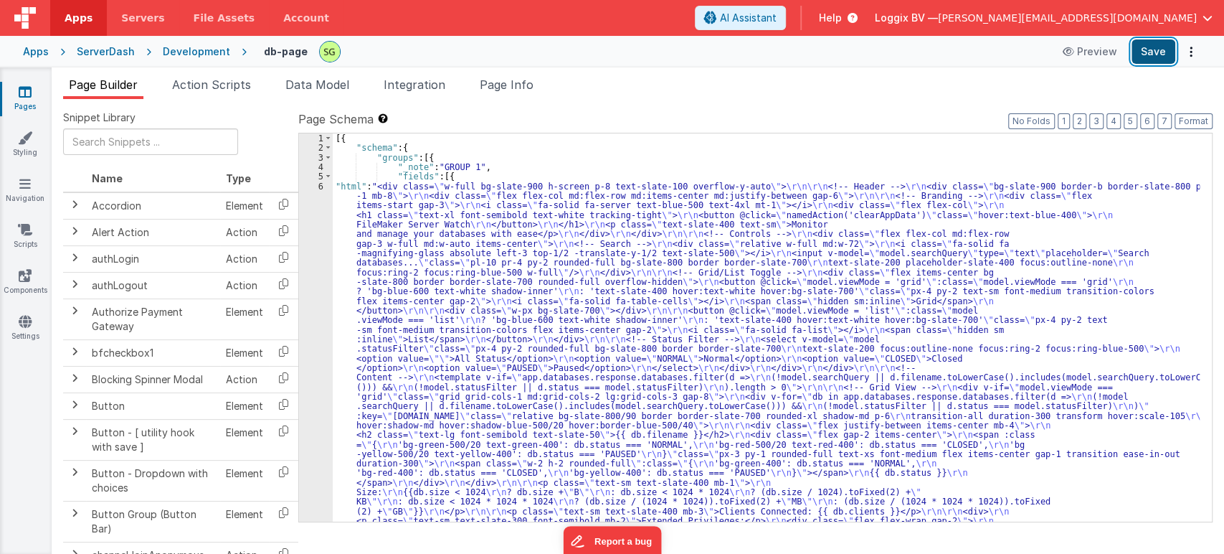
click at [1169, 47] on button "Save" at bounding box center [1154, 51] width 44 height 24
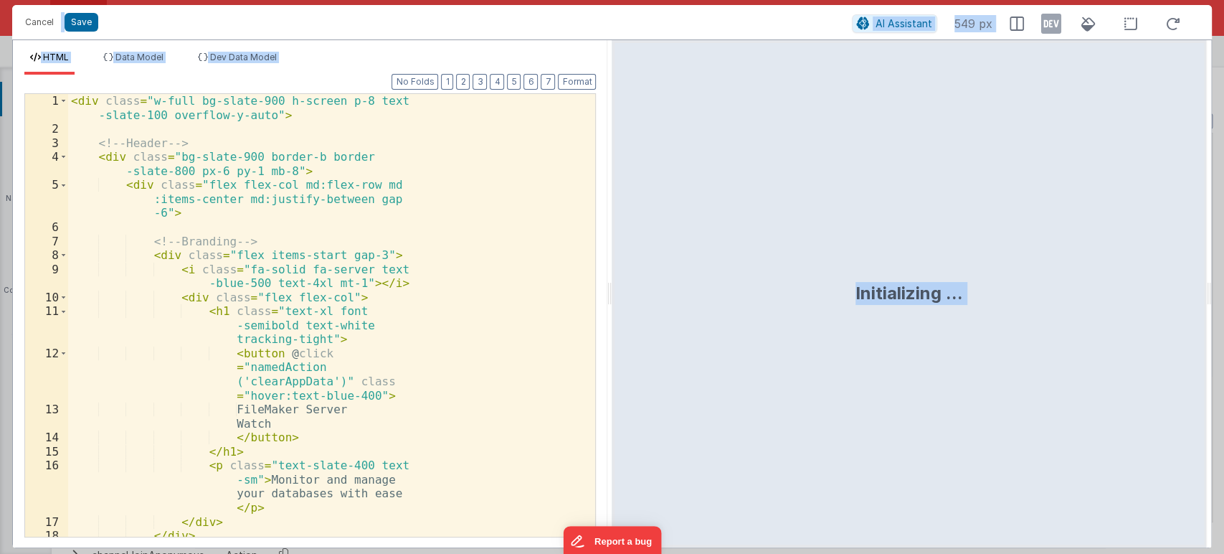
click at [564, 303] on div "< div class = "w-full bg-slate-900 h-screen p-8 text -slate-100 overflow-y-auto…" at bounding box center [325, 336] width 515 height 485
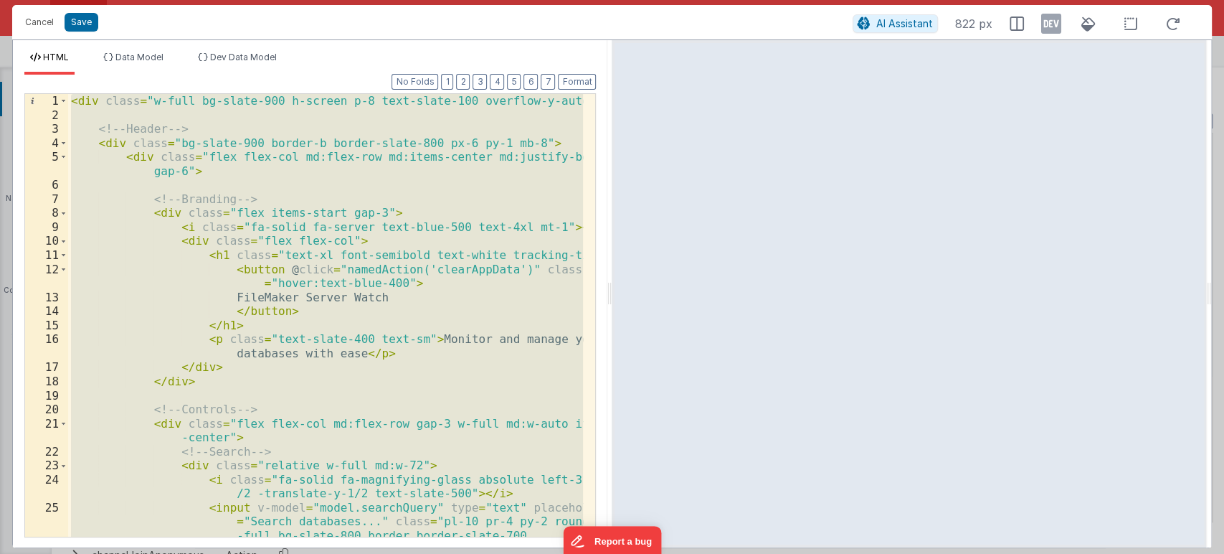
click at [412, 319] on div "< div class = "w-full bg-slate-900 h-screen p-8 text-slate-100 overflow-y-auto"…" at bounding box center [325, 315] width 515 height 443
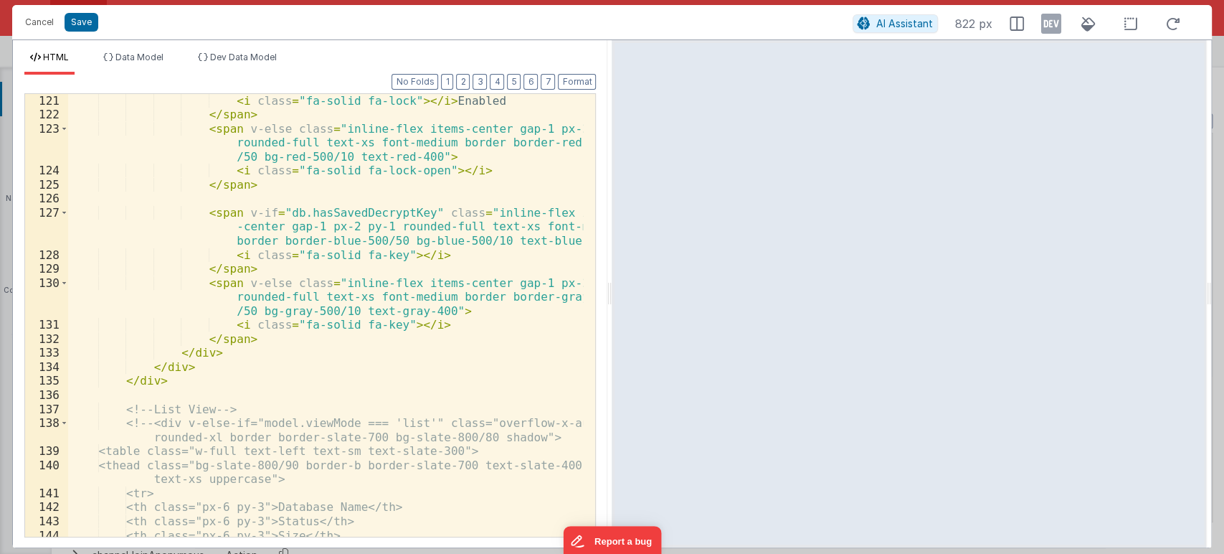
scroll to position [2003, 0]
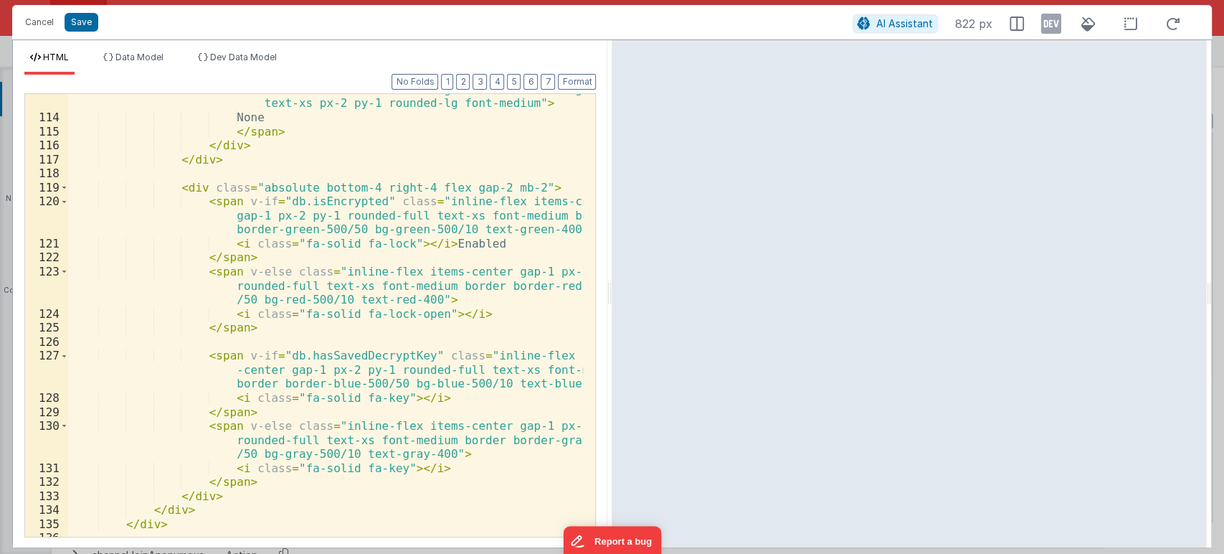
click at [363, 359] on div "< span v-if = "!db.enabledExtPrivileges || db .enabledExtPrivileges.length === …" at bounding box center [326, 311] width 516 height 513
click at [453, 455] on div "< span v-if = "!db.enabledExtPrivileges || db .enabledExtPrivileges.length === …" at bounding box center [326, 311] width 516 height 513
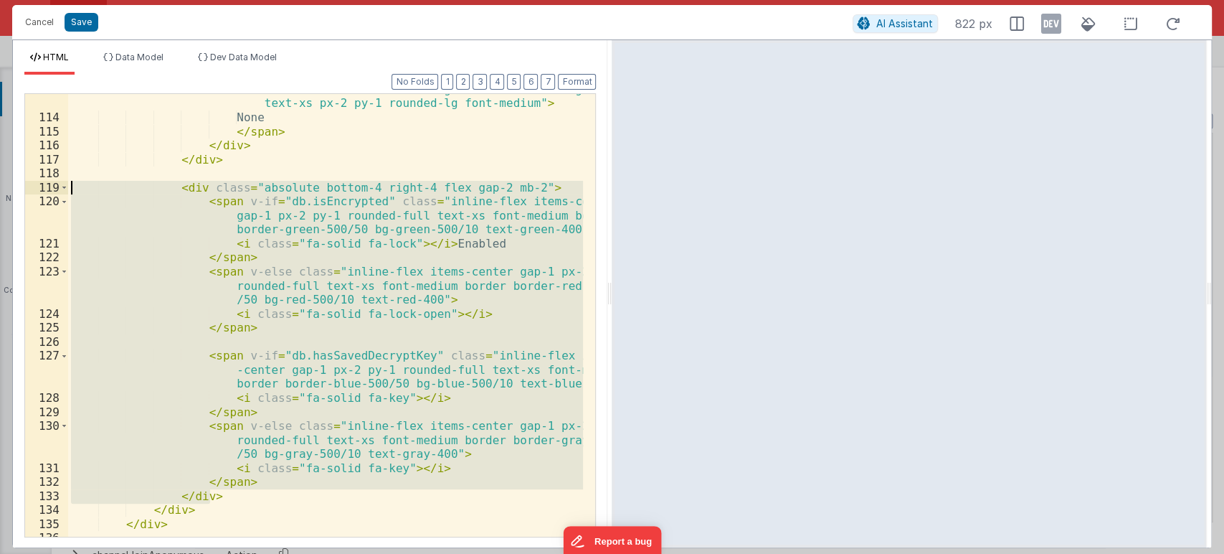
drag, startPoint x: 235, startPoint y: 494, endPoint x: 52, endPoint y: 194, distance: 351.6
click at [52, 194] on div "113 114 115 116 117 118 119 120 121 122 123 124 125 126 127 128 129 130 131 132…" at bounding box center [310, 315] width 572 height 444
click at [316, 200] on div "< span v-if = "!db.enabledExtPrivileges || db .enabledExtPrivileges.length === …" at bounding box center [325, 315] width 515 height 443
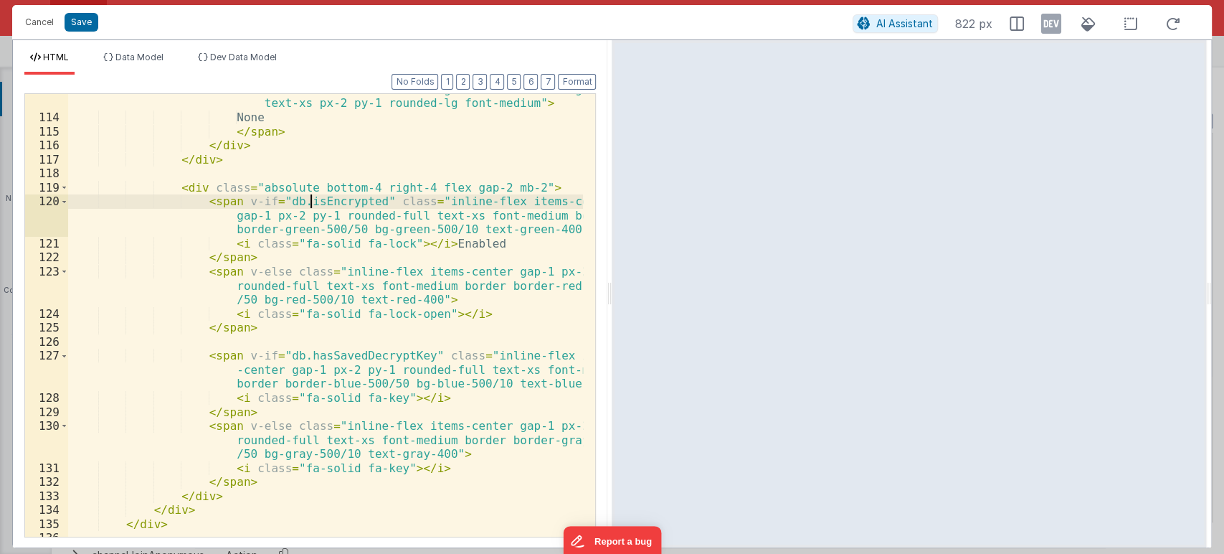
click at [312, 200] on div "< span v-if = "!db.enabledExtPrivileges || db .enabledExtPrivileges.length === …" at bounding box center [326, 311] width 516 height 513
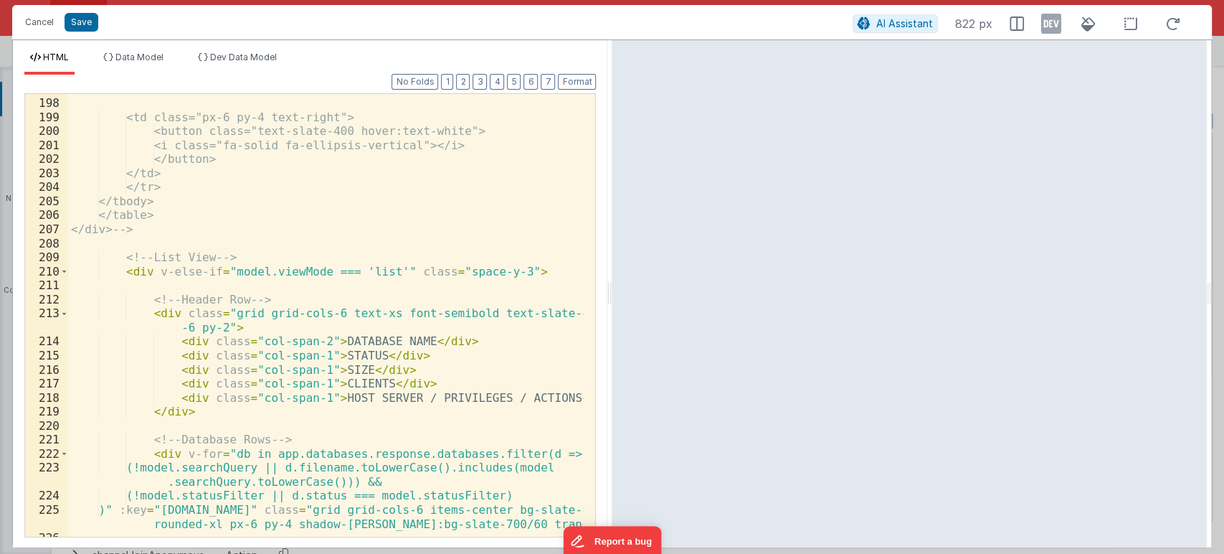
scroll to position [3435, 0]
click at [61, 269] on span at bounding box center [64, 272] width 8 height 14
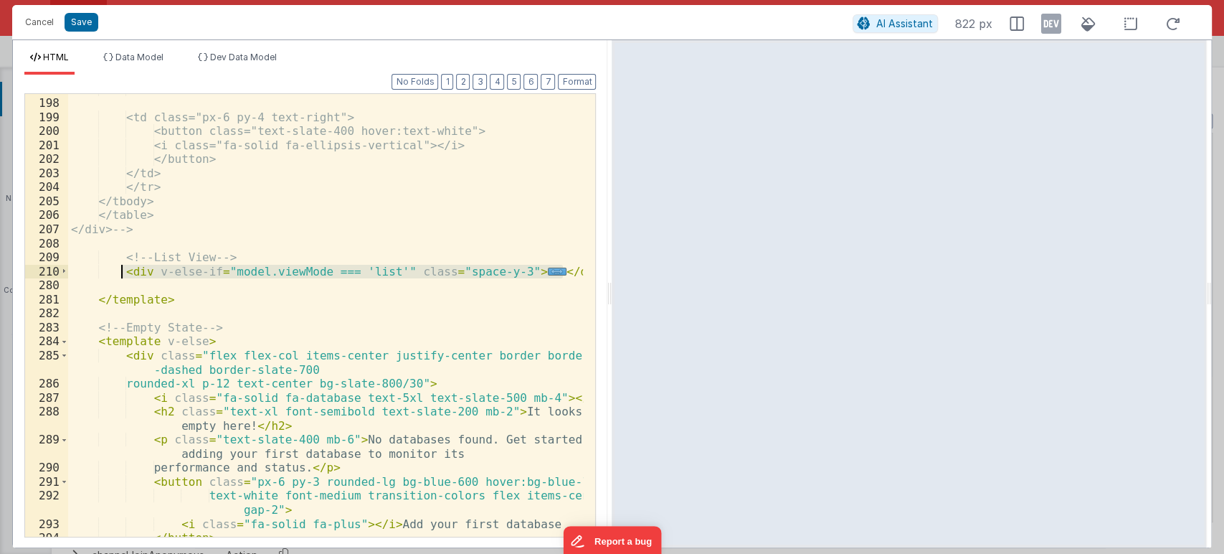
drag, startPoint x: 560, startPoint y: 270, endPoint x: 121, endPoint y: 273, distance: 439.0
click at [121, 273] on div "</td> <td class="px-6 py-4 text-right"> <button class="text-slate-400 hover:tex…" at bounding box center [326, 317] width 516 height 471
click at [568, 268] on div "</td> <td class="px-6 py-4 text-right"> <button class="text-slate-400 hover:tex…" at bounding box center [325, 315] width 515 height 443
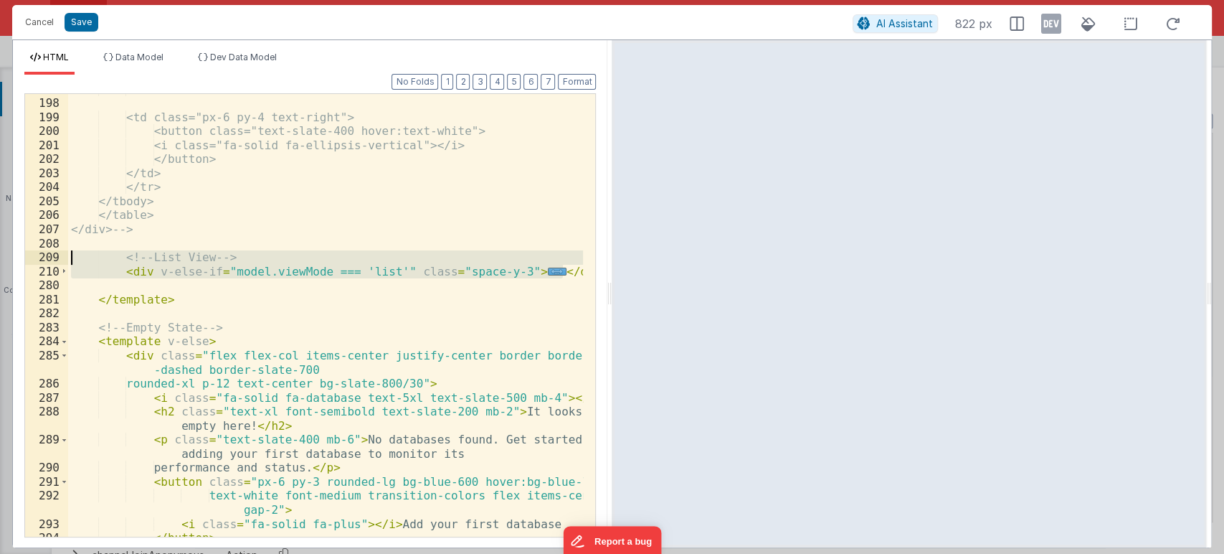
drag, startPoint x: 568, startPoint y: 268, endPoint x: 34, endPoint y: 262, distance: 533.7
click at [34, 262] on div "197 198 199 200 201 202 203 204 205 206 207 208 209 210 280 281 282 283 284 285…" at bounding box center [310, 315] width 572 height 444
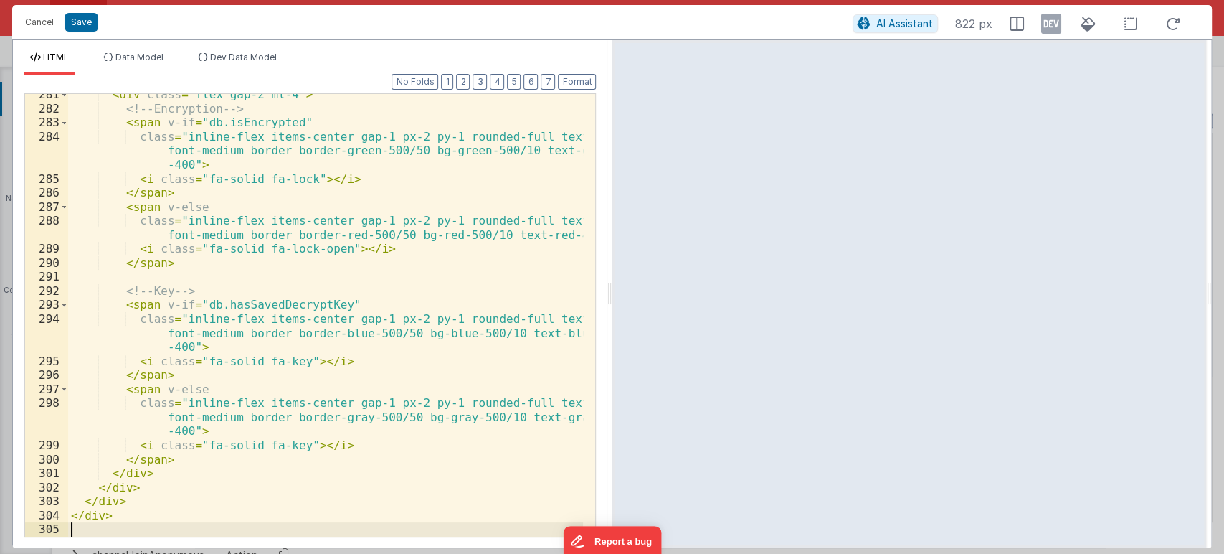
scroll to position [4677, 0]
click at [577, 85] on button "Format" at bounding box center [577, 82] width 38 height 16
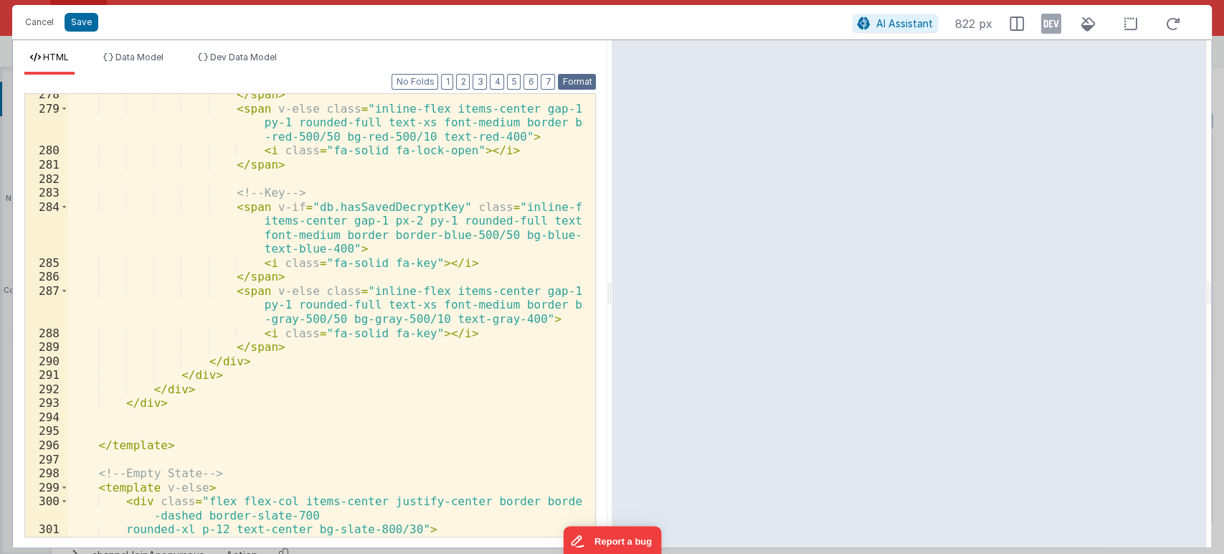
scroll to position [4747, 0]
click at [69, 20] on button "Save" at bounding box center [82, 22] width 34 height 19
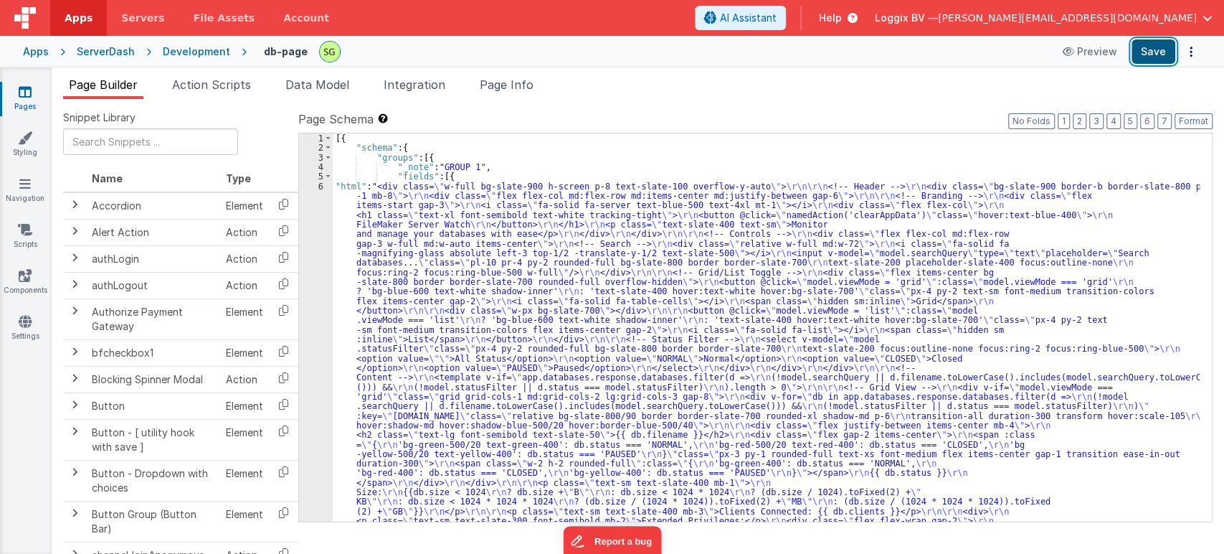
click at [1155, 52] on button "Save" at bounding box center [1154, 51] width 44 height 24
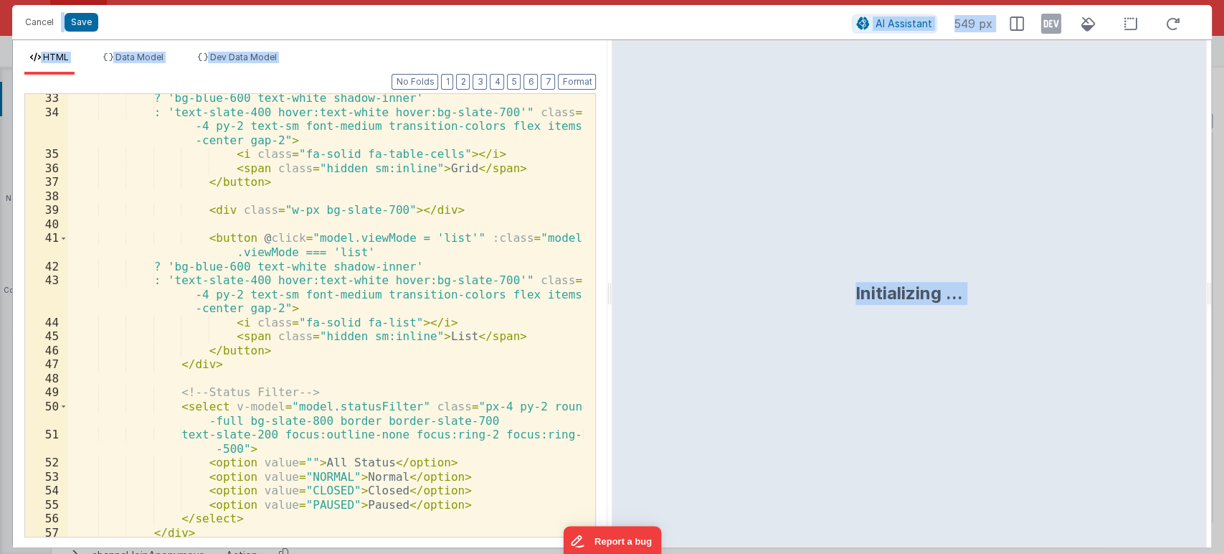
scroll to position [578, 0]
click at [370, 377] on div "? 'bg-blue-600 text-white shadow-inner' : 'text-slate-400 hover:text-white hove…" at bounding box center [326, 326] width 516 height 471
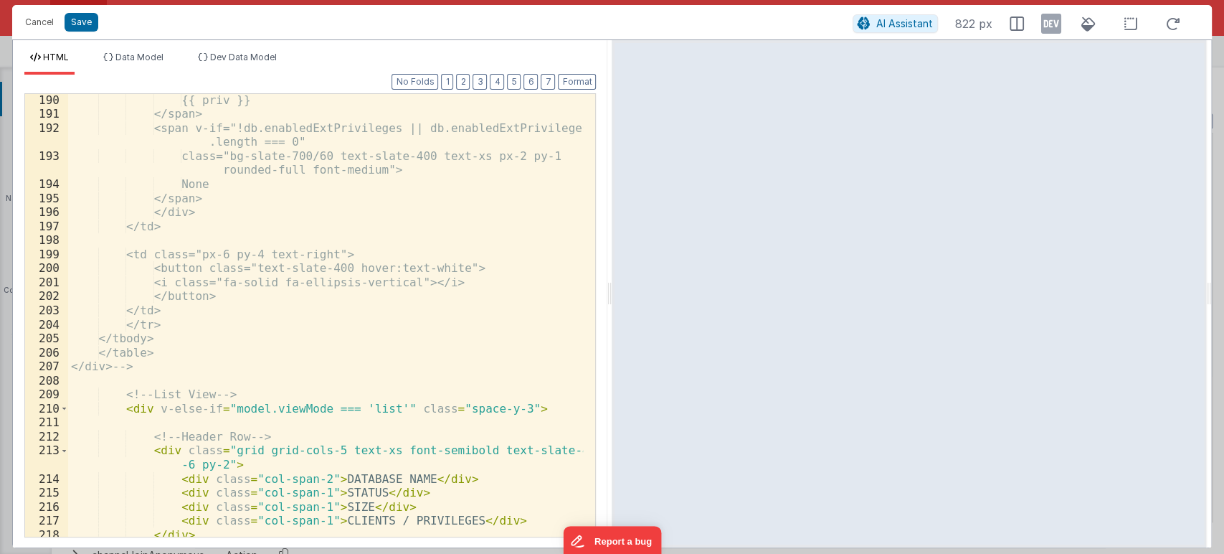
scroll to position [3440, 0]
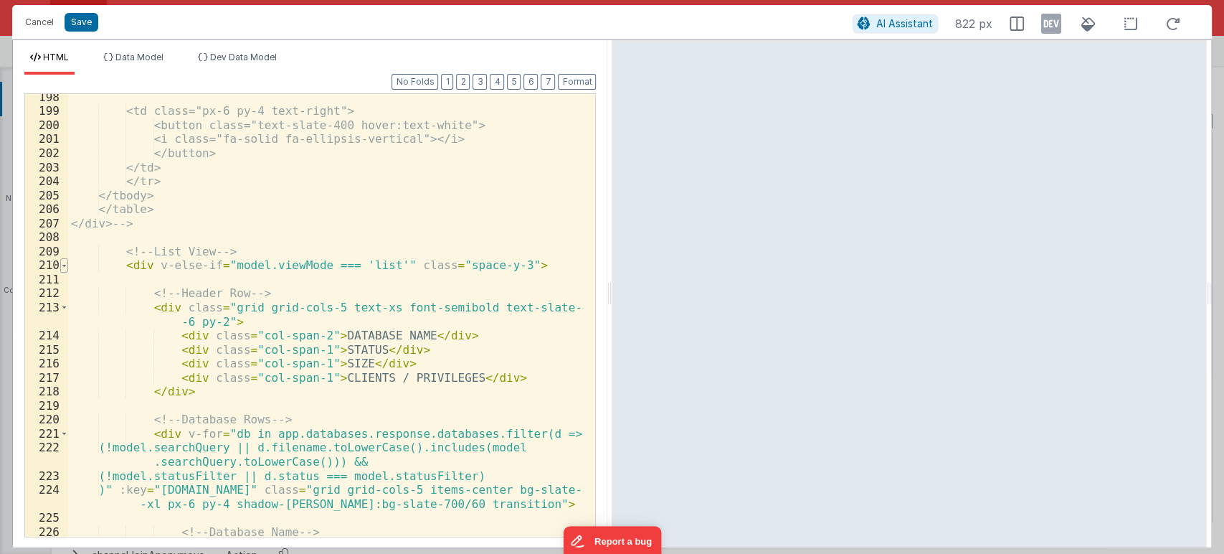
click at [63, 265] on span at bounding box center [64, 265] width 8 height 14
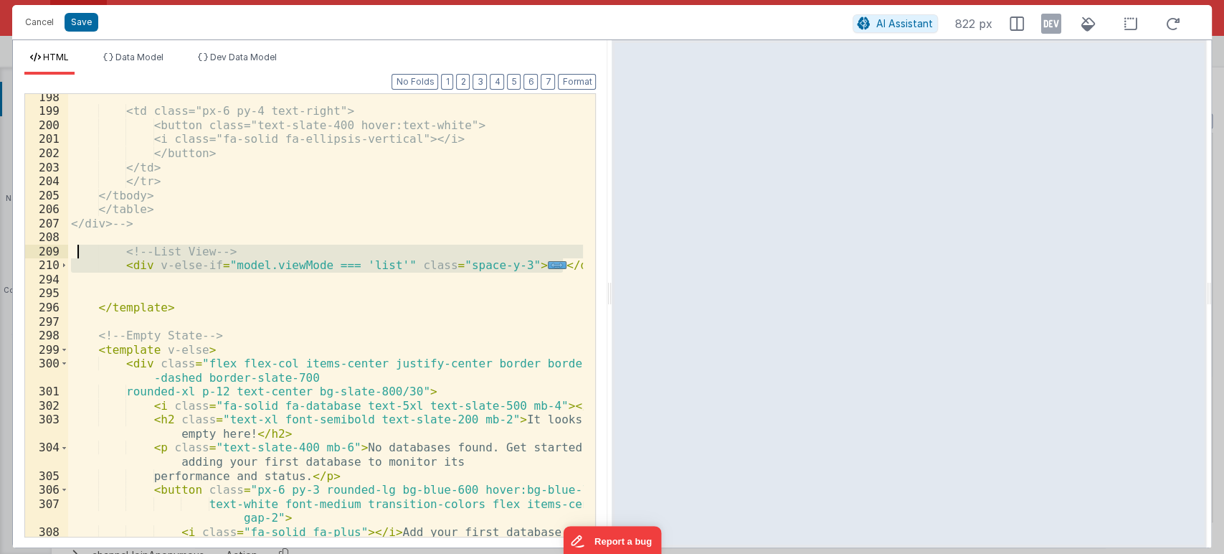
drag, startPoint x: 565, startPoint y: 268, endPoint x: 75, endPoint y: 256, distance: 490.1
click at [75, 256] on div "<td class="px-6 py-4 text-right"> <button class="text-slate-400 hover:text-whit…" at bounding box center [326, 325] width 516 height 471
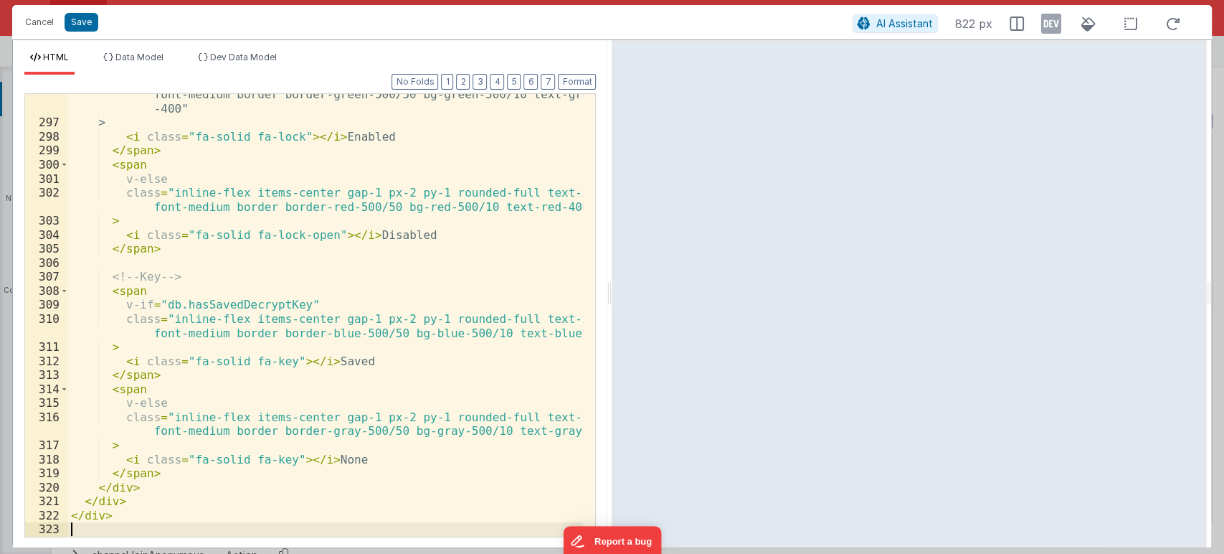
scroll to position [4888, 0]
click at [585, 84] on button "Format" at bounding box center [577, 82] width 38 height 16
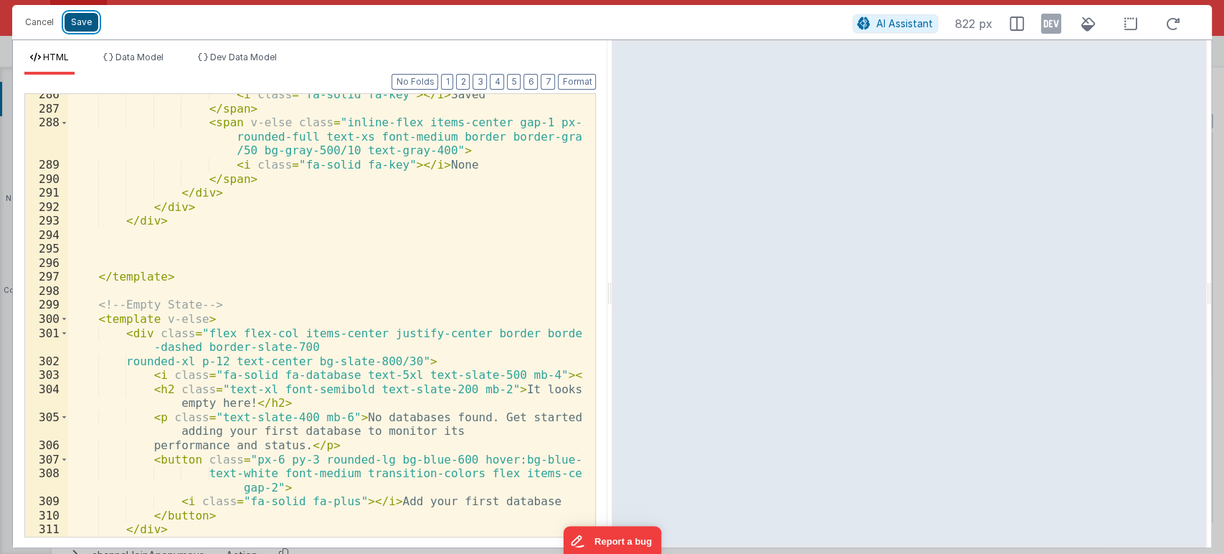
click at [88, 22] on button "Save" at bounding box center [82, 22] width 34 height 19
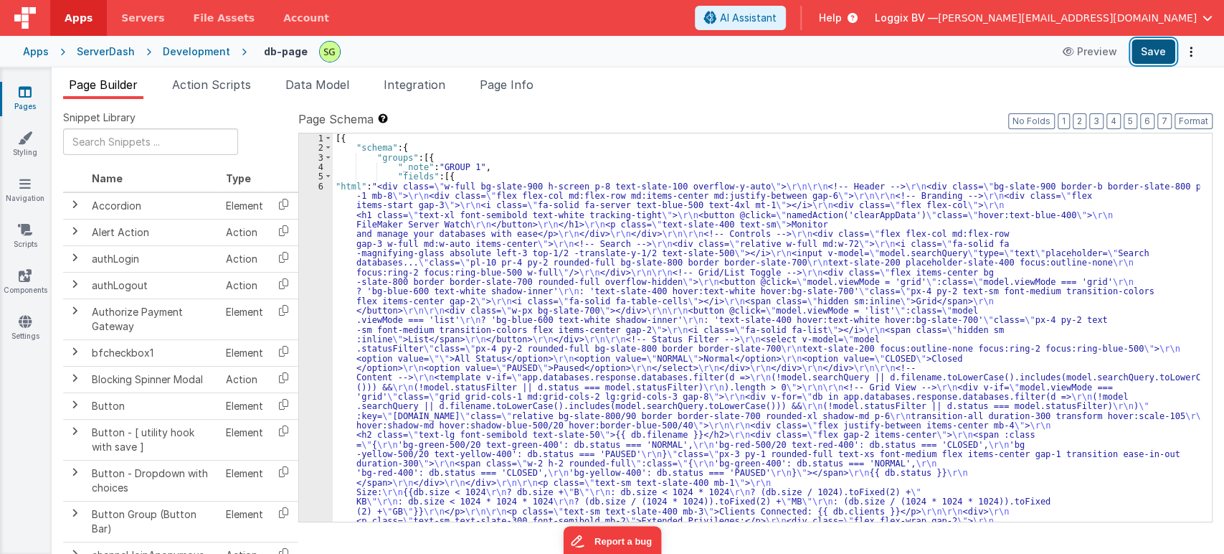
click at [1150, 47] on button "Save" at bounding box center [1154, 51] width 44 height 24
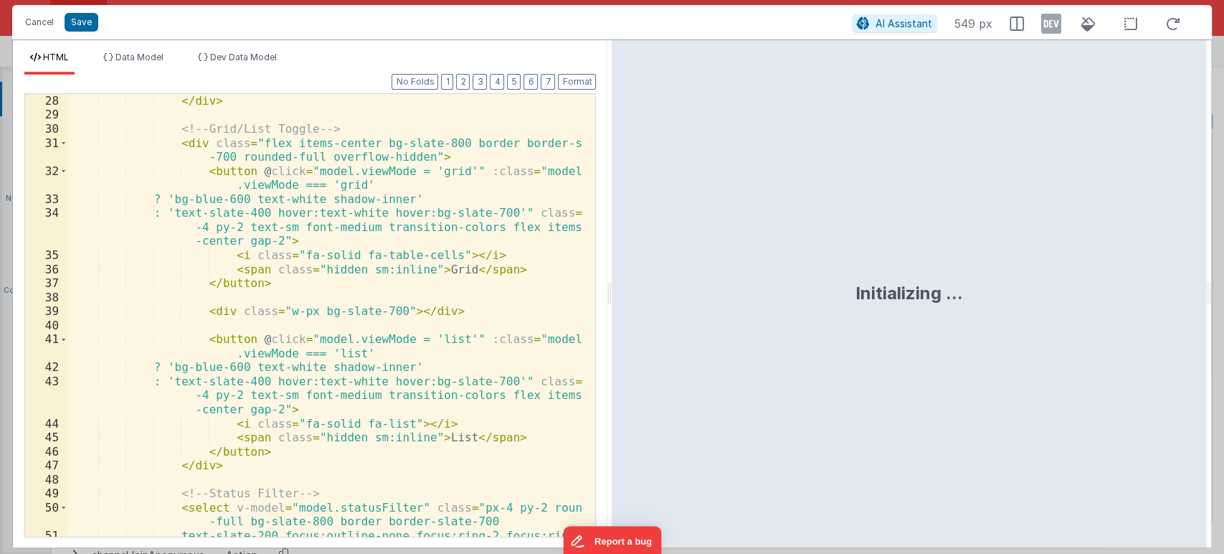
click at [450, 364] on div "</ div > <!-- Grid/List Toggle --> < div class = "flex items-center bg-slate-80…" at bounding box center [326, 336] width 516 height 485
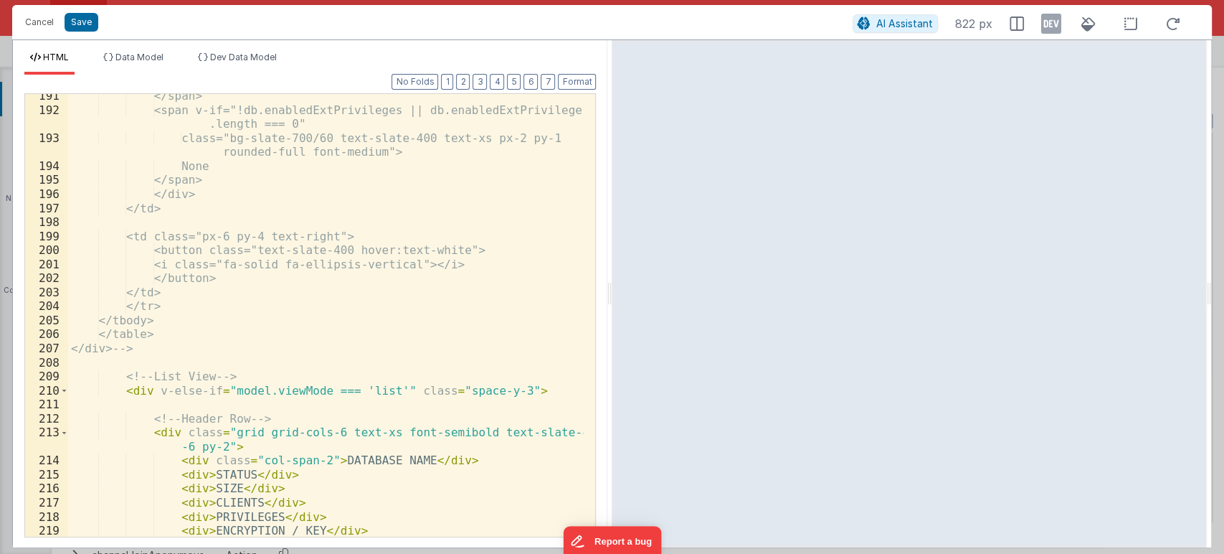
scroll to position [3315, 0]
click at [64, 389] on span at bounding box center [64, 391] width 8 height 14
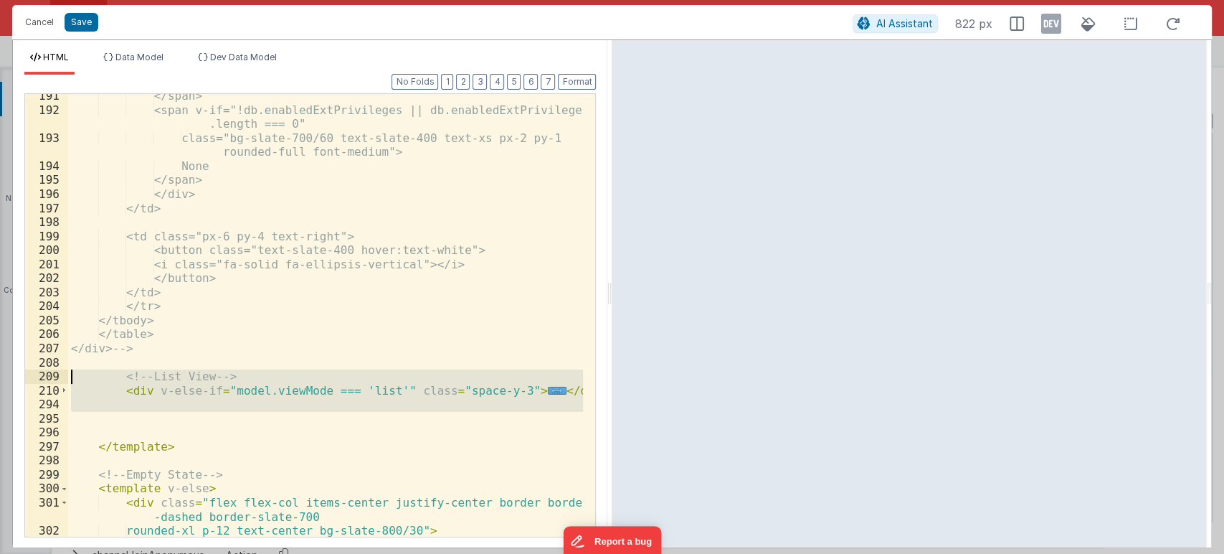
drag, startPoint x: 382, startPoint y: 419, endPoint x: 58, endPoint y: 374, distance: 326.6
click at [58, 374] on div "191 192 193 194 195 196 197 198 199 200 201 202 203 204 205 206 207 208 209 210…" at bounding box center [310, 315] width 572 height 444
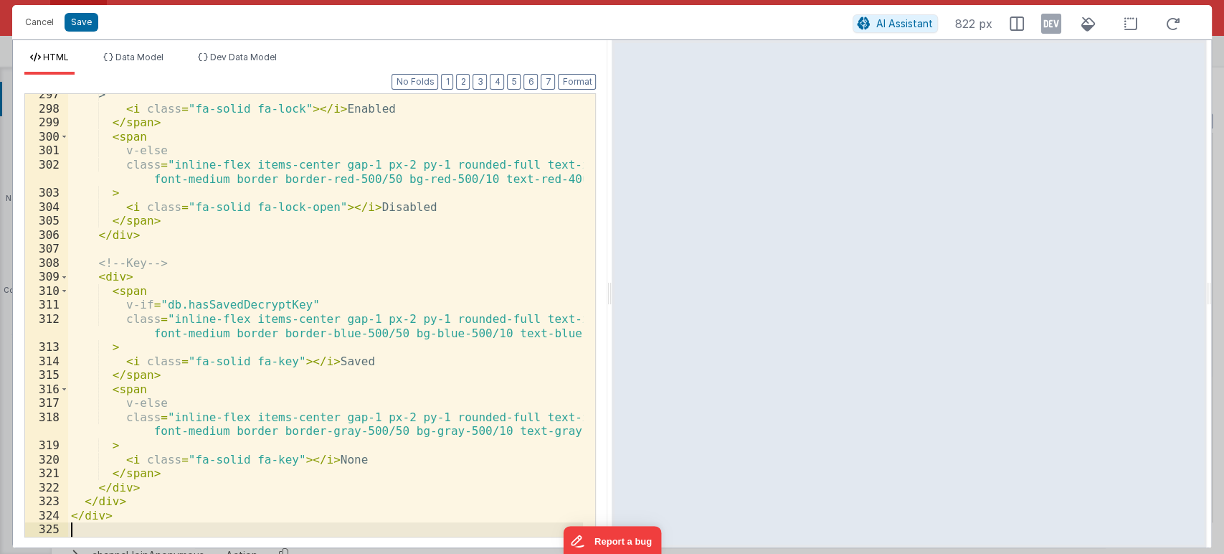
scroll to position [4916, 0]
click at [585, 79] on button "Format" at bounding box center [577, 82] width 38 height 16
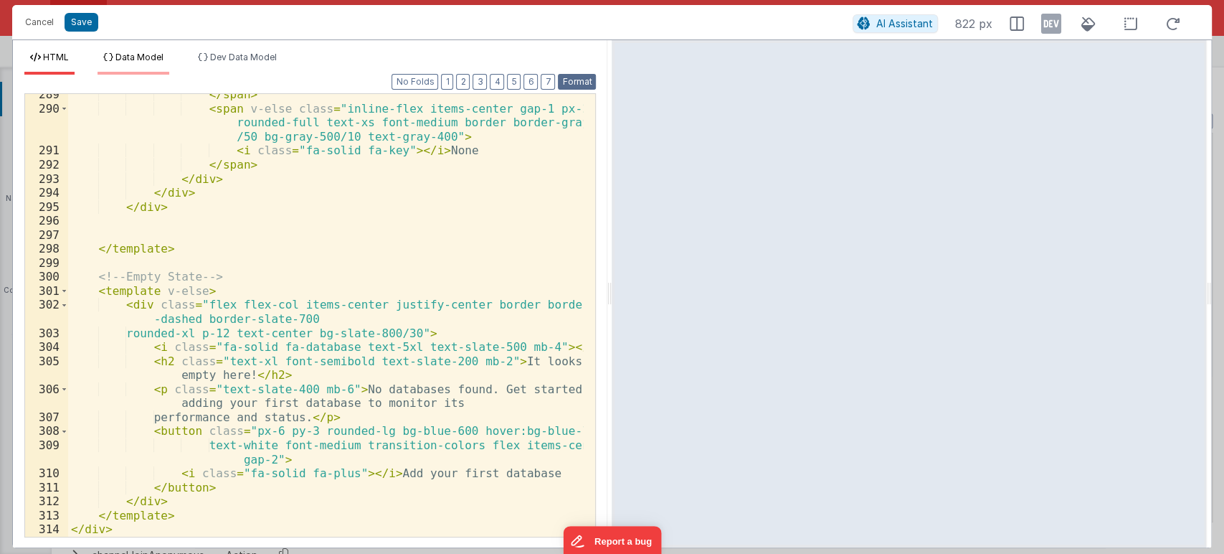
scroll to position [4929, 0]
click at [91, 22] on button "Save" at bounding box center [82, 22] width 34 height 19
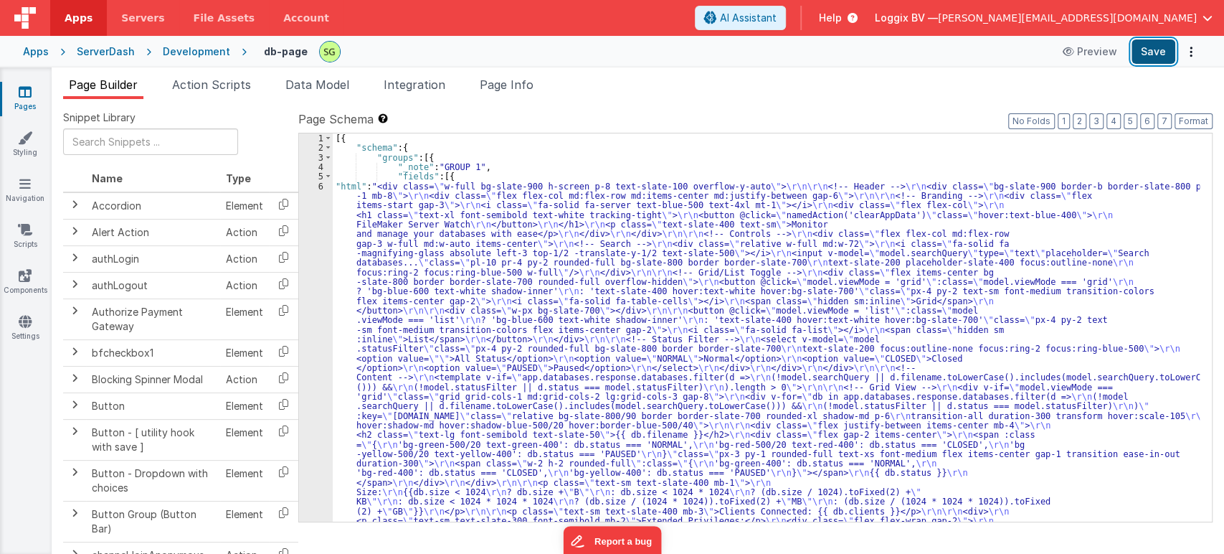
click at [1152, 44] on button "Save" at bounding box center [1154, 51] width 44 height 24
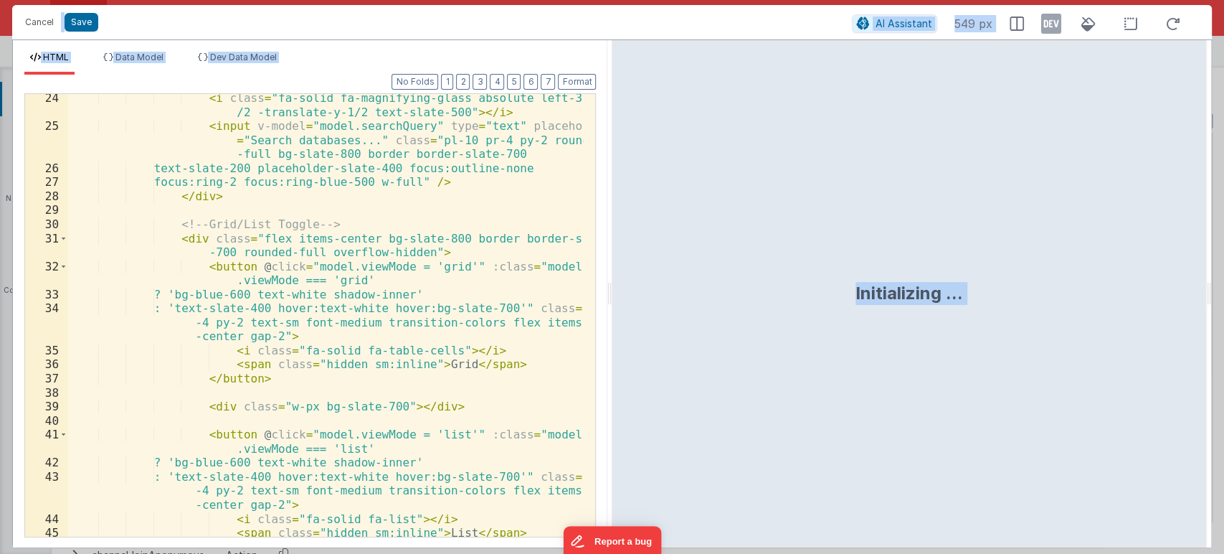
scroll to position [476, 0]
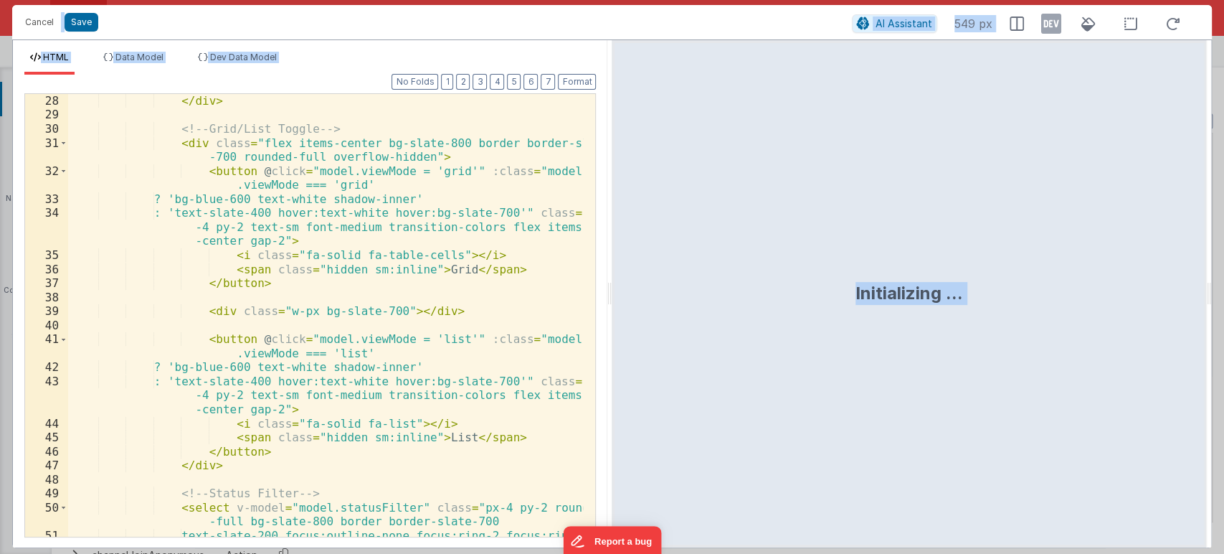
click at [541, 285] on div "</ div > <!-- Grid/List Toggle --> < div class = "flex items-center bg-slate-80…" at bounding box center [326, 336] width 516 height 485
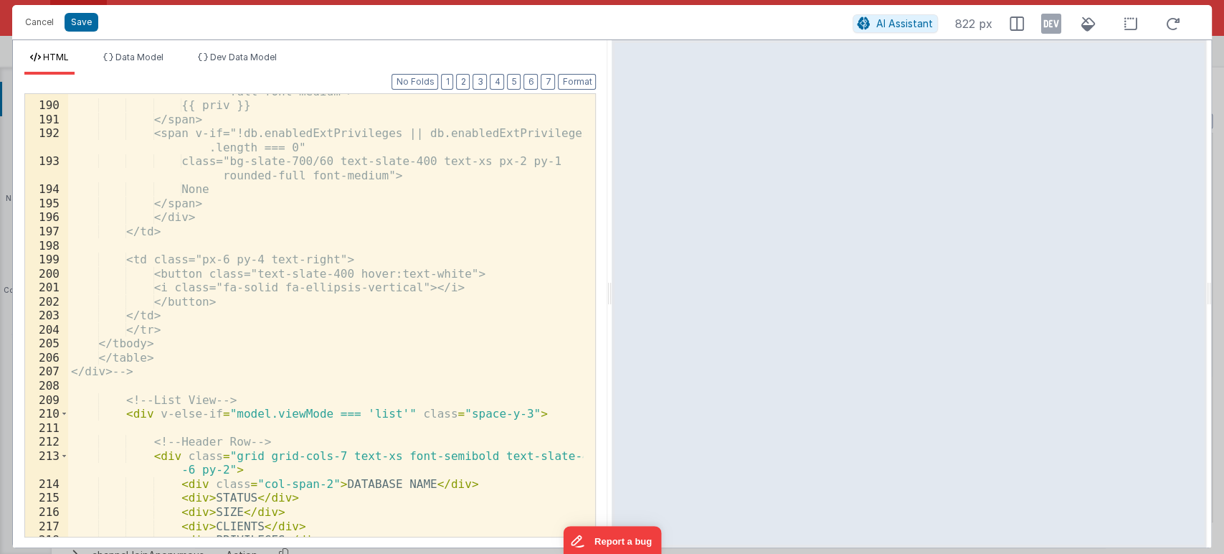
scroll to position [3435, 0]
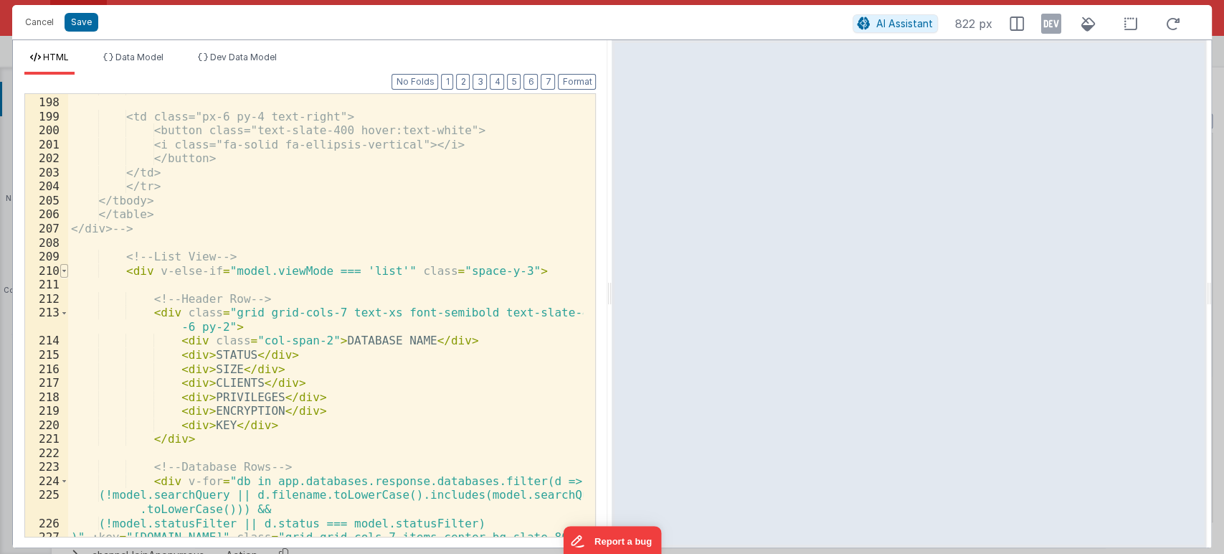
click at [62, 272] on span at bounding box center [64, 271] width 8 height 14
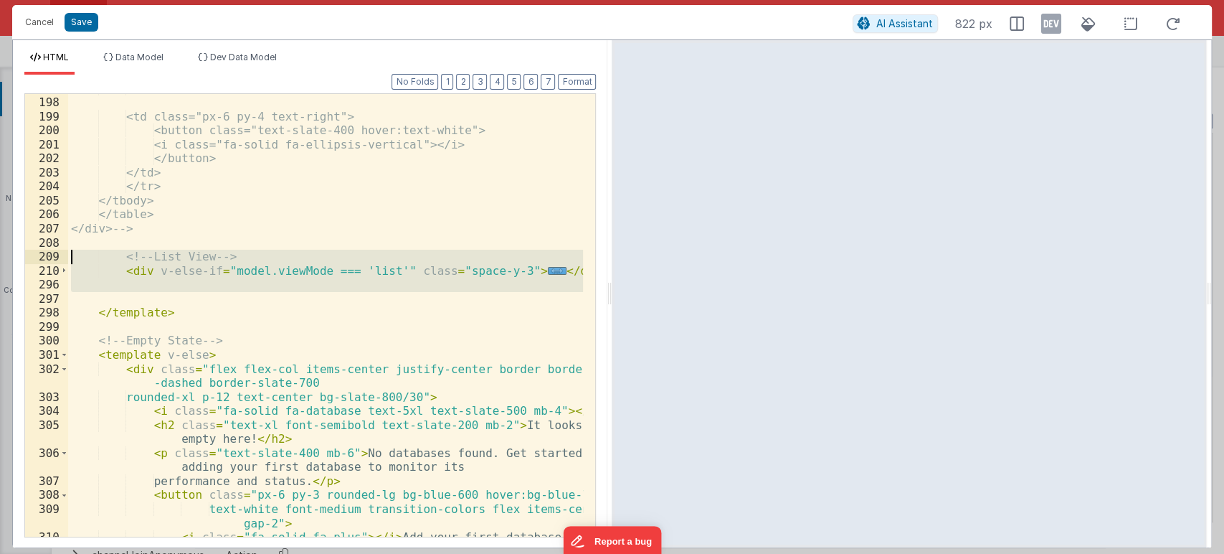
drag, startPoint x: 311, startPoint y: 296, endPoint x: 30, endPoint y: 260, distance: 282.7
click at [30, 260] on div "197 198 199 200 201 202 203 204 205 206 207 208 209 210 296 297 298 299 300 301…" at bounding box center [310, 315] width 572 height 444
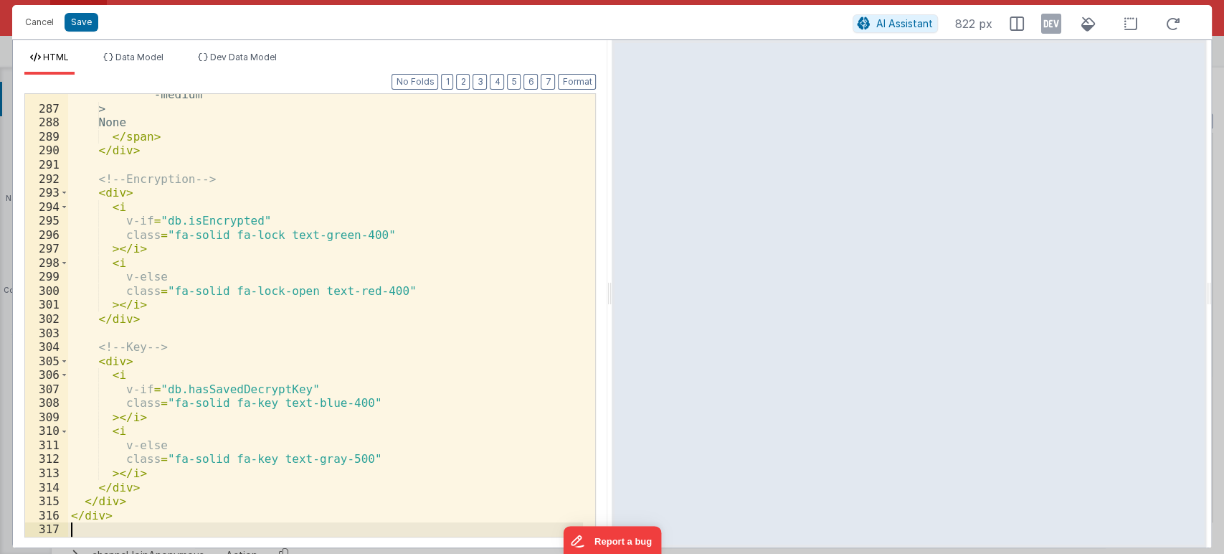
scroll to position [4734, 0]
click at [575, 75] on button "Format" at bounding box center [577, 82] width 38 height 16
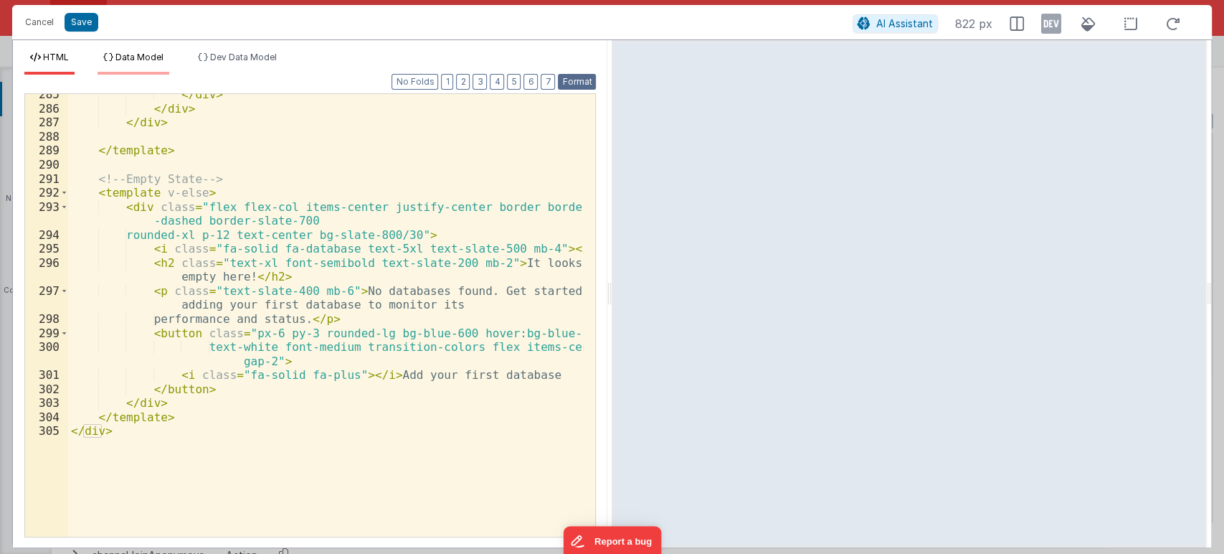
scroll to position [4719, 0]
click at [88, 21] on button "Save" at bounding box center [82, 22] width 34 height 19
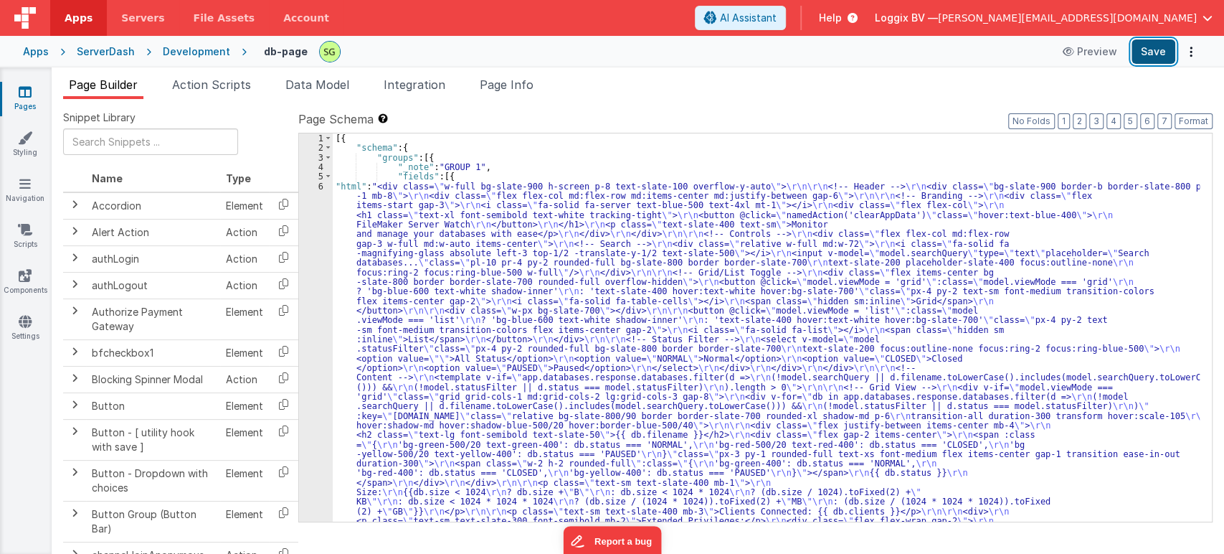
click at [1169, 51] on button "Save" at bounding box center [1154, 51] width 44 height 24
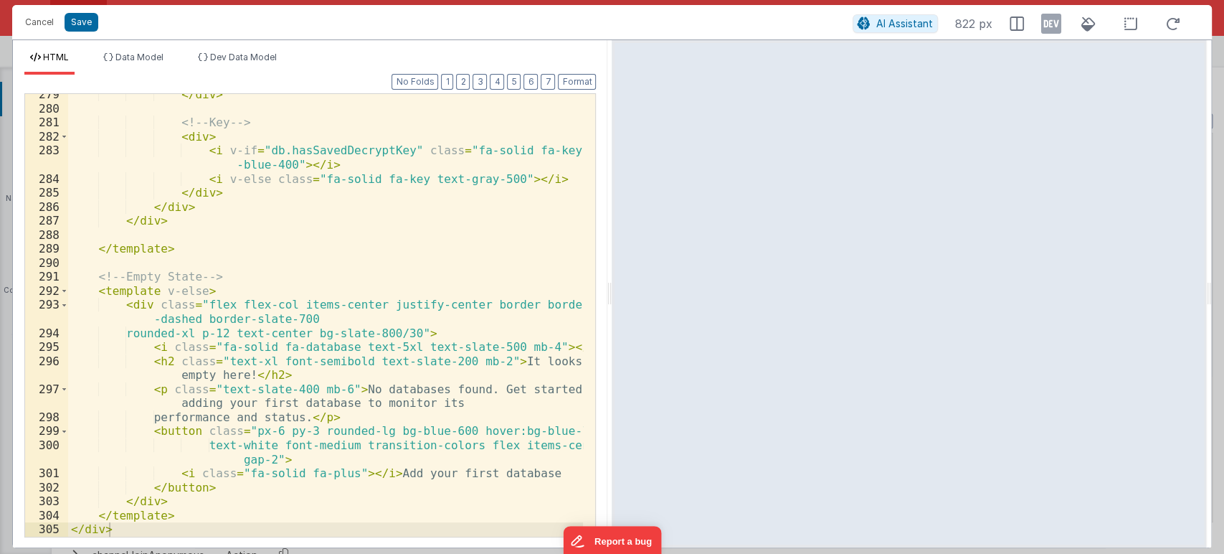
click at [241, 483] on div "</ div > <!-- Key --> < div > < i v-if = "db.hasSavedDecryptKey" class = "fa-so…" at bounding box center [326, 323] width 516 height 471
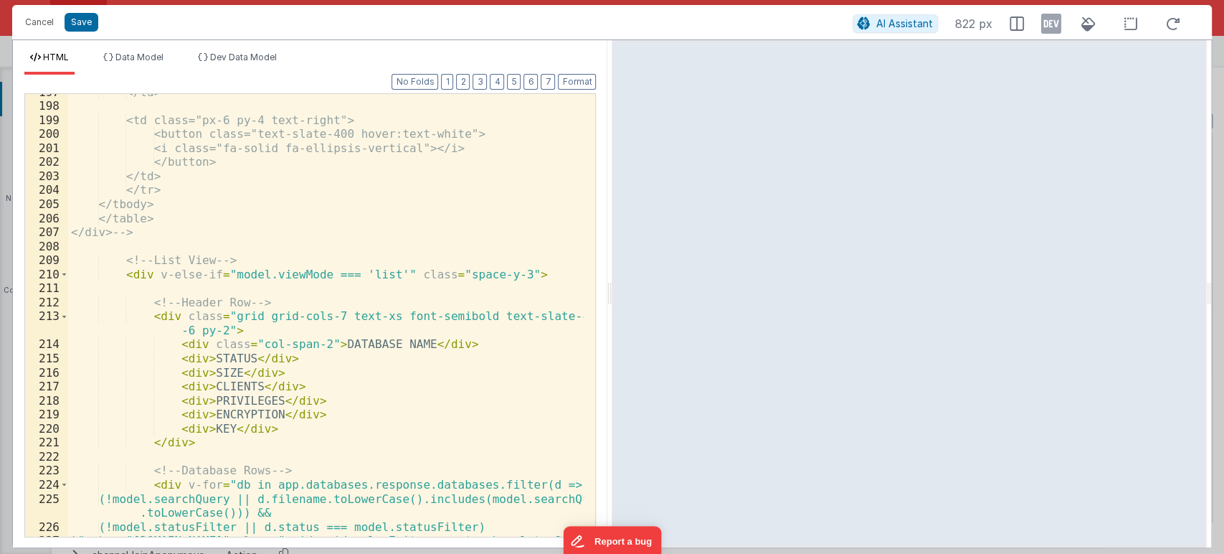
scroll to position [3432, 0]
click at [58, 272] on div "210" at bounding box center [46, 275] width 43 height 14
click at [63, 273] on span at bounding box center [64, 275] width 8 height 14
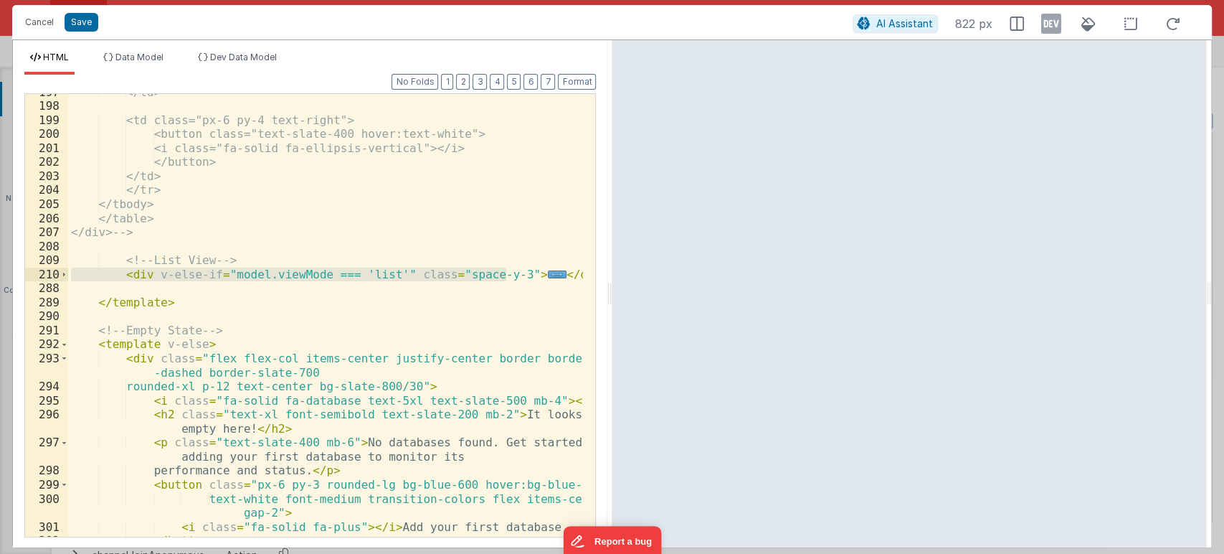
click at [570, 272] on div "</td> <td class="px-6 py-4 text-right"> <button class="text-slate-400 hover:tex…" at bounding box center [326, 320] width 516 height 471
drag, startPoint x: 570, startPoint y: 272, endPoint x: 71, endPoint y: 259, distance: 498.7
click at [71, 259] on div "</td> <td class="px-6 py-4 text-right"> <button class="text-slate-400 hover:tex…" at bounding box center [326, 320] width 516 height 471
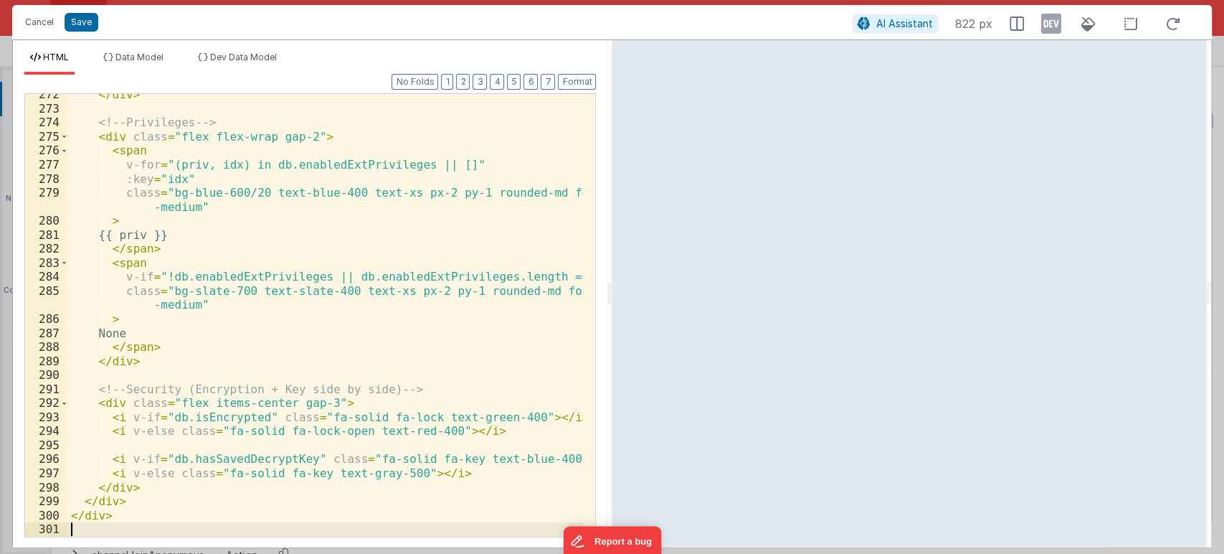
scroll to position [4509, 0]
click at [574, 76] on button "Format" at bounding box center [577, 82] width 38 height 16
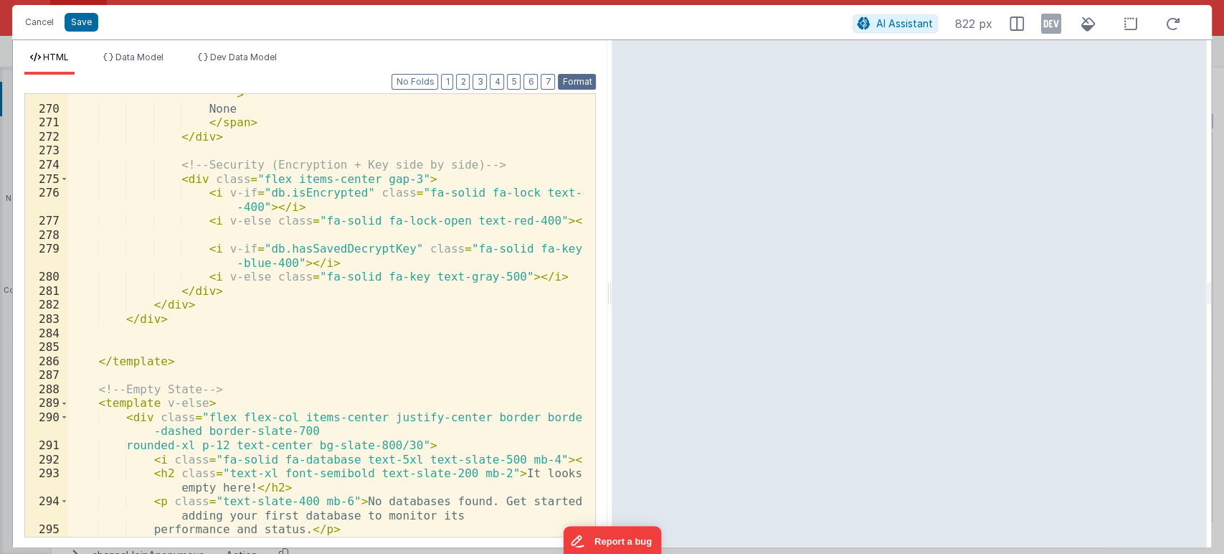
scroll to position [4565, 0]
click at [73, 16] on button "Save" at bounding box center [82, 22] width 34 height 19
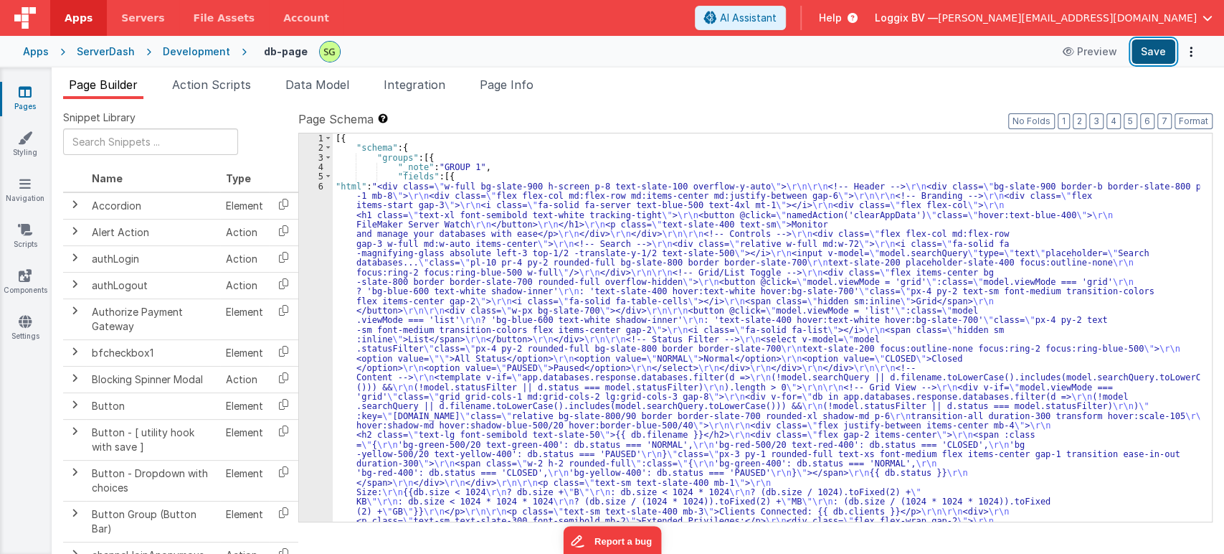
click at [1141, 47] on button "Save" at bounding box center [1154, 51] width 44 height 24
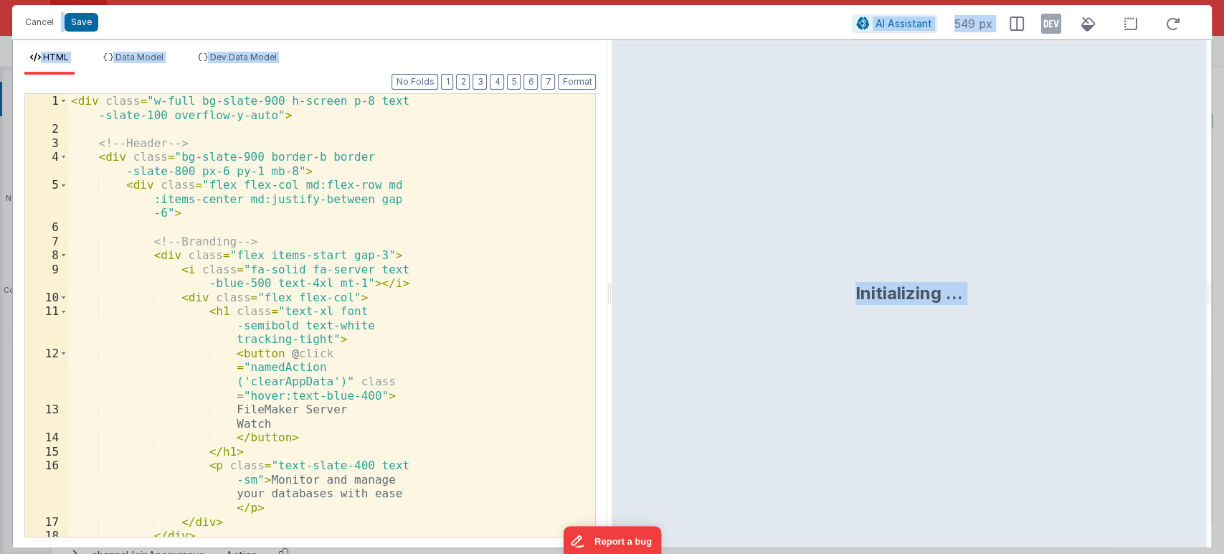
click at [466, 279] on div "< div class = "w-full bg-slate-900 h-screen p-8 text -slate-100 overflow-y-auto…" at bounding box center [325, 336] width 515 height 485
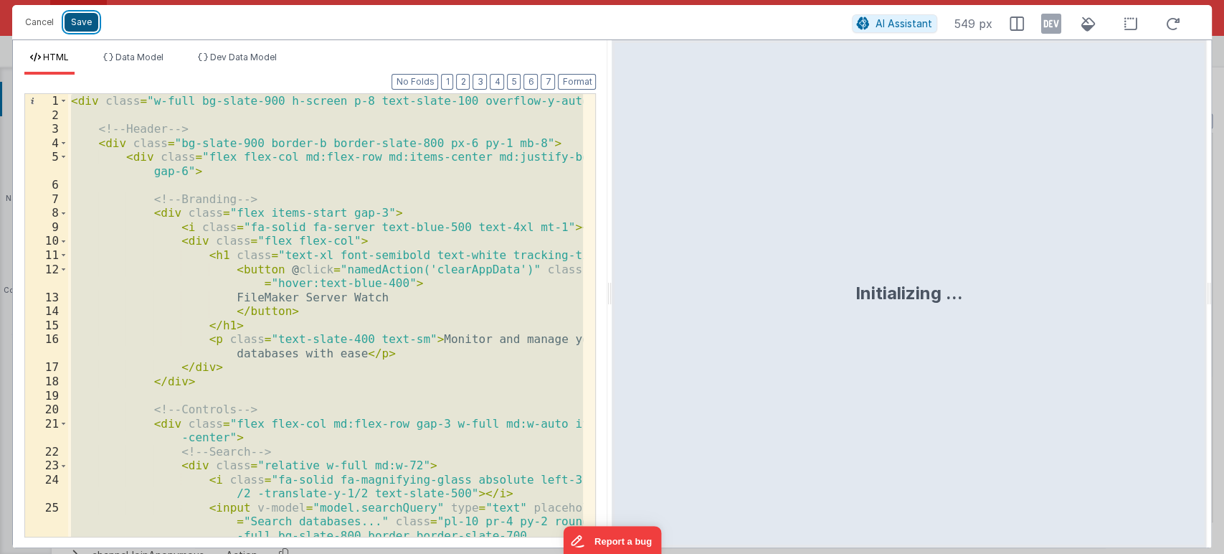
click at [82, 23] on button "Save" at bounding box center [82, 22] width 34 height 19
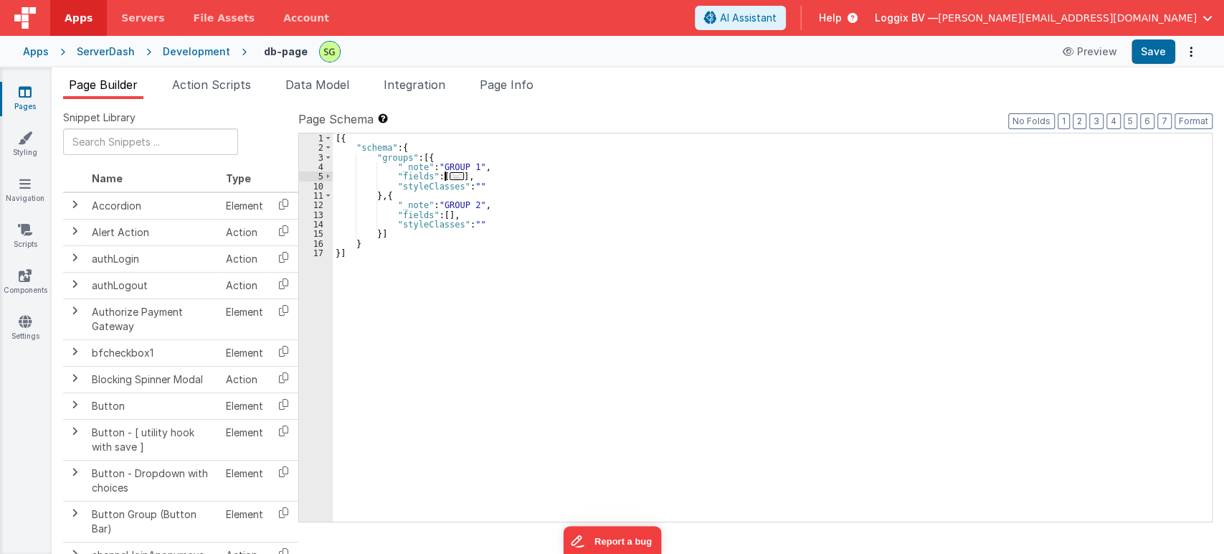
click at [324, 187] on div "10" at bounding box center [316, 185] width 34 height 9
click at [331, 178] on span at bounding box center [328, 175] width 8 height 9
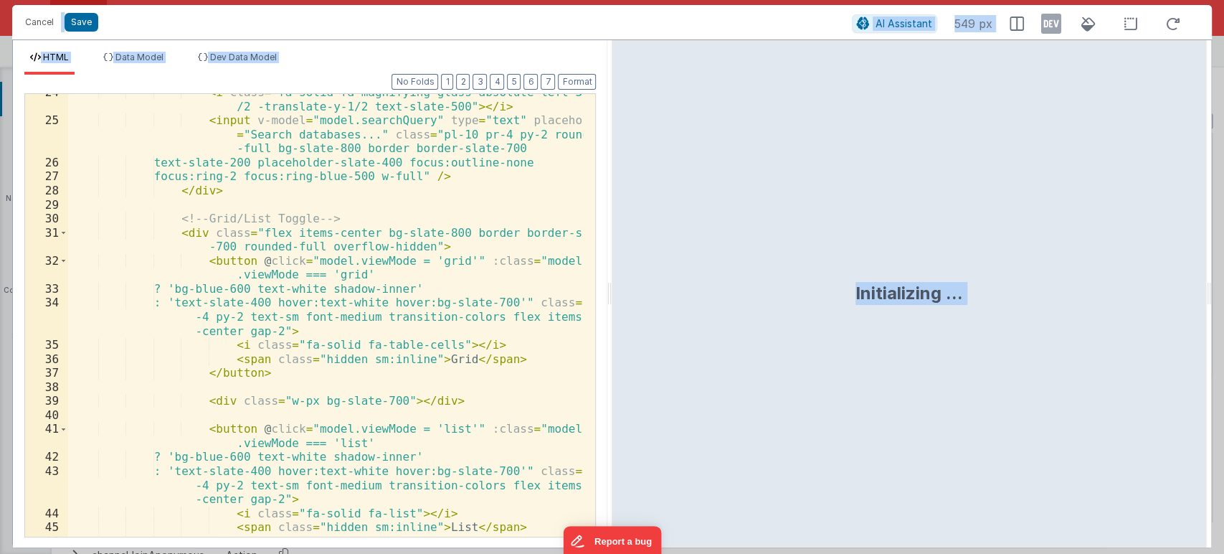
click at [482, 388] on div "< i class = "fa-solid fa-magnifying-glass absolute left-3 top-1 /2 -translate-y…" at bounding box center [326, 327] width 516 height 485
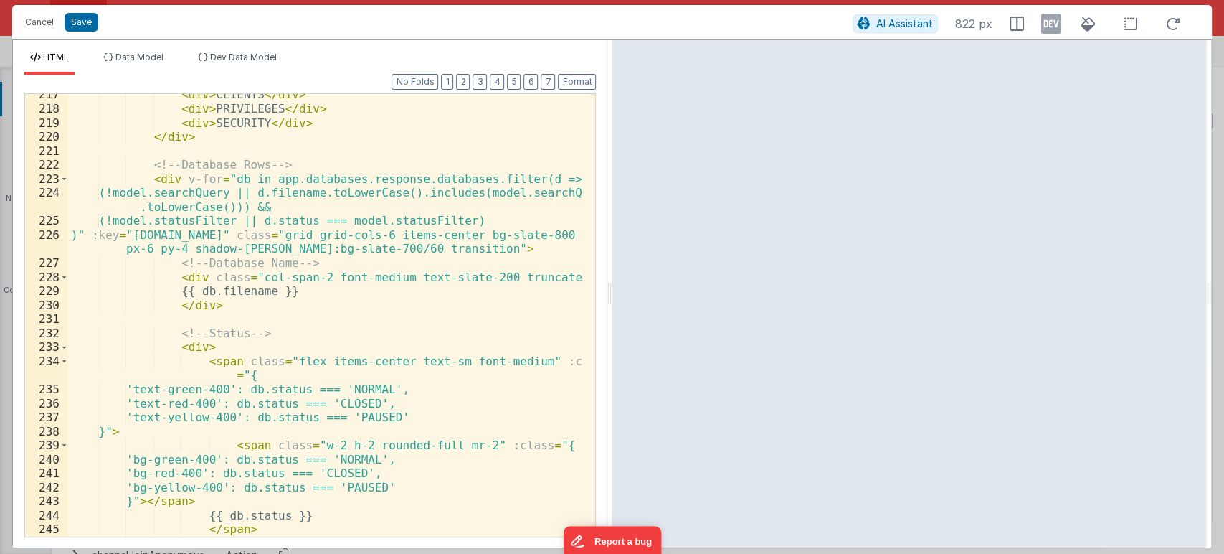
scroll to position [3724, 0]
click at [430, 318] on div "< div > CLIENTS </ div > < div > PRIVILEGES </ div > < div > SECURITY </ div > …" at bounding box center [326, 323] width 516 height 471
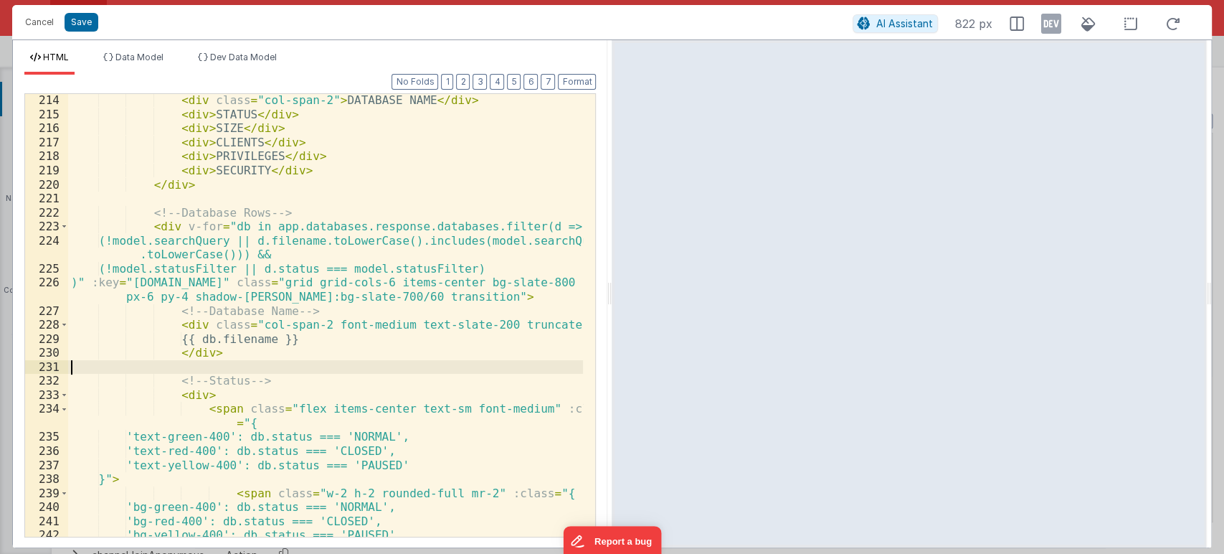
scroll to position [3627, 0]
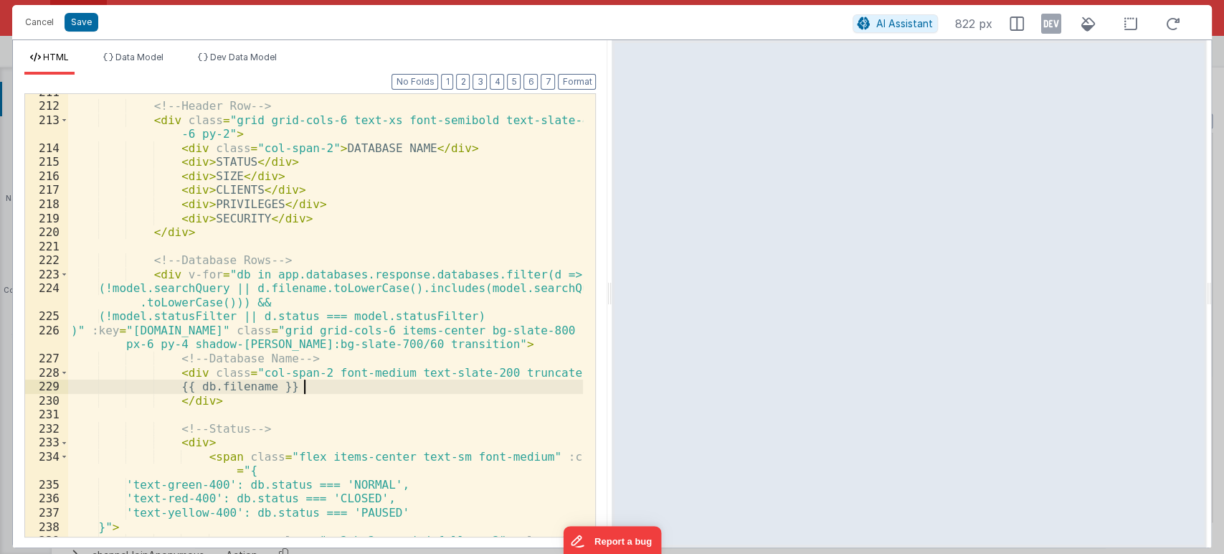
click at [315, 387] on div "<!-- Header Row --> < div class = "grid grid-cols-6 text-xs font-semibold text-…" at bounding box center [326, 320] width 516 height 471
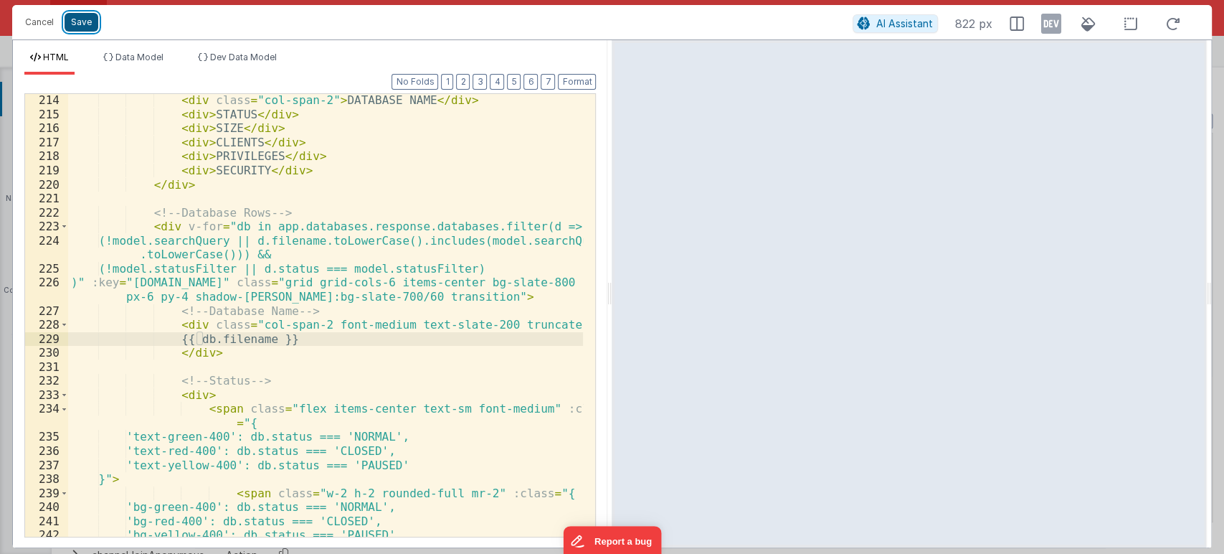
click at [65, 21] on button "Save" at bounding box center [82, 22] width 34 height 19
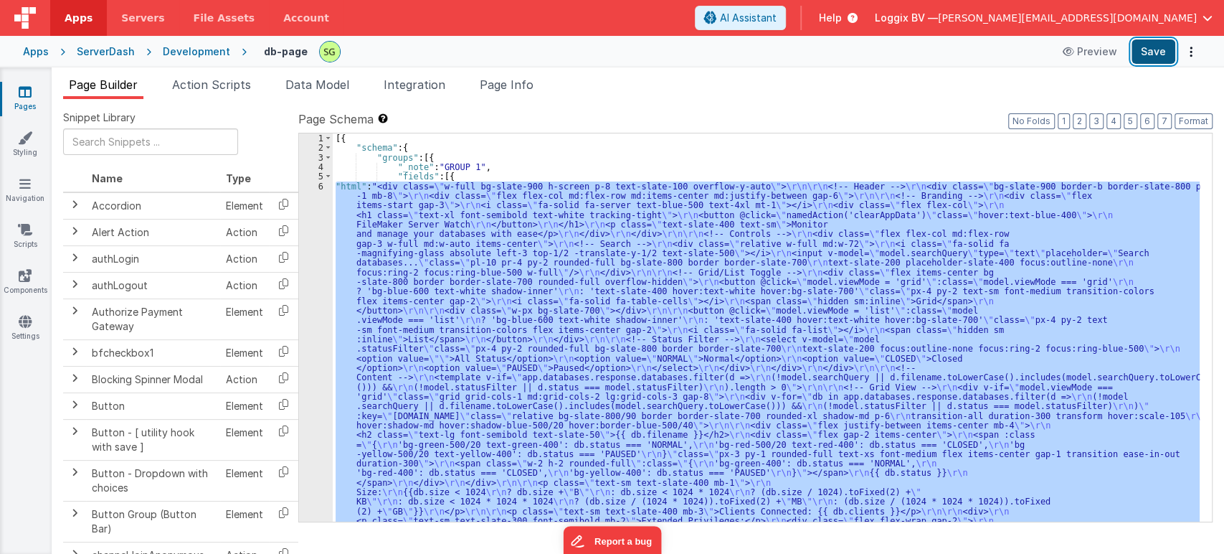
click at [1156, 54] on button "Save" at bounding box center [1154, 51] width 44 height 24
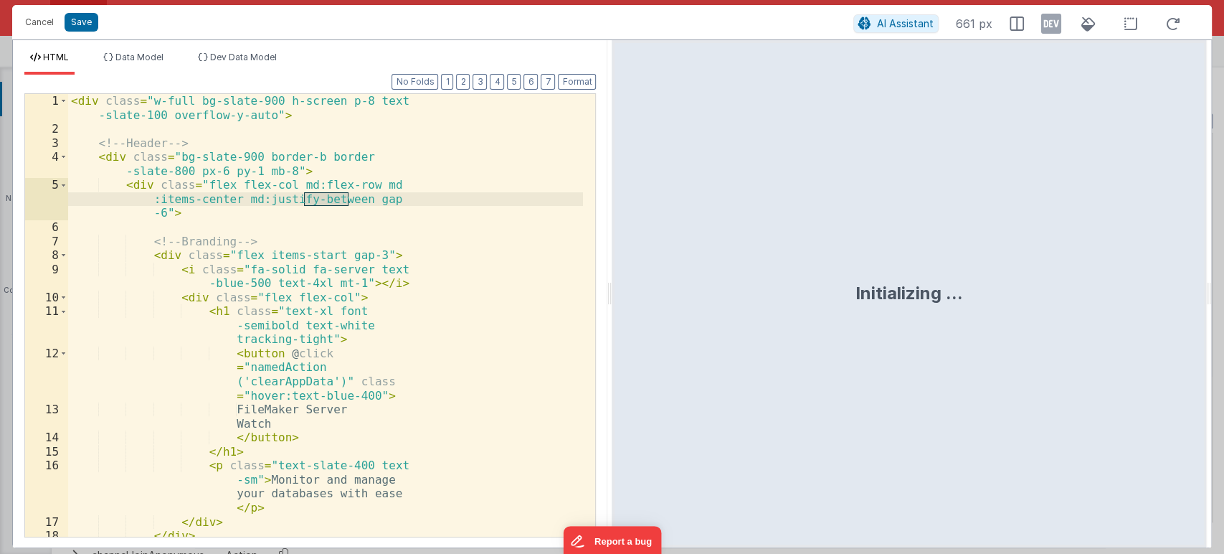
click at [393, 364] on div "< div class = "w-full bg-slate-900 h-screen p-8 text -slate-100 overflow-y-auto…" at bounding box center [325, 336] width 515 height 485
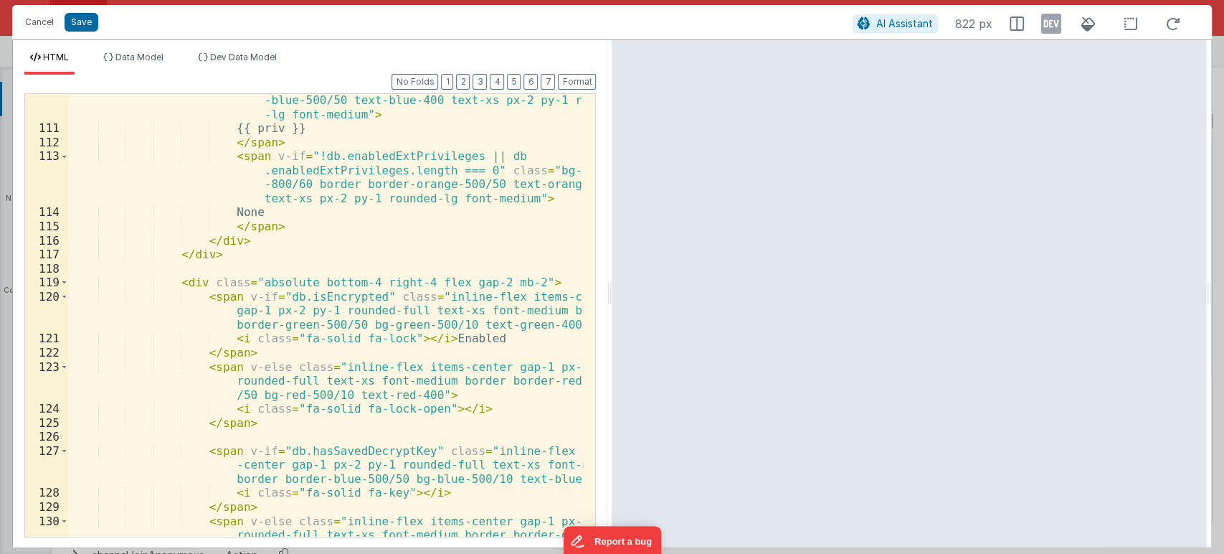
scroll to position [1956, 0]
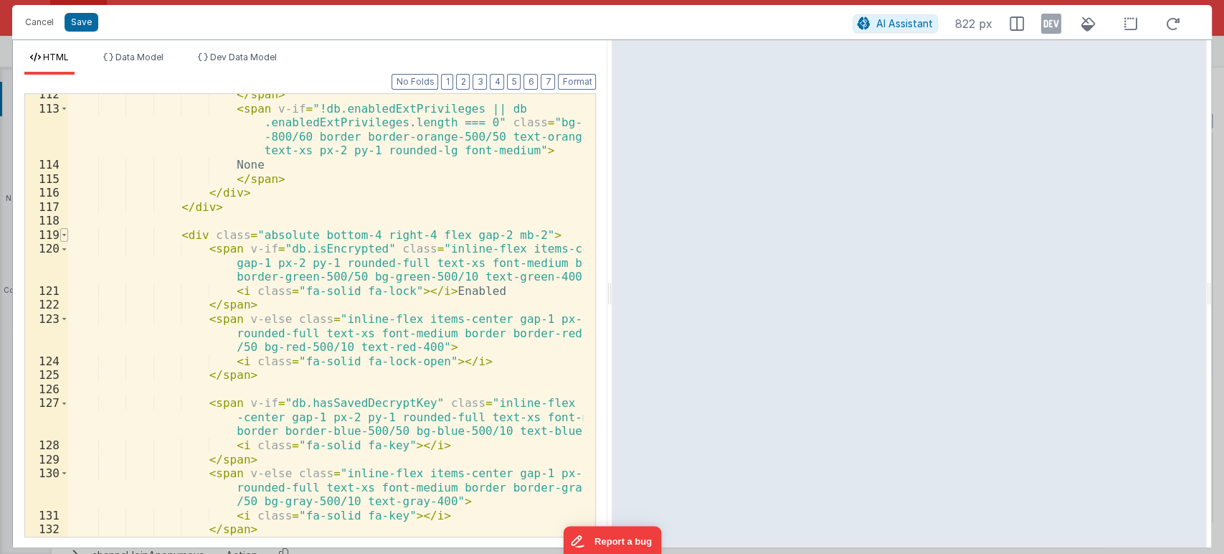
click at [65, 234] on span at bounding box center [64, 235] width 8 height 14
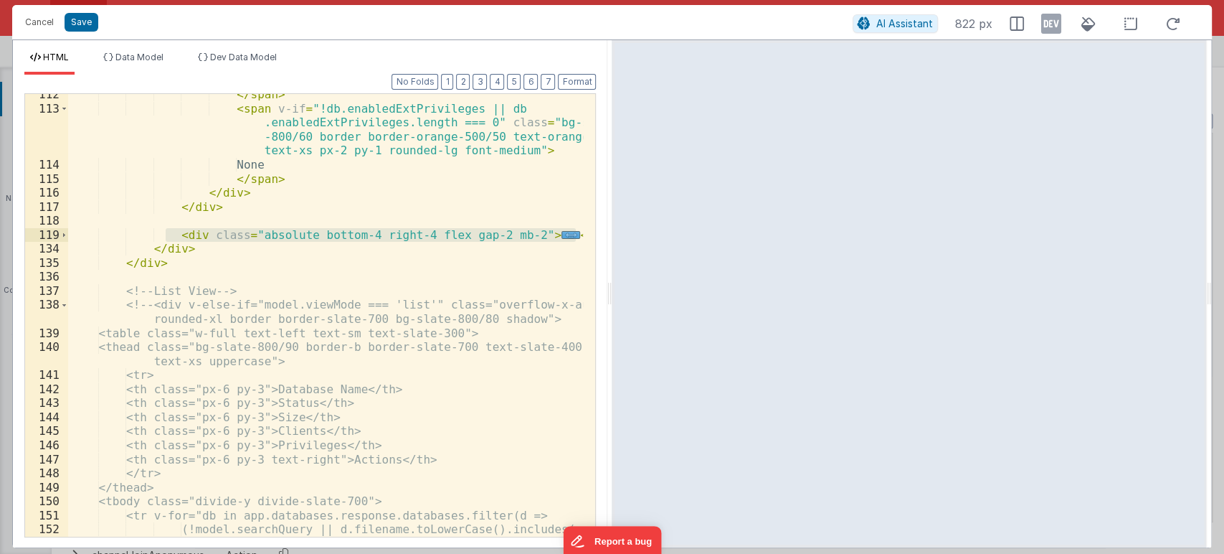
drag, startPoint x: 169, startPoint y: 235, endPoint x: 591, endPoint y: 234, distance: 421.8
click at [591, 234] on div "112 113 114 115 116 117 118 119 134 135 136 137 138 139 140 141 142 143 144 145…" at bounding box center [310, 315] width 572 height 444
click at [67, 232] on span at bounding box center [64, 235] width 8 height 14
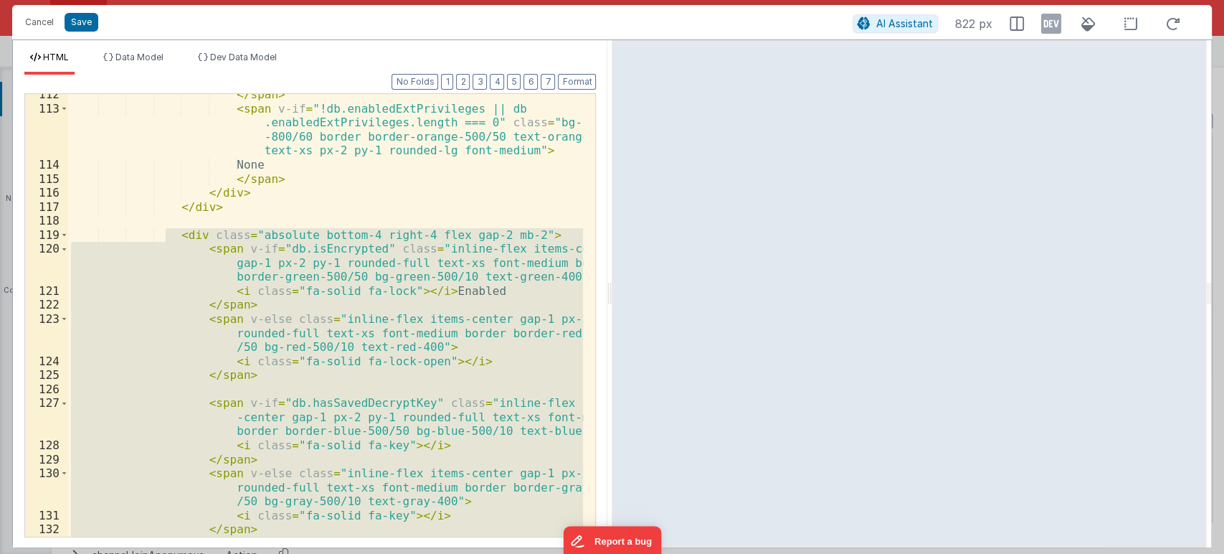
click at [315, 303] on div "</ span > < span v-if = "!db.enabledExtPrivileges || db .enabledExtPrivileges.l…" at bounding box center [325, 315] width 515 height 443
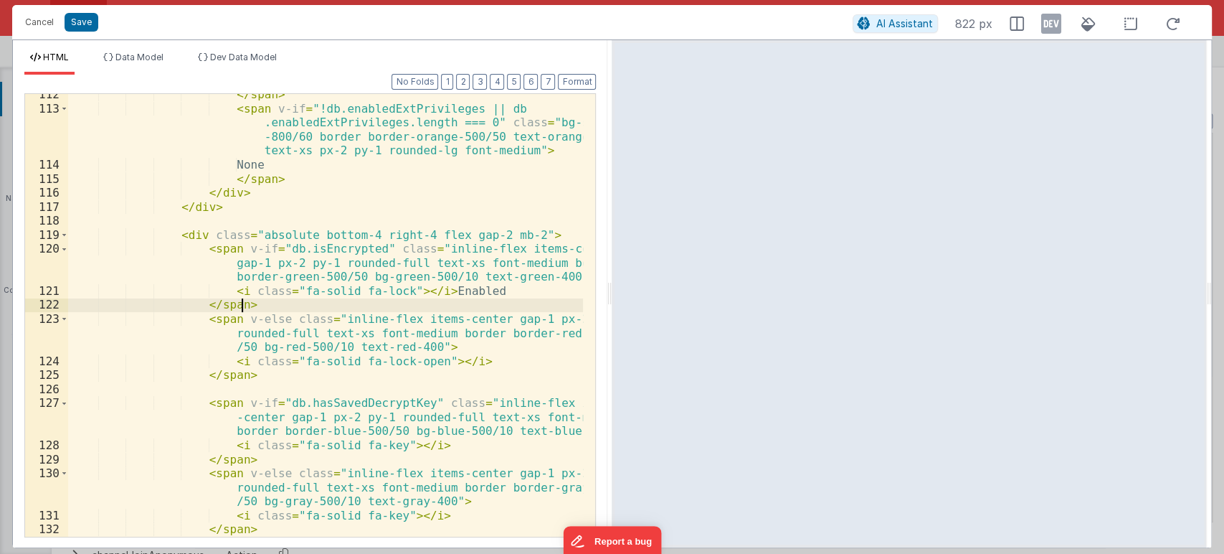
click at [300, 249] on div "</ span > < span v-if = "!db.enabledExtPrivileges || db .enabledExtPrivileges.l…" at bounding box center [326, 323] width 516 height 471
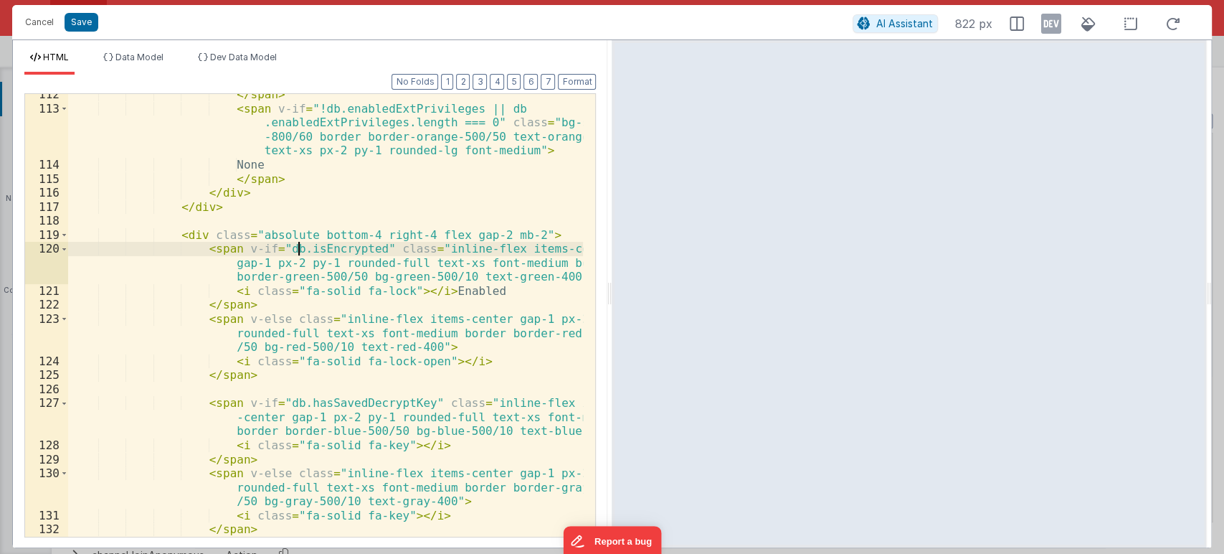
click at [300, 249] on div "</ span > < span v-if = "!db.enabledExtPrivileges || db .enabledExtPrivileges.l…" at bounding box center [326, 323] width 516 height 471
click at [354, 403] on div "</ span > < span v-if = "!db.enabledExtPrivileges || db .enabledExtPrivileges.l…" at bounding box center [326, 323] width 516 height 471
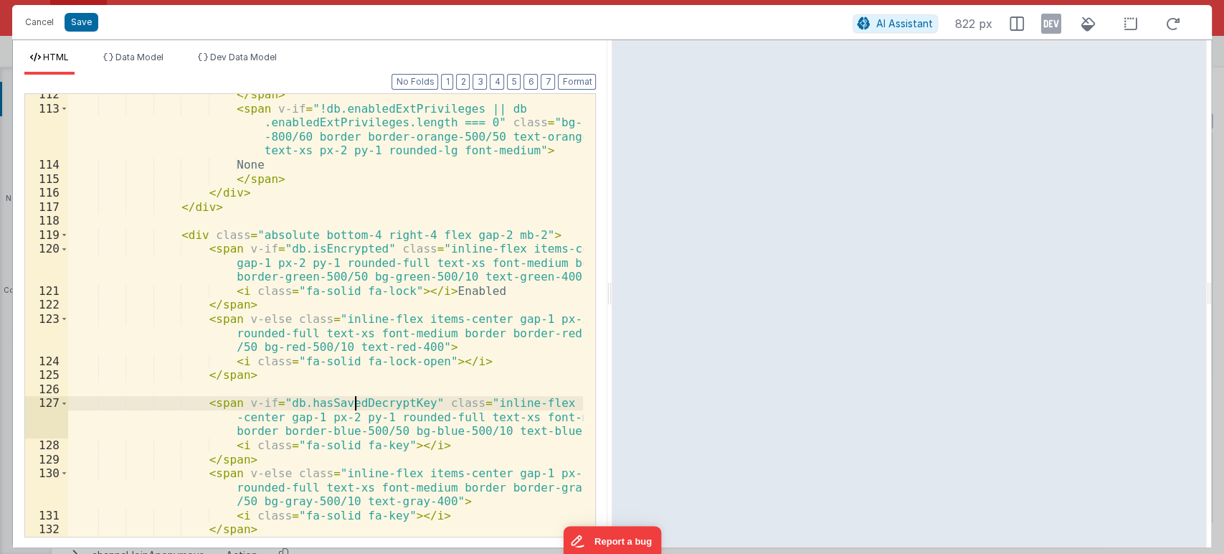
click at [354, 403] on div "</ span > < span v-if = "!db.enabledExtPrivileges || db .enabledExtPrivileges.l…" at bounding box center [326, 323] width 516 height 471
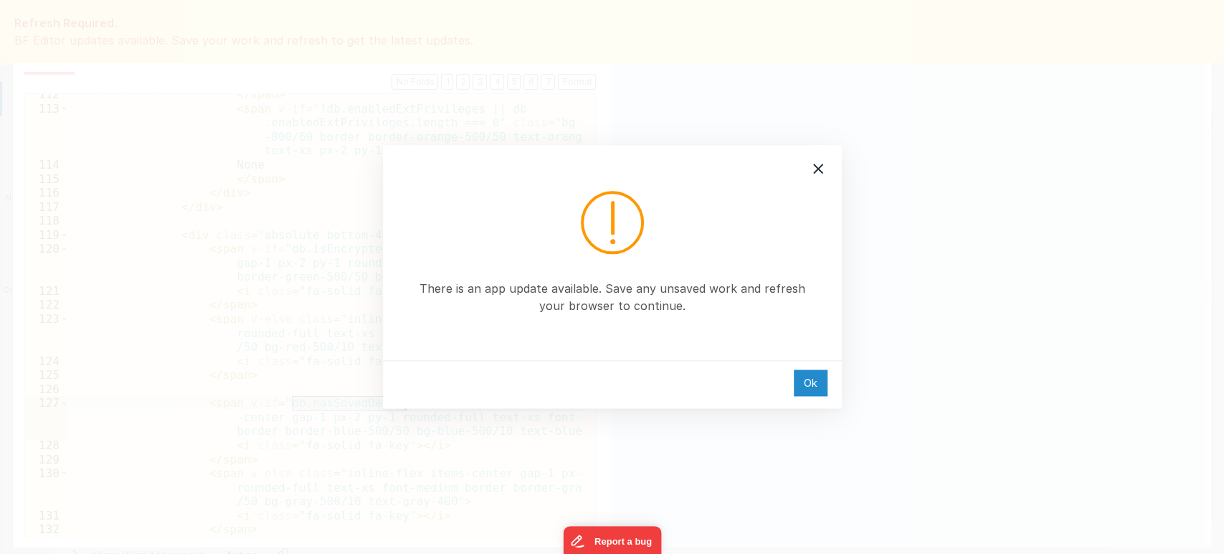
click at [811, 384] on div "Ok" at bounding box center [811, 382] width 34 height 27
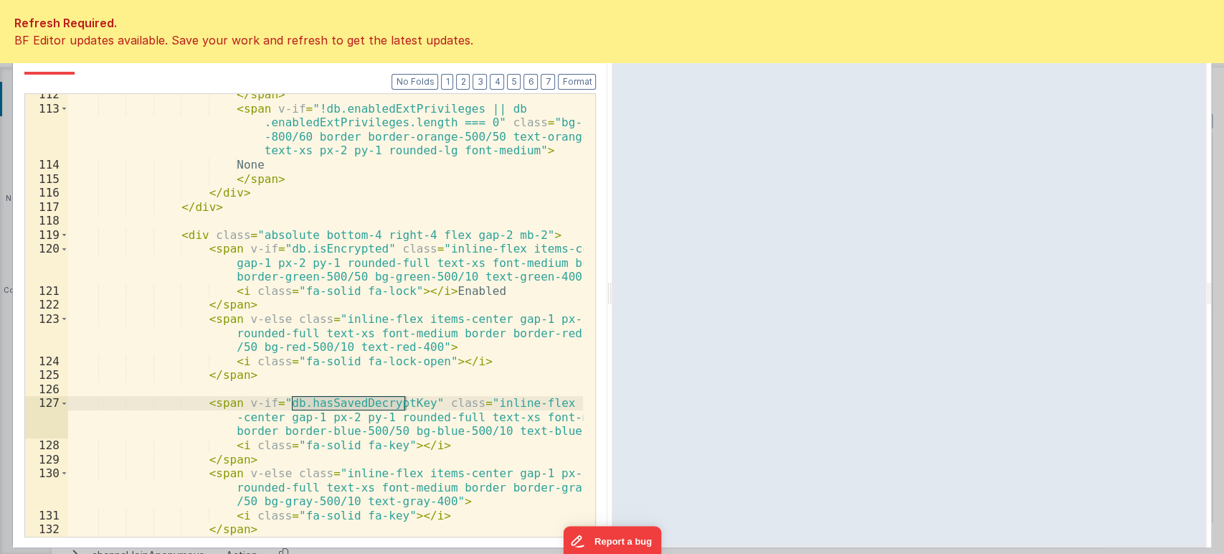
click at [121, 174] on div "</ span > < span v-if = "!db.enabledExtPrivileges || db .enabledExtPrivileges.l…" at bounding box center [326, 323] width 516 height 471
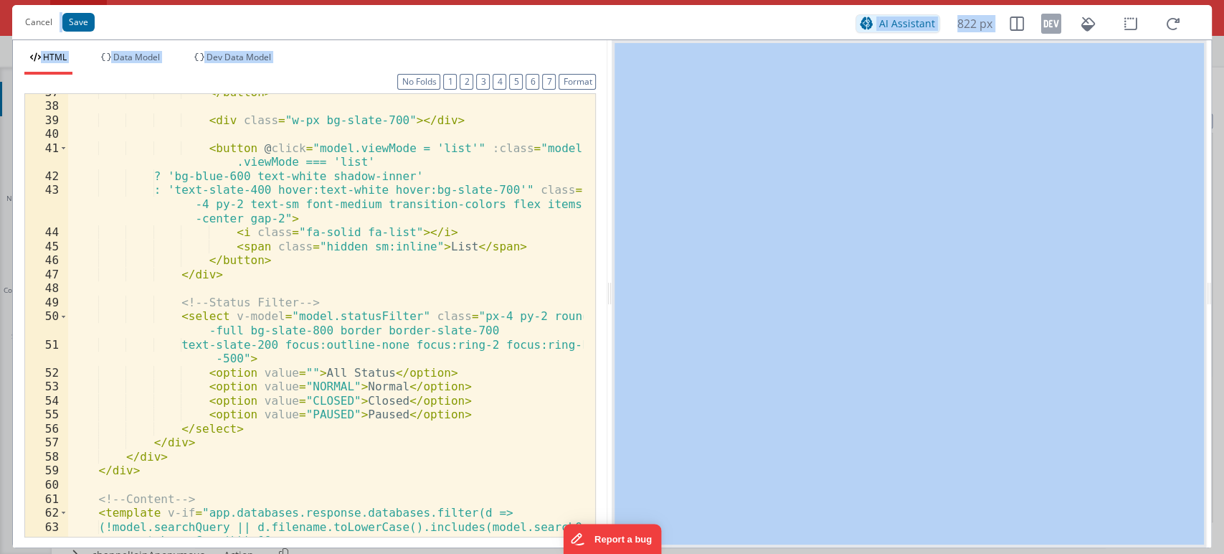
scroll to position [668, 0]
click at [511, 283] on div "</ button > < div class = "w-px bg-slate-700" > </ div > < button @ click = "mo…" at bounding box center [326, 327] width 516 height 485
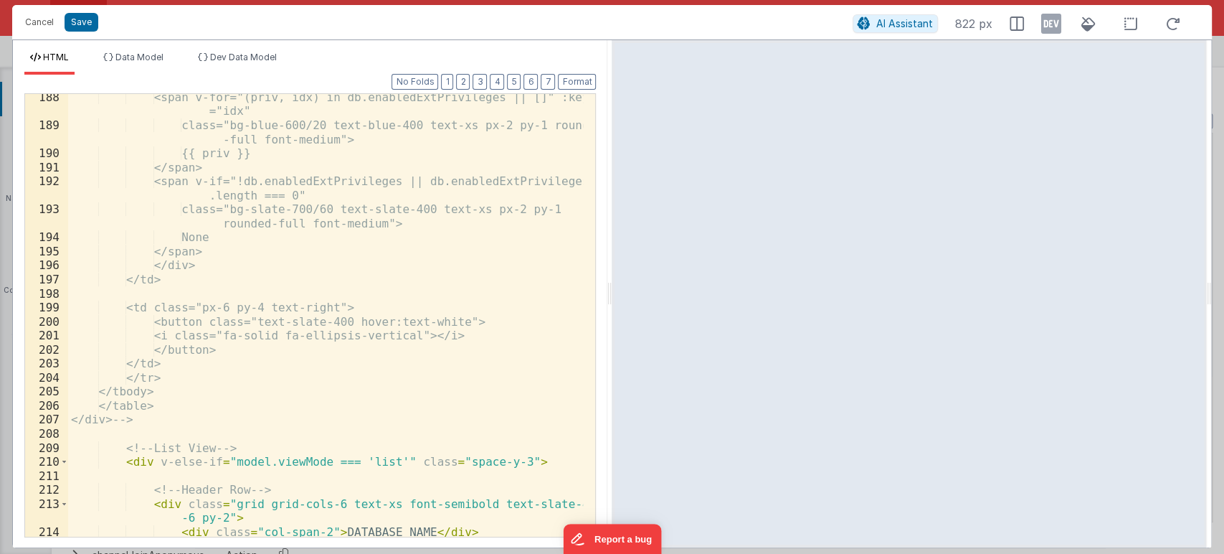
scroll to position [3483, 0]
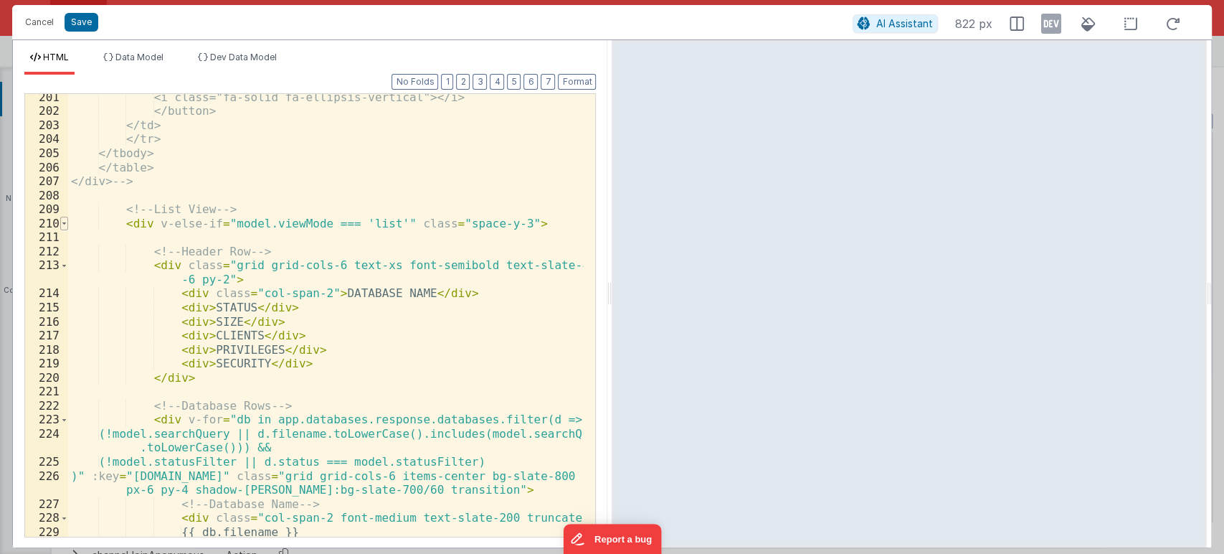
click at [65, 221] on span at bounding box center [64, 224] width 8 height 14
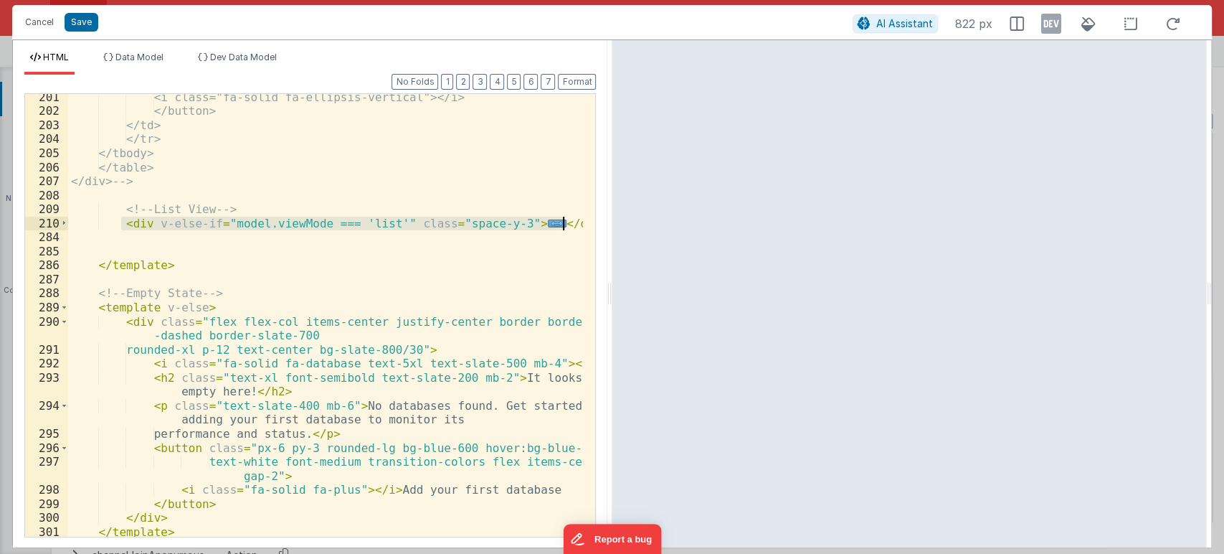
drag, startPoint x: 121, startPoint y: 222, endPoint x: 562, endPoint y: 227, distance: 441.2
click at [562, 227] on div "<i class="fa-solid fa-ellipsis-vertical"></i> </button> </td> </tr> </tbody> </…" at bounding box center [326, 325] width 516 height 471
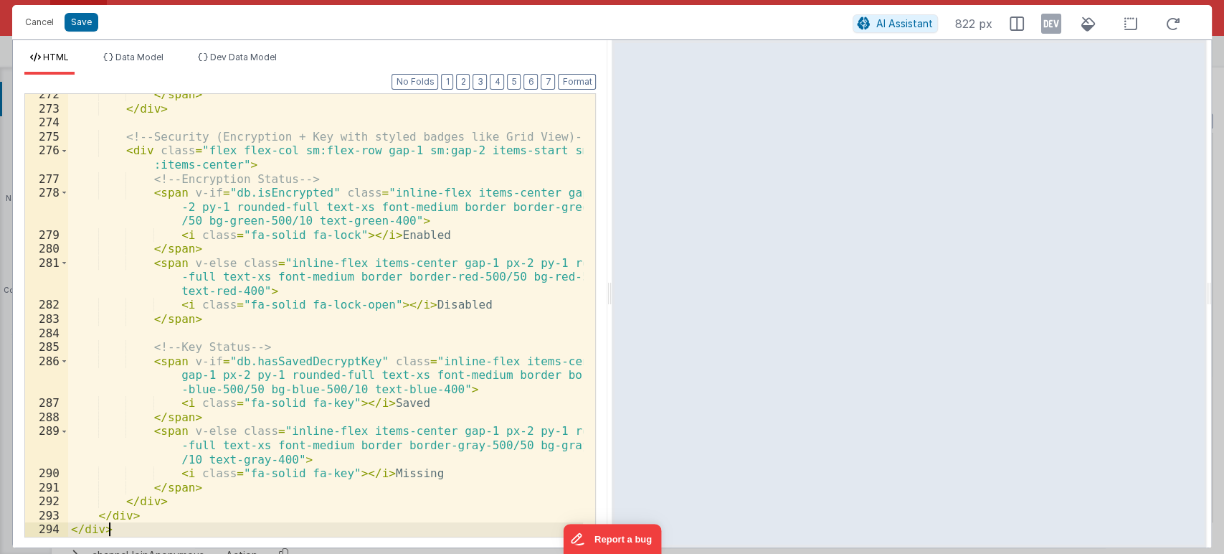
scroll to position [4579, 0]
click at [569, 83] on button "Format" at bounding box center [577, 82] width 38 height 16
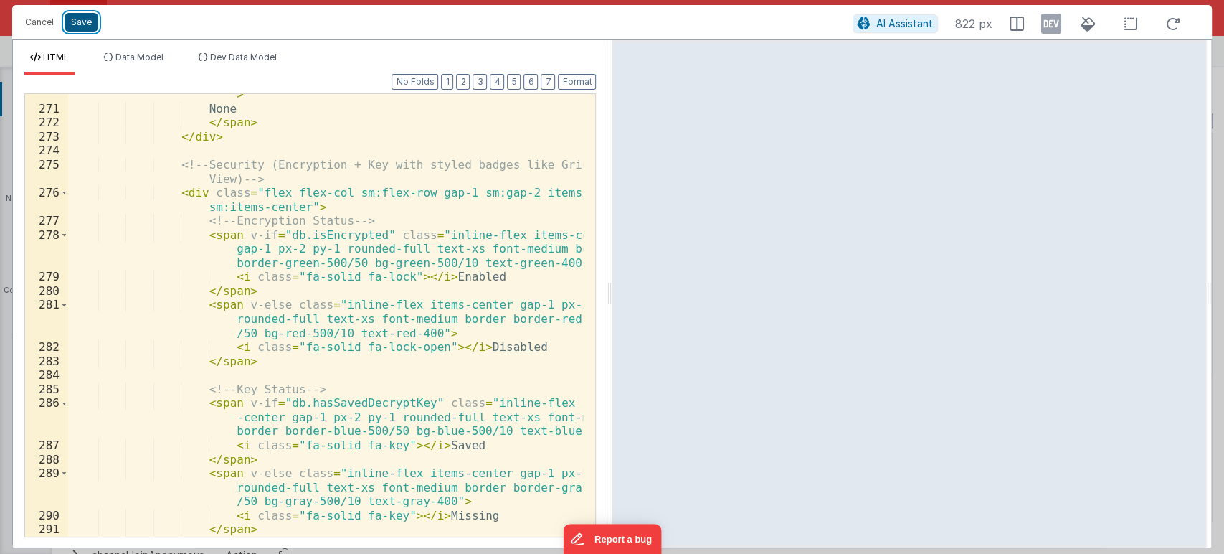
click at [75, 22] on button "Save" at bounding box center [82, 22] width 34 height 19
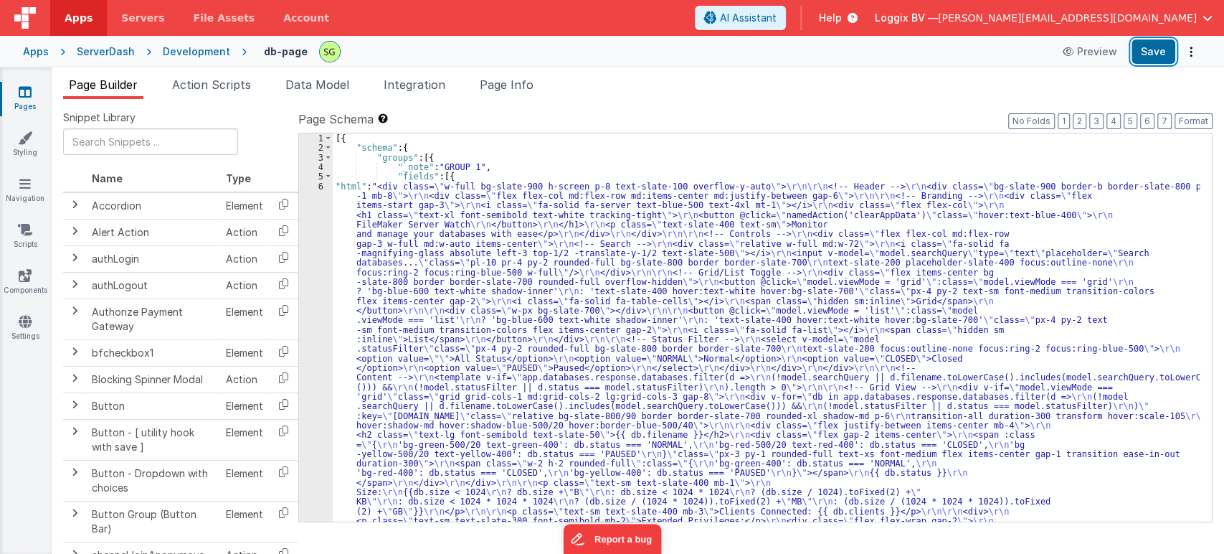
drag, startPoint x: 1145, startPoint y: 54, endPoint x: 449, endPoint y: 156, distance: 703.3
click at [1145, 53] on button "Save" at bounding box center [1154, 51] width 44 height 24
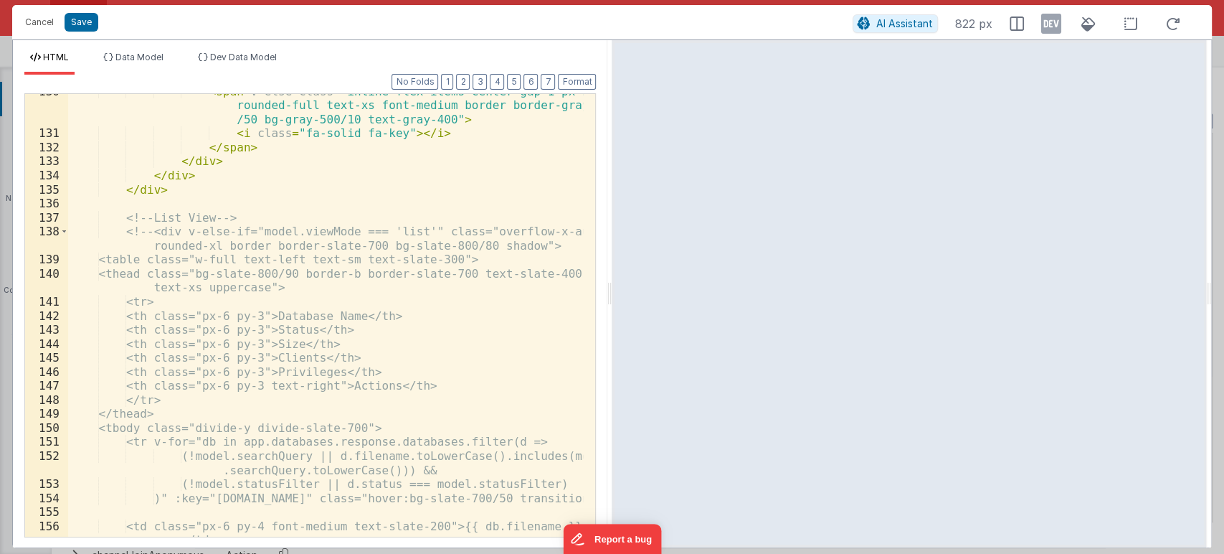
scroll to position [2290, 0]
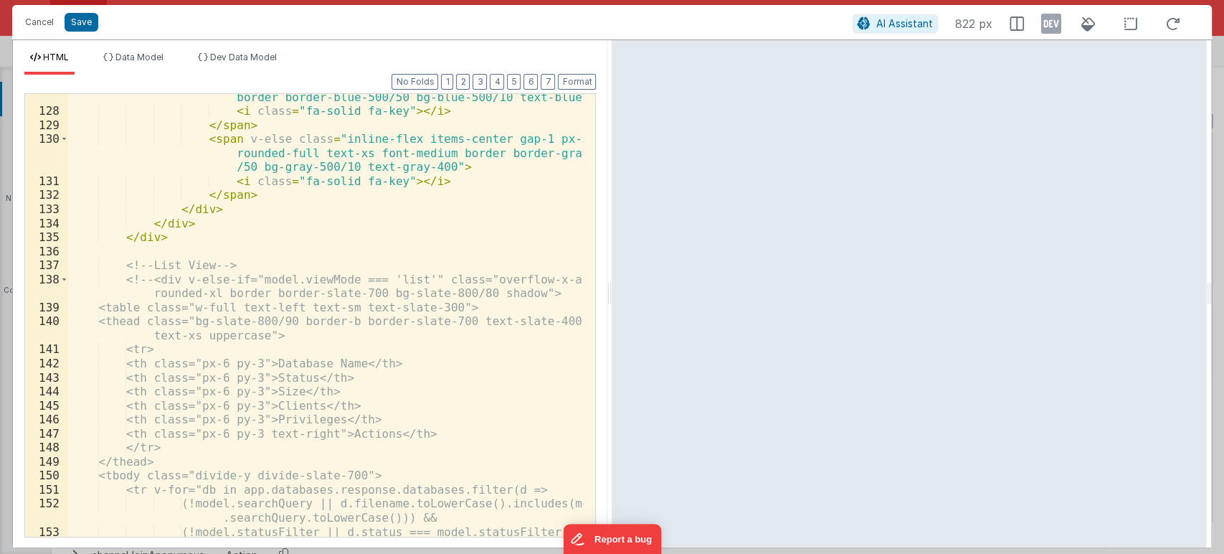
click at [145, 282] on div "< span v-if = "db.hasSavedDecryptKey" class = "inline-flex items -center gap-1 …" at bounding box center [326, 311] width 516 height 499
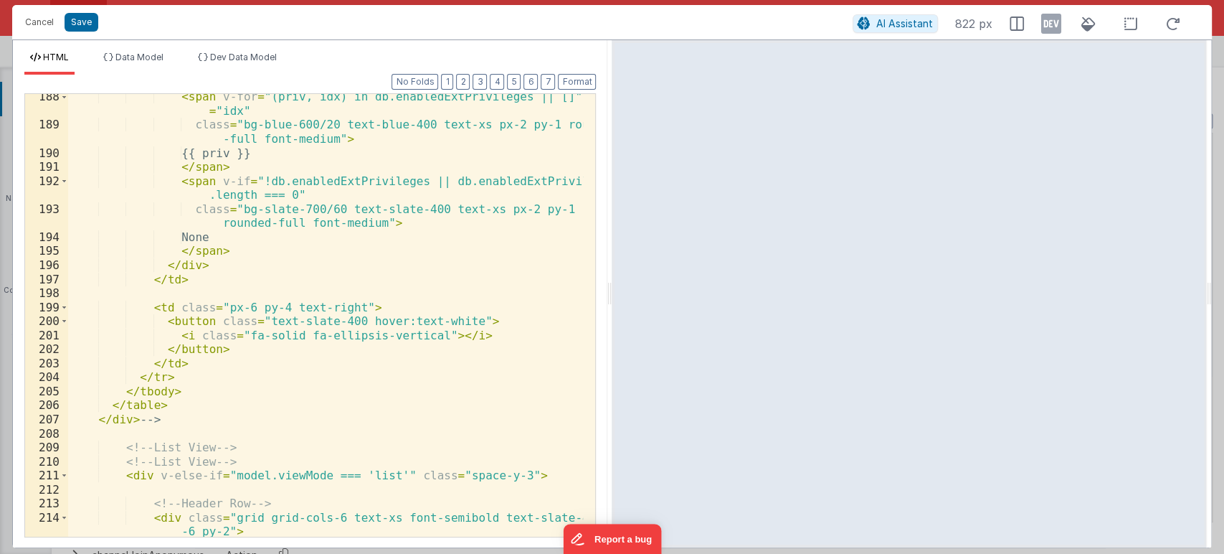
scroll to position [3483, 0]
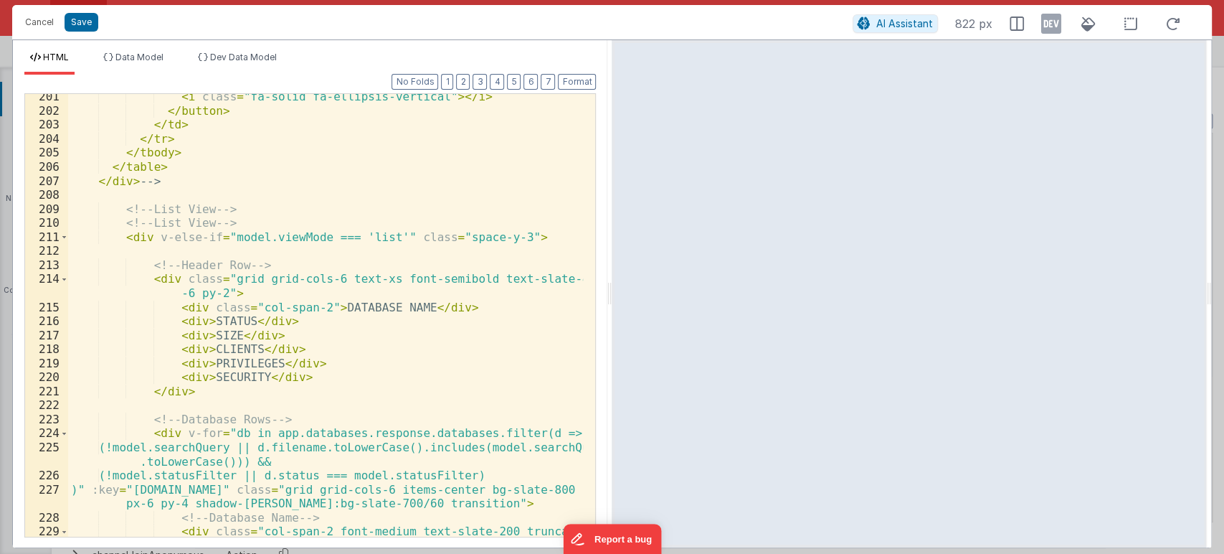
click at [188, 182] on div "< i class = "fa-solid fa-ellipsis-vertical" > </ i > </ button > </ td > </ tr …" at bounding box center [326, 325] width 516 height 471
click at [63, 240] on span at bounding box center [64, 237] width 8 height 14
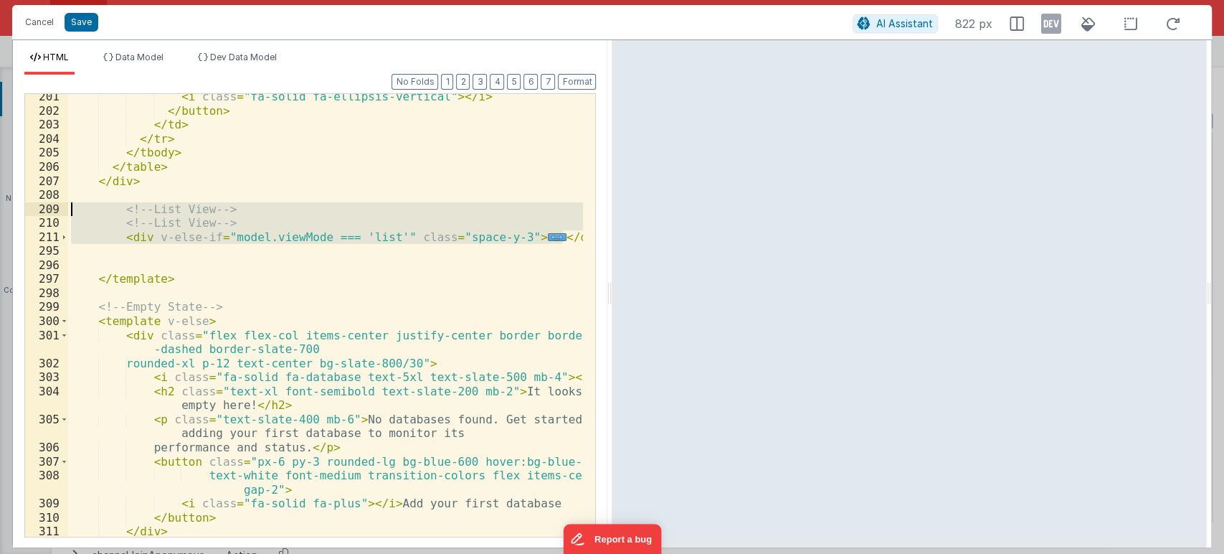
drag, startPoint x: 567, startPoint y: 238, endPoint x: 34, endPoint y: 209, distance: 533.7
click at [34, 209] on div "201 202 203 204 205 206 207 208 209 210 211 295 296 297 298 299 300 301 302 303…" at bounding box center [310, 315] width 572 height 444
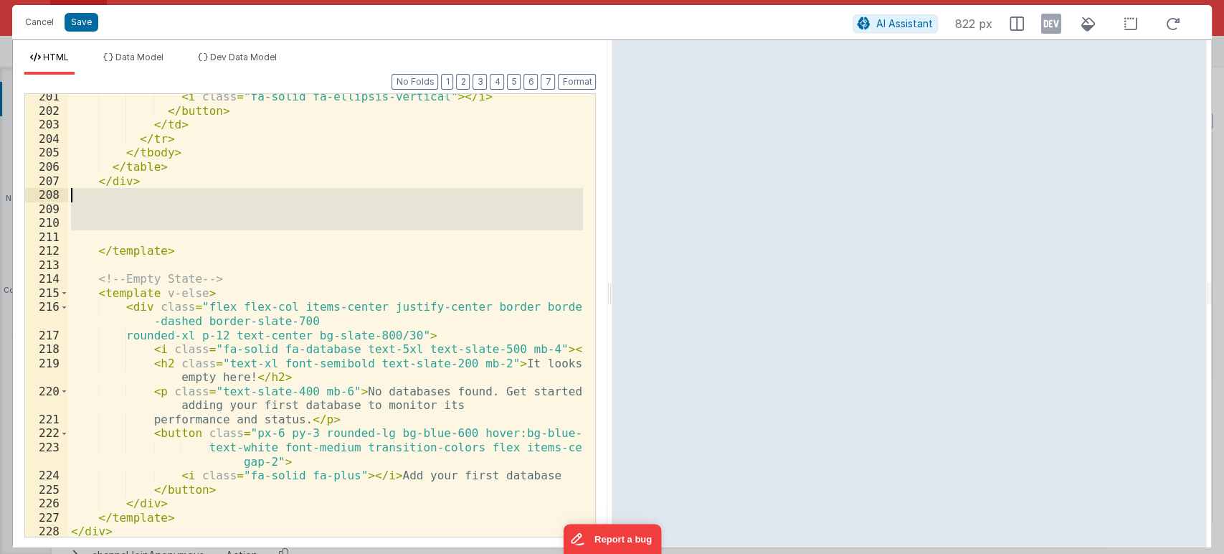
drag, startPoint x: 131, startPoint y: 235, endPoint x: 92, endPoint y: 195, distance: 55.8
click at [92, 195] on div "< i class = "fa-solid fa-ellipsis-vertical" > </ i > </ button > </ td > </ tr …" at bounding box center [326, 325] width 516 height 471
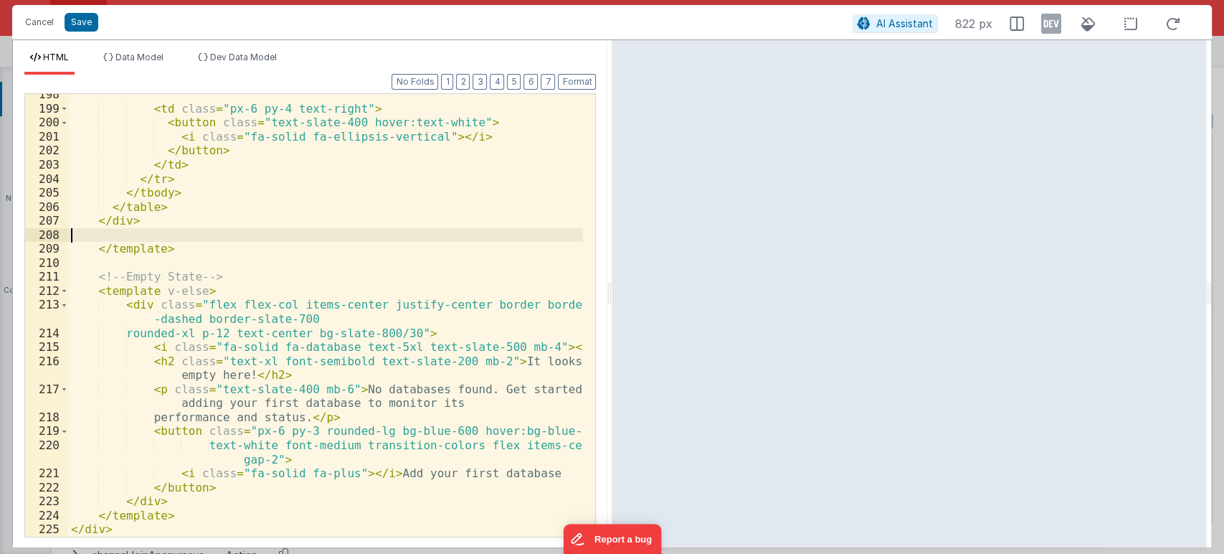
scroll to position [3443, 0]
click at [79, 22] on button "Save" at bounding box center [82, 22] width 34 height 19
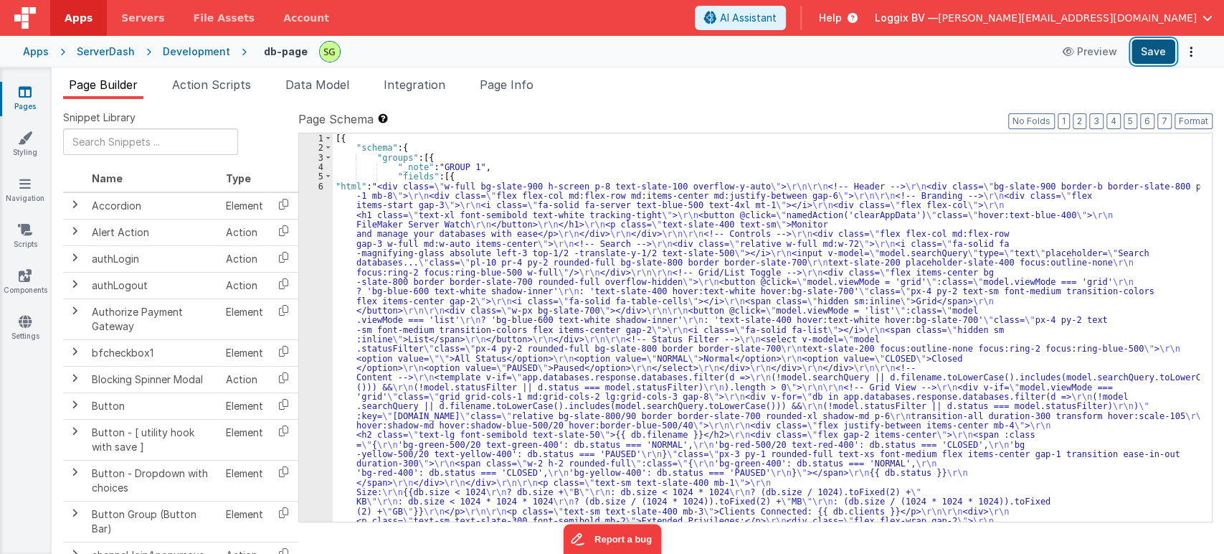
click at [1141, 56] on button "Save" at bounding box center [1154, 51] width 44 height 24
click at [321, 187] on div "6" at bounding box center [316, 530] width 34 height 698
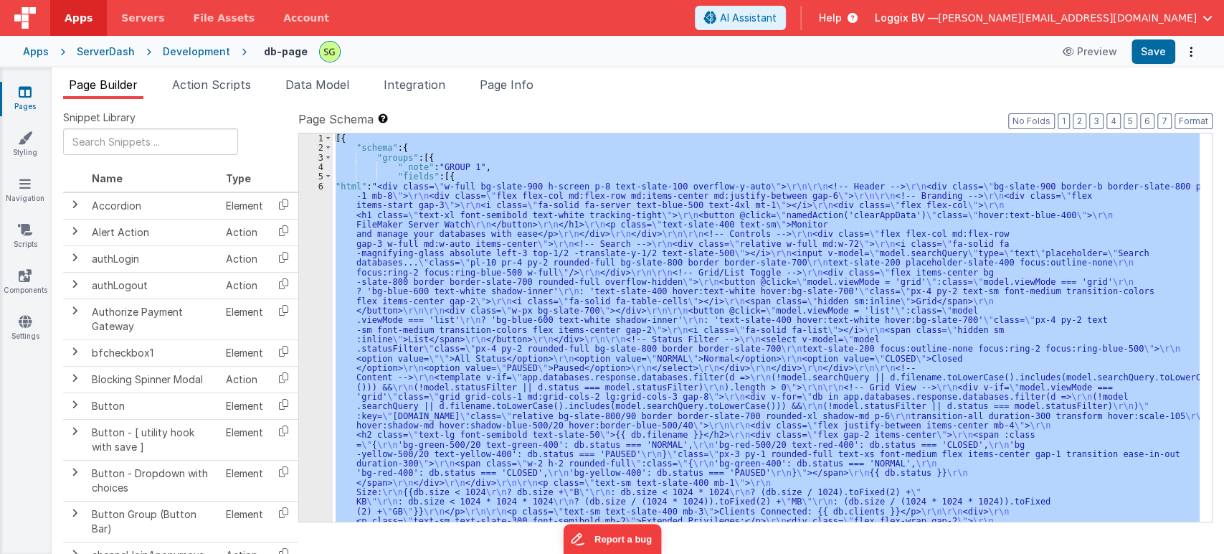
click at [321, 187] on div "6" at bounding box center [316, 530] width 34 height 698
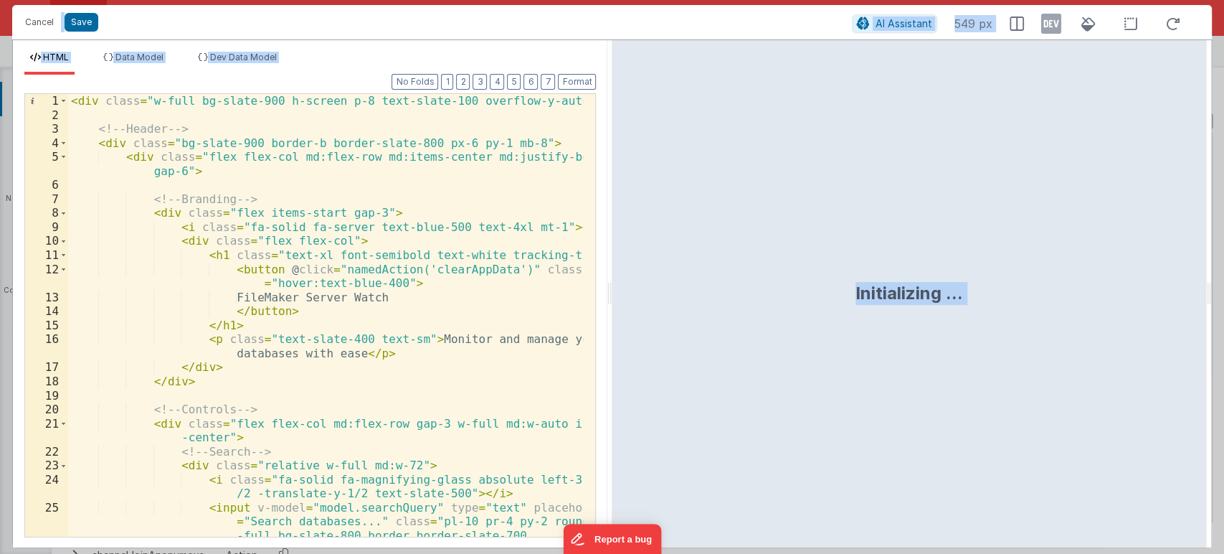
click at [473, 286] on div "< div class = "w-full bg-slate-900 h-screen p-8 text-slate-100 overflow-y-auto"…" at bounding box center [326, 329] width 516 height 471
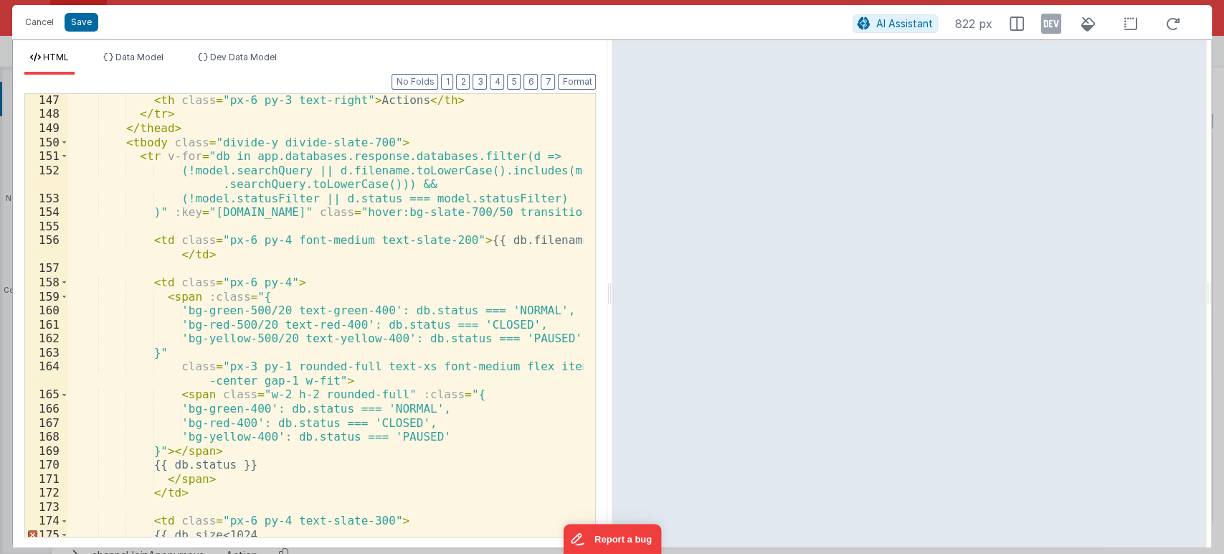
scroll to position [2385, 0]
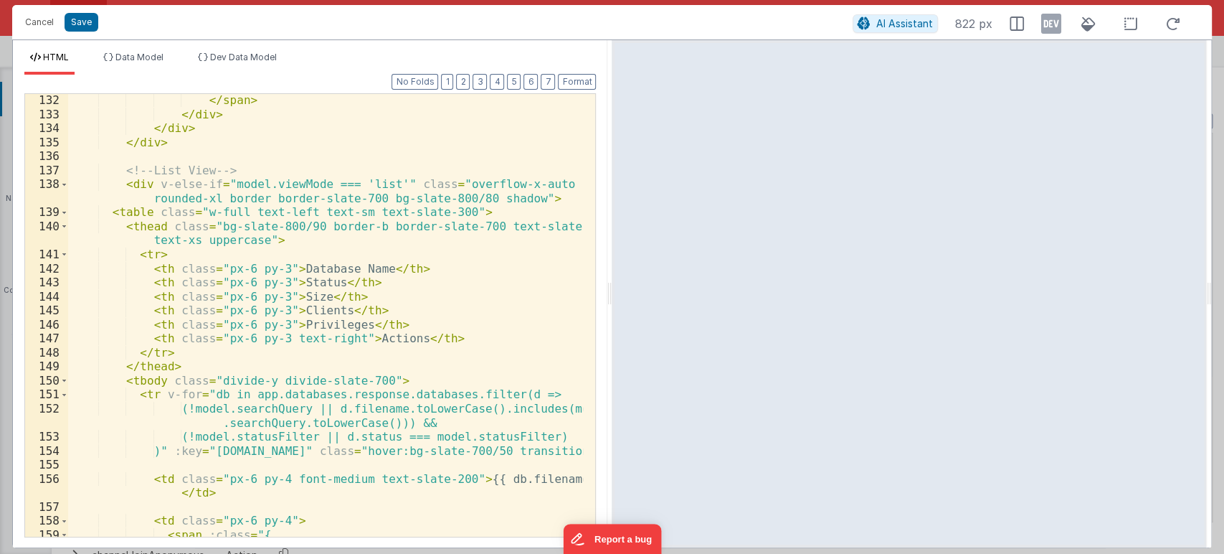
click at [84, 184] on div "</ span > </ div > </ div > </ div > <!-- List View --> < div v-else-if = "mode…" at bounding box center [326, 328] width 516 height 471
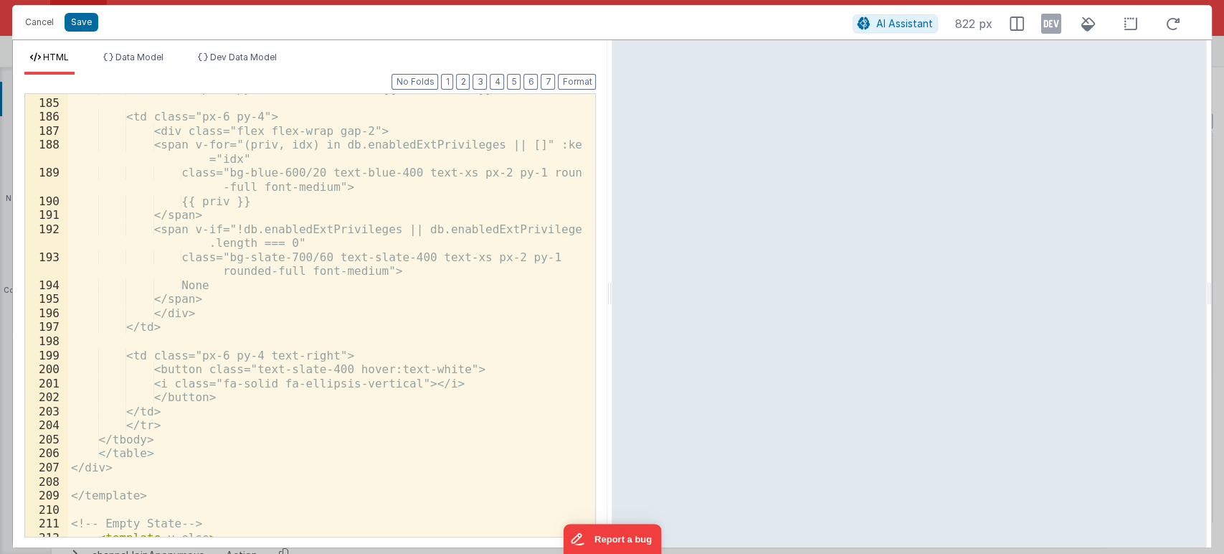
scroll to position [3386, 0]
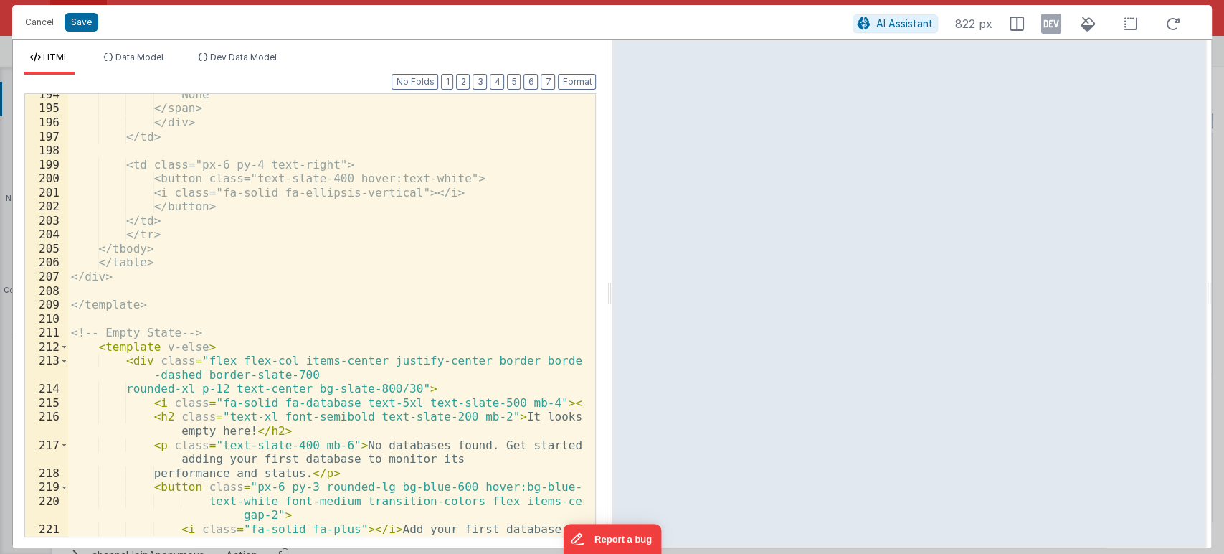
click at [173, 284] on div "None </span> </div> </td> <td class="px-6 py-4 text-right"> <button class="text…" at bounding box center [326, 323] width 516 height 471
click at [237, 280] on div "None </span> </div> </td> <td class="px-6 py-4 text-right"> <button class="text…" at bounding box center [326, 323] width 516 height 471
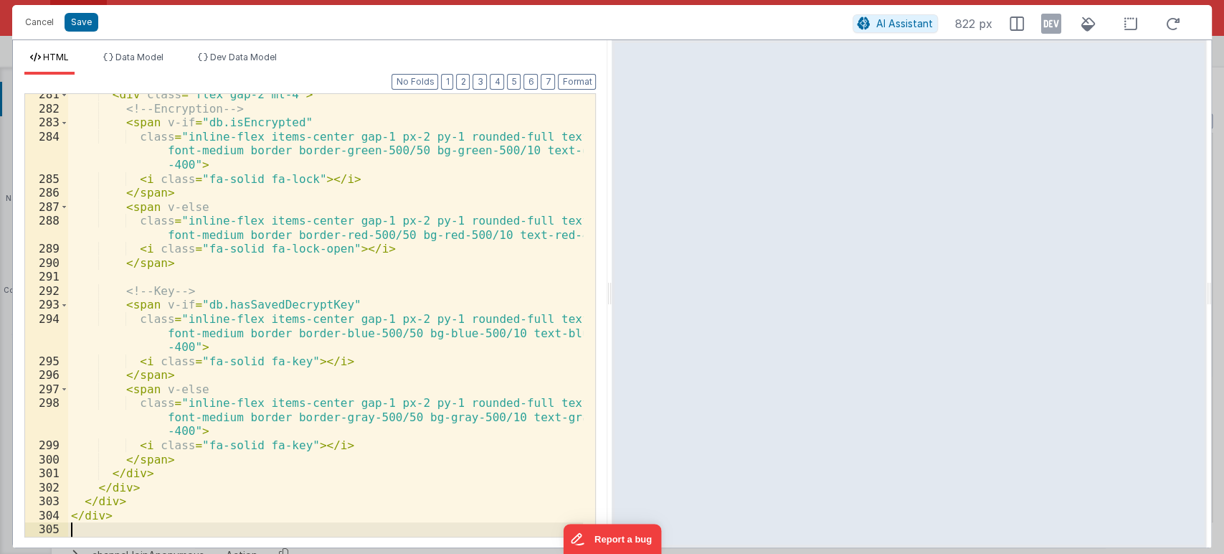
scroll to position [4677, 0]
click at [577, 80] on button "Format" at bounding box center [577, 82] width 38 height 16
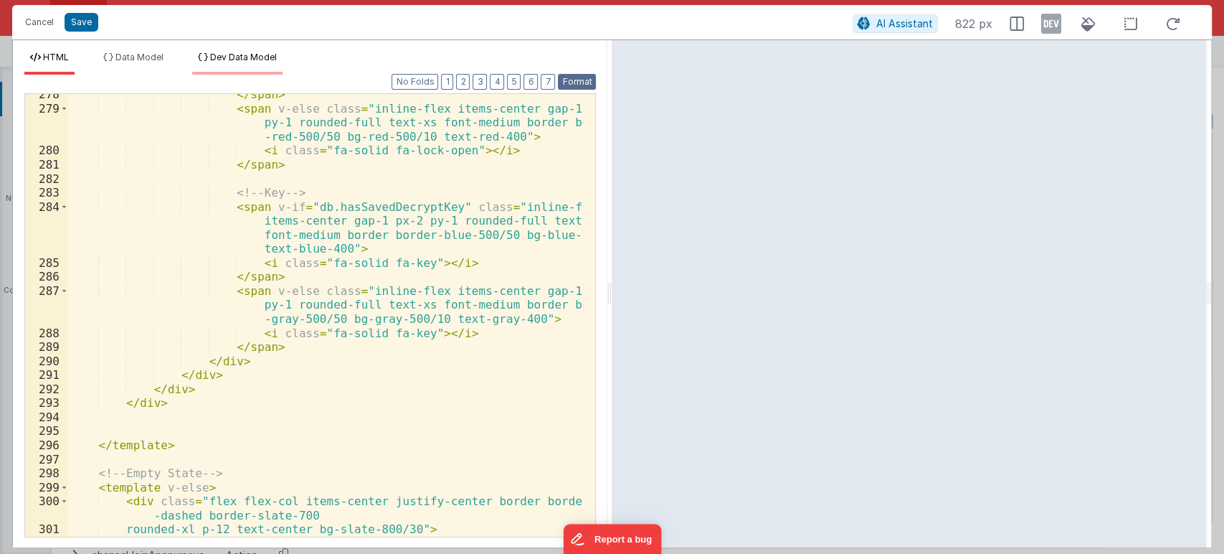
scroll to position [4747, 0]
click at [85, 24] on button "Save" at bounding box center [82, 22] width 34 height 19
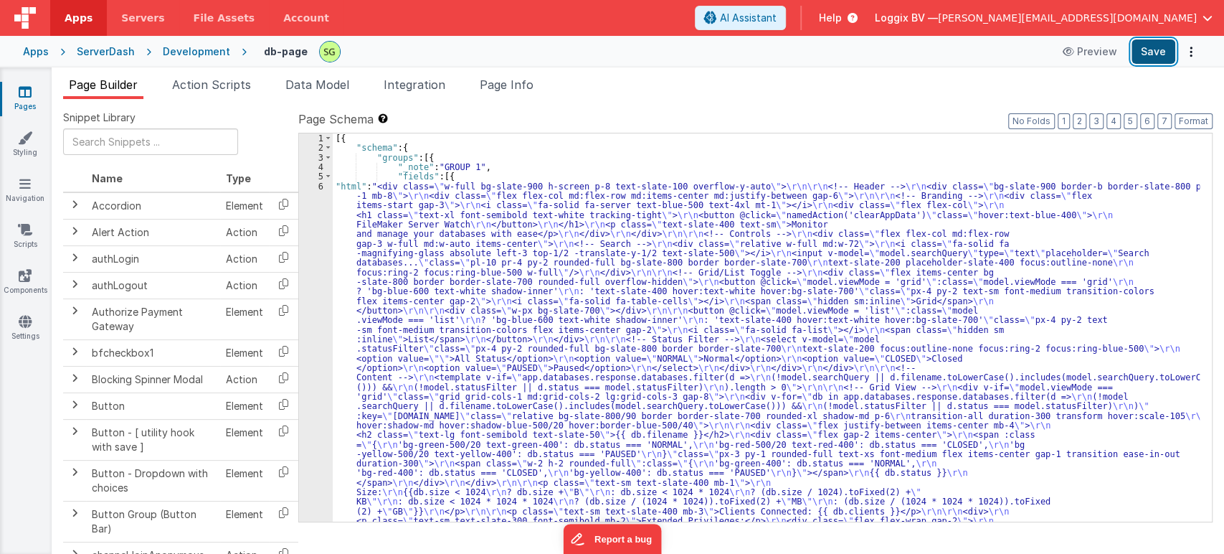
click at [1153, 51] on button "Save" at bounding box center [1154, 51] width 44 height 24
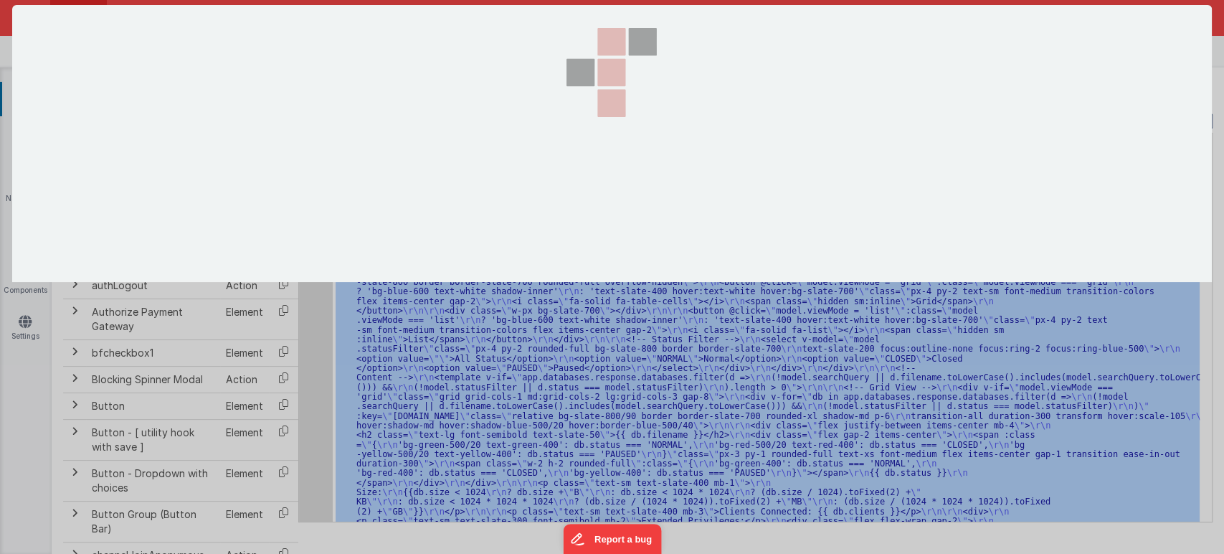
click at [318, 184] on div at bounding box center [612, 277] width 1224 height 554
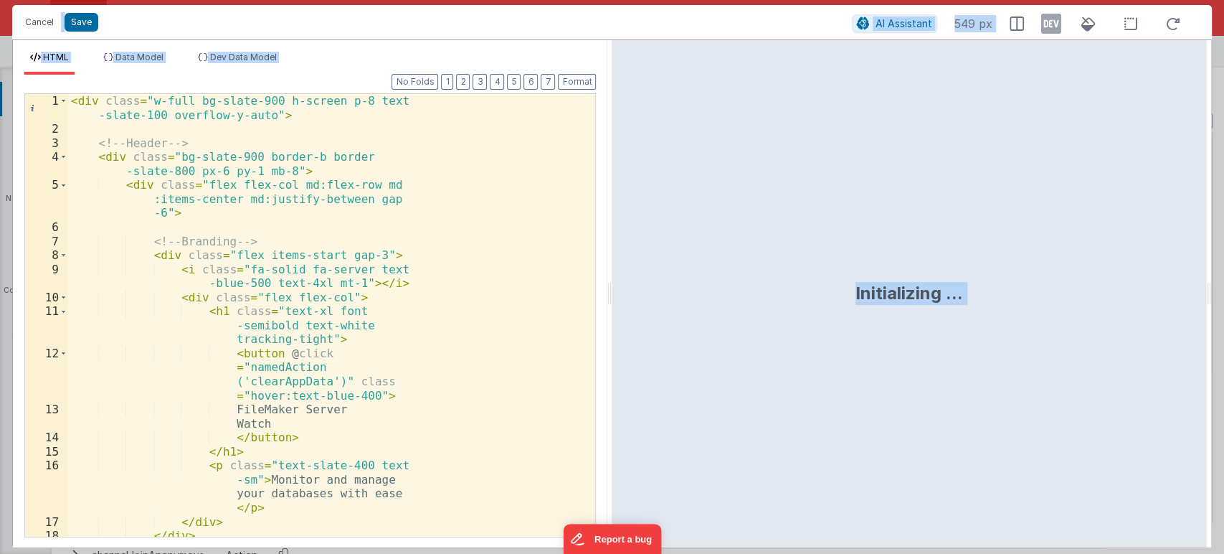
click at [422, 335] on div "< div class = "w-full bg-slate-900 h-screen p-8 text -slate-100 overflow-y-auto…" at bounding box center [325, 336] width 515 height 485
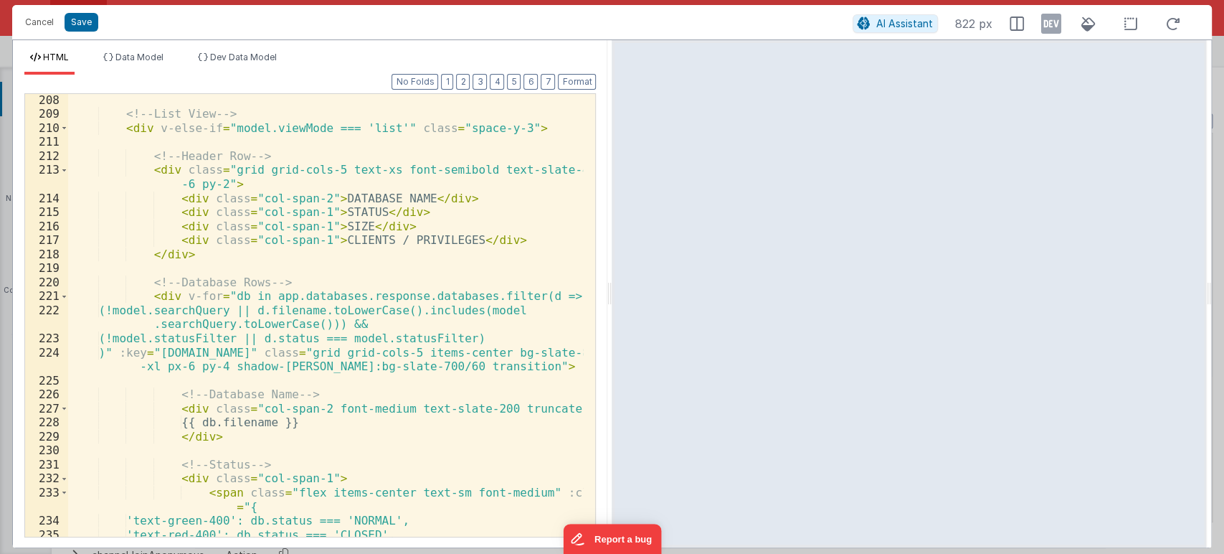
scroll to position [3386, 0]
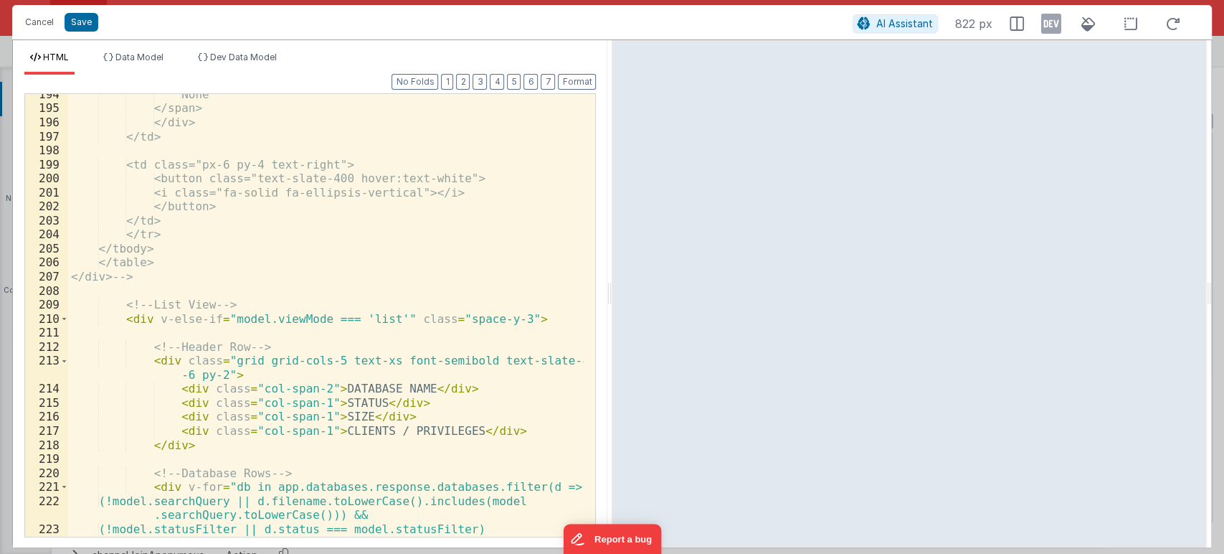
click at [75, 319] on div "None </span> </div> </td> <td class="px-6 py-4 text-right"> <button class="text…" at bounding box center [326, 330] width 516 height 485
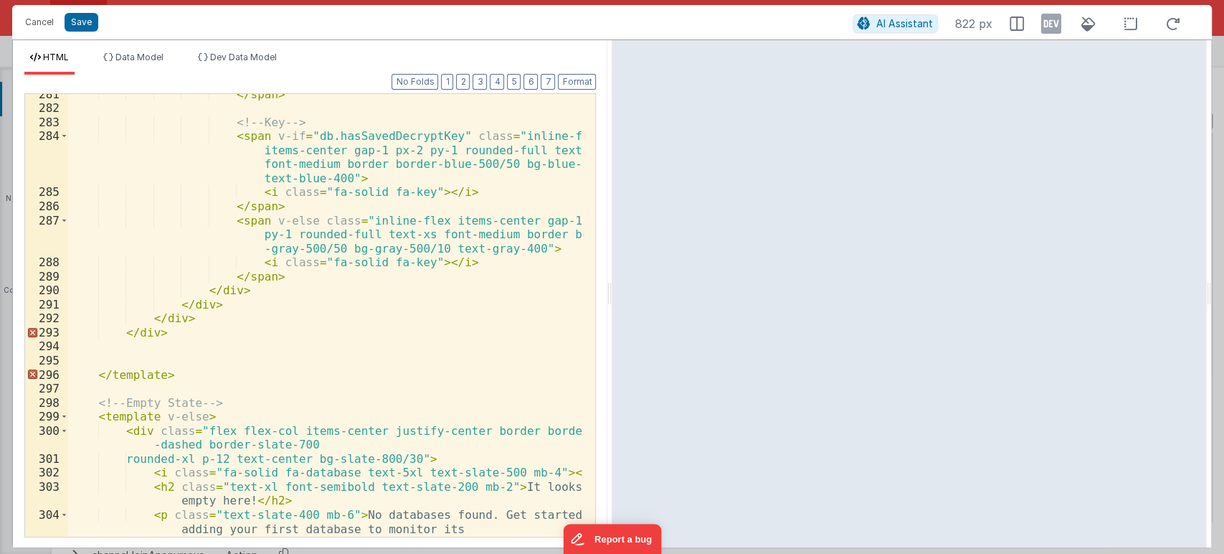
scroll to position [4818, 0]
click at [226, 336] on div "</ span > <!-- Key --> < span v-if = "db.hasSavedDecryptKey" class = "inline-fl…" at bounding box center [326, 323] width 516 height 471
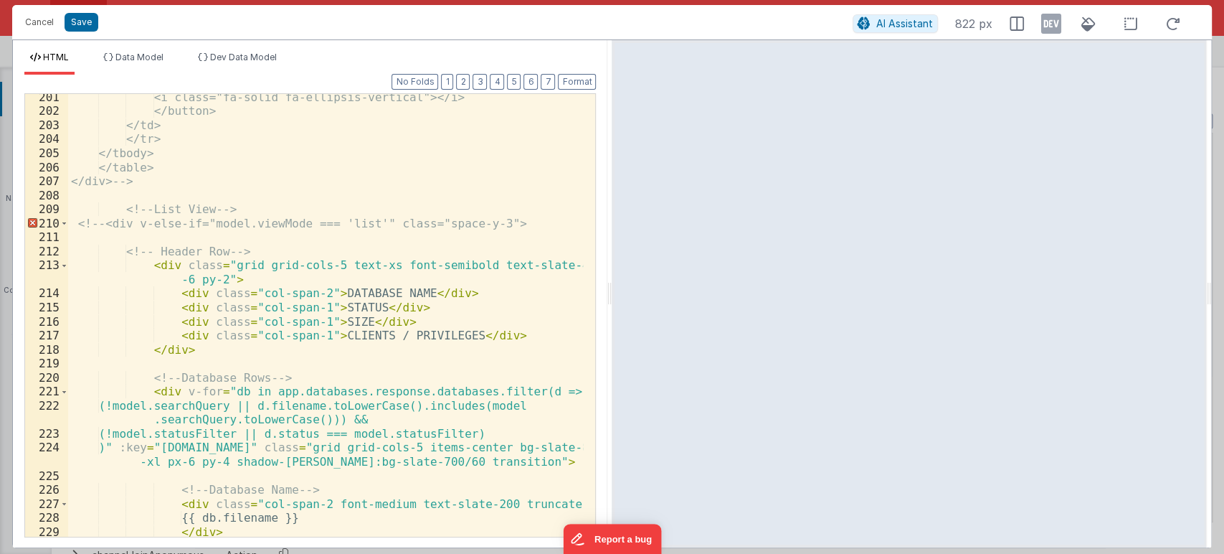
scroll to position [3483, 0]
drag, startPoint x: 136, startPoint y: 250, endPoint x: 303, endPoint y: 252, distance: 167.9
click at [303, 252] on div "<i class="fa-solid fa-ellipsis-vertical"></i> </button> </td> </tr> </tbody> </…" at bounding box center [326, 325] width 516 height 471
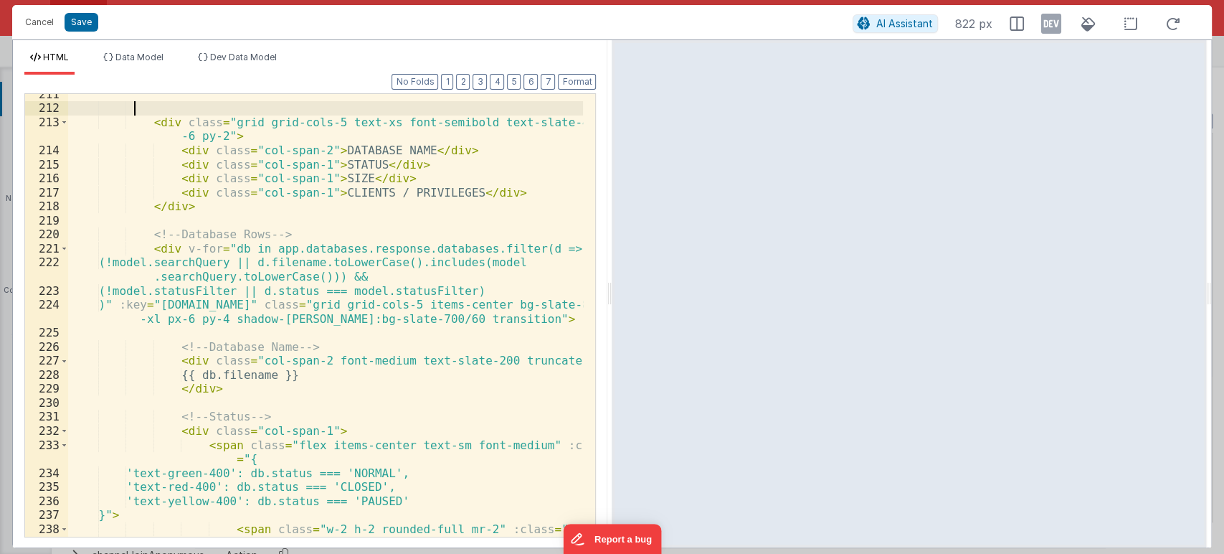
scroll to position [3625, 0]
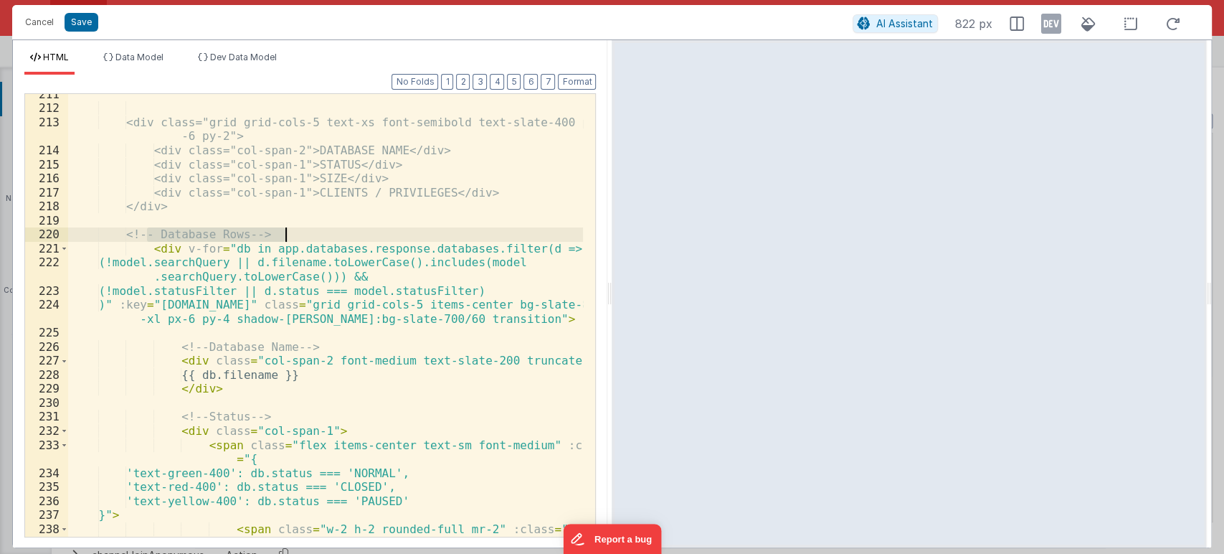
drag, startPoint x: 143, startPoint y: 233, endPoint x: 325, endPoint y: 230, distance: 181.5
click at [325, 230] on div "<div class="grid grid-cols-5 text-xs font-semibold text-slate-400 px -6 py-2"> …" at bounding box center [326, 323] width 516 height 471
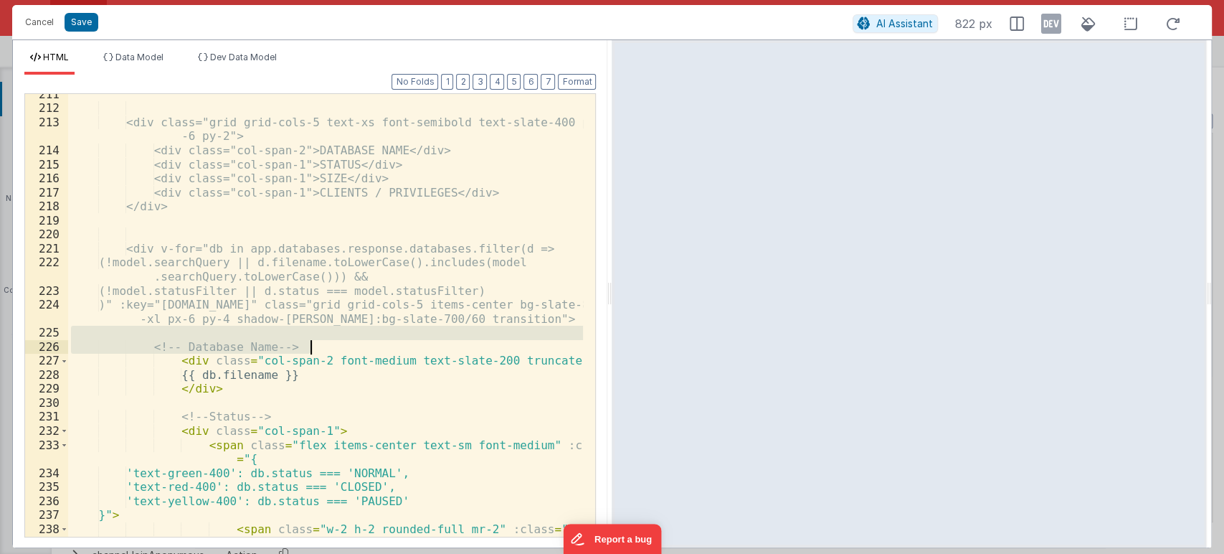
drag, startPoint x: 167, startPoint y: 339, endPoint x: 344, endPoint y: 348, distance: 176.7
click at [344, 348] on div "<div class="grid grid-cols-5 text-xs font-semibold text-slate-400 px -6 py-2"> …" at bounding box center [326, 323] width 516 height 471
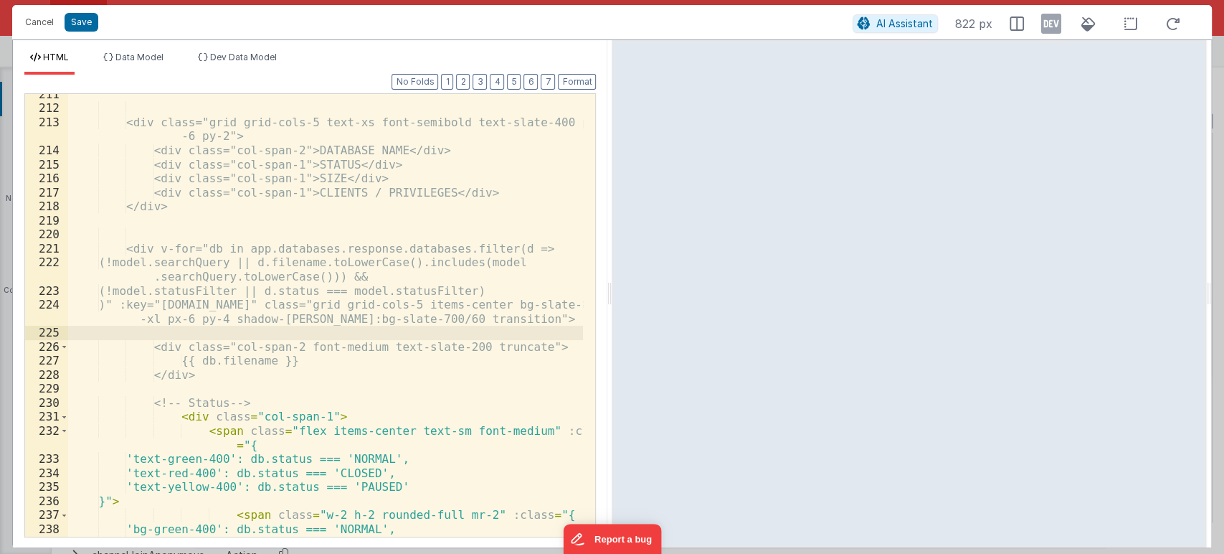
scroll to position [3435, 0]
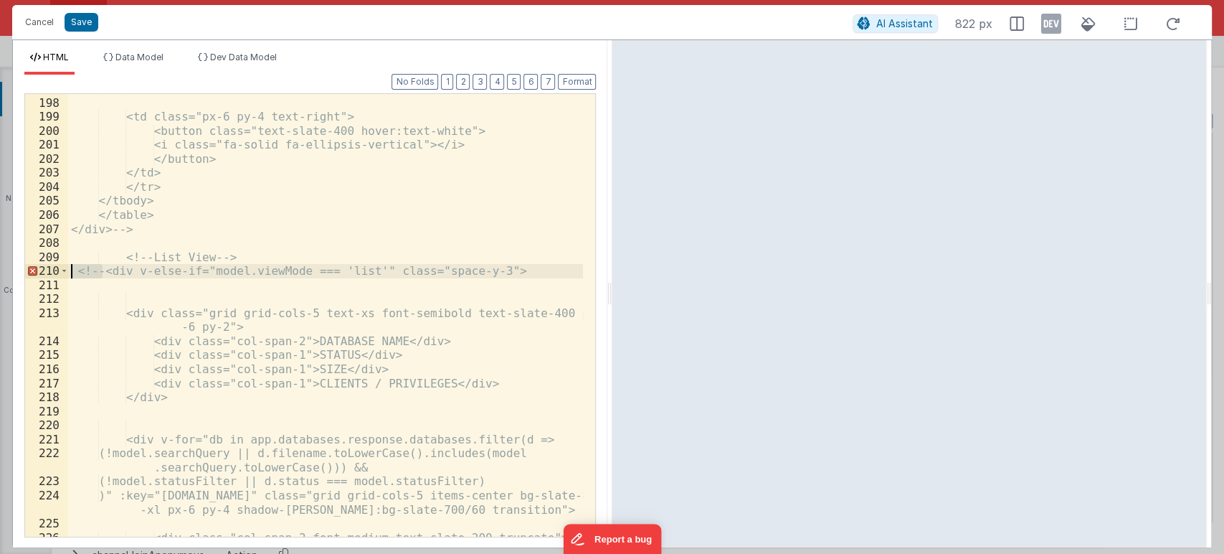
drag, startPoint x: 105, startPoint y: 271, endPoint x: 69, endPoint y: 271, distance: 35.9
click at [69, 271] on div "</td> <td class="px-6 py-4 text-right"> <button class="text-slate-400 hover:tex…" at bounding box center [326, 317] width 516 height 471
click at [66, 269] on span at bounding box center [64, 271] width 8 height 14
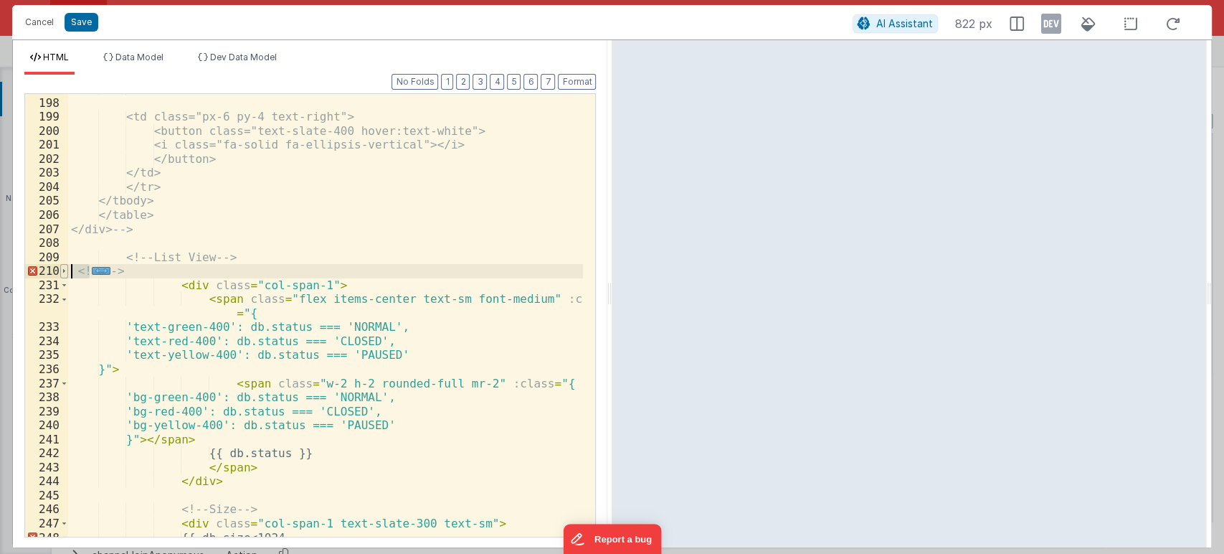
click at [60, 267] on span at bounding box center [64, 271] width 8 height 14
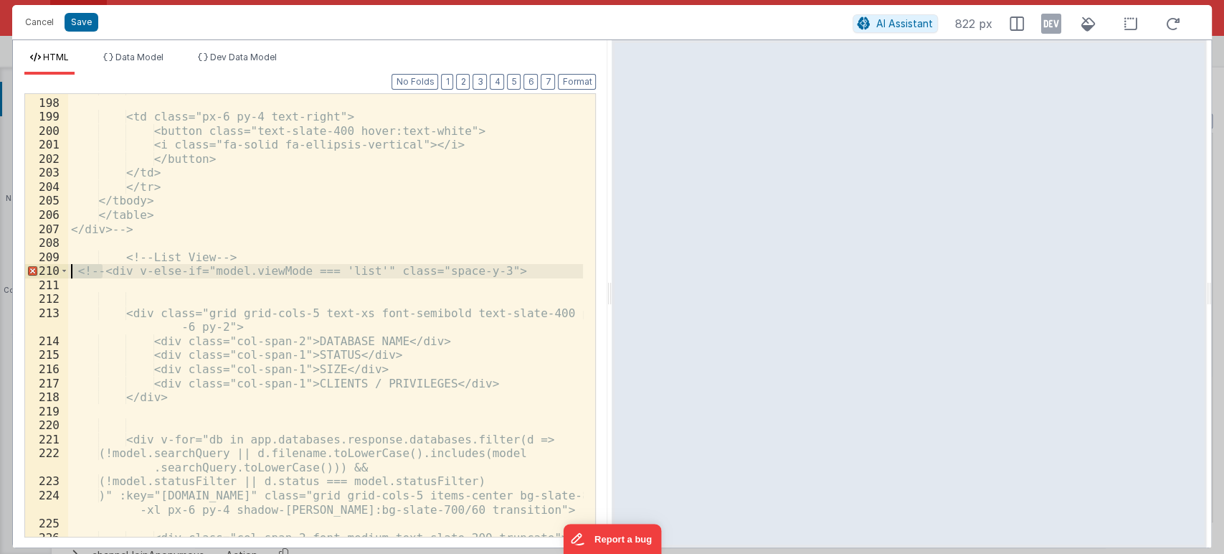
click at [118, 272] on div "</td> <td class="px-6 py-4 text-right"> <button class="text-slate-400 hover:tex…" at bounding box center [326, 317] width 516 height 471
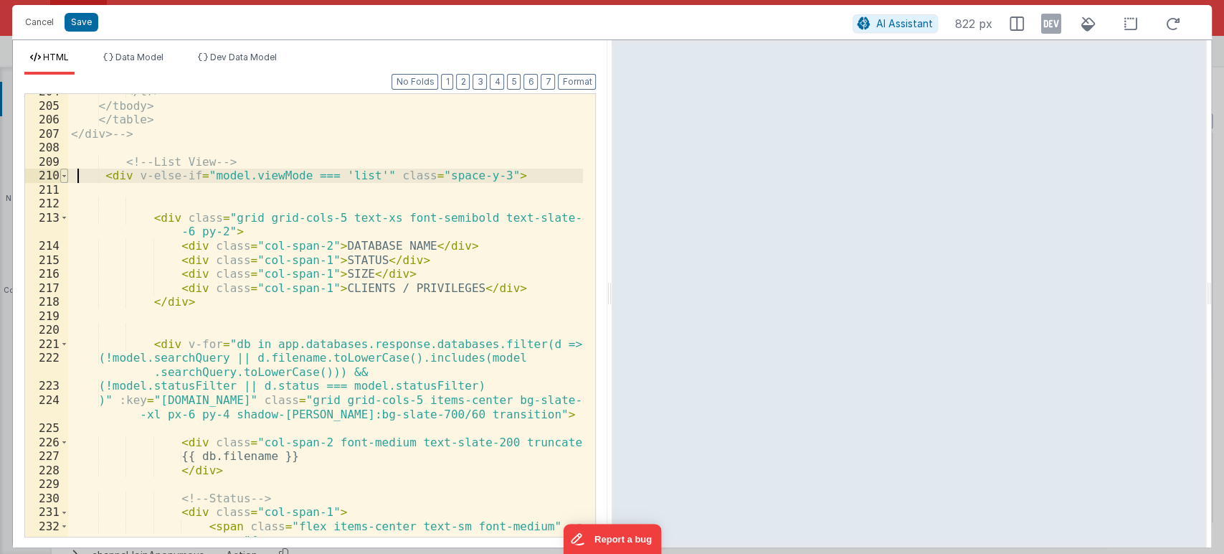
click at [62, 171] on span at bounding box center [64, 176] width 8 height 14
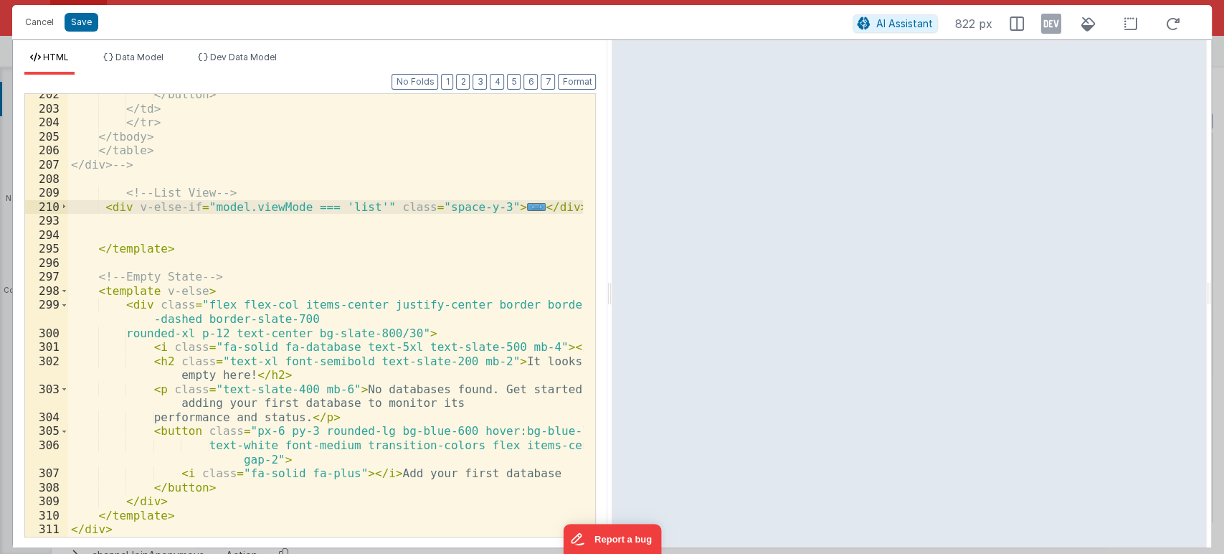
click at [565, 211] on div "</button> </td> </tr> </tbody> </table> </div> --> <!-- List View --> < div v-e…" at bounding box center [326, 323] width 516 height 471
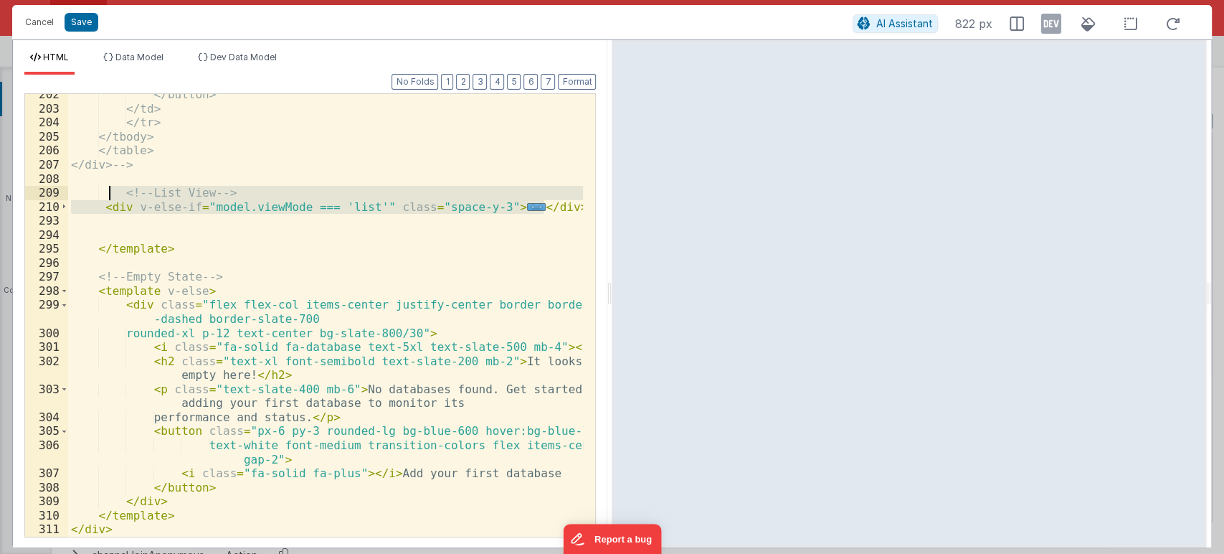
drag, startPoint x: 553, startPoint y: 204, endPoint x: 115, endPoint y: 193, distance: 438.4
click at [113, 191] on div "</button> </td> </tr> </tbody> </table> </div> --> <!-- List View --> < div v-e…" at bounding box center [326, 323] width 516 height 471
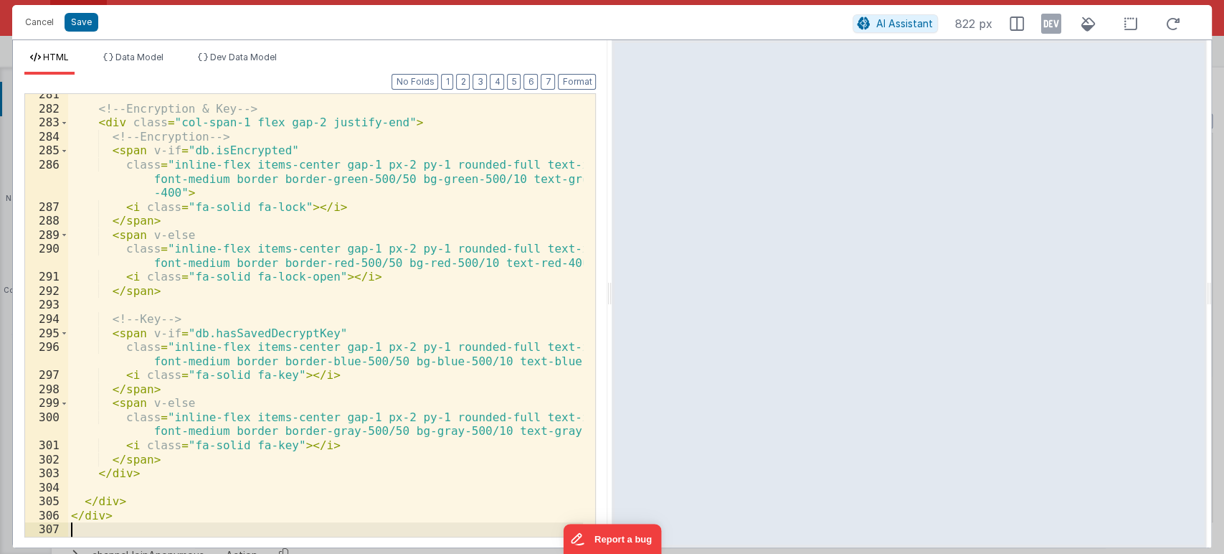
scroll to position [4677, 0]
click at [569, 81] on button "Format" at bounding box center [577, 82] width 38 height 16
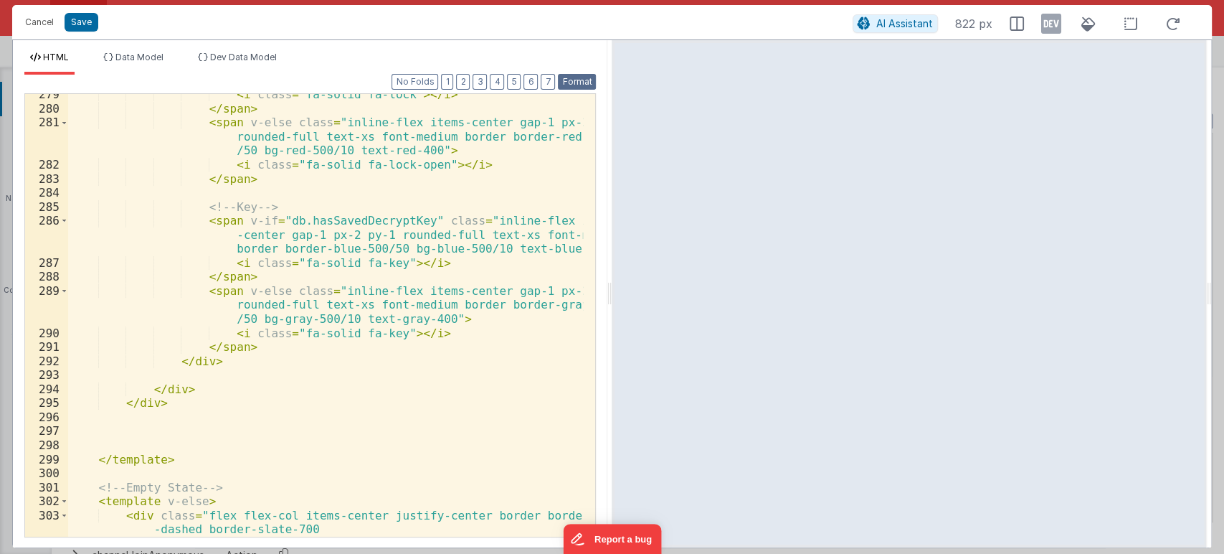
scroll to position [4734, 0]
click at [75, 16] on button "Save" at bounding box center [82, 22] width 34 height 19
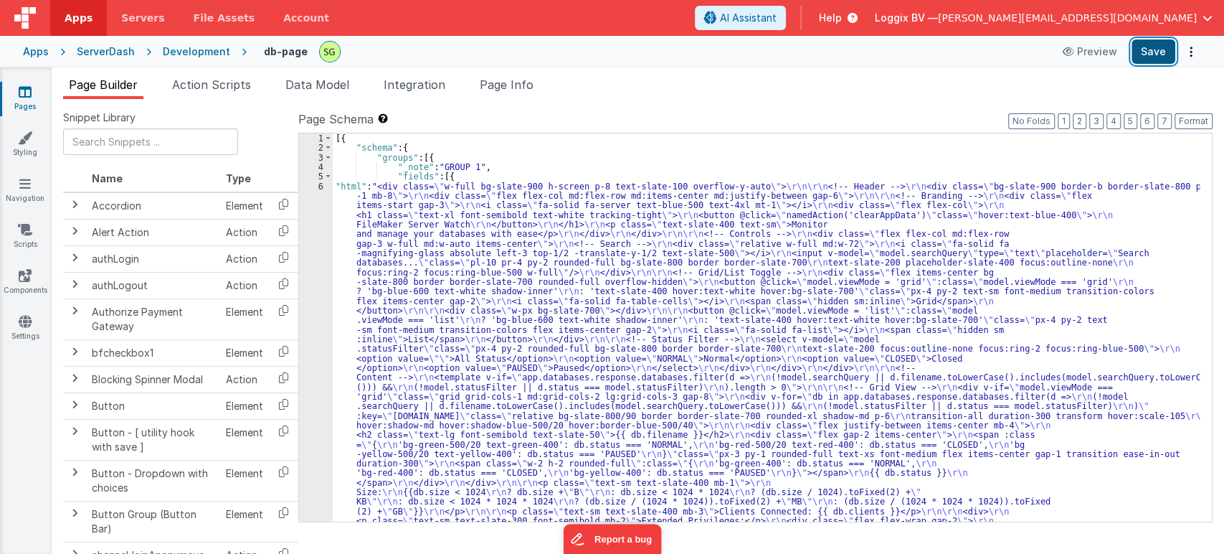
click at [1160, 57] on button "Save" at bounding box center [1154, 51] width 44 height 24
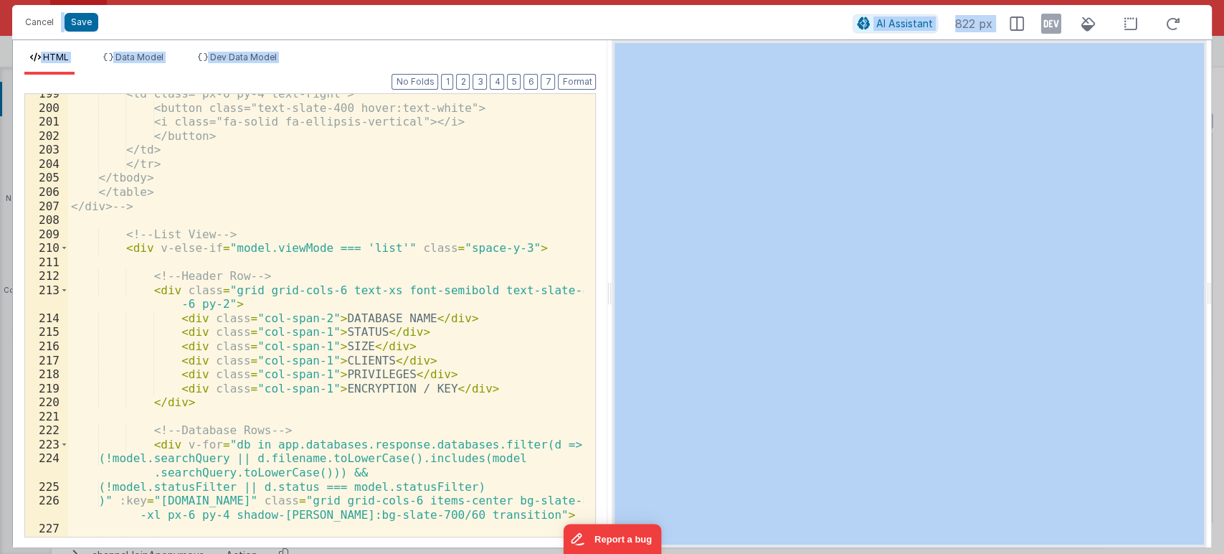
scroll to position [3457, 0]
click at [491, 322] on div "<td class="px-6 py-4 text-right"> <button class="text-slate-400 hover:text-whit…" at bounding box center [326, 322] width 516 height 471
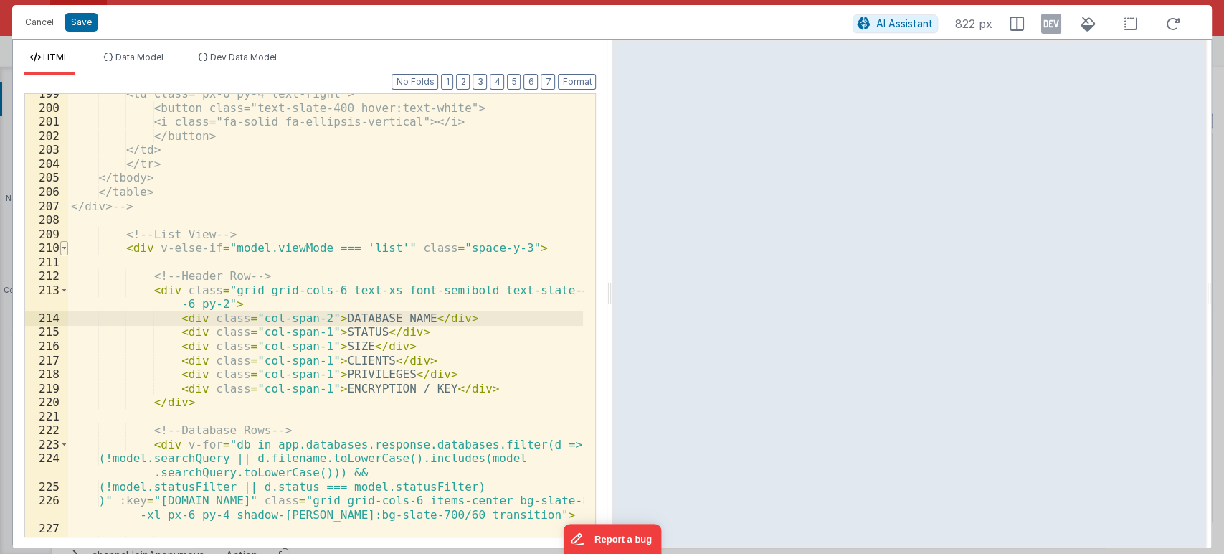
click at [61, 247] on span at bounding box center [64, 248] width 8 height 14
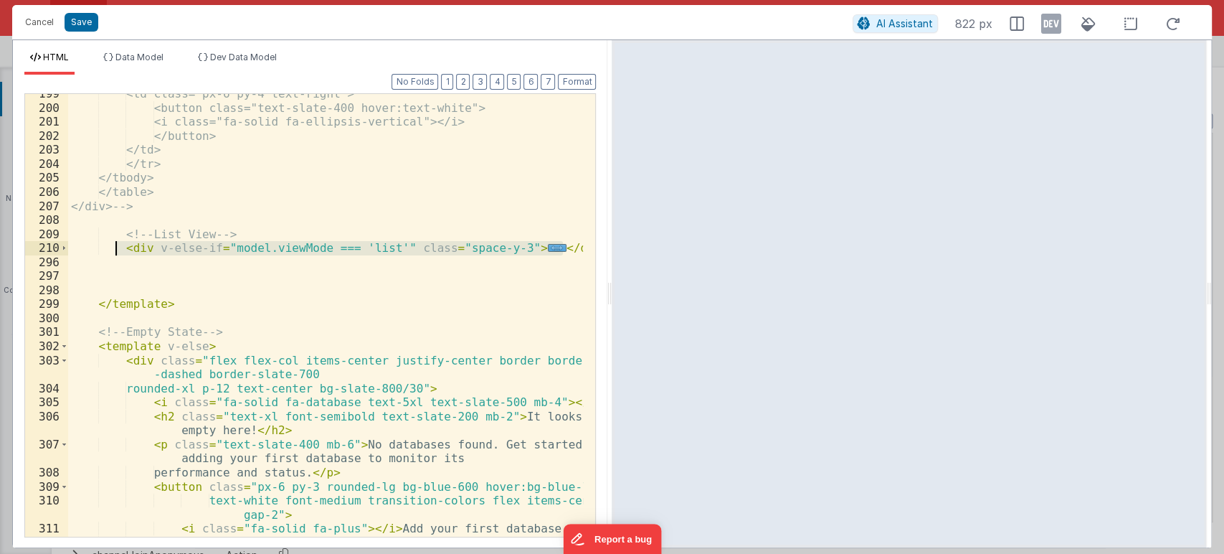
drag, startPoint x: 567, startPoint y: 249, endPoint x: 113, endPoint y: 250, distance: 454.1
click at [113, 250] on div "<td class="px-6 py-4 text-right"> <button class="text-slate-400 hover:text-whit…" at bounding box center [326, 322] width 516 height 471
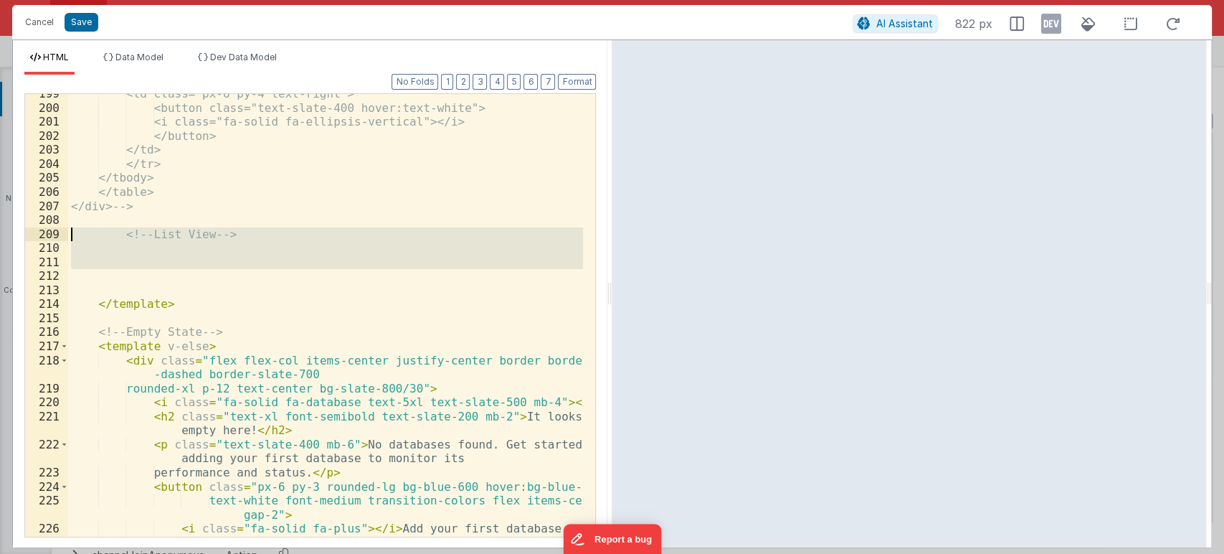
drag, startPoint x: 127, startPoint y: 278, endPoint x: 64, endPoint y: 232, distance: 78.1
click at [64, 232] on div "199 200 201 202 203 204 205 206 207 208 209 210 211 212 213 214 215 216 217 218…" at bounding box center [310, 315] width 572 height 444
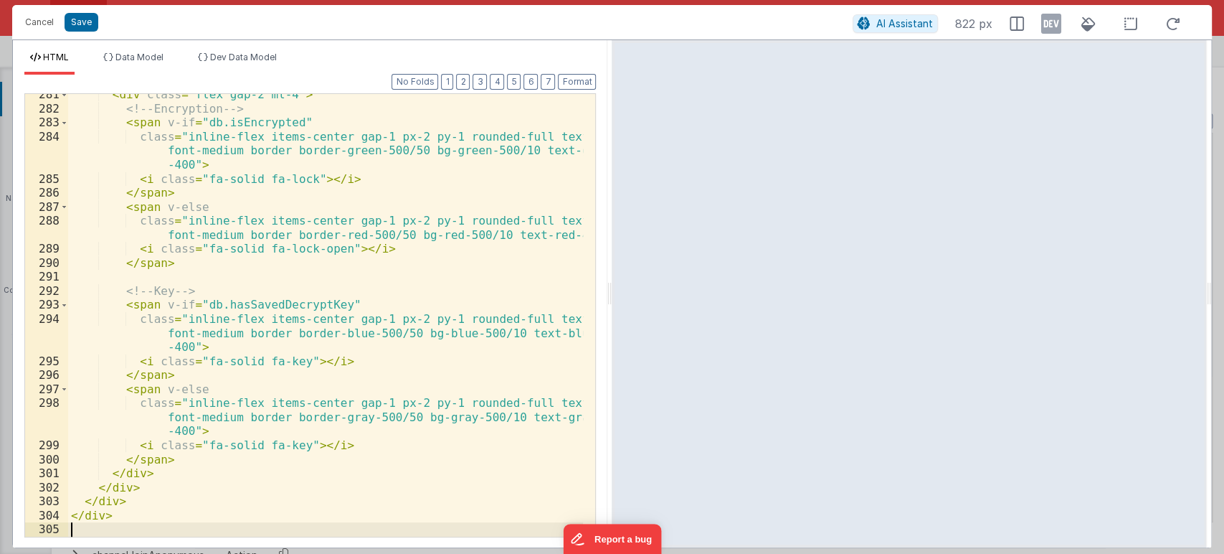
scroll to position [4677, 0]
click at [570, 78] on button "Format" at bounding box center [577, 82] width 38 height 16
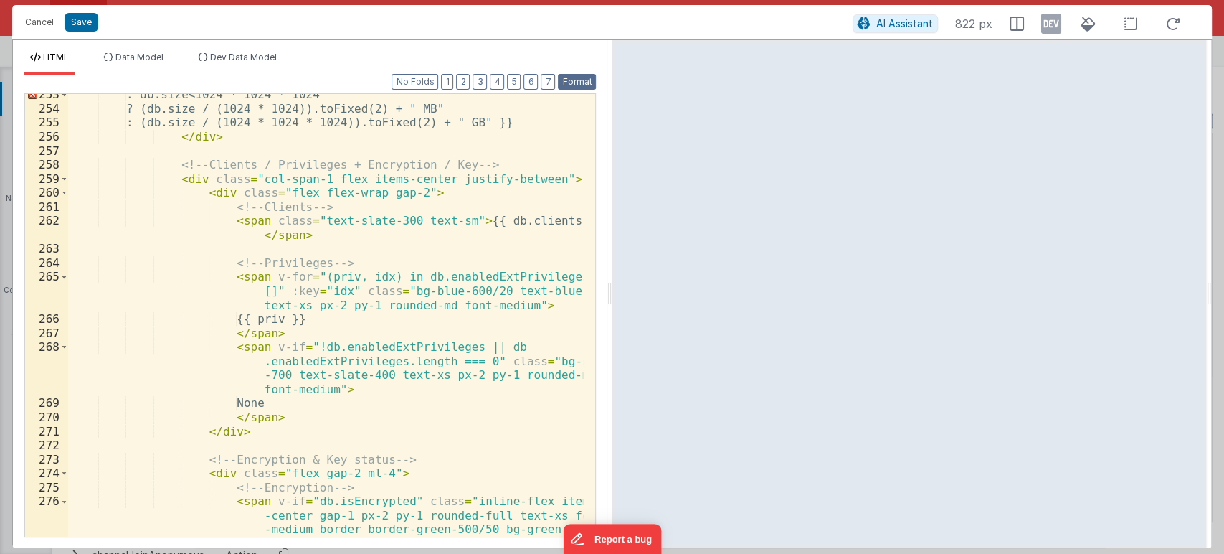
scroll to position [4270, 0]
click at [189, 176] on div ": db.size < 1024 * 1024 * 1024 ? (db.size / (1024 * 1024)).toFixed(2) + " MB" :…" at bounding box center [326, 344] width 516 height 513
click at [61, 178] on span at bounding box center [64, 179] width 8 height 14
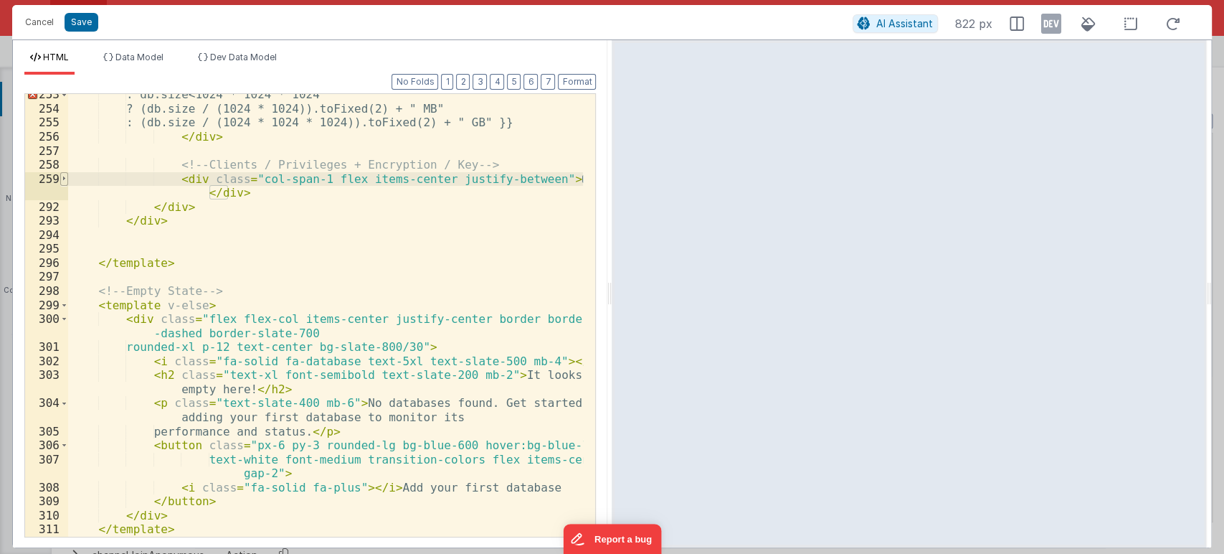
click at [60, 176] on span at bounding box center [64, 179] width 8 height 14
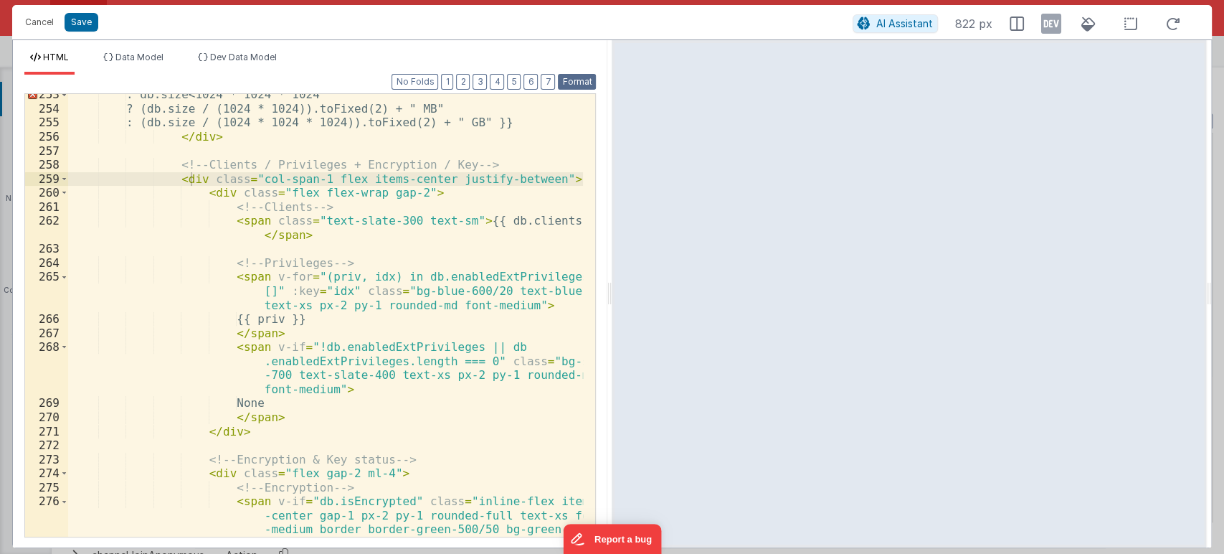
click at [565, 84] on button "Format" at bounding box center [577, 82] width 38 height 16
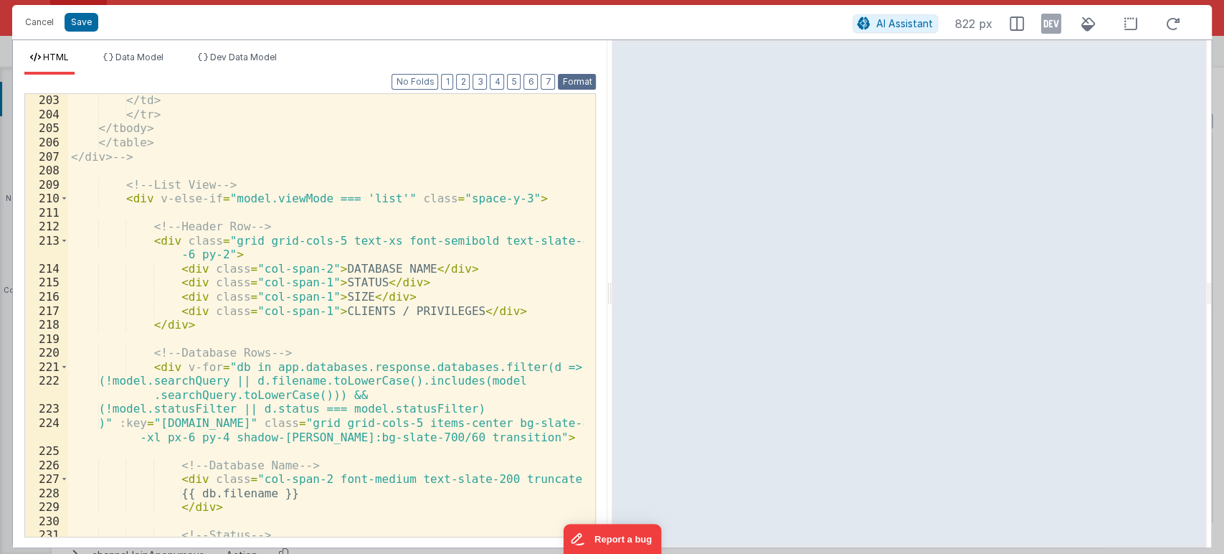
scroll to position [3555, 0]
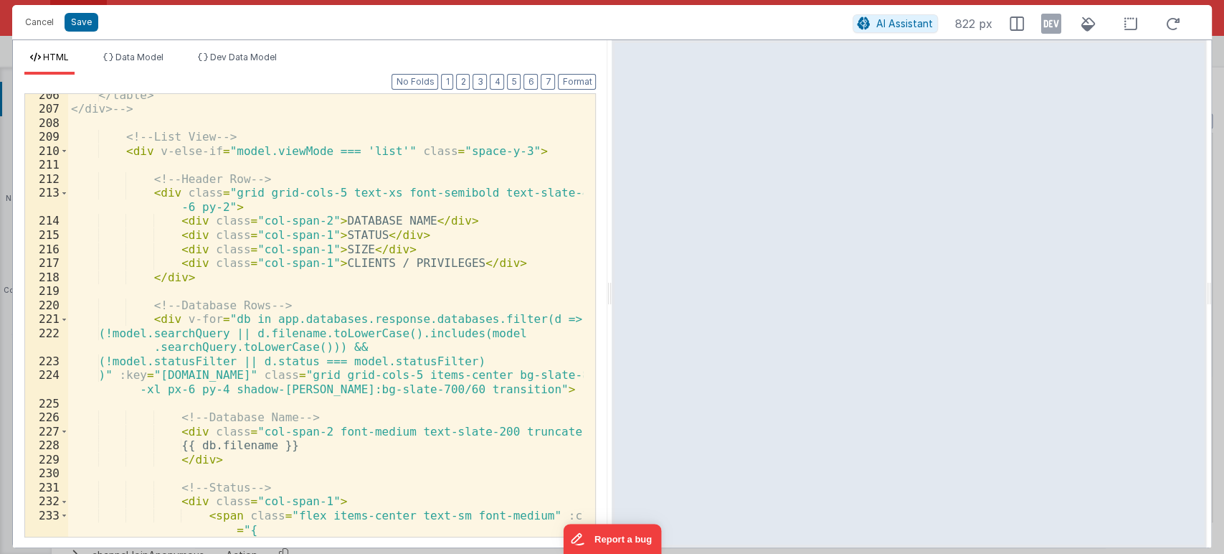
click at [416, 265] on div "</table> </div> --> <!-- List View --> < div v-else-if = "model.viewMode === 'l…" at bounding box center [326, 323] width 516 height 471
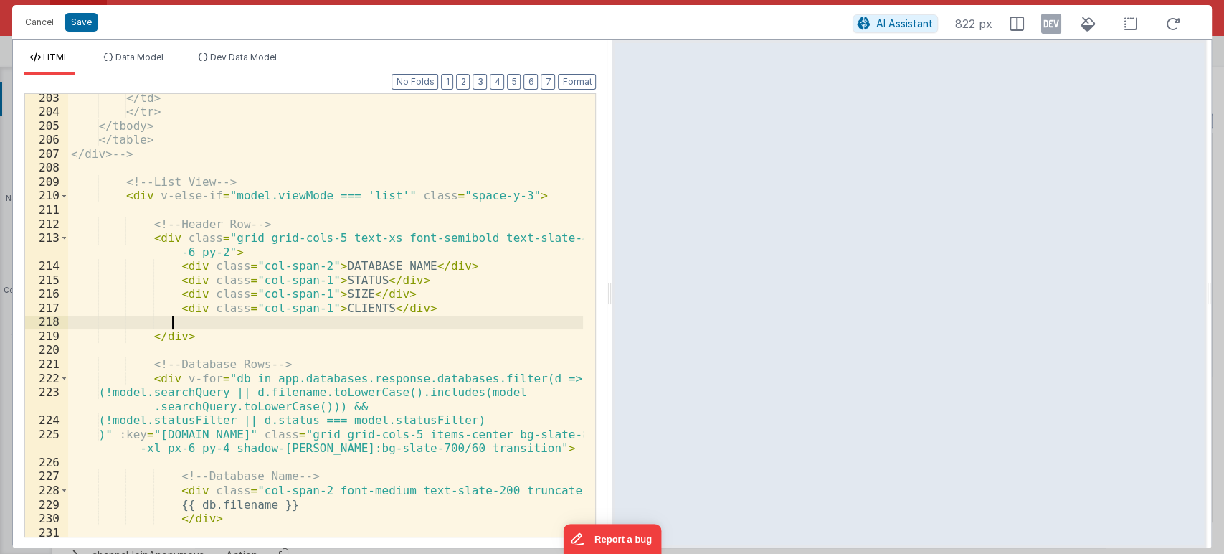
scroll to position [3510, 0]
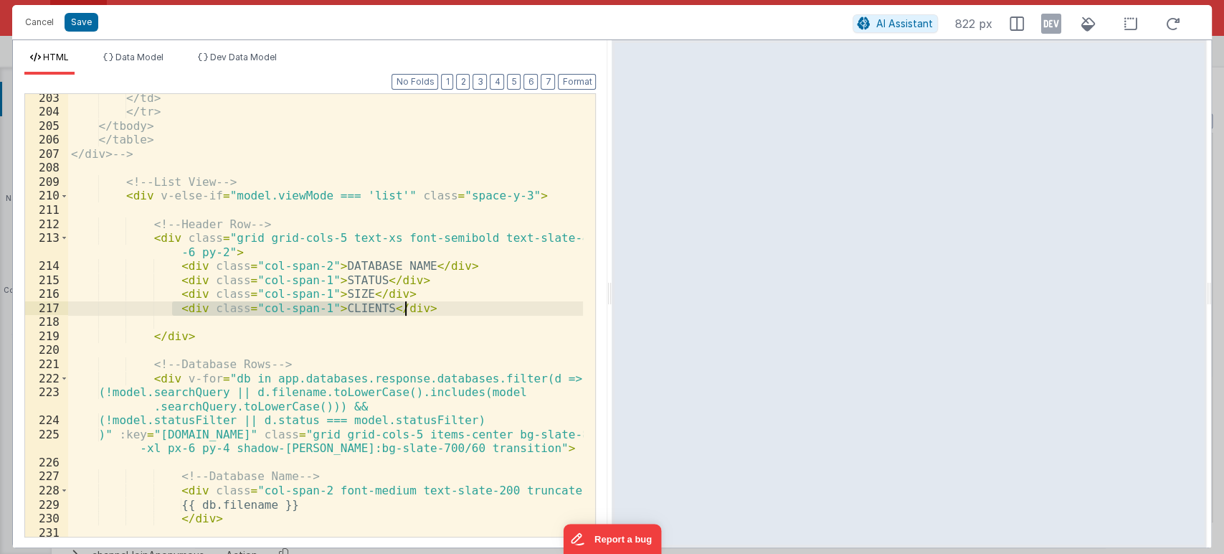
drag, startPoint x: 170, startPoint y: 308, endPoint x: 414, endPoint y: 309, distance: 243.9
click at [414, 309] on div "</td> </tr> </tbody> </table> </div> --> <!-- List View --> < div v-else-if = "…" at bounding box center [326, 326] width 516 height 471
click at [214, 321] on div "</td> </tr> </tbody> </table> </div> --> <!-- List View --> < div v-else-if = "…" at bounding box center [326, 326] width 516 height 471
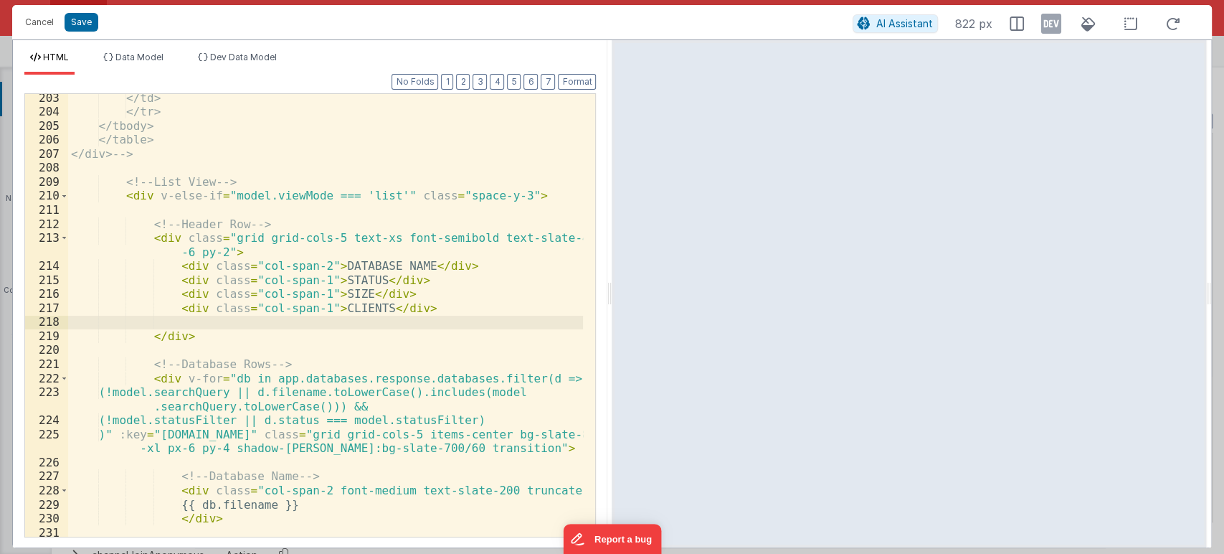
paste textarea
click at [344, 321] on div "</td> </tr> </tbody> </table> </div> --> <!-- List View --> < div v-else-if = "…" at bounding box center [326, 326] width 516 height 471
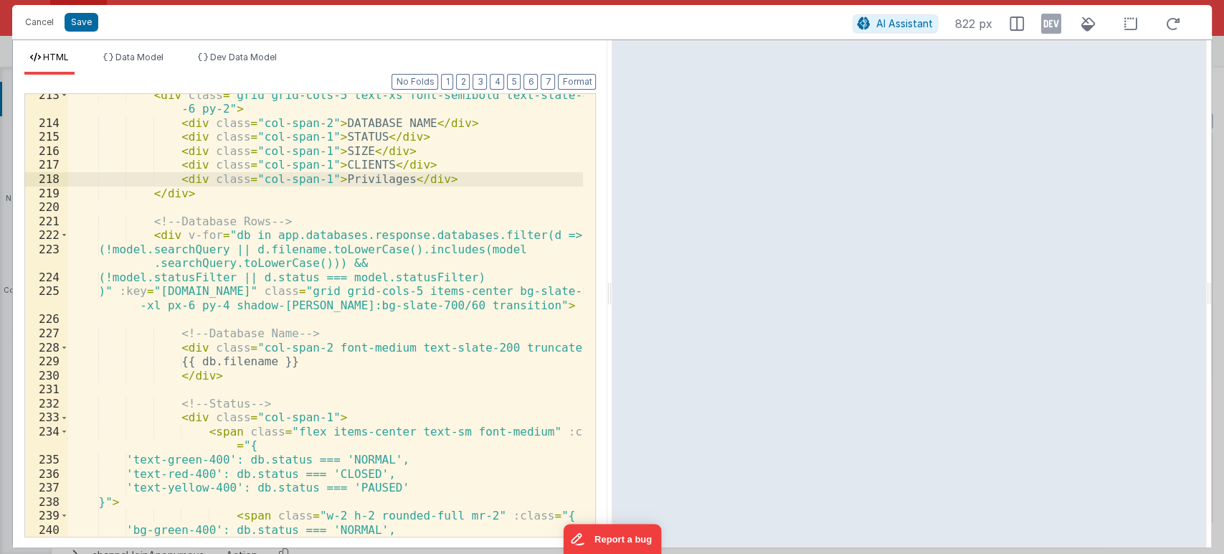
scroll to position [3605, 0]
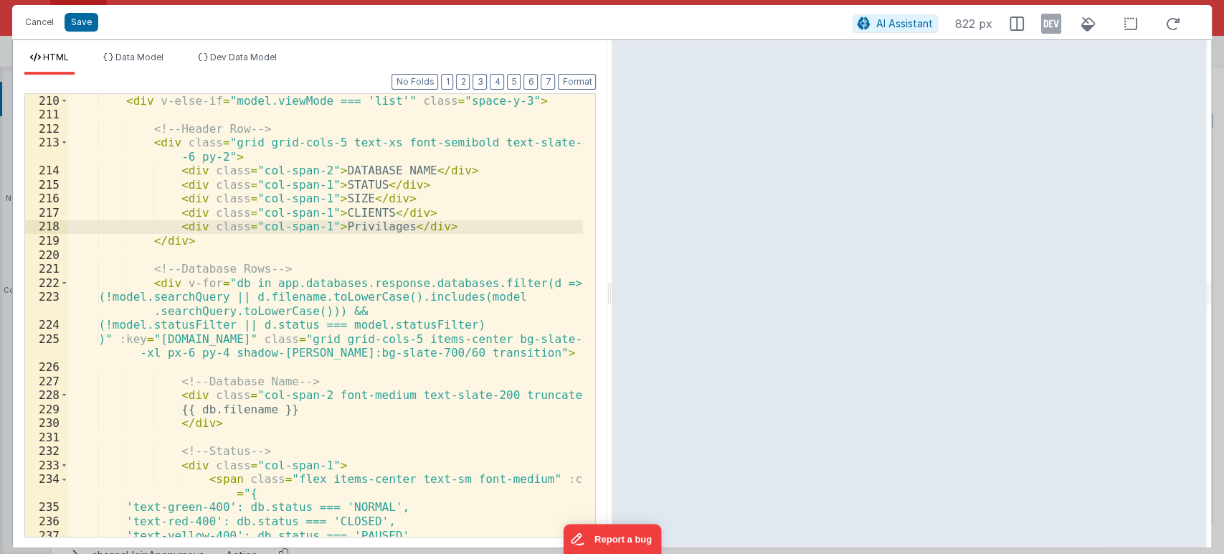
click at [340, 227] on div "< div v-else-if = "model.viewMode === 'list'" class = "space-y-3" > <!-- Header…" at bounding box center [326, 329] width 516 height 471
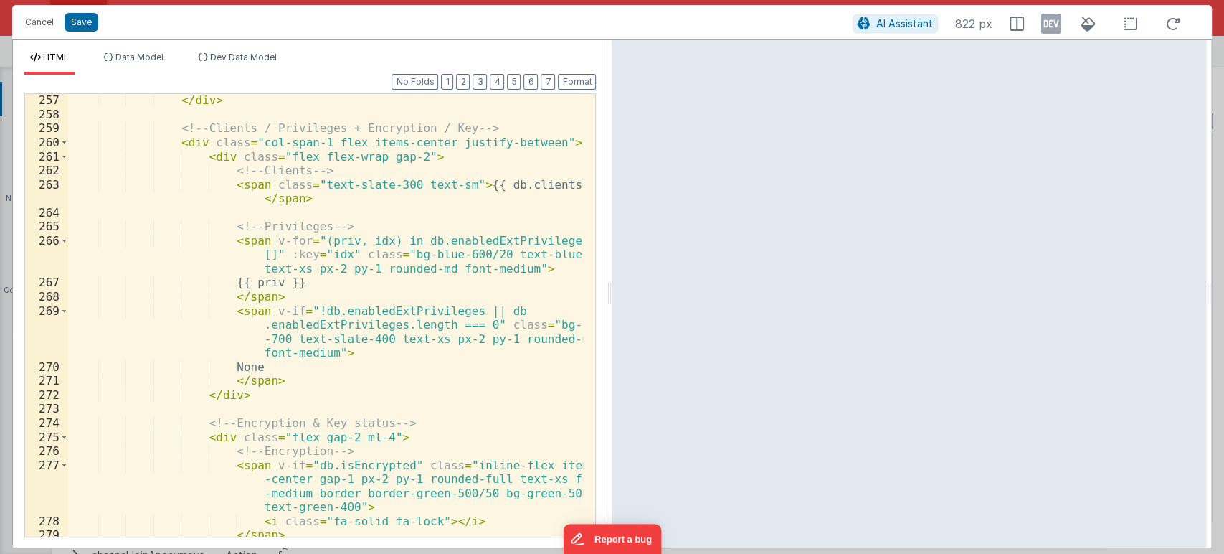
scroll to position [4273, 0]
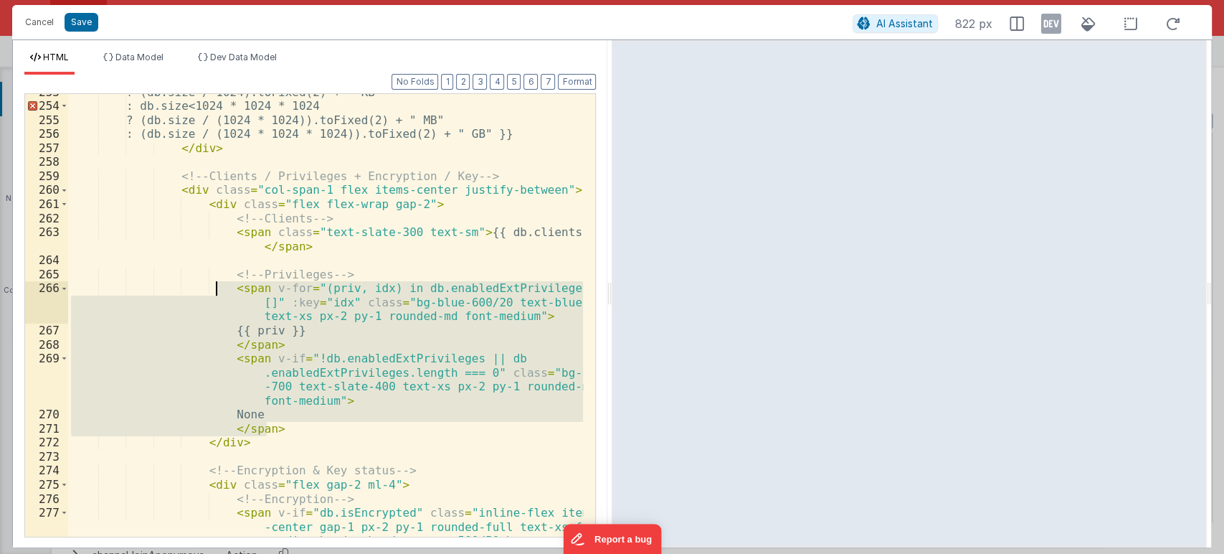
drag, startPoint x: 275, startPoint y: 430, endPoint x: 214, endPoint y: 291, distance: 151.0
click at [214, 291] on div "? (db.size / 1024).toFixed(2) + " KB" : db.size < 1024 * 1024 * 1024 ? (db.size…" at bounding box center [326, 341] width 516 height 513
click at [295, 426] on div "? (db.size / 1024).toFixed(2) + " KB" : db.size < 1024 * 1024 * 1024 ? (db.size…" at bounding box center [325, 315] width 515 height 443
click at [295, 426] on div "? (db.size / 1024).toFixed(2) + " KB" : db.size < 1024 * 1024 * 1024 ? (db.size…" at bounding box center [326, 341] width 516 height 513
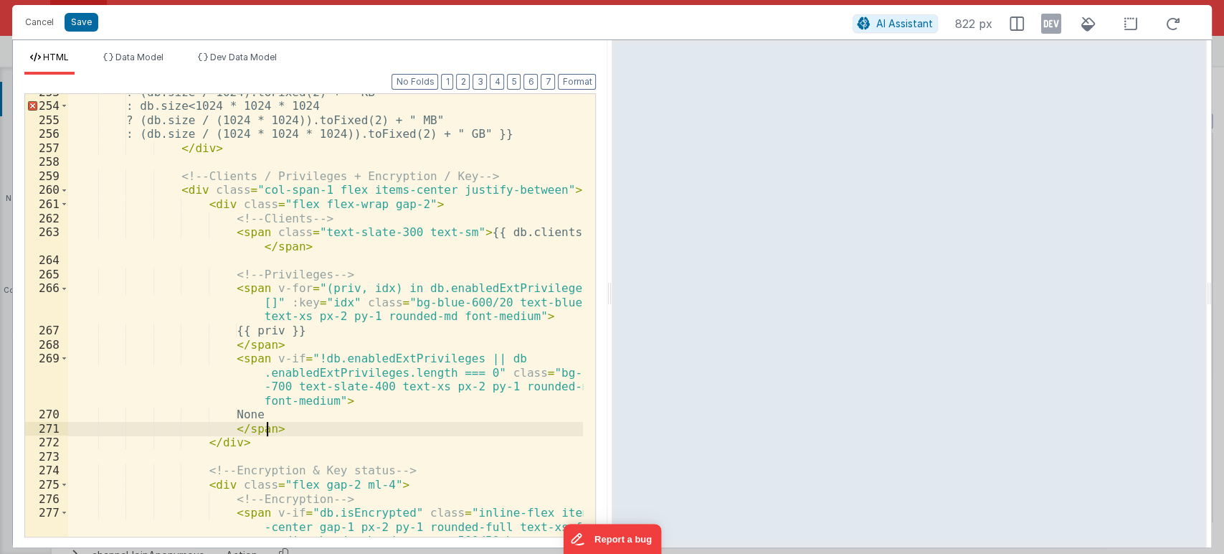
click at [324, 229] on div "? (db.size / 1024).toFixed(2) + " KB" : db.size < 1024 * 1024 * 1024 ? (db.size…" at bounding box center [326, 341] width 516 height 513
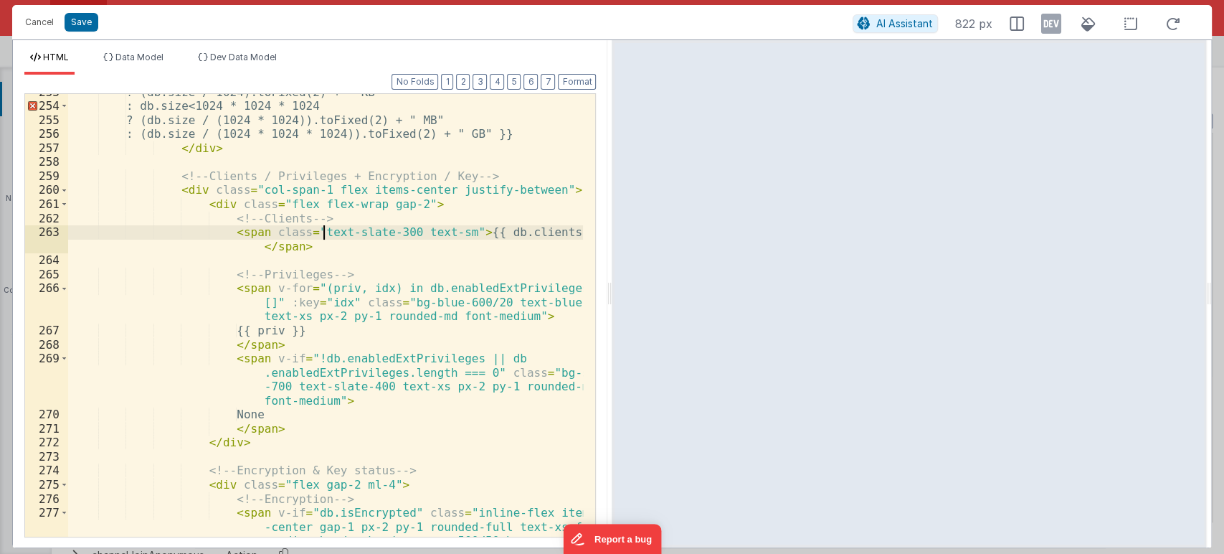
click at [331, 273] on div "? (db.size / 1024).toFixed(2) + " KB" : db.size < 1024 * 1024 * 1024 ? (db.size…" at bounding box center [326, 341] width 516 height 513
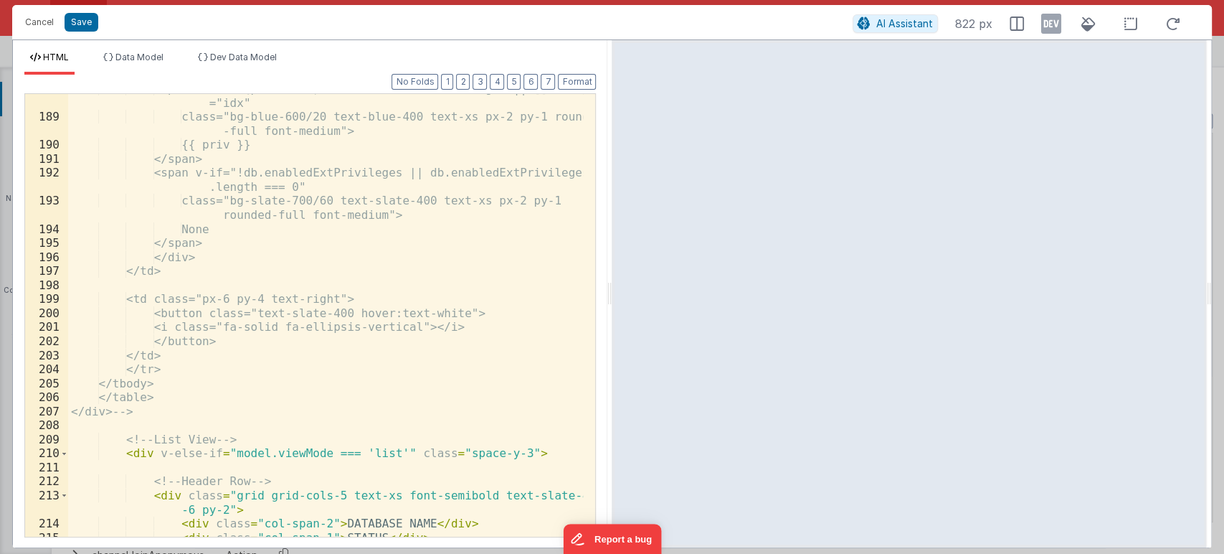
scroll to position [3350, 0]
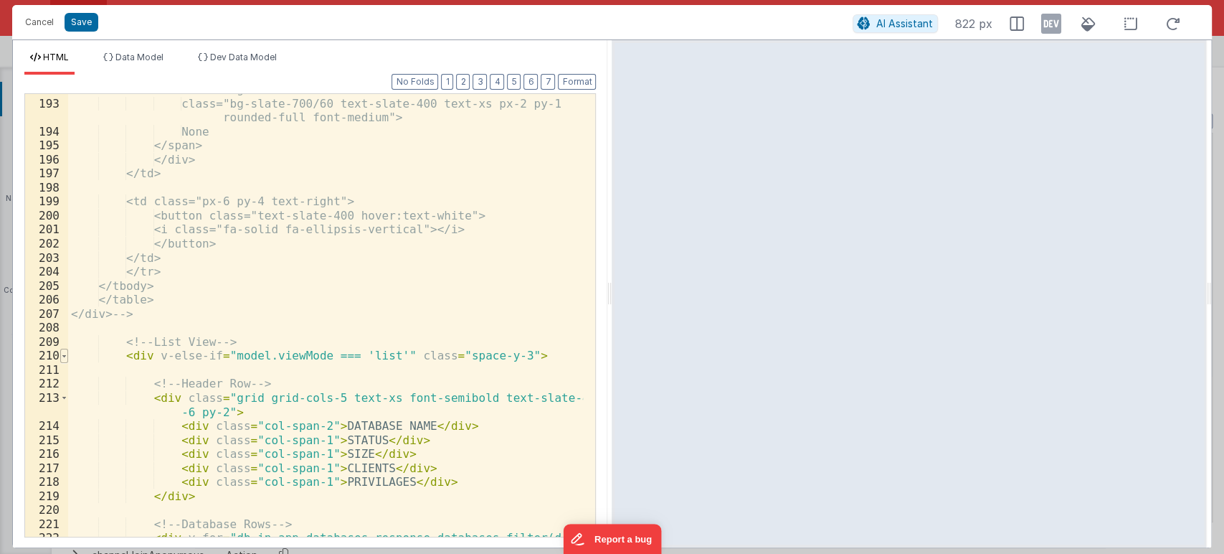
click at [62, 355] on span at bounding box center [64, 356] width 8 height 14
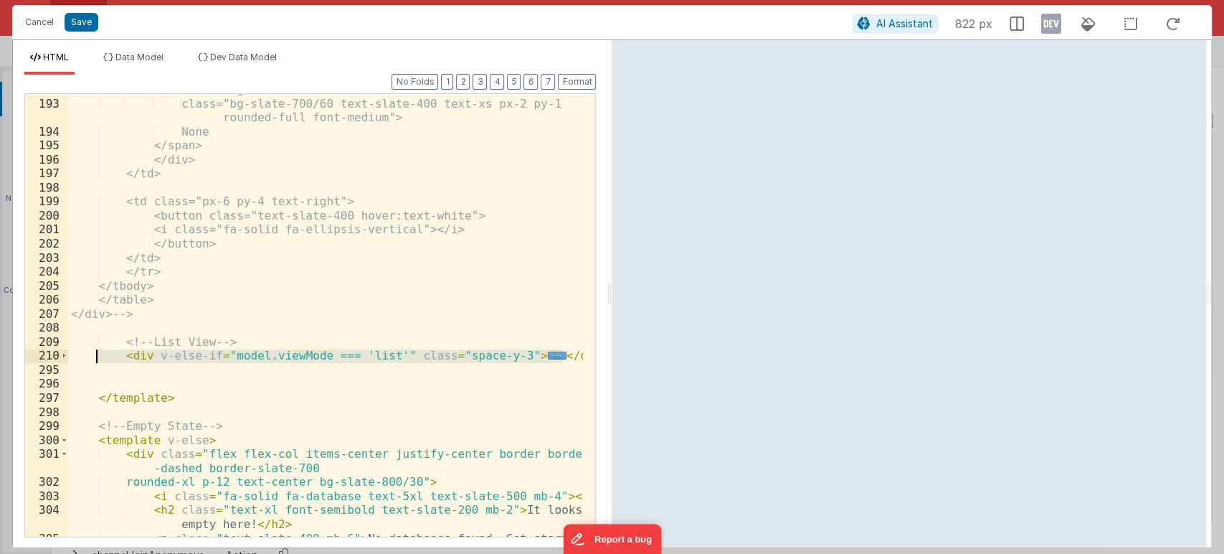
drag, startPoint x: 569, startPoint y: 354, endPoint x: 98, endPoint y: 354, distance: 471.3
click at [98, 354] on div "<span v-if="!db.enabledExtPrivileges || db.enabledExtPrivileges .length === 0" …" at bounding box center [326, 317] width 516 height 499
click at [65, 353] on span at bounding box center [64, 356] width 8 height 14
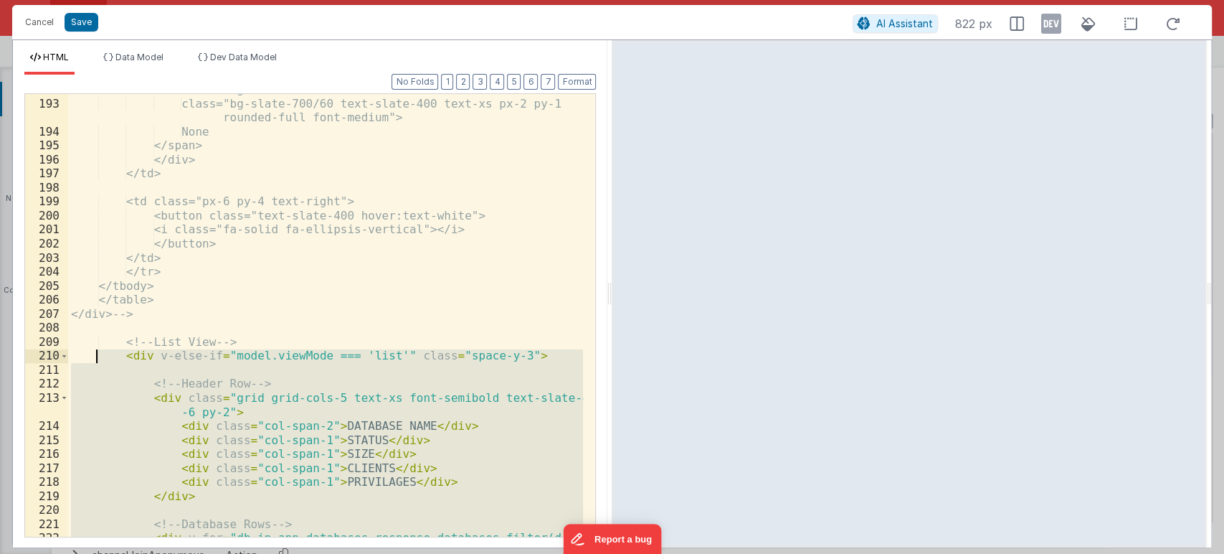
click at [455, 443] on div "<span v-if="!db.enabledExtPrivileges || db.enabledExtPrivileges .length === 0" …" at bounding box center [325, 315] width 515 height 443
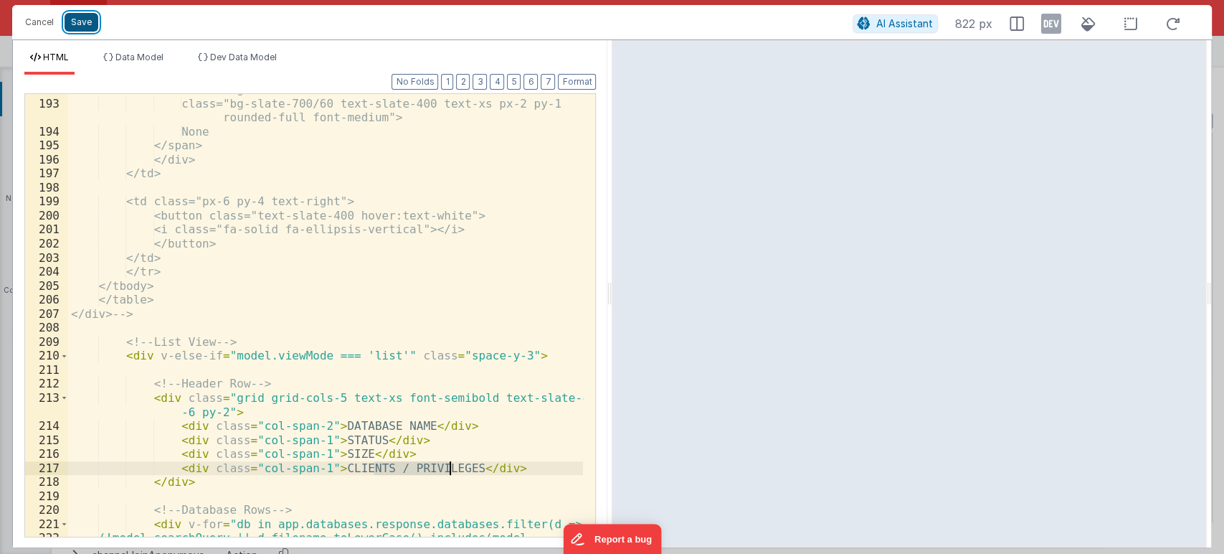
click at [81, 24] on button "Save" at bounding box center [82, 22] width 34 height 19
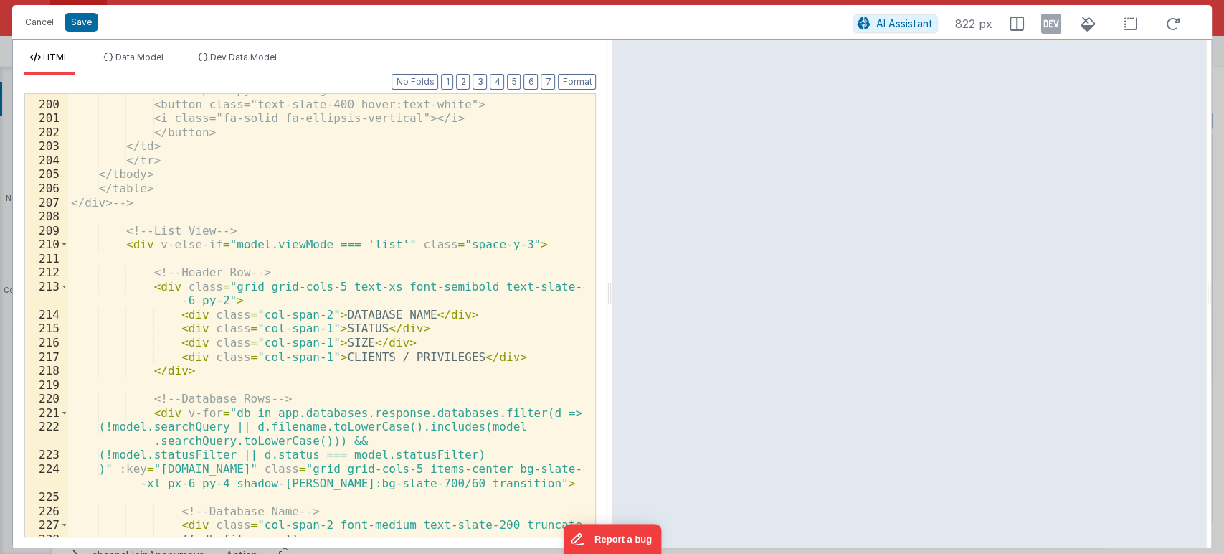
scroll to position [3509, 0]
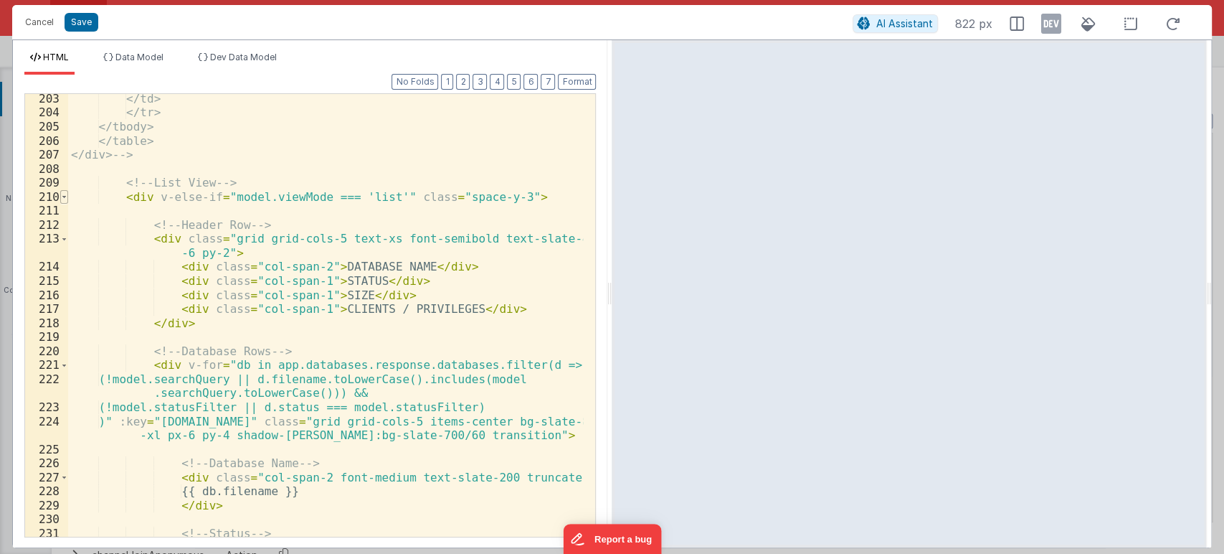
click at [63, 199] on span at bounding box center [64, 197] width 8 height 14
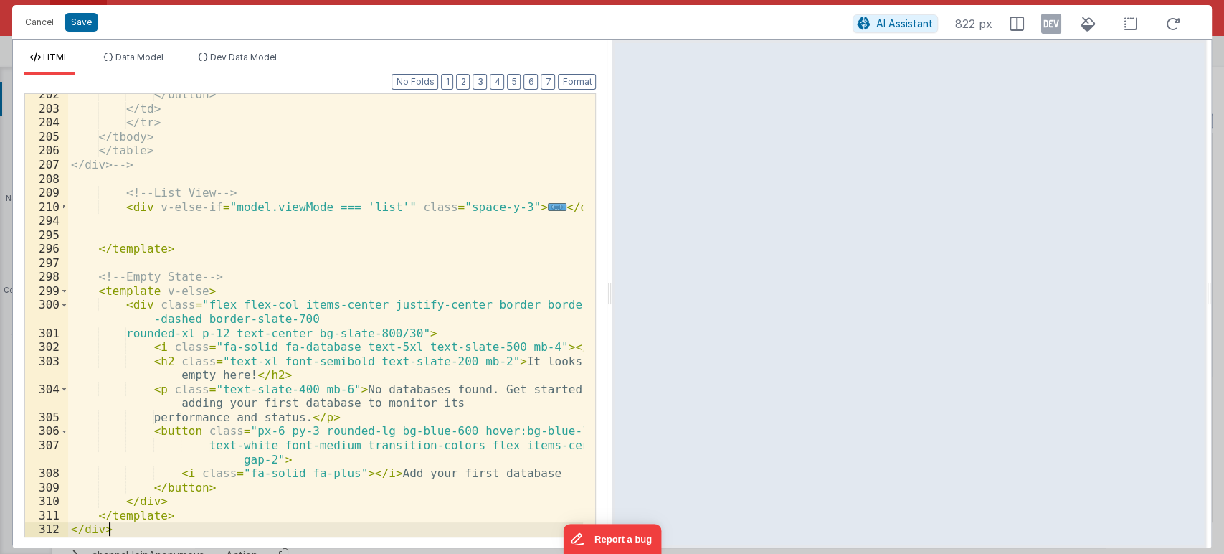
scroll to position [3499, 0]
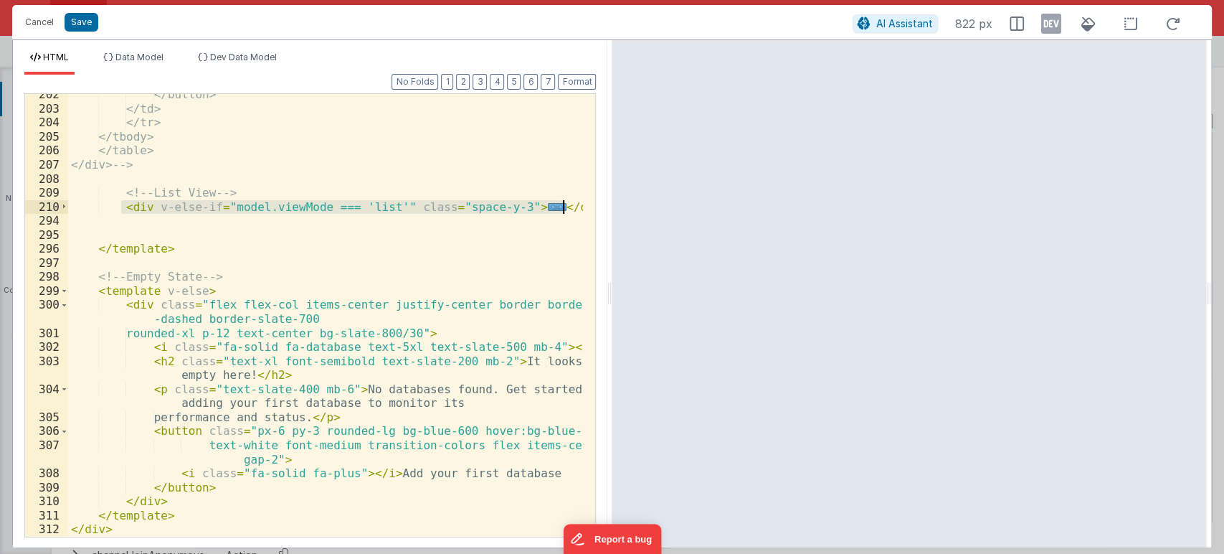
drag, startPoint x: 120, startPoint y: 206, endPoint x: 570, endPoint y: 206, distance: 449.8
click at [570, 206] on div "</button> </td> </tr> </tbody> </table> </div> --> <!-- List View --> < div v-e…" at bounding box center [326, 323] width 516 height 471
click at [105, 204] on div "</button> </td> </tr> </tbody> </table> </div> --> <!-- List View --> < div v-e…" at bounding box center [326, 323] width 516 height 471
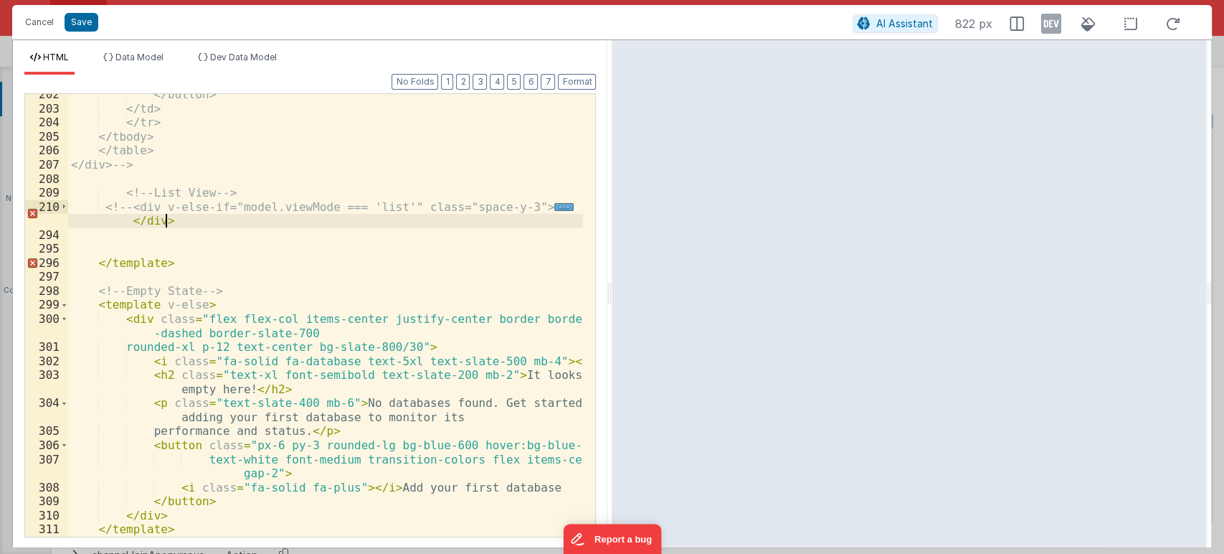
click at [178, 222] on div "</button> </td> </tr> </tbody> </table> </div> --> <!-- List View --> <!-- <div…" at bounding box center [326, 323] width 516 height 471
click at [62, 205] on span at bounding box center [64, 207] width 8 height 14
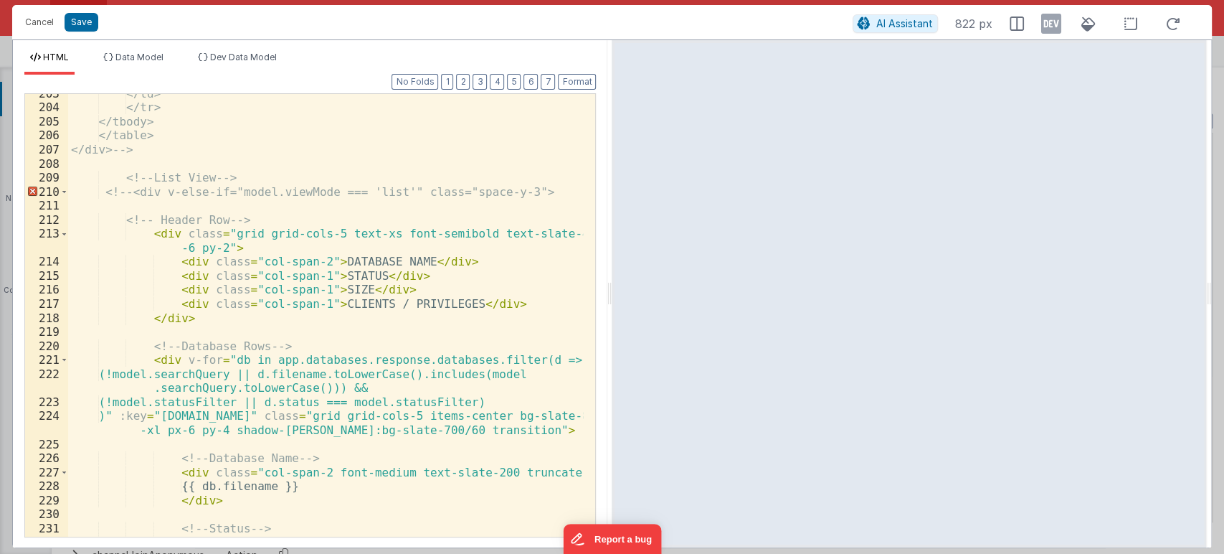
scroll to position [3513, 0]
click at [63, 198] on span at bounding box center [64, 192] width 8 height 14
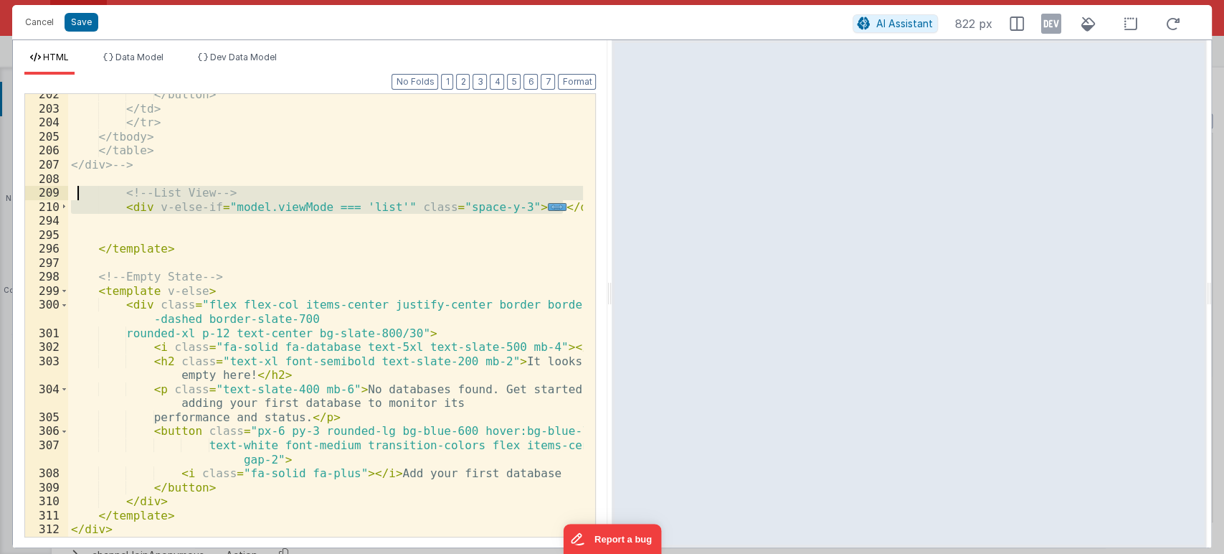
drag, startPoint x: 572, startPoint y: 210, endPoint x: 75, endPoint y: 186, distance: 497.7
click at [75, 186] on div "</button> </td> </tr> </tbody> </table> </div> --> <!-- List View --> < div v-e…" at bounding box center [326, 323] width 516 height 471
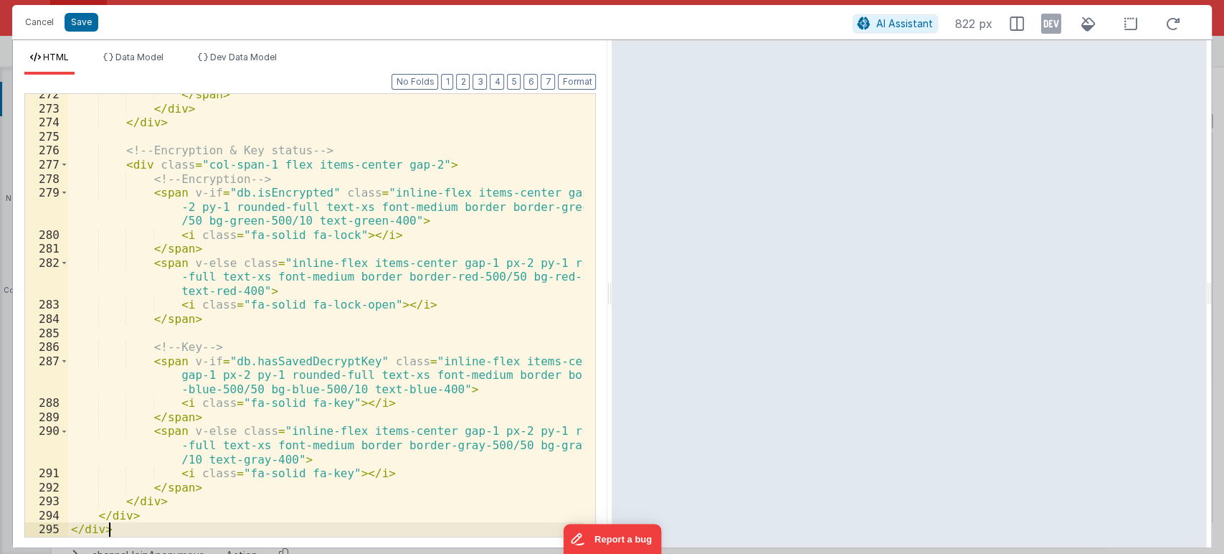
scroll to position [4579, 0]
click at [570, 82] on button "Format" at bounding box center [577, 82] width 38 height 16
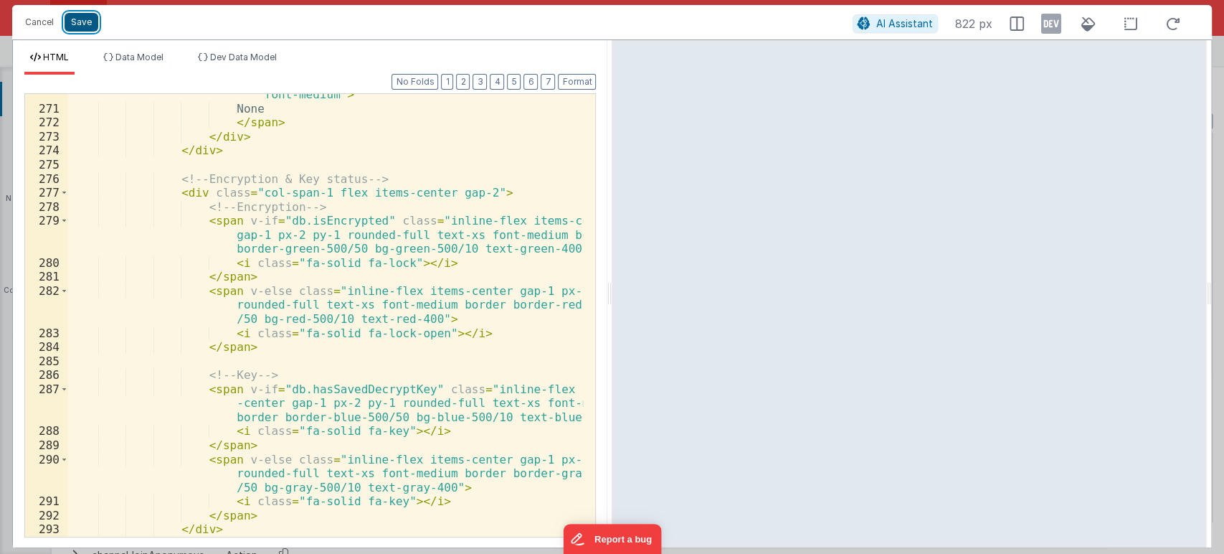
click at [82, 22] on button "Save" at bounding box center [82, 22] width 34 height 19
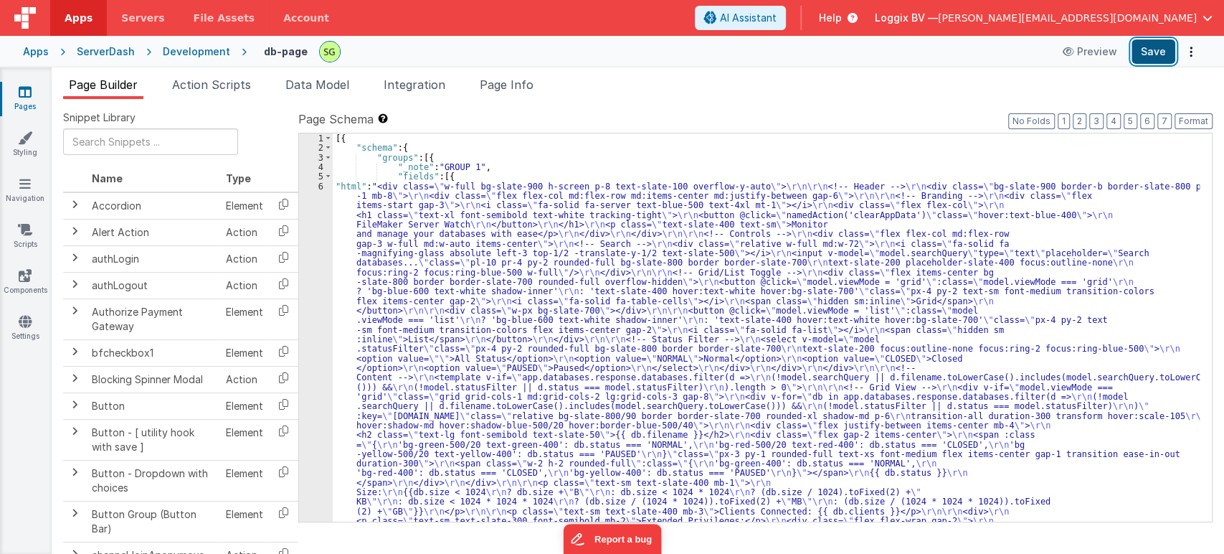
click at [1137, 46] on button "Save" at bounding box center [1154, 51] width 44 height 24
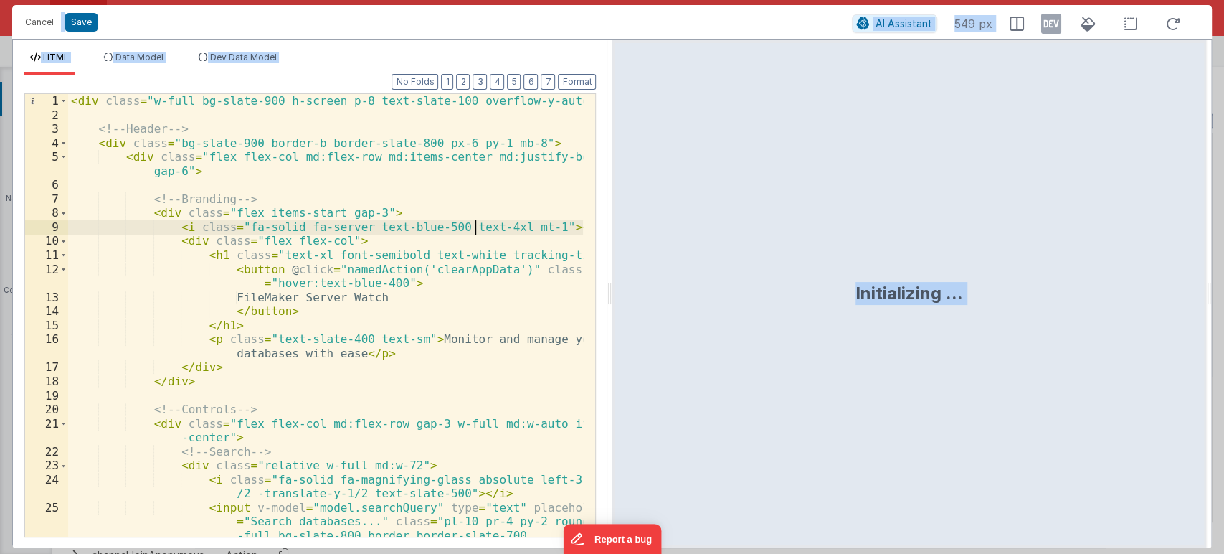
click at [474, 221] on div "< div class = "w-full bg-slate-900 h-screen p-8 text-slate-100 overflow-y-auto"…" at bounding box center [326, 329] width 516 height 471
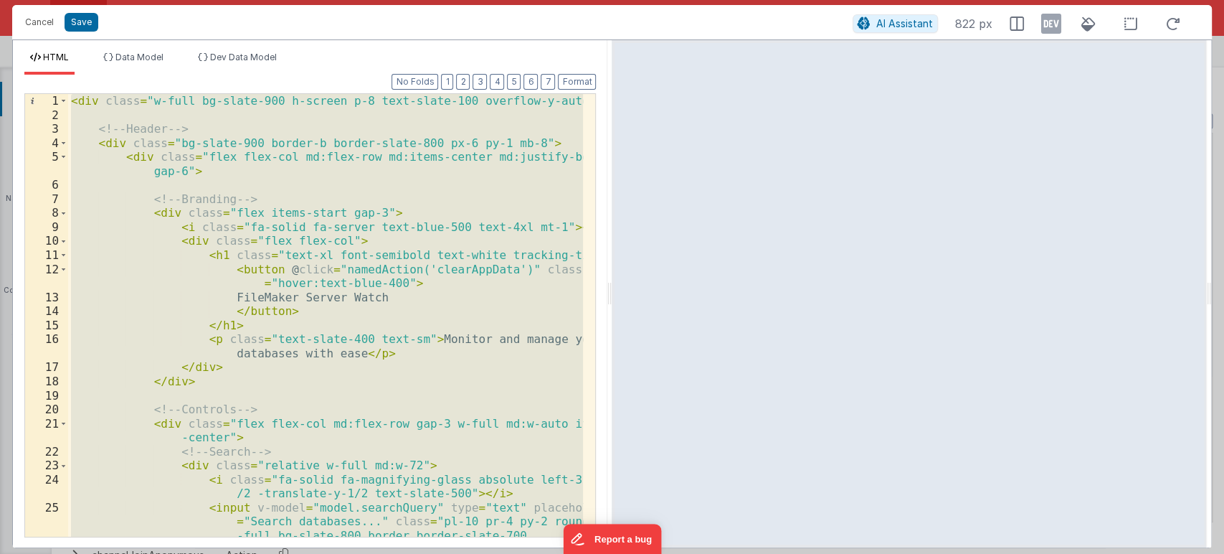
click at [409, 270] on div "< div class = "w-full bg-slate-900 h-screen p-8 text-slate-100 overflow-y-auto"…" at bounding box center [325, 315] width 515 height 443
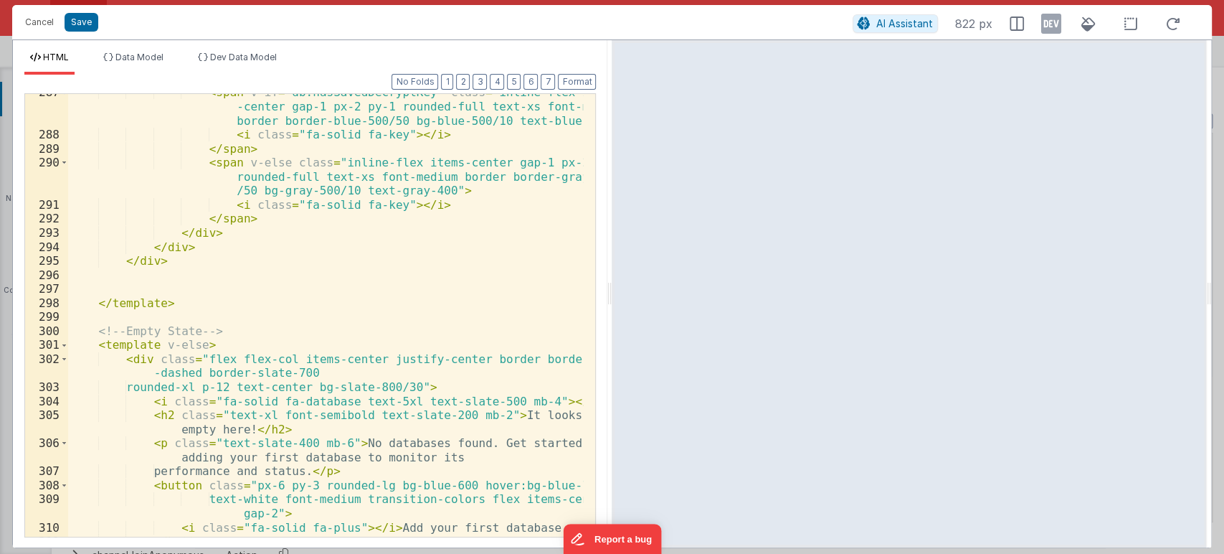
scroll to position [4929, 0]
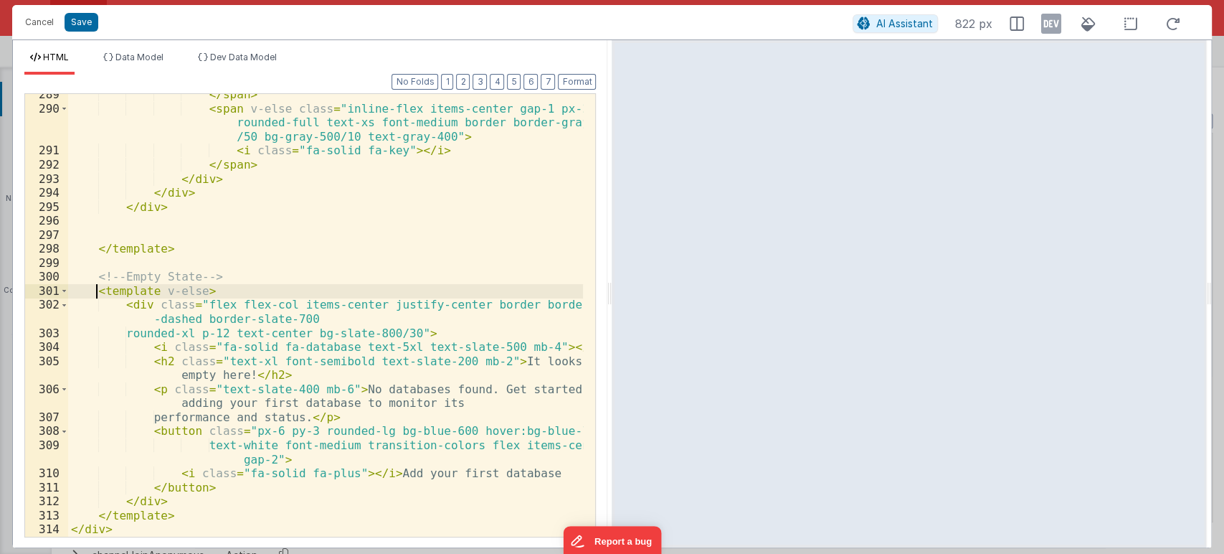
click at [95, 291] on div "</ span > < span v-else class = "inline-flex items-center gap-1 px-2 py-1 round…" at bounding box center [326, 323] width 516 height 471
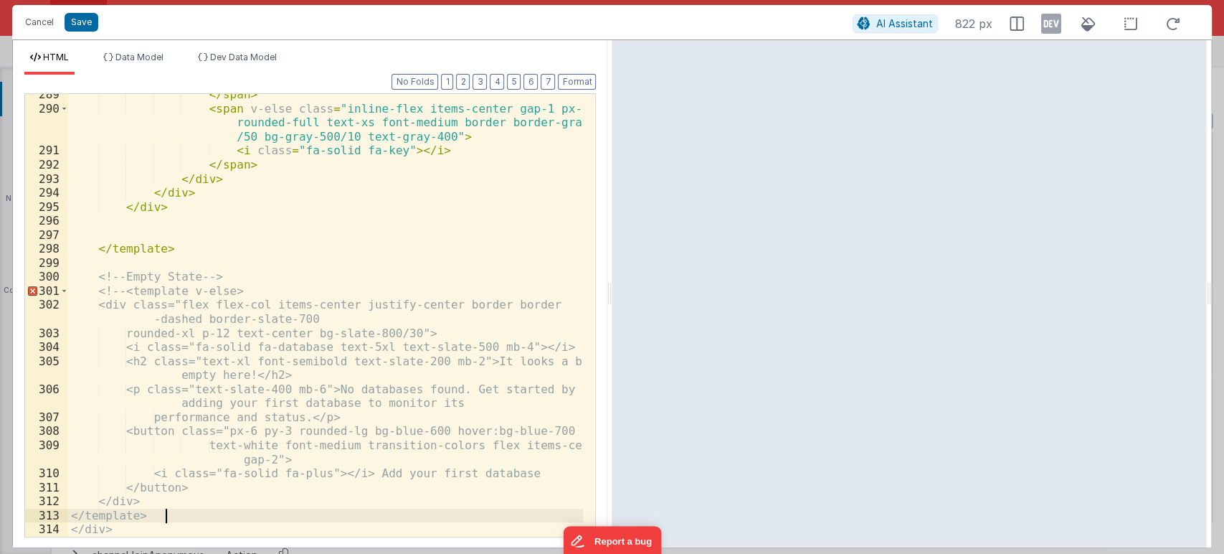
click at [222, 509] on div "</ span > < span v-else class = "inline-flex items-center gap-1 px-2 py-1 round…" at bounding box center [326, 323] width 516 height 471
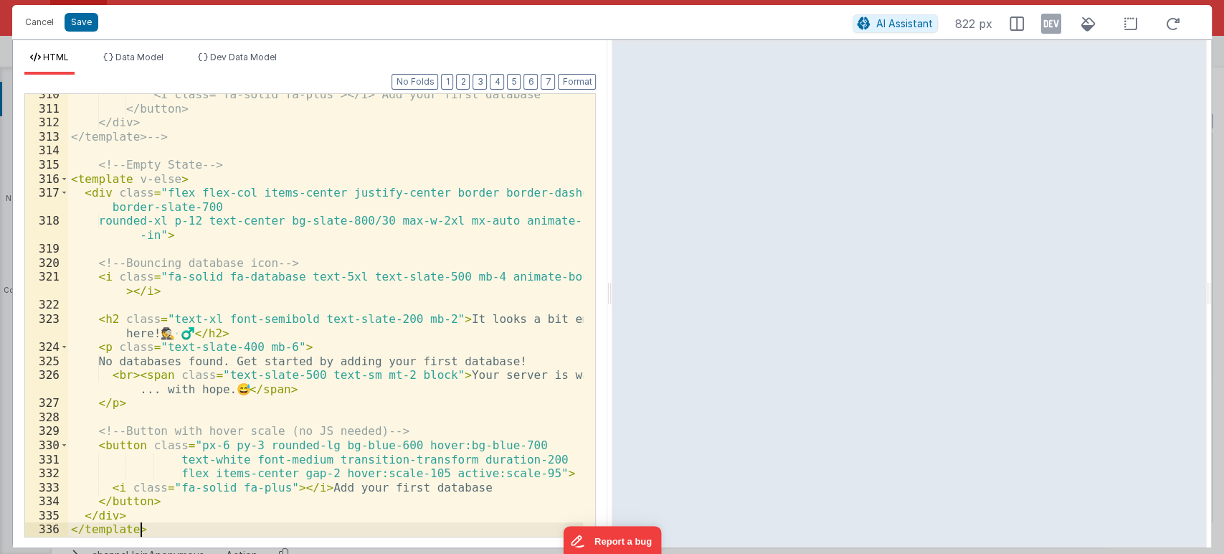
scroll to position [5308, 0]
click at [586, 85] on button "Format" at bounding box center [577, 82] width 38 height 16
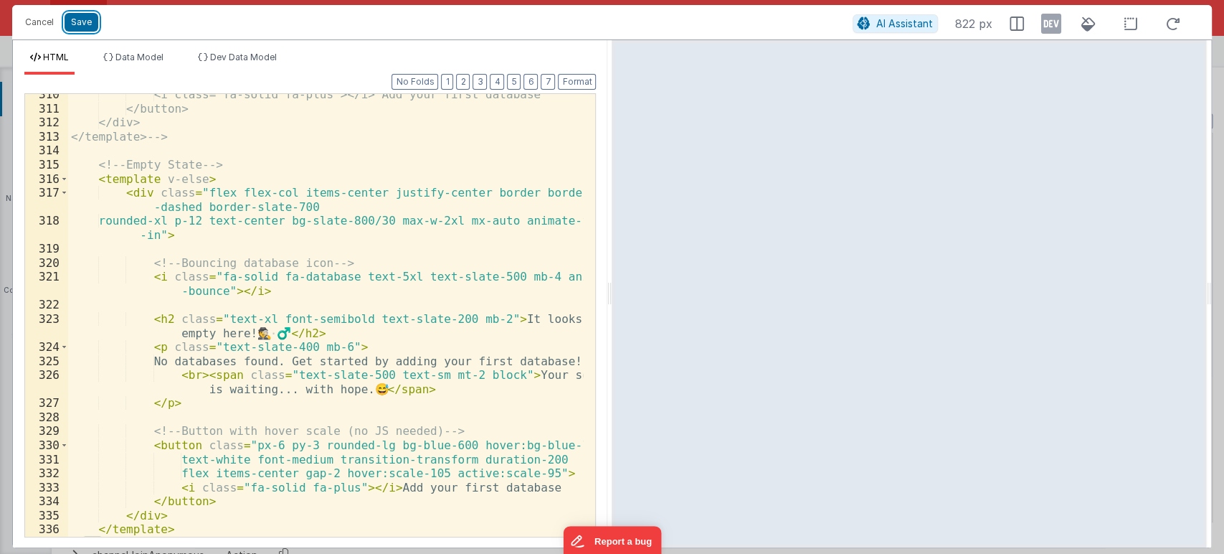
click at [92, 22] on button "Save" at bounding box center [82, 22] width 34 height 19
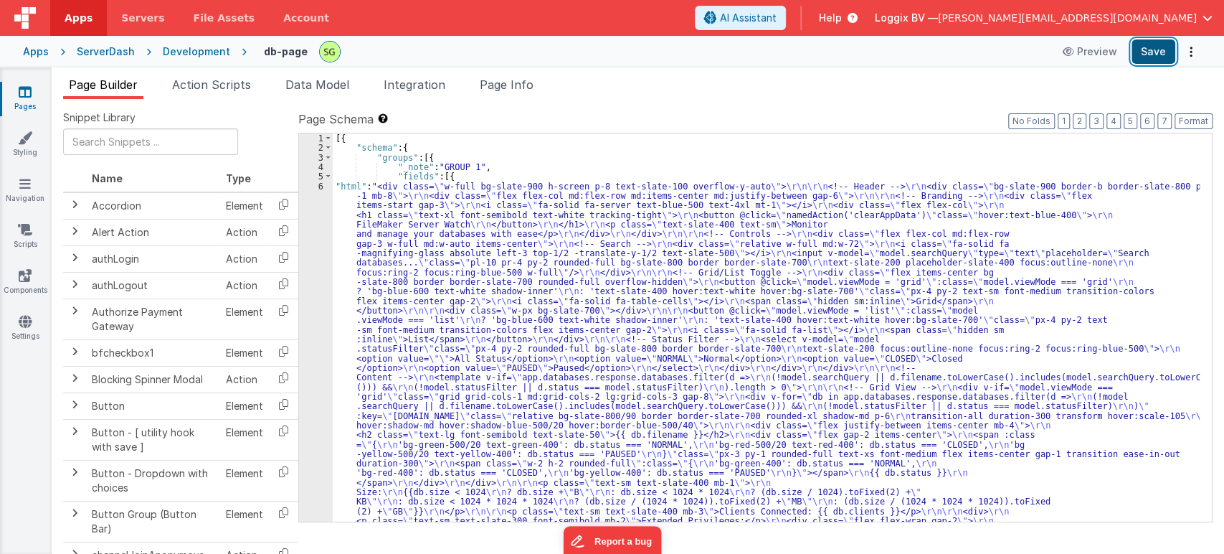
click at [1141, 54] on button "Save" at bounding box center [1154, 51] width 44 height 24
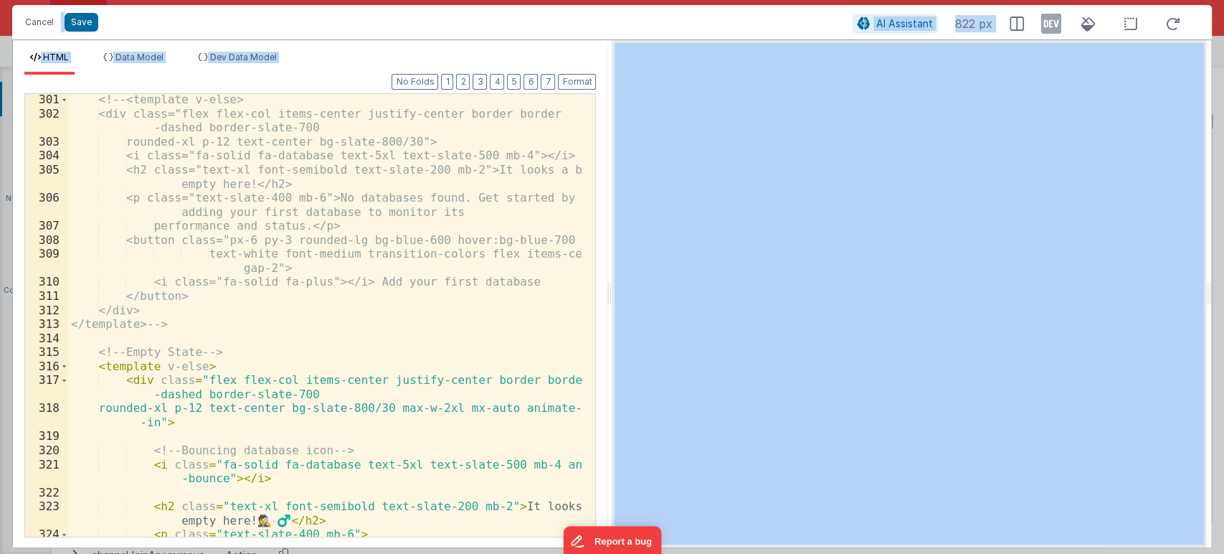
scroll to position [5322, 0]
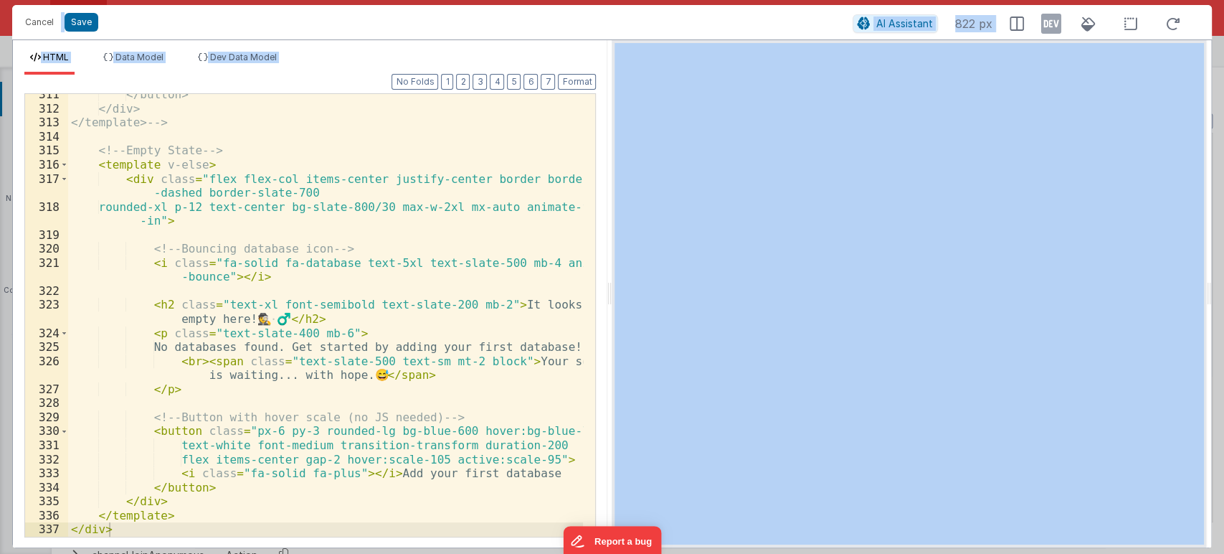
drag, startPoint x: 589, startPoint y: 184, endPoint x: 4, endPoint y: 4, distance: 612.6
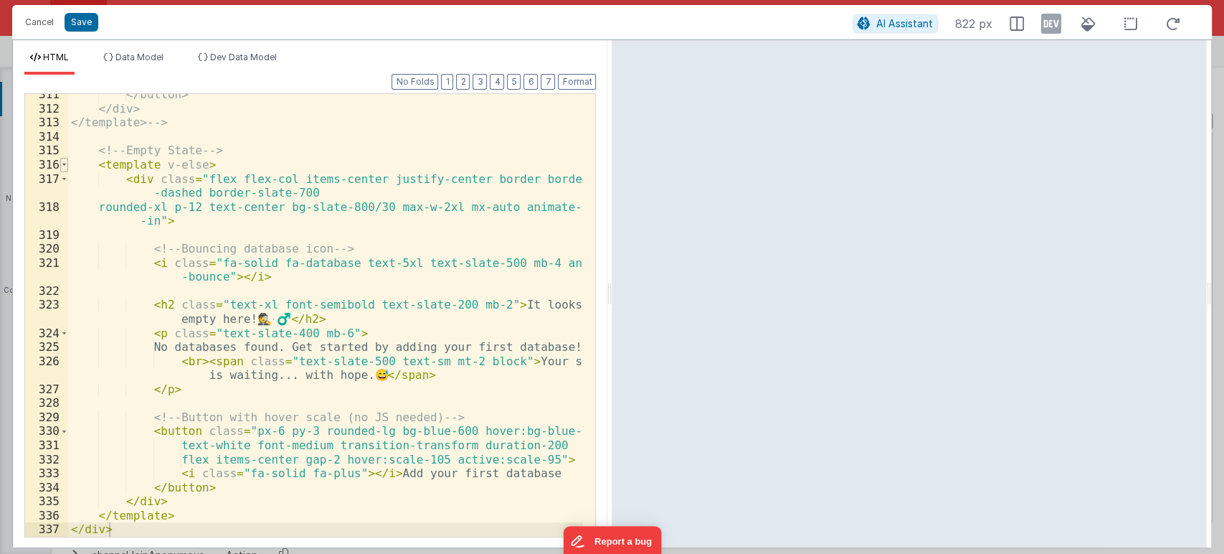
click at [62, 164] on span at bounding box center [64, 165] width 8 height 14
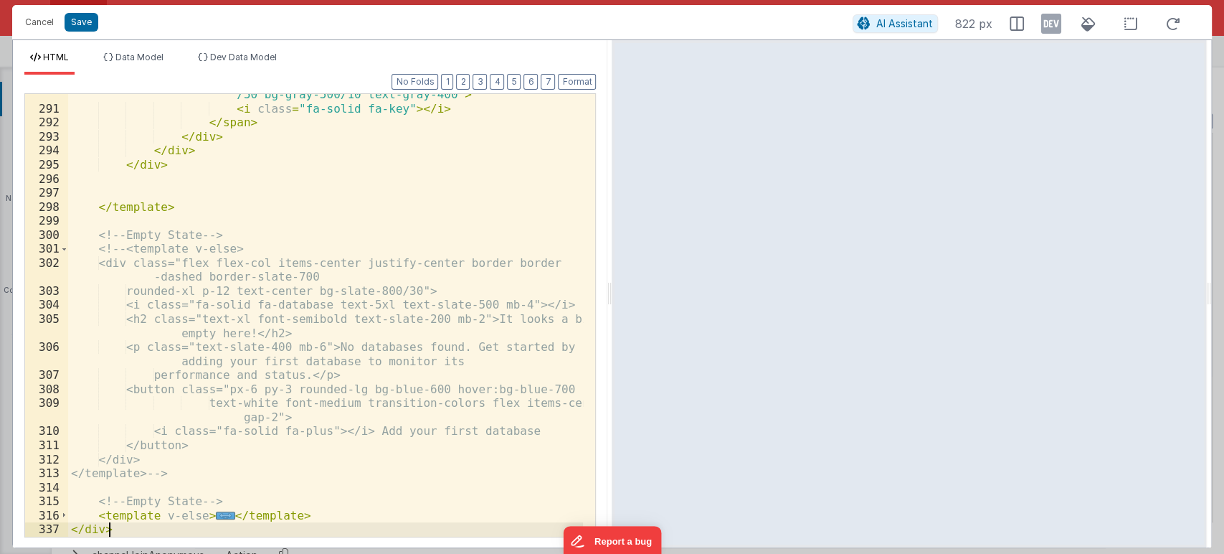
scroll to position [4972, 0]
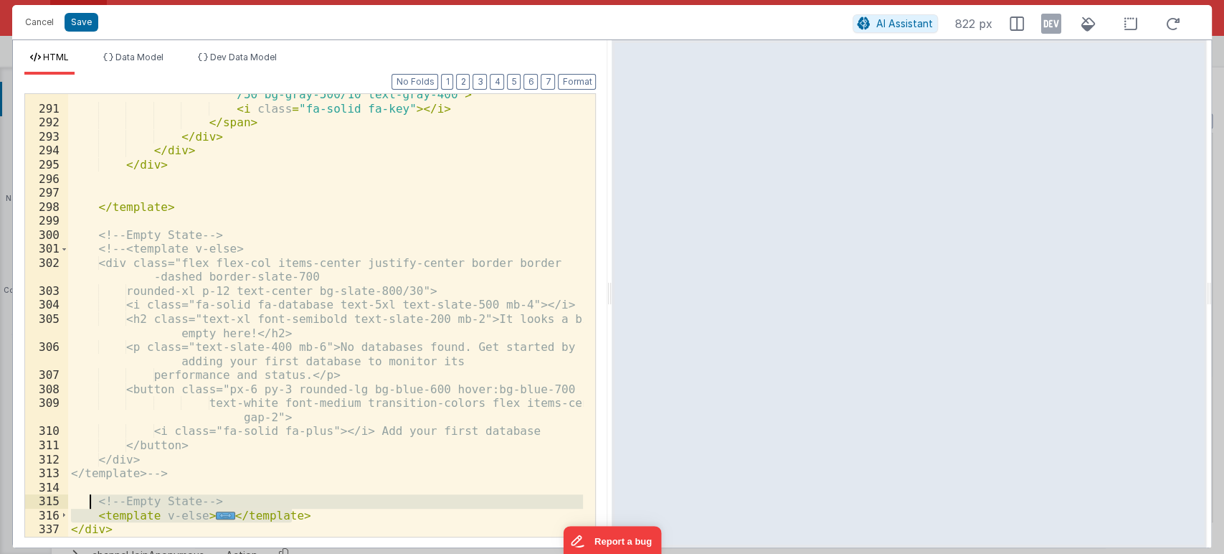
drag, startPoint x: 303, startPoint y: 512, endPoint x: 89, endPoint y: 495, distance: 215.2
click at [89, 495] on div "< span v-else class = "inline-flex items-center gap-1 px-2 py-1 rounded-full te…" at bounding box center [326, 309] width 516 height 499
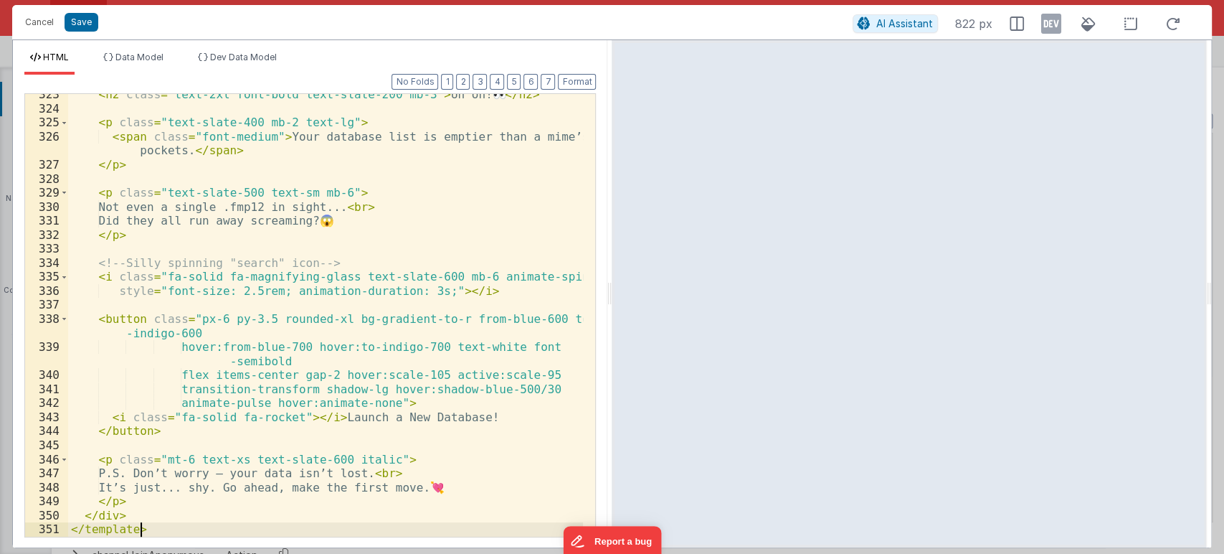
scroll to position [5519, 0]
click at [575, 75] on button "Format" at bounding box center [577, 82] width 38 height 16
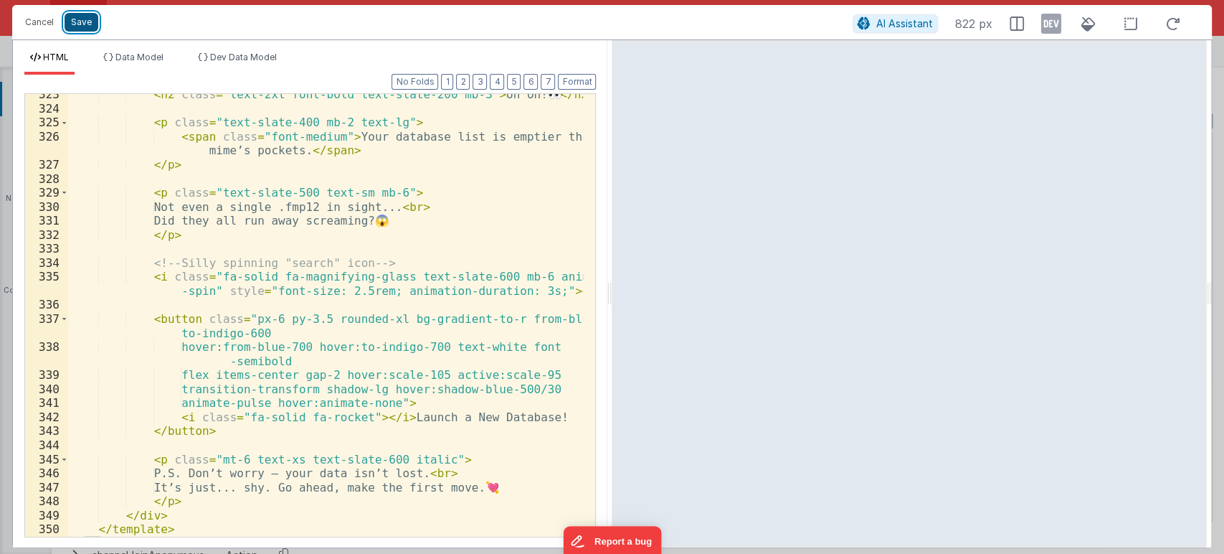
click at [70, 27] on button "Save" at bounding box center [82, 22] width 34 height 19
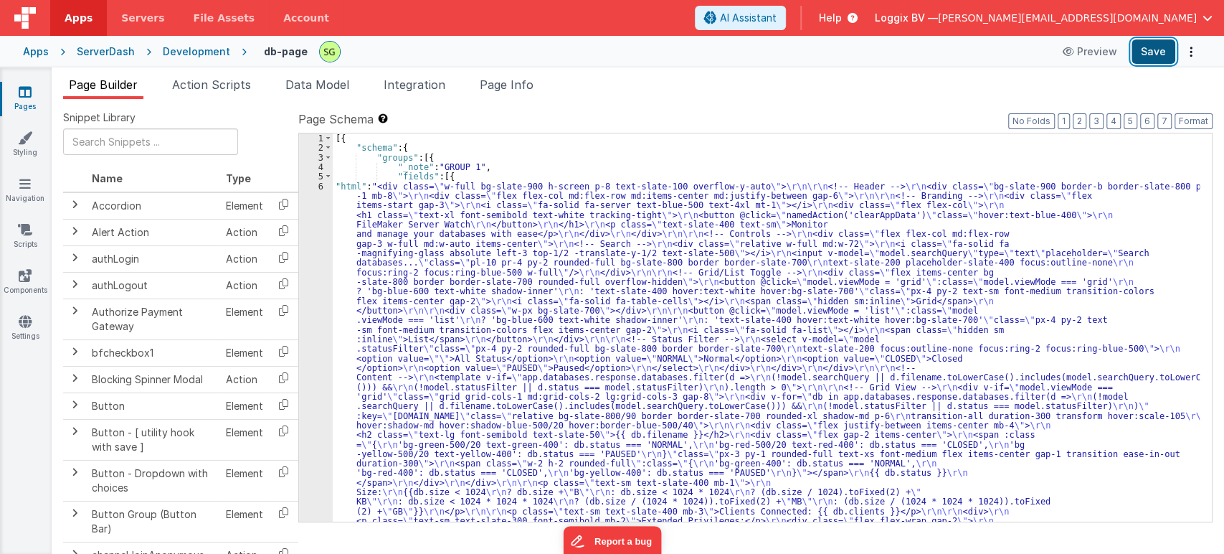
click at [1149, 49] on button "Save" at bounding box center [1154, 51] width 44 height 24
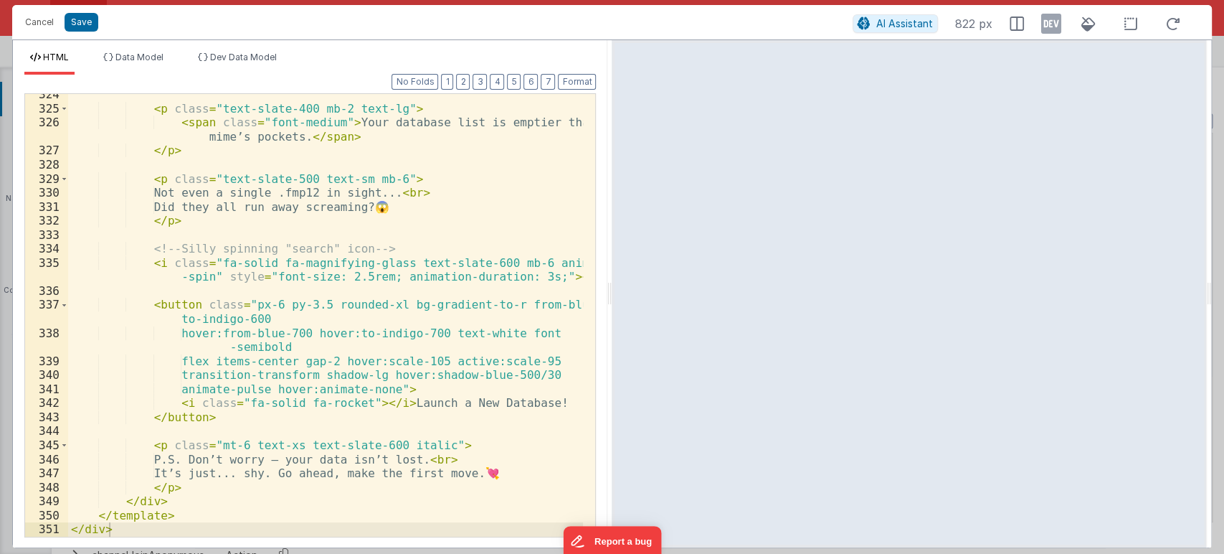
scroll to position [5295, 0]
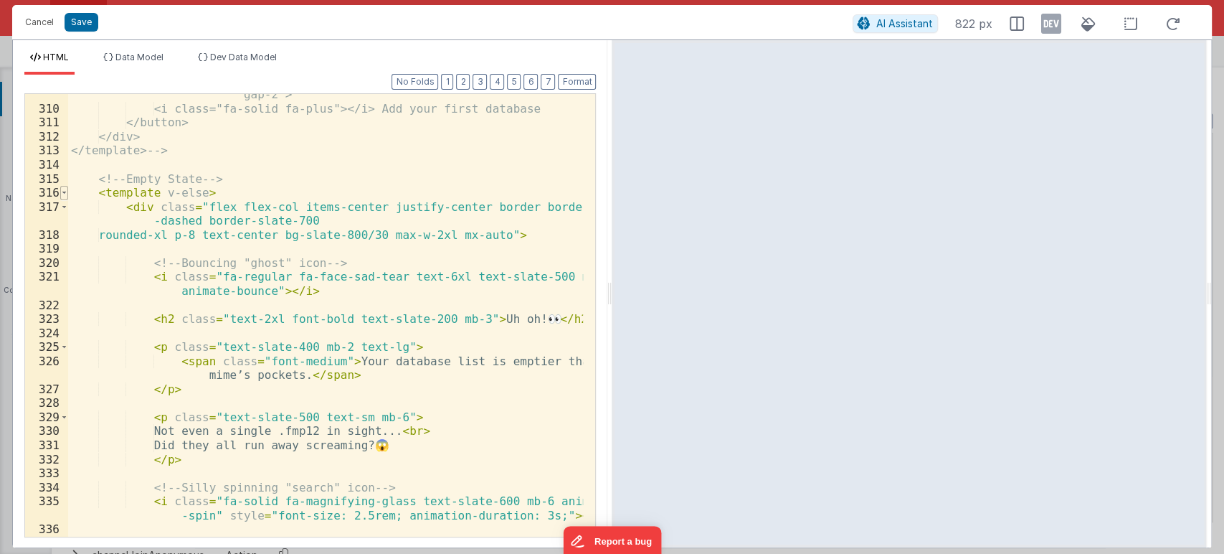
click at [65, 194] on span at bounding box center [64, 193] width 8 height 14
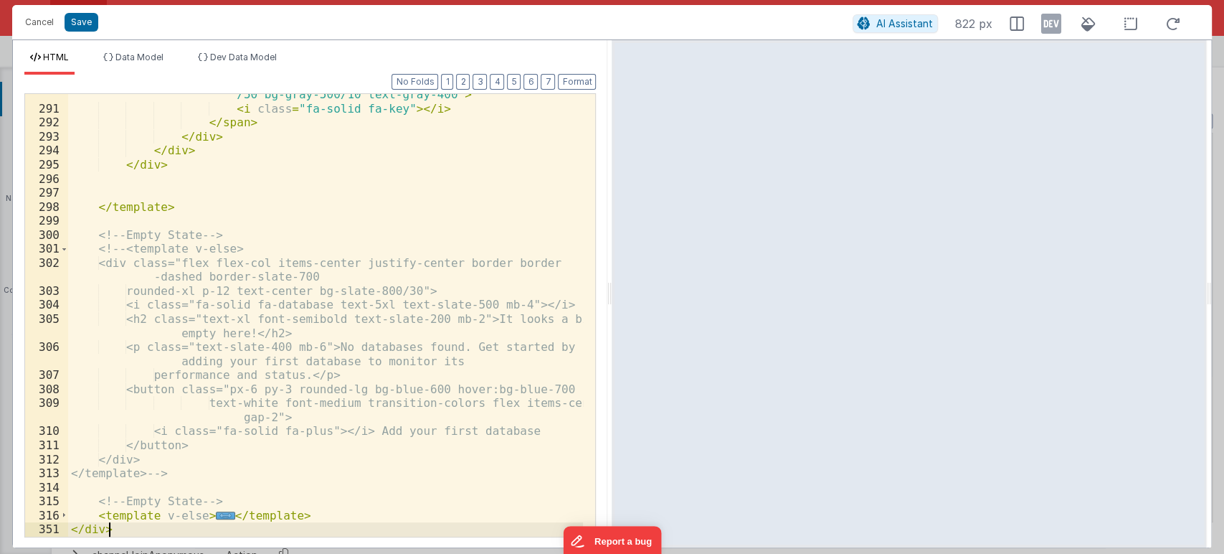
scroll to position [4972, 0]
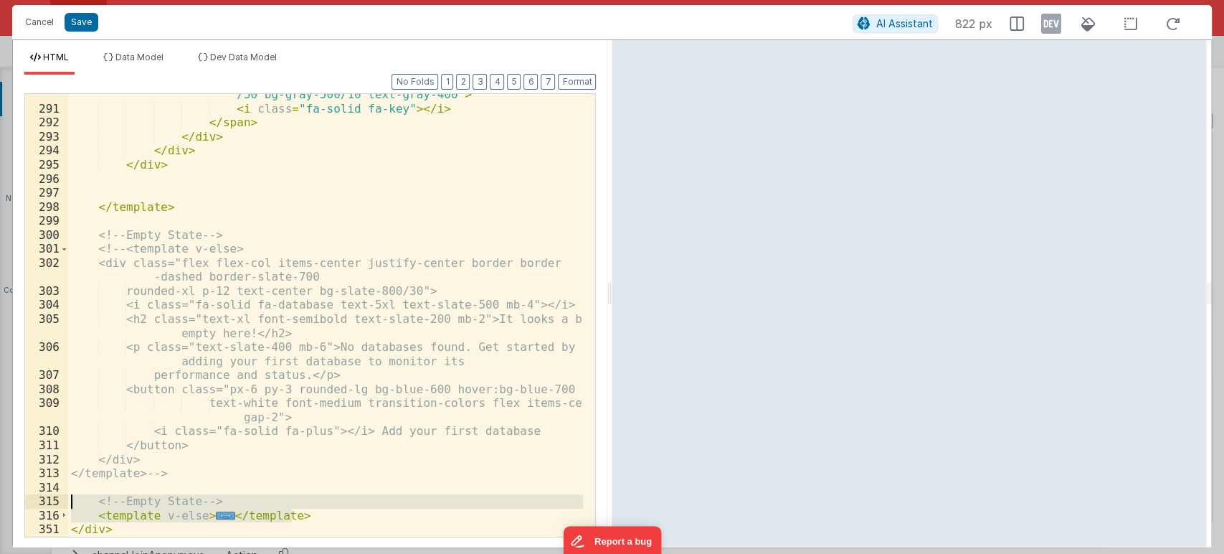
drag, startPoint x: 308, startPoint y: 510, endPoint x: 34, endPoint y: 501, distance: 274.9
click at [34, 501] on div "290 291 292 293 294 295 296 297 298 299 300 301 302 303 304 305 306 307 308 309…" at bounding box center [310, 315] width 572 height 444
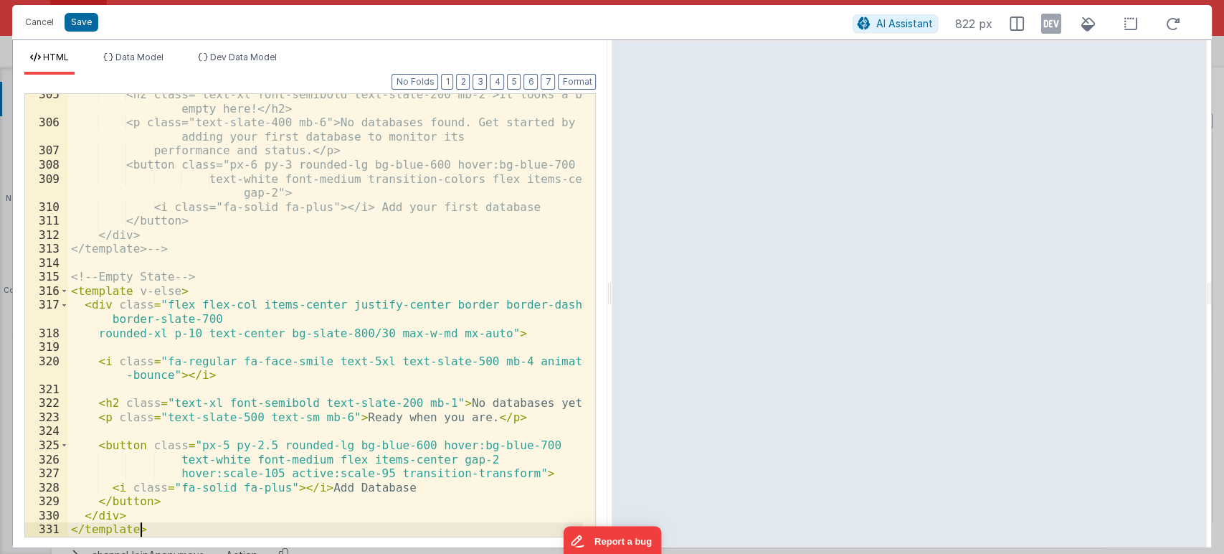
scroll to position [5196, 0]
click at [587, 74] on button "Format" at bounding box center [577, 82] width 38 height 16
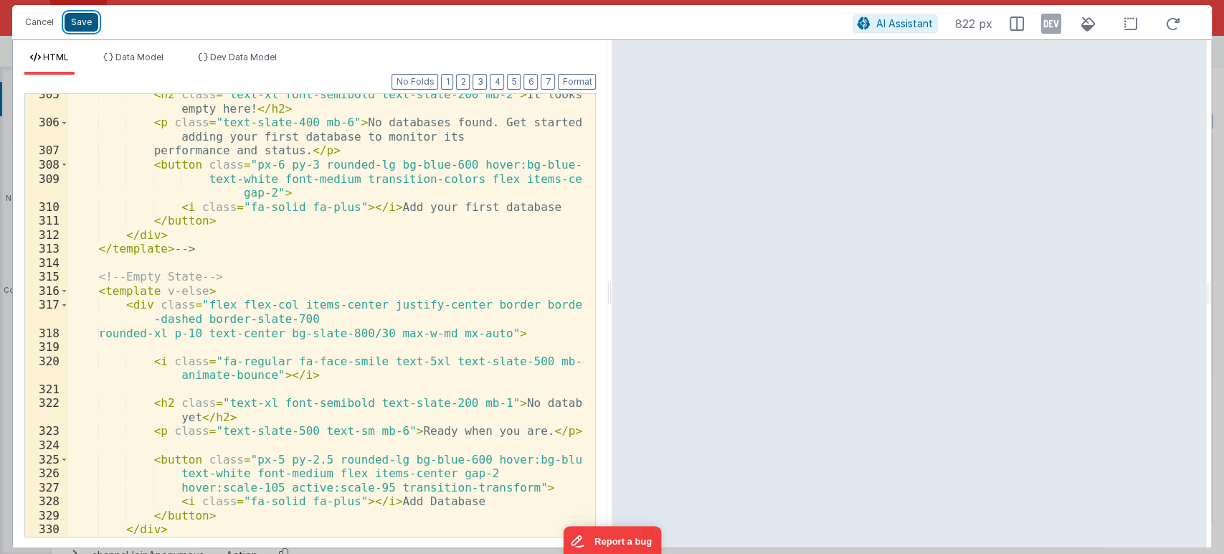
click at [79, 22] on button "Save" at bounding box center [82, 22] width 34 height 19
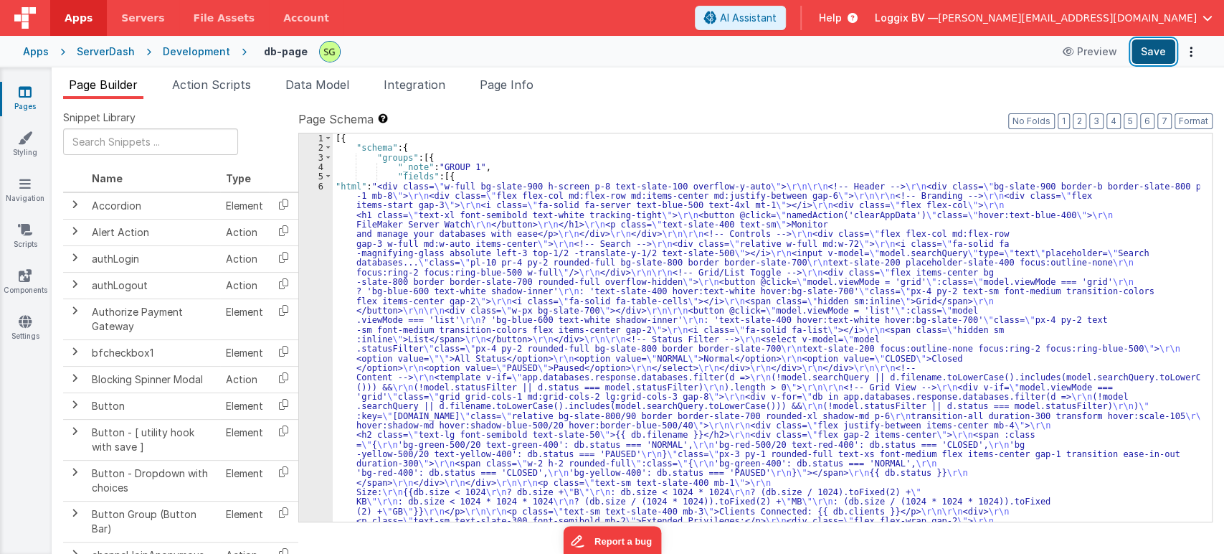
click at [1157, 56] on button "Save" at bounding box center [1154, 51] width 44 height 24
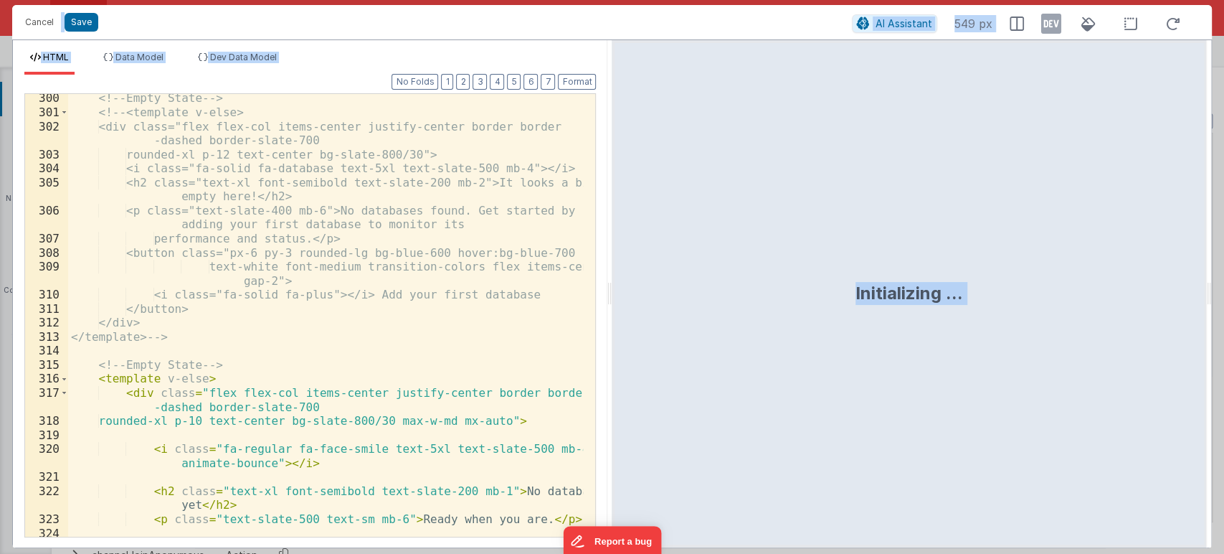
scroll to position [5224, 0]
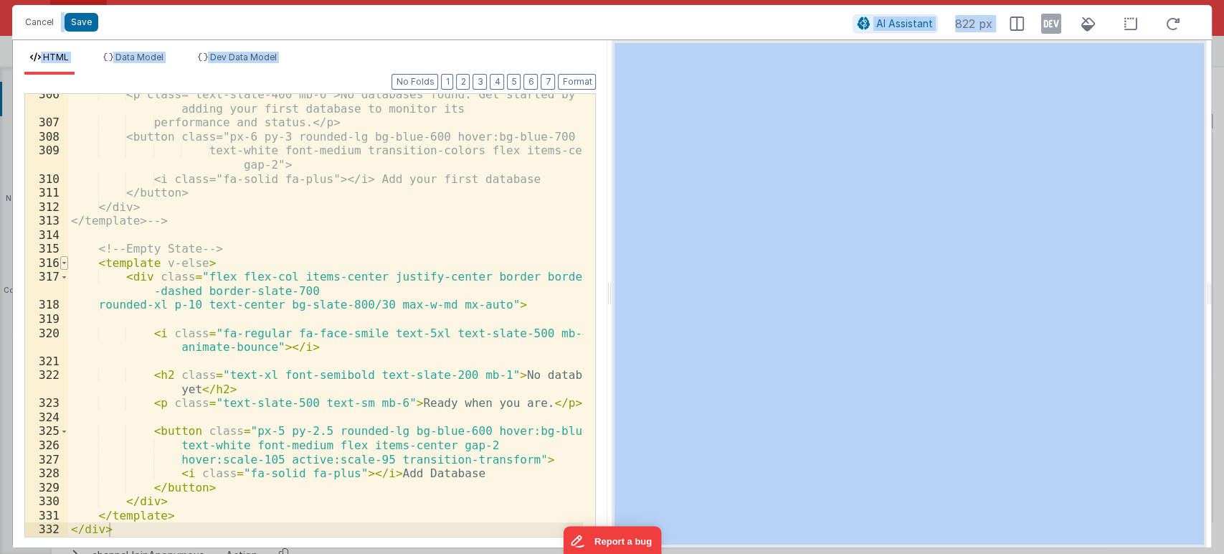
click at [65, 263] on span at bounding box center [64, 263] width 8 height 14
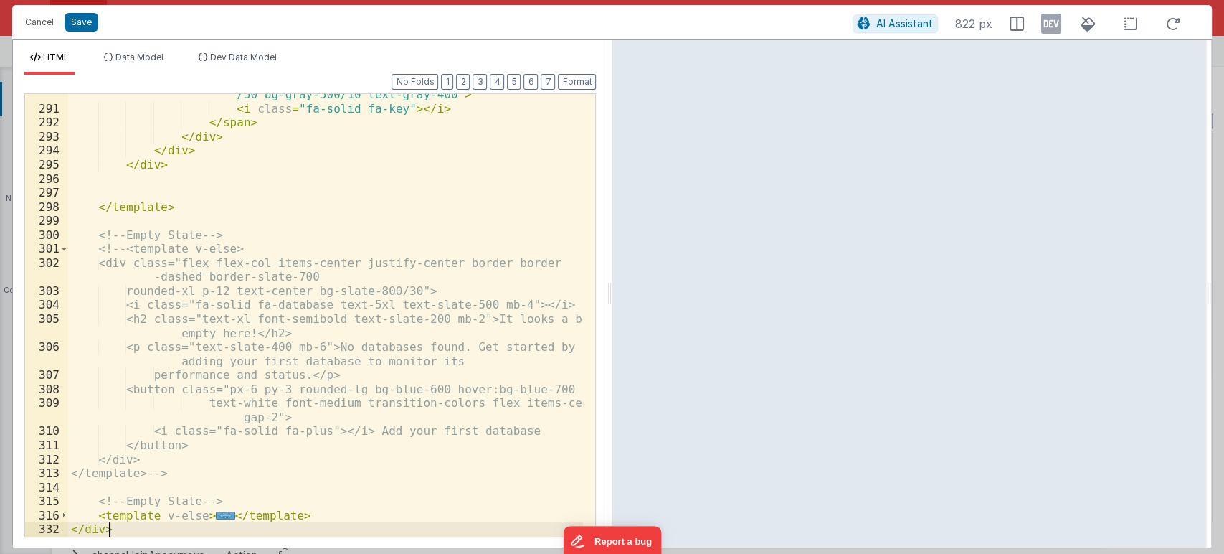
scroll to position [4972, 0]
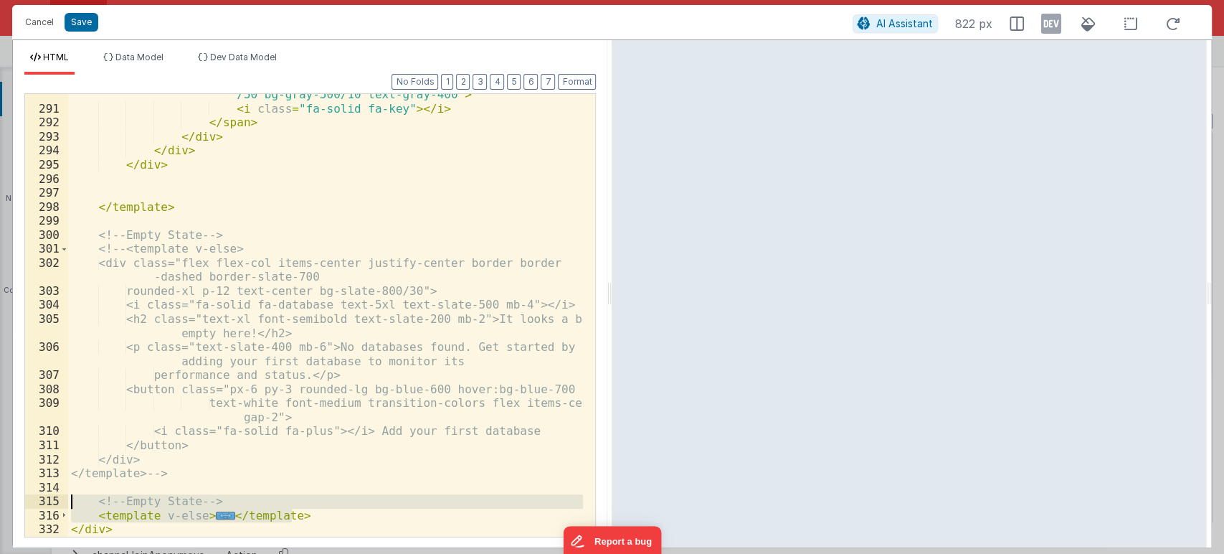
drag, startPoint x: 300, startPoint y: 519, endPoint x: 41, endPoint y: 499, distance: 259.8
click at [41, 499] on div "290 291 292 293 294 295 296 297 298 299 300 301 302 303 304 305 306 307 308 309…" at bounding box center [310, 315] width 572 height 444
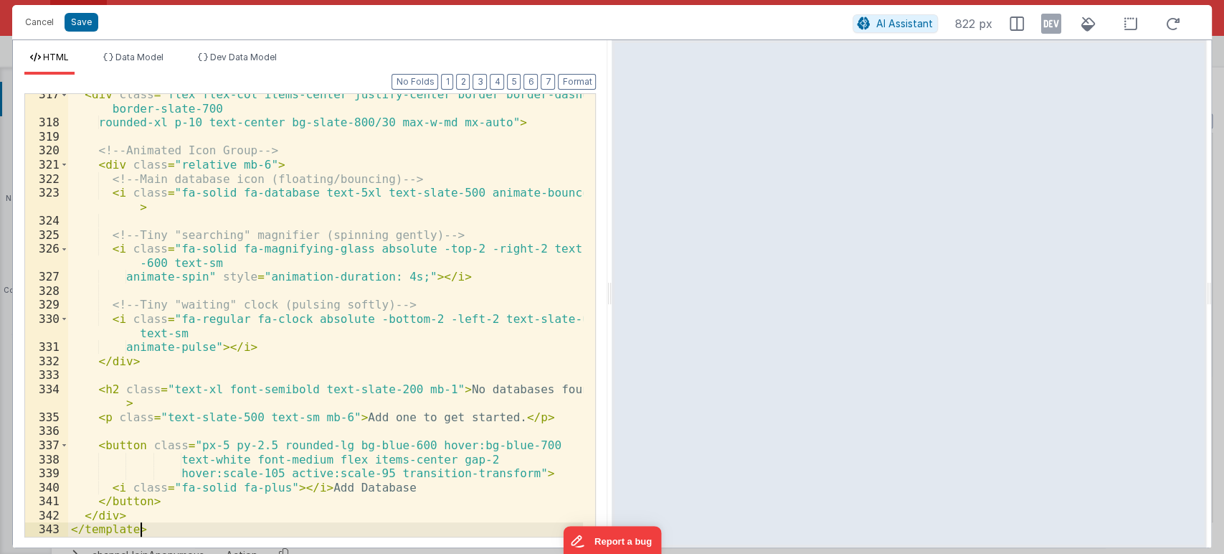
scroll to position [5406, 0]
click at [584, 75] on button "Format" at bounding box center [577, 82] width 38 height 16
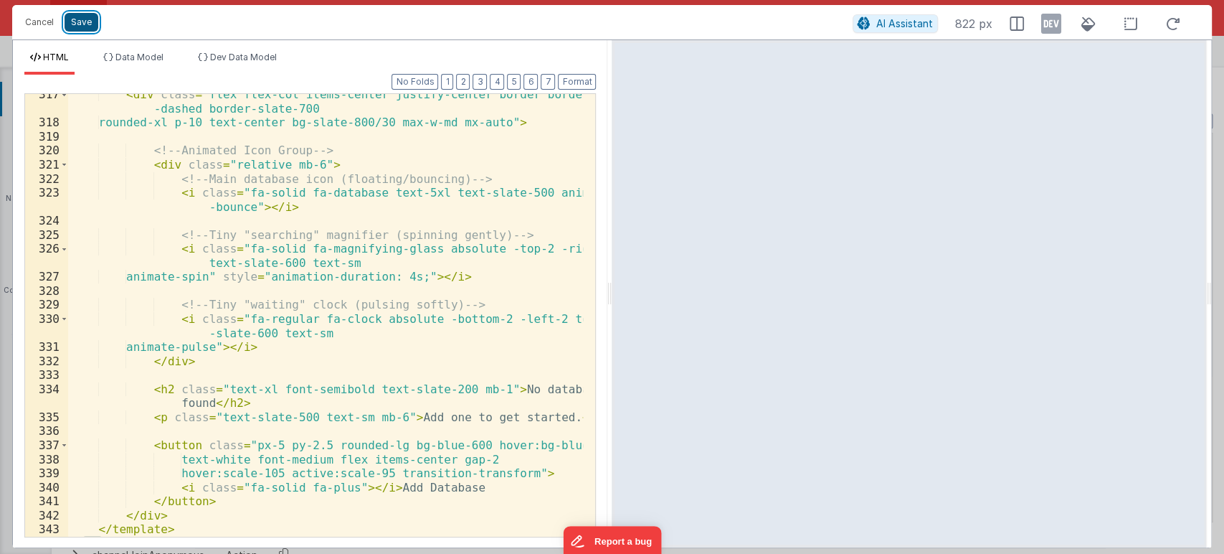
click at [81, 16] on button "Save" at bounding box center [82, 22] width 34 height 19
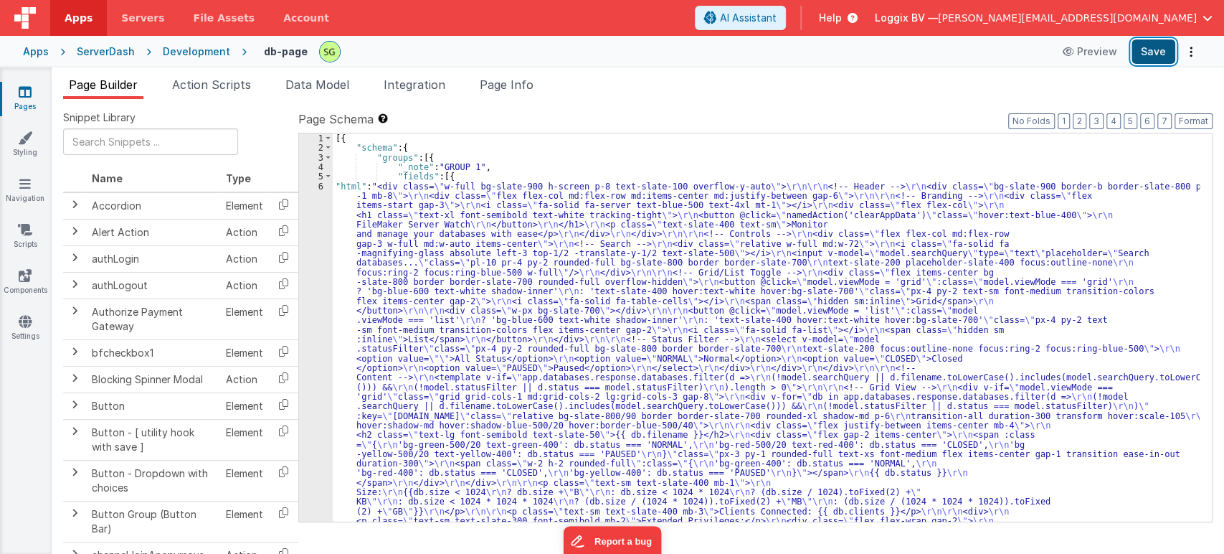
click at [1154, 47] on button "Save" at bounding box center [1154, 51] width 44 height 24
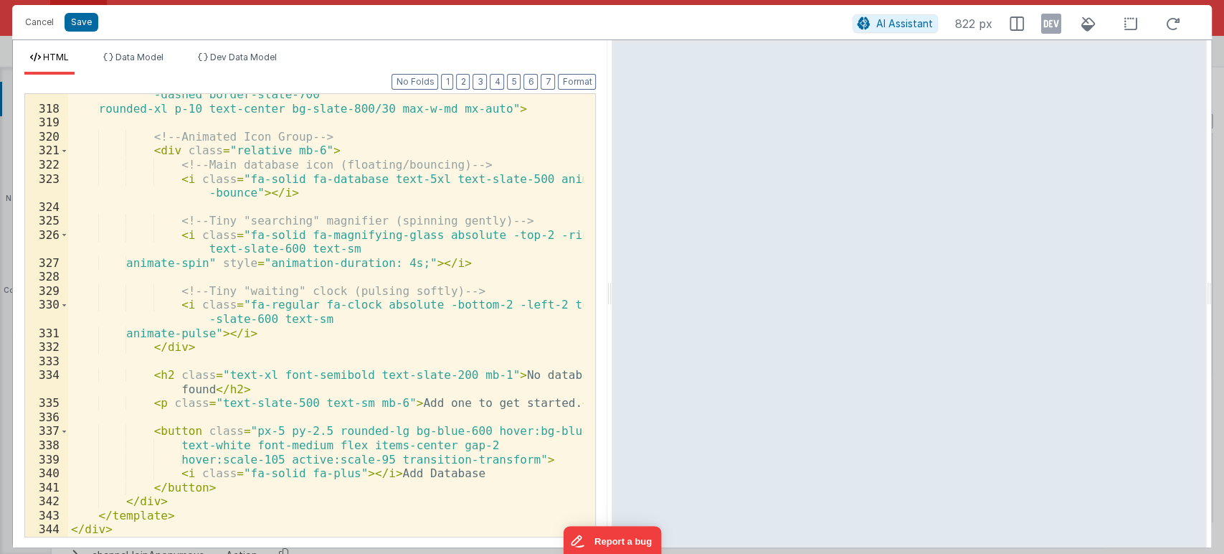
scroll to position [5277, 0]
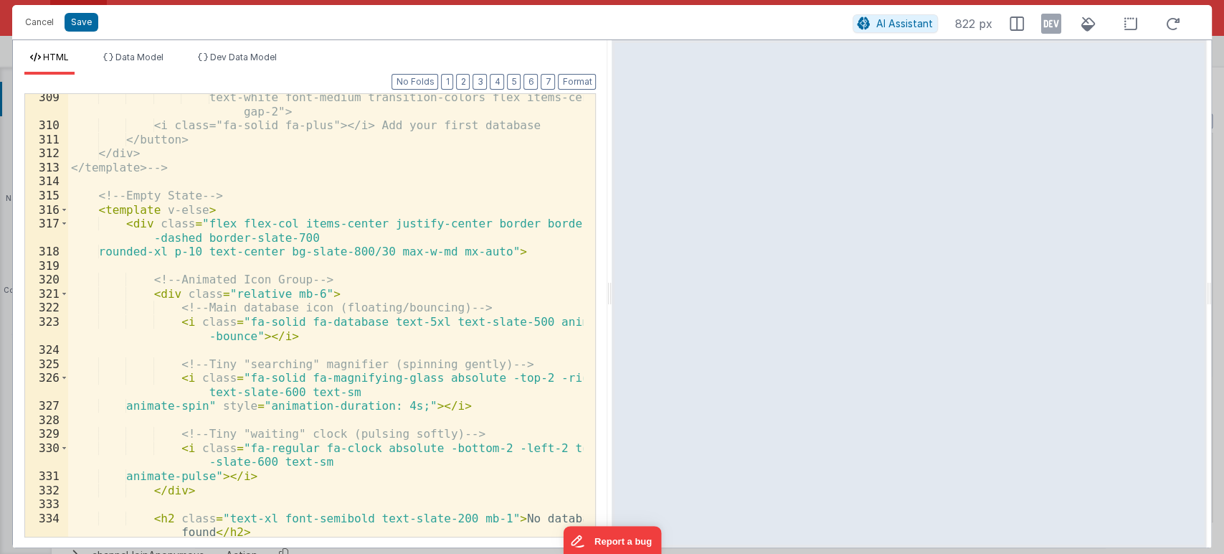
click at [67, 209] on span at bounding box center [64, 210] width 8 height 14
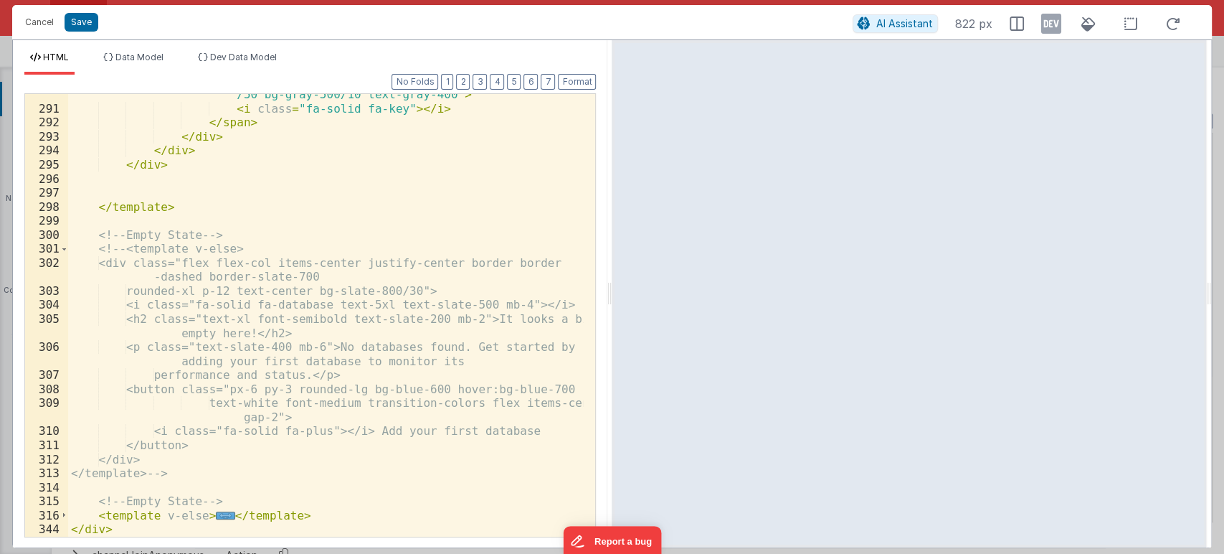
scroll to position [4972, 0]
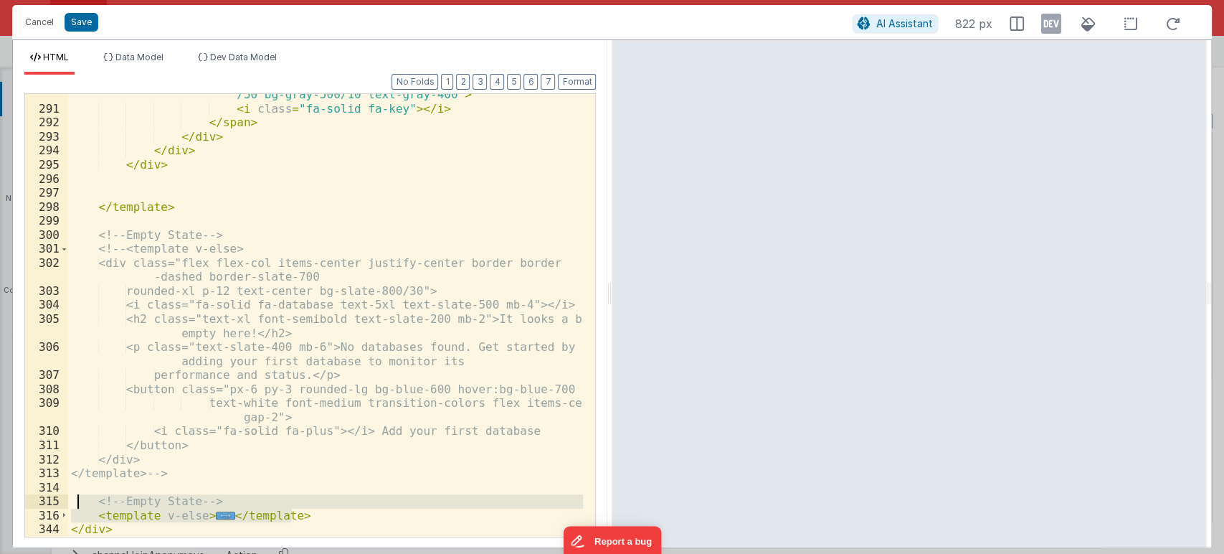
drag, startPoint x: 301, startPoint y: 511, endPoint x: 75, endPoint y: 496, distance: 226.5
click at [75, 496] on div "< span v-else class = "inline-flex items-center gap-1 px-2 py-1 rounded-full te…" at bounding box center [326, 309] width 516 height 499
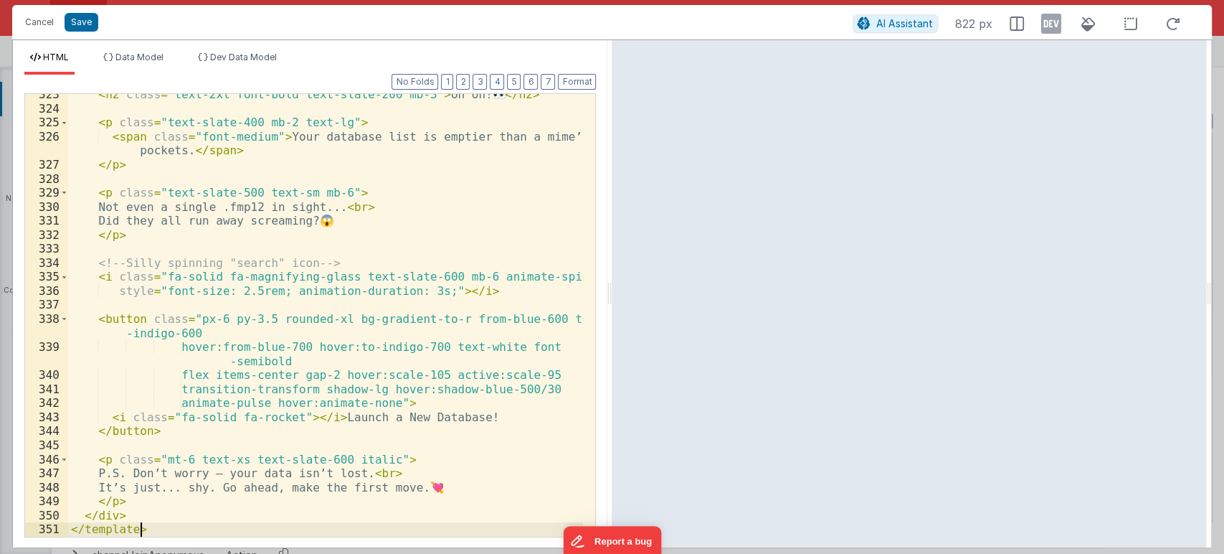
scroll to position [5519, 0]
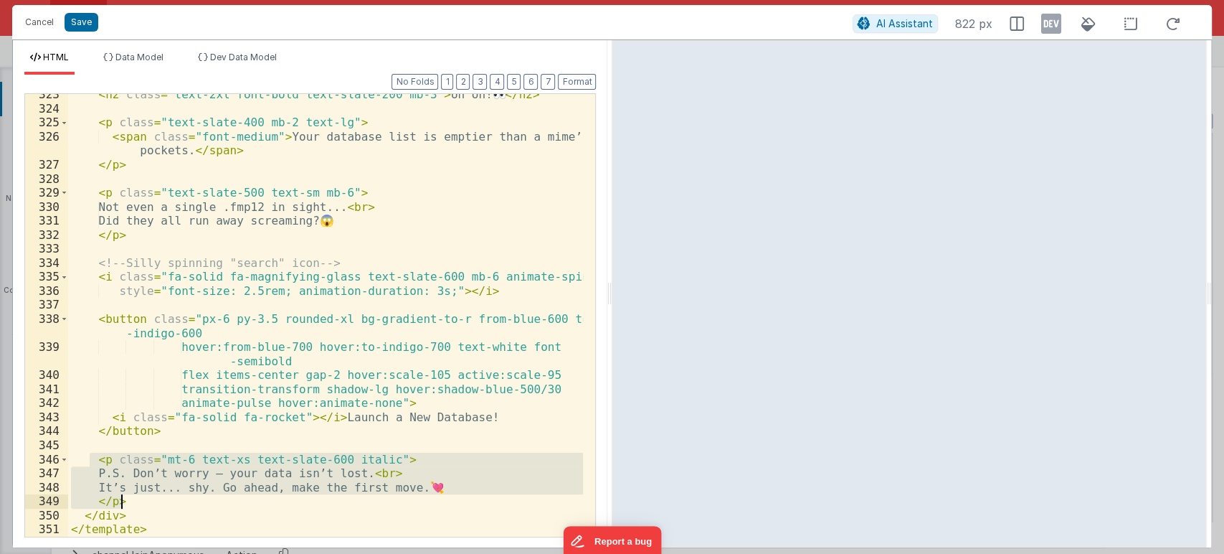
drag, startPoint x: 92, startPoint y: 461, endPoint x: 154, endPoint y: 498, distance: 72.1
click at [154, 498] on div "< h2 class = "text-2xl font-bold text-slate-200 mb-3" > Uh oh! 👀 </ h2 > < p cl…" at bounding box center [326, 323] width 516 height 471
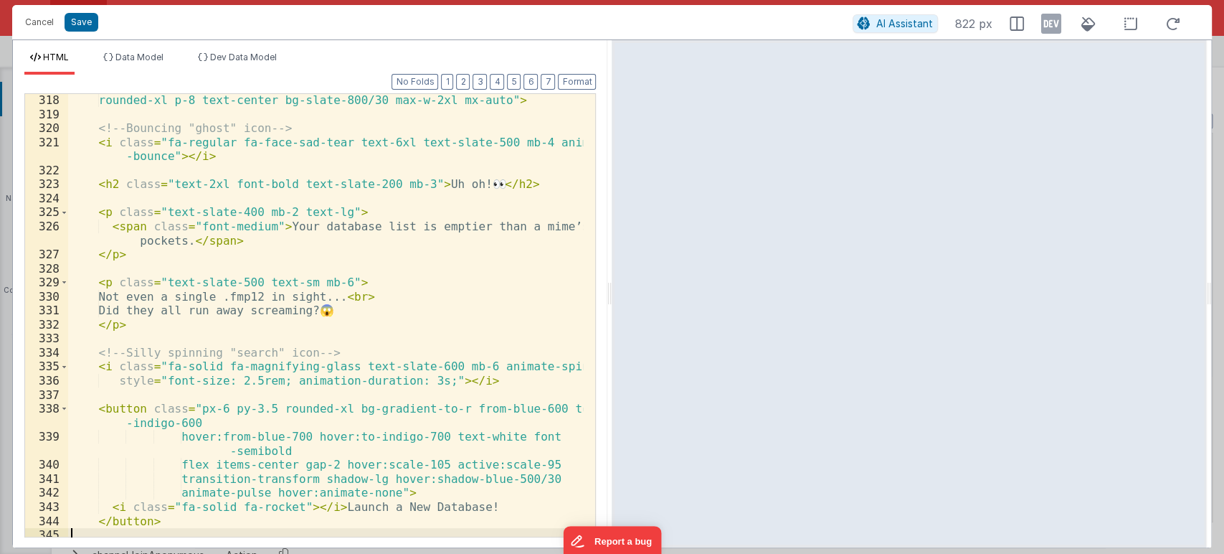
scroll to position [5429, 0]
click at [75, 19] on button "Save" at bounding box center [82, 22] width 34 height 19
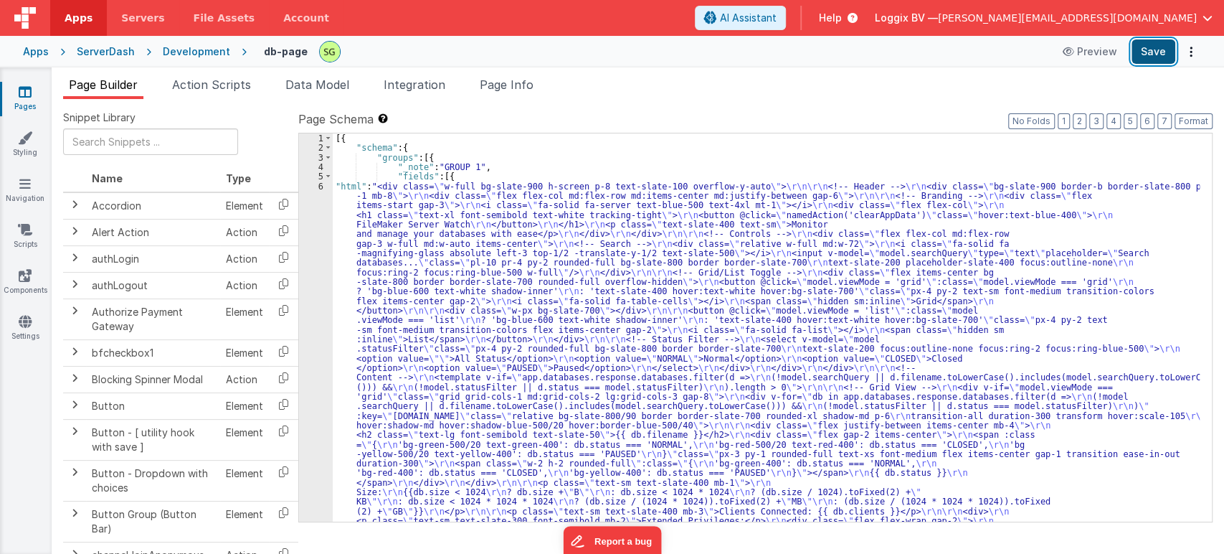
click at [1157, 54] on button "Save" at bounding box center [1154, 51] width 44 height 24
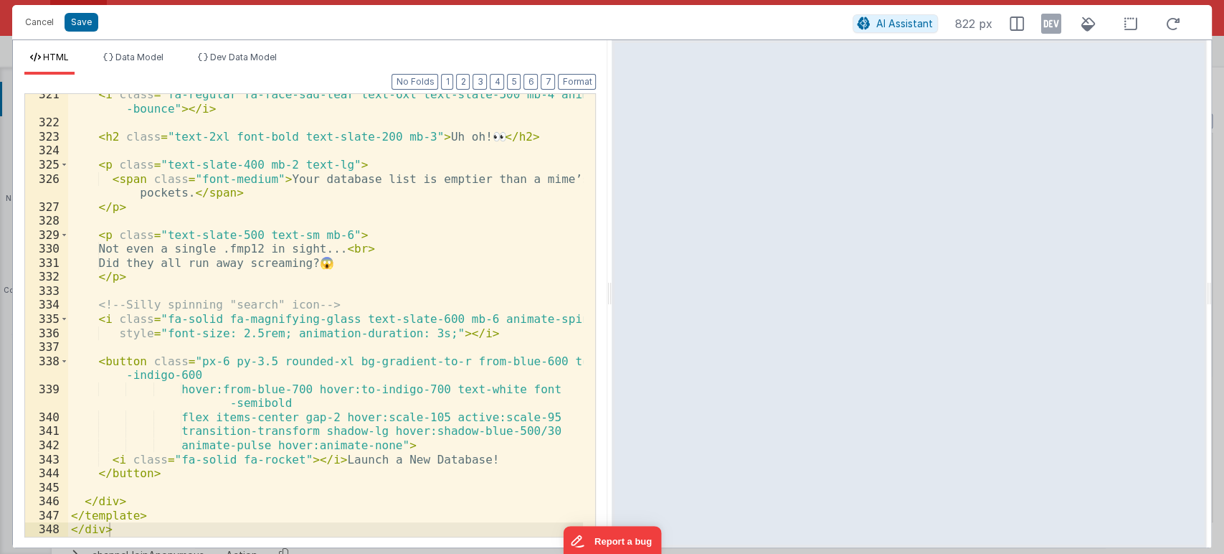
scroll to position [5477, 0]
drag, startPoint x: 583, startPoint y: 143, endPoint x: 14, endPoint y: 5, distance: 586.1
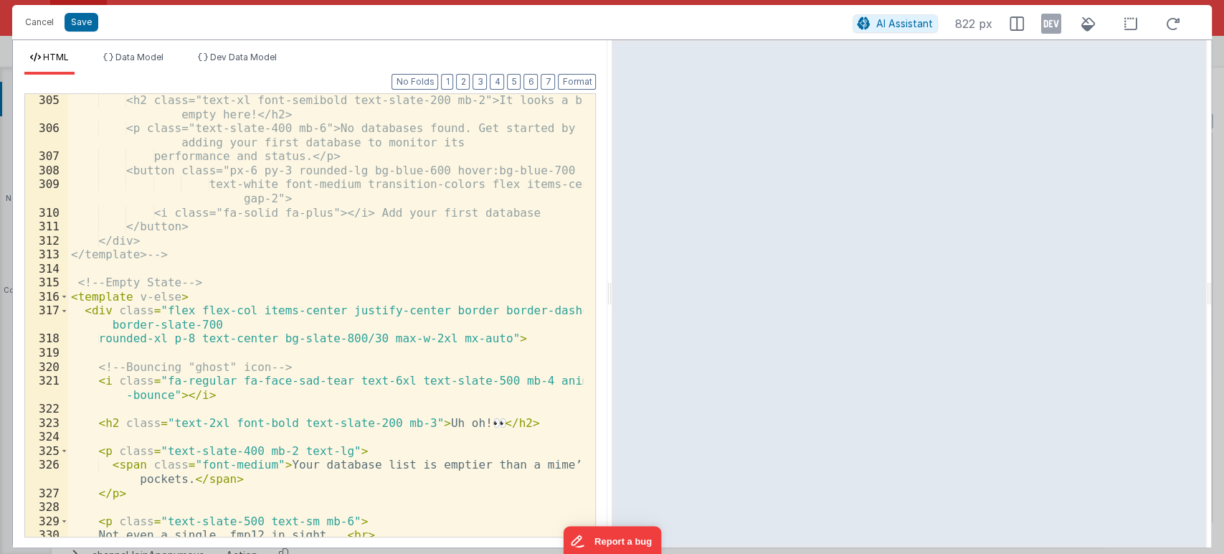
scroll to position [5190, 0]
click at [65, 296] on span at bounding box center [64, 297] width 8 height 14
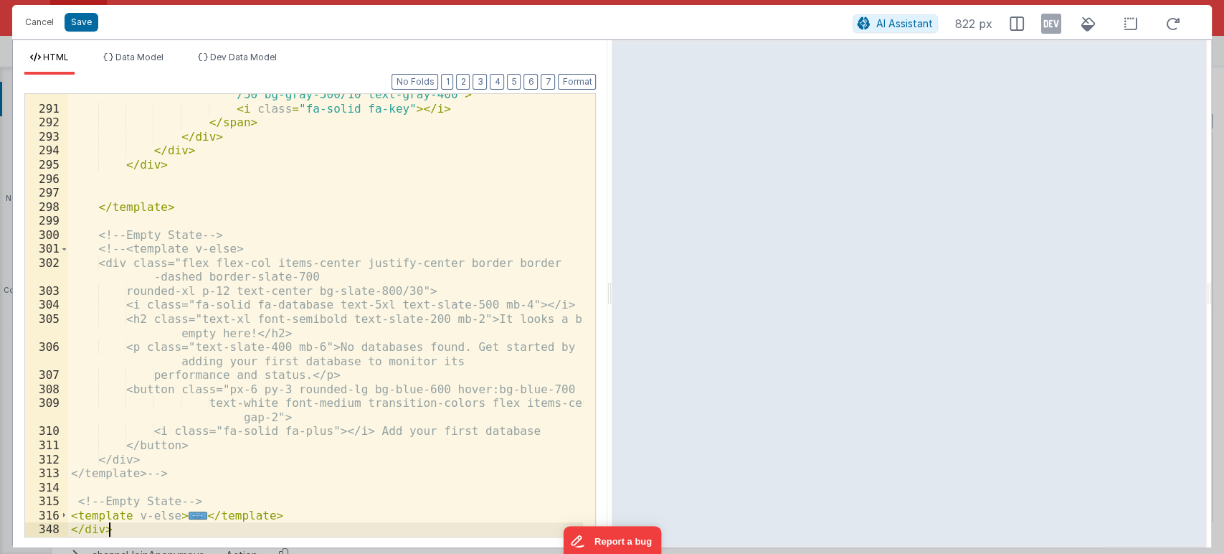
click at [72, 514] on div "< span v-else class = "inline-flex items-center gap-1 px-2 py-1 rounded-full te…" at bounding box center [326, 309] width 516 height 499
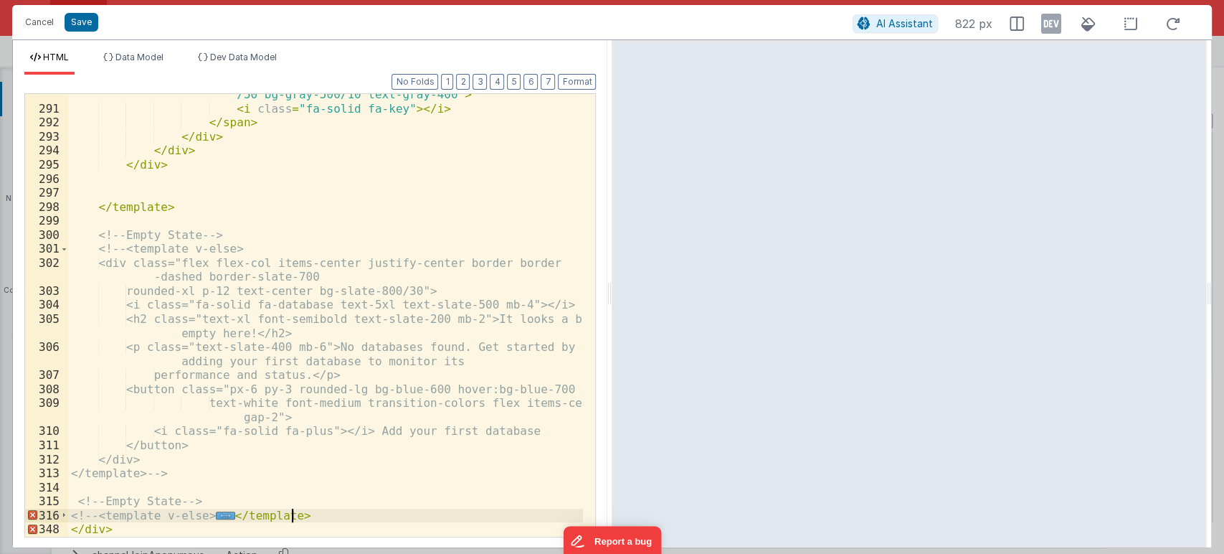
click at [301, 516] on div "< span v-else class = "inline-flex items-center gap-1 px-2 py-1 rounded-full te…" at bounding box center [326, 309] width 516 height 499
click at [60, 518] on span at bounding box center [64, 516] width 8 height 14
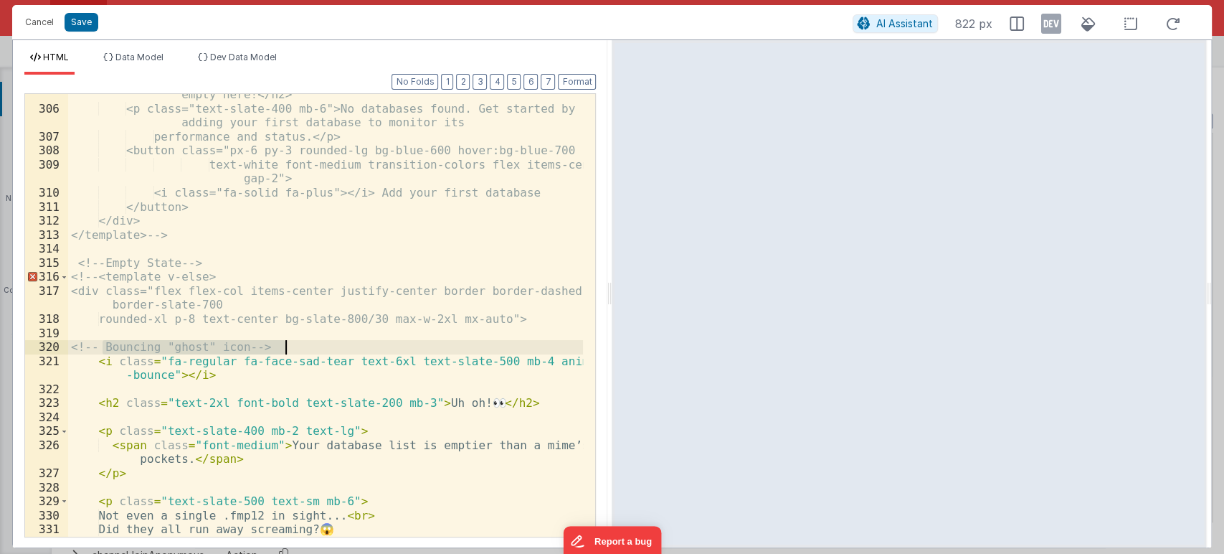
drag, startPoint x: 100, startPoint y: 343, endPoint x: 314, endPoint y: 344, distance: 213.8
click at [314, 344] on div "<h2 class="text-xl font-semibold text-slate-200 mb-2">It looks a bit empty here…" at bounding box center [326, 316] width 516 height 485
click at [314, 344] on div "<h2 class="text-xl font-semibold text-slate-200 mb-2">It looks a bit empty here…" at bounding box center [325, 315] width 515 height 443
drag, startPoint x: 314, startPoint y: 344, endPoint x: 89, endPoint y: 344, distance: 225.2
click at [89, 344] on div "<h2 class="text-xl font-semibold text-slate-200 mb-2">It looks a bit empty here…" at bounding box center [326, 316] width 516 height 485
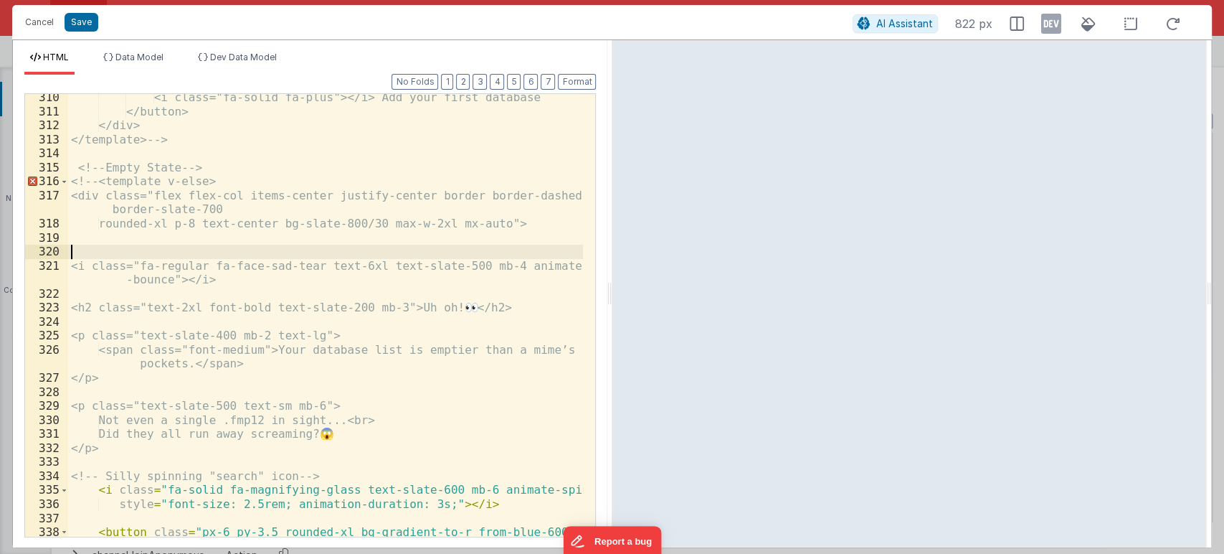
scroll to position [5449, 0]
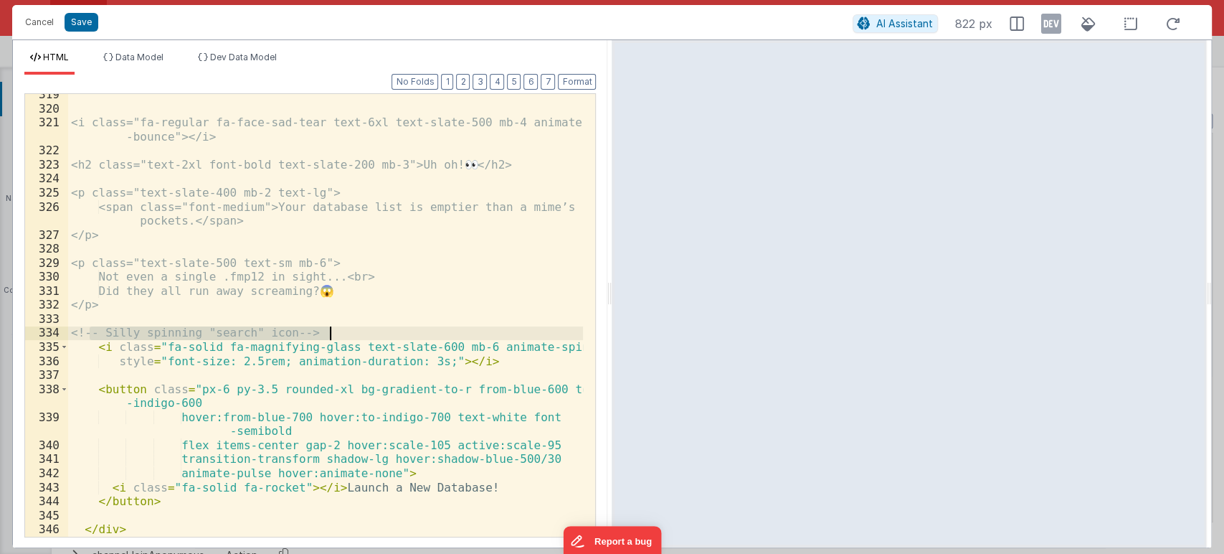
drag, startPoint x: 90, startPoint y: 331, endPoint x: 362, endPoint y: 334, distance: 271.9
click at [362, 334] on div "<i class="fa-regular fa-face-sad-tear text-6xl text-slate-500 mb-4 animate -bou…" at bounding box center [326, 323] width 516 height 471
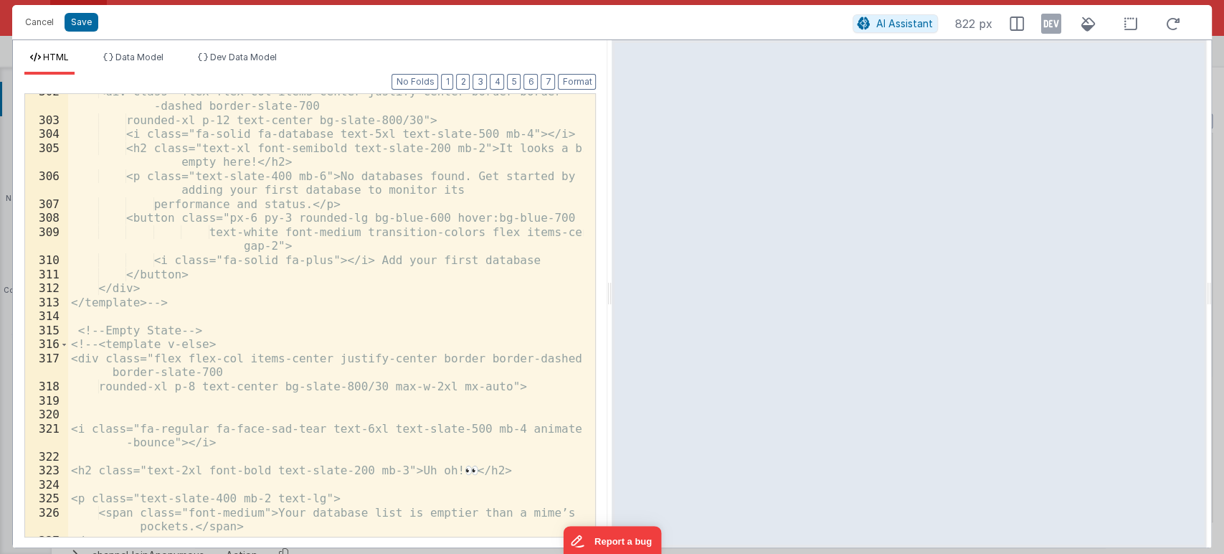
scroll to position [5142, 0]
click at [206, 303] on div "<div class="flex flex-col items-center justify-center border border -dashed bor…" at bounding box center [326, 327] width 516 height 485
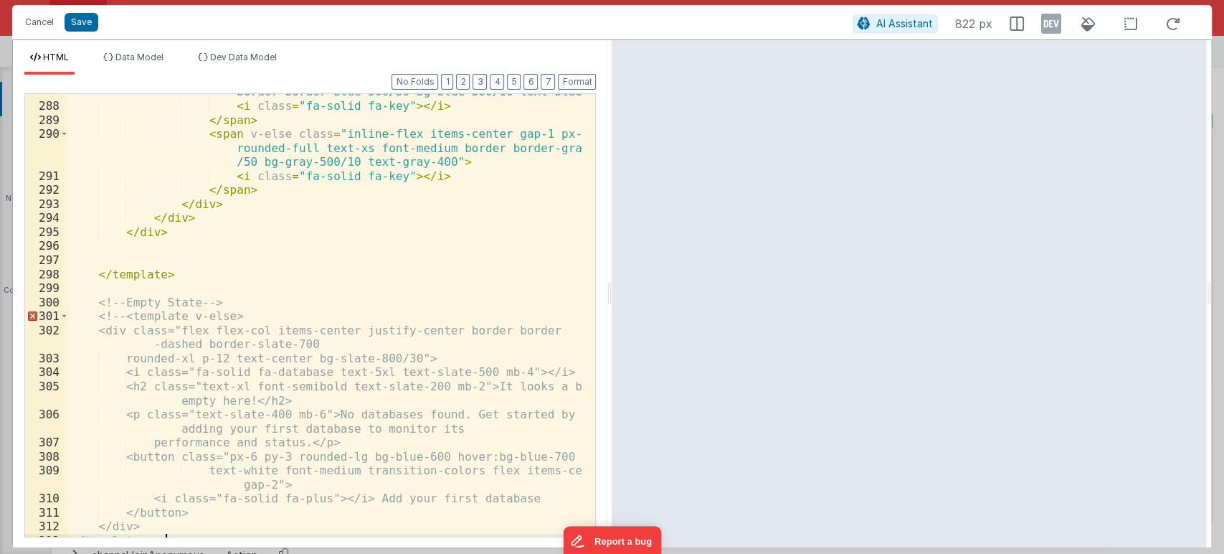
scroll to position [4904, 0]
click at [119, 312] on div "< span v-if = "db.hasSavedDecryptKey" class = "inline-flex items -center gap-1 …" at bounding box center [326, 306] width 516 height 499
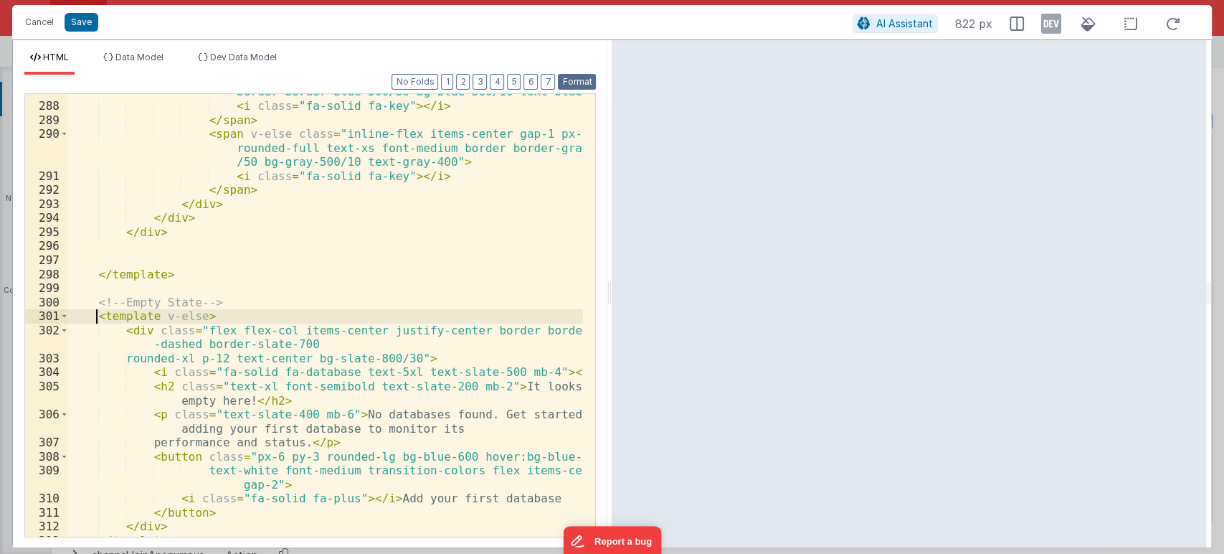
click at [586, 82] on button "Format" at bounding box center [577, 82] width 38 height 16
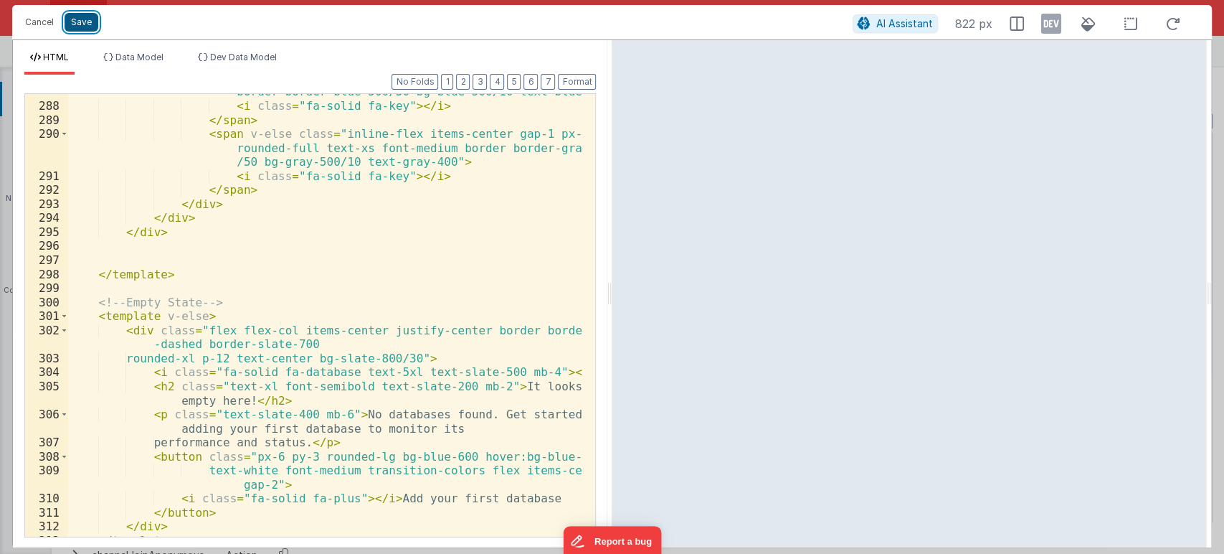
click at [84, 24] on button "Save" at bounding box center [82, 22] width 34 height 19
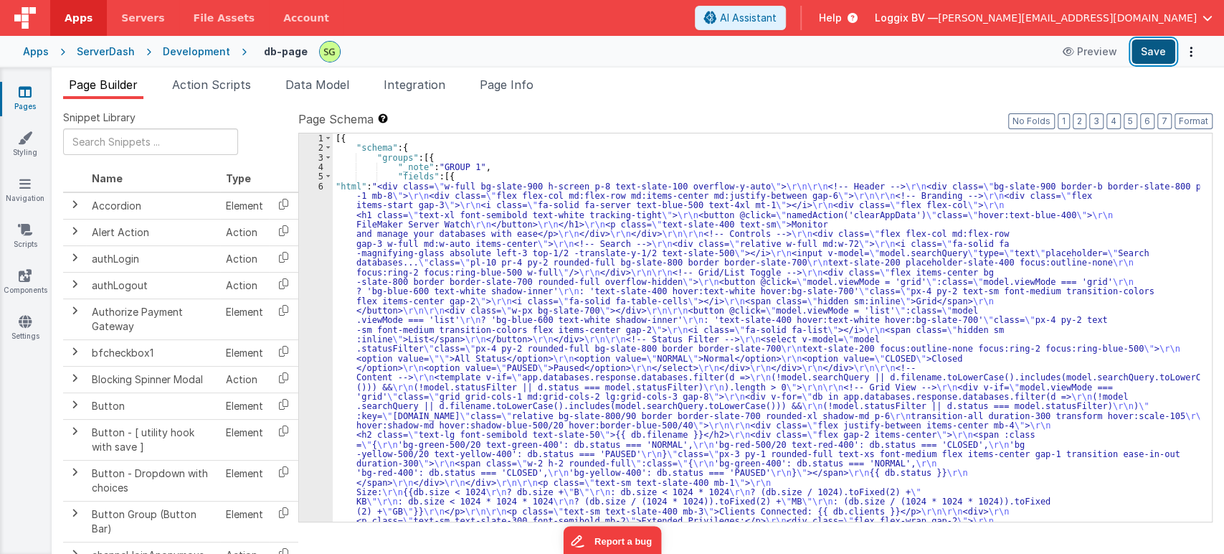
click at [1169, 44] on button "Save" at bounding box center [1154, 51] width 44 height 24
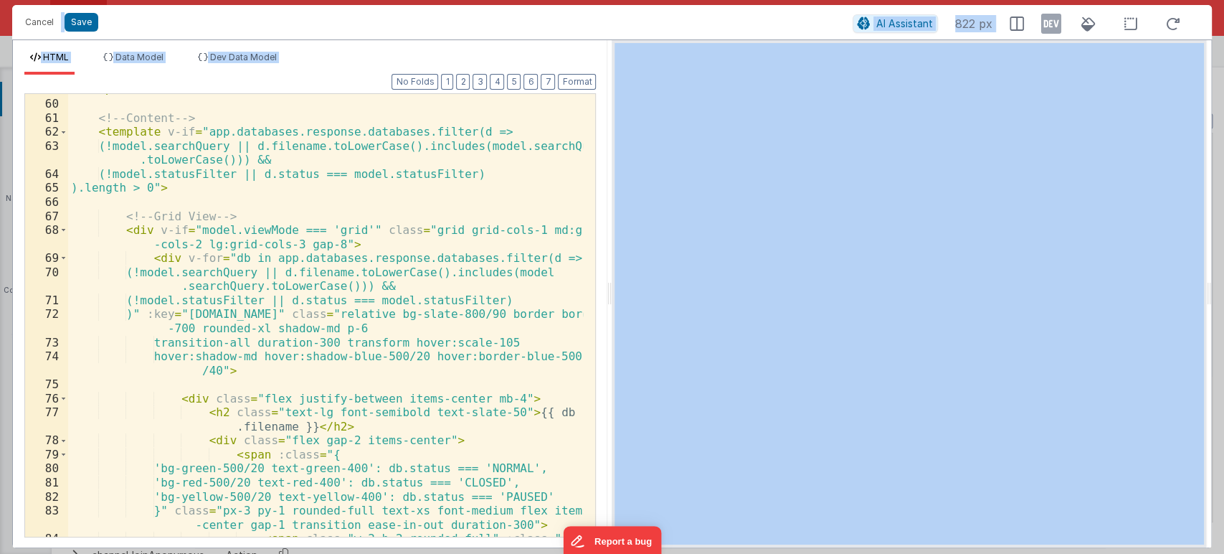
click at [562, 289] on div "</ div > <!-- Content --> < template v-if = "app.databases.response.databases.f…" at bounding box center [326, 318] width 516 height 471
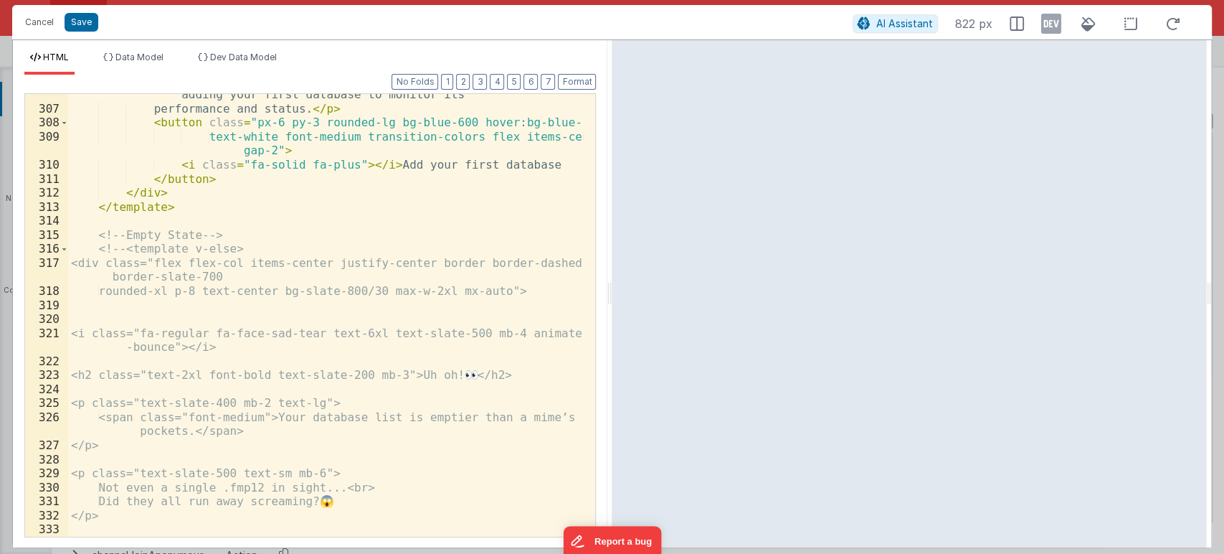
scroll to position [5239, 0]
click at [65, 247] on span at bounding box center [64, 249] width 8 height 14
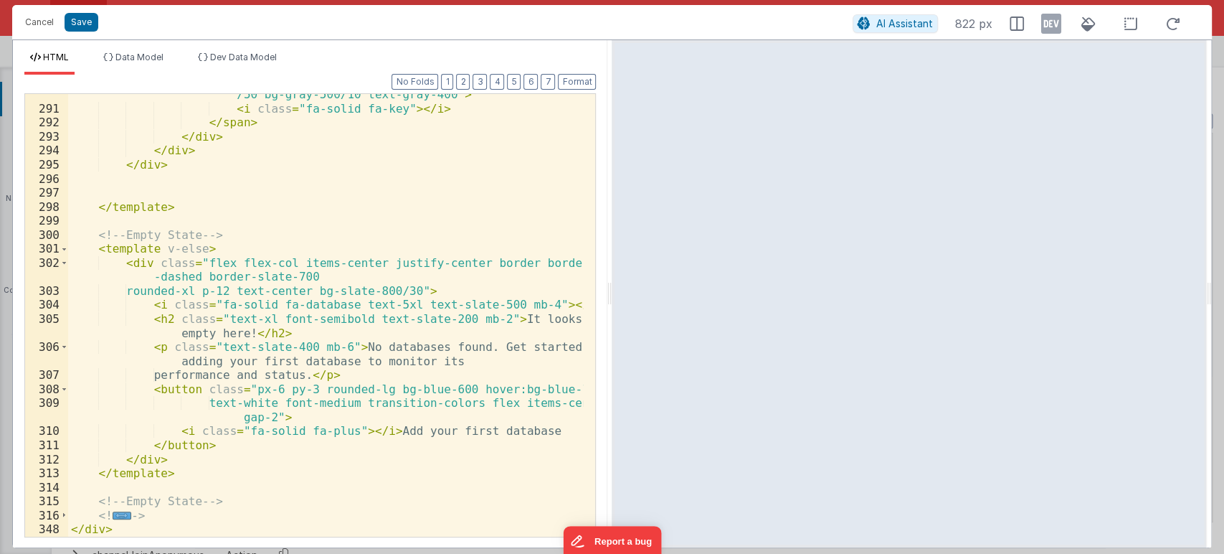
scroll to position [4972, 0]
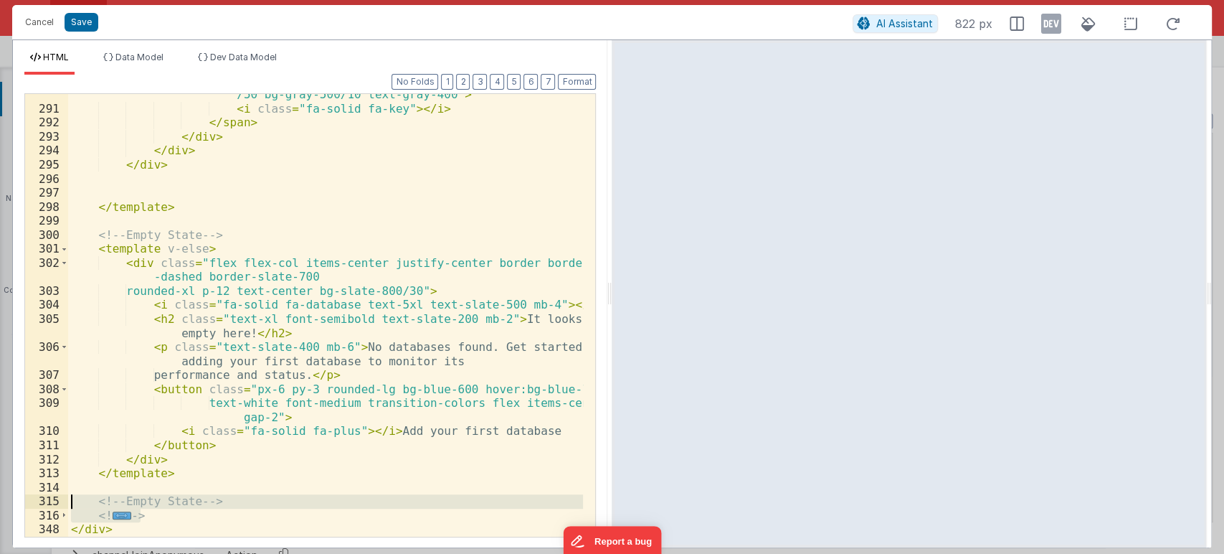
drag, startPoint x: 168, startPoint y: 518, endPoint x: 55, endPoint y: 500, distance: 114.0
click at [55, 500] on div "290 291 292 293 294 295 296 297 298 299 300 301 302 303 304 305 306 307 308 309…" at bounding box center [310, 315] width 572 height 444
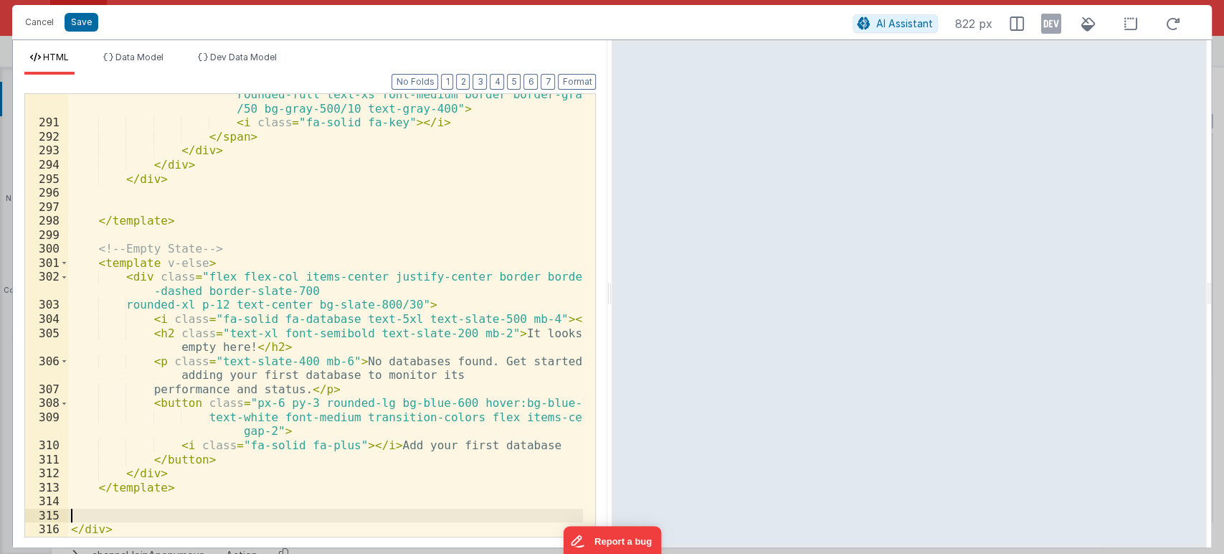
scroll to position [4862, 0]
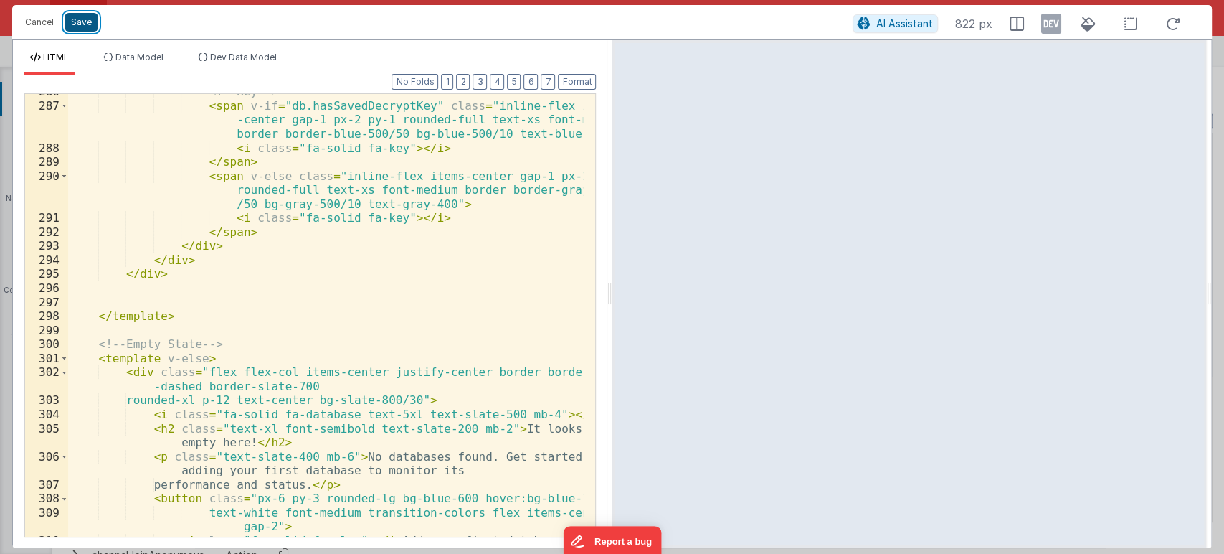
click at [91, 25] on button "Save" at bounding box center [82, 22] width 34 height 19
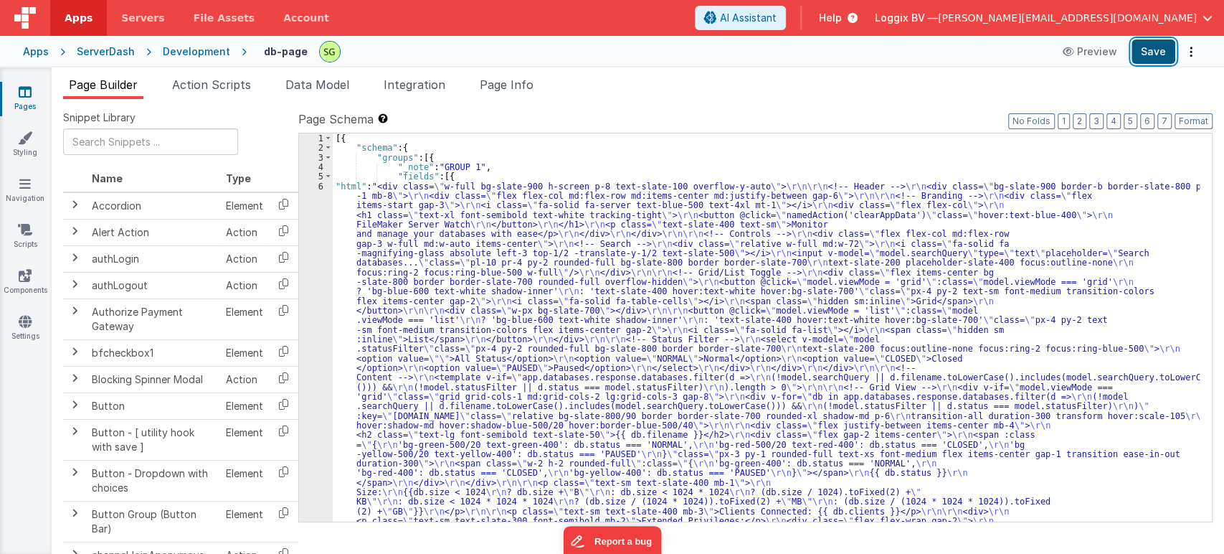
click at [1169, 50] on button "Save" at bounding box center [1154, 51] width 44 height 24
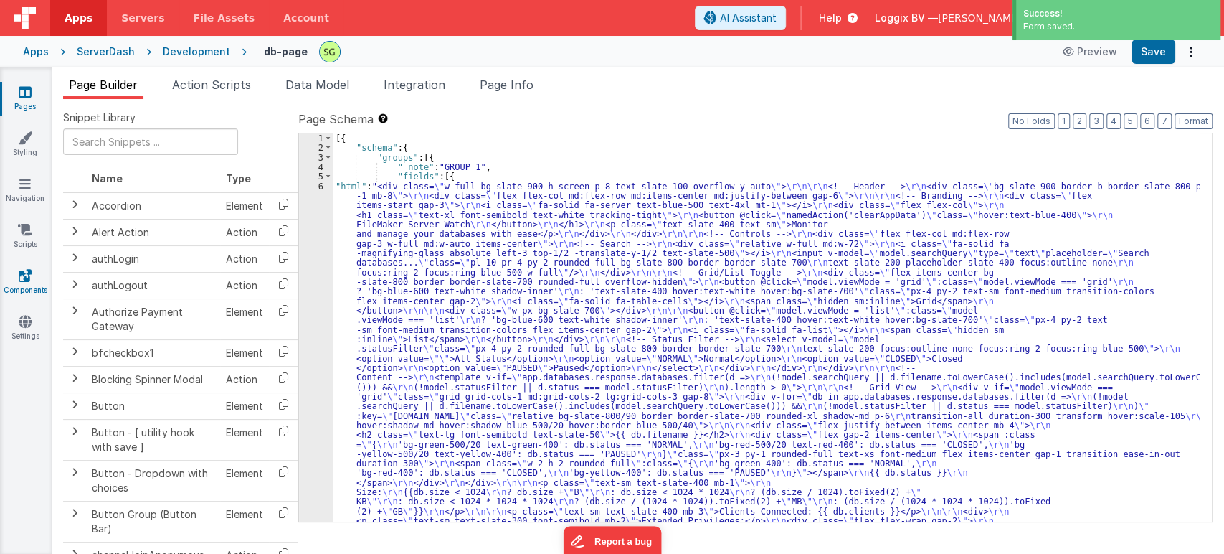
click at [26, 273] on icon at bounding box center [25, 275] width 13 height 14
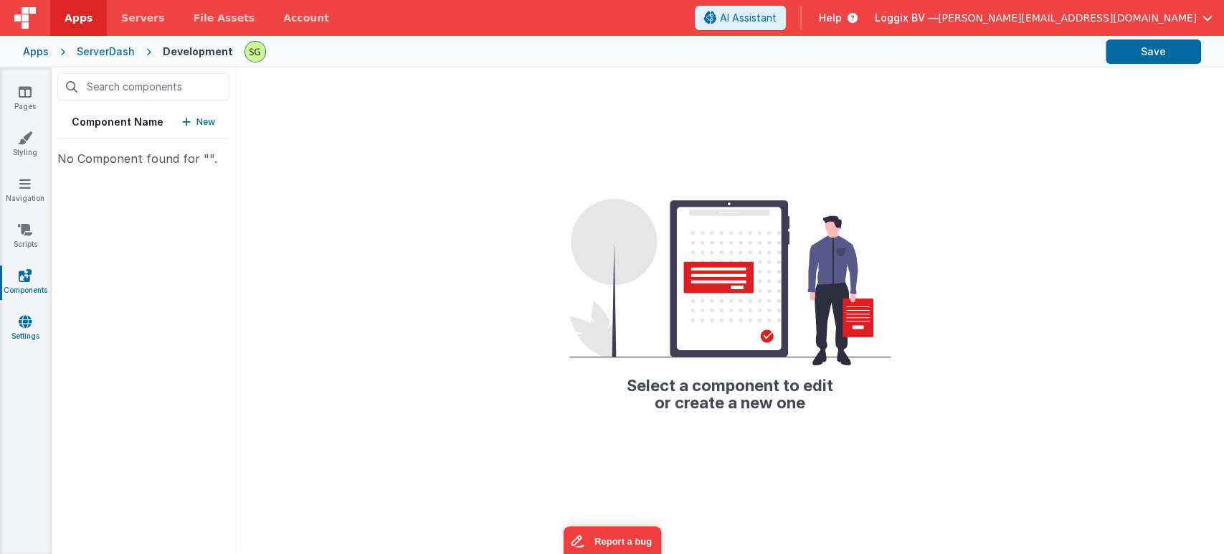
click at [19, 318] on icon at bounding box center [25, 321] width 13 height 14
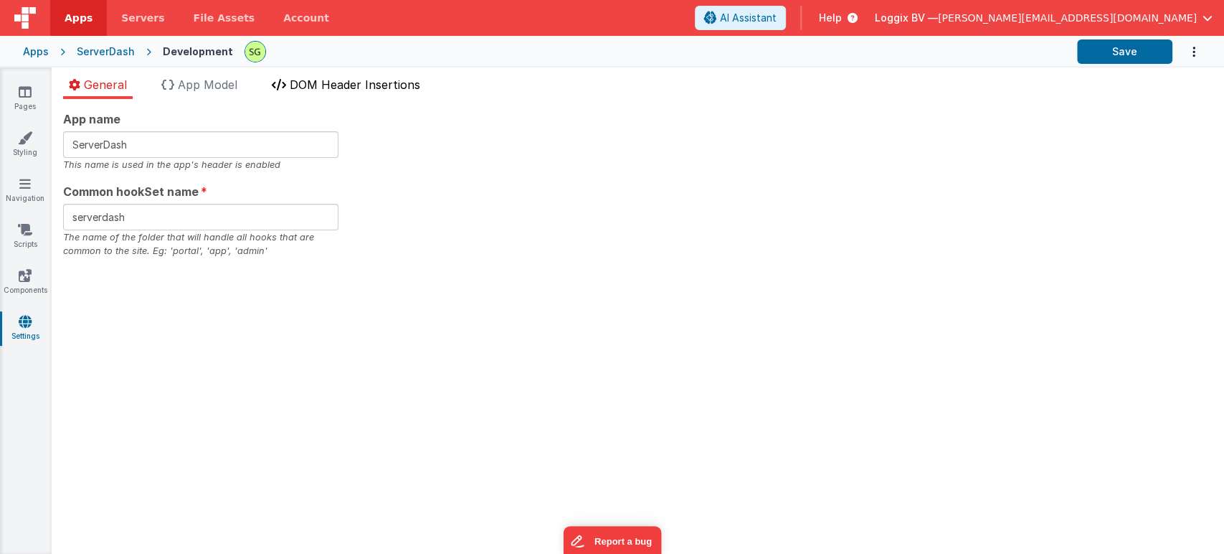
click at [321, 86] on span "DOM Header Insertions" at bounding box center [355, 84] width 131 height 14
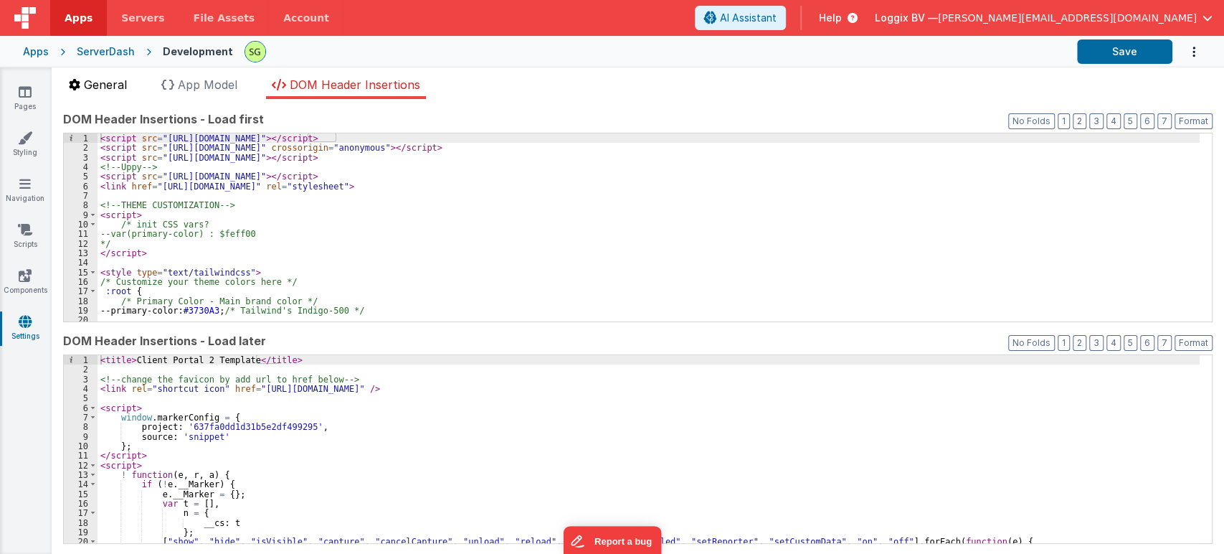
click at [111, 85] on span "General" at bounding box center [105, 84] width 43 height 14
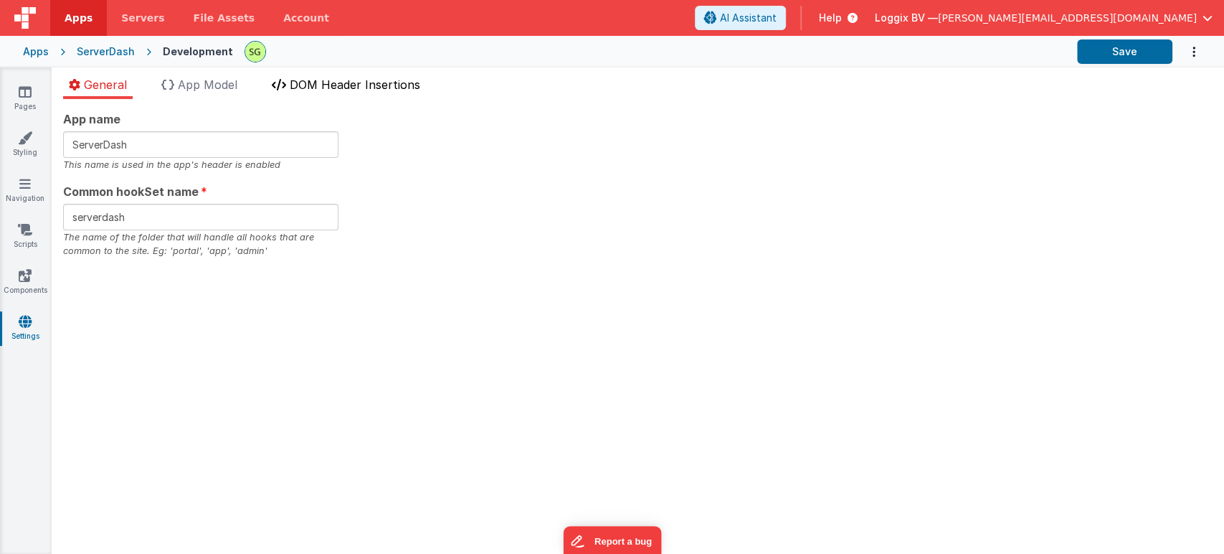
click at [373, 90] on span "DOM Header Insertions" at bounding box center [355, 84] width 131 height 14
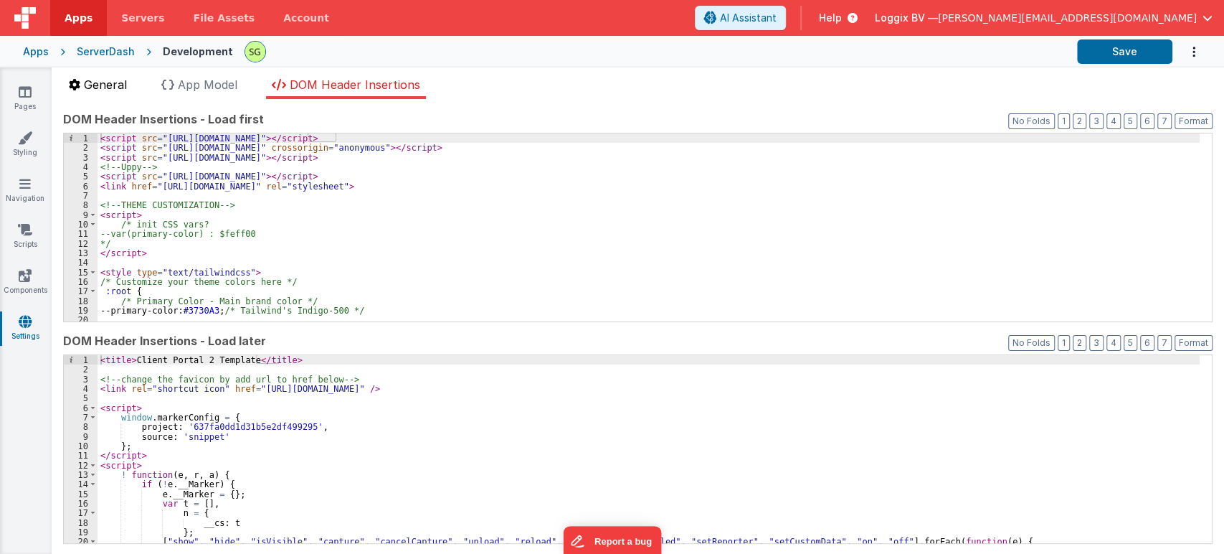
click at [89, 89] on span "General" at bounding box center [105, 84] width 43 height 14
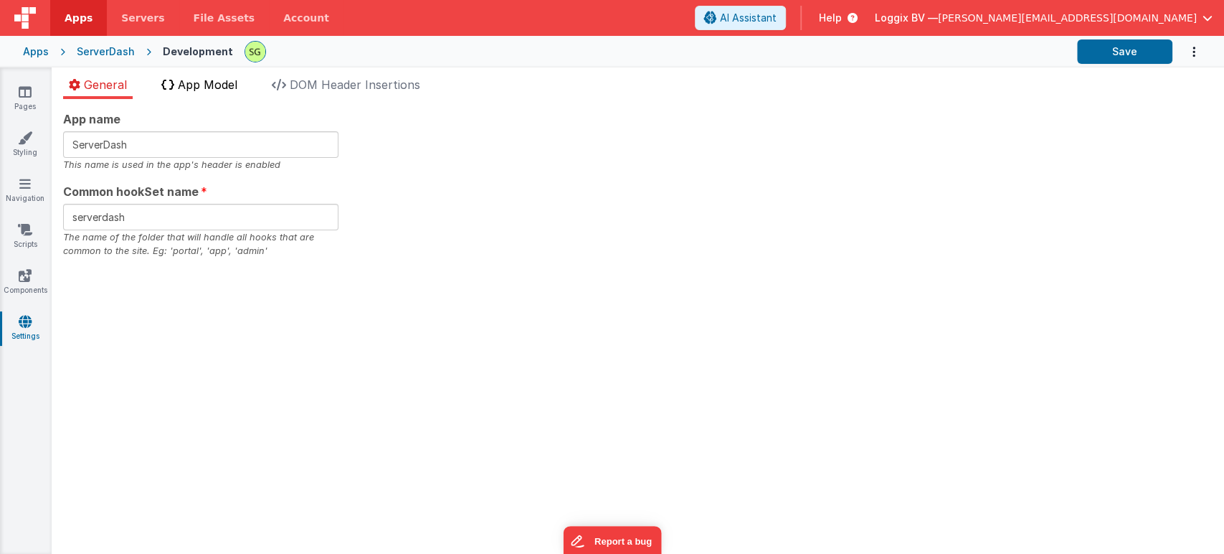
click at [217, 88] on span "App Model" at bounding box center [208, 84] width 60 height 14
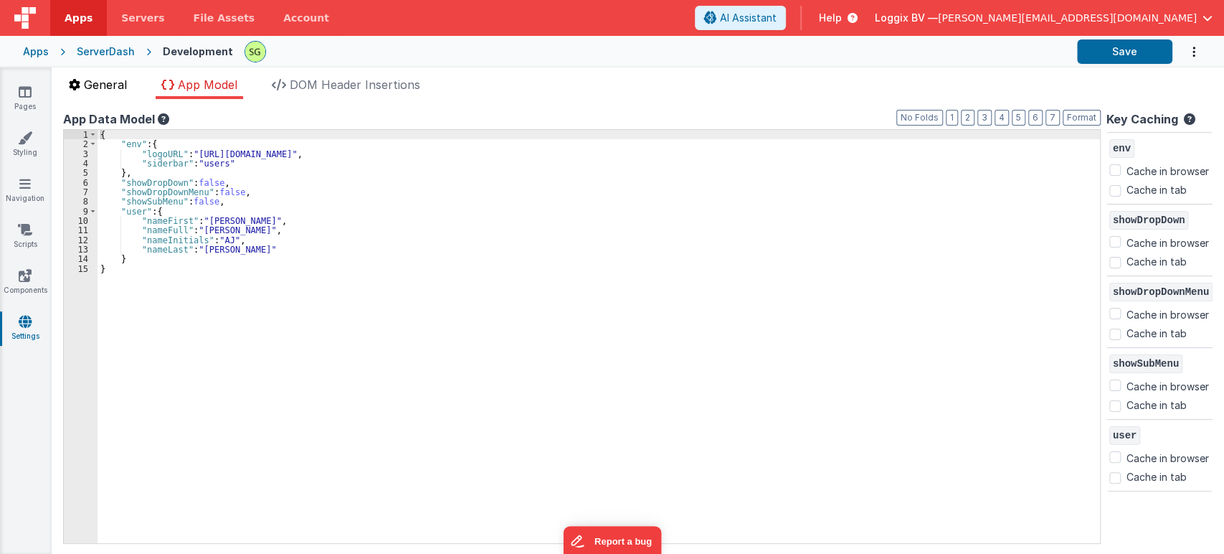
click at [105, 95] on li "General" at bounding box center [98, 87] width 70 height 23
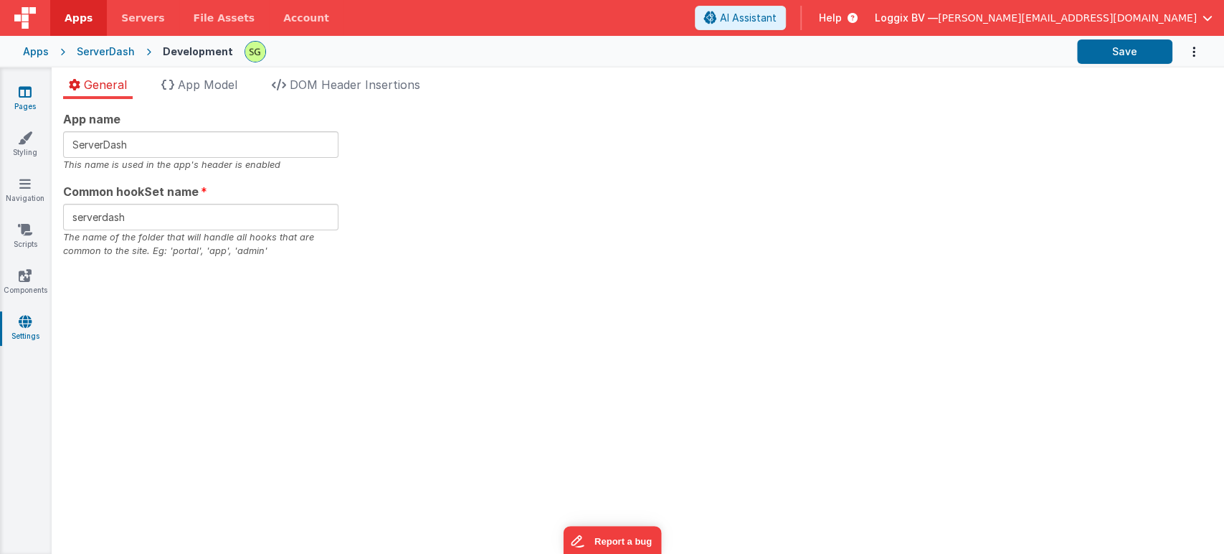
click at [20, 100] on link "Pages" at bounding box center [25, 99] width 52 height 29
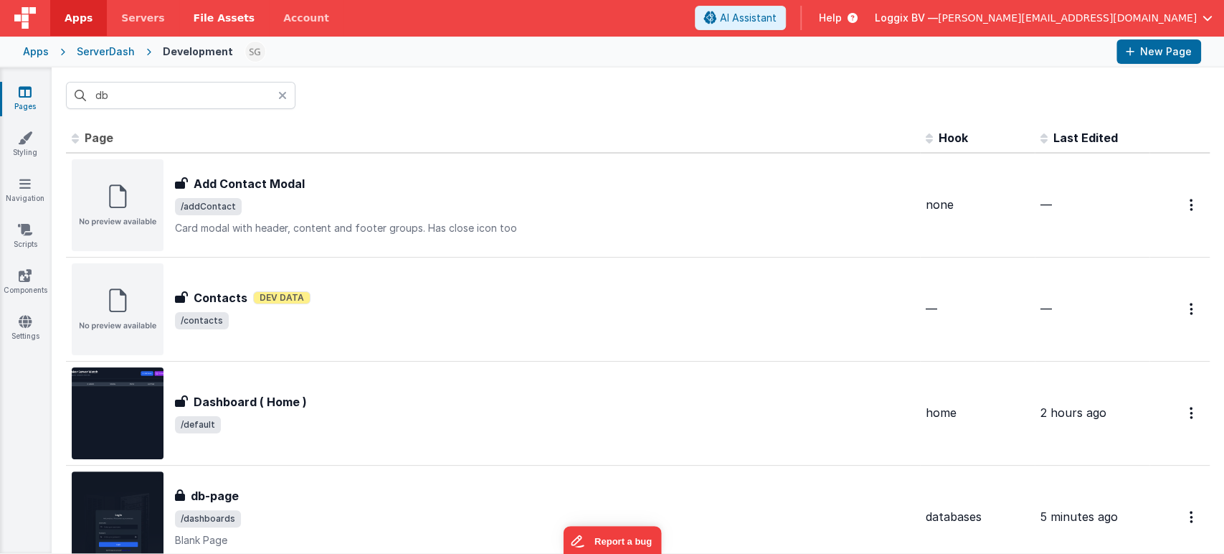
click at [201, 21] on span "File Assets" at bounding box center [225, 18] width 62 height 14
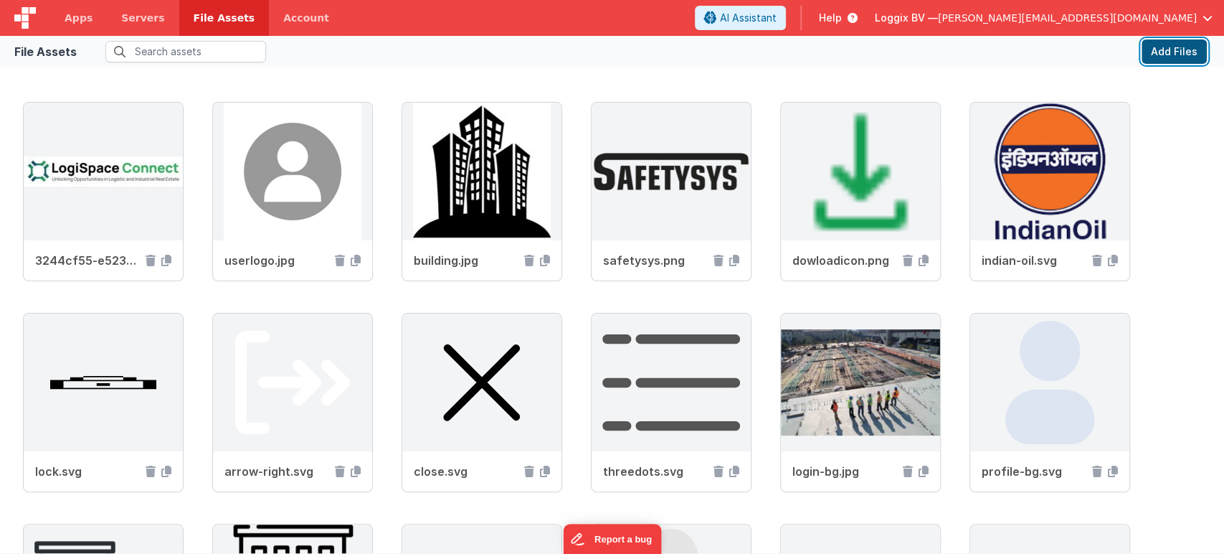
click at [1151, 50] on button "Add Files" at bounding box center [1174, 51] width 65 height 24
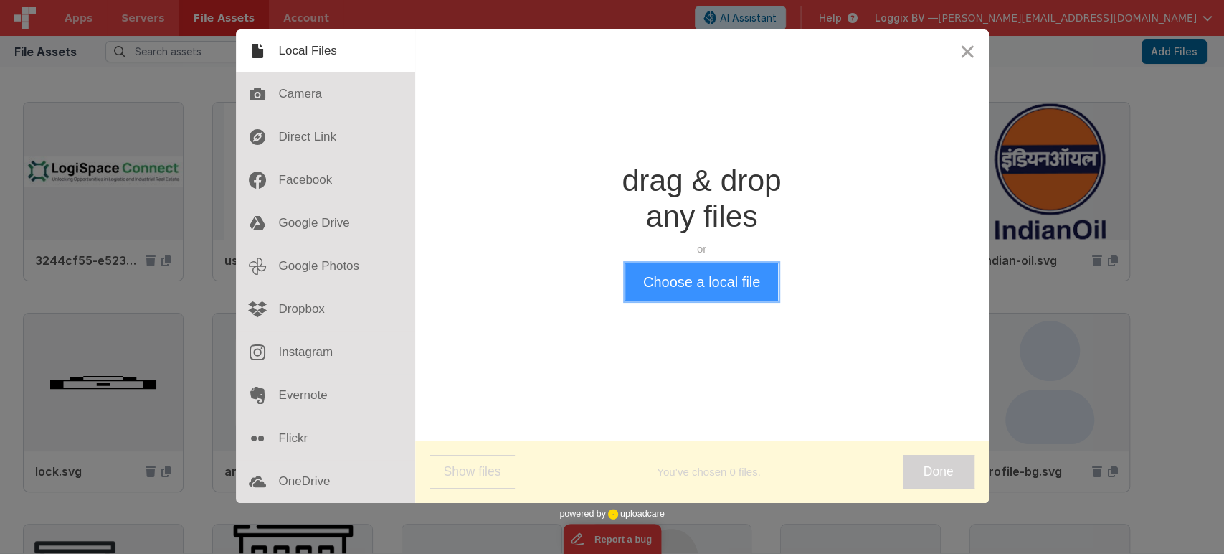
click at [672, 283] on button "Choose a local file" at bounding box center [701, 281] width 153 height 37
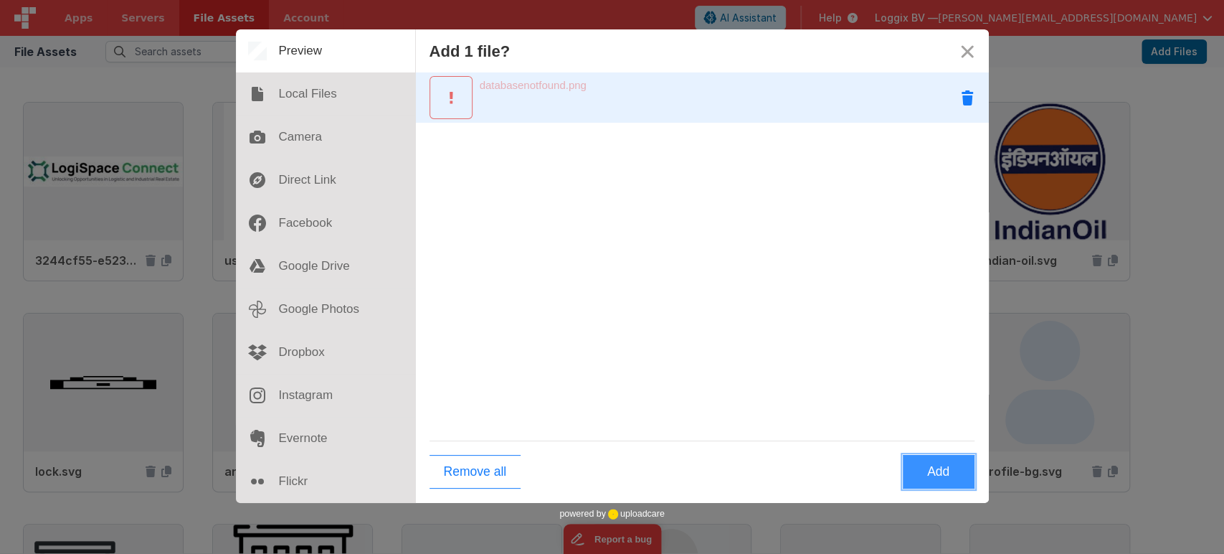
click at [971, 99] on button "Remove databasenotfound.png" at bounding box center [967, 97] width 43 height 43
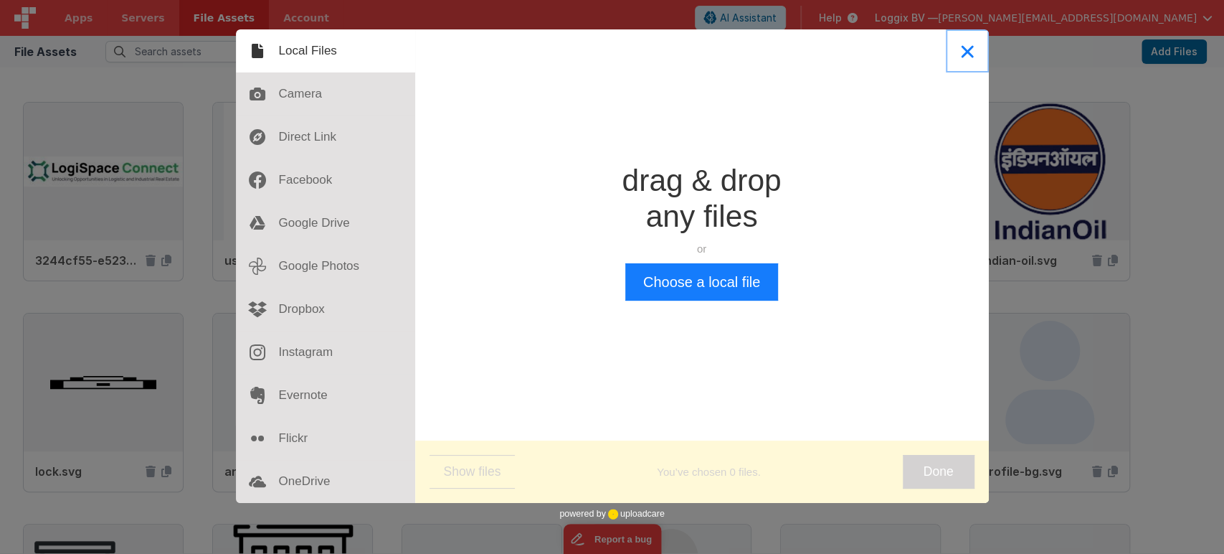
click at [972, 49] on button "Close" at bounding box center [967, 50] width 43 height 43
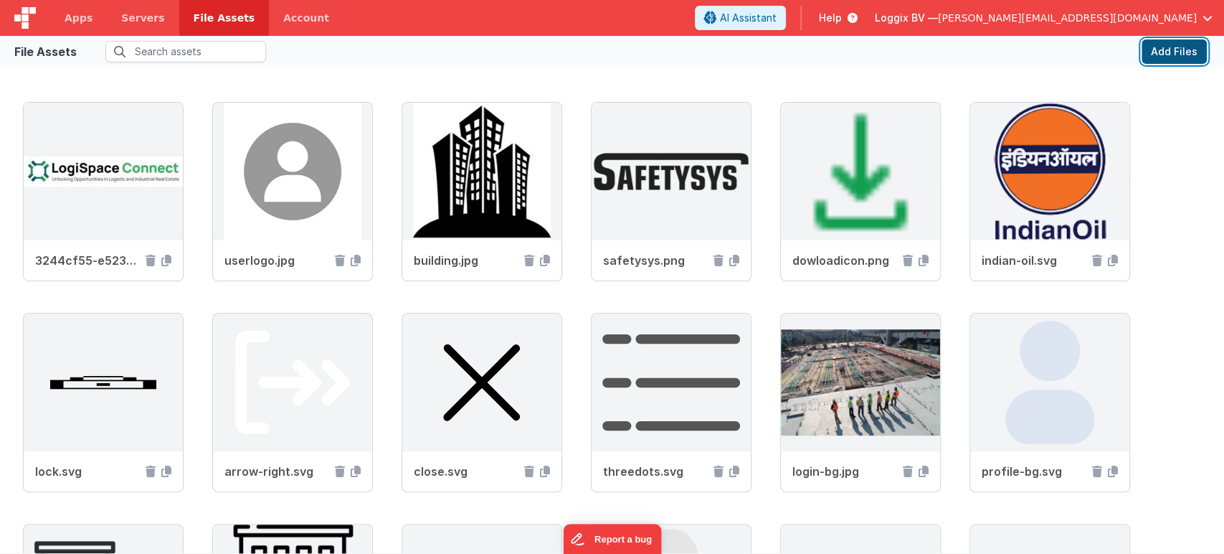
click at [1176, 47] on button "Add Files" at bounding box center [1174, 51] width 65 height 24
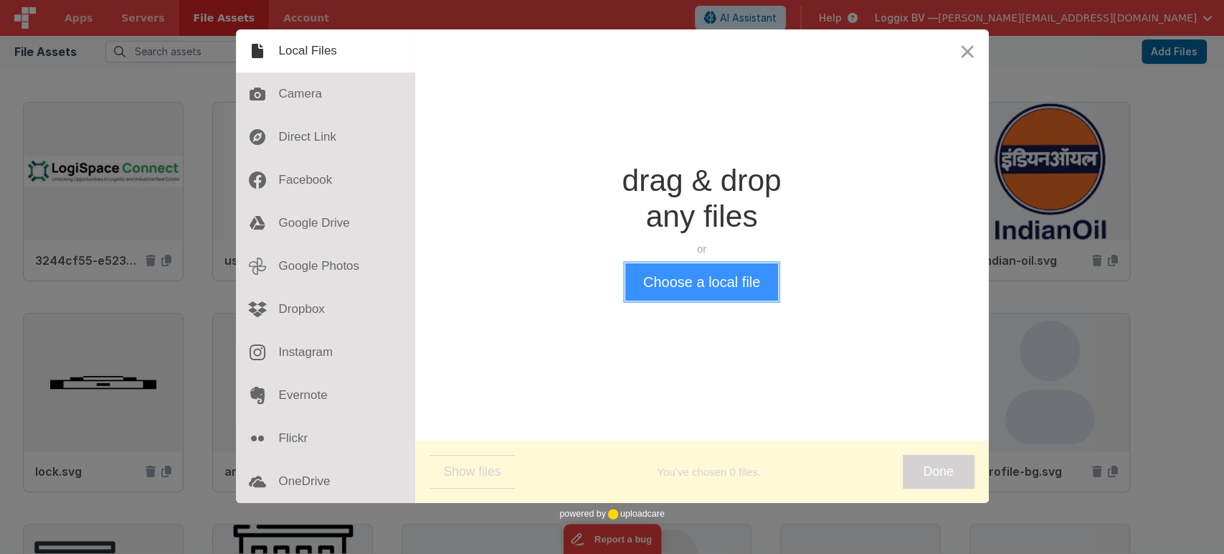
click at [752, 273] on button "Choose a local file" at bounding box center [701, 281] width 153 height 37
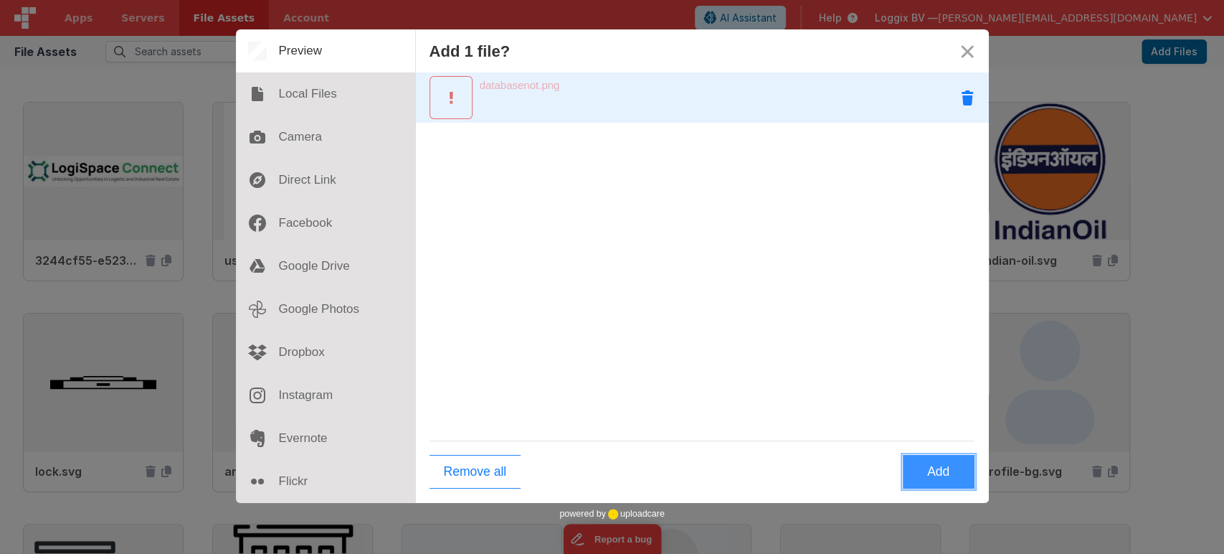
click at [964, 102] on button "Remove databasenot.png" at bounding box center [967, 97] width 43 height 43
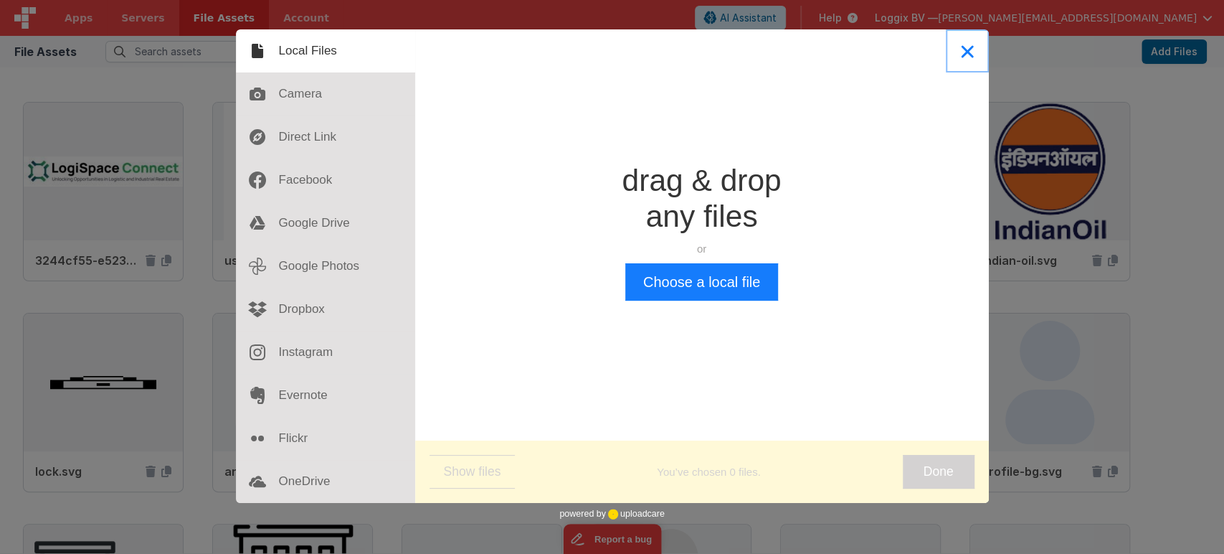
click at [965, 50] on button "Close" at bounding box center [967, 50] width 43 height 43
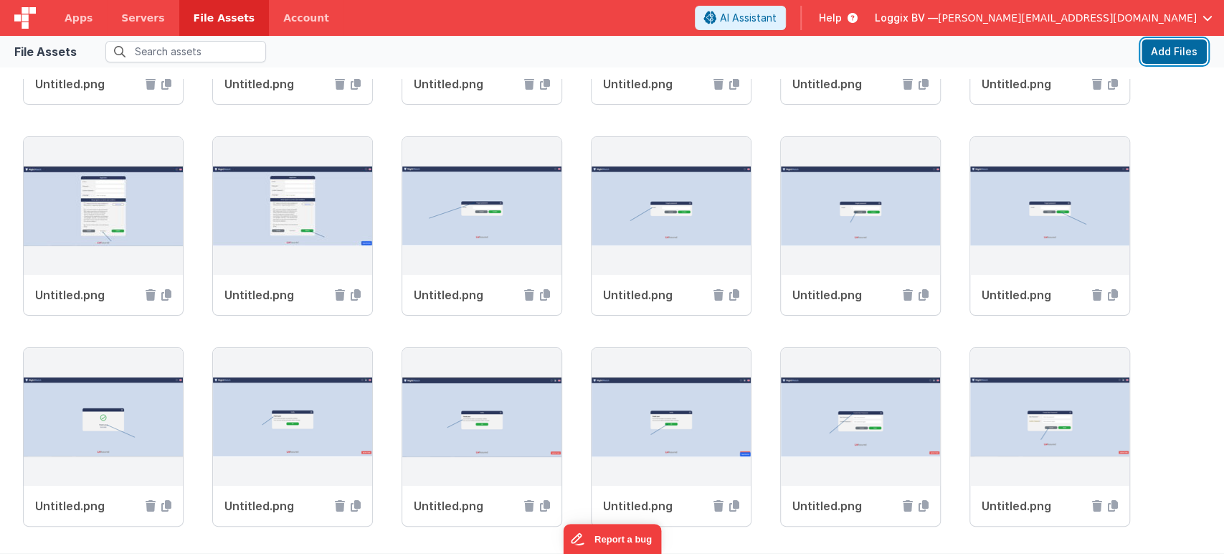
scroll to position [6196, 0]
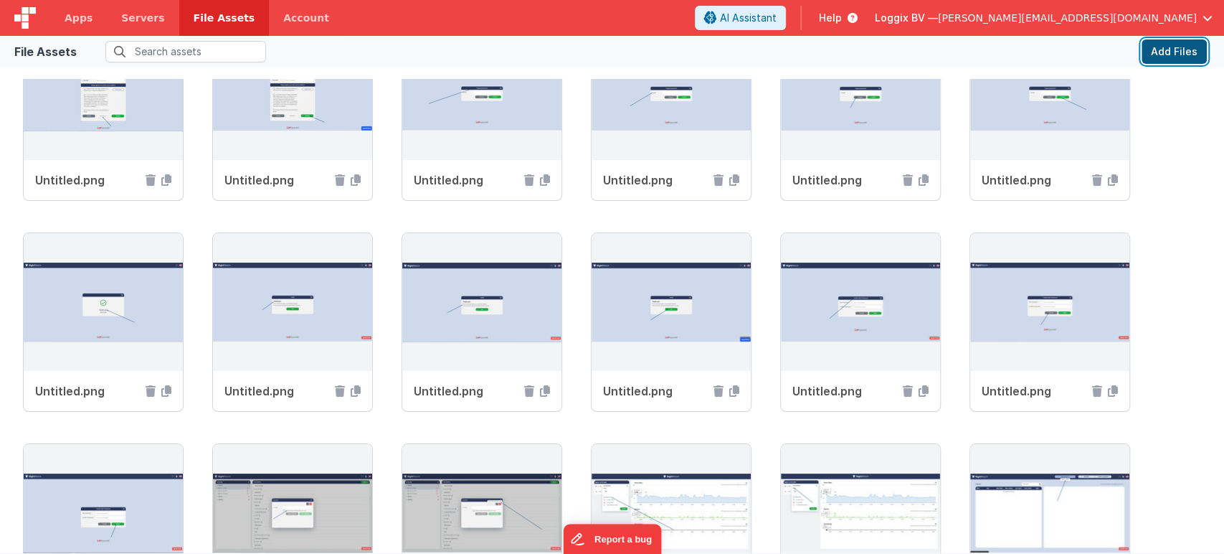
click at [1176, 51] on button "Add Files" at bounding box center [1174, 51] width 65 height 24
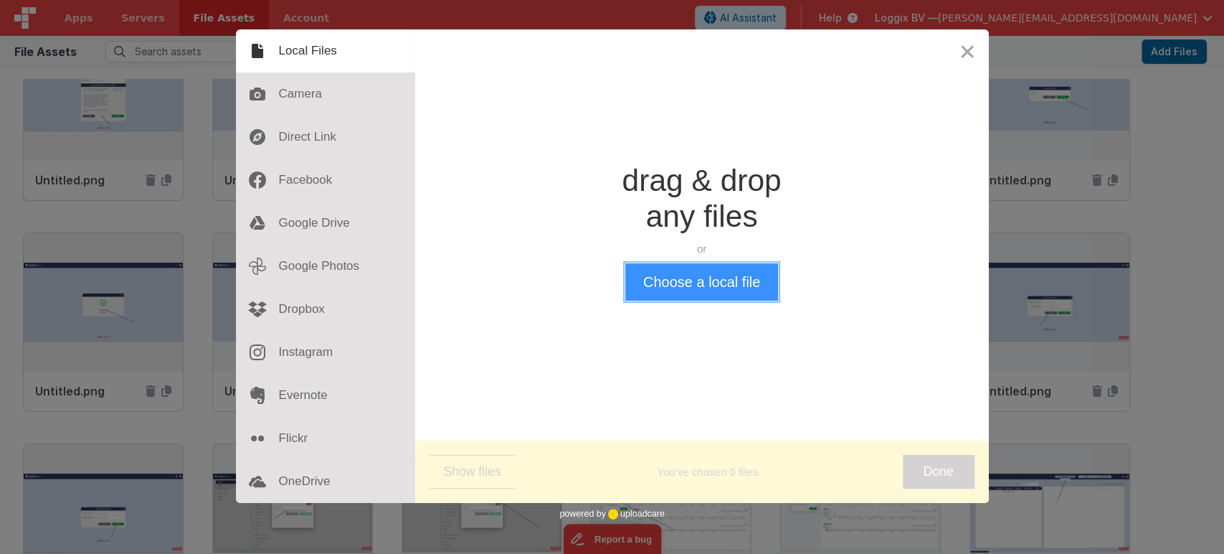
click at [667, 290] on button "Choose a local file" at bounding box center [701, 281] width 153 height 37
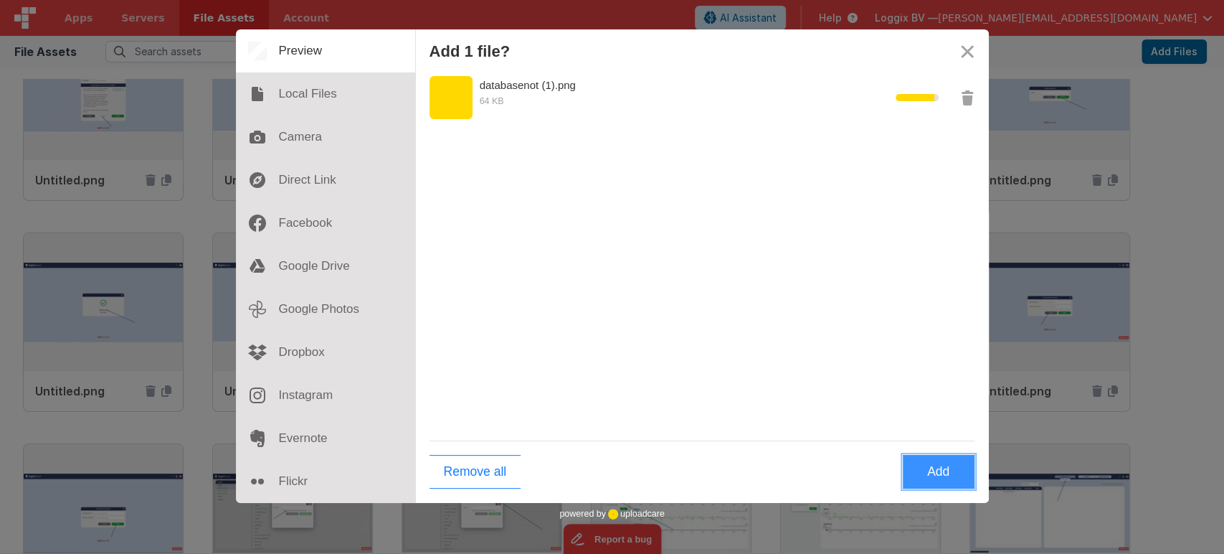
click at [950, 472] on button "Add" at bounding box center [939, 472] width 72 height 34
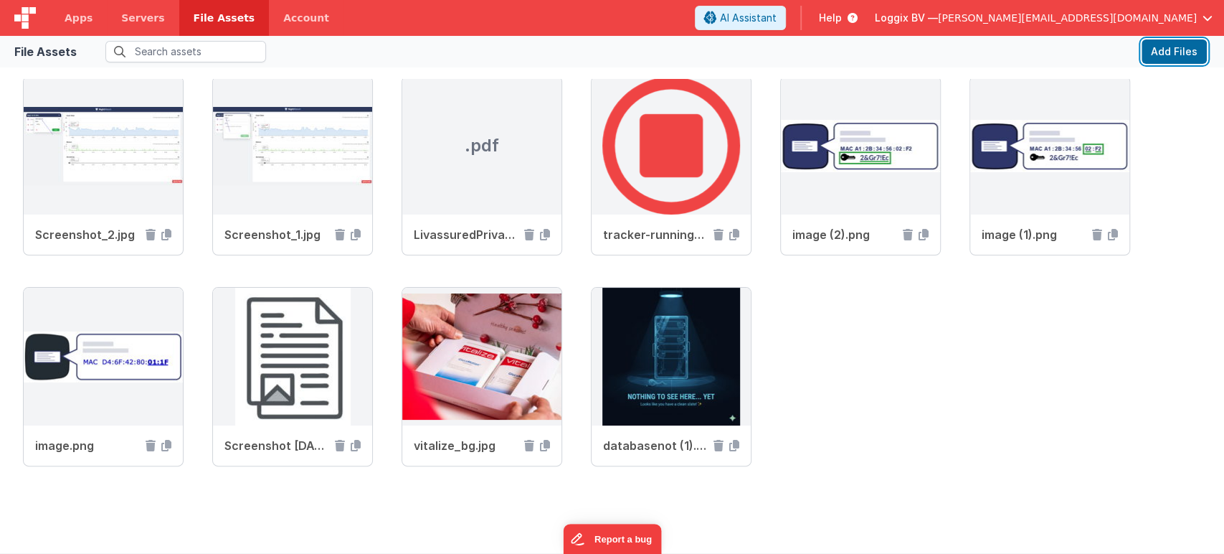
scroll to position [7215, 0]
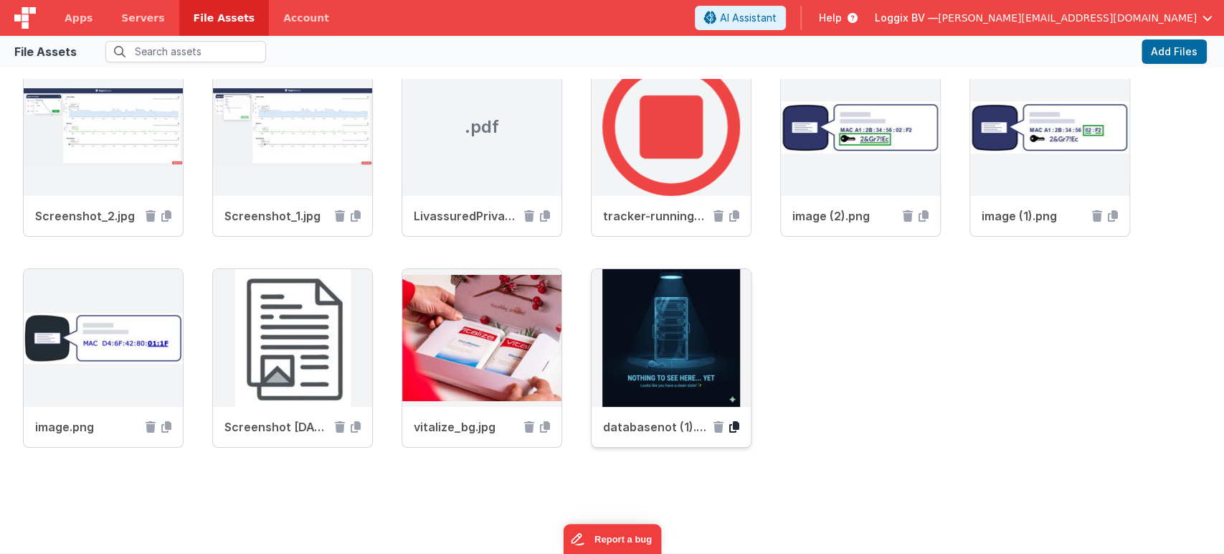
click at [735, 422] on icon at bounding box center [735, 426] width 10 height 11
click at [84, 18] on span "Apps" at bounding box center [79, 18] width 28 height 14
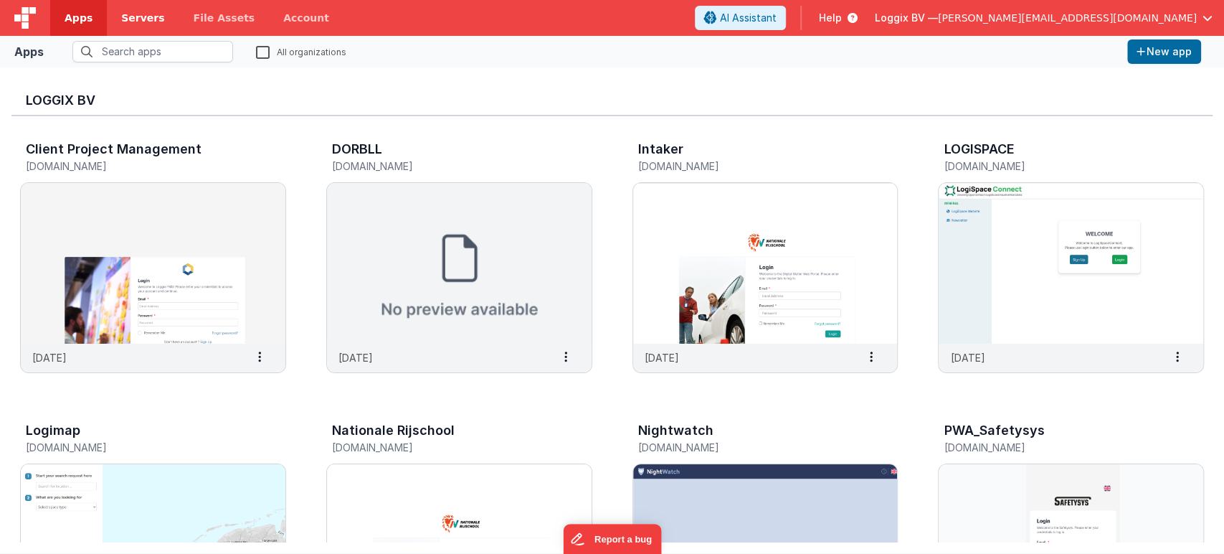
click at [126, 6] on link "Servers" at bounding box center [143, 18] width 72 height 36
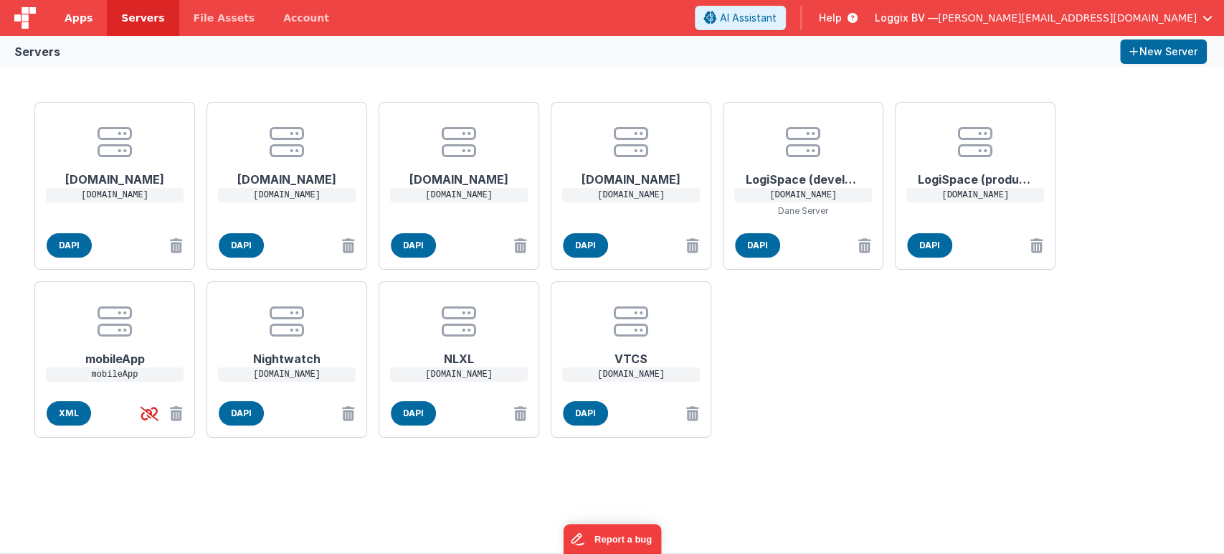
click at [69, 16] on span "Apps" at bounding box center [79, 18] width 28 height 14
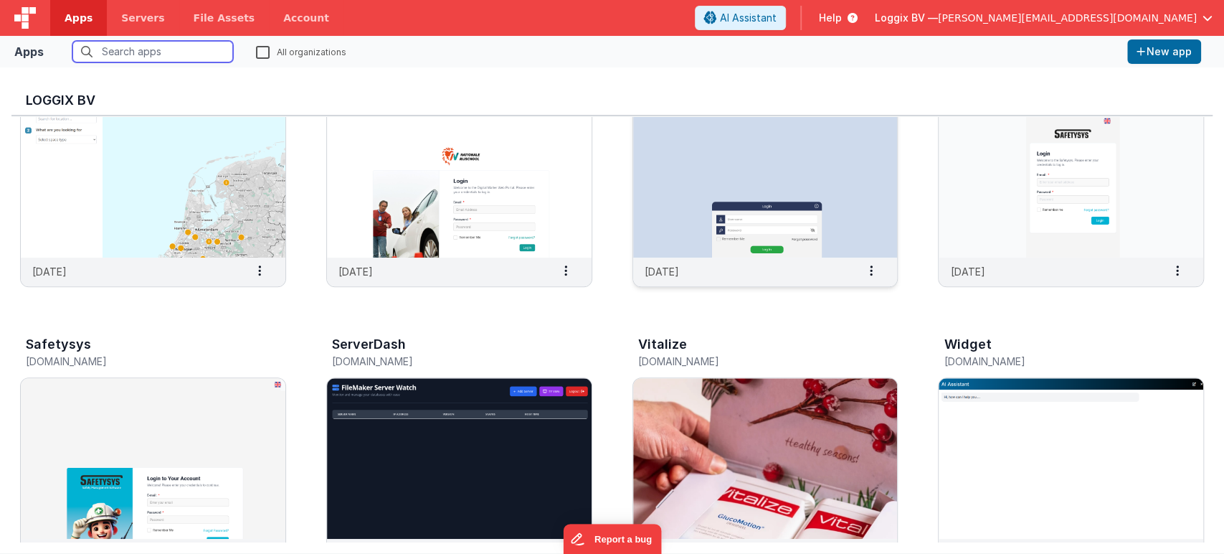
scroll to position [557, 0]
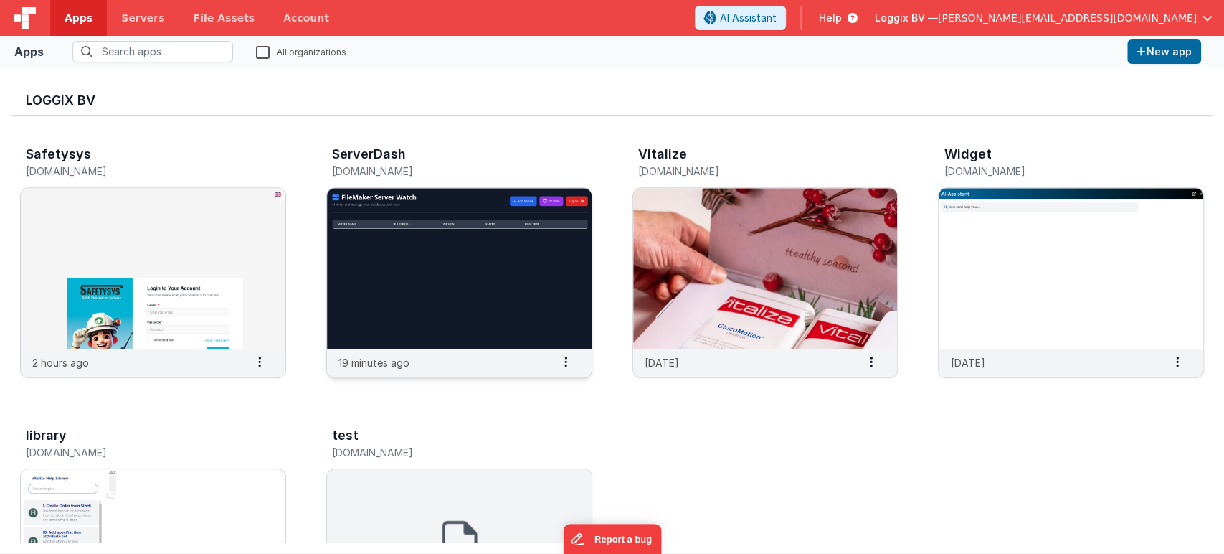
click at [503, 296] on img at bounding box center [459, 268] width 265 height 161
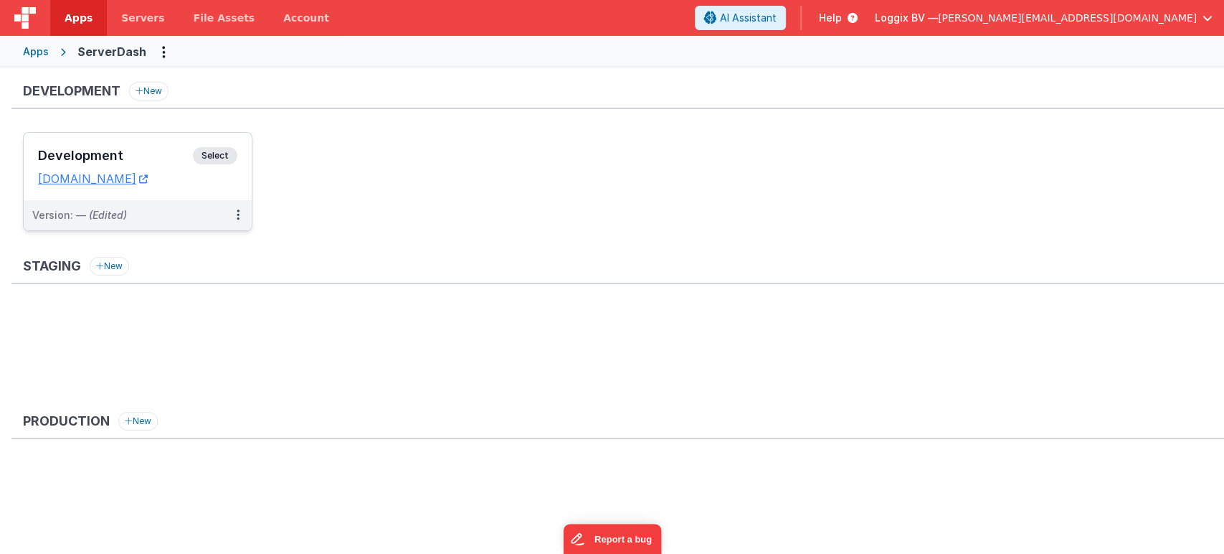
click at [219, 155] on span "Select" at bounding box center [215, 155] width 44 height 17
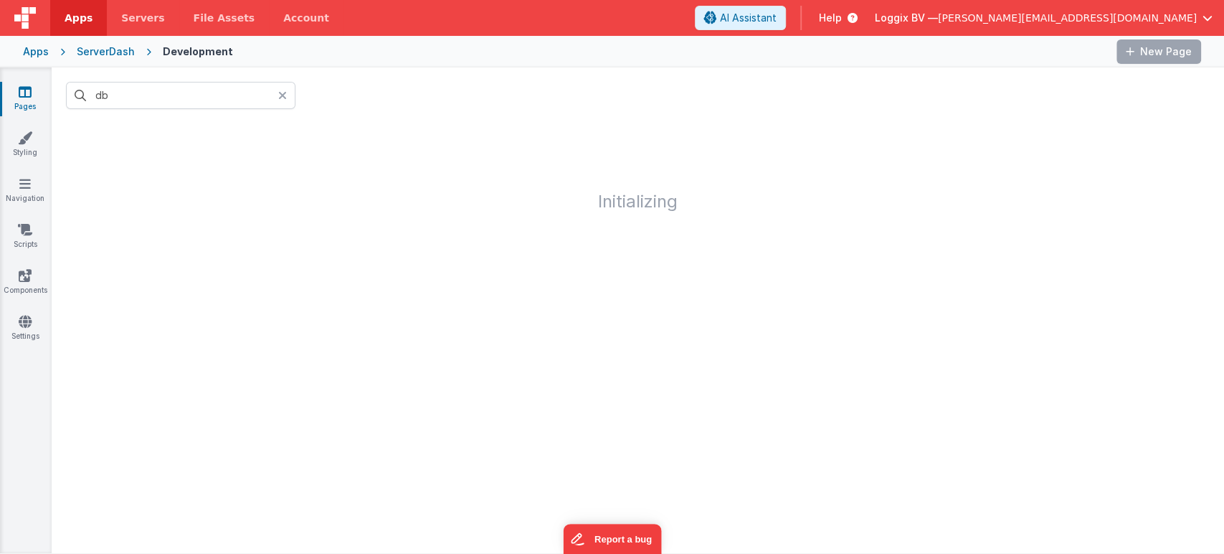
click at [285, 95] on icon at bounding box center [282, 95] width 9 height 11
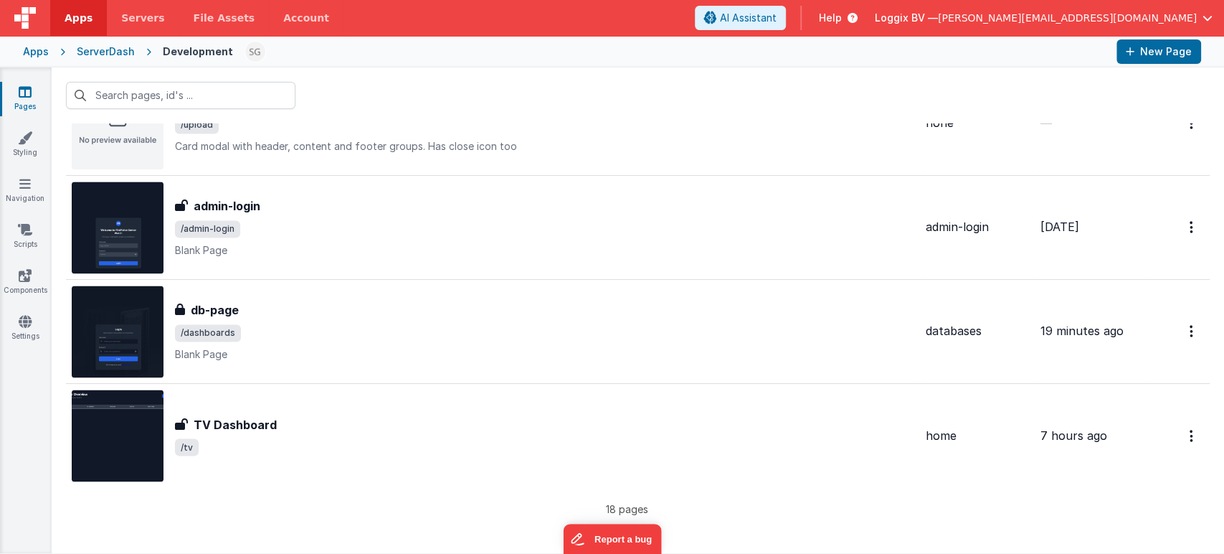
scroll to position [1539, 0]
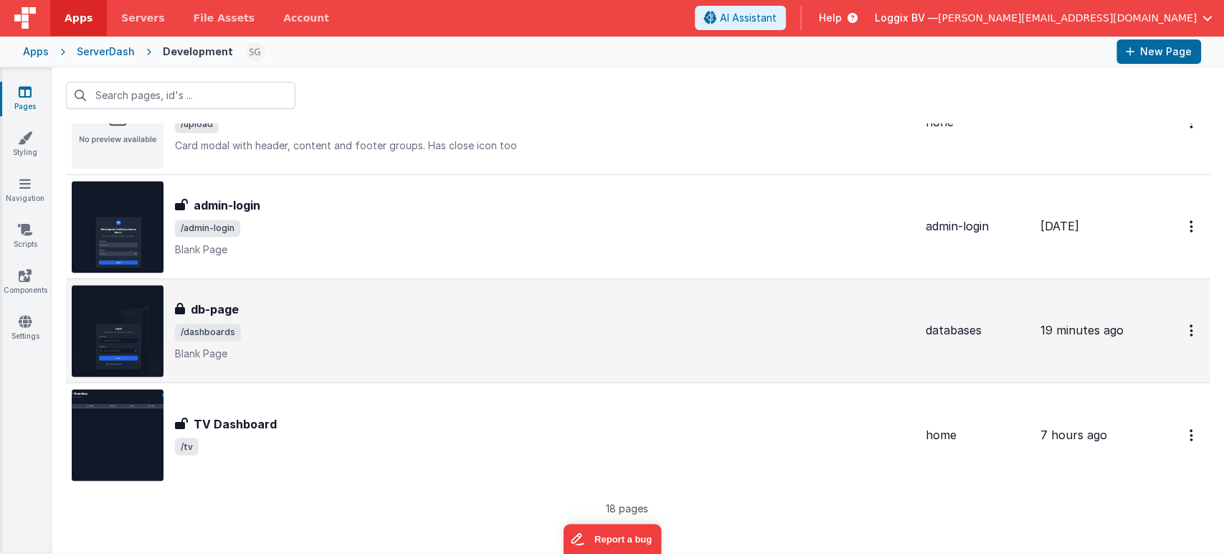
click at [387, 331] on span "/dashboards" at bounding box center [545, 332] width 740 height 17
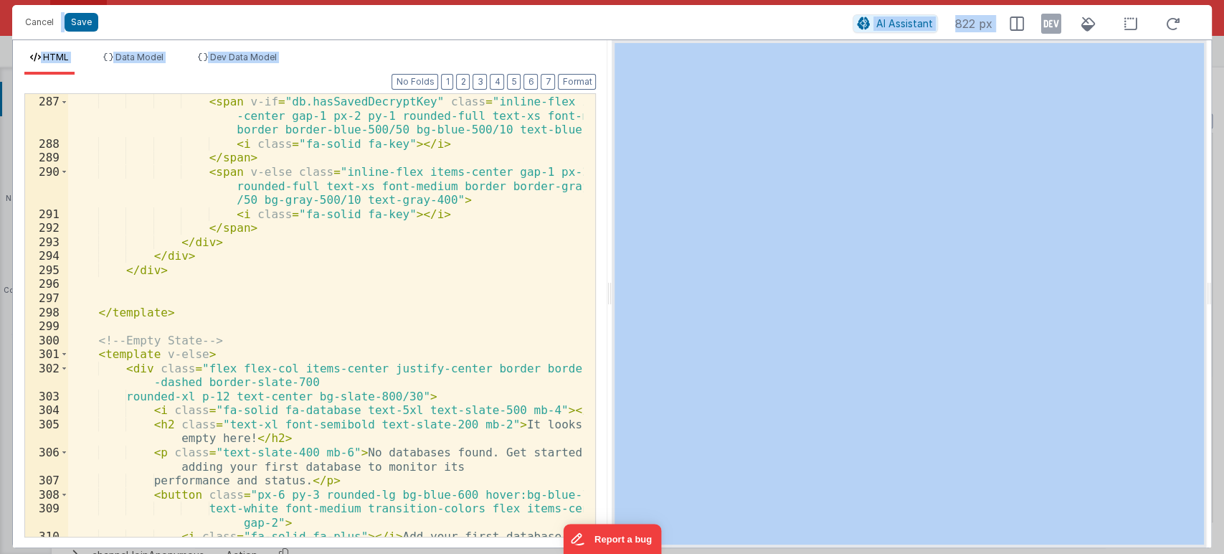
scroll to position [4958, 0]
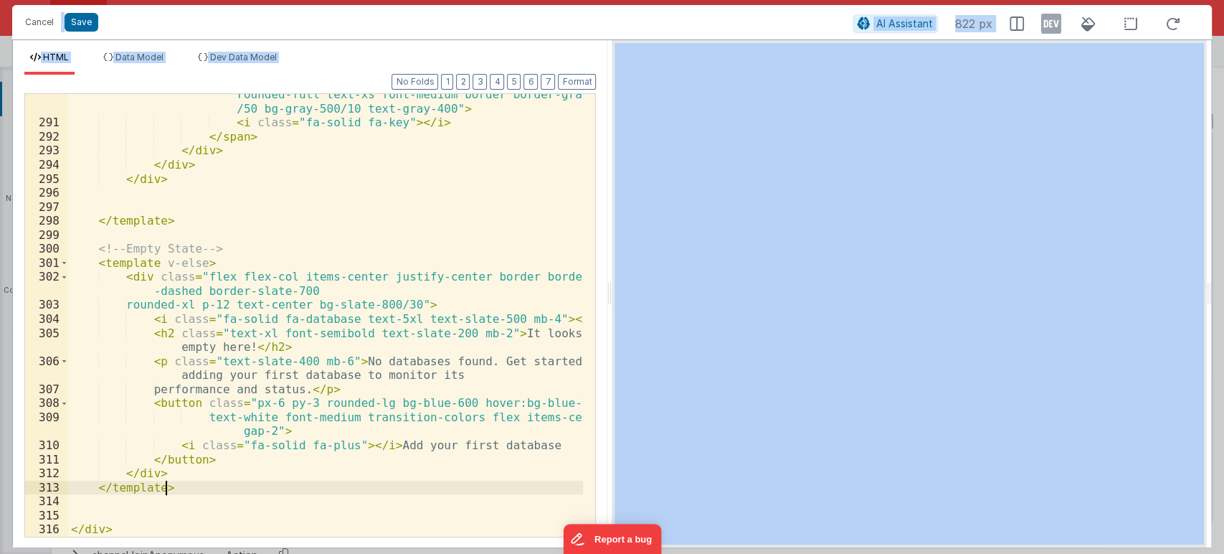
click at [176, 485] on div "< span v-else class = "inline-flex items-center gap-1 px-2 py-1 rounded-full te…" at bounding box center [326, 323] width 516 height 499
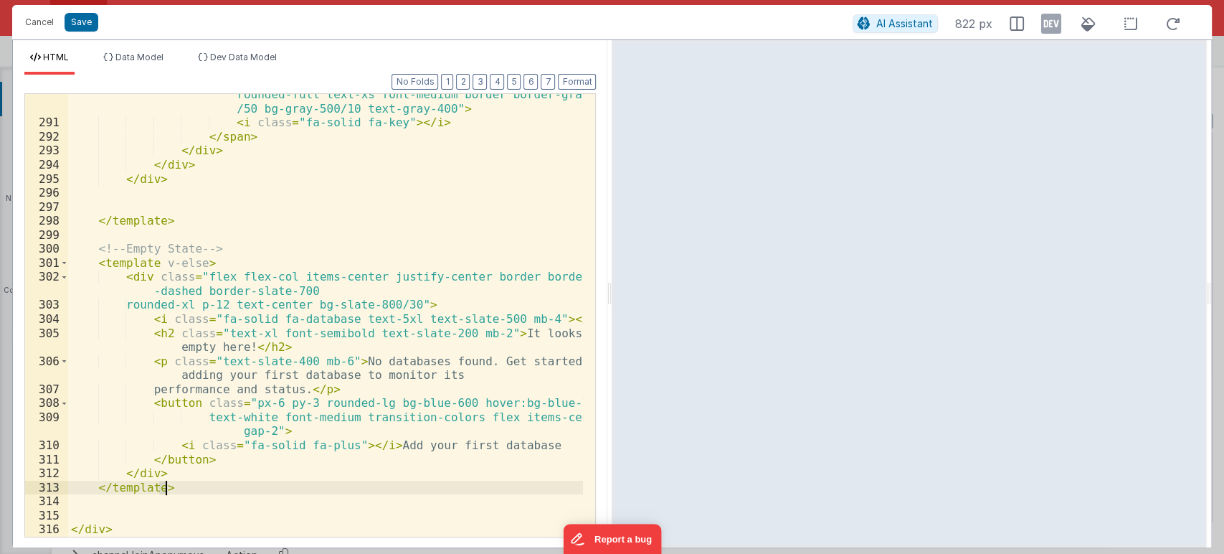
click at [176, 485] on div "< span v-else class = "inline-flex items-center gap-1 px-2 py-1 rounded-full te…" at bounding box center [326, 323] width 516 height 499
click at [187, 489] on div "< span v-else class = "inline-flex items-center gap-1 px-2 py-1 rounded-full te…" at bounding box center [325, 315] width 515 height 443
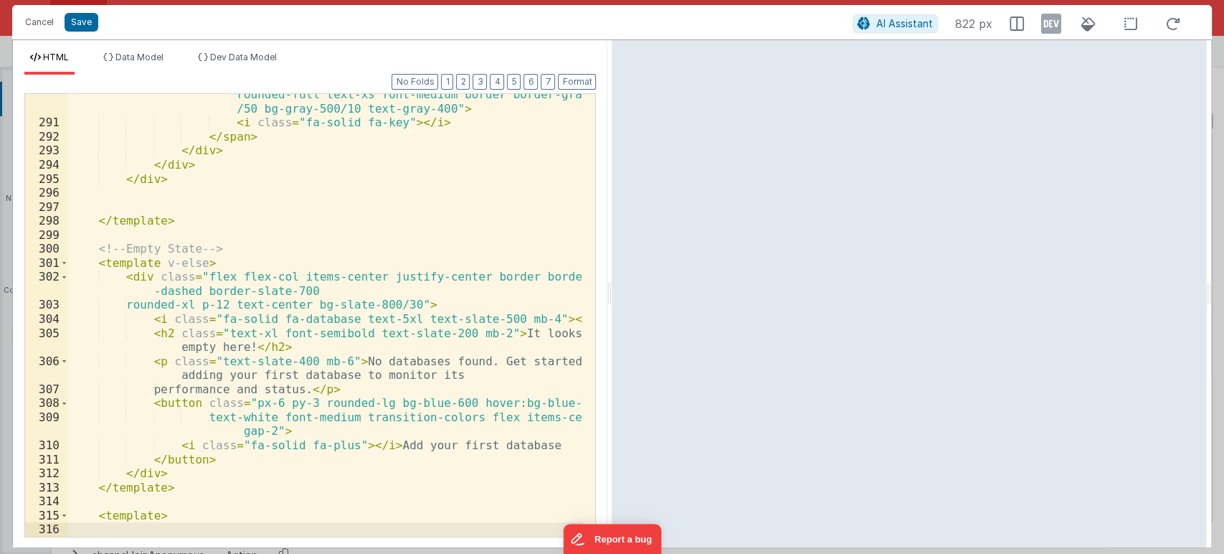
scroll to position [5014, 0]
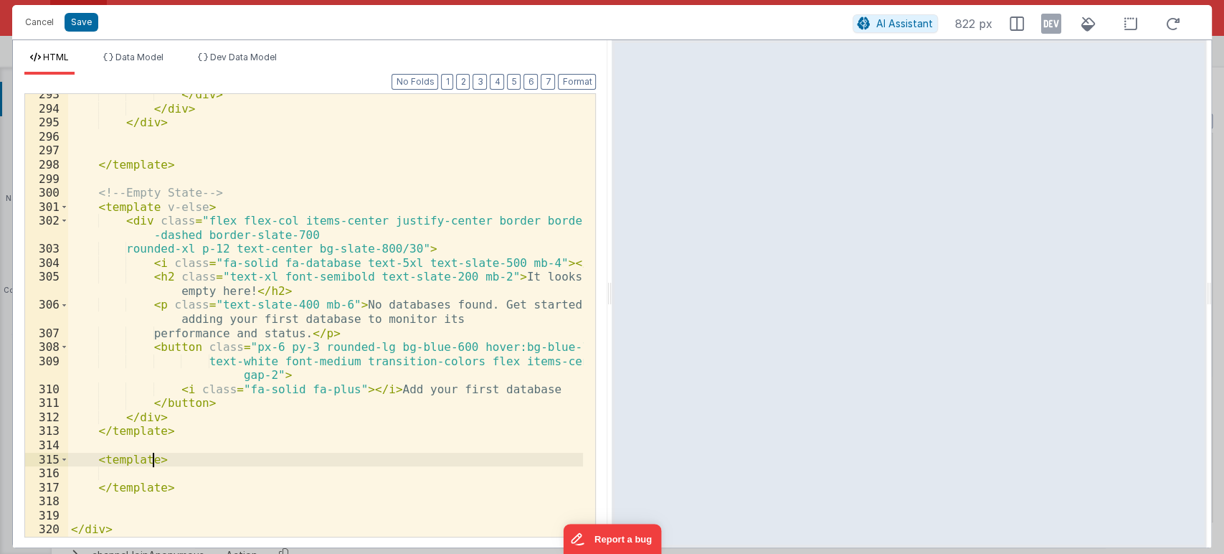
click at [152, 459] on div "</ div > </ div > </ div > </ template > <!-- Empty State --> < template v-else…" at bounding box center [326, 323] width 516 height 471
click at [156, 473] on div "</ div > </ div > </ div > </ template > <!-- Empty State --> < template v-else…" at bounding box center [326, 323] width 516 height 471
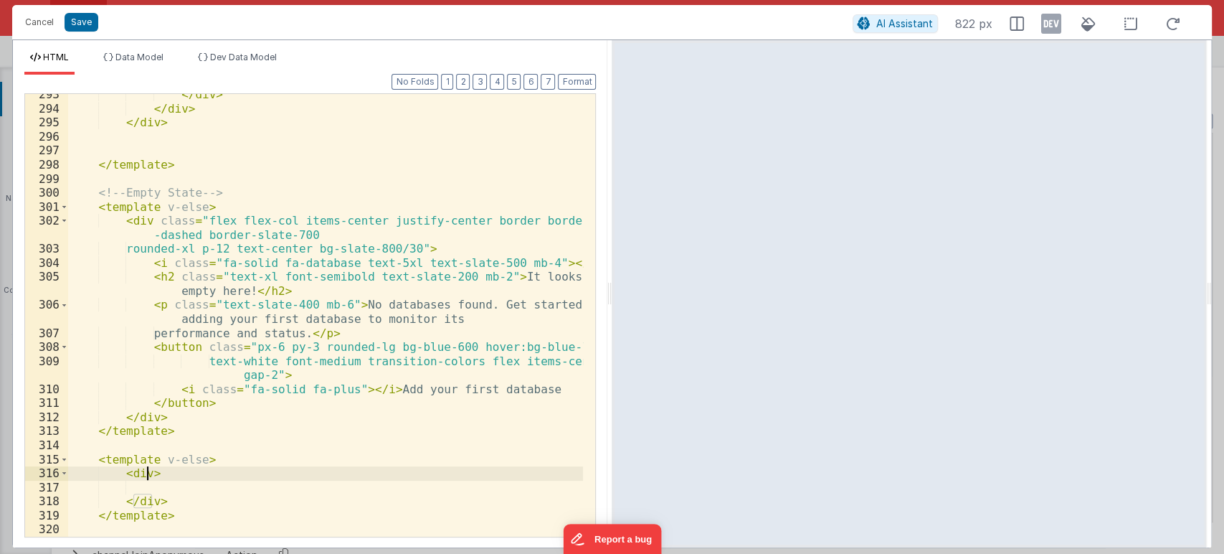
click at [147, 473] on div "</ div > </ div > </ div > </ template > <!-- Empty State --> < template v-else…" at bounding box center [326, 323] width 516 height 471
click at [146, 471] on div "</ div > </ div > </ div > </ template > <!-- Empty State --> < template v-else…" at bounding box center [326, 323] width 516 height 471
click at [196, 467] on div "</ div > </ div > </ div > </ template > <!-- Empty State --> < template v-else…" at bounding box center [326, 323] width 516 height 471
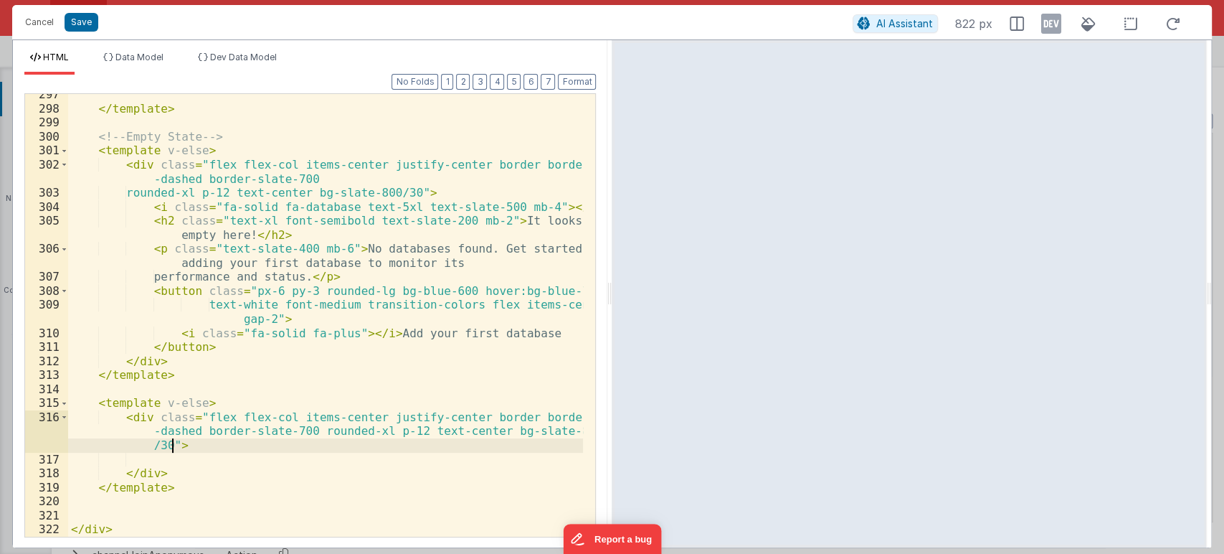
scroll to position [5070, 0]
click at [143, 459] on div "</ template > <!-- Empty State --> < template v-else > < div class = "flex flex…" at bounding box center [326, 323] width 516 height 471
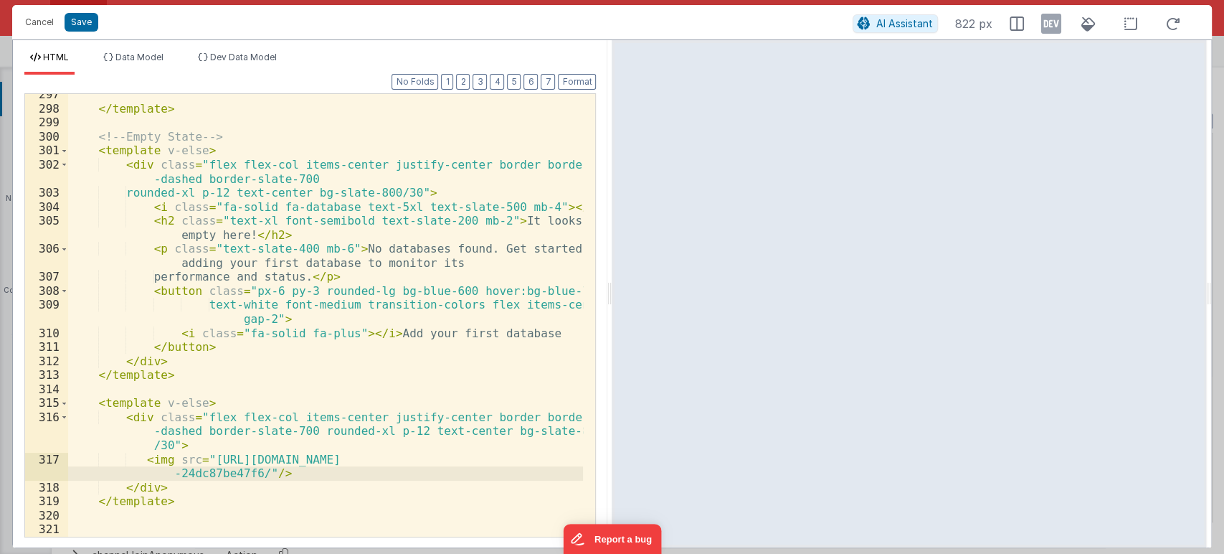
click at [77, 153] on div "</ template > <!-- Empty State --> < template v-else > < div class = "flex flex…" at bounding box center [326, 323] width 516 height 471
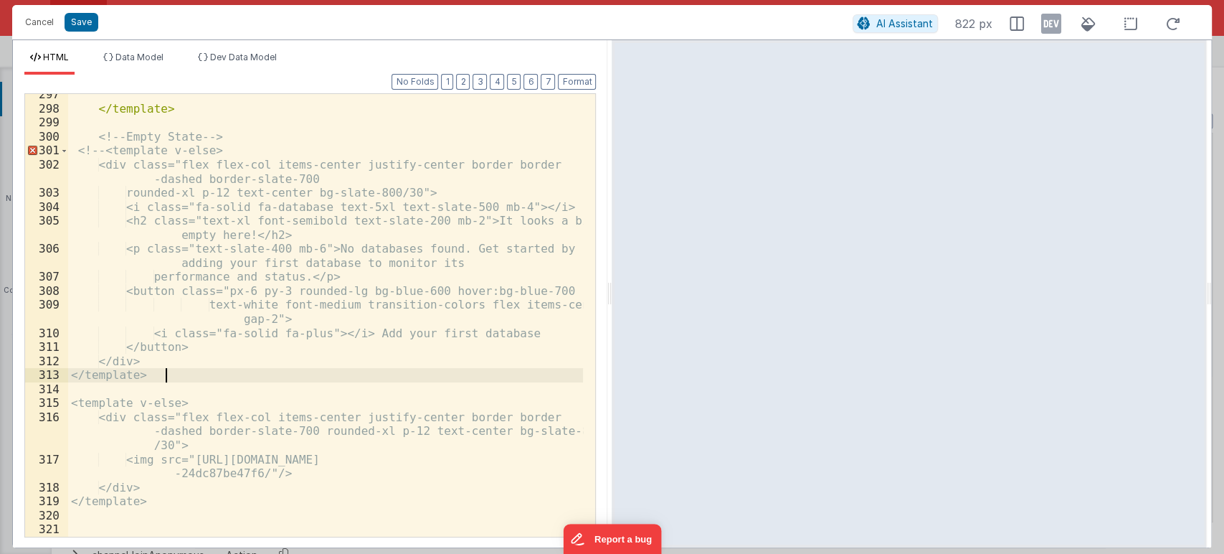
click at [171, 377] on div "</ template > <!-- Empty State --> <!-- <template v-else> <div class="flex flex…" at bounding box center [326, 323] width 516 height 471
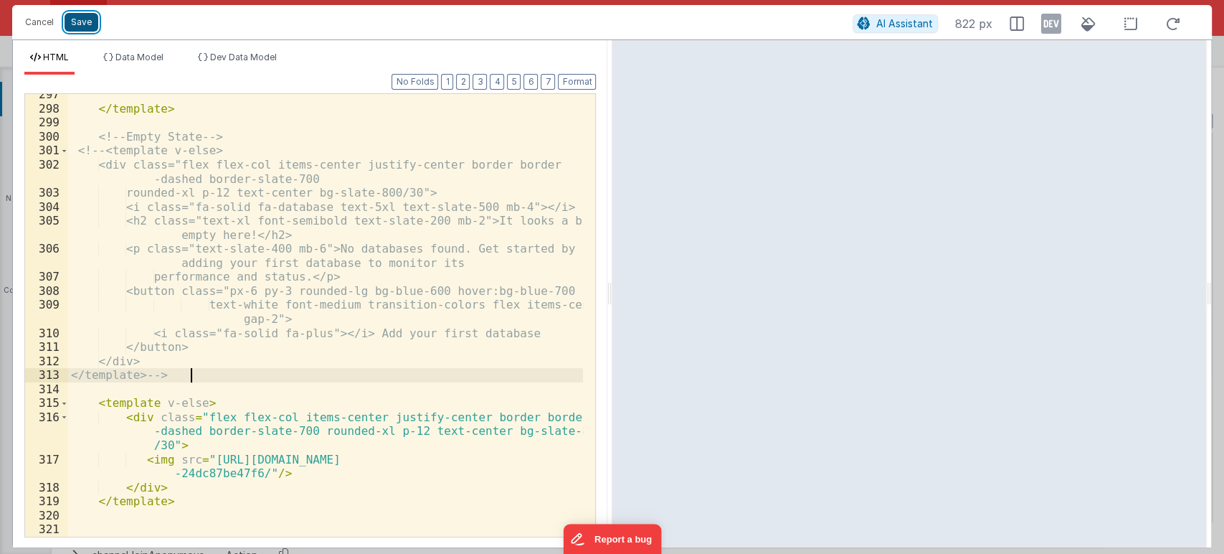
click at [70, 25] on button "Save" at bounding box center [82, 22] width 34 height 19
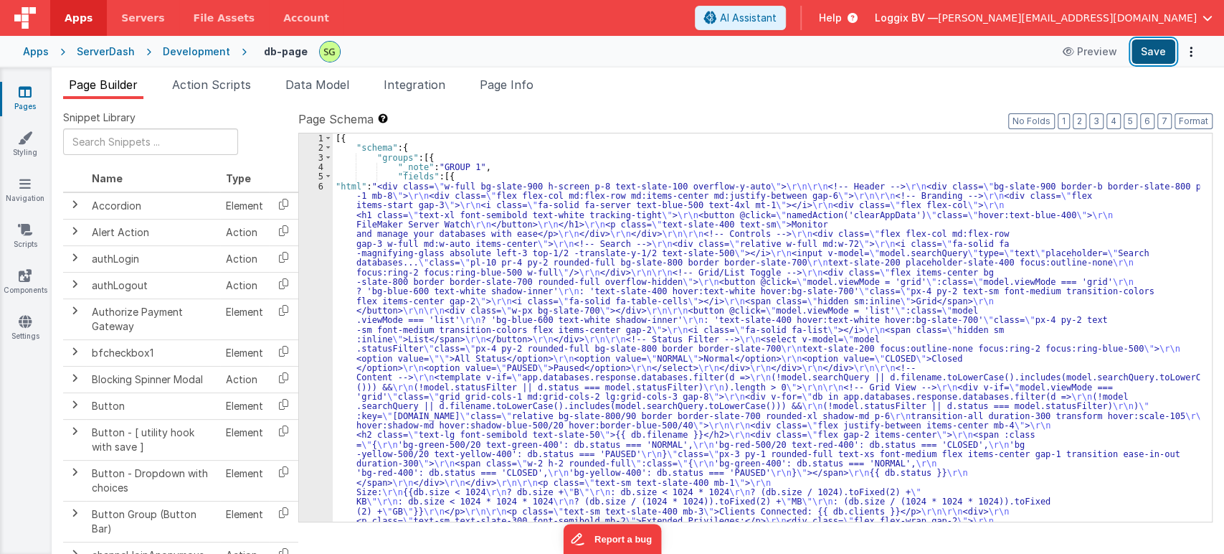
click at [1148, 59] on button "Save" at bounding box center [1154, 51] width 44 height 24
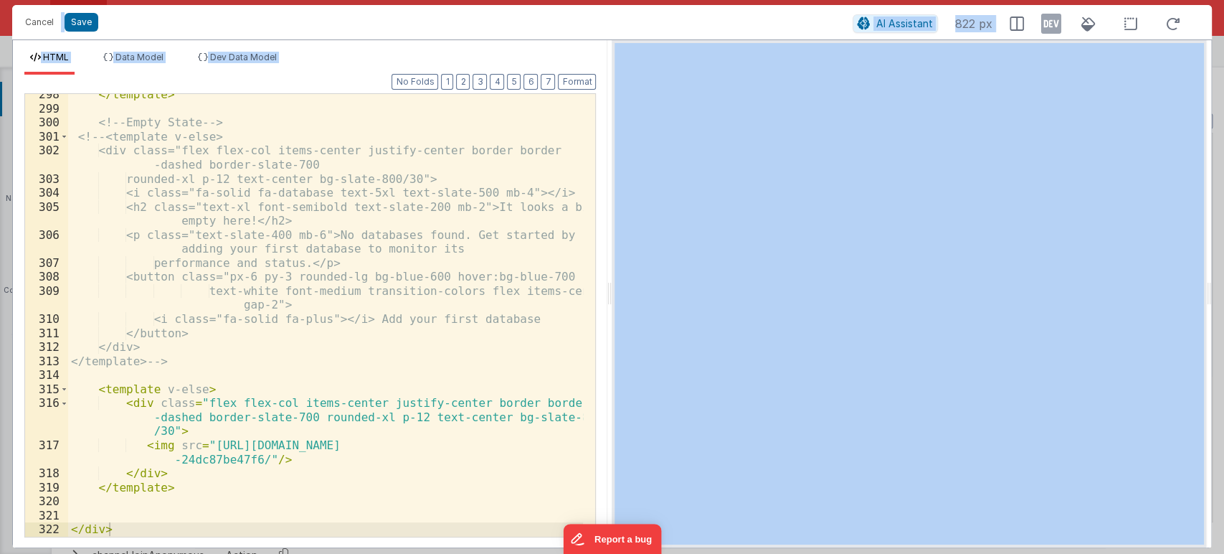
scroll to position [5084, 0]
click at [203, 487] on div "</ template > <!-- Empty State --> <!-- <template v-else> <div class="flex flex…" at bounding box center [326, 323] width 516 height 471
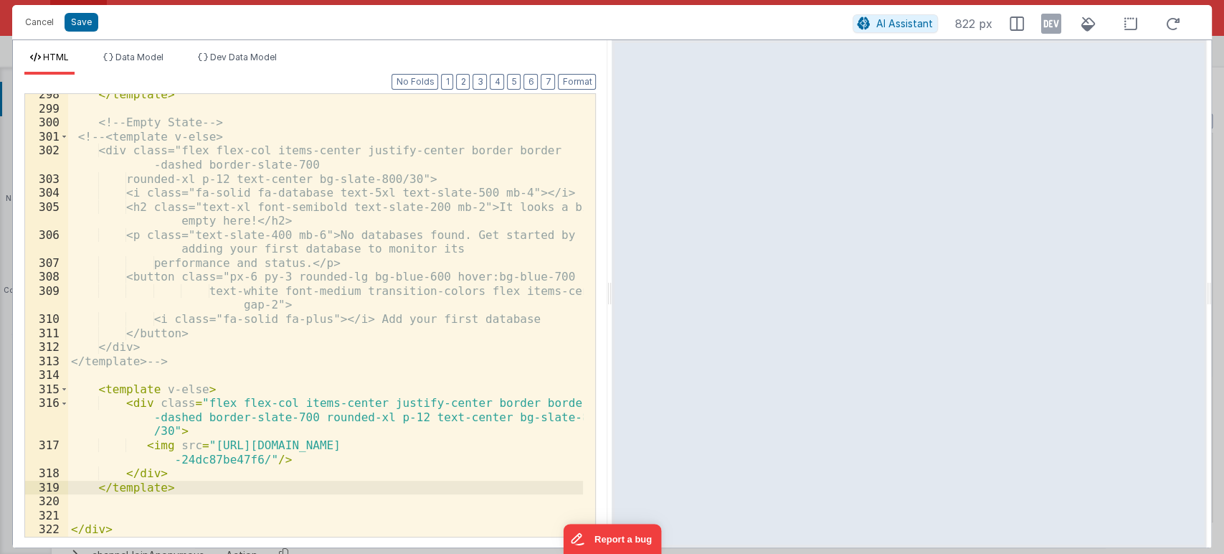
click at [260, 455] on div "</ template > <!-- Empty State --> <!-- <template v-else> <div class="flex flex…" at bounding box center [326, 323] width 516 height 471
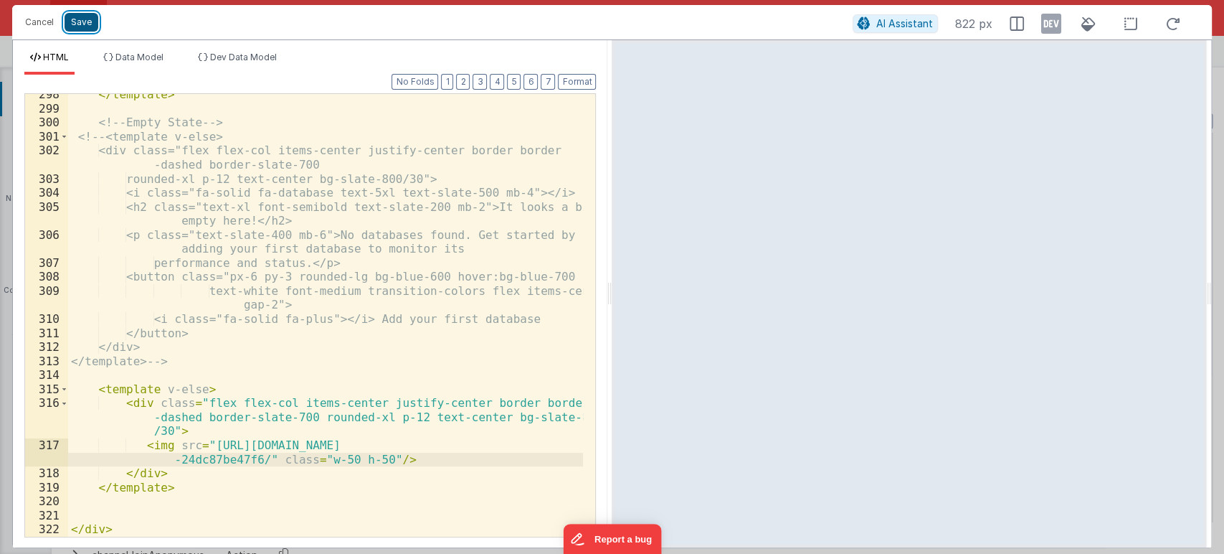
click at [84, 22] on button "Save" at bounding box center [82, 22] width 34 height 19
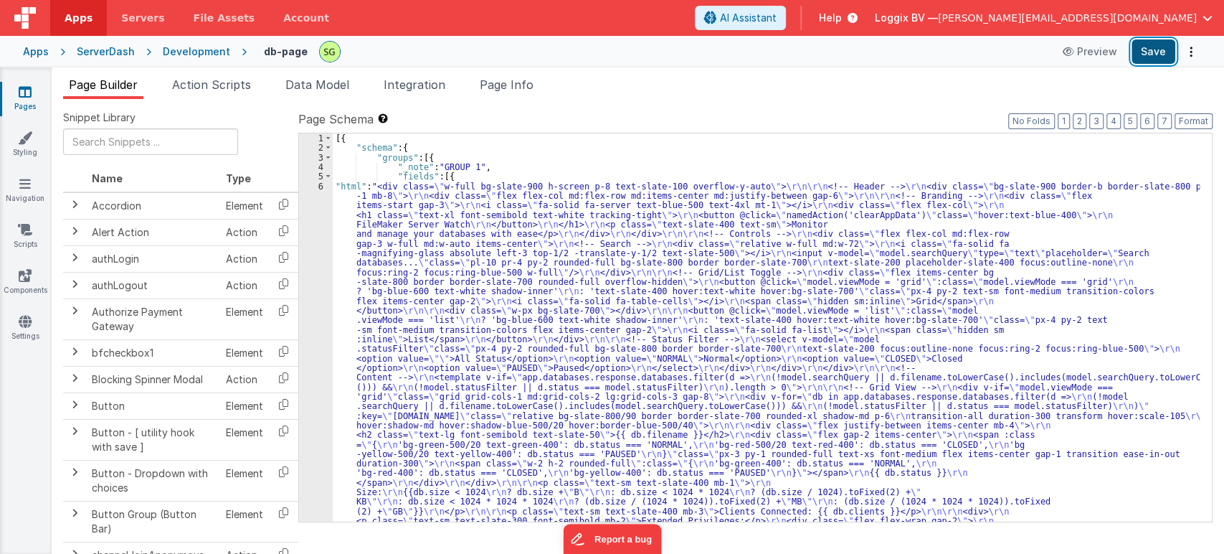
click at [1147, 47] on button "Save" at bounding box center [1154, 51] width 44 height 24
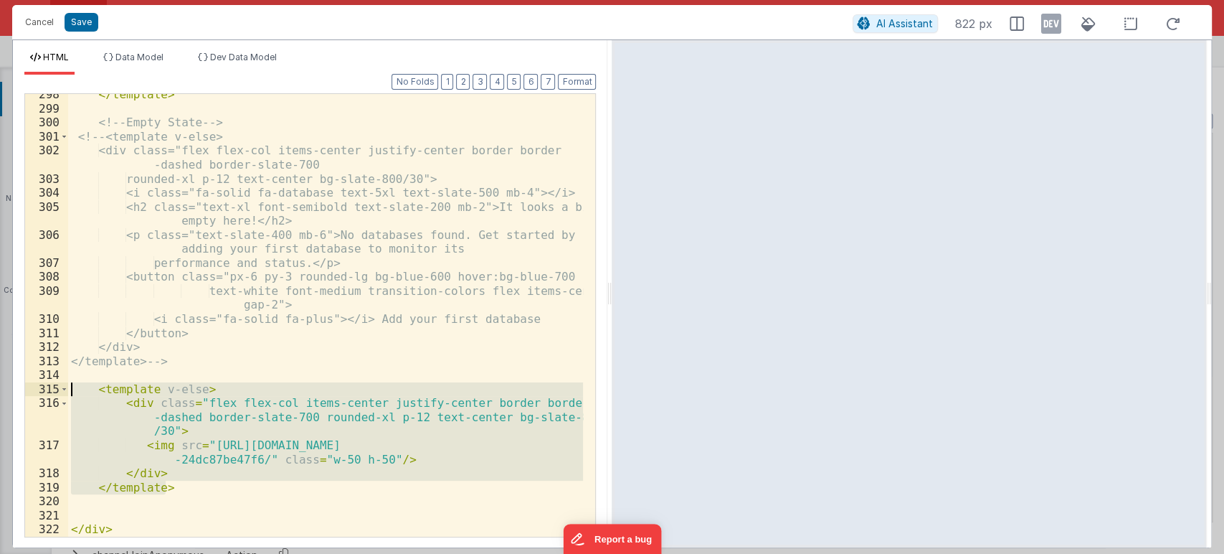
drag, startPoint x: 179, startPoint y: 488, endPoint x: 53, endPoint y: 395, distance: 156.4
click at [53, 395] on div "298 299 300 301 302 303 304 305 306 307 308 309 310 311 312 313 314 315 316 317…" at bounding box center [310, 315] width 572 height 444
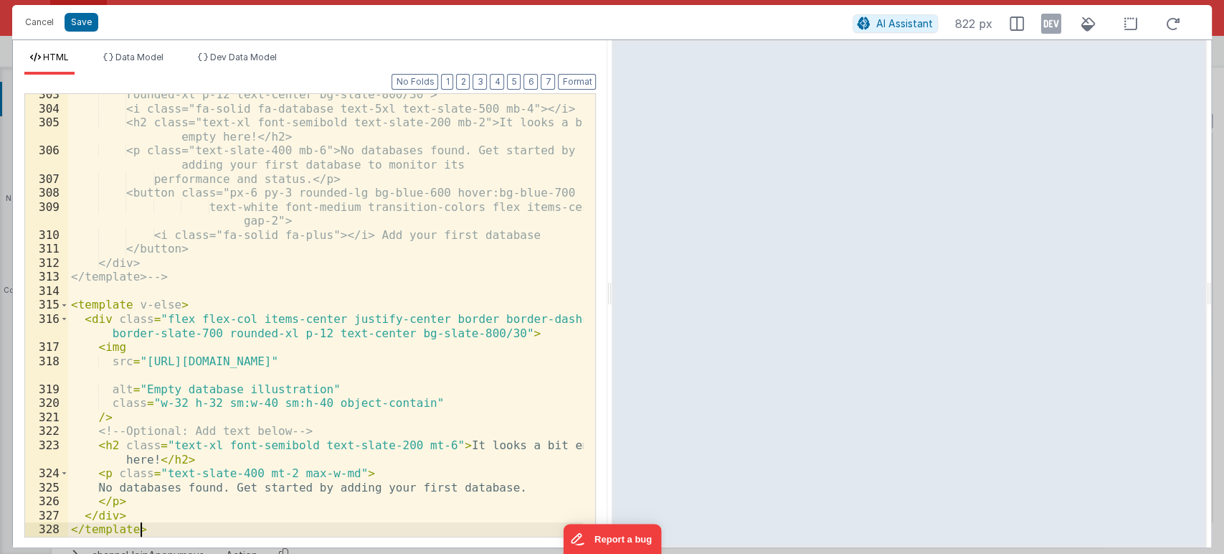
scroll to position [5168, 0]
click at [577, 85] on button "Format" at bounding box center [577, 82] width 38 height 16
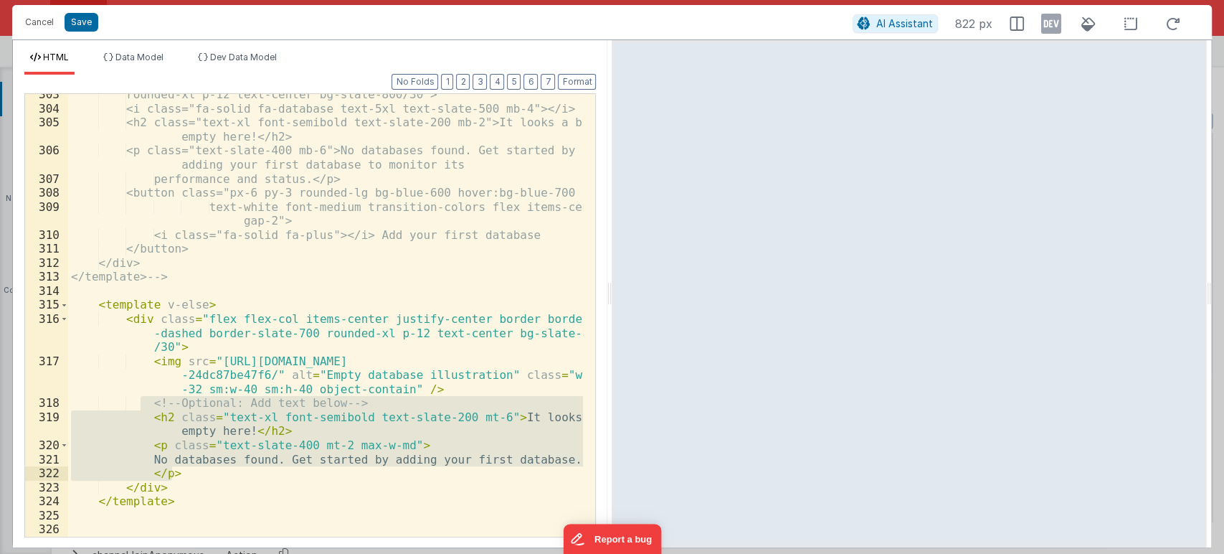
drag, startPoint x: 141, startPoint y: 402, endPoint x: 453, endPoint y: 468, distance: 318.9
click at [453, 468] on div "rounded-xl p-12 text-center bg-slate-800/30"> <i class="fa-solid fa-database te…" at bounding box center [326, 323] width 516 height 471
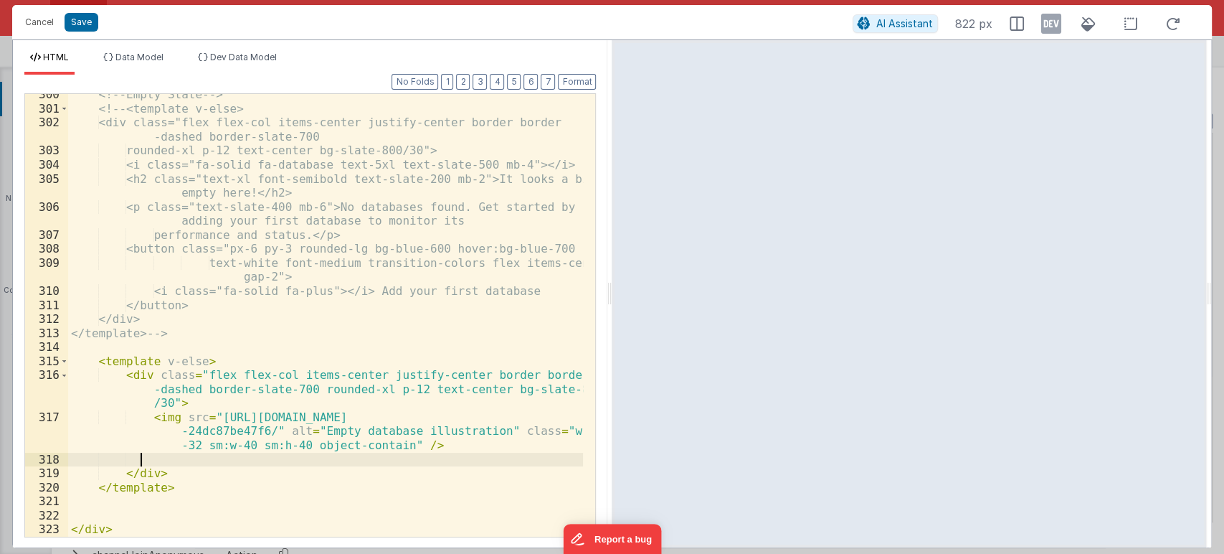
scroll to position [5112, 0]
click at [86, 23] on button "Save" at bounding box center [82, 22] width 34 height 19
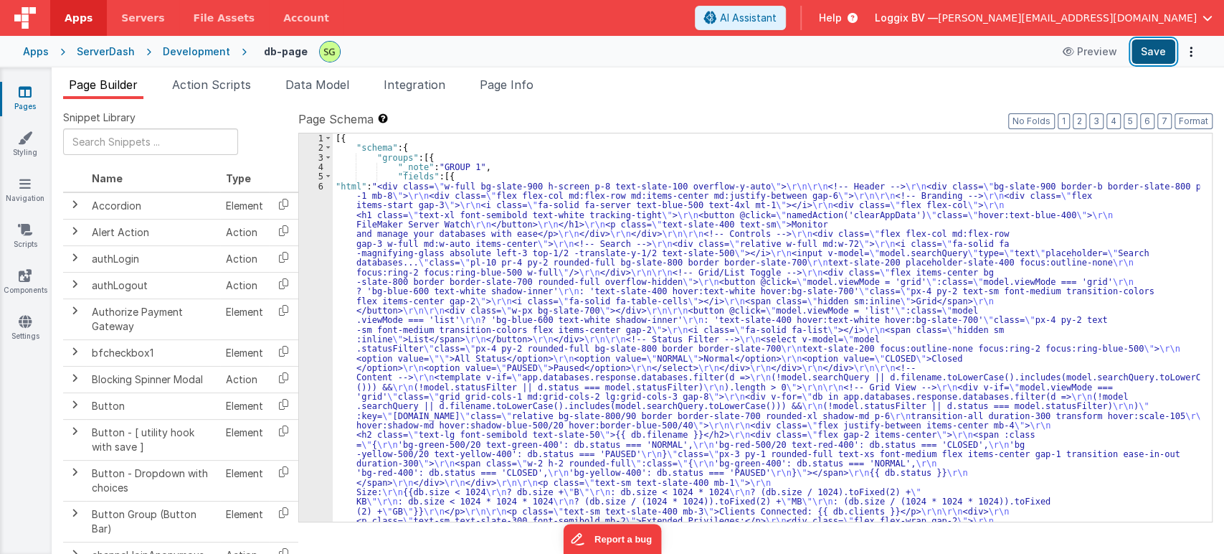
click at [1142, 55] on button "Save" at bounding box center [1154, 51] width 44 height 24
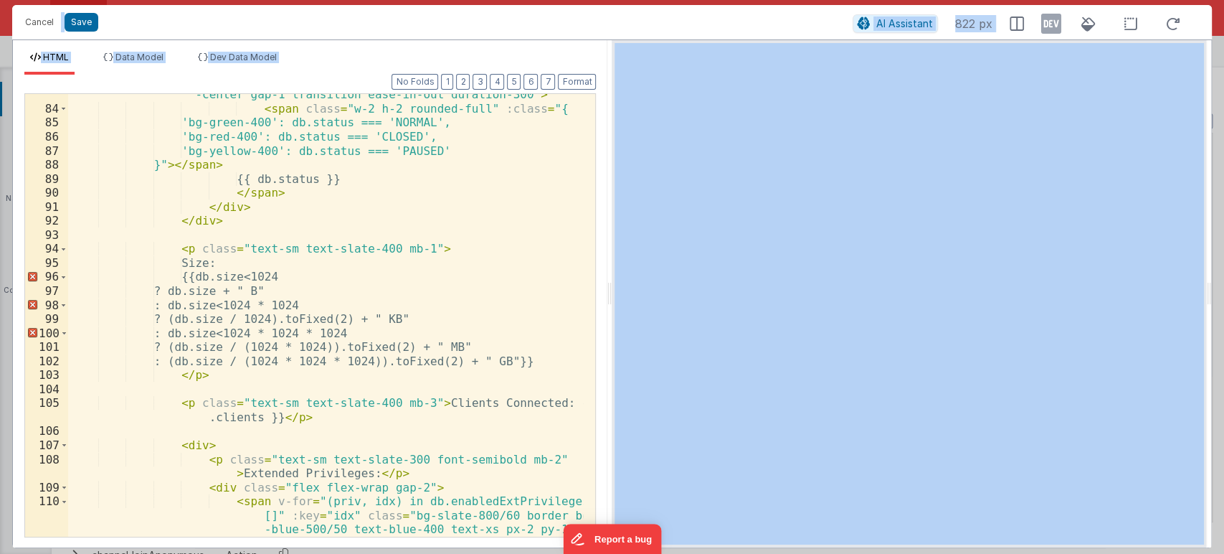
scroll to position [1574, 0]
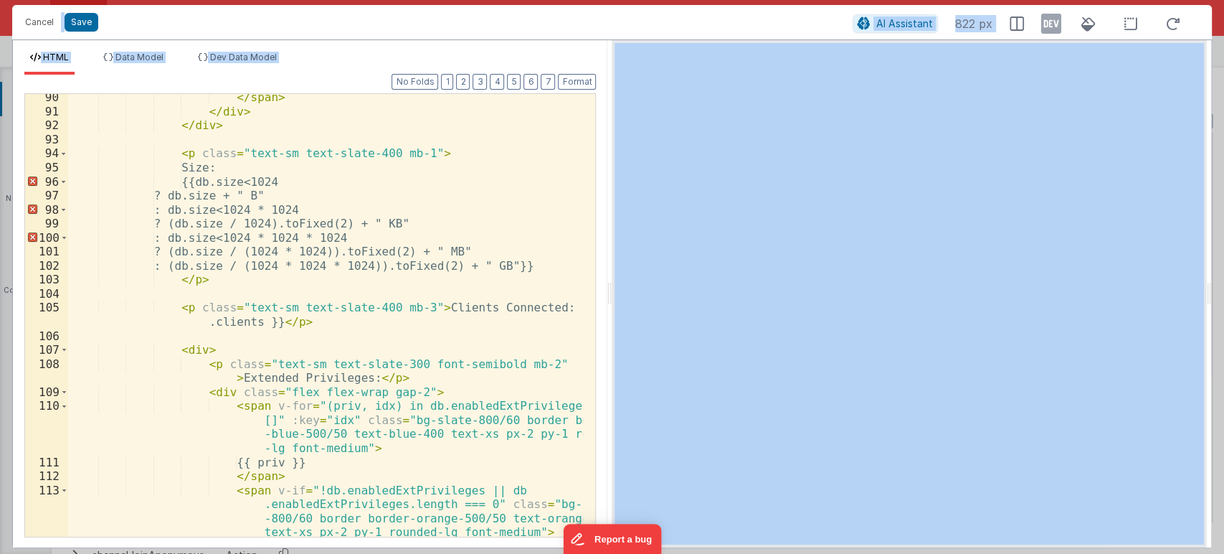
click at [410, 343] on div "</ span > </ div > </ div > < p class = "text-sm text-slate-400 mb-1" > Size: {…" at bounding box center [326, 325] width 516 height 471
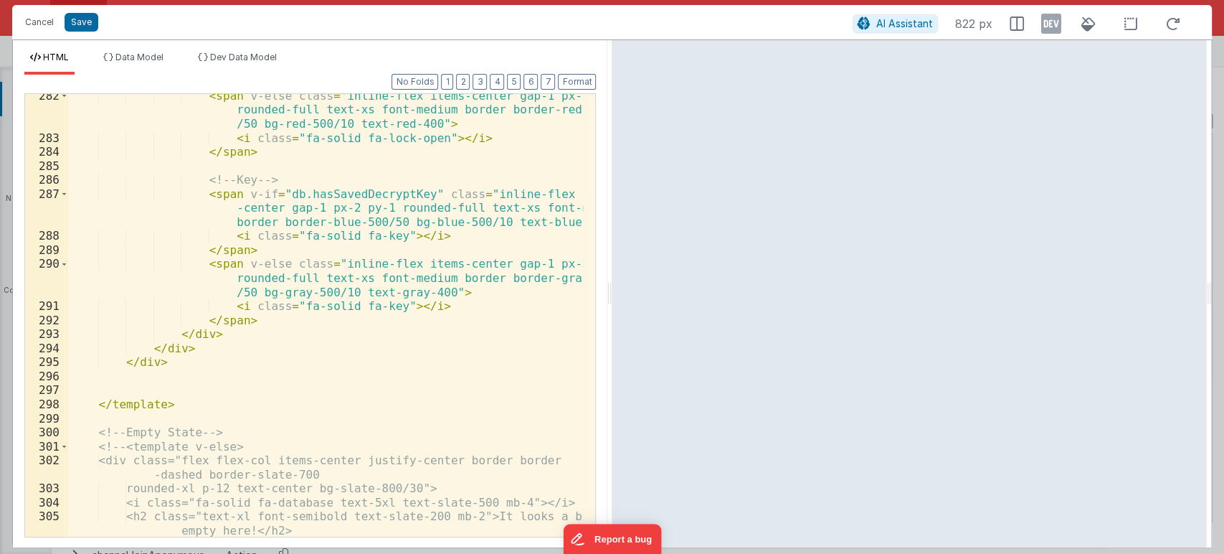
scroll to position [5112, 0]
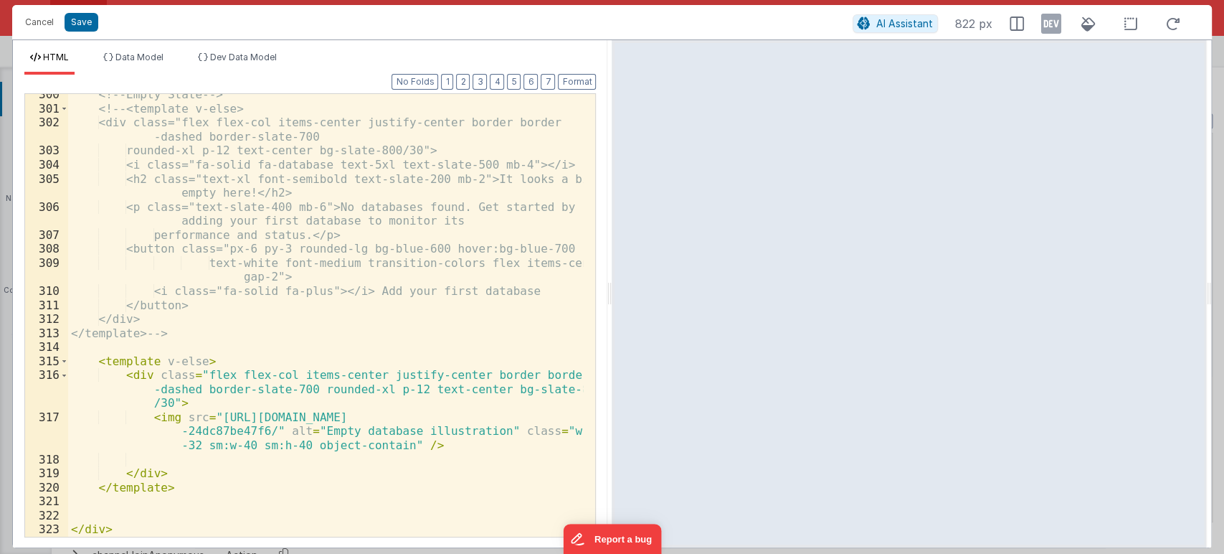
click at [552, 428] on div "<!-- Empty State --> <!-- <template v-else> <div class="flex flex-col items-cen…" at bounding box center [326, 323] width 516 height 471
click at [189, 444] on div "<!-- Empty State --> <!-- <template v-else> <div class="flex flex-col items-cen…" at bounding box center [326, 323] width 516 height 471
click at [75, 26] on button "Save" at bounding box center [82, 22] width 34 height 19
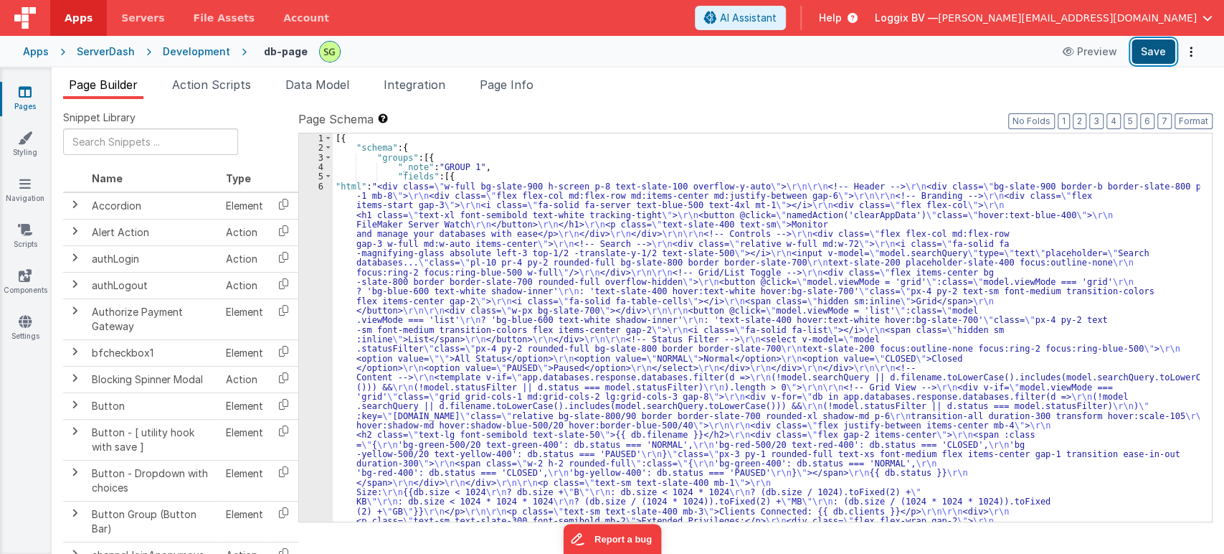
click at [1148, 53] on button "Save" at bounding box center [1154, 51] width 44 height 24
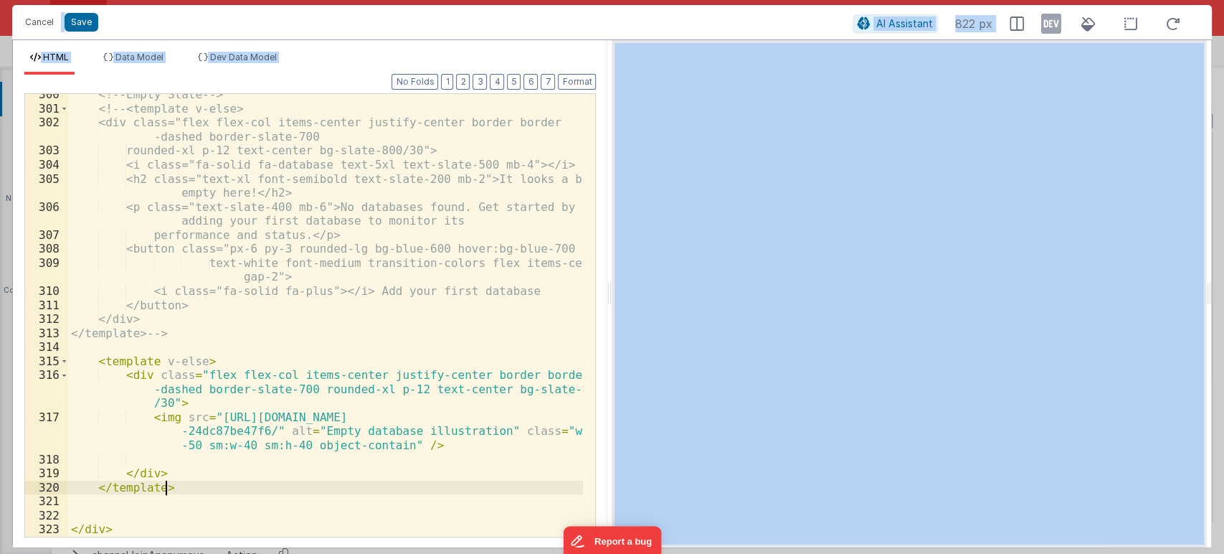
click at [195, 488] on div "<!-- Empty State --> <!-- <template v-else> <div class="flex flex-col items-cen…" at bounding box center [326, 323] width 516 height 471
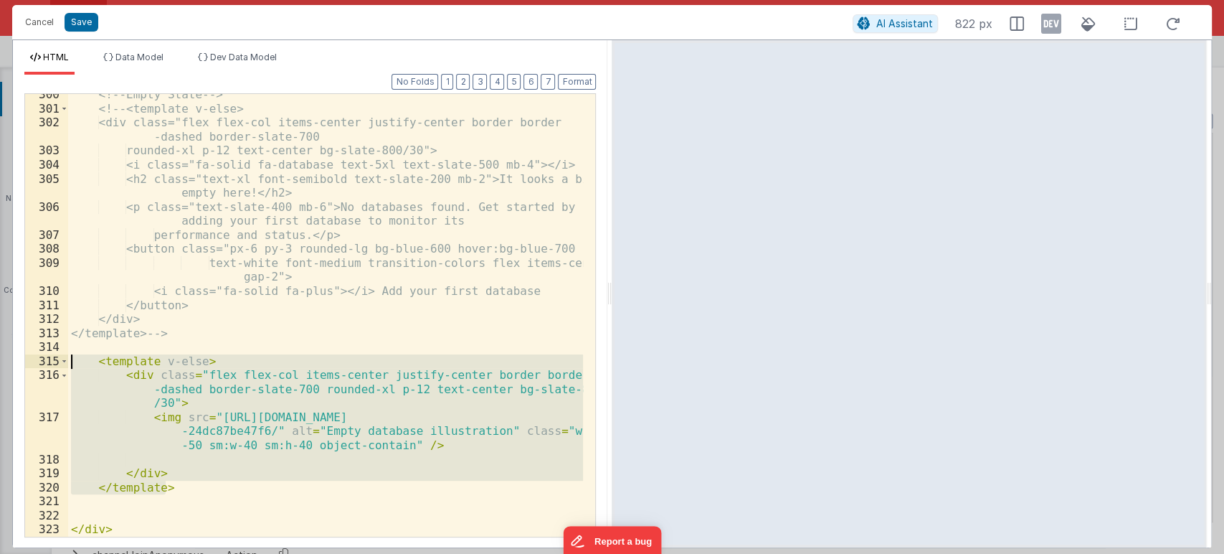
drag, startPoint x: 195, startPoint y: 488, endPoint x: 76, endPoint y: 364, distance: 171.5
click at [76, 364] on div "<!-- Empty State --> <!-- <template v-else> <div class="flex flex-col items-cen…" at bounding box center [326, 323] width 516 height 471
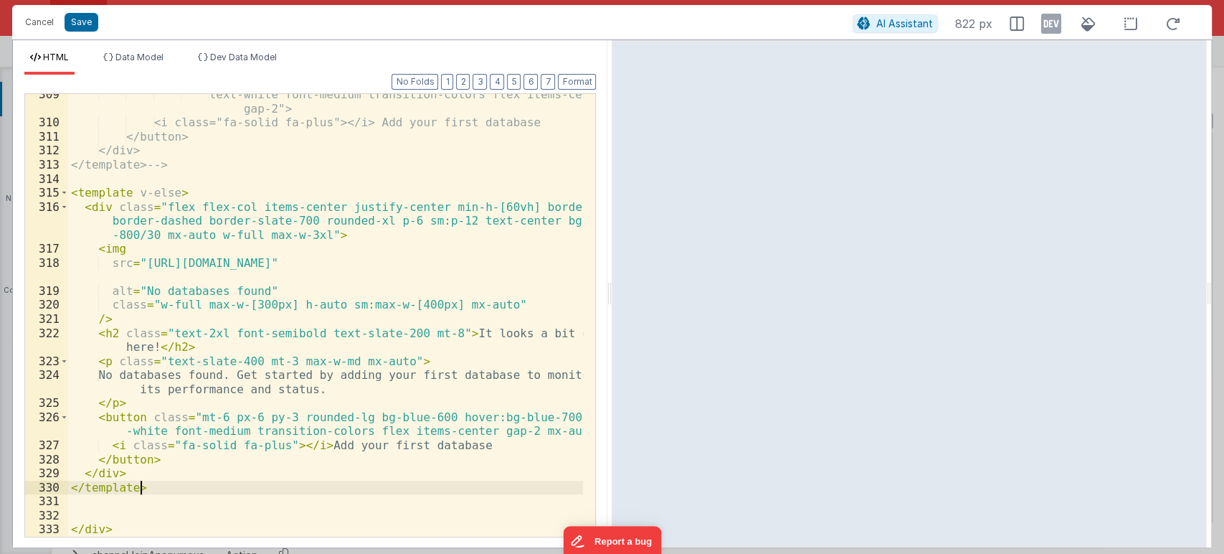
scroll to position [5280, 0]
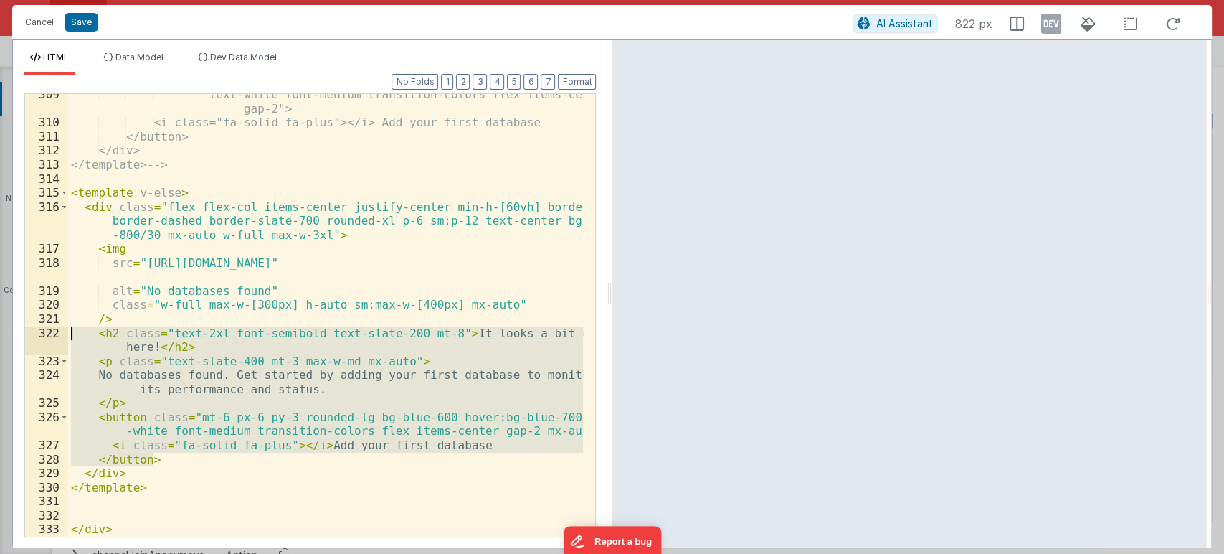
drag, startPoint x: 161, startPoint y: 458, endPoint x: 71, endPoint y: 331, distance: 155.4
click at [71, 331] on div "text-white font-medium transition-colors flex items-center gap-2"> <i class="fa…" at bounding box center [326, 330] width 516 height 485
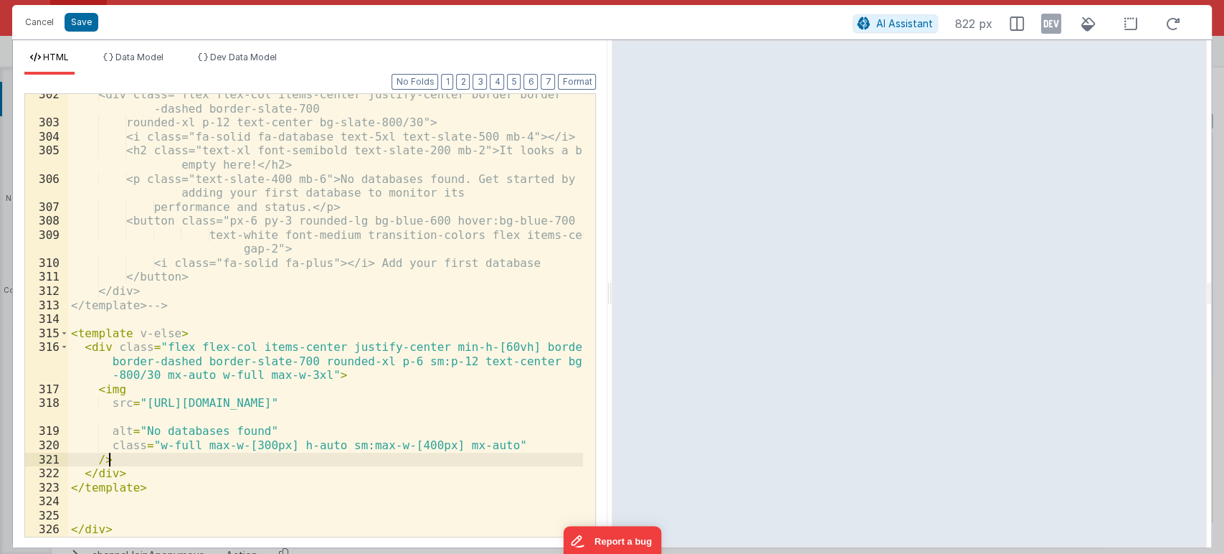
scroll to position [5140, 0]
click at [92, 28] on button "Save" at bounding box center [82, 22] width 34 height 19
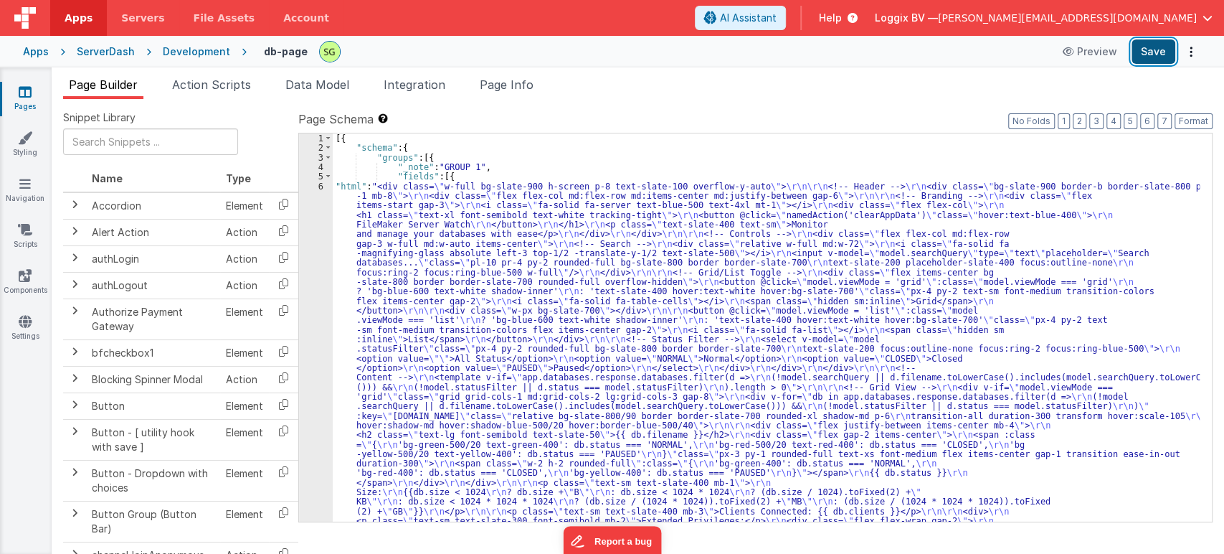
click at [1164, 49] on button "Save" at bounding box center [1154, 51] width 44 height 24
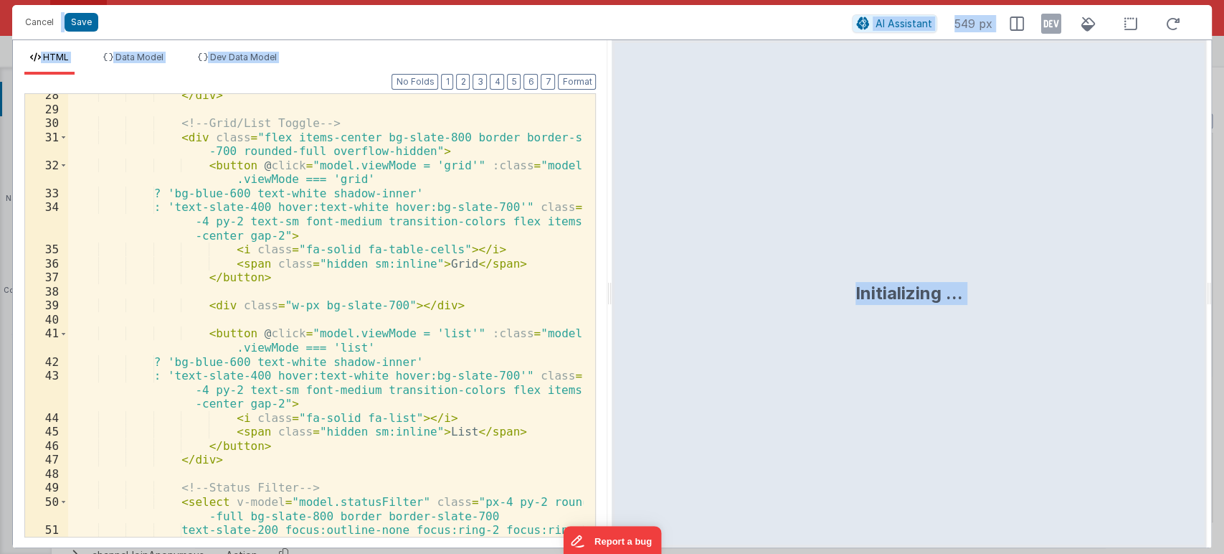
scroll to position [482, 0]
click at [501, 351] on div "</ div > <!-- Grid/List Toggle --> < div class = "flex items-center bg-slate-80…" at bounding box center [326, 330] width 516 height 485
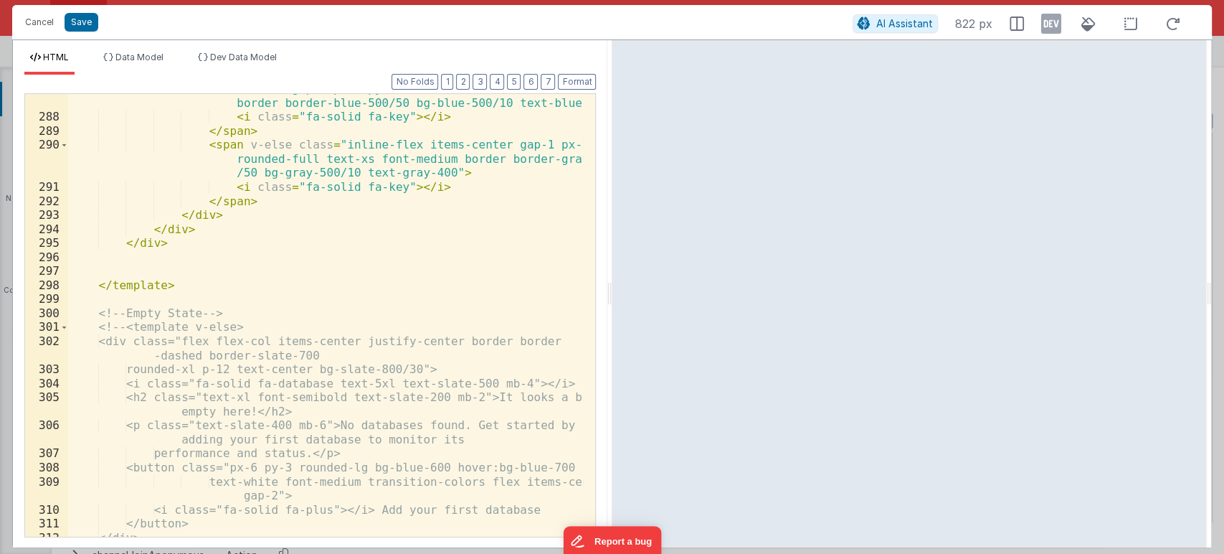
scroll to position [5140, 0]
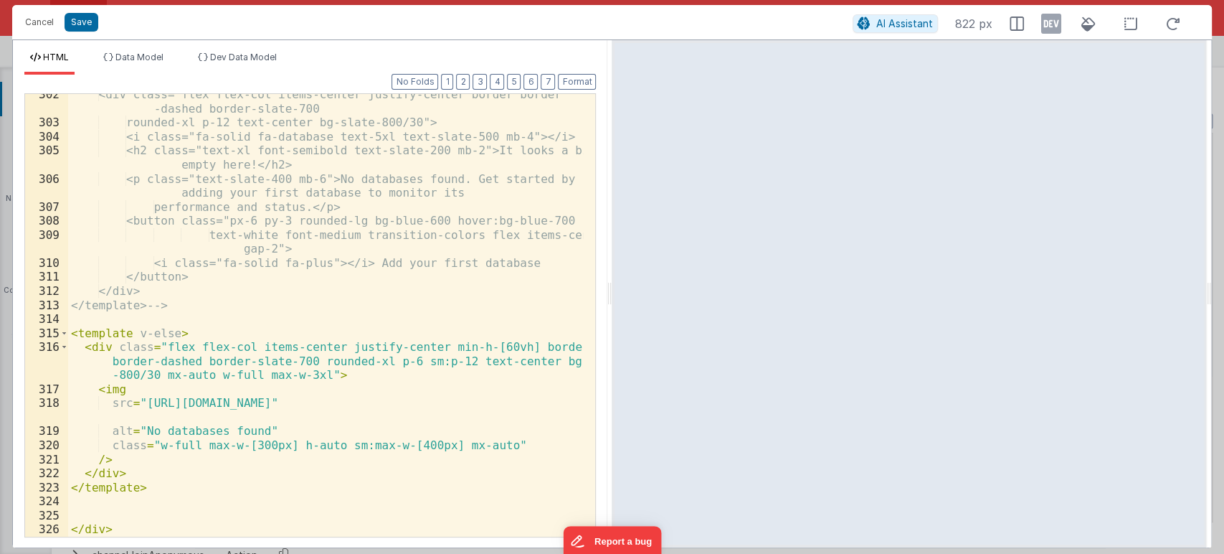
click at [244, 445] on div "<div class="flex flex-col items-center justify-center border border -dashed bor…" at bounding box center [326, 330] width 516 height 485
click at [81, 21] on button "Save" at bounding box center [82, 22] width 34 height 19
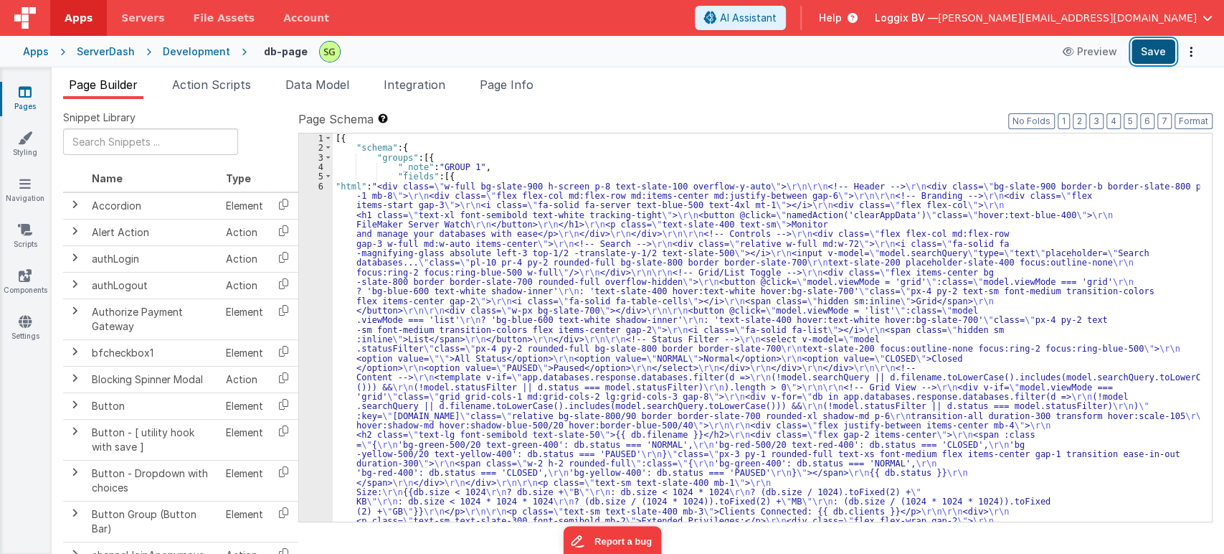
click at [1158, 52] on button "Save" at bounding box center [1154, 51] width 44 height 24
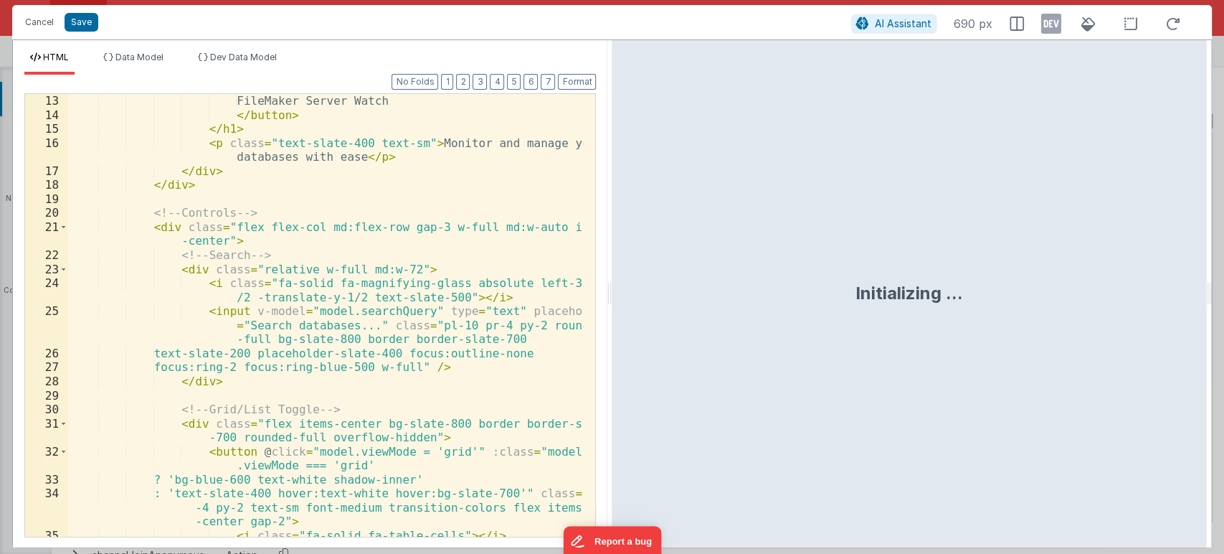
scroll to position [0, 0]
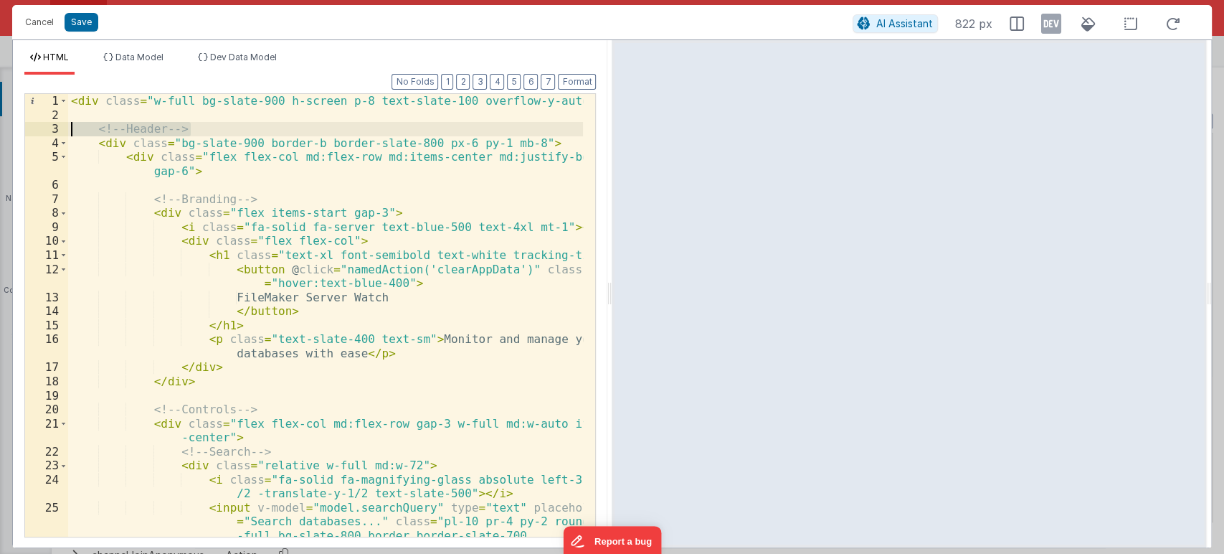
drag, startPoint x: 215, startPoint y: 126, endPoint x: 68, endPoint y: 128, distance: 147.1
click at [68, 128] on div "< div class = "w-full bg-slate-900 h-screen p-8 text-slate-100 overflow-y-auto"…" at bounding box center [326, 329] width 516 height 471
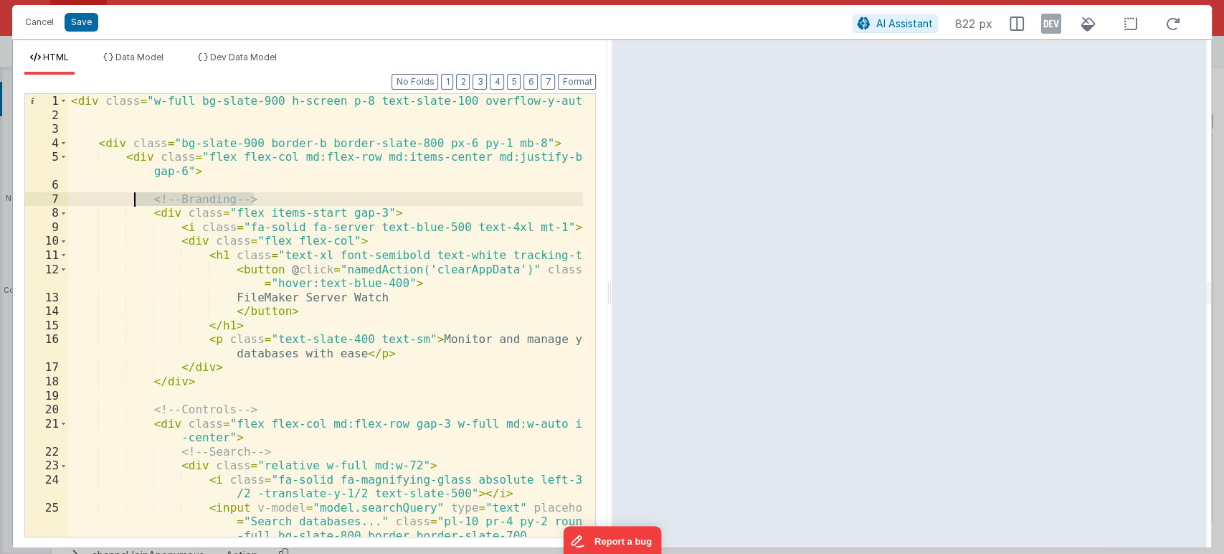
drag, startPoint x: 269, startPoint y: 194, endPoint x: 103, endPoint y: 198, distance: 165.8
click at [103, 198] on div "< div class = "w-full bg-slate-900 h-screen p-8 text-slate-100 overflow-y-auto"…" at bounding box center [326, 329] width 516 height 471
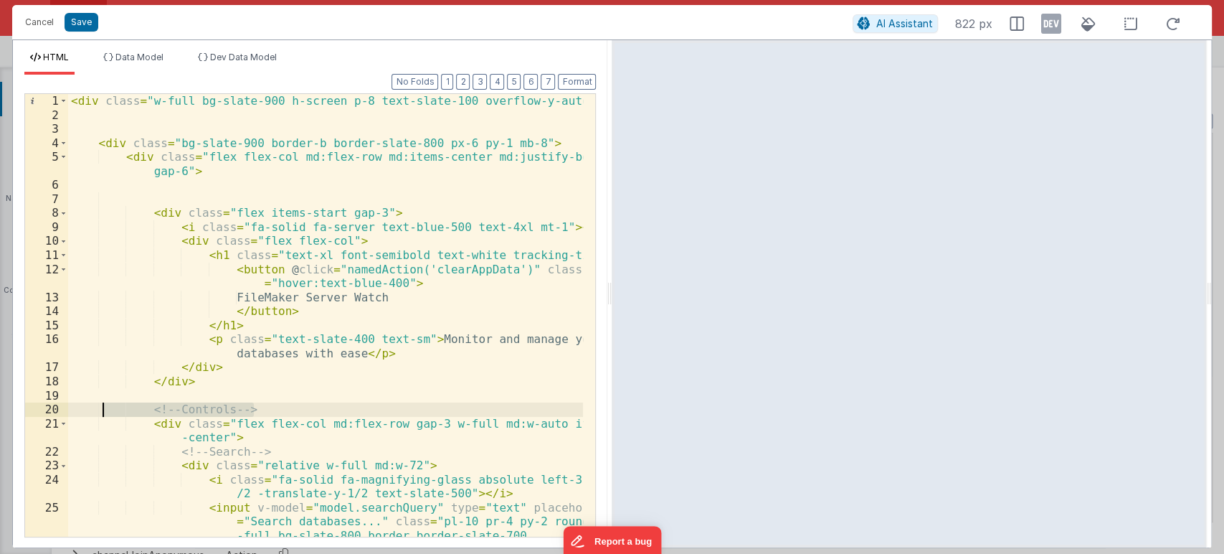
drag, startPoint x: 258, startPoint y: 407, endPoint x: 104, endPoint y: 409, distance: 154.2
click at [104, 409] on div "< div class = "w-full bg-slate-900 h-screen p-8 text-slate-100 overflow-y-auto"…" at bounding box center [326, 329] width 516 height 471
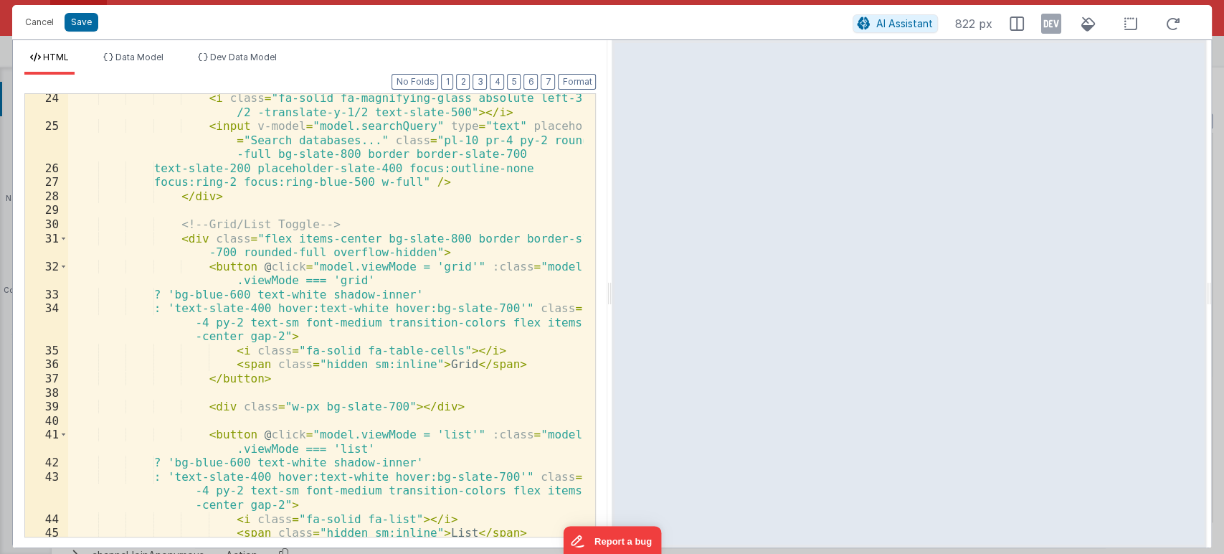
scroll to position [382, 0]
drag, startPoint x: 357, startPoint y: 222, endPoint x: 156, endPoint y: 222, distance: 201.6
click at [156, 222] on div "< i class = "fa-solid fa-magnifying-glass absolute left-3 top-1 /2 -translate-y…" at bounding box center [326, 333] width 516 height 485
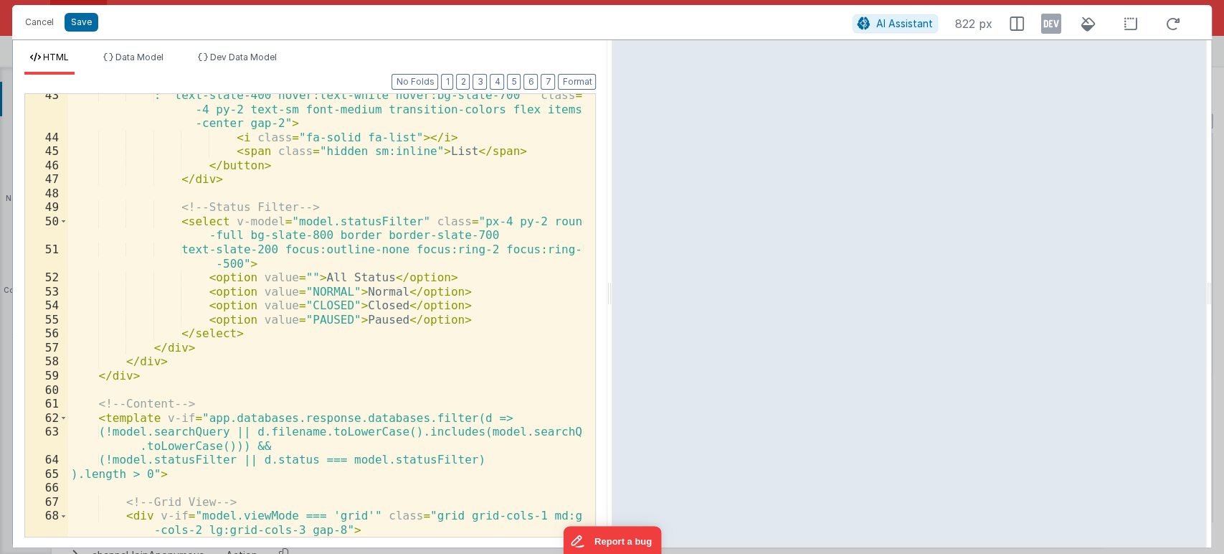
scroll to position [763, 0]
drag, startPoint x: 308, startPoint y: 208, endPoint x: 150, endPoint y: 210, distance: 157.8
click at [150, 210] on div ": 'text-slate-400 hover:text-white hover:bg-slate-700'" class = "px -4 py-2 tex…" at bounding box center [326, 337] width 516 height 499
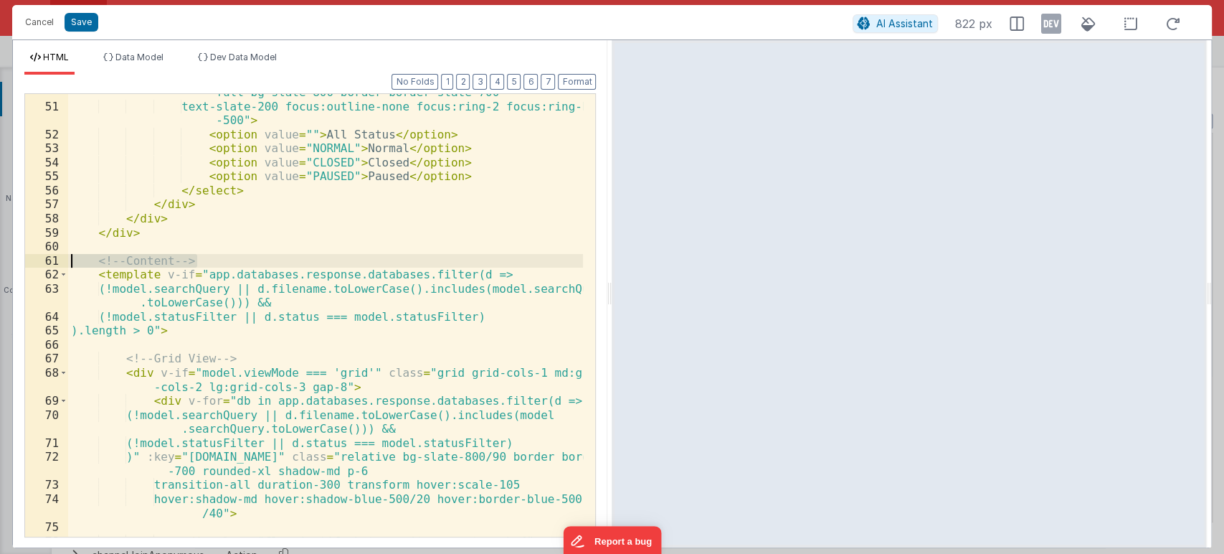
drag, startPoint x: 206, startPoint y: 256, endPoint x: 60, endPoint y: 257, distance: 146.3
click at [60, 257] on div "50 51 52 53 54 55 56 57 58 59 60 61 62 63 64 65 66 67 68 69 70 71 72 73 74 75 7…" at bounding box center [310, 315] width 572 height 444
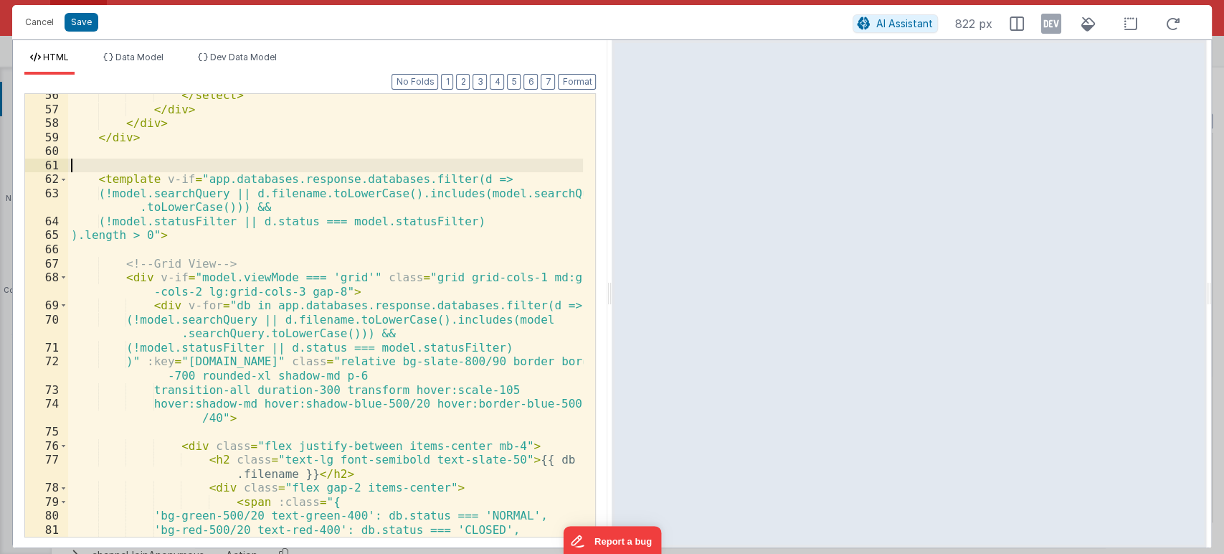
scroll to position [1001, 0]
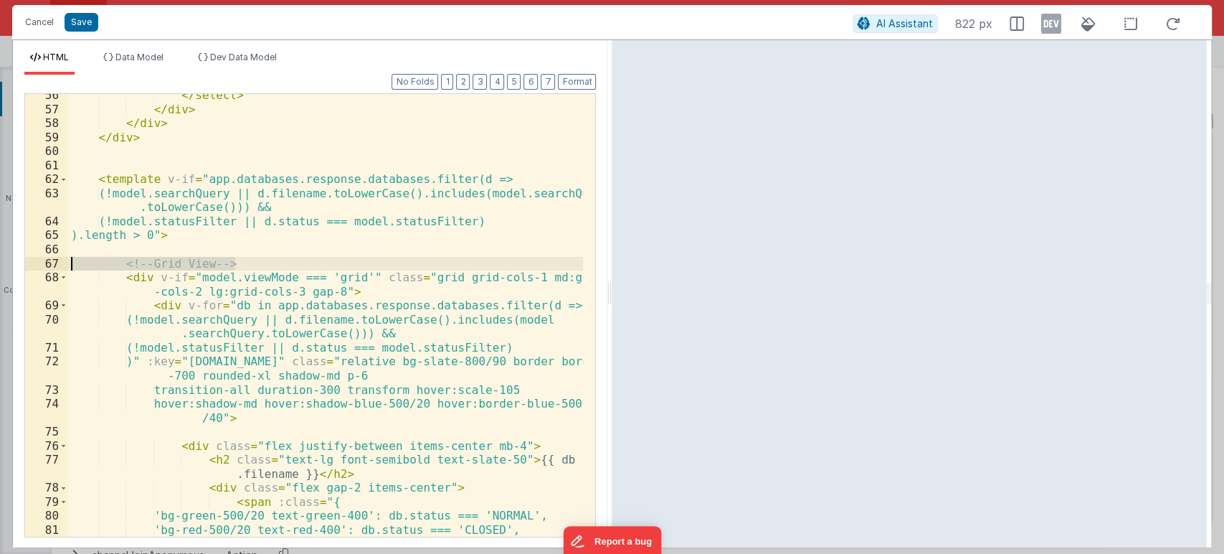
drag, startPoint x: 250, startPoint y: 265, endPoint x: 42, endPoint y: 264, distance: 208.0
click at [42, 264] on div "56 57 58 59 60 61 62 63 64 65 66 67 68 69 70 71 72 73 74 75 76 77 78 79 80 81 8…" at bounding box center [310, 315] width 572 height 444
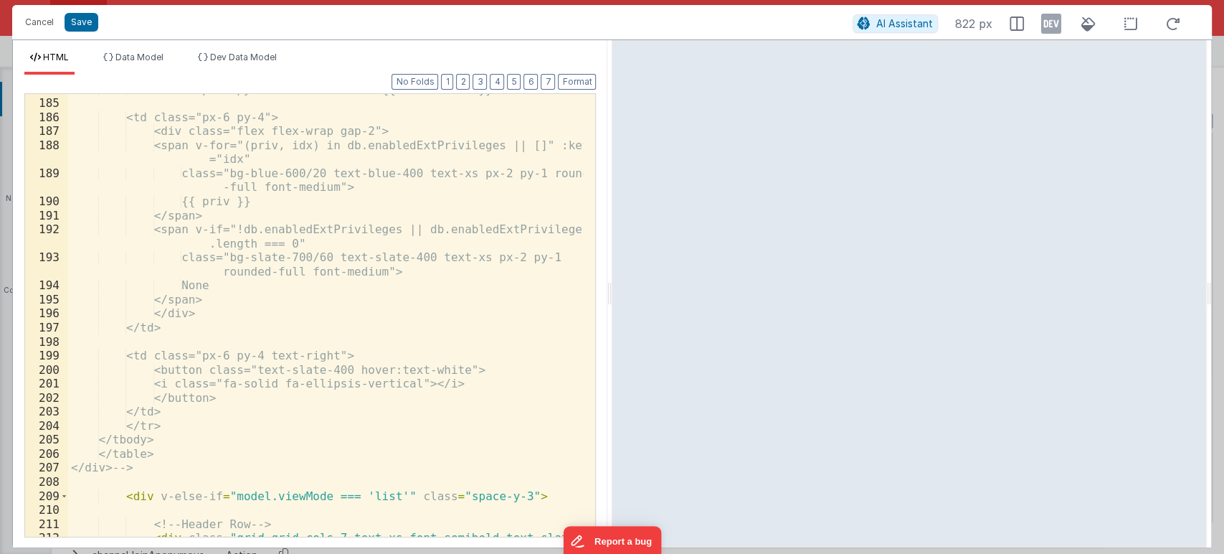
scroll to position [3435, 0]
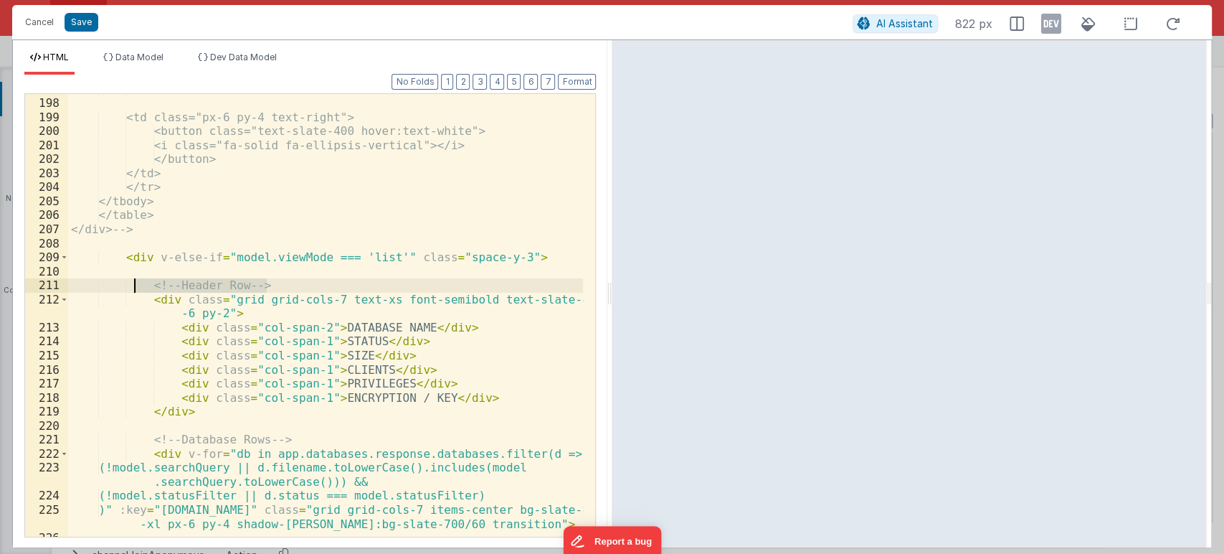
drag, startPoint x: 273, startPoint y: 283, endPoint x: 245, endPoint y: 280, distance: 28.8
click at [134, 283] on div "</td> <td class="px-6 py-4 text-right"> <button class="text-slate-400 hover:tex…" at bounding box center [326, 317] width 516 height 471
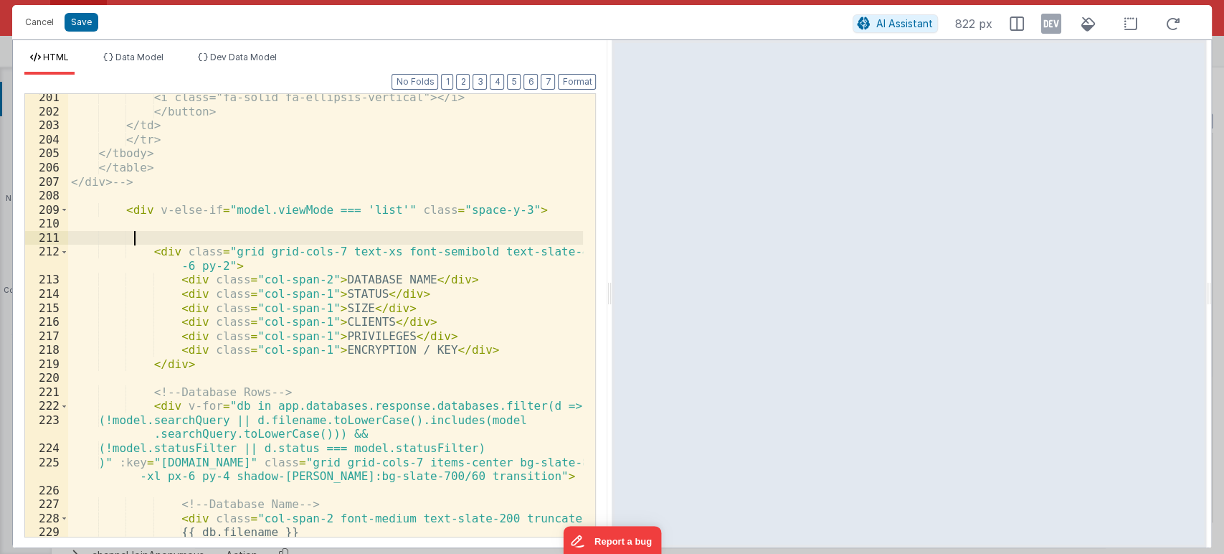
scroll to position [3673, 0]
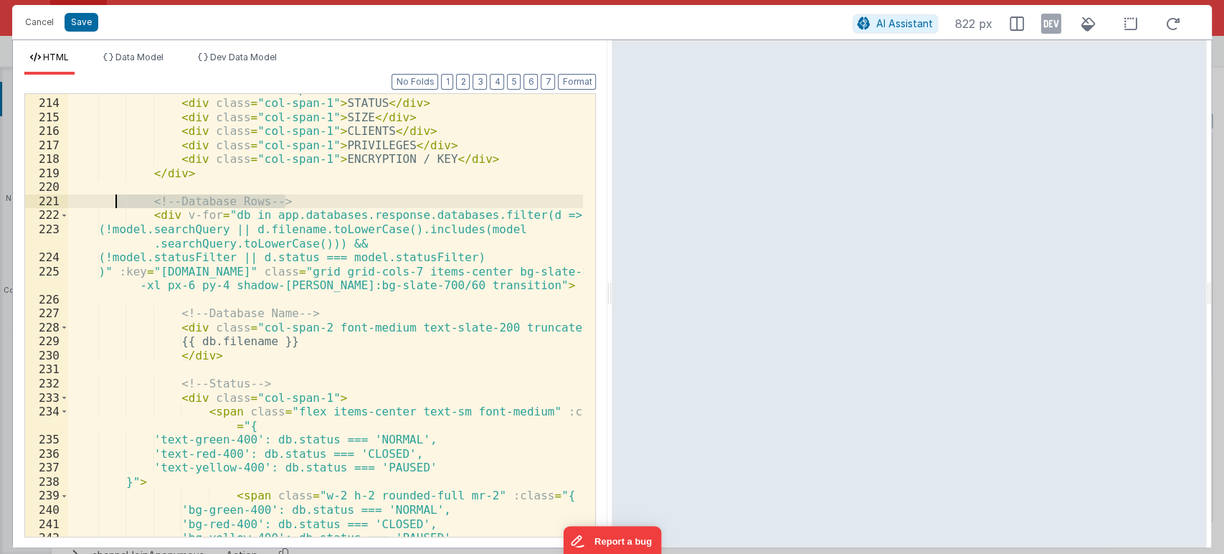
drag, startPoint x: 296, startPoint y: 197, endPoint x: 115, endPoint y: 197, distance: 180.8
click at [115, 197] on div "< div class = "col-span-2" > DATABASE NAME </ div > < div class = "col-span-1" …" at bounding box center [326, 317] width 516 height 471
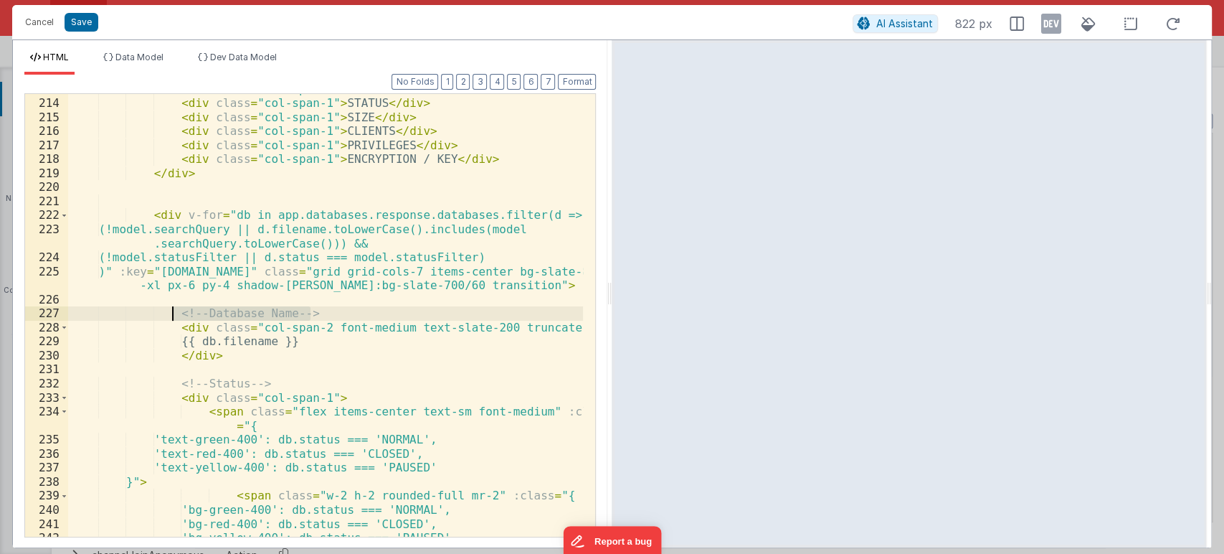
drag, startPoint x: 314, startPoint y: 310, endPoint x: 172, endPoint y: 310, distance: 142.0
click at [172, 310] on div "< div class = "col-span-2" > DATABASE NAME </ div > < div class = "col-span-1" …" at bounding box center [326, 317] width 516 height 471
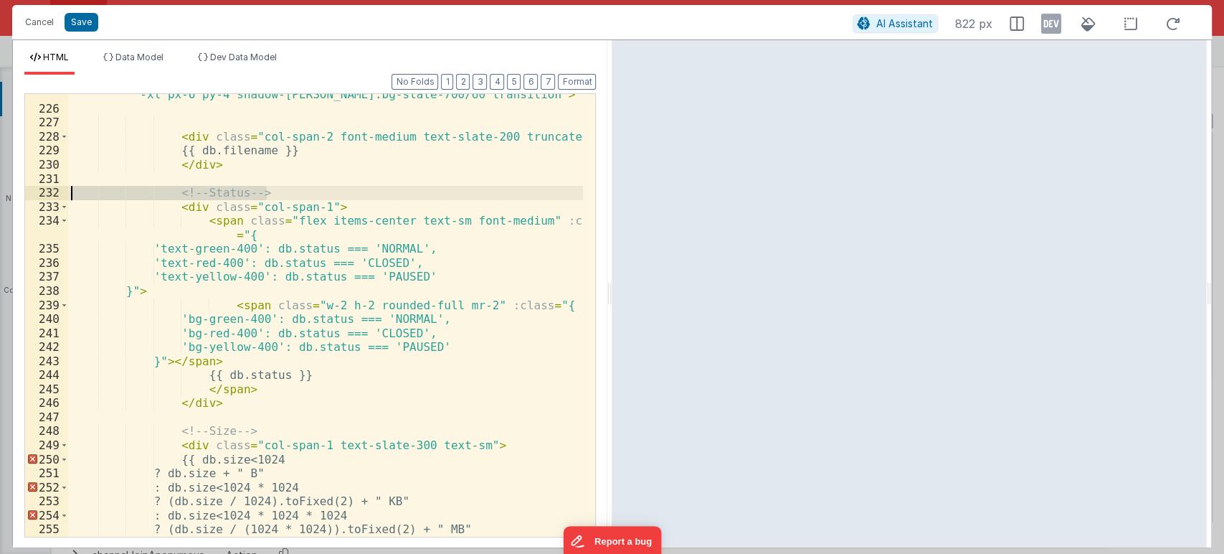
drag, startPoint x: 289, startPoint y: 188, endPoint x: 67, endPoint y: 188, distance: 222.4
click at [67, 188] on div "225 226 227 228 229 230 231 232 233 234 235 236 237 238 239 240 241 242 243 244…" at bounding box center [310, 315] width 572 height 444
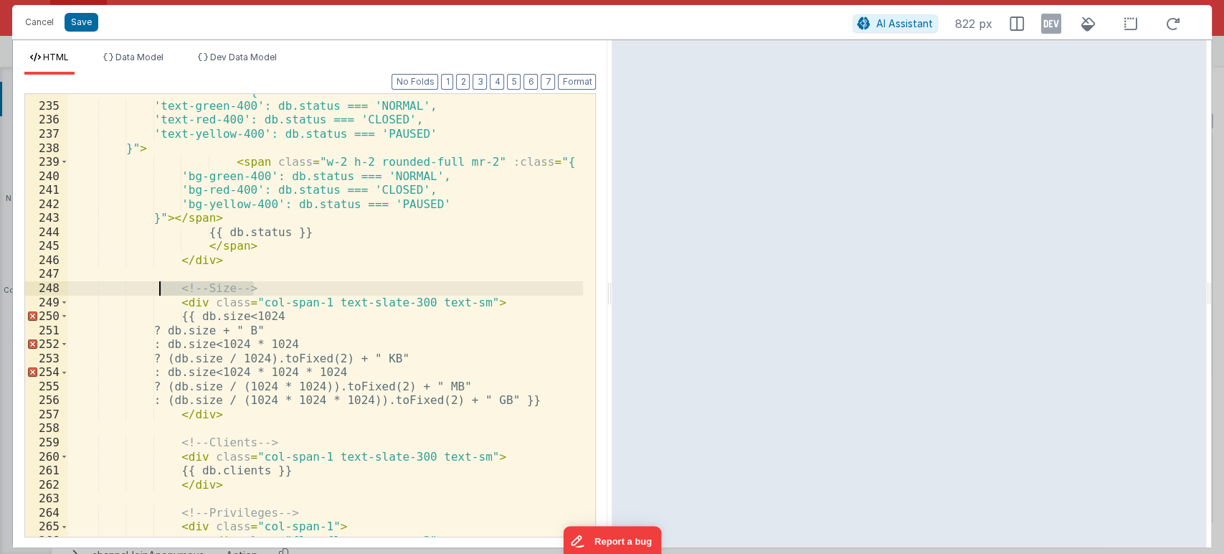
drag, startPoint x: 258, startPoint y: 286, endPoint x: 154, endPoint y: 285, distance: 104.0
click at [154, 285] on div "< span class = "flex items-center text-sm font-medium" :class = "{ 'text-green-…" at bounding box center [326, 313] width 516 height 485
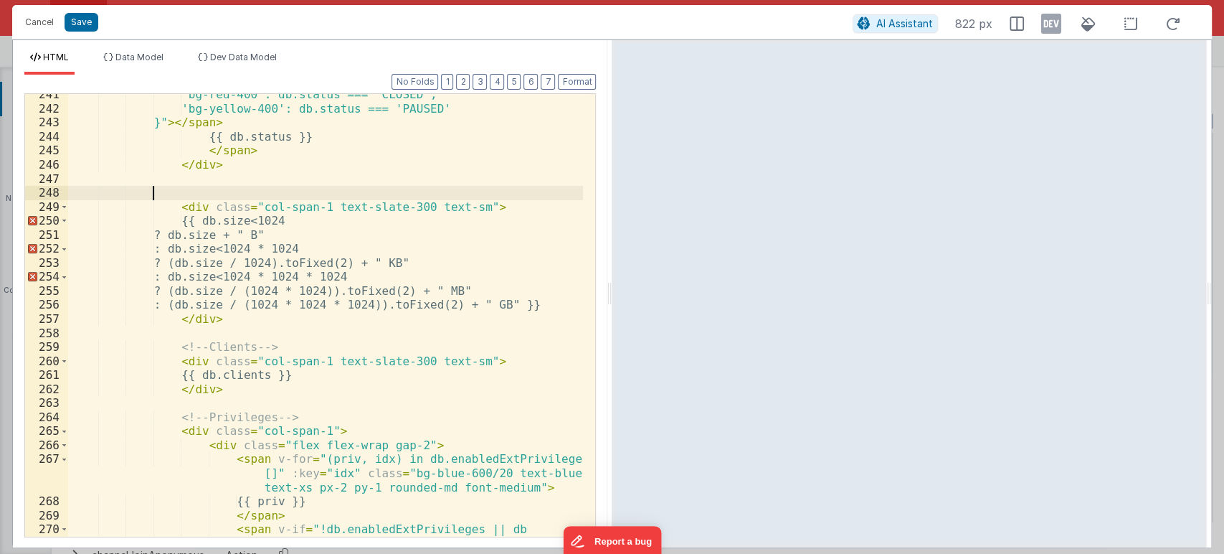
scroll to position [4102, 0]
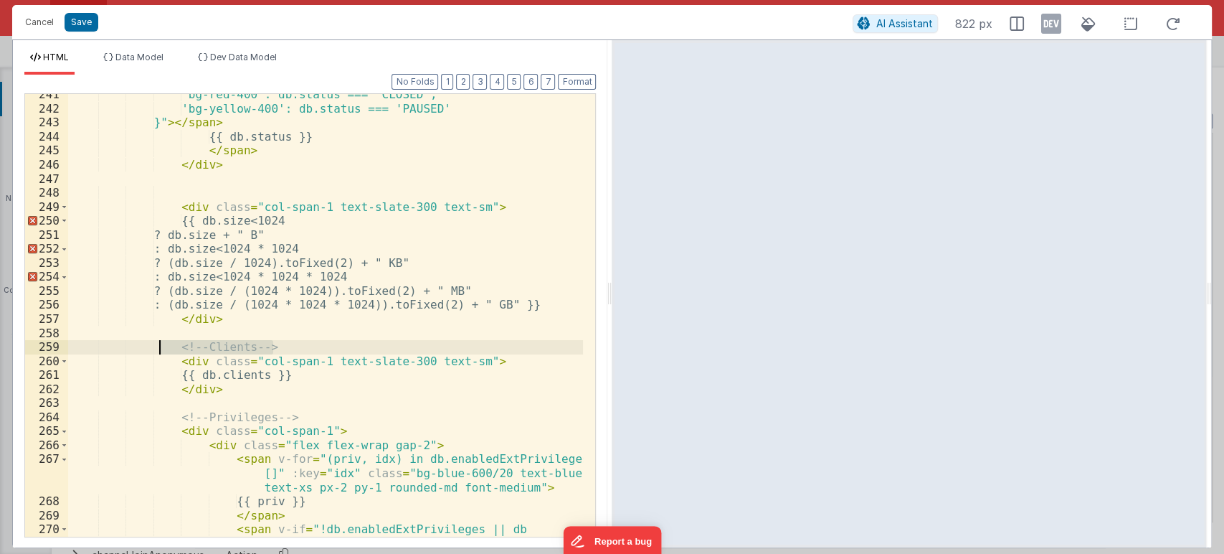
drag, startPoint x: 280, startPoint y: 343, endPoint x: 161, endPoint y: 344, distance: 119.8
click at [161, 344] on div "'bg-red-400': db.status === 'CLOSED', 'bg-yellow-400': db.status === 'PAUSED' }…" at bounding box center [326, 344] width 516 height 513
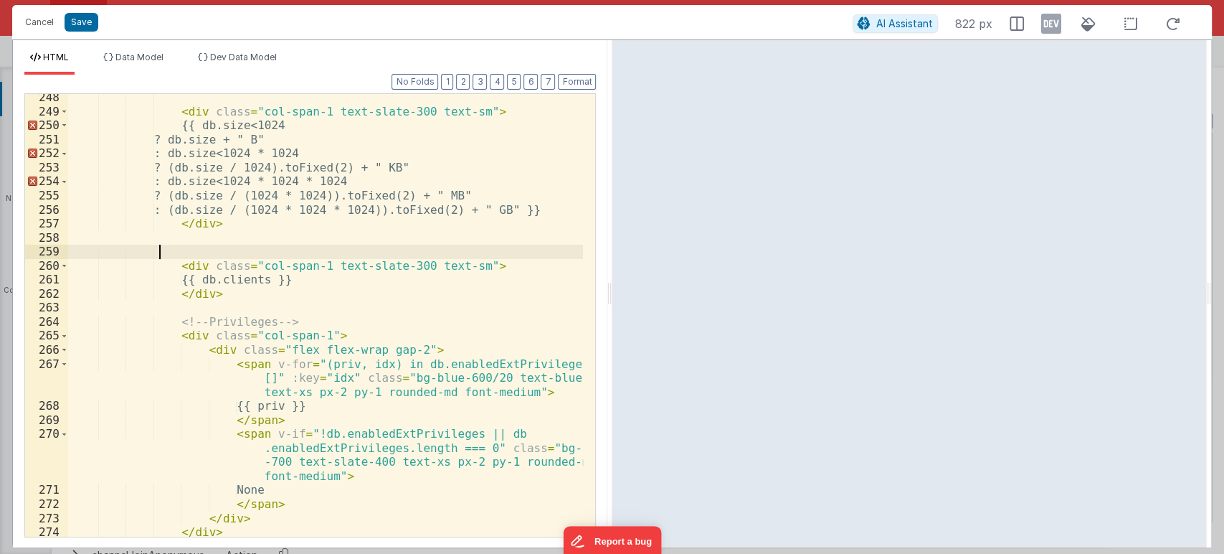
scroll to position [4292, 0]
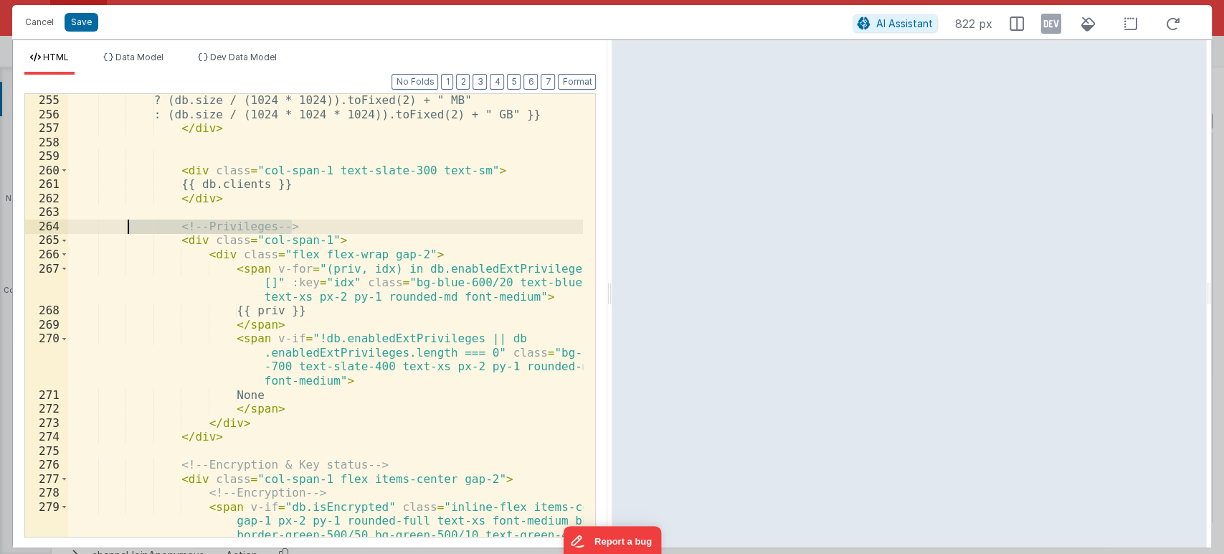
drag, startPoint x: 313, startPoint y: 227, endPoint x: 130, endPoint y: 227, distance: 182.9
click at [130, 227] on div "? (db.size / (1024 * 1024)).toFixed(2) + " MB" : (db.size / (1024 * 1024 * 1024…" at bounding box center [326, 328] width 516 height 471
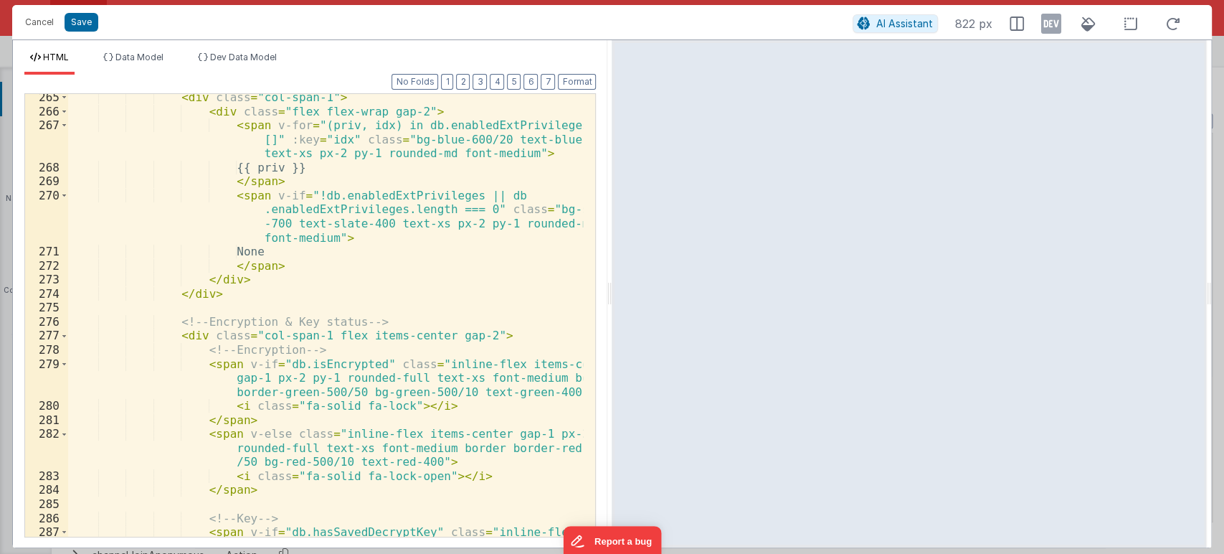
scroll to position [4436, 0]
drag, startPoint x: 379, startPoint y: 319, endPoint x: 164, endPoint y: 319, distance: 215.2
click at [164, 319] on div "< div class = "col-span-1" > < div class = "flex flex-wrap gap-2" > < span v-fo…" at bounding box center [326, 339] width 516 height 499
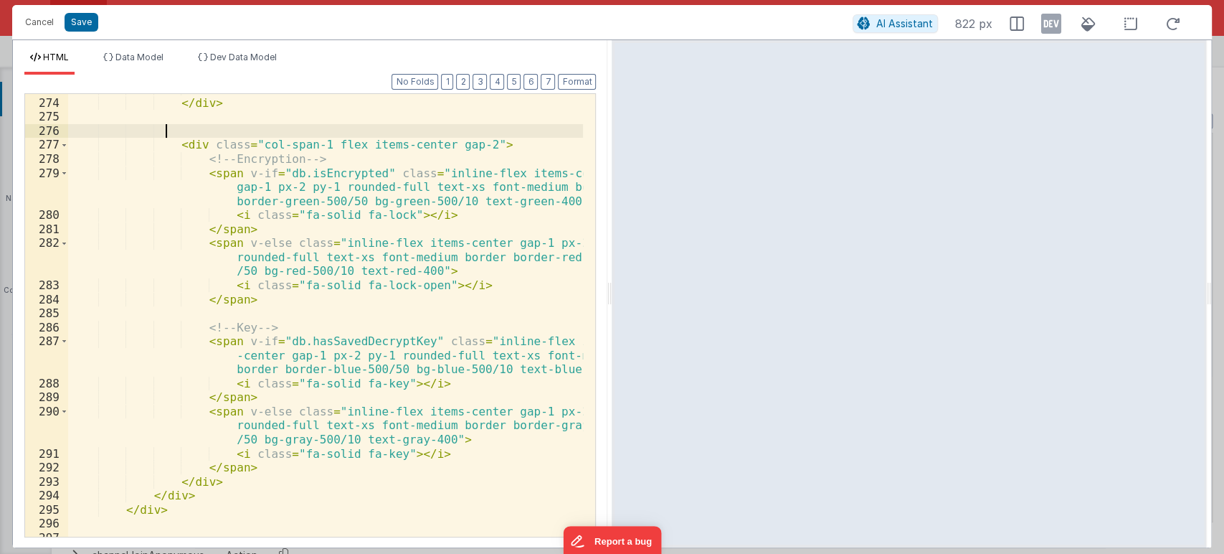
scroll to position [4817, 0]
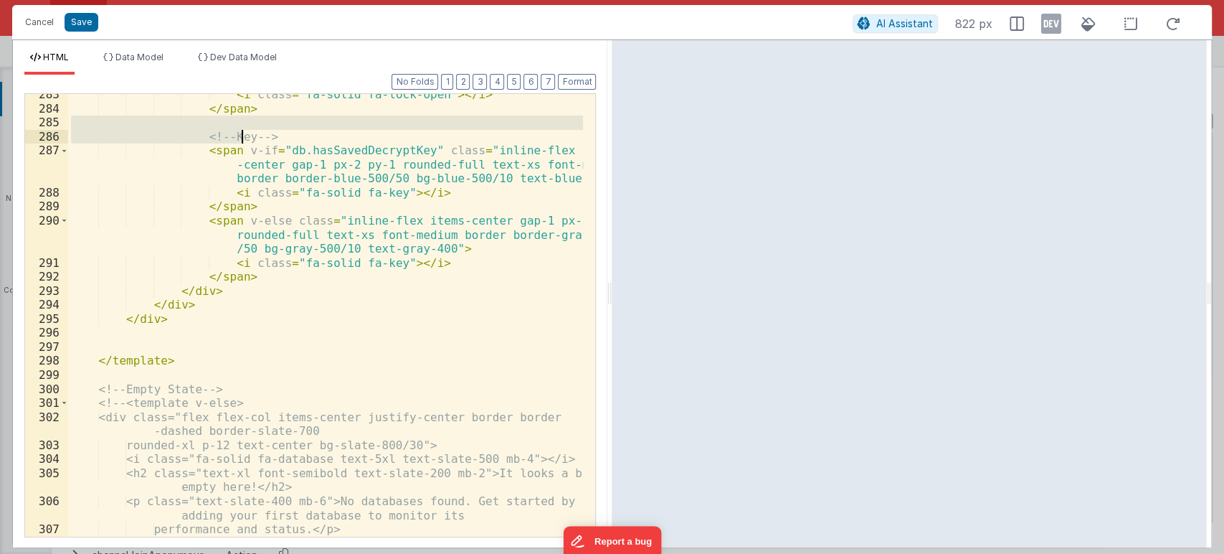
drag, startPoint x: 275, startPoint y: 127, endPoint x: 241, endPoint y: 133, distance: 35.0
click at [241, 133] on div "< i class = "fa-solid fa-lock-open" > </ i > </ span > <!-- Key --> < span v-if…" at bounding box center [326, 323] width 516 height 471
click at [278, 133] on div "< i class = "fa-solid fa-lock-open" > </ i > </ span > <!-- Key --> < span v-if…" at bounding box center [326, 323] width 516 height 471
drag, startPoint x: 278, startPoint y: 133, endPoint x: 186, endPoint y: 133, distance: 91.8
click at [186, 133] on div "< i class = "fa-solid fa-lock-open" > </ i > </ span > <!-- Key --> < span v-if…" at bounding box center [326, 323] width 516 height 471
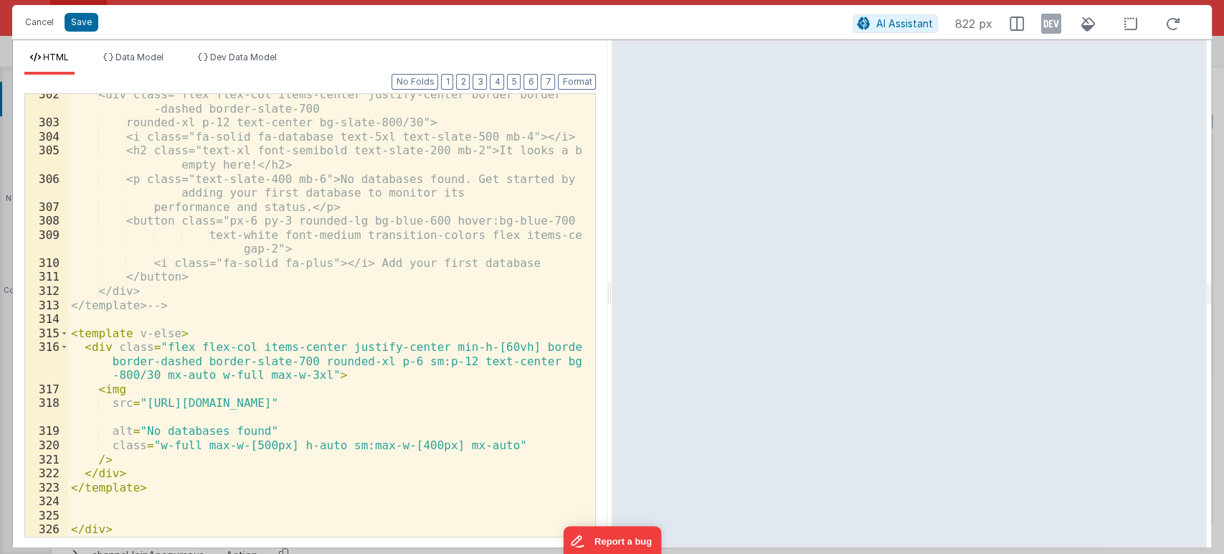
scroll to position [5140, 0]
drag, startPoint x: 70, startPoint y: 24, endPoint x: 590, endPoint y: 125, distance: 529.7
click at [71, 24] on button "Save" at bounding box center [82, 22] width 34 height 19
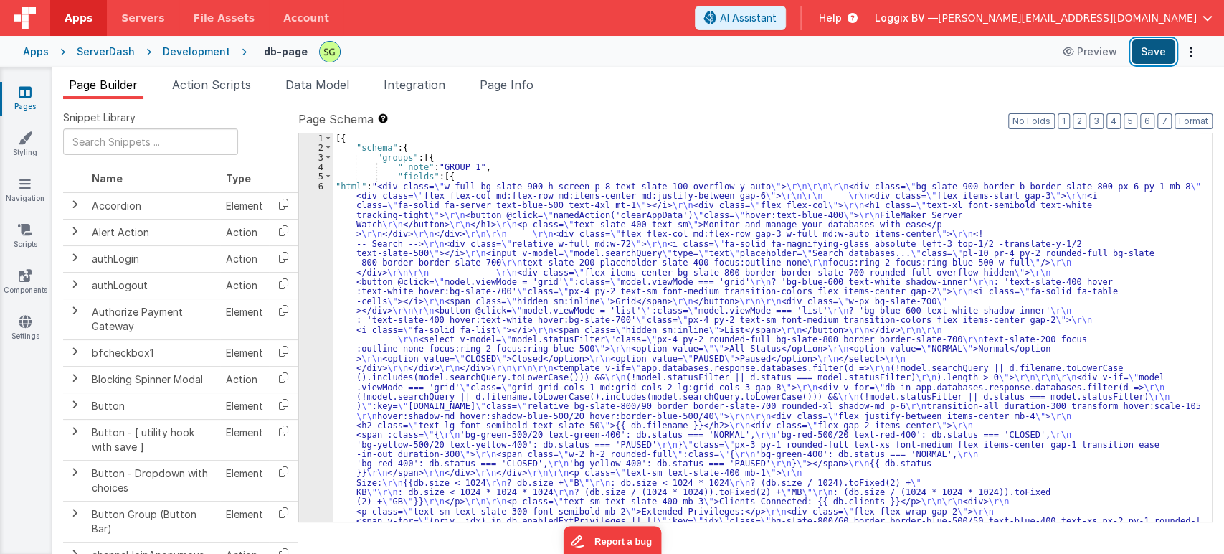
click at [1143, 52] on button "Save" at bounding box center [1154, 51] width 44 height 24
